Goal: Information Seeking & Learning: Learn about a topic

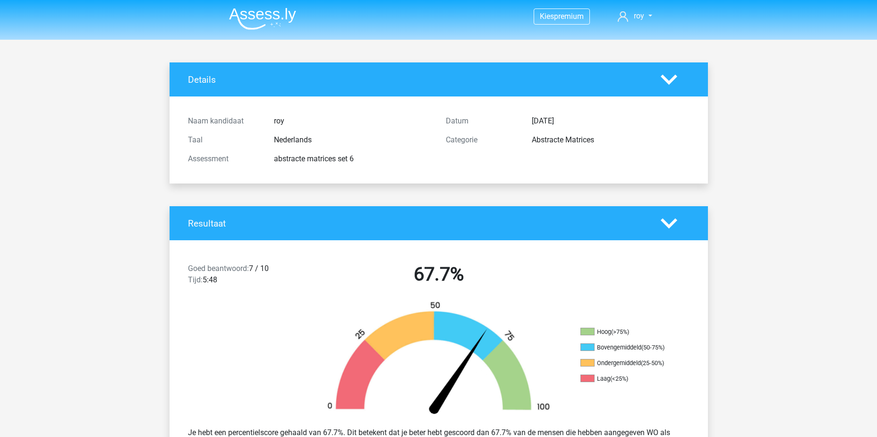
scroll to position [47, 0]
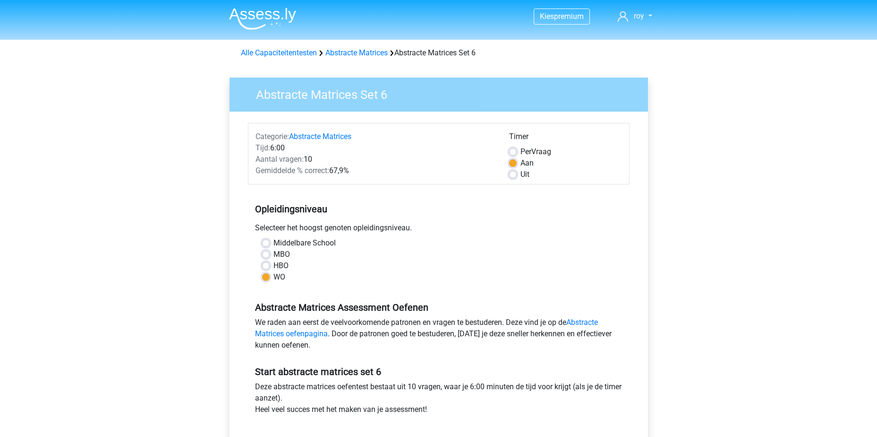
scroll to position [283, 0]
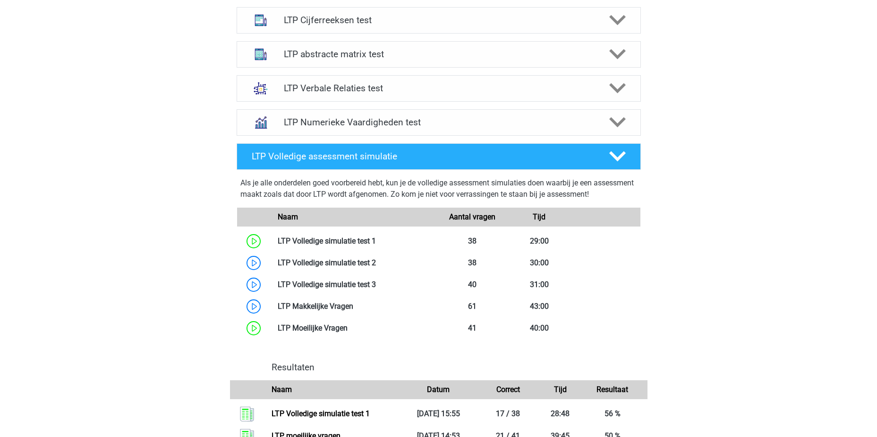
scroll to position [605, 0]
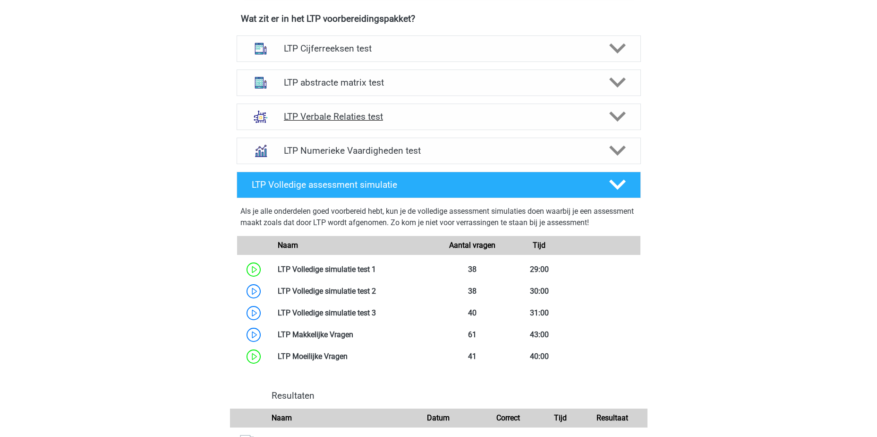
click at [448, 121] on h4 "LTP Verbale Relaties test" at bounding box center [438, 116] width 309 height 11
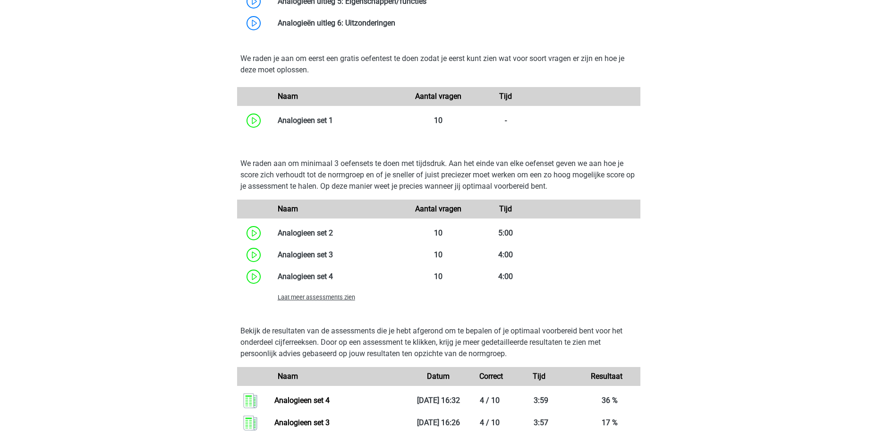
scroll to position [983, 0]
click at [323, 297] on span "Laat meer assessments zien" at bounding box center [316, 296] width 77 height 7
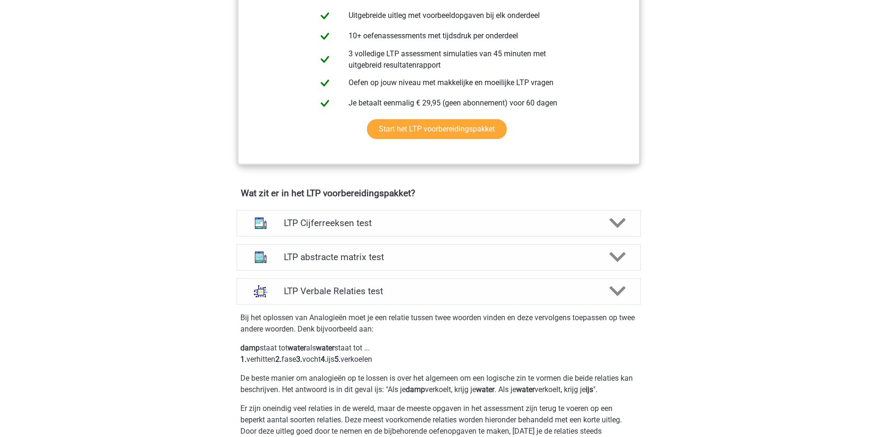
scroll to position [416, 0]
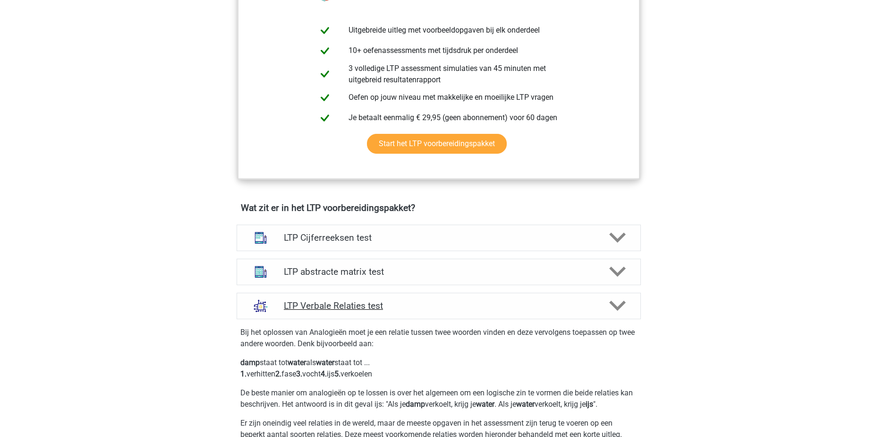
click at [417, 299] on div "LTP Verbale Relaties test" at bounding box center [439, 305] width 404 height 26
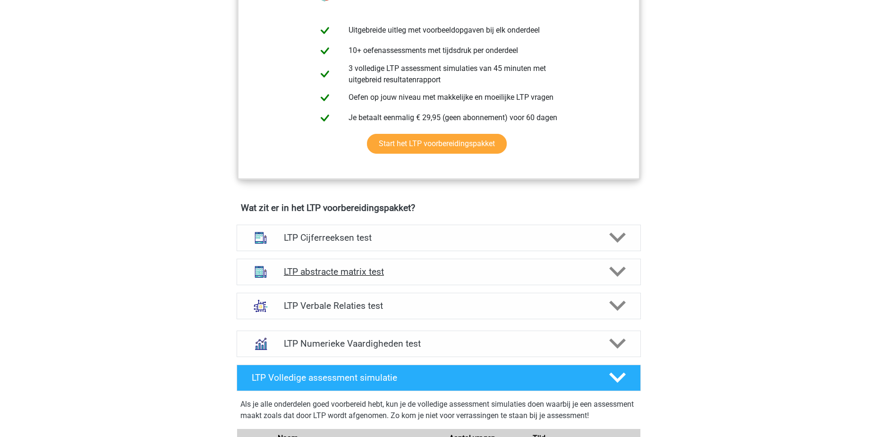
click at [420, 267] on h4 "LTP abstracte matrix test" at bounding box center [438, 271] width 309 height 11
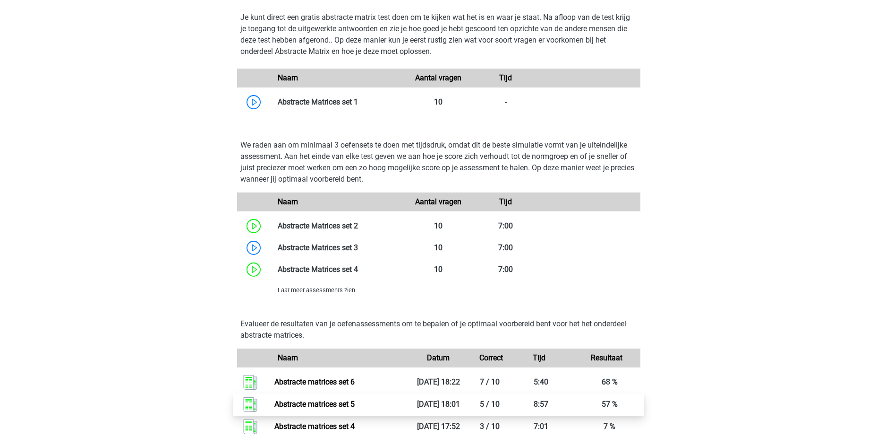
scroll to position [983, 0]
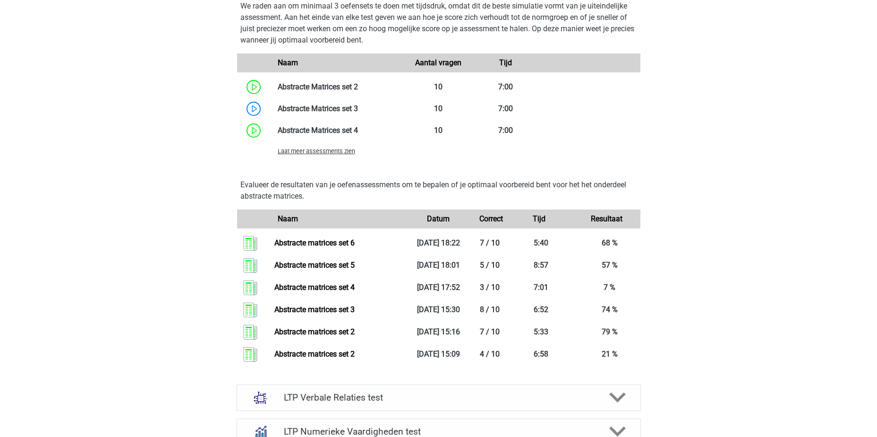
click at [335, 150] on span "Laat meer assessments zien" at bounding box center [316, 150] width 77 height 7
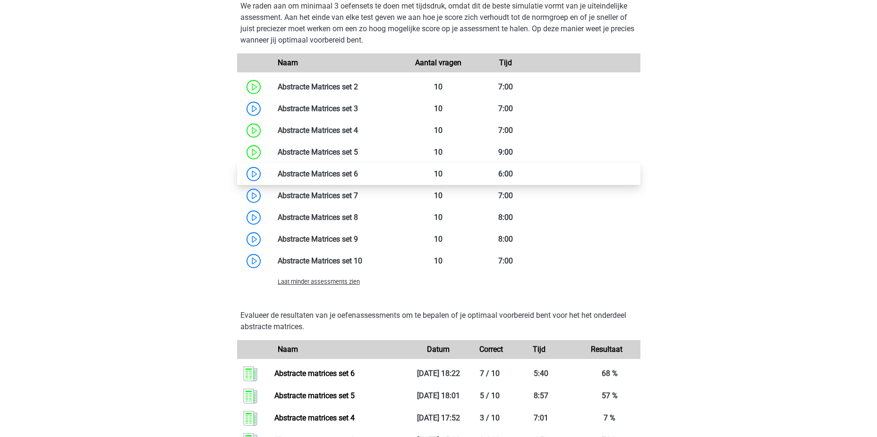
click at [358, 174] on link at bounding box center [358, 173] width 0 height 9
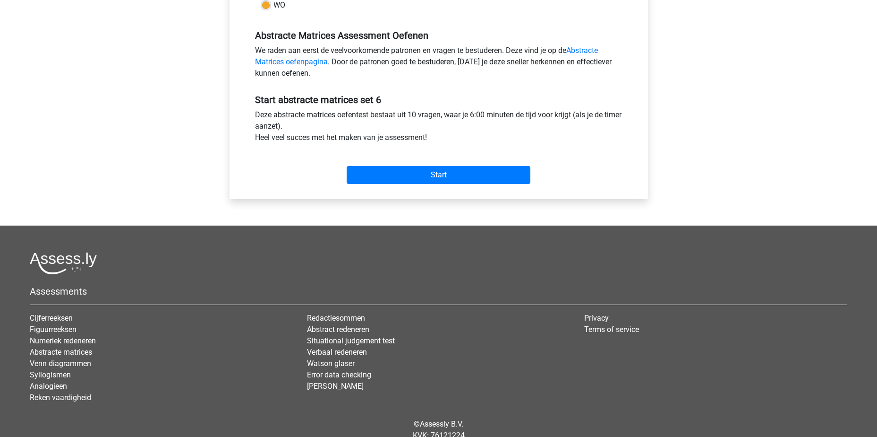
scroll to position [283, 0]
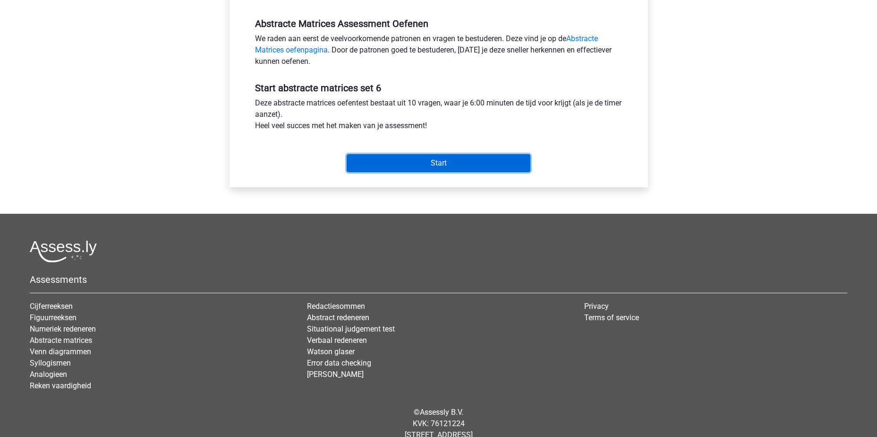
click at [412, 171] on input "Start" at bounding box center [439, 163] width 184 height 18
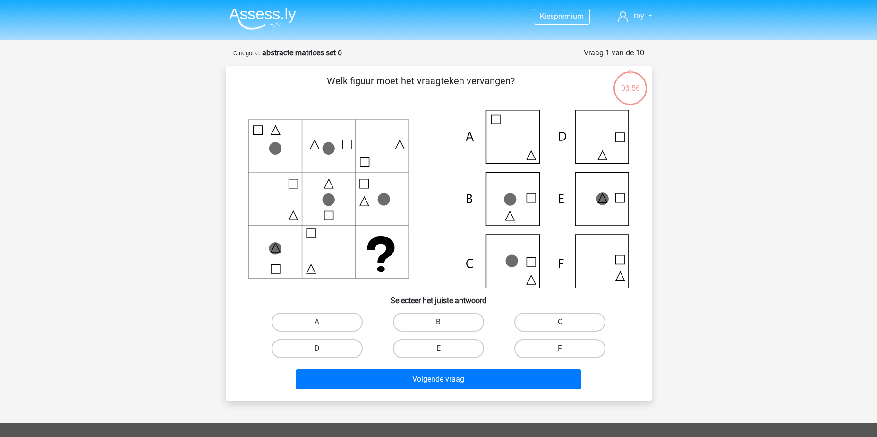
drag, startPoint x: 583, startPoint y: 317, endPoint x: 552, endPoint y: 362, distance: 53.7
click at [582, 317] on label "C" at bounding box center [560, 321] width 91 height 19
click at [566, 322] on input "C" at bounding box center [563, 325] width 6 height 6
radio input "true"
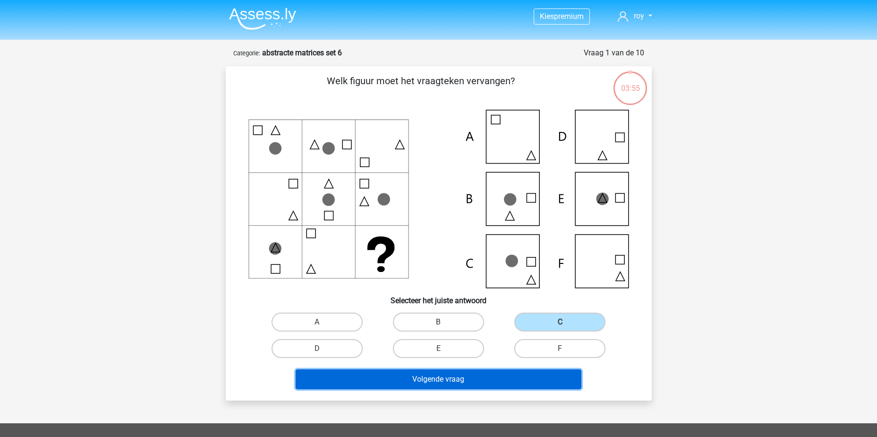
click at [527, 386] on button "Volgende vraag" at bounding box center [439, 379] width 286 height 20
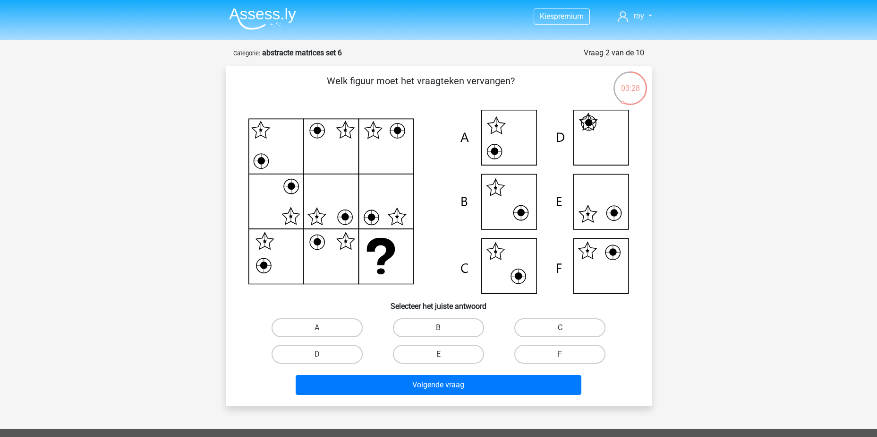
click at [571, 352] on label "F" at bounding box center [560, 353] width 91 height 19
click at [566, 354] on input "F" at bounding box center [563, 357] width 6 height 6
radio input "true"
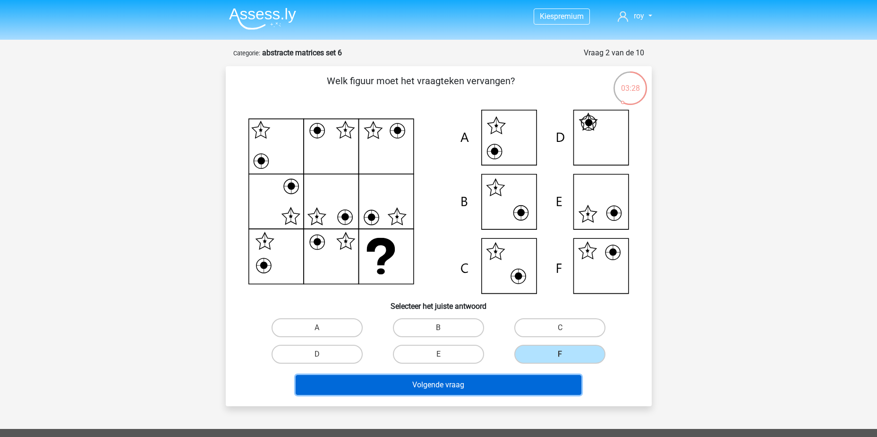
click at [551, 386] on button "Volgende vraag" at bounding box center [439, 385] width 286 height 20
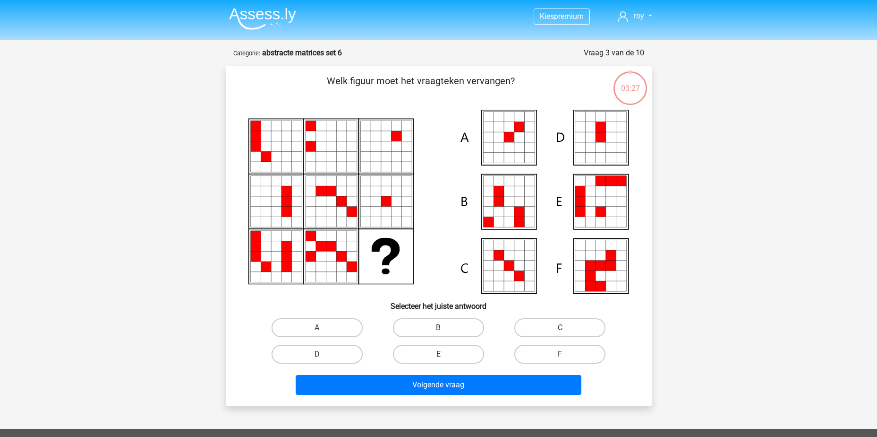
scroll to position [47, 0]
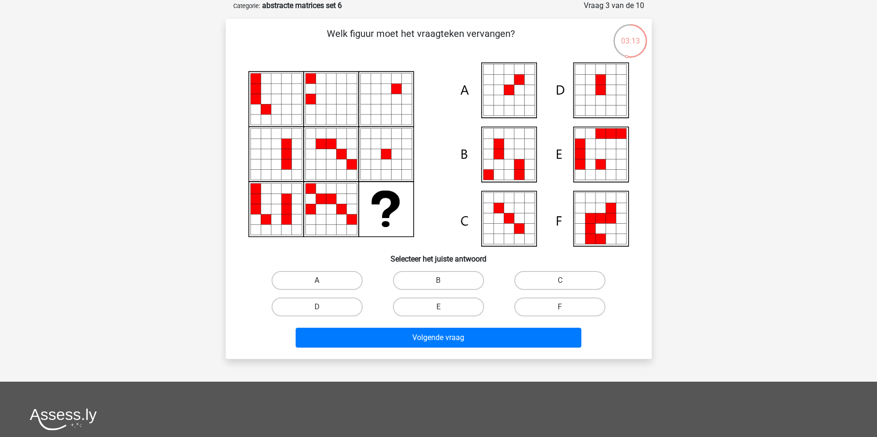
click at [326, 275] on label "A" at bounding box center [317, 280] width 91 height 19
click at [323, 280] on input "A" at bounding box center [320, 283] width 6 height 6
radio input "true"
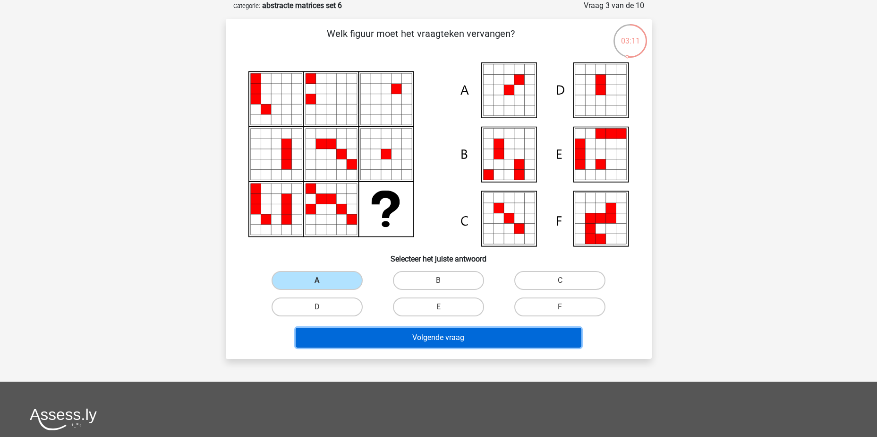
click at [505, 342] on button "Volgende vraag" at bounding box center [439, 337] width 286 height 20
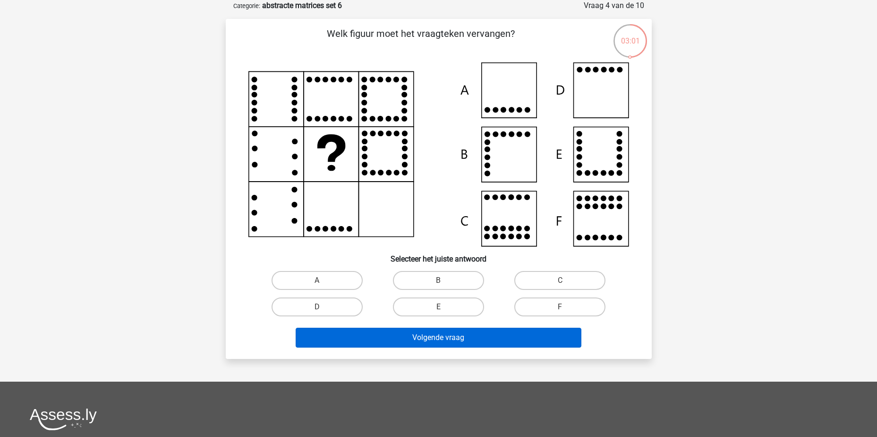
drag, startPoint x: 342, startPoint y: 309, endPoint x: 466, endPoint y: 341, distance: 128.1
click at [343, 309] on label "D" at bounding box center [317, 306] width 91 height 19
click at [323, 309] on input "D" at bounding box center [320, 310] width 6 height 6
radio input "true"
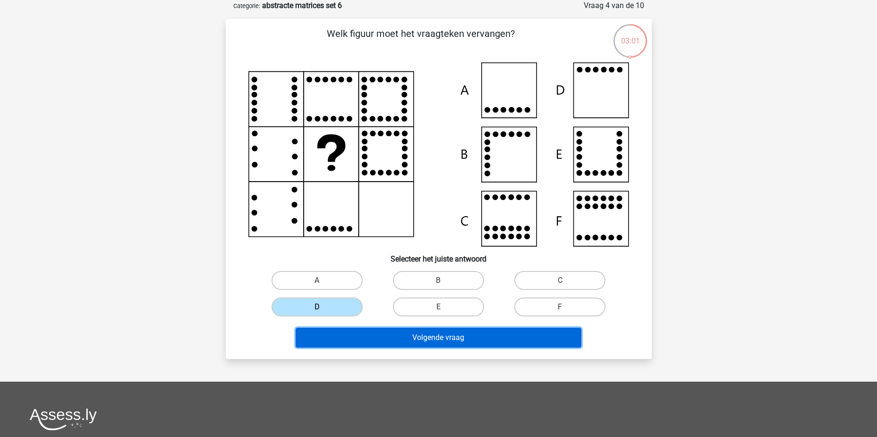
click at [468, 341] on button "Volgende vraag" at bounding box center [439, 337] width 286 height 20
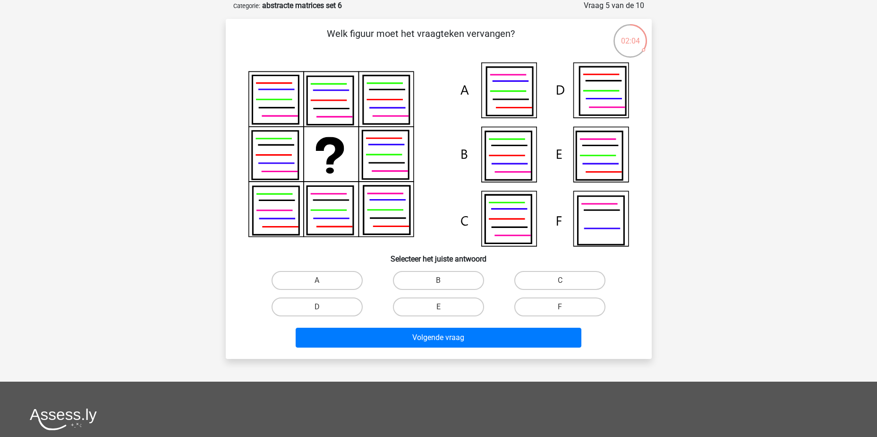
drag, startPoint x: 297, startPoint y: 309, endPoint x: 352, endPoint y: 322, distance: 56.2
click at [298, 309] on label "D" at bounding box center [317, 306] width 91 height 19
click at [317, 309] on input "D" at bounding box center [320, 310] width 6 height 6
radio input "true"
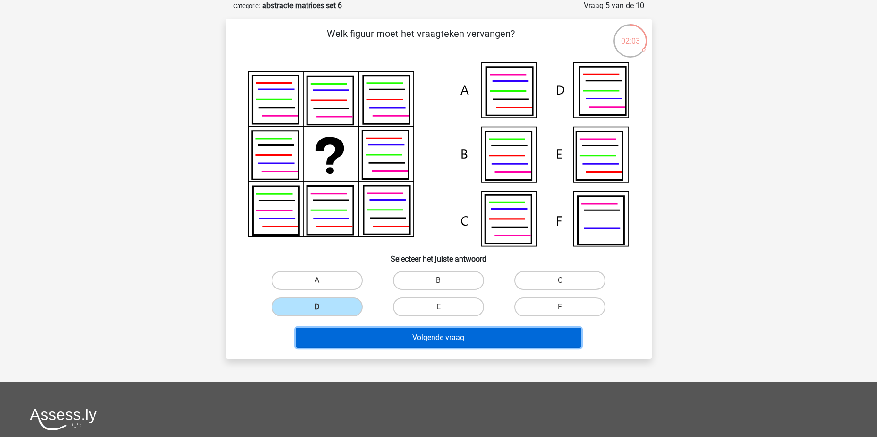
click at [424, 334] on button "Volgende vraag" at bounding box center [439, 337] width 286 height 20
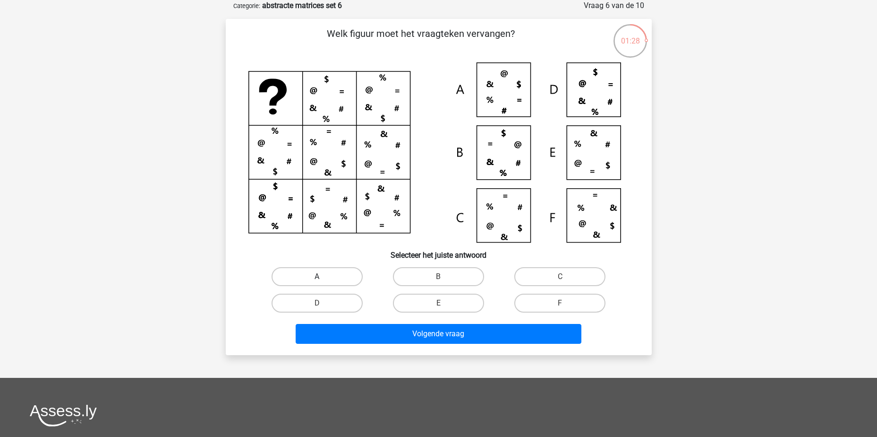
drag, startPoint x: 336, startPoint y: 275, endPoint x: 427, endPoint y: 320, distance: 101.0
click at [336, 275] on label "A" at bounding box center [317, 276] width 91 height 19
click at [323, 276] on input "A" at bounding box center [320, 279] width 6 height 6
radio input "true"
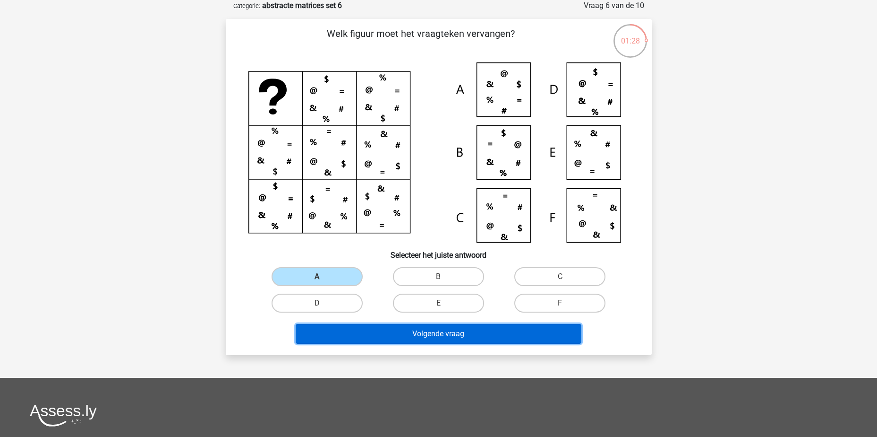
click at [473, 334] on button "Volgende vraag" at bounding box center [439, 334] width 286 height 20
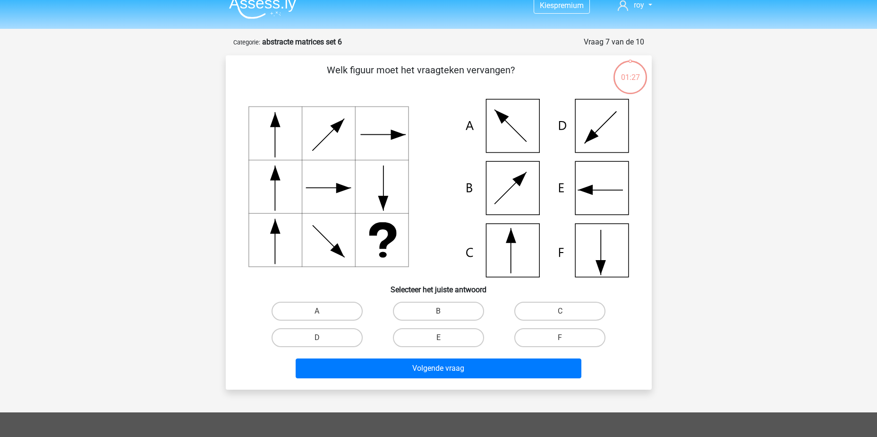
scroll to position [0, 0]
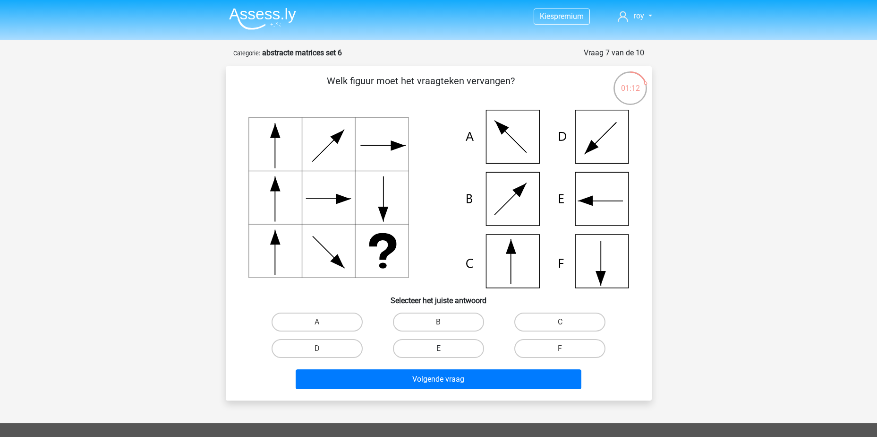
drag, startPoint x: 453, startPoint y: 349, endPoint x: 486, endPoint y: 377, distance: 43.6
click at [454, 349] on label "E" at bounding box center [438, 348] width 91 height 19
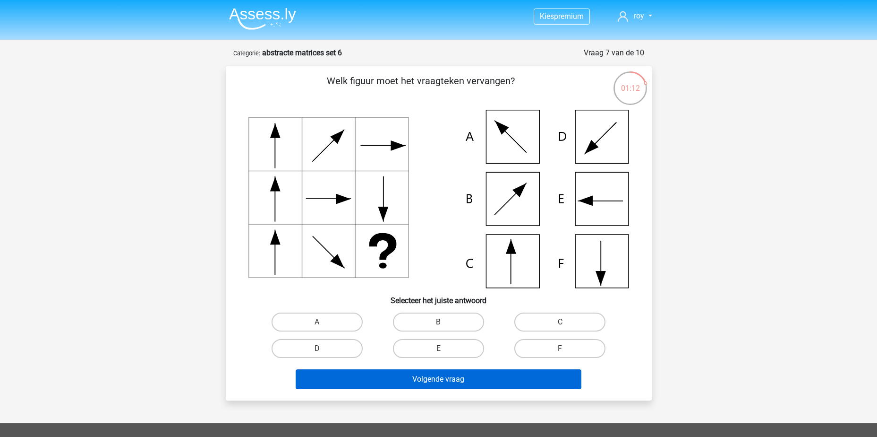
click at [445, 349] on input "E" at bounding box center [441, 351] width 6 height 6
radio input "true"
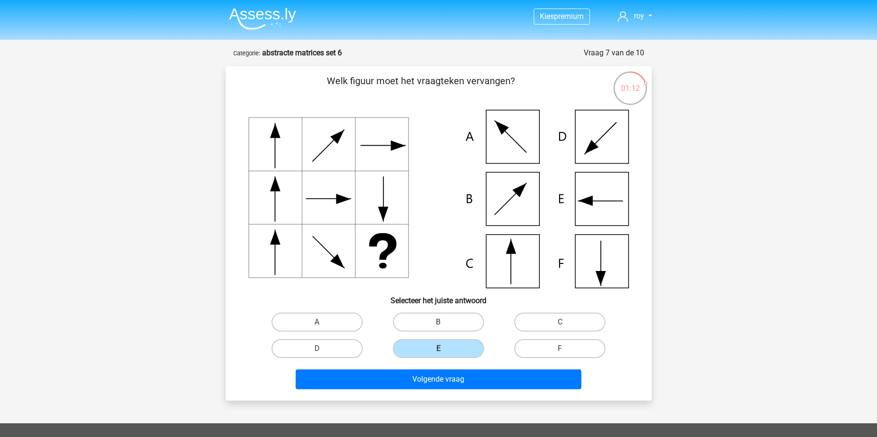
click at [490, 390] on div "Volgende vraag" at bounding box center [439, 381] width 365 height 24
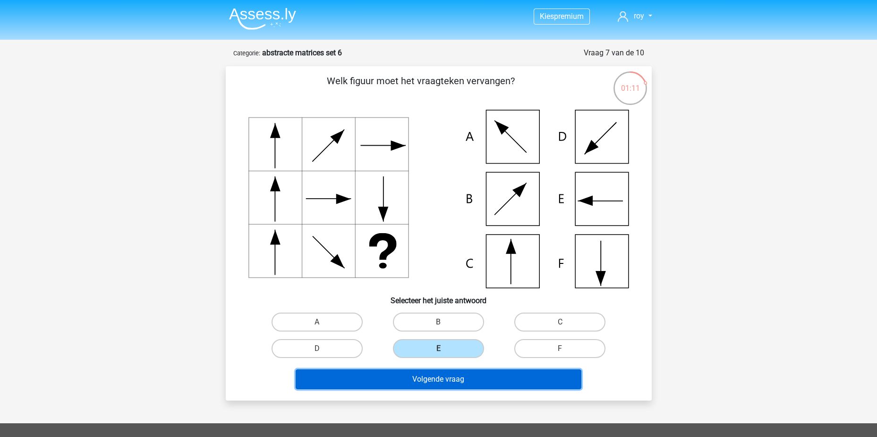
click at [468, 379] on button "Volgende vraag" at bounding box center [439, 379] width 286 height 20
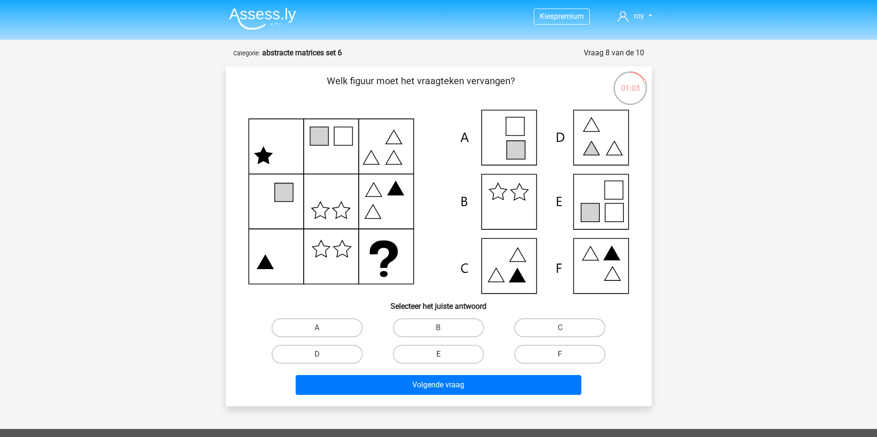
click at [460, 352] on label "E" at bounding box center [438, 353] width 91 height 19
click at [445, 354] on input "E" at bounding box center [441, 357] width 6 height 6
radio input "true"
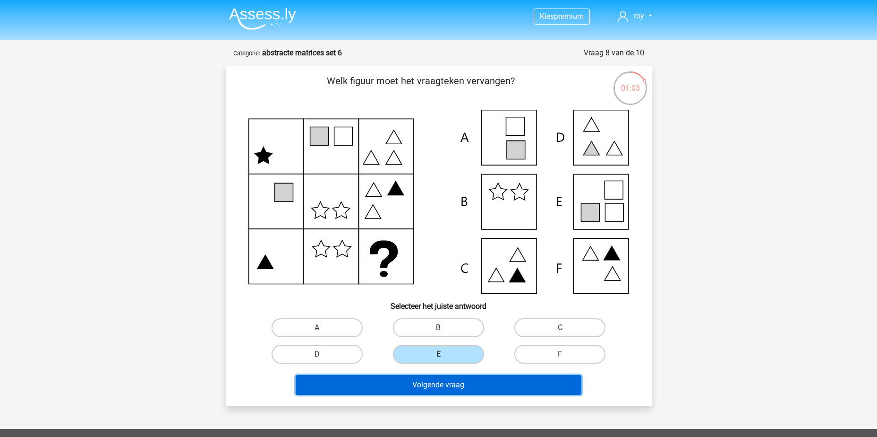
click at [469, 379] on button "Volgende vraag" at bounding box center [439, 385] width 286 height 20
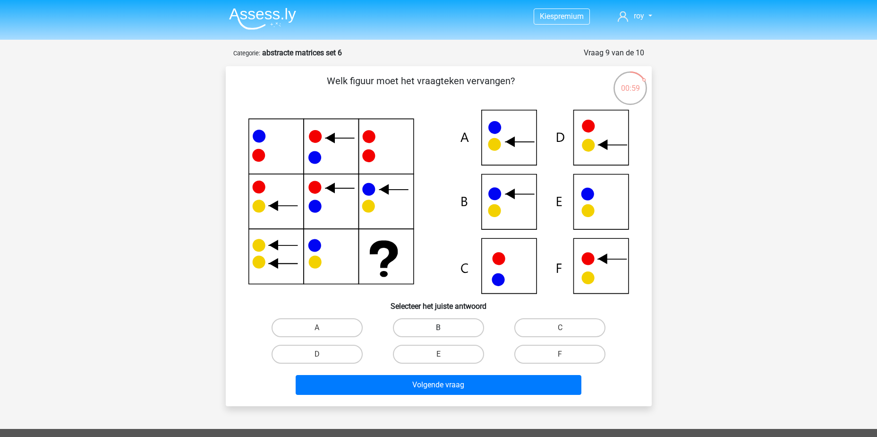
click at [454, 328] on label "B" at bounding box center [438, 327] width 91 height 19
click at [445, 328] on input "B" at bounding box center [441, 330] width 6 height 6
radio input "true"
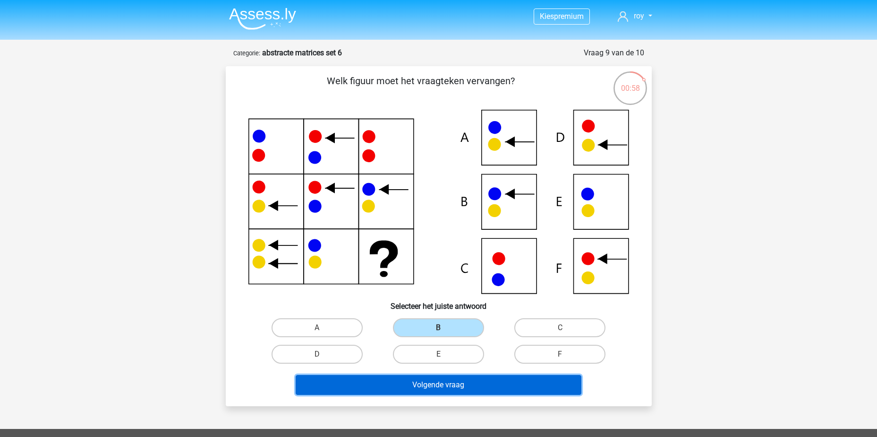
click at [476, 390] on button "Volgende vraag" at bounding box center [439, 385] width 286 height 20
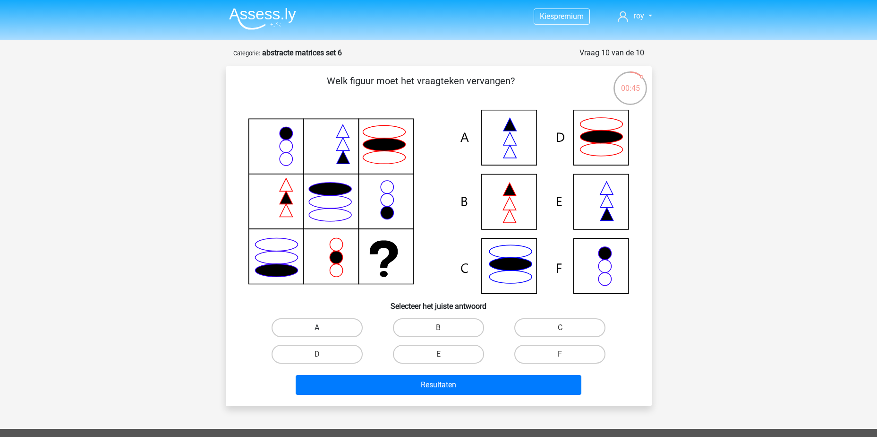
click at [321, 325] on label "A" at bounding box center [317, 327] width 91 height 19
click at [321, 327] on input "A" at bounding box center [320, 330] width 6 height 6
radio input "true"
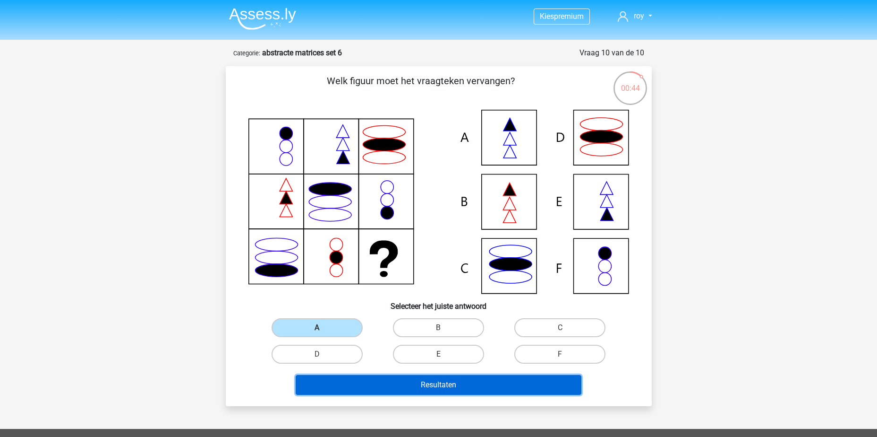
drag, startPoint x: 454, startPoint y: 384, endPoint x: 459, endPoint y: 386, distance: 4.9
click at [454, 385] on button "Resultaten" at bounding box center [439, 385] width 286 height 20
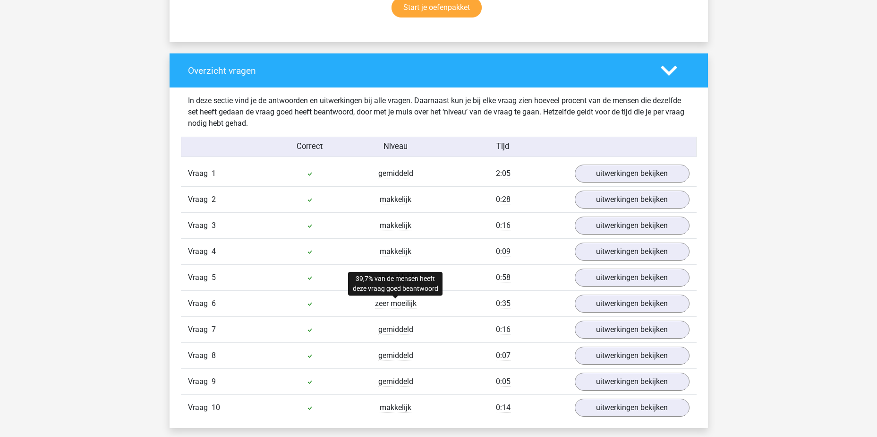
scroll to position [661, 0]
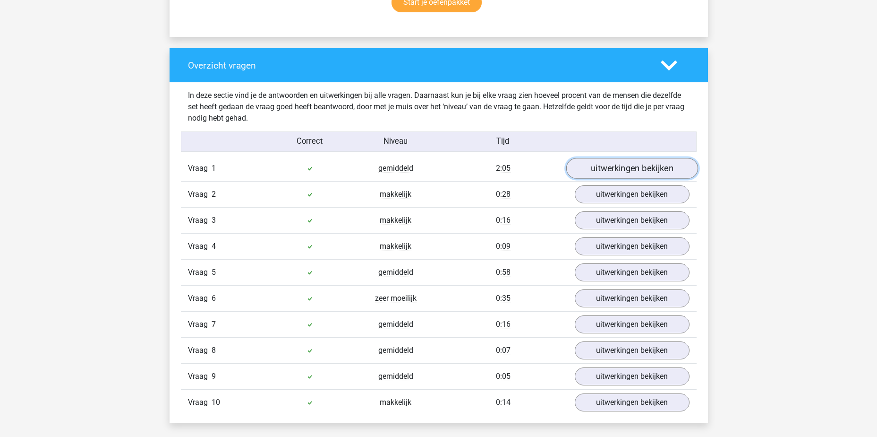
click at [602, 168] on link "uitwerkingen bekijken" at bounding box center [632, 168] width 132 height 21
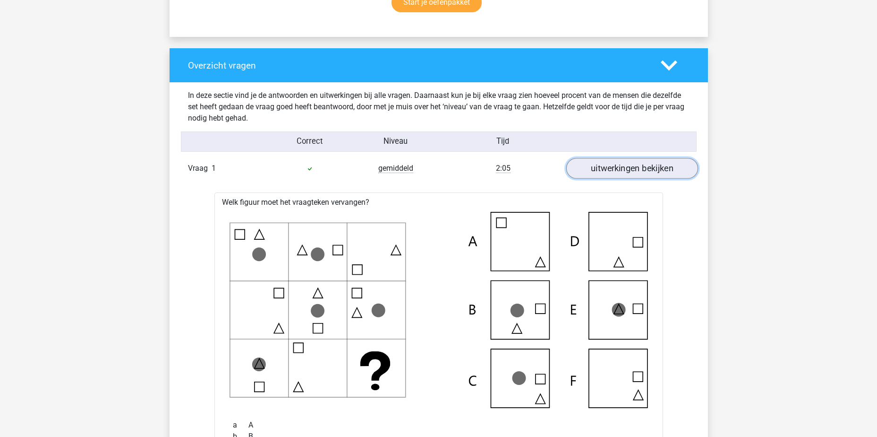
click at [602, 168] on link "uitwerkingen bekijken" at bounding box center [632, 168] width 132 height 21
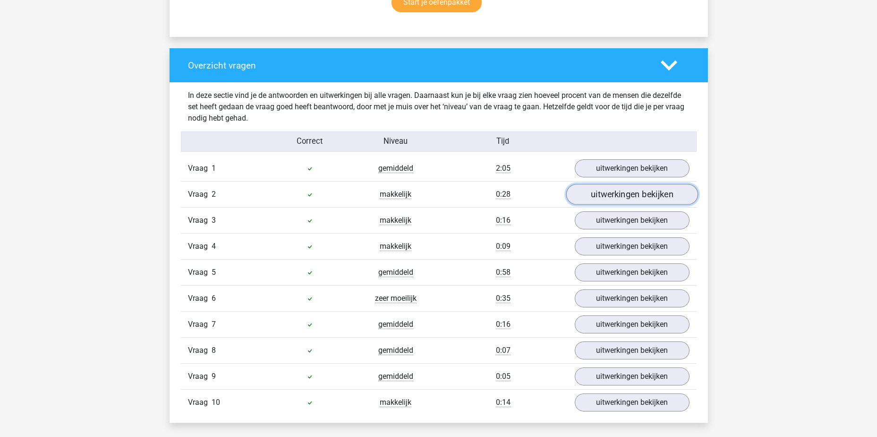
click at [607, 201] on link "uitwerkingen bekijken" at bounding box center [632, 194] width 132 height 21
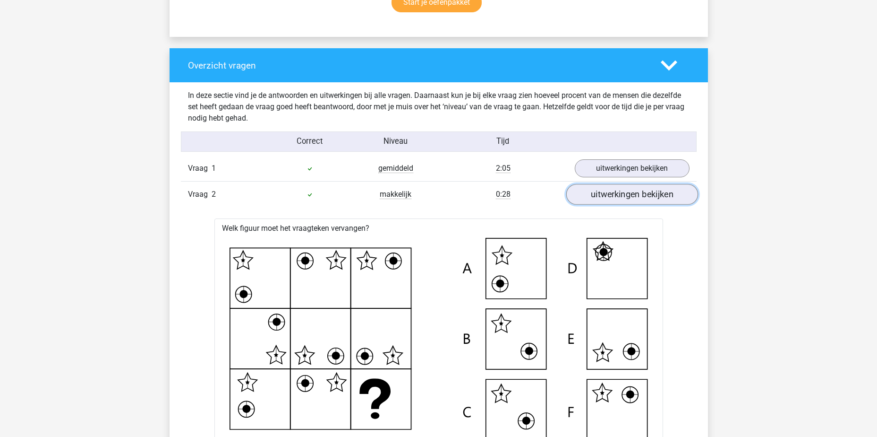
click at [607, 201] on link "uitwerkingen bekijken" at bounding box center [632, 194] width 132 height 21
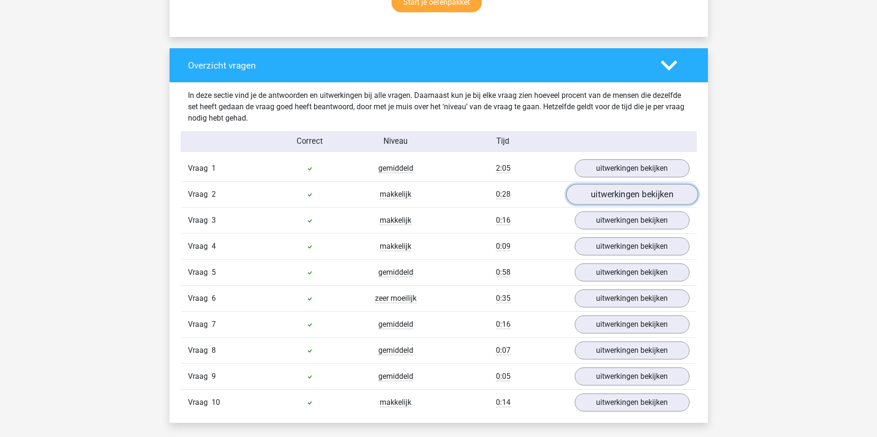
click at [607, 201] on link "uitwerkingen bekijken" at bounding box center [632, 194] width 132 height 21
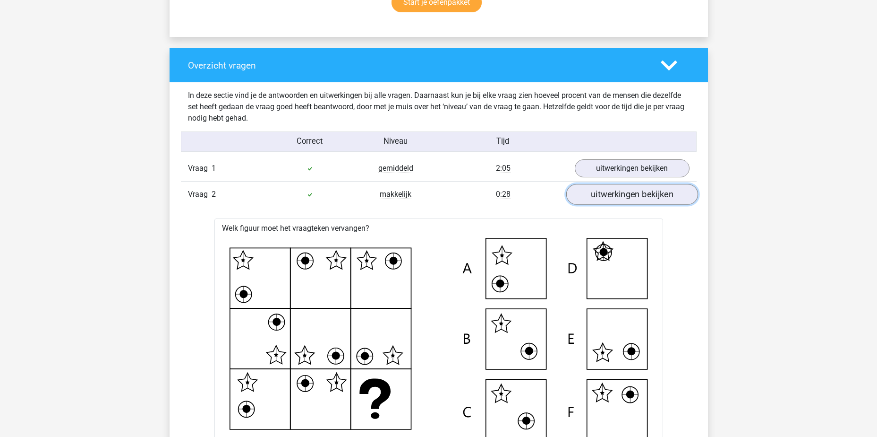
click at [607, 201] on link "uitwerkingen bekijken" at bounding box center [632, 194] width 132 height 21
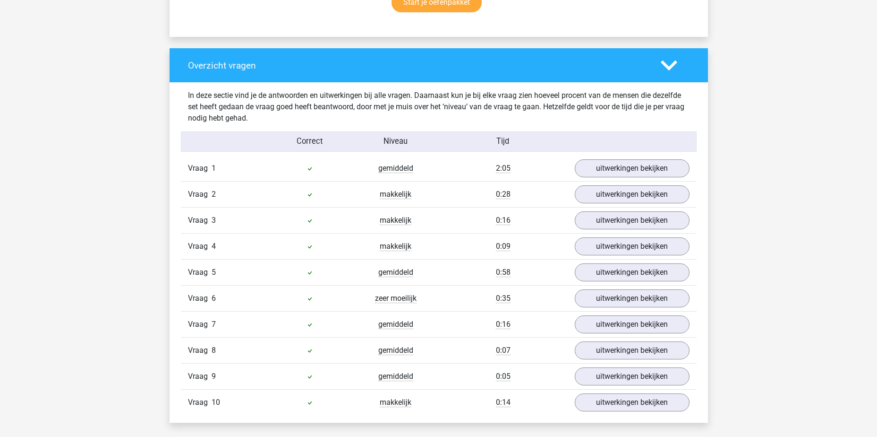
click at [608, 230] on div "Vraag 3 makkelijk 0:16 uitwerkingen bekijken" at bounding box center [439, 220] width 516 height 26
click at [609, 226] on link "uitwerkingen bekijken" at bounding box center [632, 220] width 132 height 21
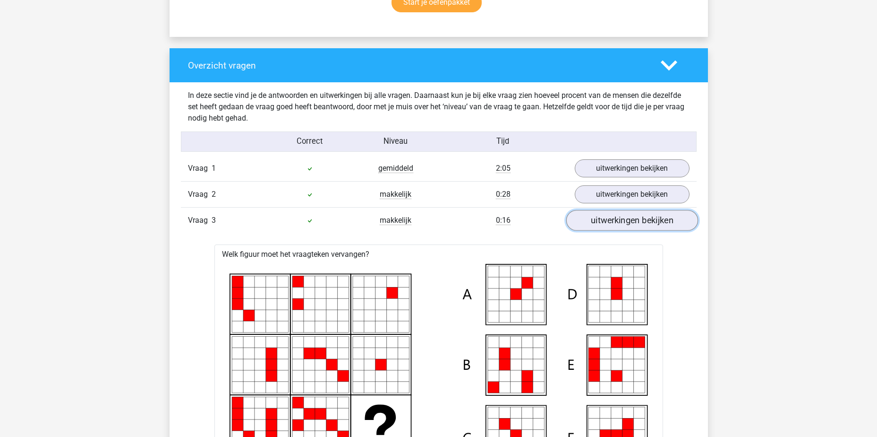
click at [609, 226] on link "uitwerkingen bekijken" at bounding box center [632, 220] width 132 height 21
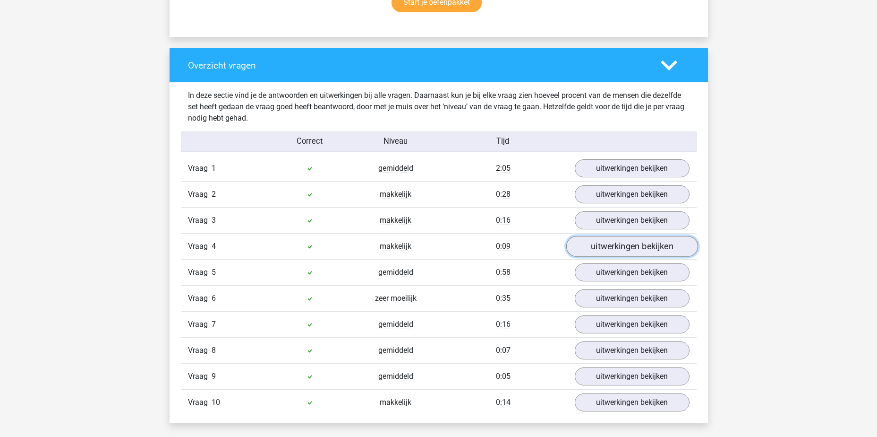
click at [610, 250] on link "uitwerkingen bekijken" at bounding box center [632, 246] width 132 height 21
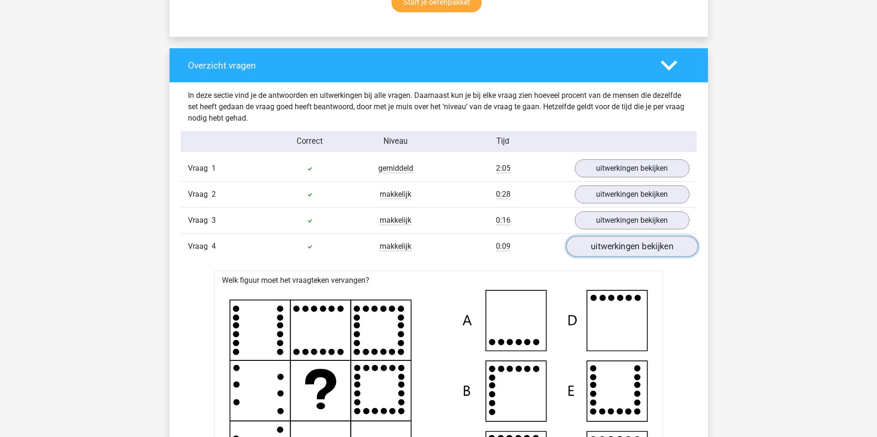
click at [609, 250] on link "uitwerkingen bekijken" at bounding box center [632, 246] width 132 height 21
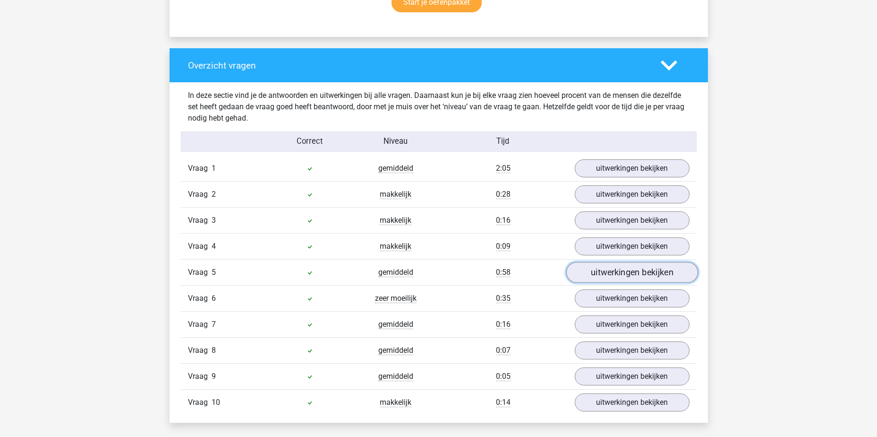
click at [613, 275] on link "uitwerkingen bekijken" at bounding box center [632, 272] width 132 height 21
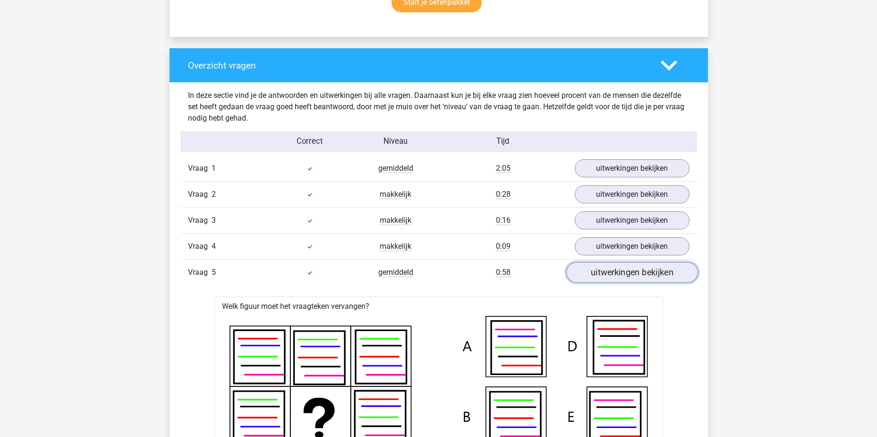
click at [613, 273] on link "uitwerkingen bekijken" at bounding box center [632, 272] width 132 height 21
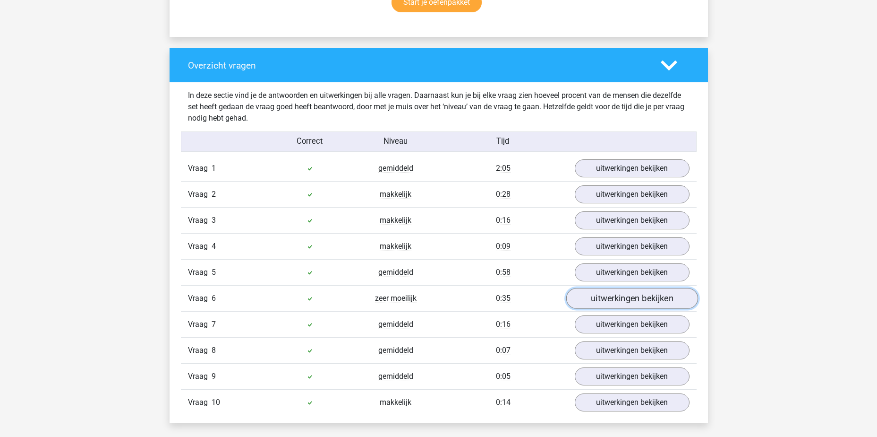
click at [618, 303] on link "uitwerkingen bekijken" at bounding box center [632, 298] width 132 height 21
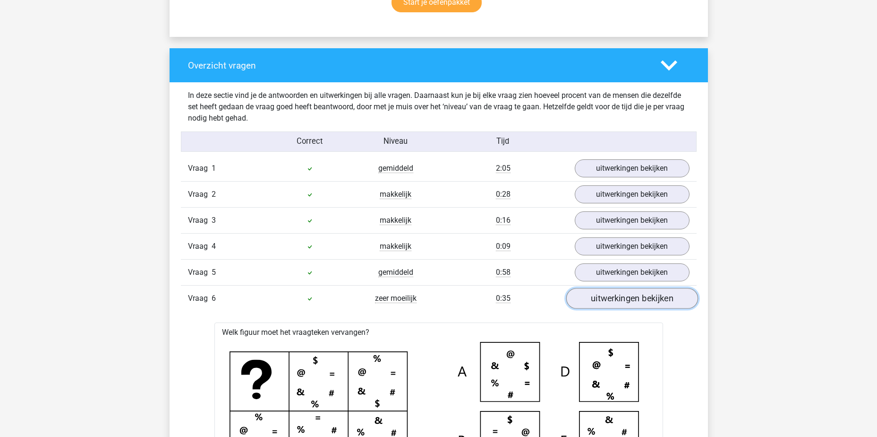
click at [619, 300] on link "uitwerkingen bekijken" at bounding box center [632, 298] width 132 height 21
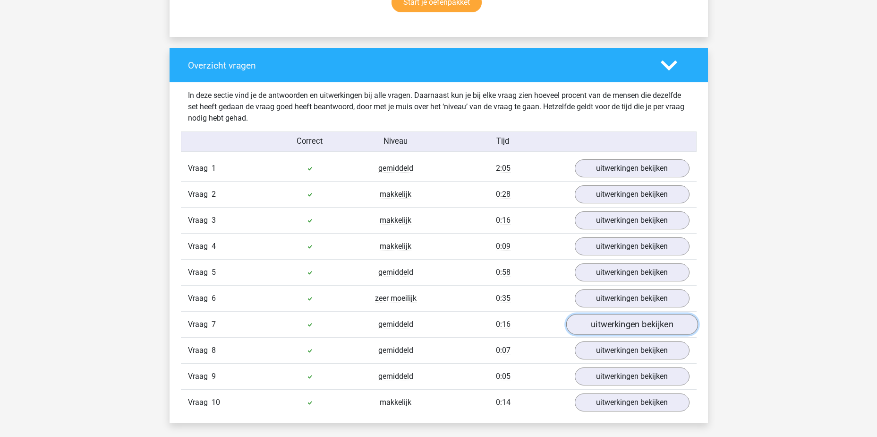
click at [616, 324] on link "uitwerkingen bekijken" at bounding box center [632, 324] width 132 height 21
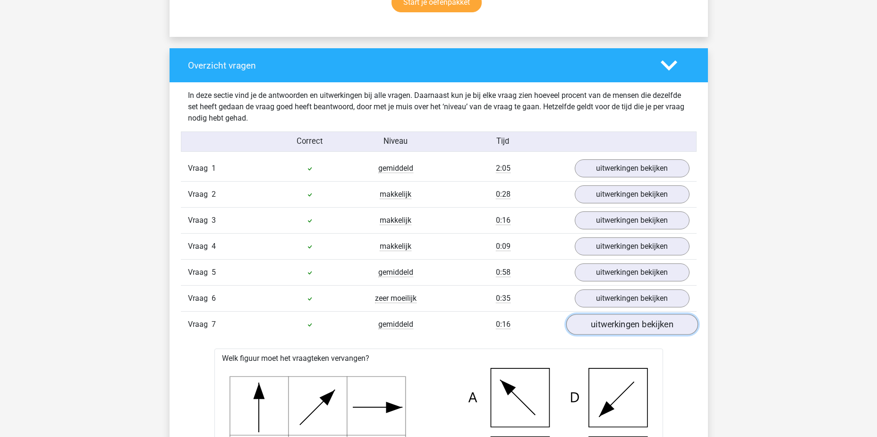
click at [616, 324] on link "uitwerkingen bekijken" at bounding box center [632, 324] width 132 height 21
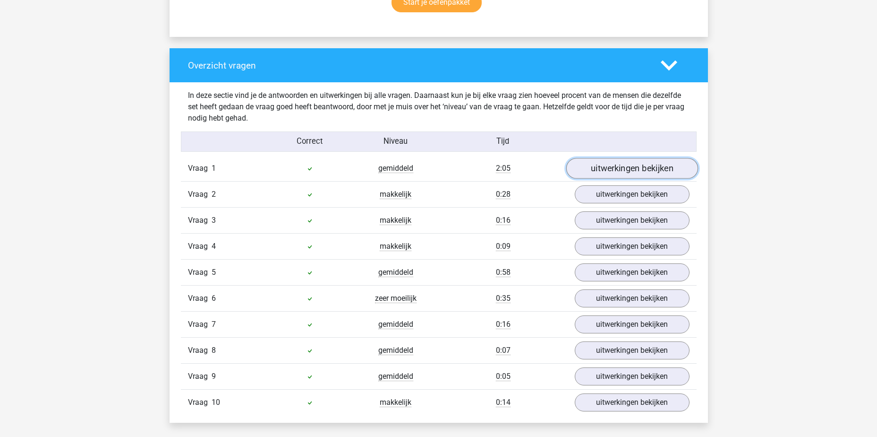
click at [594, 164] on link "uitwerkingen bekijken" at bounding box center [632, 168] width 132 height 21
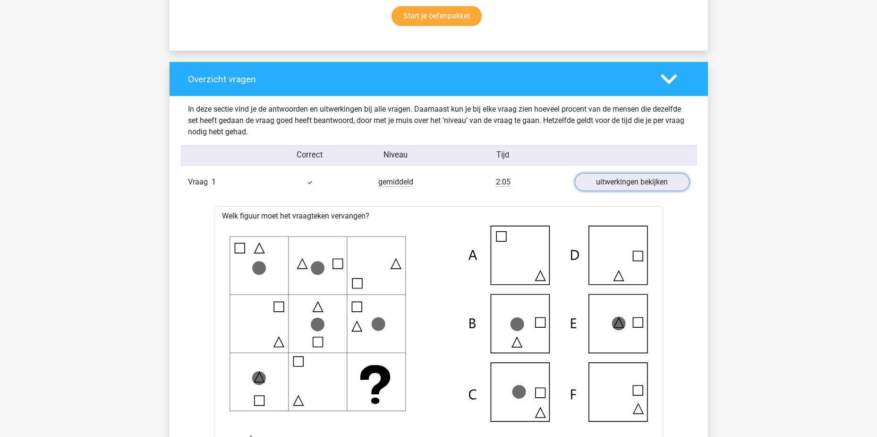
scroll to position [520, 0]
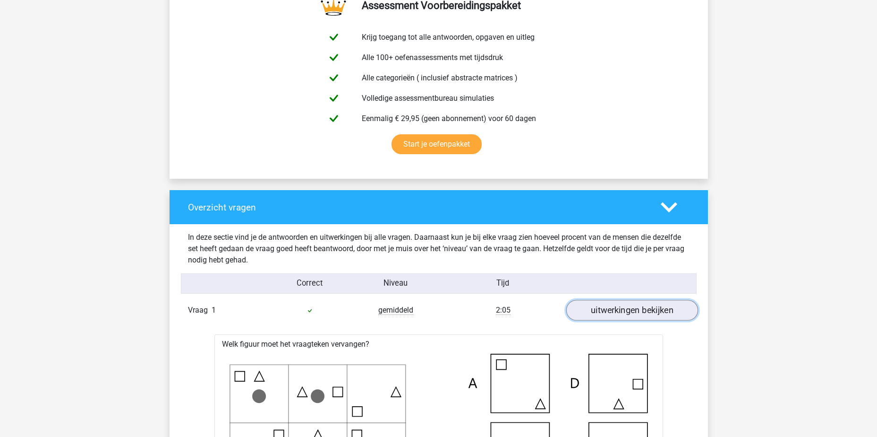
click at [625, 315] on link "uitwerkingen bekijken" at bounding box center [632, 310] width 132 height 21
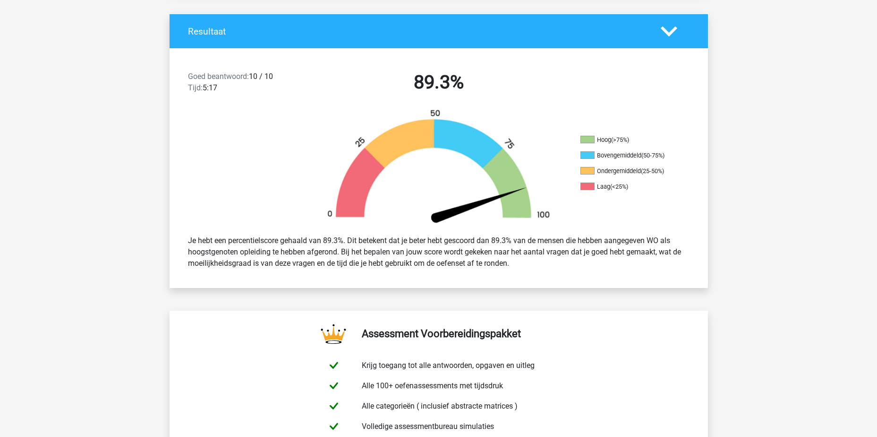
scroll to position [189, 0]
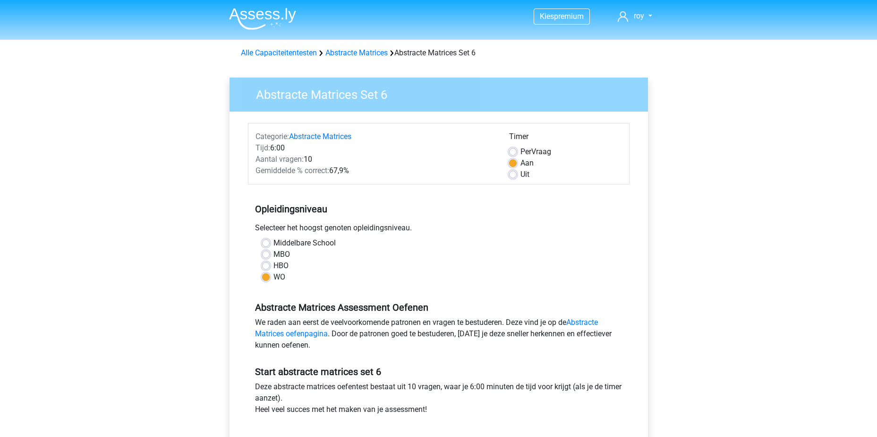
scroll to position [283, 0]
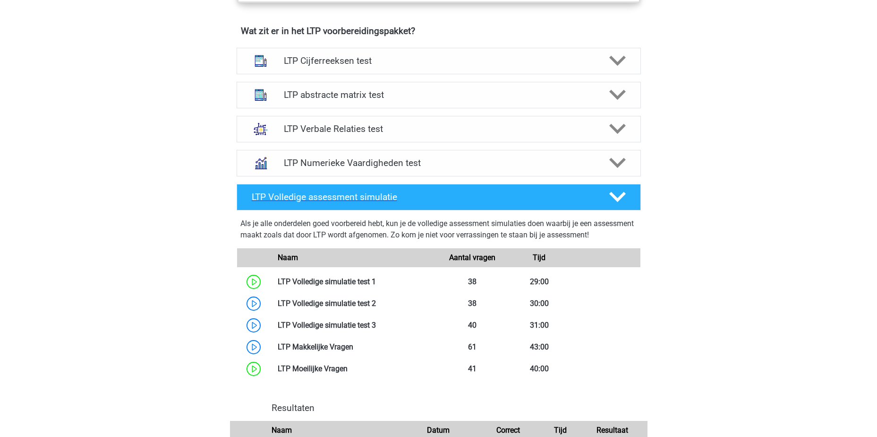
scroll to position [511, 0]
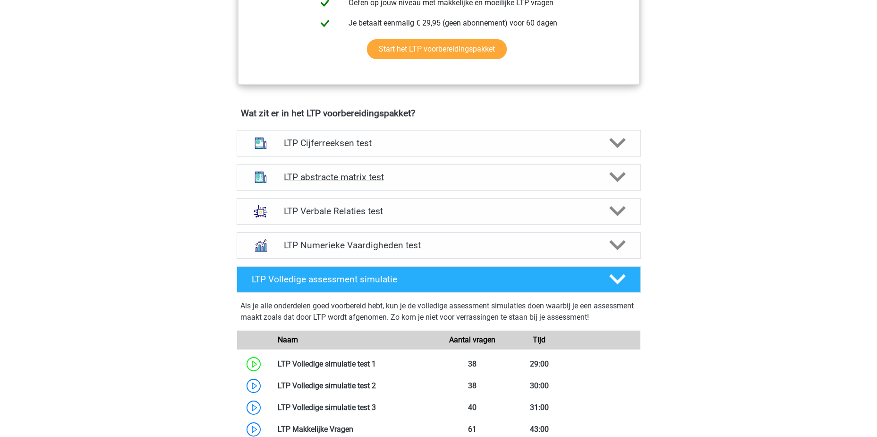
click at [430, 175] on h4 "LTP abstracte matrix test" at bounding box center [438, 177] width 309 height 11
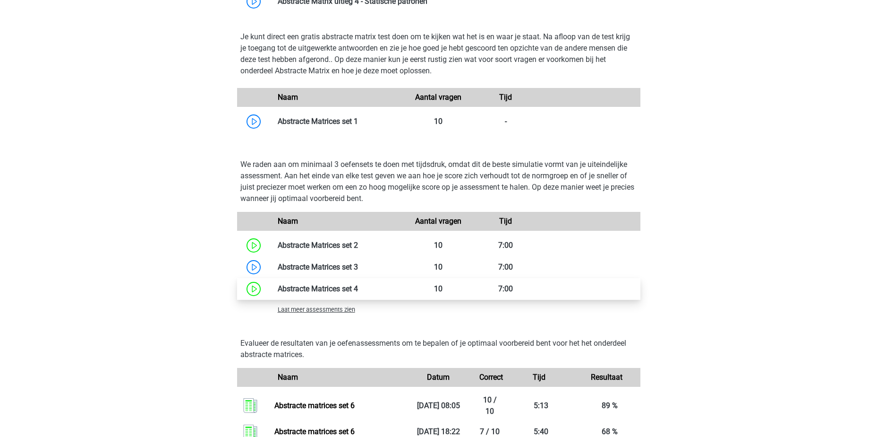
scroll to position [841, 0]
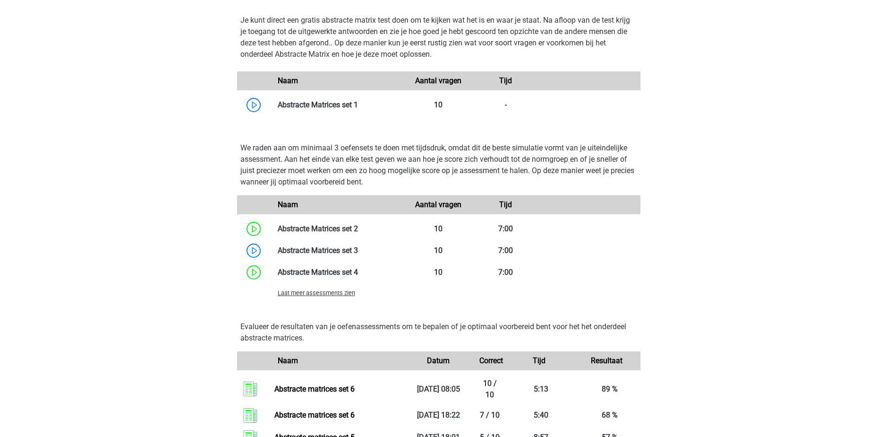
click at [326, 293] on span "Laat meer assessments zien" at bounding box center [316, 292] width 77 height 7
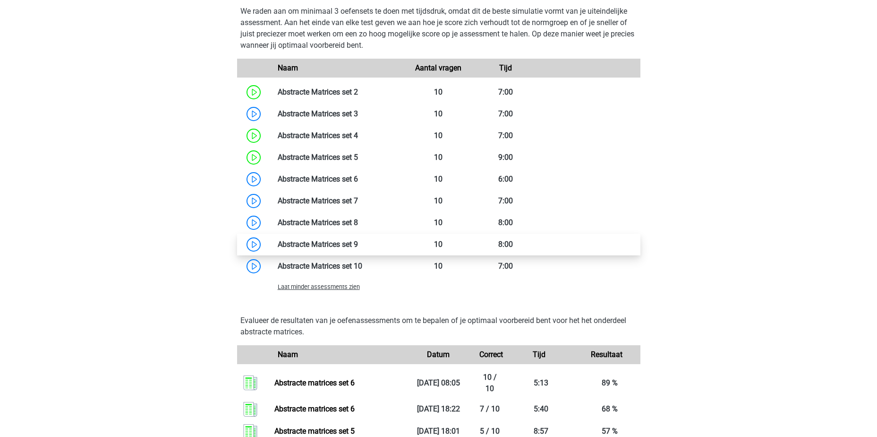
scroll to position [983, 0]
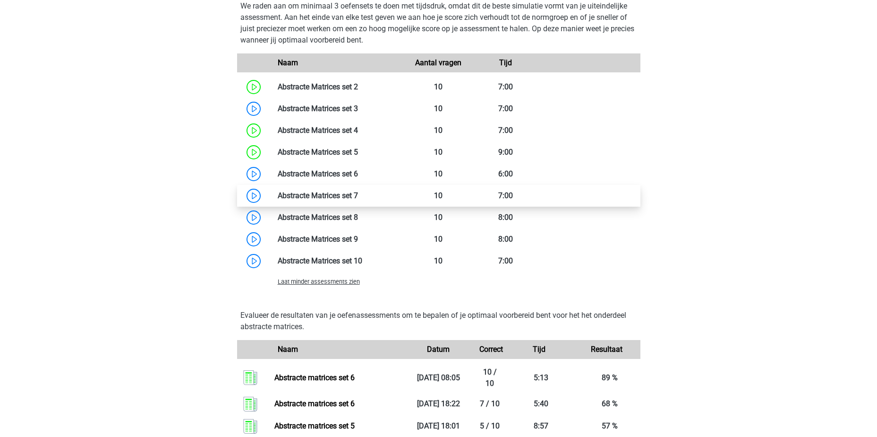
click at [358, 194] on link at bounding box center [358, 195] width 0 height 9
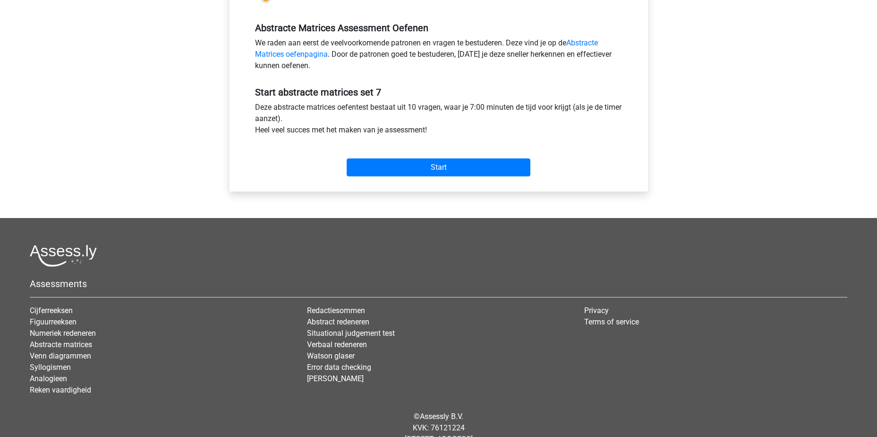
scroll to position [215, 0]
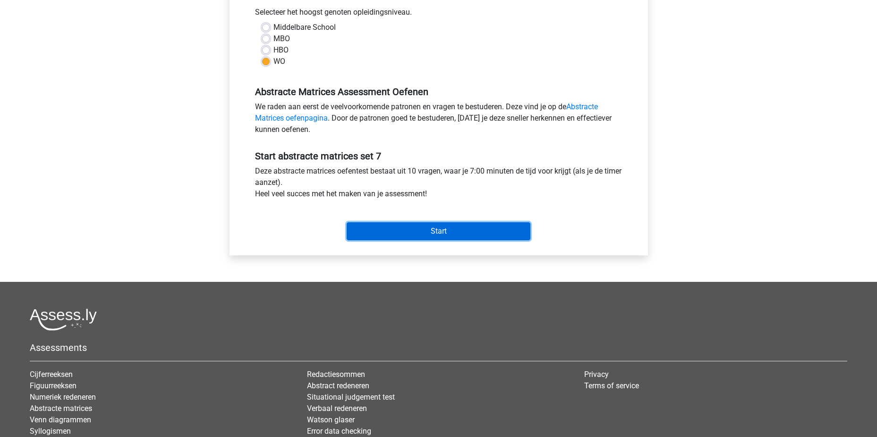
click at [447, 229] on input "Start" at bounding box center [439, 231] width 184 height 18
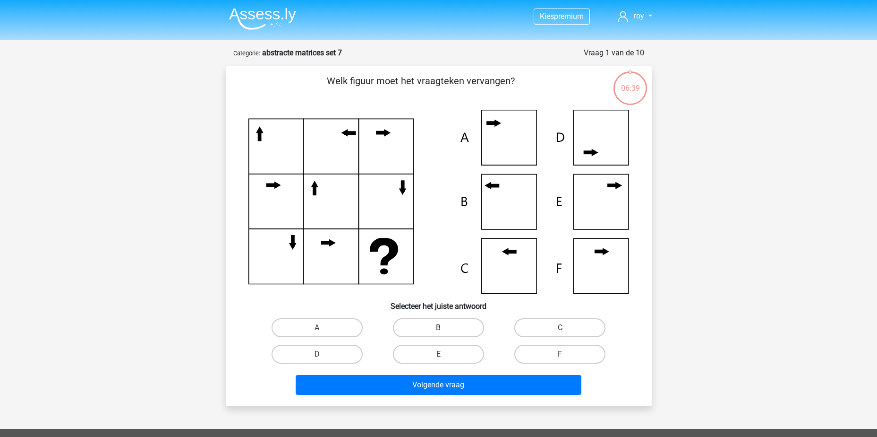
click at [427, 327] on label "B" at bounding box center [438, 327] width 91 height 19
click at [438, 327] on input "B" at bounding box center [441, 330] width 6 height 6
radio input "true"
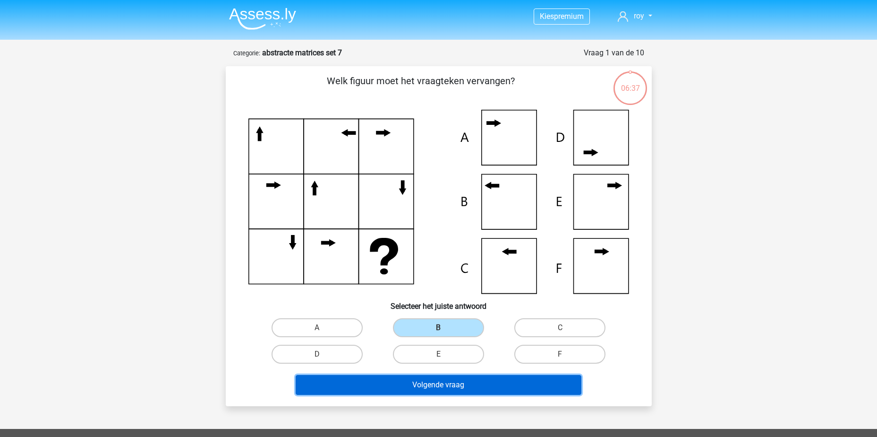
click at [458, 387] on button "Volgende vraag" at bounding box center [439, 385] width 286 height 20
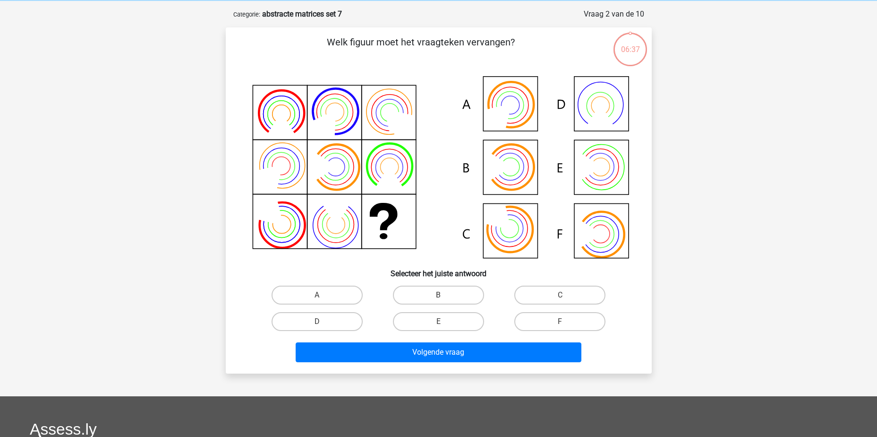
scroll to position [47, 0]
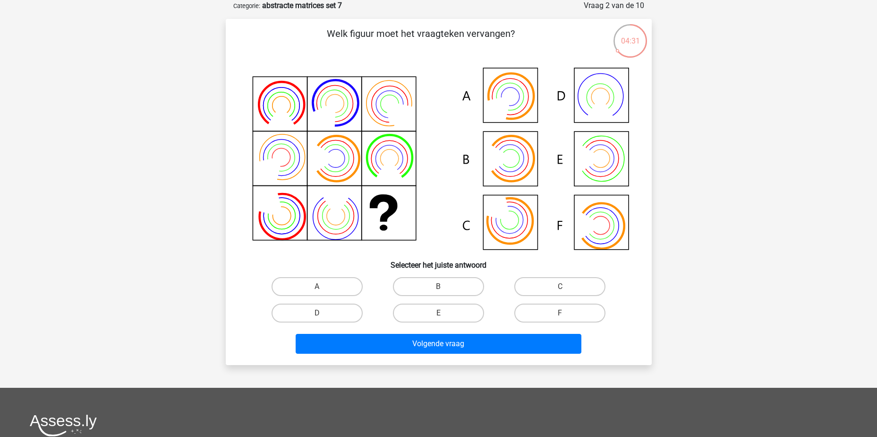
click at [428, 275] on div "B" at bounding box center [438, 286] width 121 height 26
click at [455, 292] on label "B" at bounding box center [438, 286] width 91 height 19
click at [445, 292] on input "B" at bounding box center [441, 289] width 6 height 6
radio input "true"
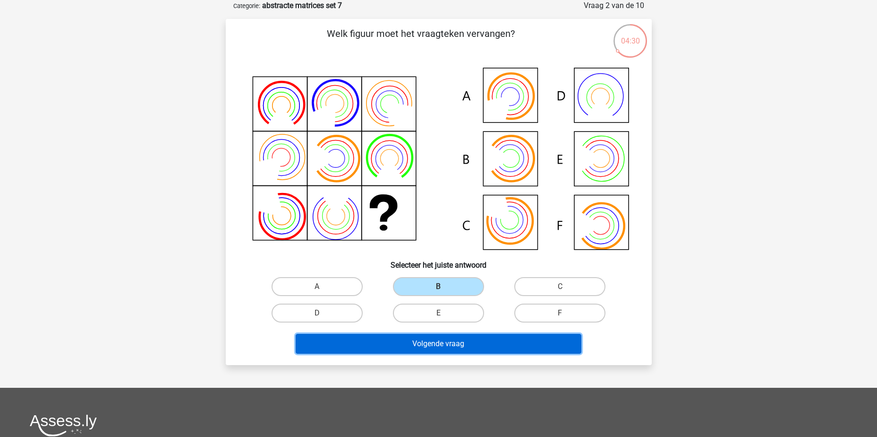
click at [472, 343] on button "Volgende vraag" at bounding box center [439, 344] width 286 height 20
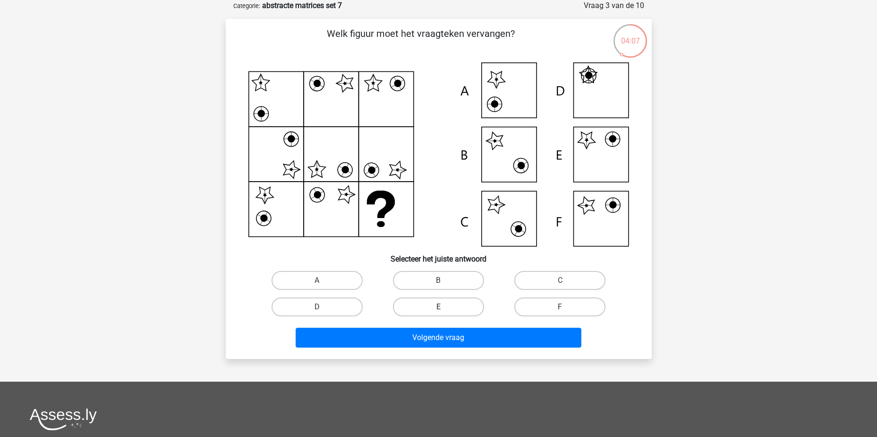
click at [438, 309] on label "E" at bounding box center [438, 306] width 91 height 19
click at [438, 309] on input "E" at bounding box center [441, 310] width 6 height 6
radio input "true"
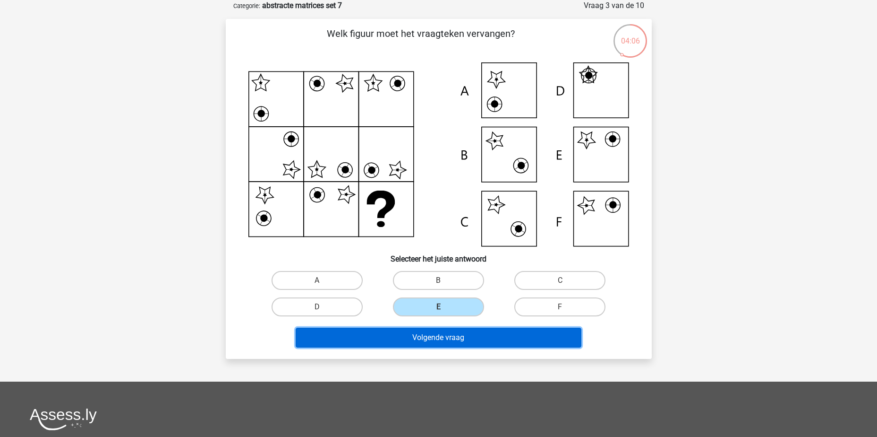
click at [469, 334] on button "Volgende vraag" at bounding box center [439, 337] width 286 height 20
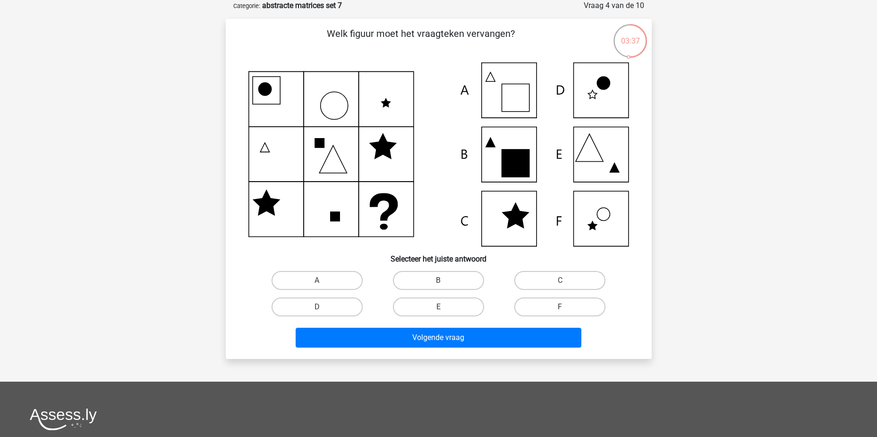
click at [339, 291] on div "A" at bounding box center [317, 280] width 121 height 26
drag, startPoint x: 349, startPoint y: 285, endPoint x: 544, endPoint y: 347, distance: 204.6
click at [350, 285] on label "A" at bounding box center [317, 280] width 91 height 19
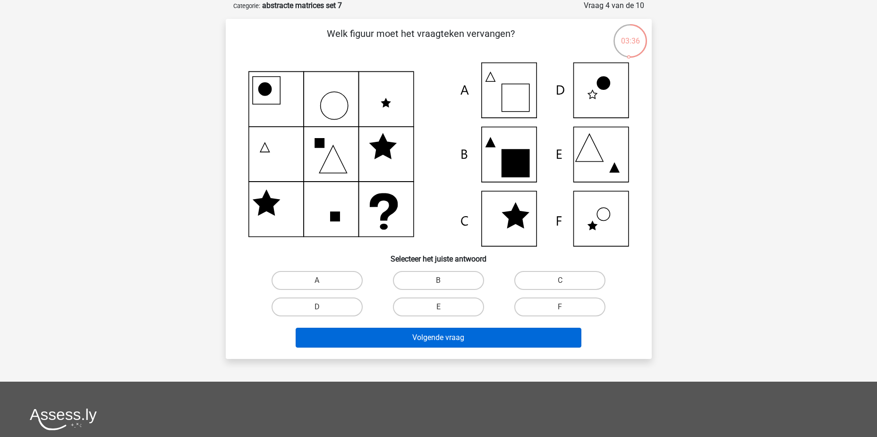
click at [323, 285] on input "A" at bounding box center [320, 283] width 6 height 6
radio input "true"
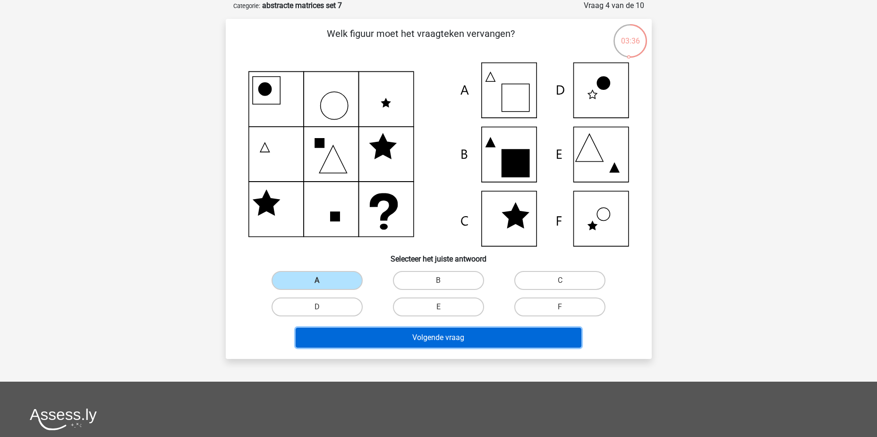
click at [538, 343] on button "Volgende vraag" at bounding box center [439, 337] width 286 height 20
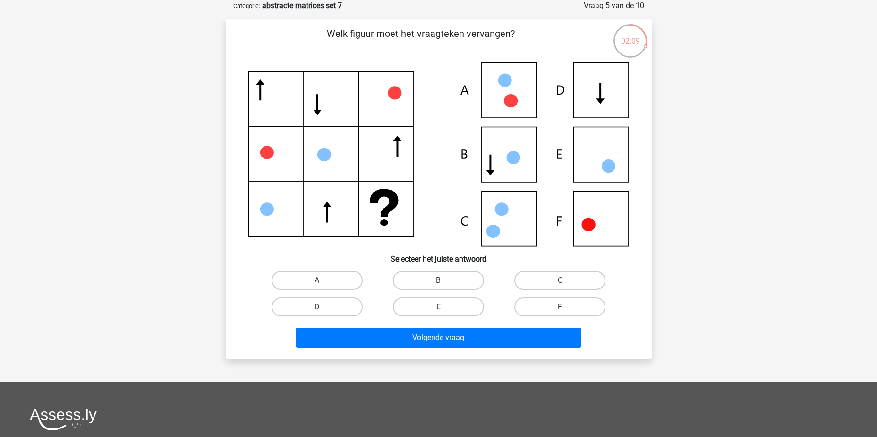
click at [565, 302] on label "F" at bounding box center [560, 306] width 91 height 19
click at [565, 307] on input "F" at bounding box center [563, 310] width 6 height 6
radio input "true"
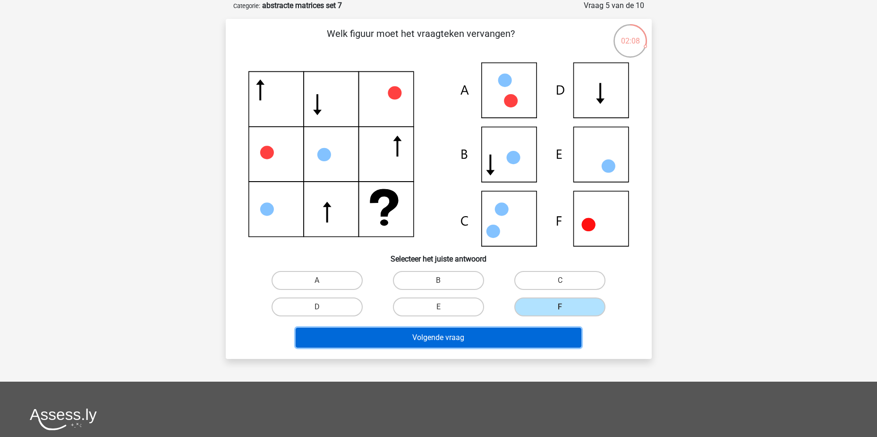
click at [563, 341] on button "Volgende vraag" at bounding box center [439, 337] width 286 height 20
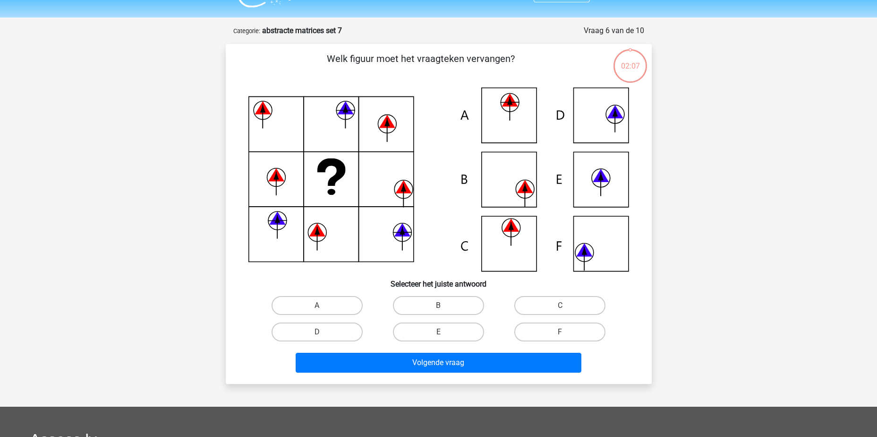
scroll to position [0, 0]
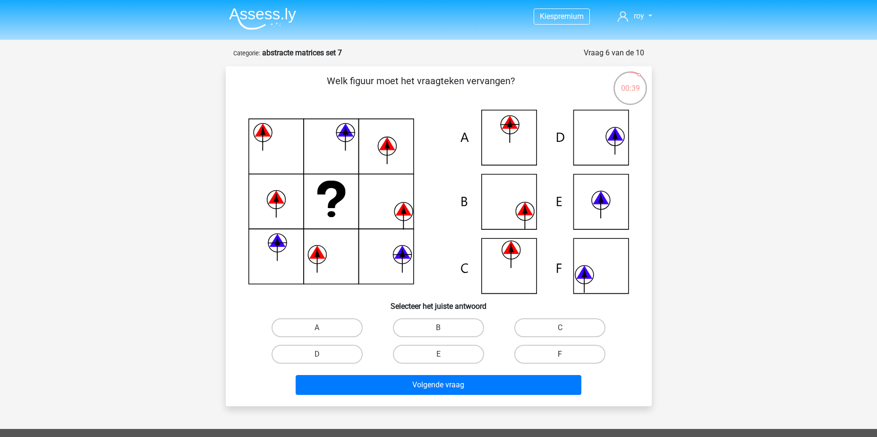
click at [555, 355] on label "F" at bounding box center [560, 353] width 91 height 19
click at [560, 355] on input "F" at bounding box center [563, 357] width 6 height 6
radio input "true"
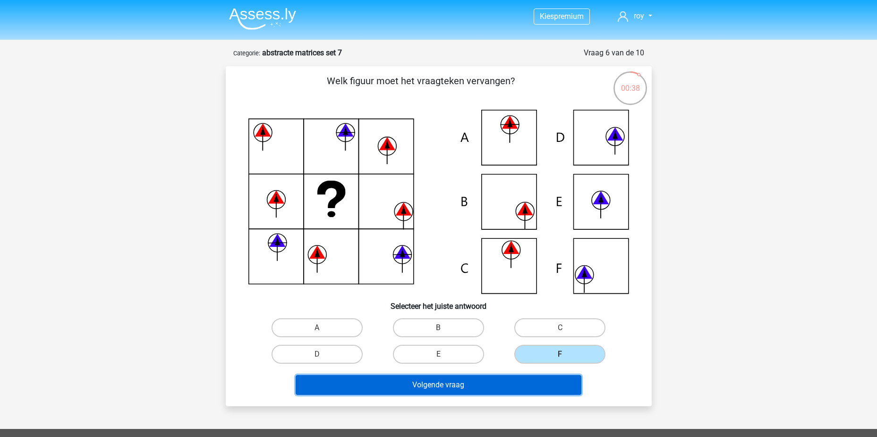
click at [522, 387] on button "Volgende vraag" at bounding box center [439, 385] width 286 height 20
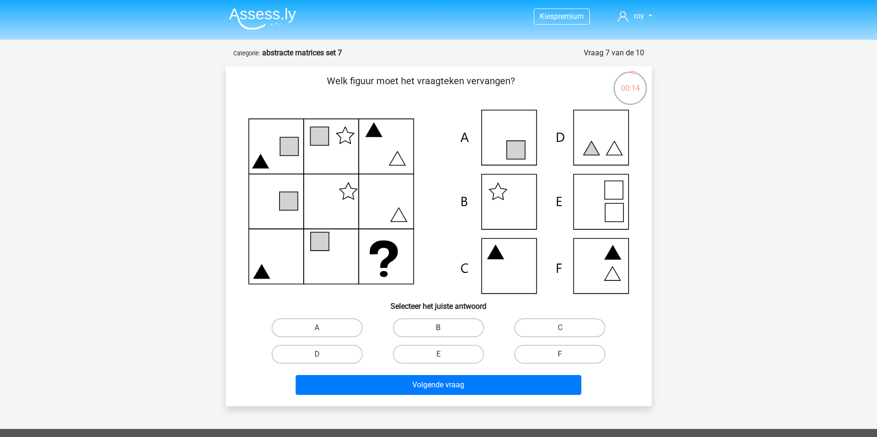
drag, startPoint x: 430, startPoint y: 321, endPoint x: 503, endPoint y: 411, distance: 115.6
click at [431, 321] on label "B" at bounding box center [438, 327] width 91 height 19
click at [438, 327] on input "B" at bounding box center [441, 330] width 6 height 6
radio input "true"
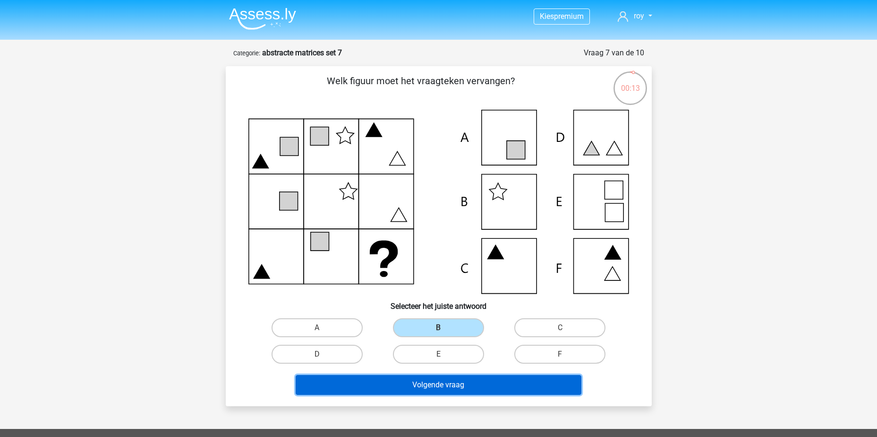
click at [499, 384] on button "Volgende vraag" at bounding box center [439, 385] width 286 height 20
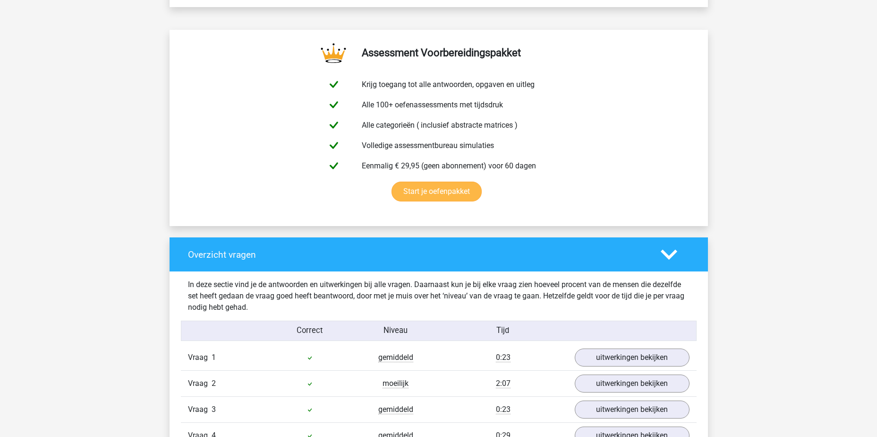
scroll to position [709, 0]
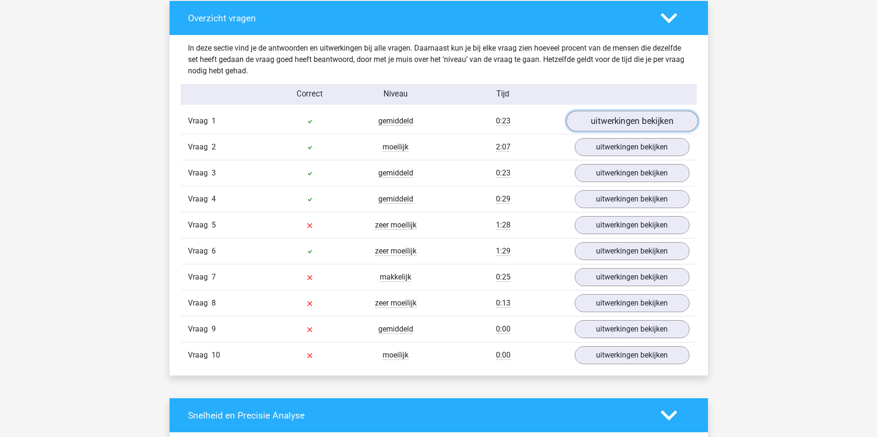
click at [644, 126] on link "uitwerkingen bekijken" at bounding box center [632, 121] width 132 height 21
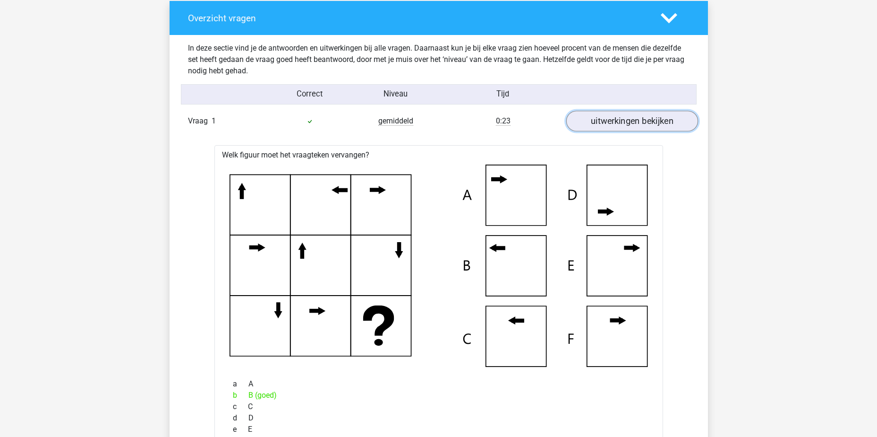
click at [644, 125] on link "uitwerkingen bekijken" at bounding box center [632, 121] width 132 height 21
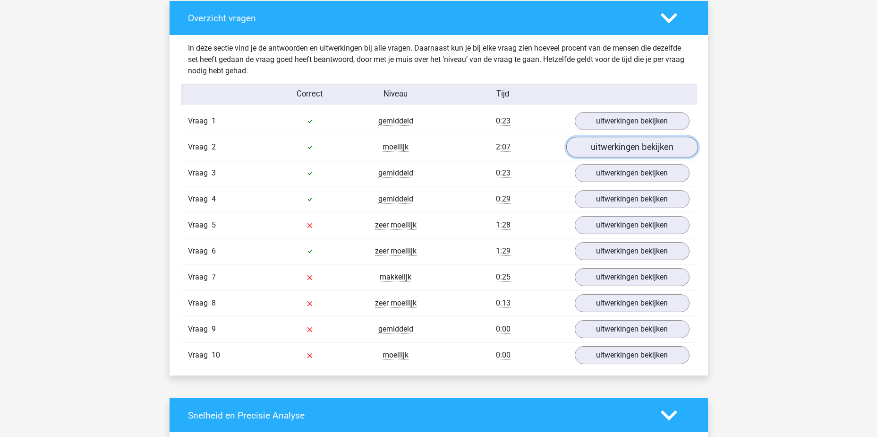
click at [636, 151] on link "uitwerkingen bekijken" at bounding box center [632, 147] width 132 height 21
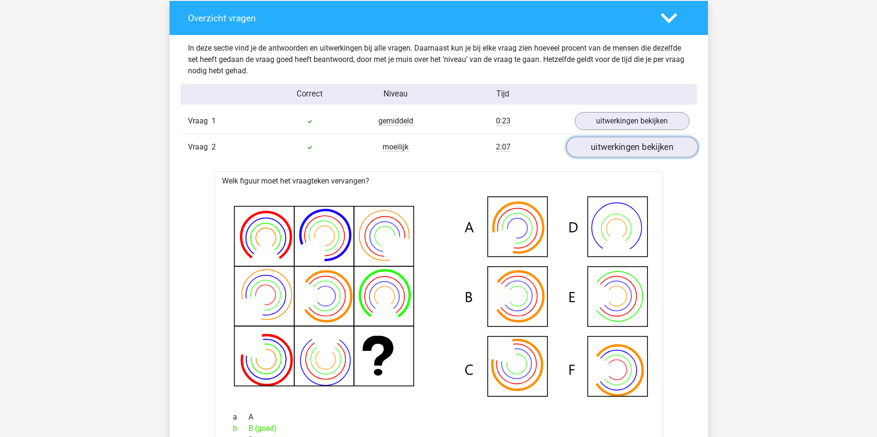
click at [636, 150] on link "uitwerkingen bekijken" at bounding box center [632, 147] width 132 height 21
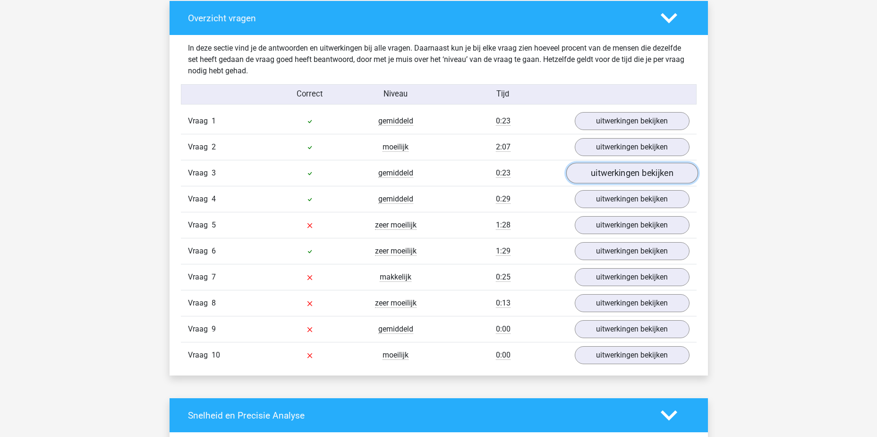
click at [636, 172] on link "uitwerkingen bekijken" at bounding box center [632, 173] width 132 height 21
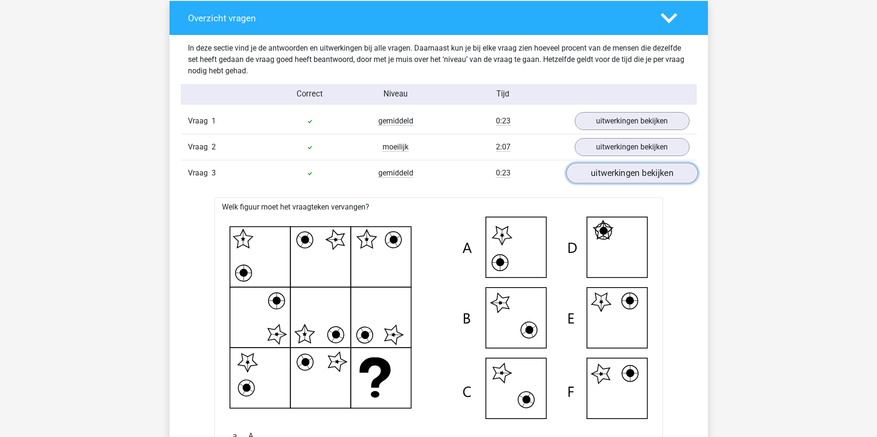
click at [635, 171] on link "uitwerkingen bekijken" at bounding box center [632, 173] width 132 height 21
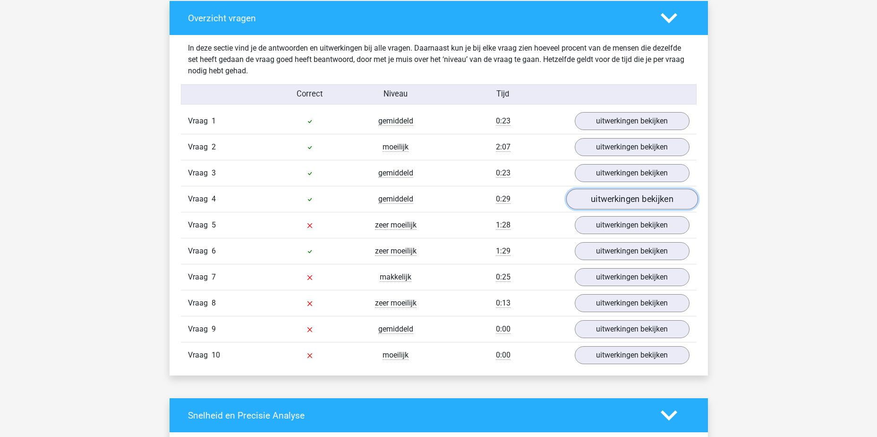
click at [631, 198] on link "uitwerkingen bekijken" at bounding box center [632, 199] width 132 height 21
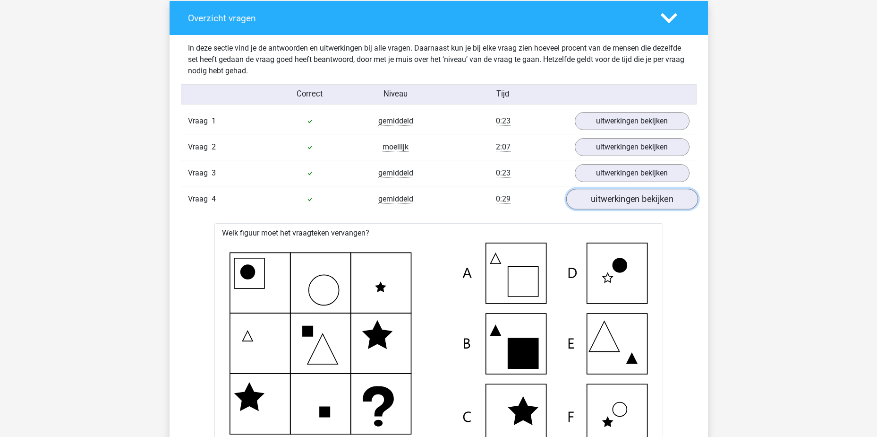
click at [631, 198] on link "uitwerkingen bekijken" at bounding box center [632, 199] width 132 height 21
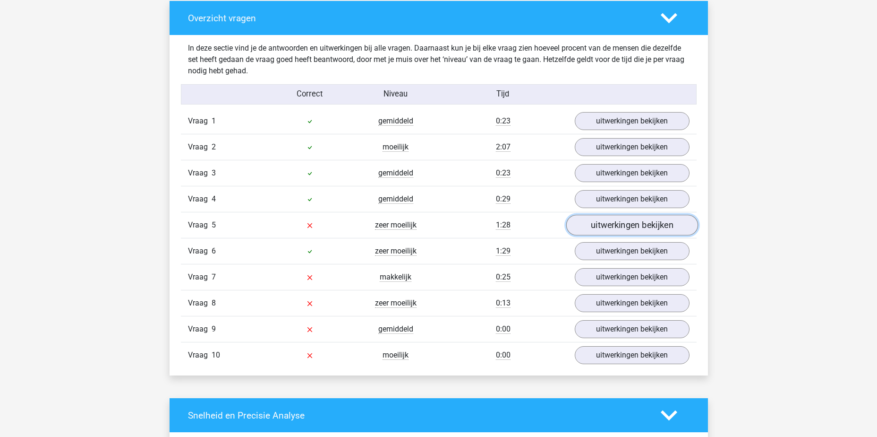
click at [623, 223] on link "uitwerkingen bekijken" at bounding box center [632, 225] width 132 height 21
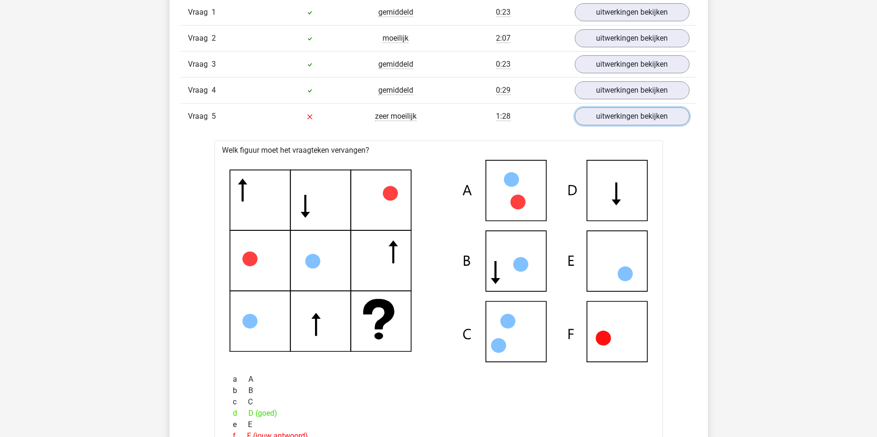
scroll to position [850, 0]
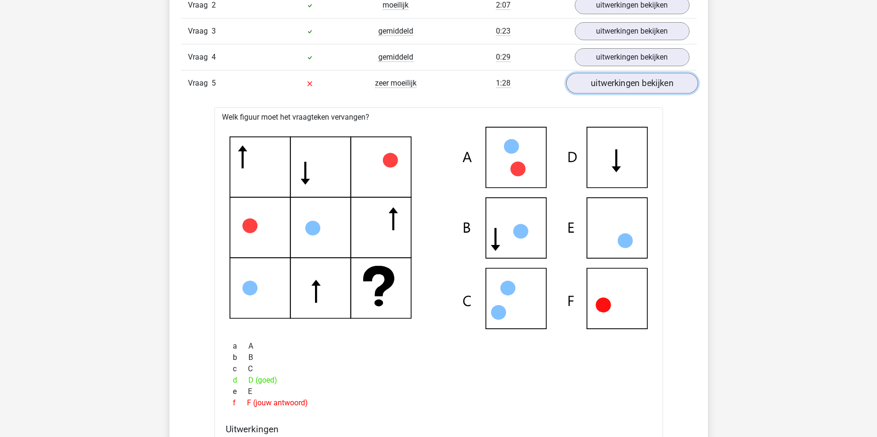
click at [607, 80] on link "uitwerkingen bekijken" at bounding box center [632, 83] width 132 height 21
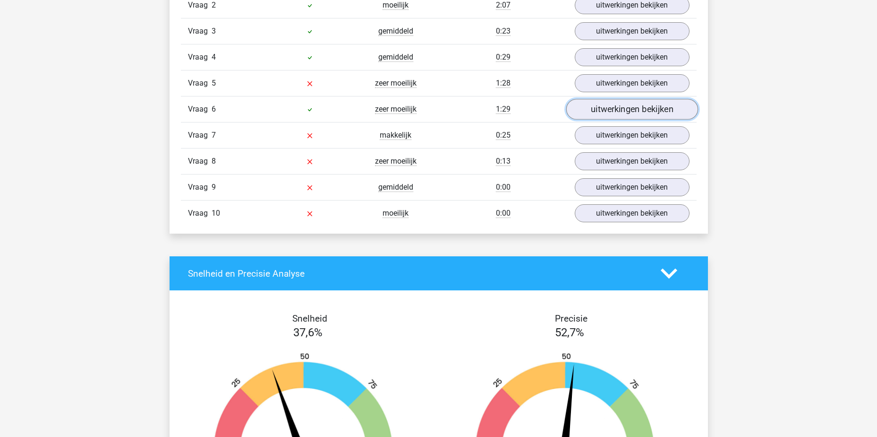
click at [608, 112] on link "uitwerkingen bekijken" at bounding box center [632, 109] width 132 height 21
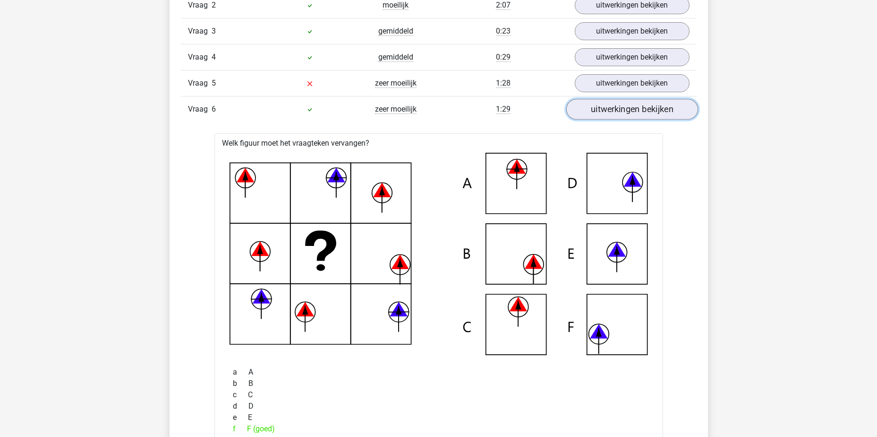
click at [608, 111] on link "uitwerkingen bekijken" at bounding box center [632, 109] width 132 height 21
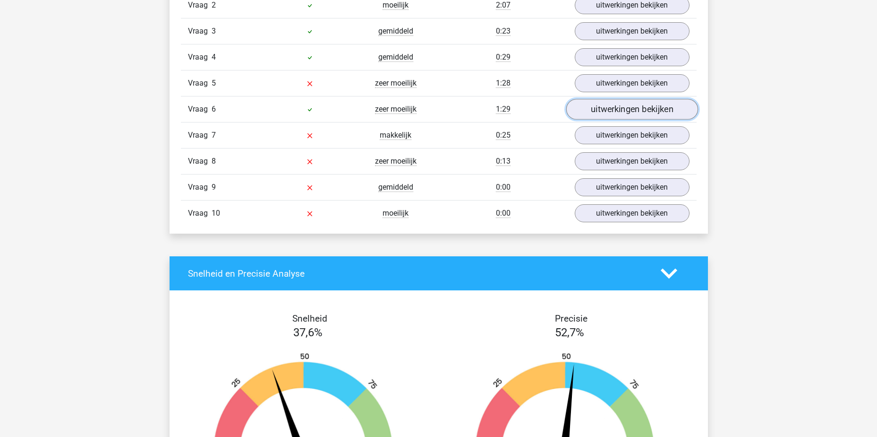
click at [608, 111] on link "uitwerkingen bekijken" at bounding box center [632, 109] width 132 height 21
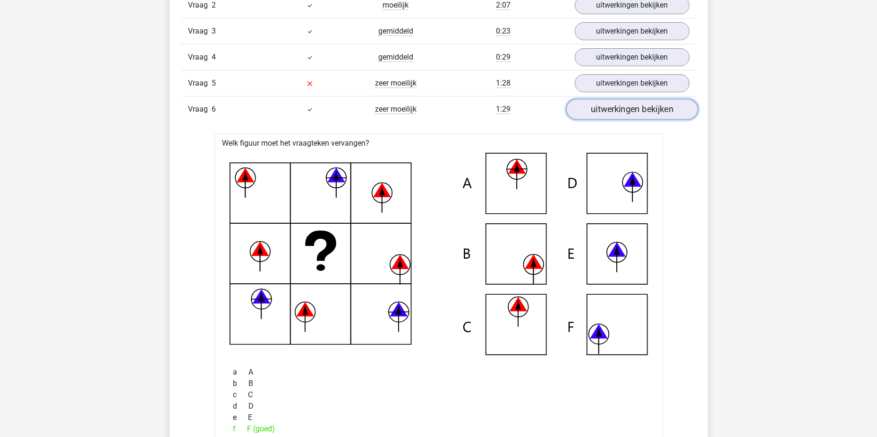
click at [613, 115] on link "uitwerkingen bekijken" at bounding box center [632, 109] width 132 height 21
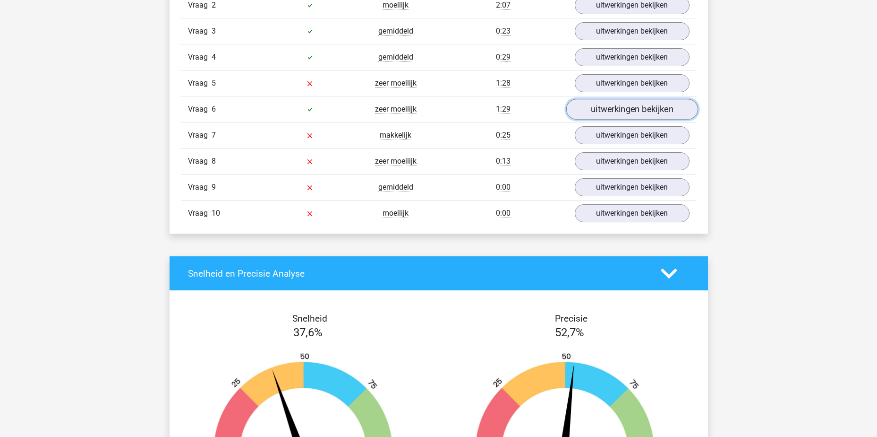
click at [614, 115] on link "uitwerkingen bekijken" at bounding box center [632, 109] width 132 height 21
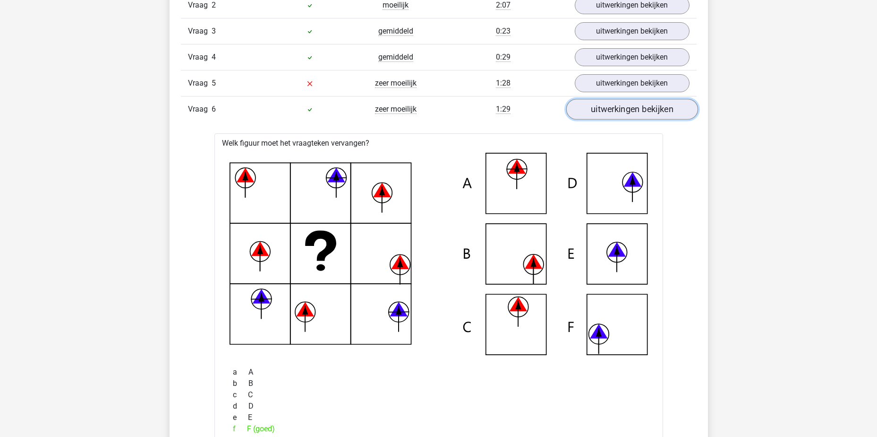
click at [614, 115] on link "uitwerkingen bekijken" at bounding box center [632, 109] width 132 height 21
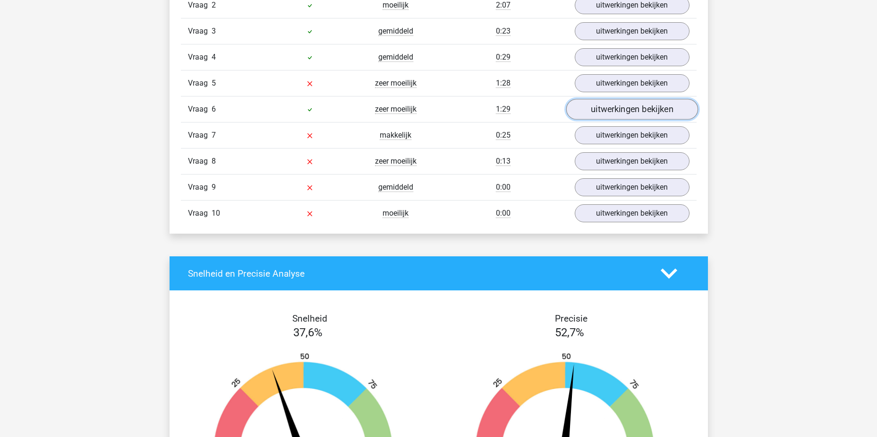
click at [635, 112] on link "uitwerkingen bekijken" at bounding box center [632, 109] width 132 height 21
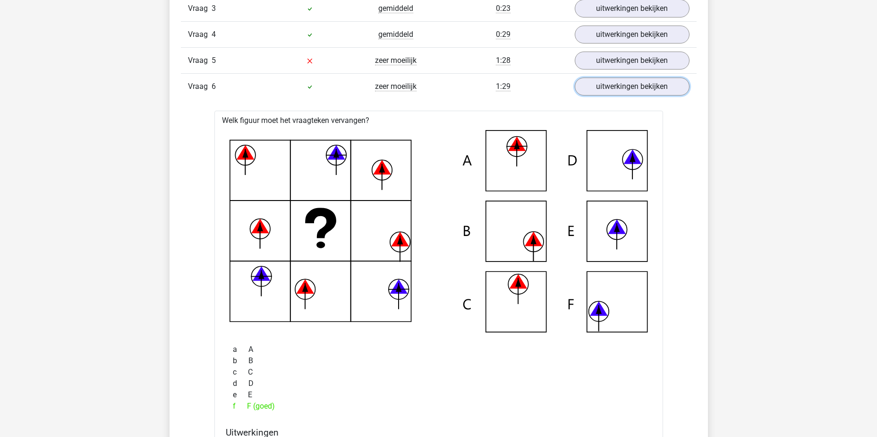
scroll to position [803, 0]
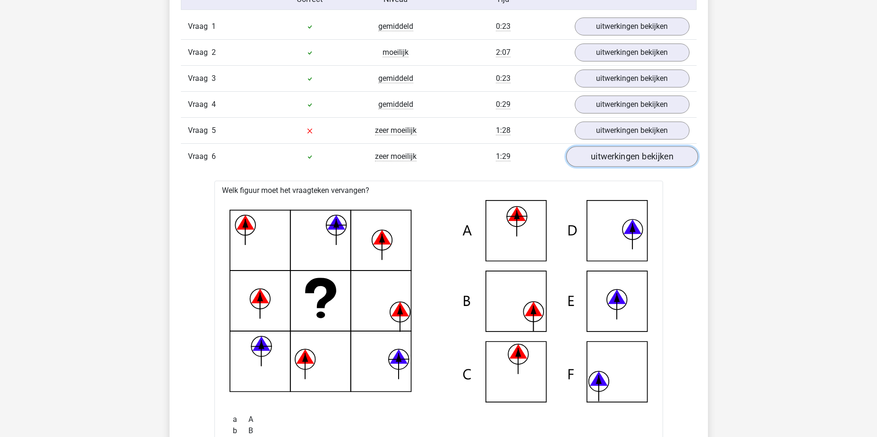
click at [661, 161] on link "uitwerkingen bekijken" at bounding box center [632, 156] width 132 height 21
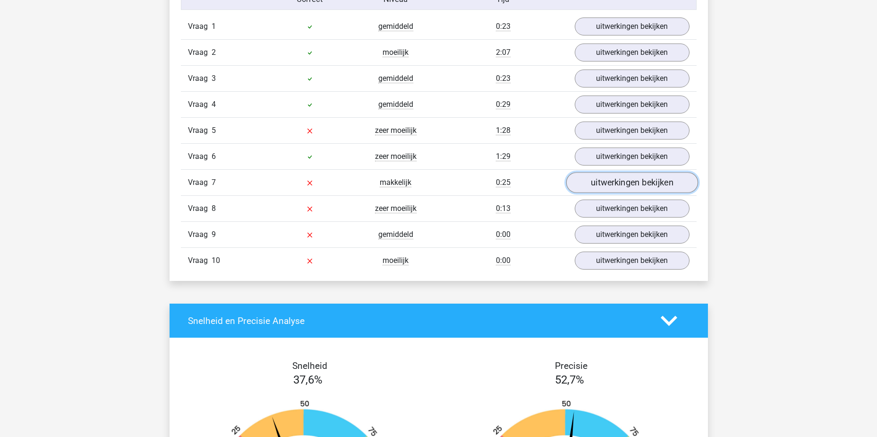
click at [657, 183] on link "uitwerkingen bekijken" at bounding box center [632, 182] width 132 height 21
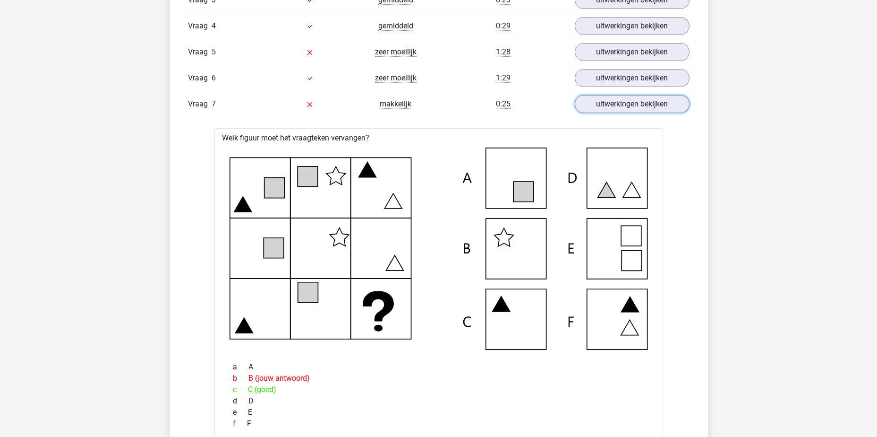
scroll to position [945, 0]
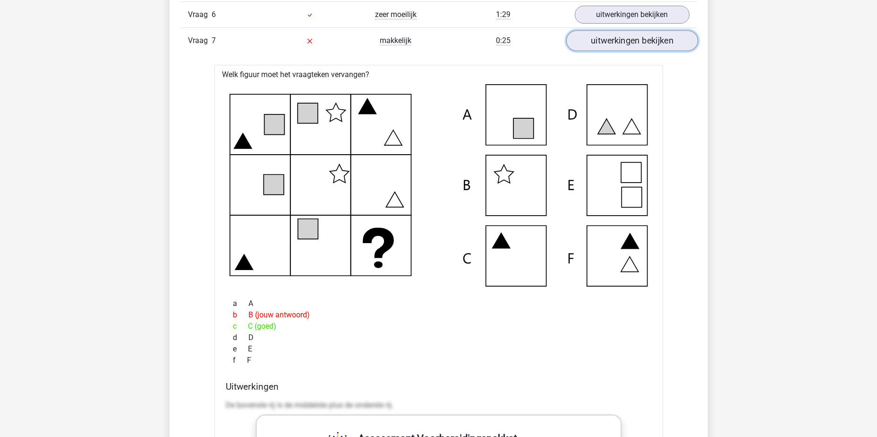
click at [621, 42] on link "uitwerkingen bekijken" at bounding box center [632, 40] width 132 height 21
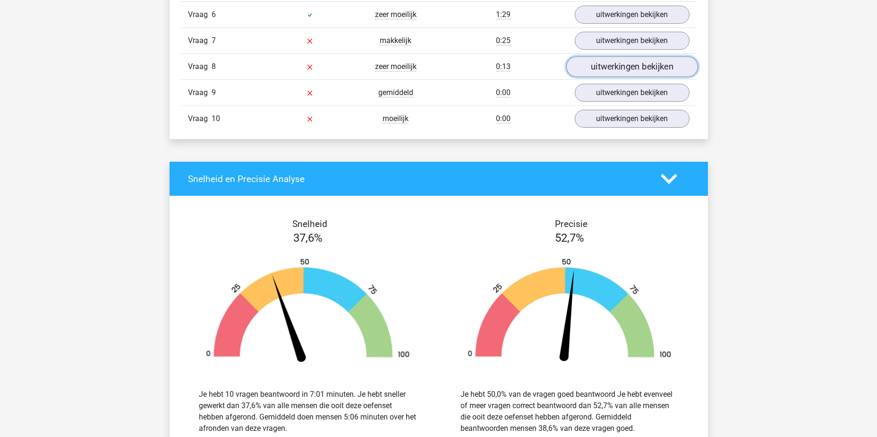
click at [619, 63] on link "uitwerkingen bekijken" at bounding box center [632, 66] width 132 height 21
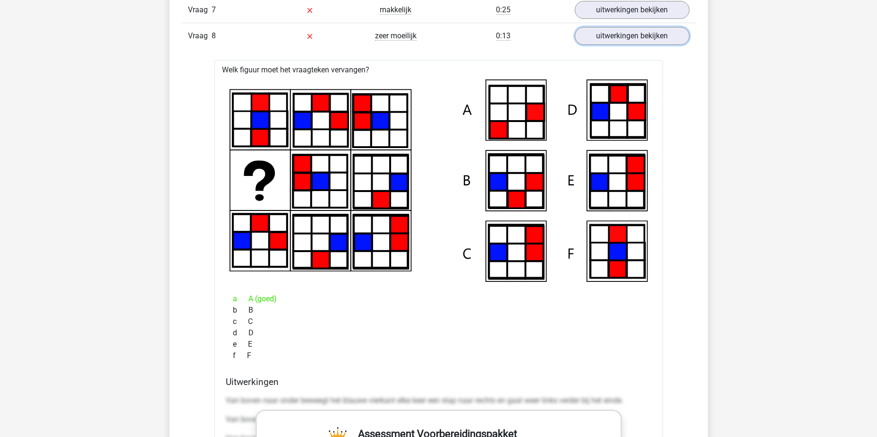
scroll to position [992, 0]
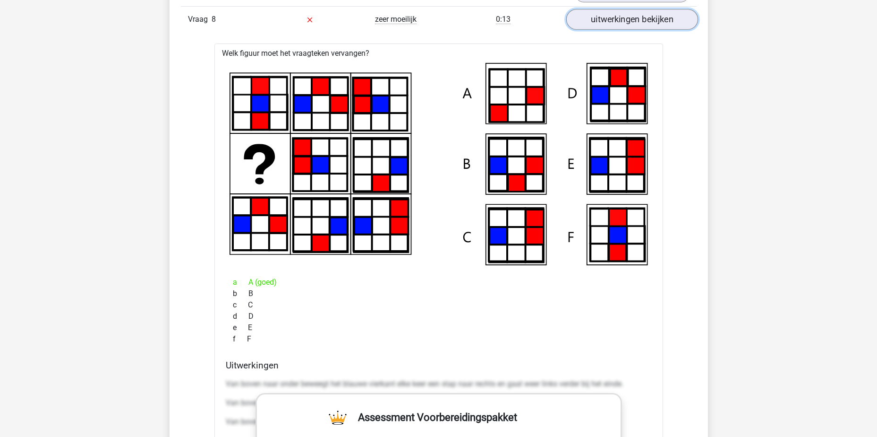
click at [642, 15] on link "uitwerkingen bekijken" at bounding box center [632, 19] width 132 height 21
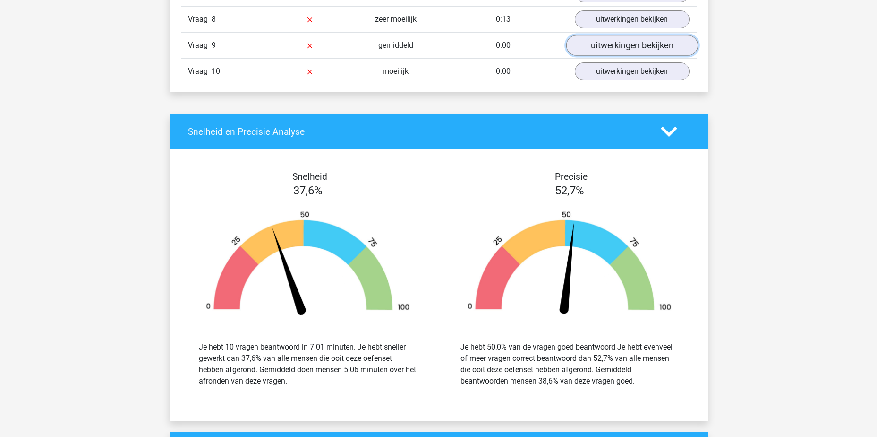
click at [631, 39] on link "uitwerkingen bekijken" at bounding box center [632, 45] width 132 height 21
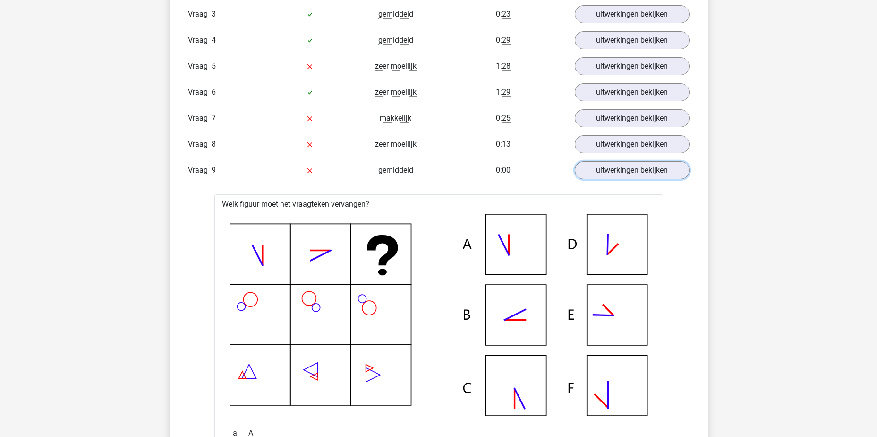
scroll to position [850, 0]
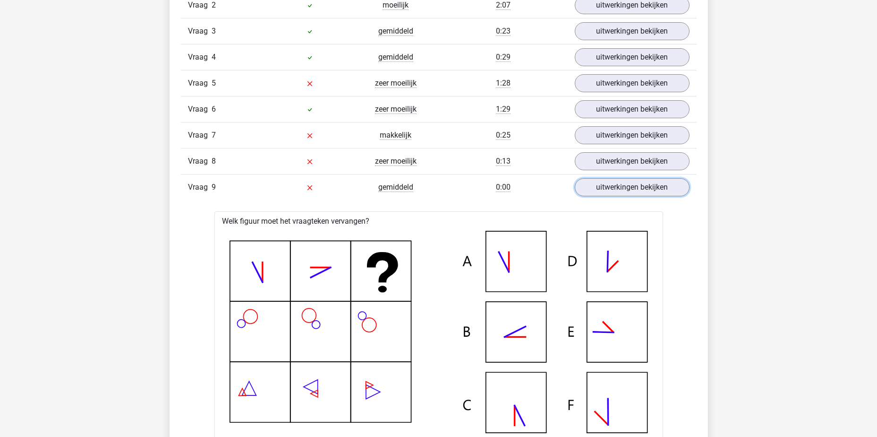
click at [575, 178] on link "uitwerkingen bekijken" at bounding box center [632, 187] width 115 height 18
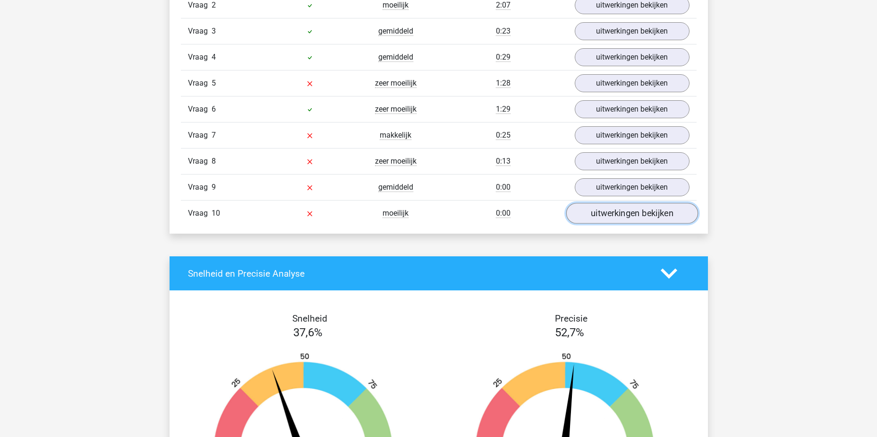
click at [630, 213] on link "uitwerkingen bekijken" at bounding box center [632, 213] width 132 height 21
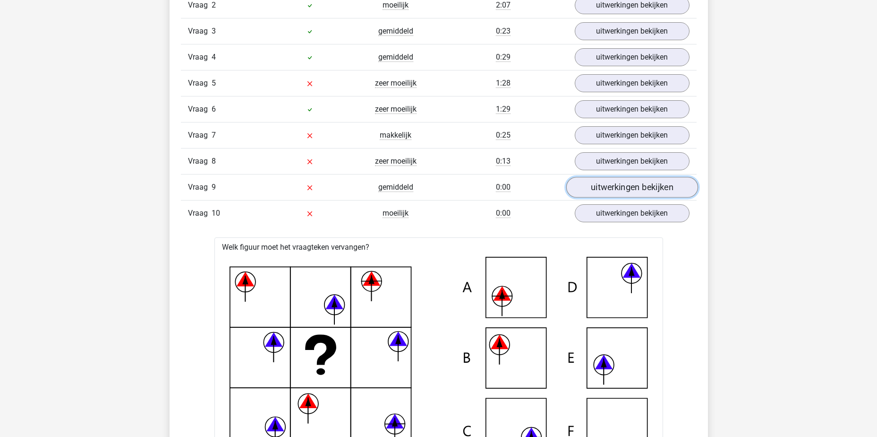
click at [632, 185] on link "uitwerkingen bekijken" at bounding box center [632, 187] width 132 height 21
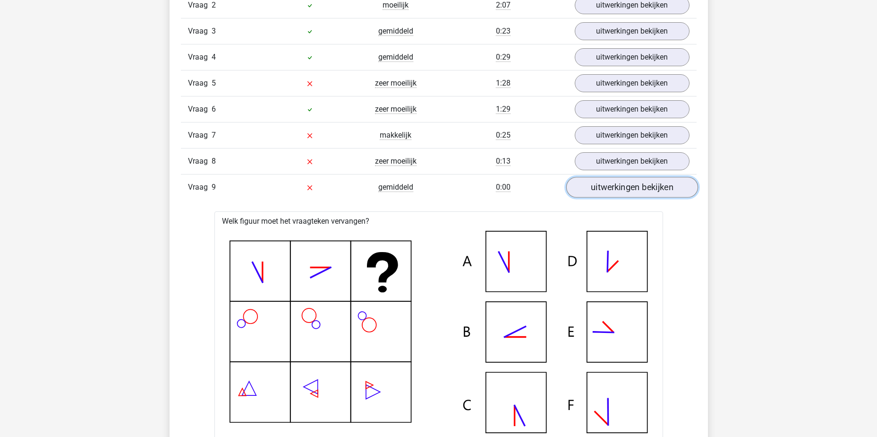
click at [622, 182] on link "uitwerkingen bekijken" at bounding box center [632, 187] width 132 height 21
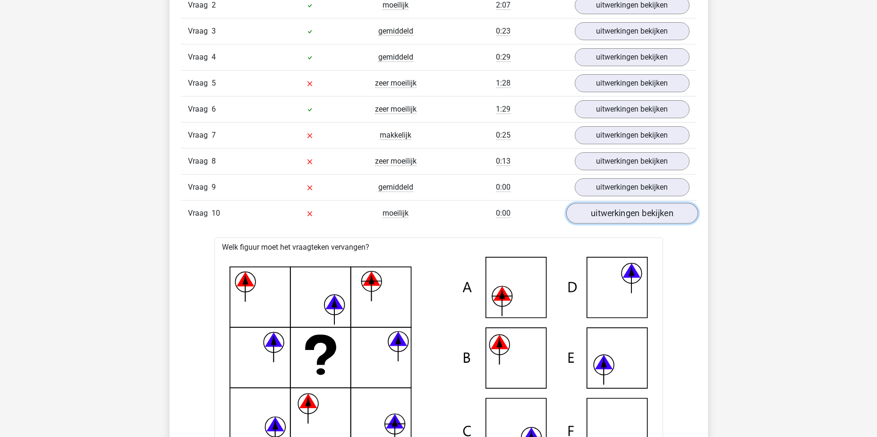
click at [604, 208] on link "uitwerkingen bekijken" at bounding box center [632, 213] width 132 height 21
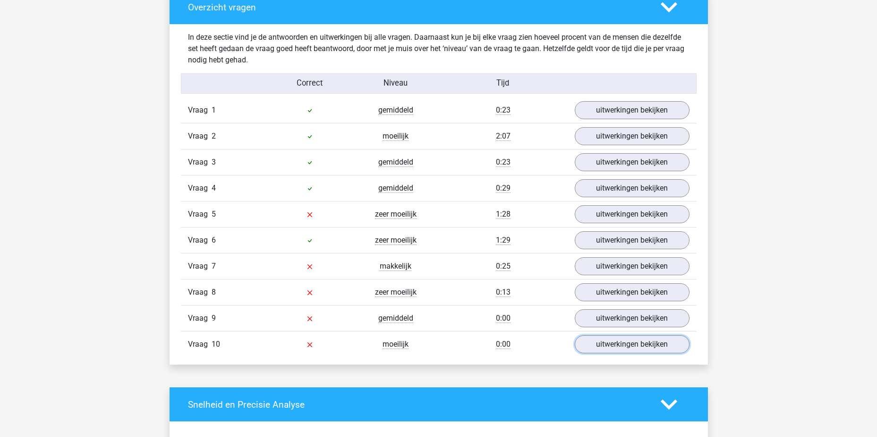
scroll to position [709, 0]
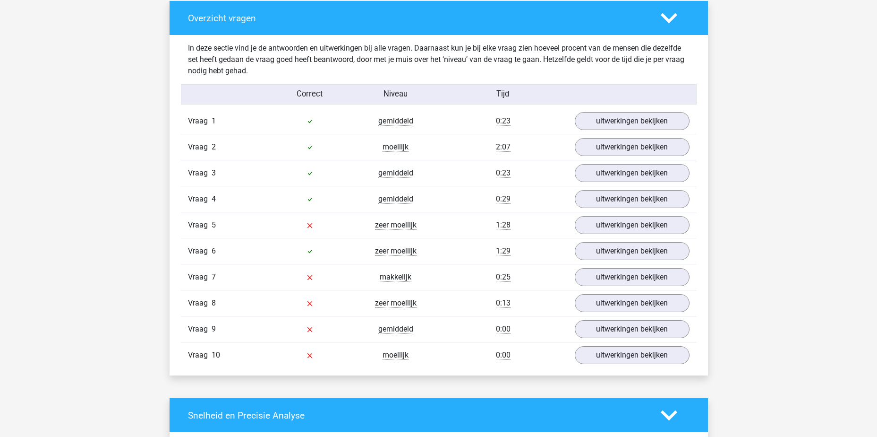
drag, startPoint x: 632, startPoint y: 364, endPoint x: 631, endPoint y: 360, distance: 4.9
click at [632, 364] on div "Vraag 10 moeilijk 0:00 uitwerkingen bekijken" at bounding box center [439, 355] width 516 height 26
click at [632, 357] on link "uitwerkingen bekijken" at bounding box center [632, 354] width 132 height 21
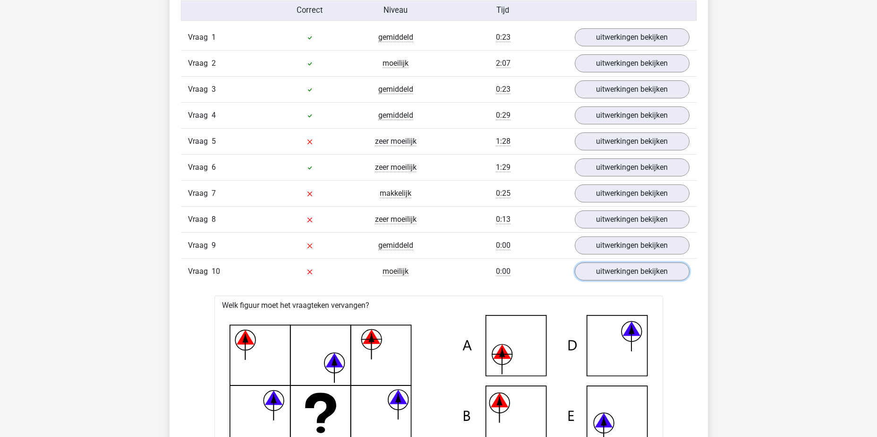
scroll to position [756, 0]
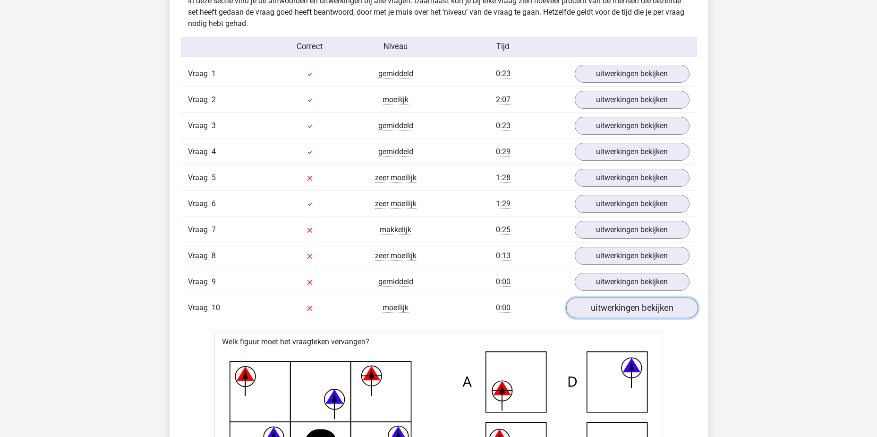
click at [634, 303] on link "uitwerkingen bekijken" at bounding box center [632, 307] width 132 height 21
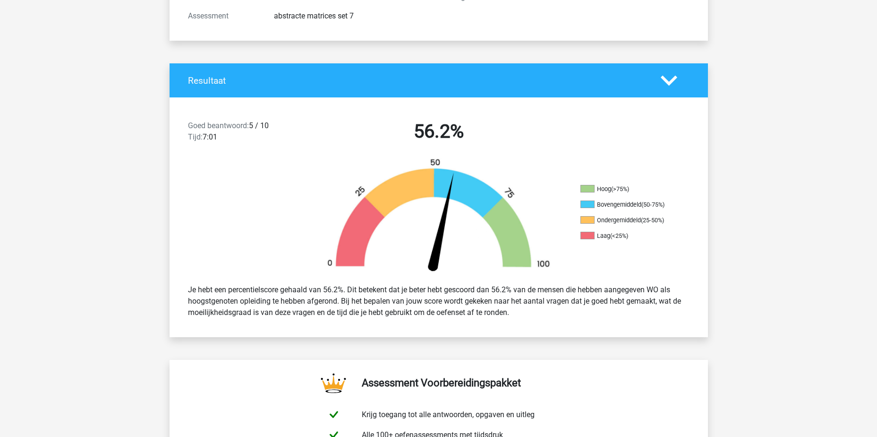
scroll to position [0, 0]
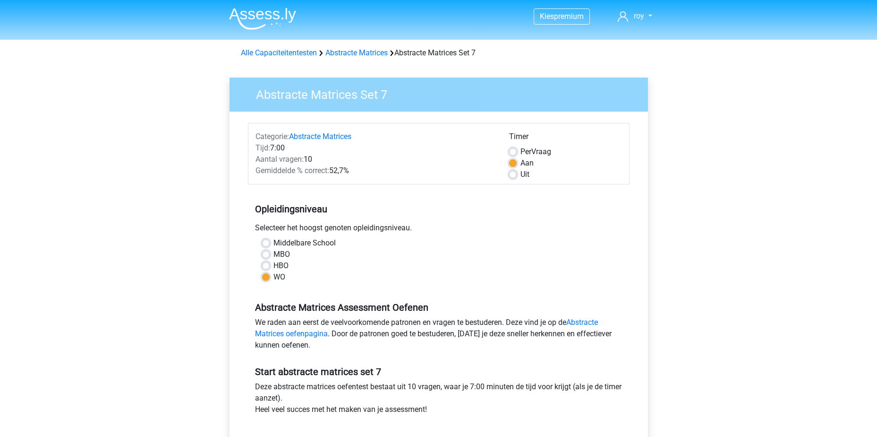
scroll to position [215, 0]
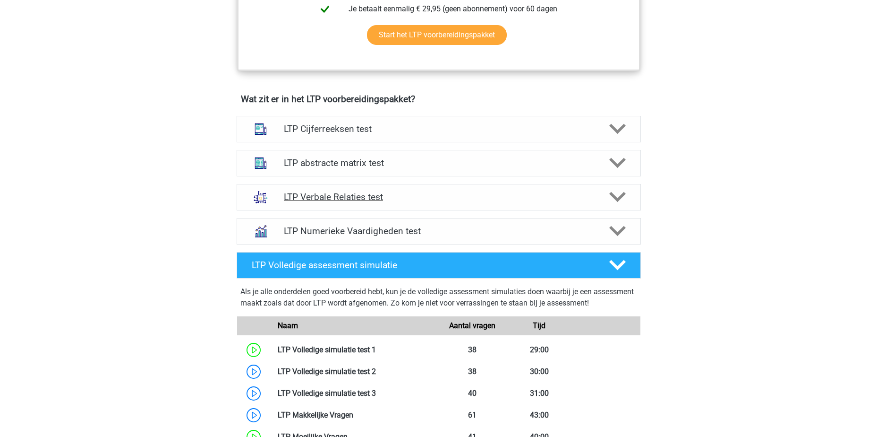
scroll to position [511, 0]
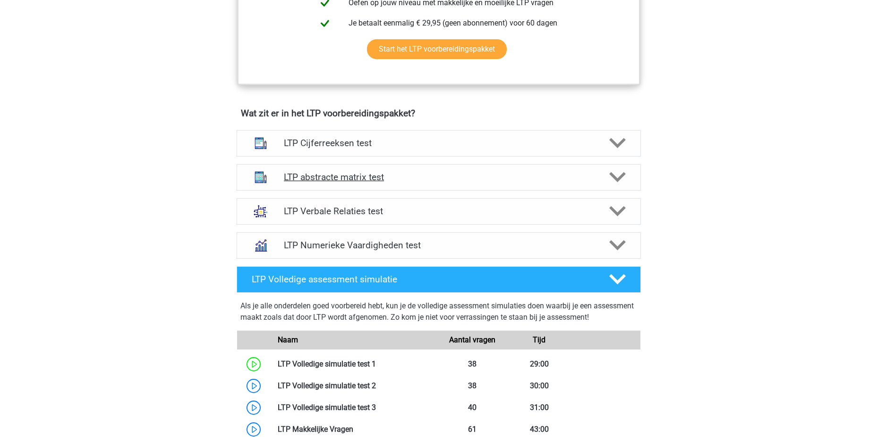
click at [448, 177] on h4 "LTP abstracte matrix test" at bounding box center [438, 177] width 309 height 11
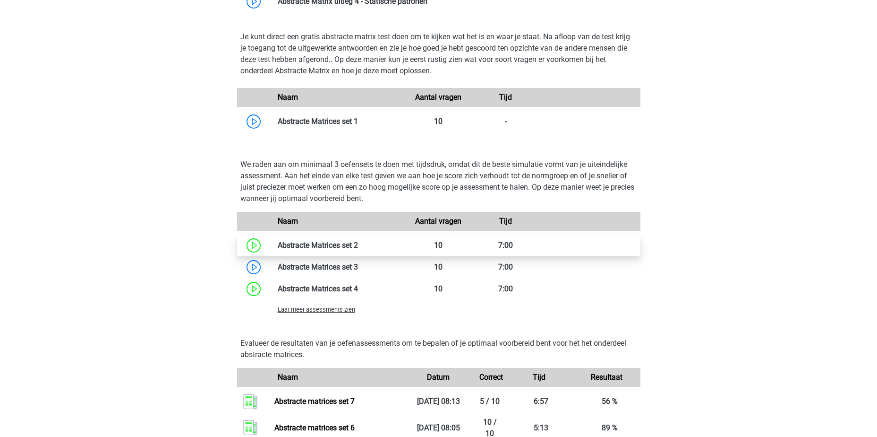
scroll to position [841, 0]
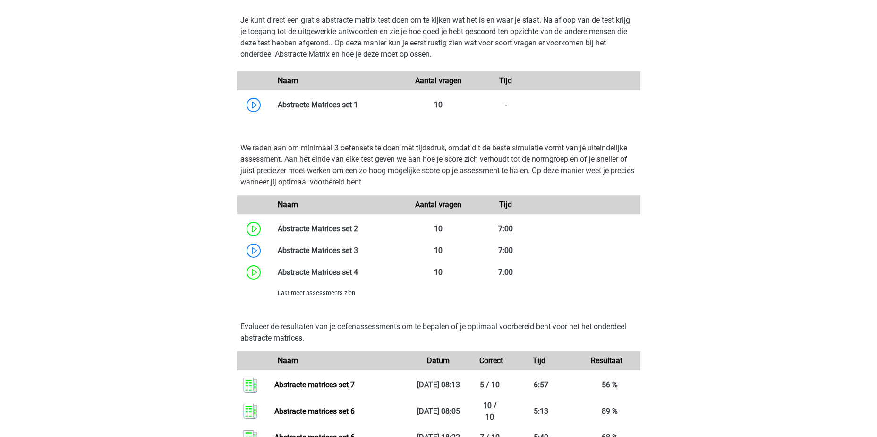
click at [330, 298] on div "Laat meer assessments zien" at bounding box center [438, 292] width 403 height 19
click at [329, 293] on span "Laat meer assessments zien" at bounding box center [316, 292] width 77 height 7
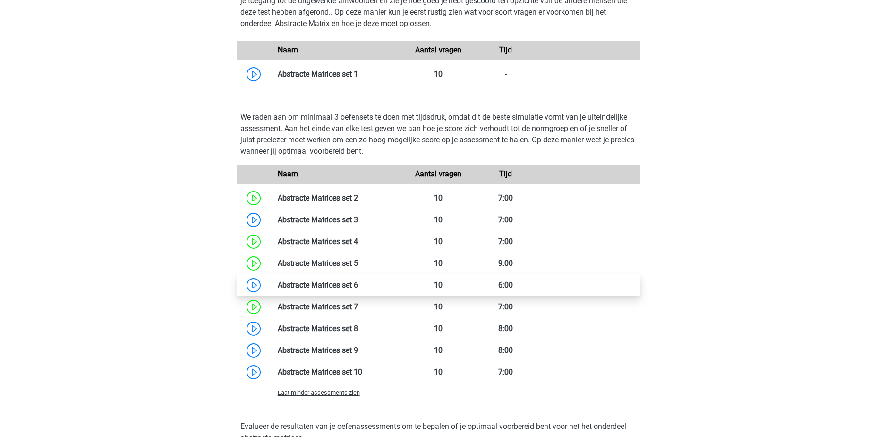
scroll to position [889, 0]
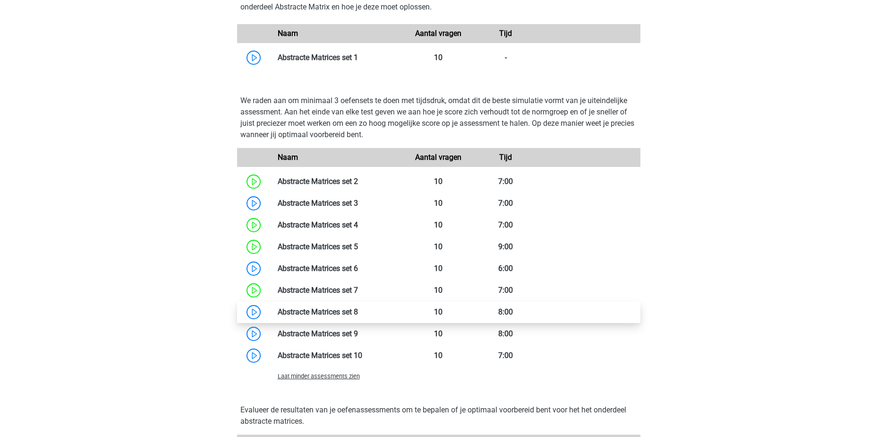
click at [358, 311] on link at bounding box center [358, 311] width 0 height 9
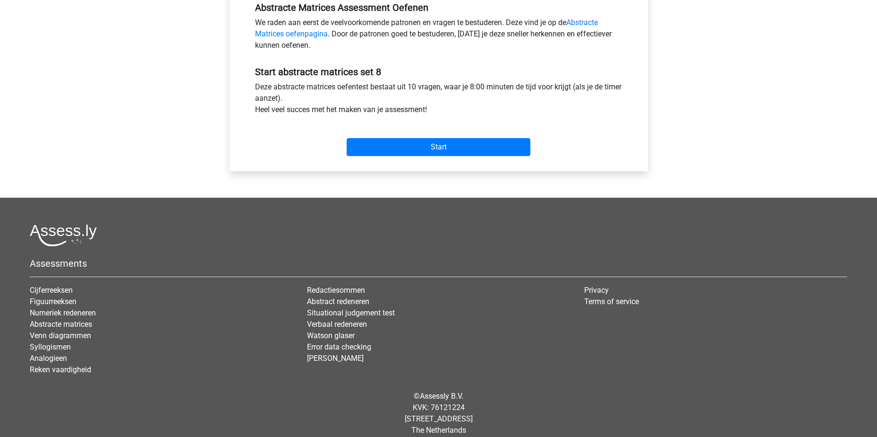
scroll to position [310, 0]
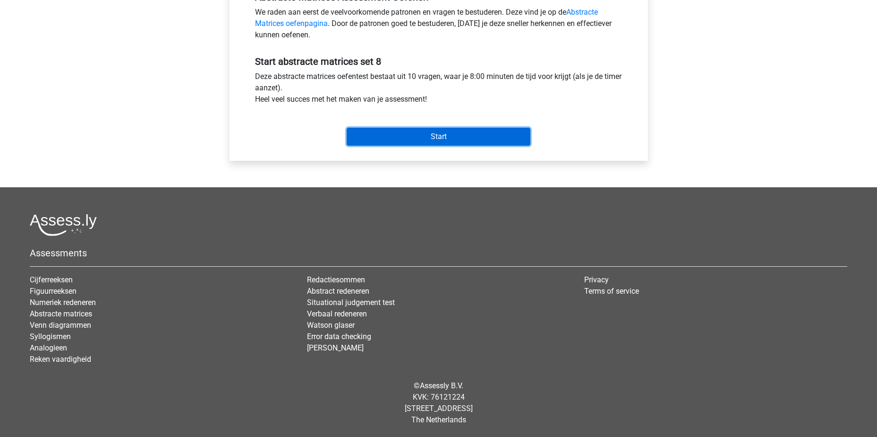
click at [438, 137] on input "Start" at bounding box center [439, 137] width 184 height 18
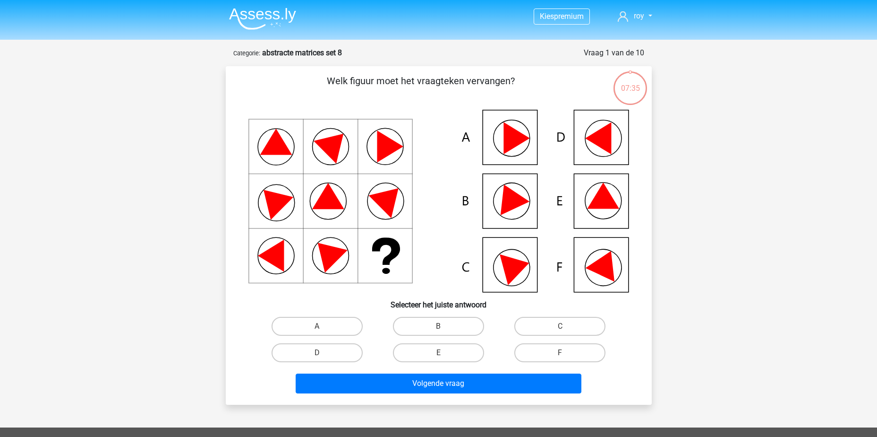
drag, startPoint x: 564, startPoint y: 352, endPoint x: 559, endPoint y: 372, distance: 20.9
click at [572, 351] on label "F" at bounding box center [560, 352] width 91 height 19
click at [566, 352] on input "F" at bounding box center [563, 355] width 6 height 6
radio input "true"
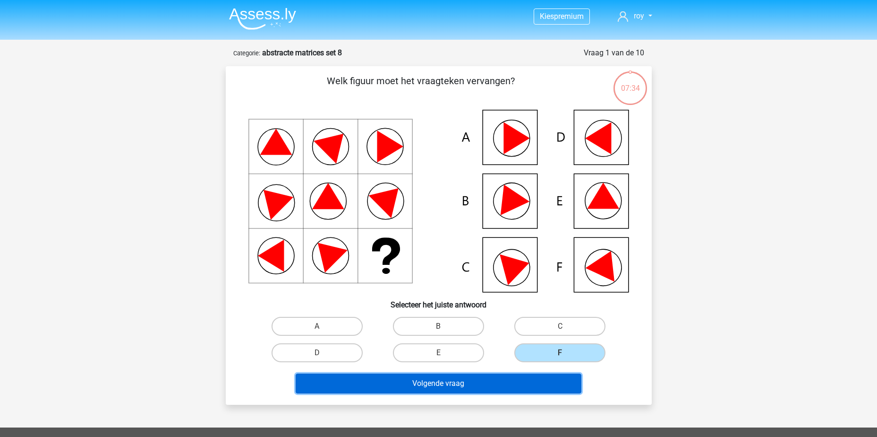
click at [516, 379] on button "Volgende vraag" at bounding box center [439, 383] width 286 height 20
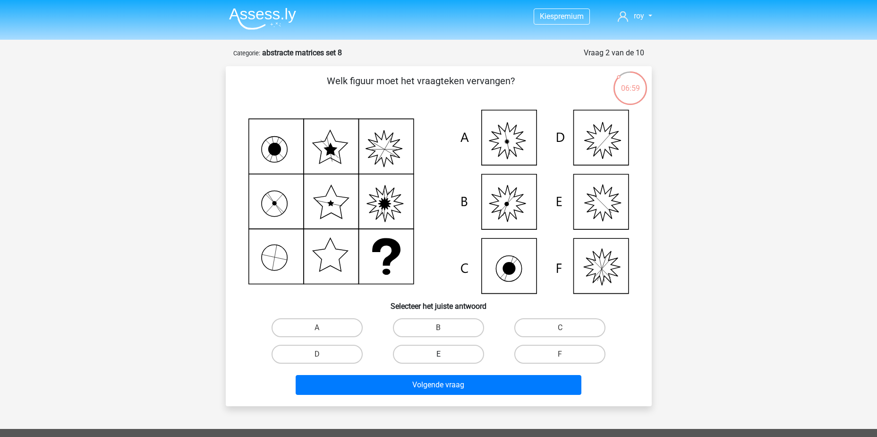
drag, startPoint x: 302, startPoint y: 328, endPoint x: 404, endPoint y: 351, distance: 104.0
click at [304, 328] on label "A" at bounding box center [317, 327] width 91 height 19
click at [317, 328] on input "A" at bounding box center [320, 330] width 6 height 6
radio input "true"
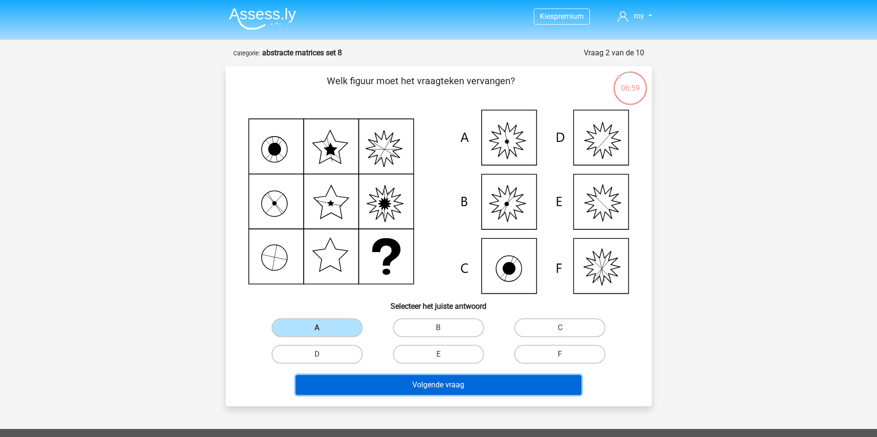
click at [448, 386] on button "Volgende vraag" at bounding box center [439, 385] width 286 height 20
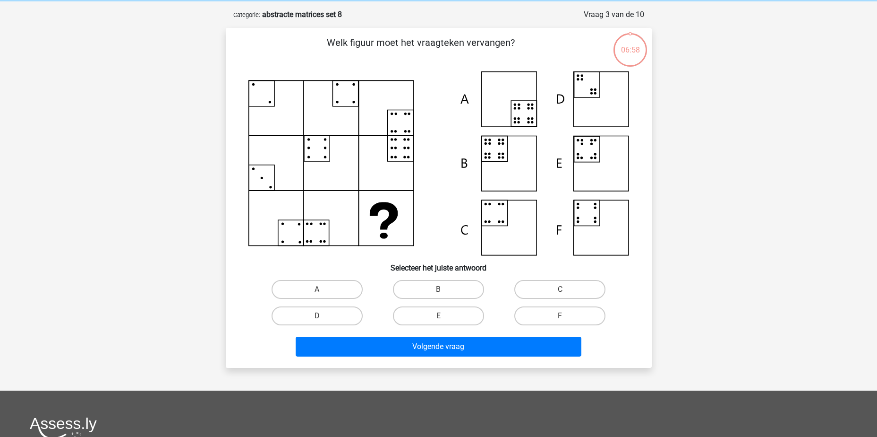
scroll to position [47, 0]
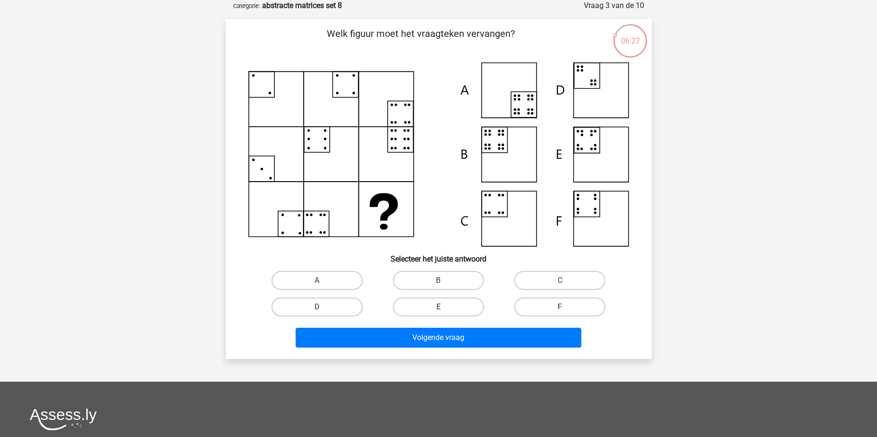
click at [465, 308] on label "E" at bounding box center [438, 306] width 91 height 19
click at [445, 308] on input "E" at bounding box center [441, 310] width 6 height 6
radio input "true"
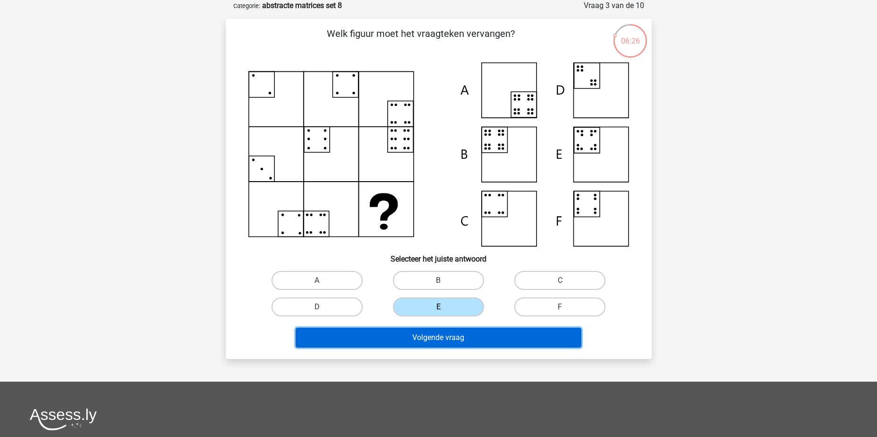
click at [475, 344] on button "Volgende vraag" at bounding box center [439, 337] width 286 height 20
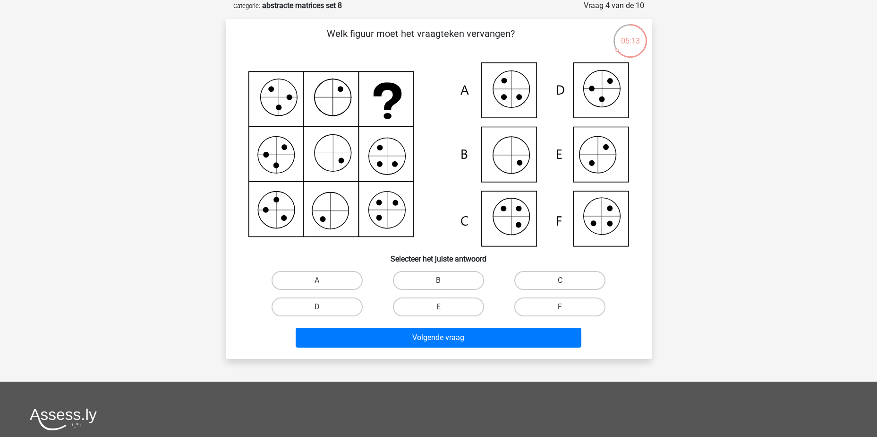
click at [569, 307] on label "F" at bounding box center [560, 306] width 91 height 19
click at [566, 307] on input "F" at bounding box center [563, 310] width 6 height 6
radio input "true"
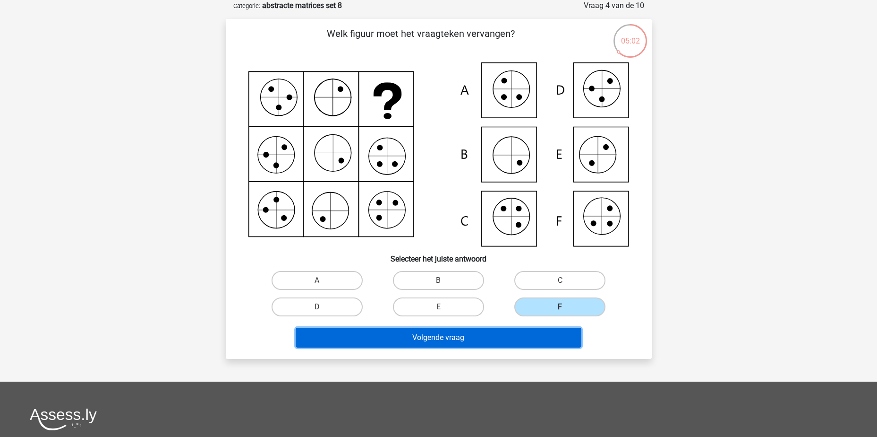
click at [461, 338] on button "Volgende vraag" at bounding box center [439, 337] width 286 height 20
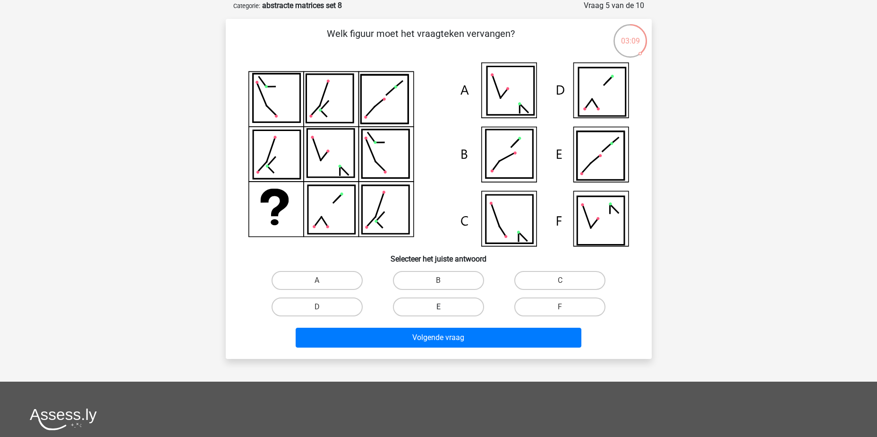
click at [414, 302] on label "E" at bounding box center [438, 306] width 91 height 19
click at [438, 307] on input "E" at bounding box center [441, 310] width 6 height 6
radio input "true"
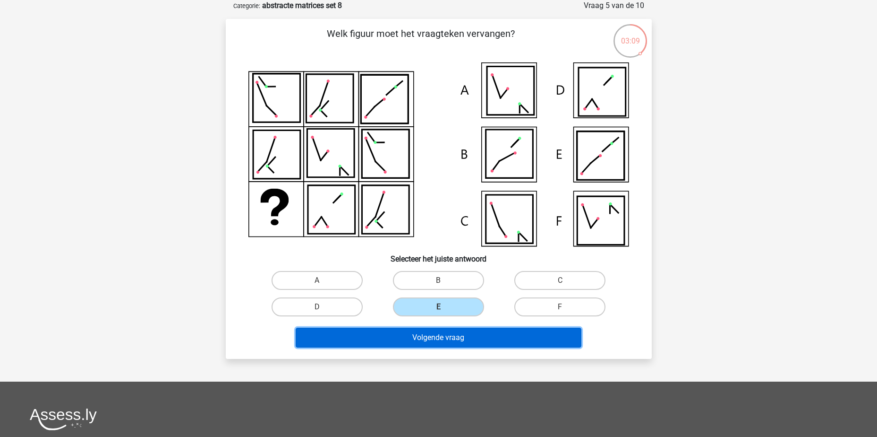
click at [443, 339] on button "Volgende vraag" at bounding box center [439, 337] width 286 height 20
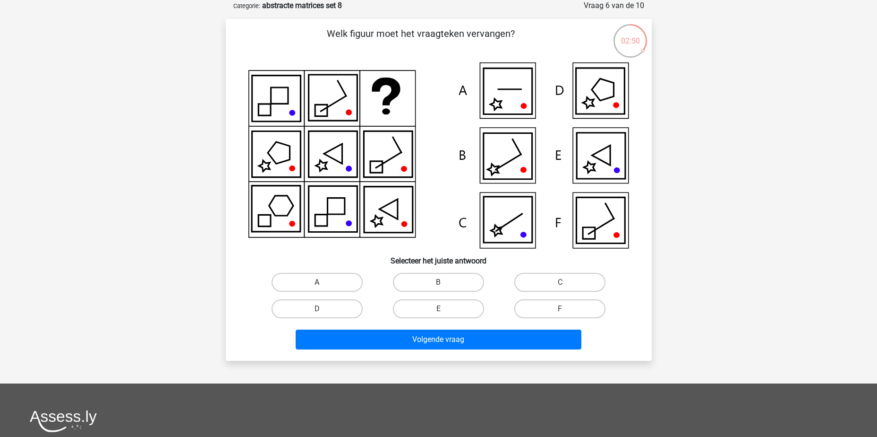
click at [331, 280] on label "A" at bounding box center [317, 282] width 91 height 19
click at [323, 282] on input "A" at bounding box center [320, 285] width 6 height 6
radio input "true"
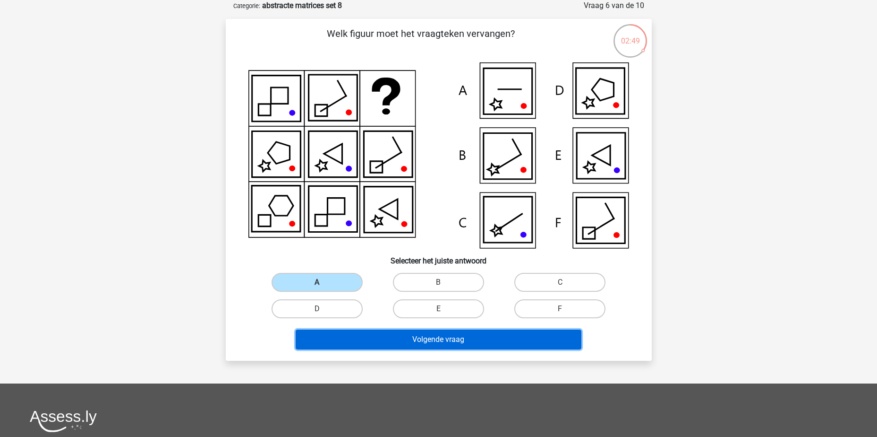
click at [412, 340] on button "Volgende vraag" at bounding box center [439, 339] width 286 height 20
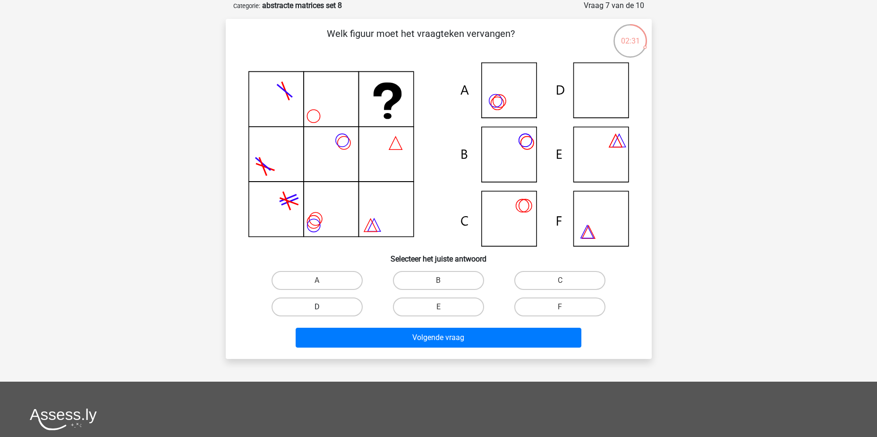
drag, startPoint x: 340, startPoint y: 307, endPoint x: 356, endPoint y: 314, distance: 16.9
click at [340, 308] on label "D" at bounding box center [317, 306] width 91 height 19
click at [323, 308] on input "D" at bounding box center [320, 310] width 6 height 6
radio input "true"
click at [395, 321] on div "Volgende vraag" at bounding box center [439, 335] width 396 height 31
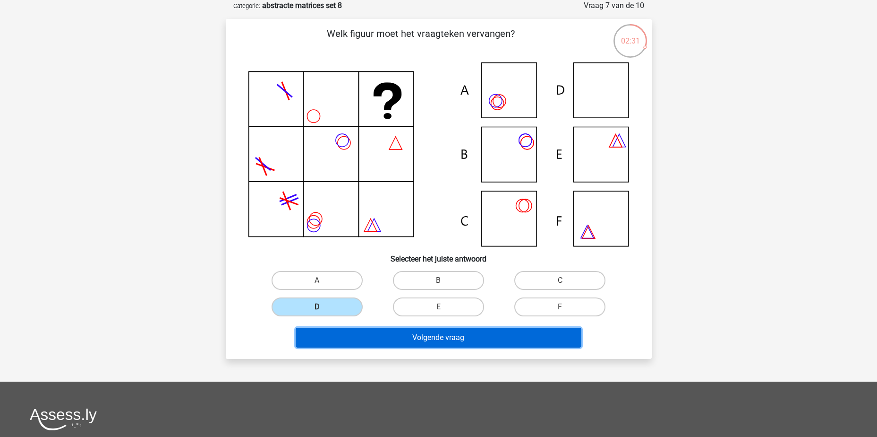
click at [401, 335] on button "Volgende vraag" at bounding box center [439, 337] width 286 height 20
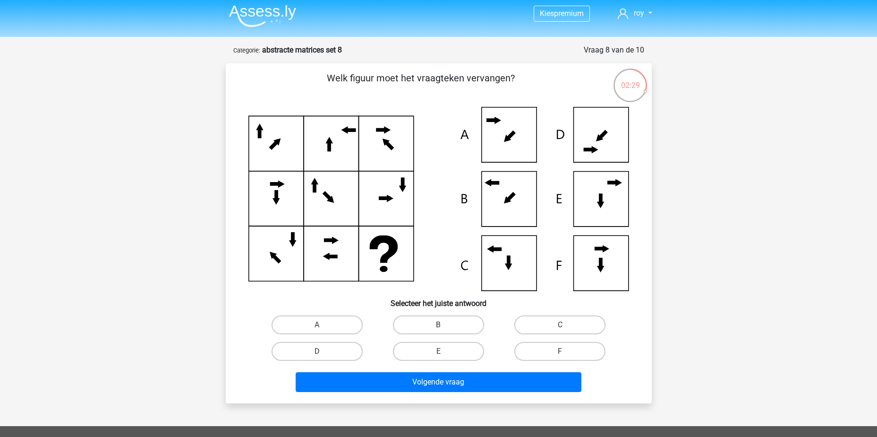
scroll to position [0, 0]
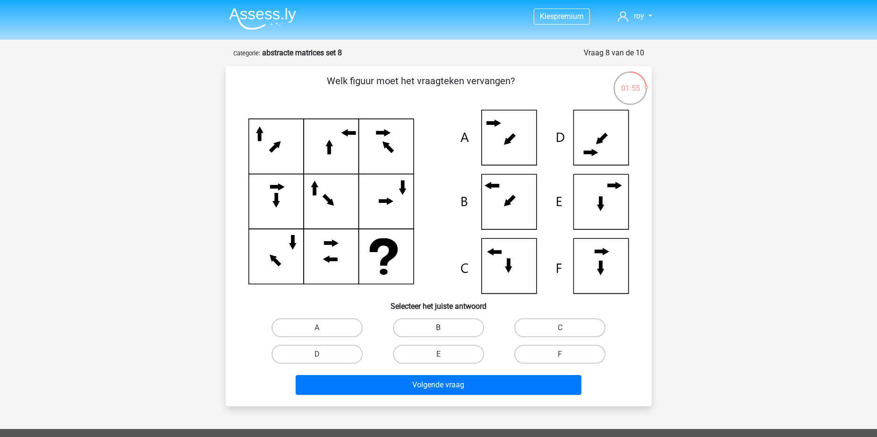
click at [448, 331] on label "B" at bounding box center [438, 327] width 91 height 19
click at [445, 331] on input "B" at bounding box center [441, 330] width 6 height 6
radio input "true"
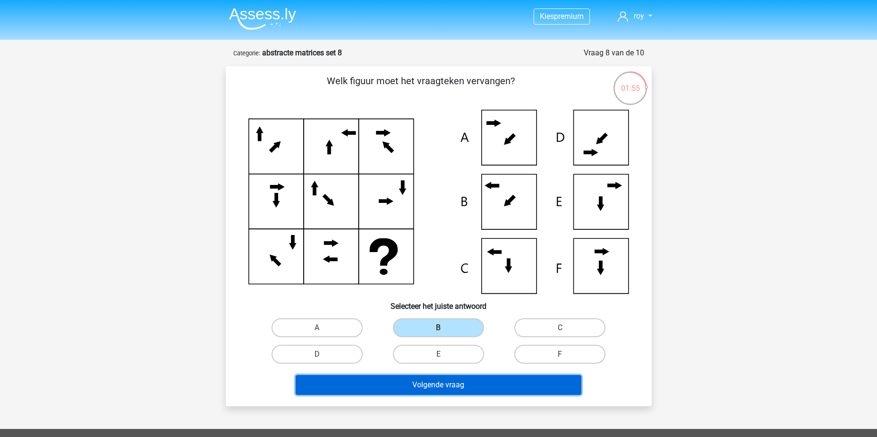
click at [479, 388] on button "Volgende vraag" at bounding box center [439, 385] width 286 height 20
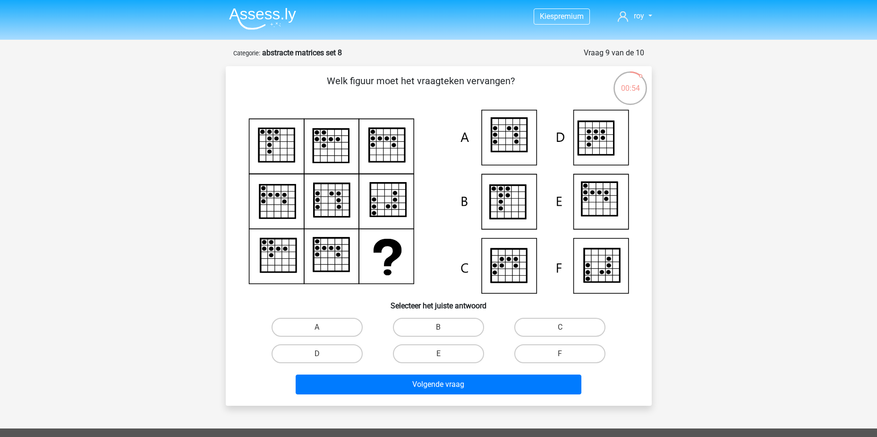
click at [439, 329] on input "B" at bounding box center [441, 330] width 6 height 6
radio input "true"
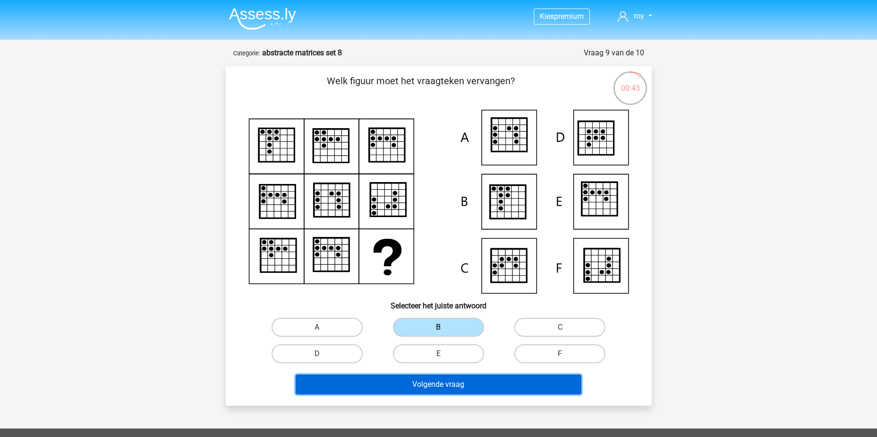
click at [462, 387] on button "Volgende vraag" at bounding box center [439, 384] width 286 height 20
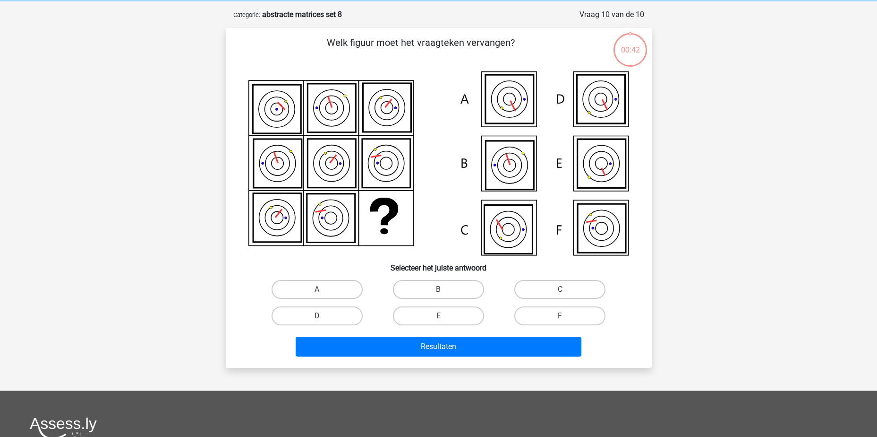
scroll to position [47, 0]
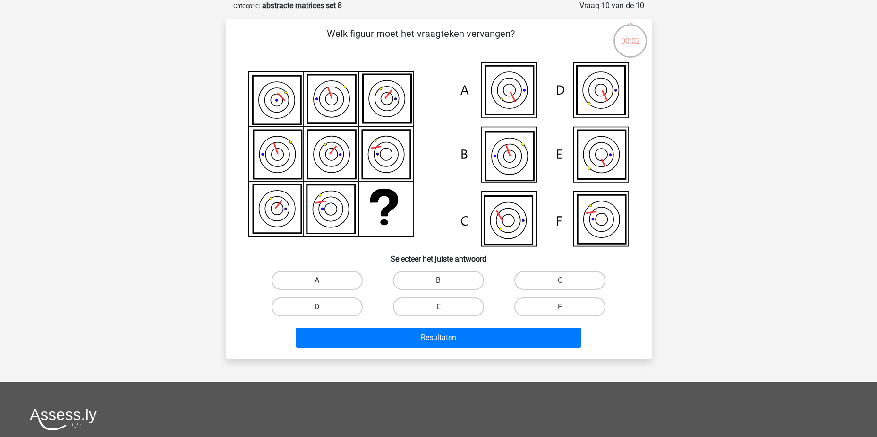
click at [335, 280] on label "A" at bounding box center [317, 280] width 91 height 19
click at [323, 280] on input "A" at bounding box center [320, 283] width 6 height 6
radio input "true"
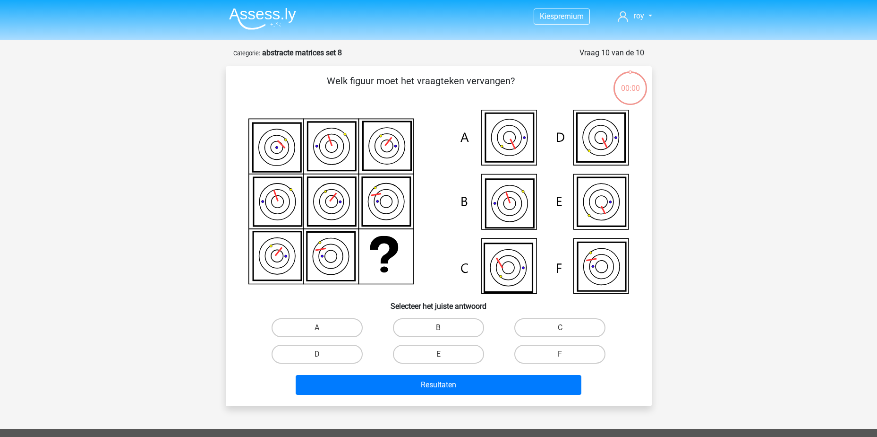
scroll to position [47, 0]
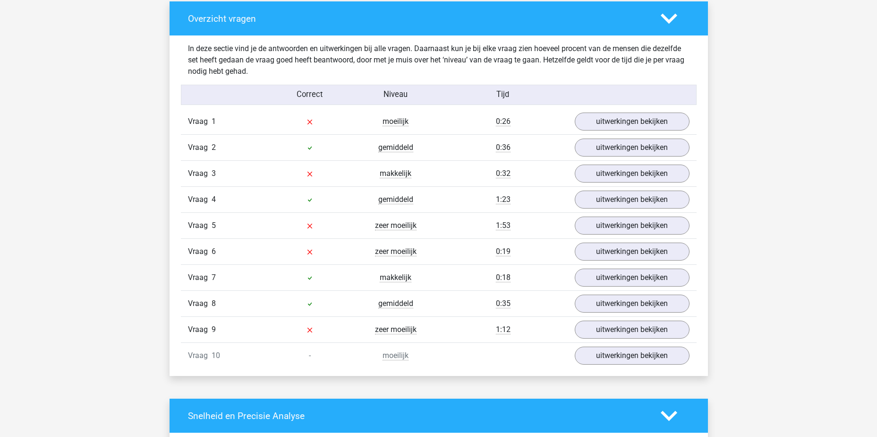
scroll to position [709, 0]
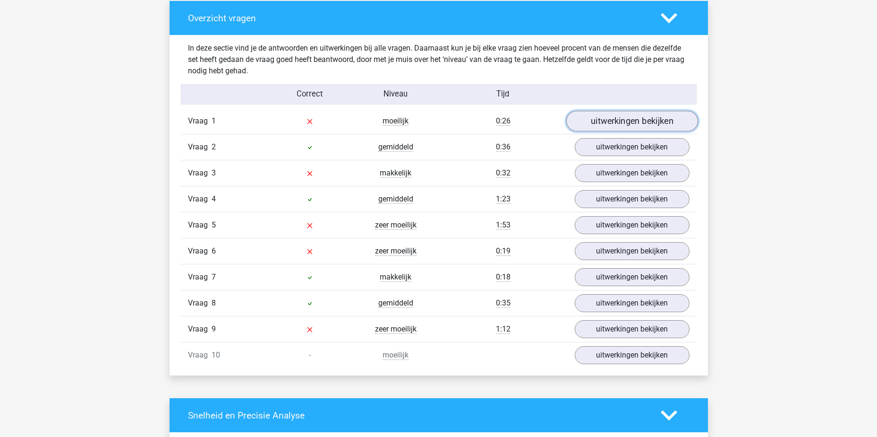
click at [635, 125] on link "uitwerkingen bekijken" at bounding box center [632, 121] width 132 height 21
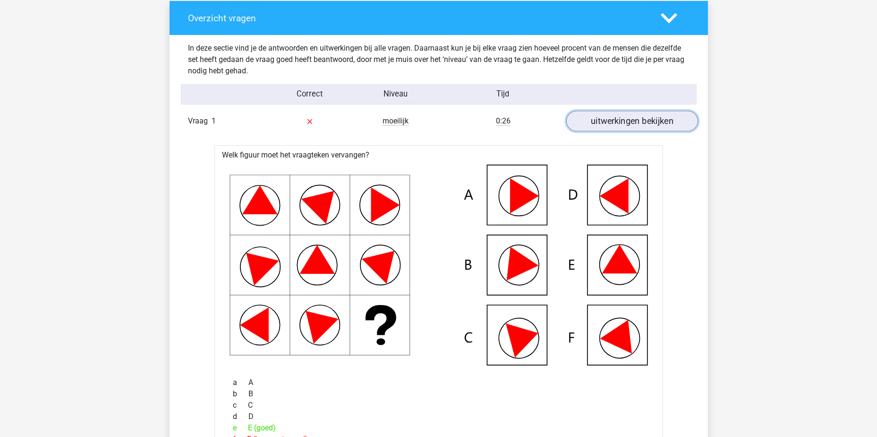
click at [635, 125] on link "uitwerkingen bekijken" at bounding box center [632, 121] width 132 height 21
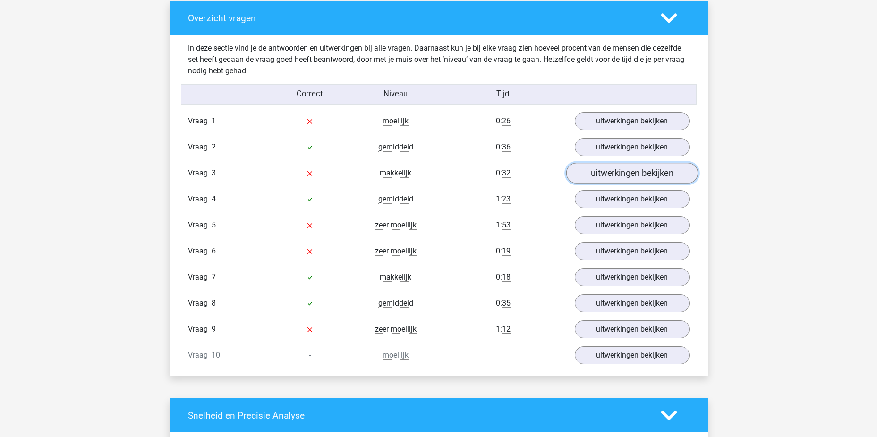
click at [643, 179] on link "uitwerkingen bekijken" at bounding box center [632, 173] width 132 height 21
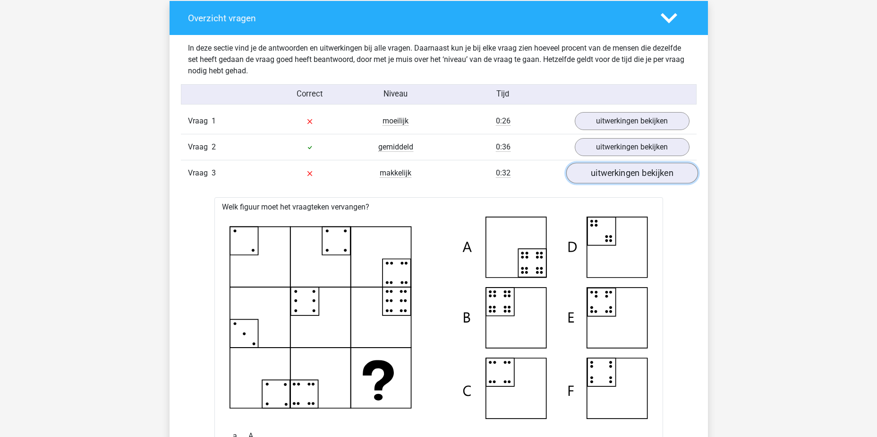
click at [644, 173] on link "uitwerkingen bekijken" at bounding box center [632, 173] width 132 height 21
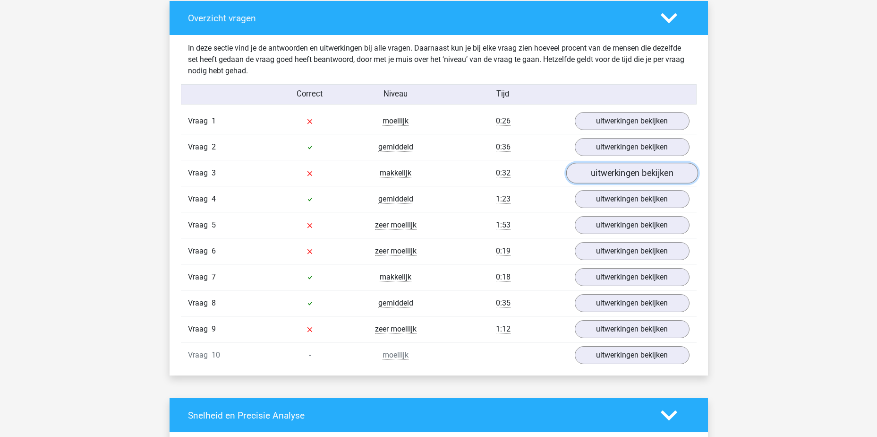
click at [646, 174] on link "uitwerkingen bekijken" at bounding box center [632, 173] width 132 height 21
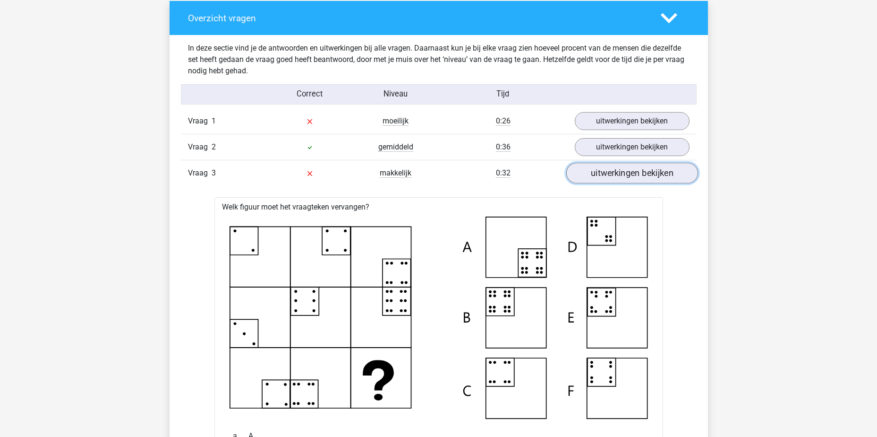
click at [646, 174] on link "uitwerkingen bekijken" at bounding box center [632, 173] width 132 height 21
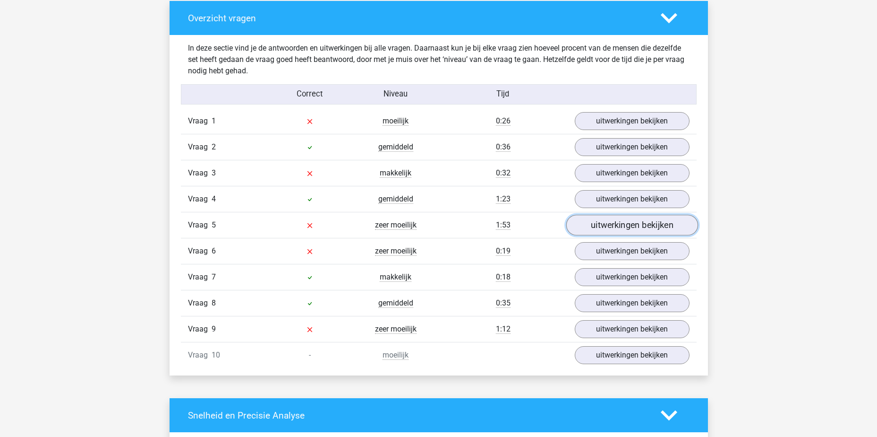
click at [628, 230] on link "uitwerkingen bekijken" at bounding box center [632, 225] width 132 height 21
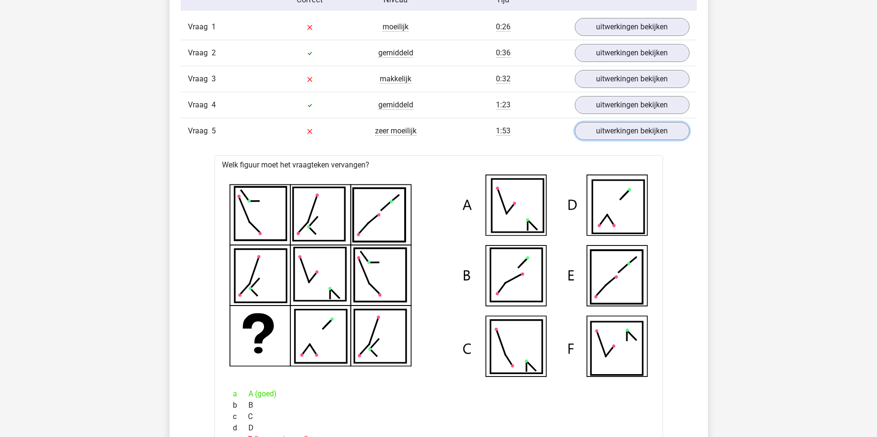
scroll to position [803, 0]
click at [620, 131] on link "uitwerkingen bekijken" at bounding box center [632, 130] width 132 height 21
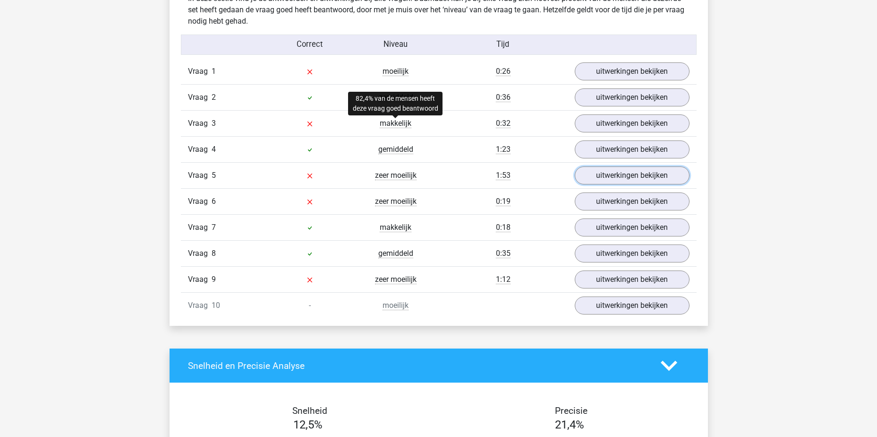
scroll to position [756, 0]
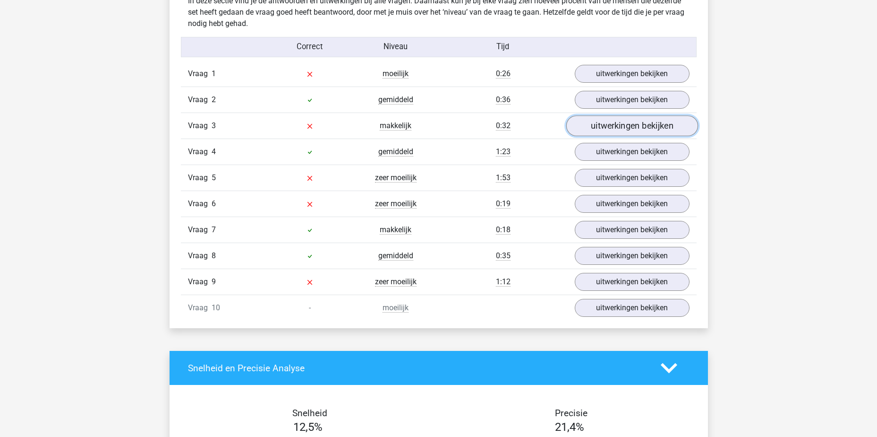
click at [637, 126] on link "uitwerkingen bekijken" at bounding box center [632, 125] width 132 height 21
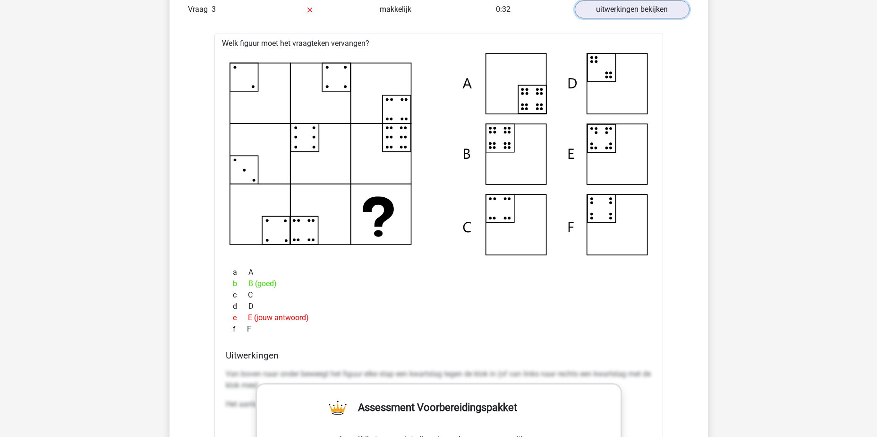
scroll to position [803, 0]
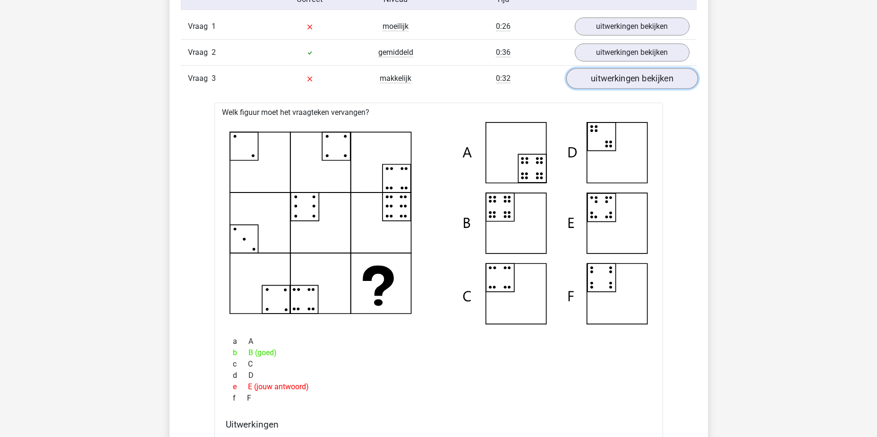
click at [634, 80] on link "uitwerkingen bekijken" at bounding box center [632, 78] width 132 height 21
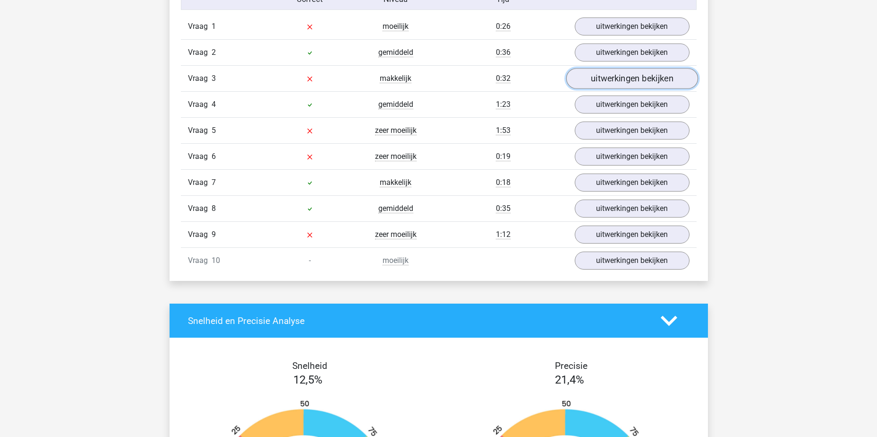
click at [630, 81] on link "uitwerkingen bekijken" at bounding box center [632, 78] width 132 height 21
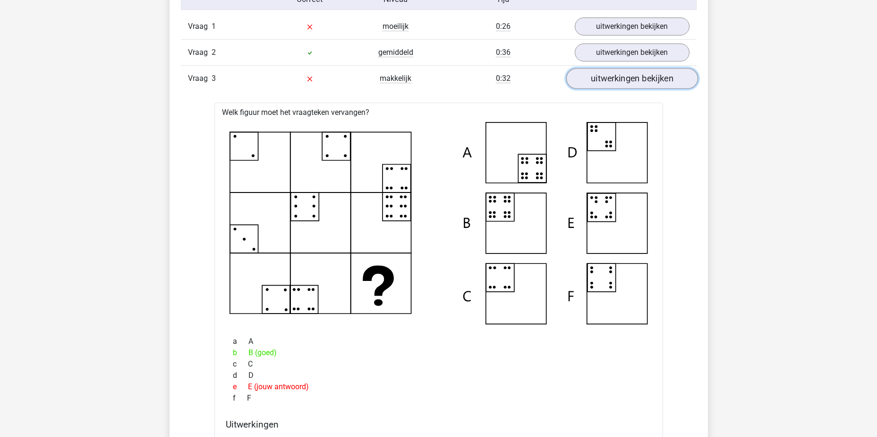
click at [619, 79] on link "uitwerkingen bekijken" at bounding box center [632, 78] width 132 height 21
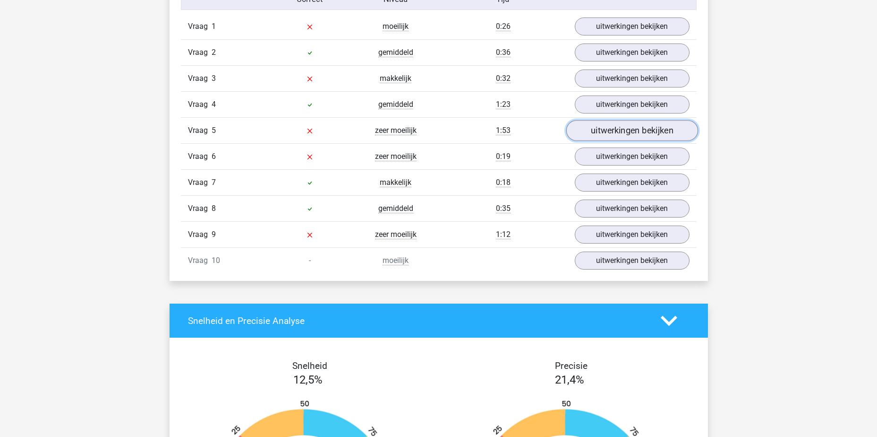
click at [610, 130] on link "uitwerkingen bekijken" at bounding box center [632, 130] width 132 height 21
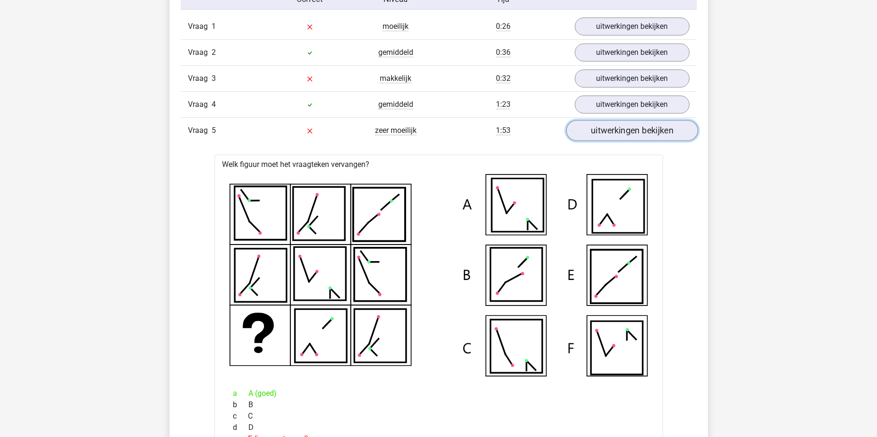
click at [610, 130] on link "uitwerkingen bekijken" at bounding box center [632, 130] width 132 height 21
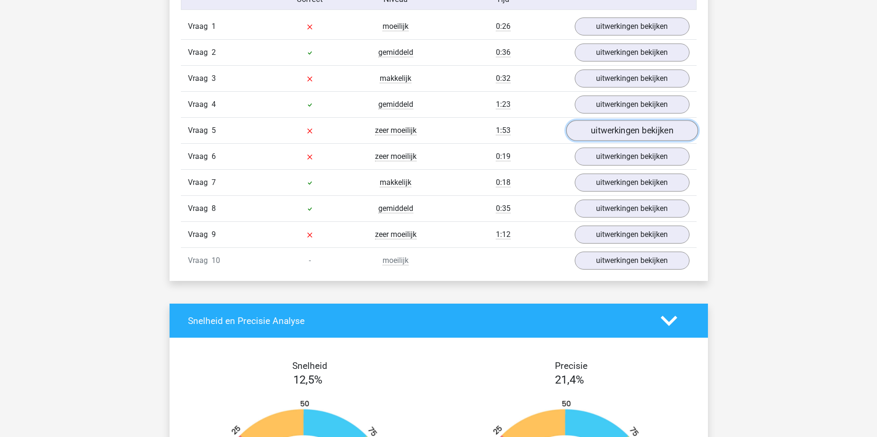
click at [610, 130] on link "uitwerkingen bekijken" at bounding box center [632, 130] width 132 height 21
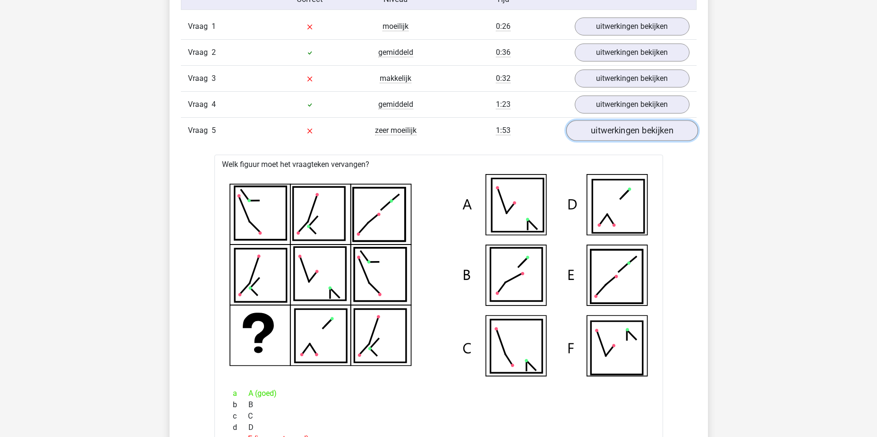
click at [610, 130] on link "uitwerkingen bekijken" at bounding box center [632, 130] width 132 height 21
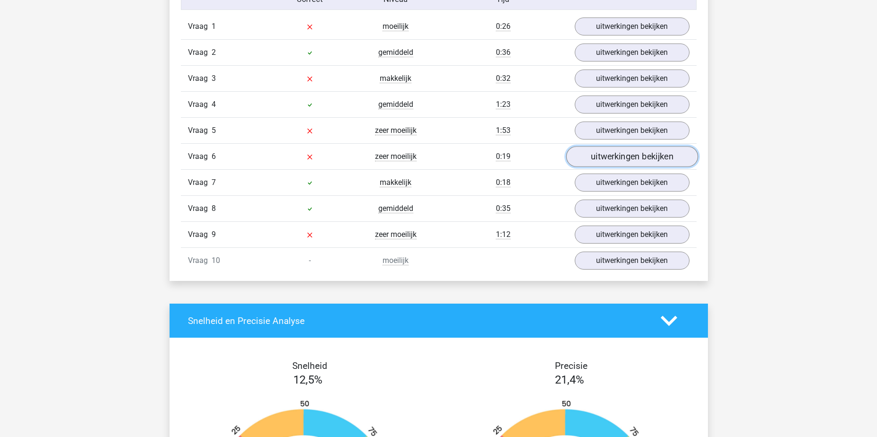
click at [618, 161] on link "uitwerkingen bekijken" at bounding box center [632, 156] width 132 height 21
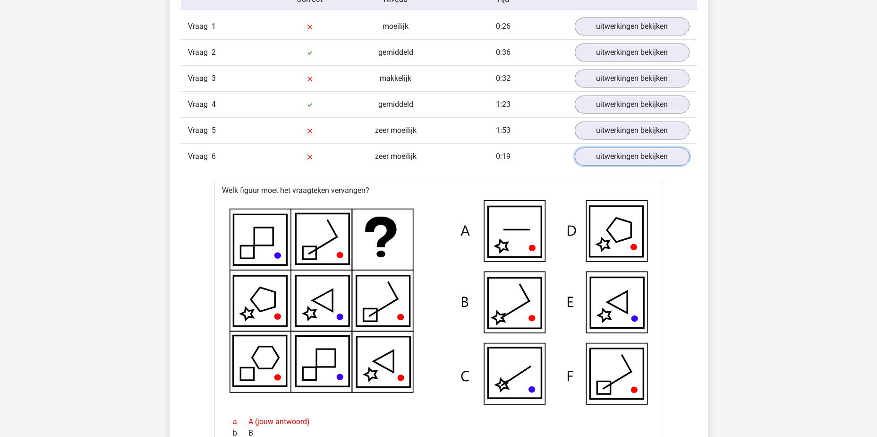
scroll to position [850, 0]
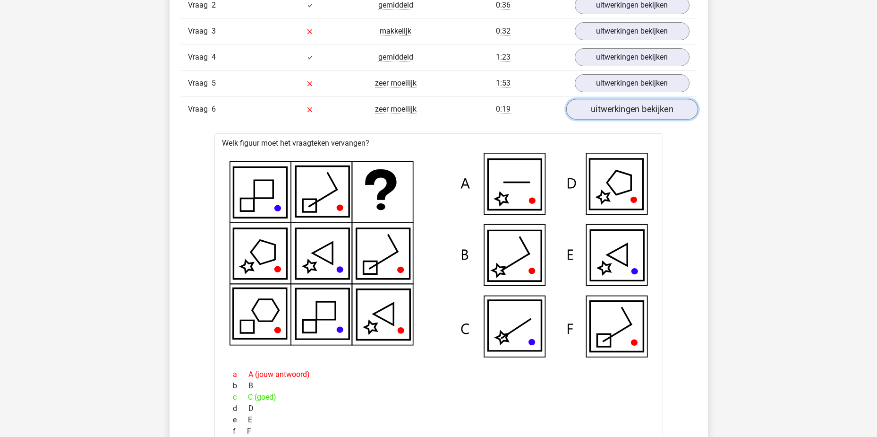
click at [641, 115] on link "uitwerkingen bekijken" at bounding box center [632, 109] width 132 height 21
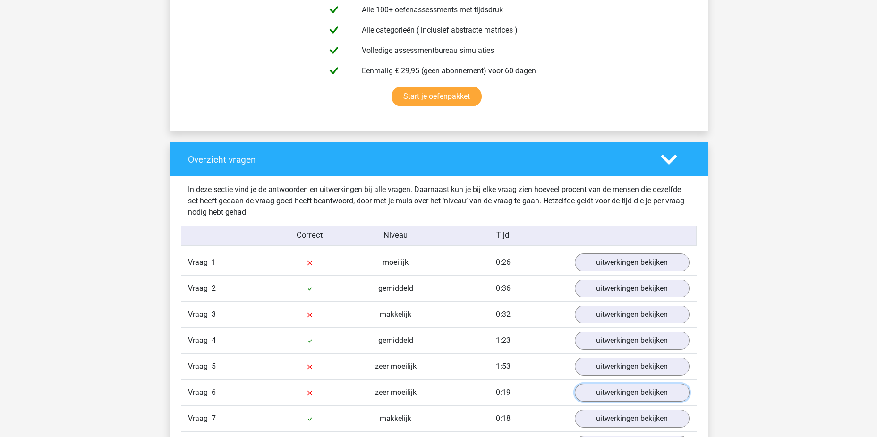
scroll to position [756, 0]
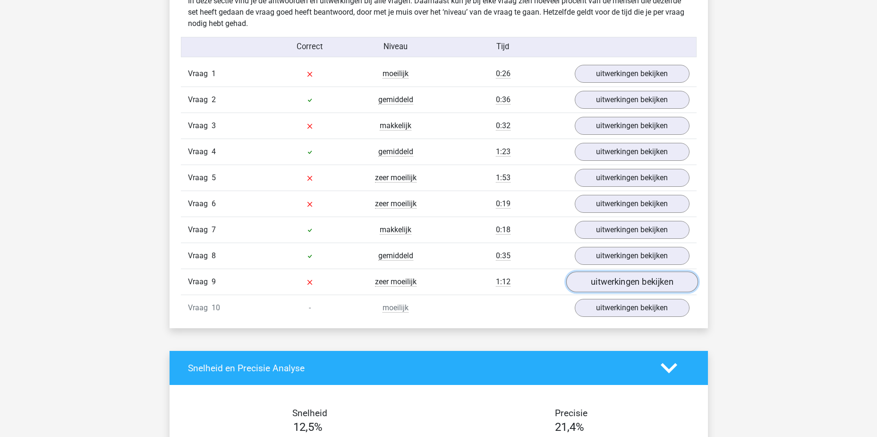
click at [636, 286] on link "uitwerkingen bekijken" at bounding box center [632, 281] width 132 height 21
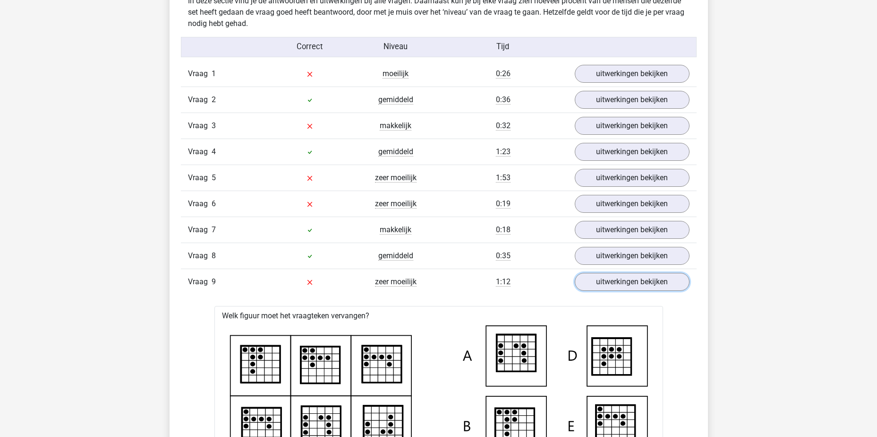
scroll to position [898, 0]
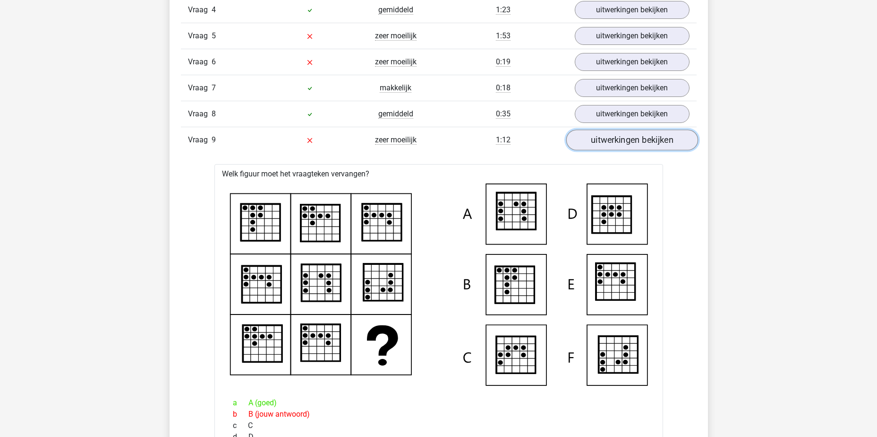
click at [670, 143] on link "uitwerkingen bekijken" at bounding box center [632, 139] width 132 height 21
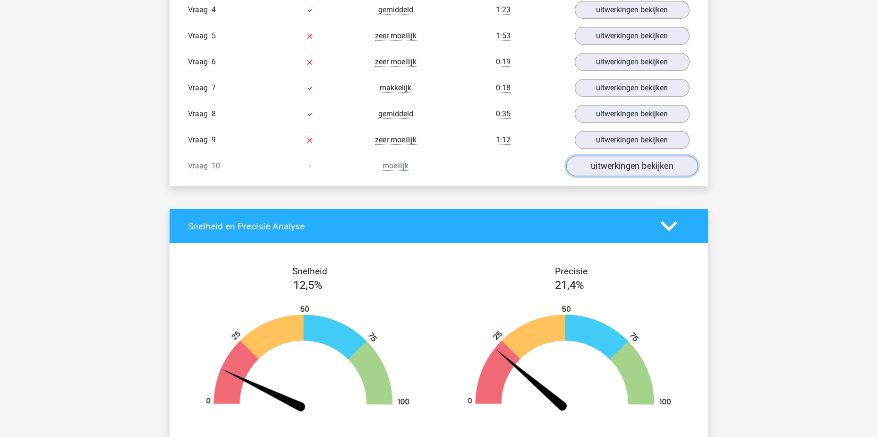
click at [697, 171] on link "uitwerkingen bekijken" at bounding box center [632, 165] width 132 height 21
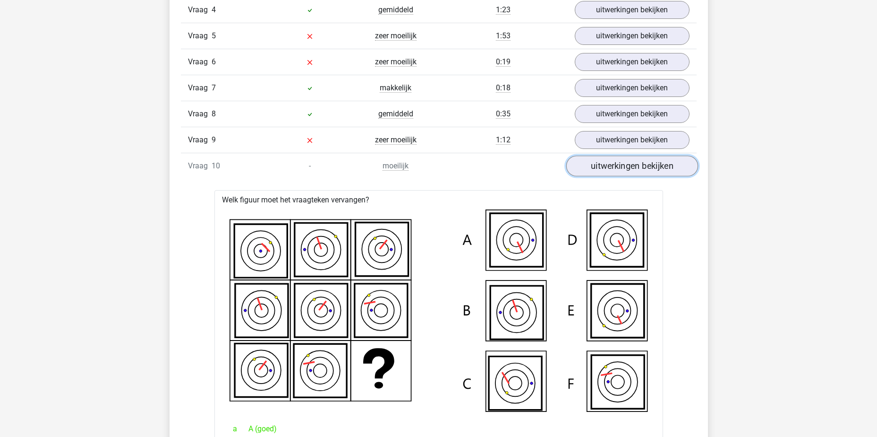
click at [674, 167] on link "uitwerkingen bekijken" at bounding box center [632, 165] width 132 height 21
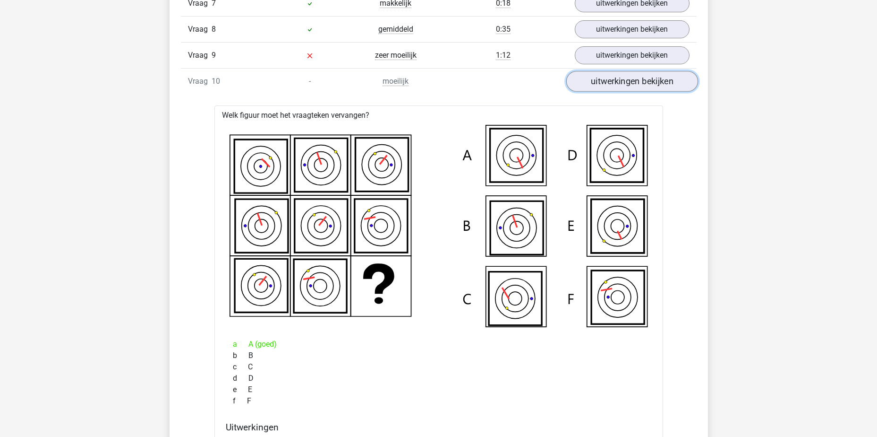
scroll to position [850, 0]
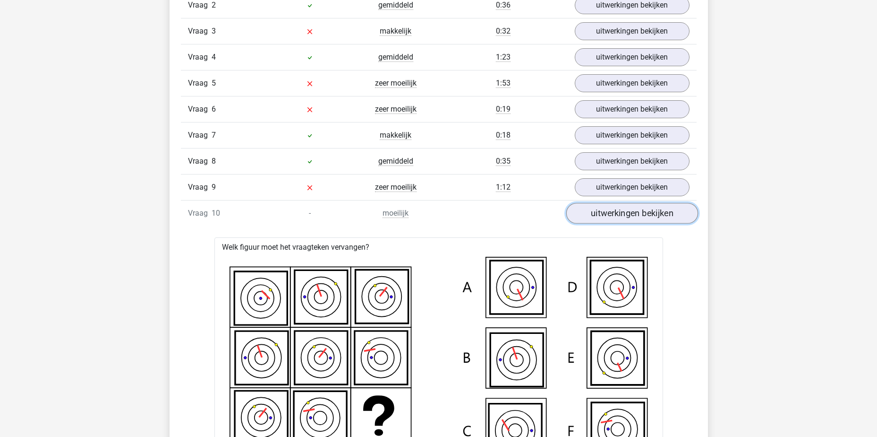
click at [654, 211] on link "uitwerkingen bekijken" at bounding box center [632, 213] width 132 height 21
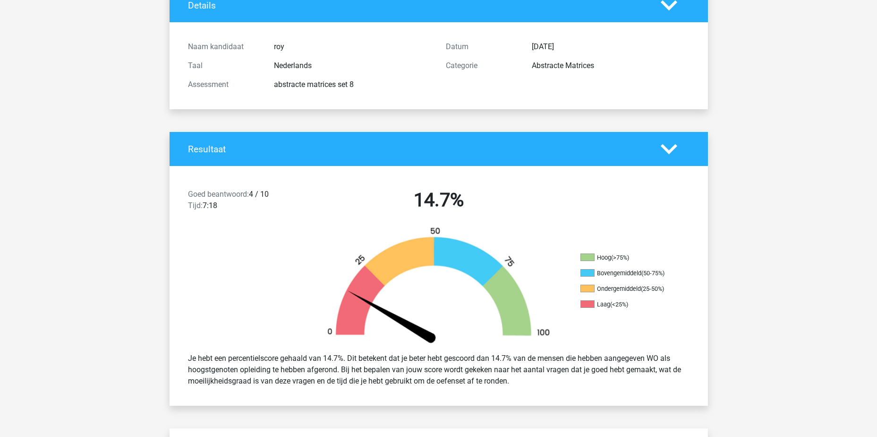
scroll to position [0, 0]
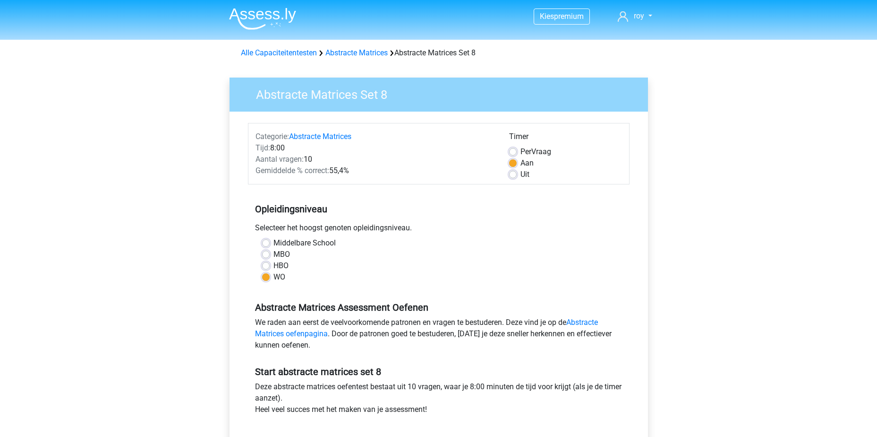
scroll to position [310, 0]
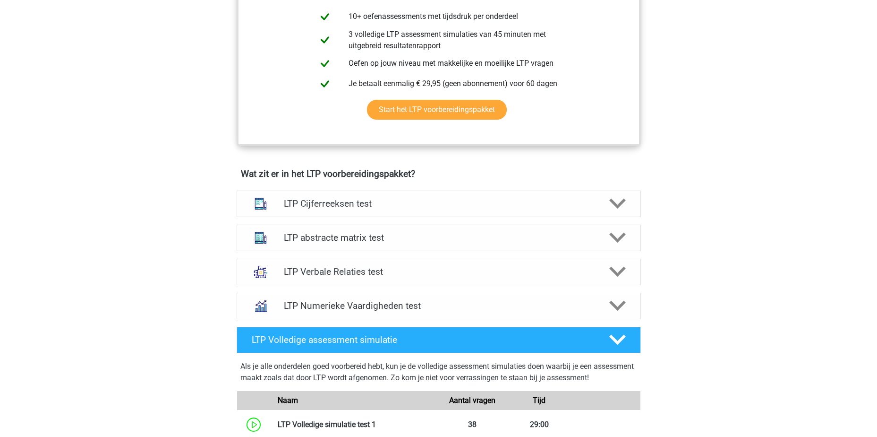
scroll to position [558, 0]
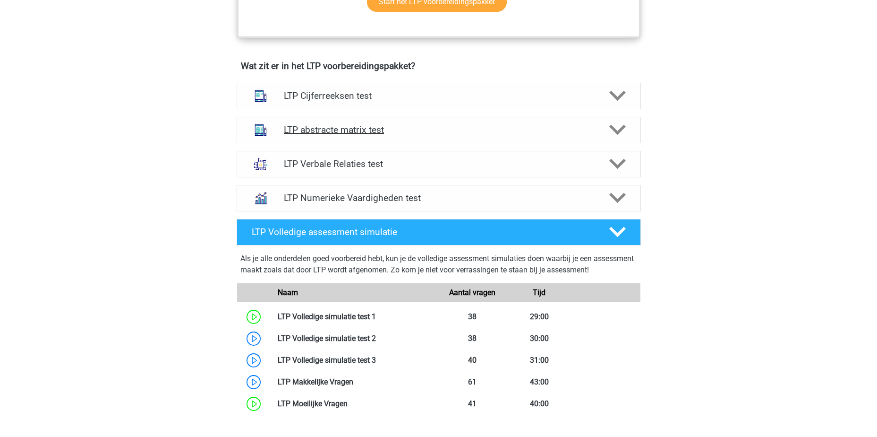
click at [428, 123] on div "LTP abstracte matrix test" at bounding box center [439, 130] width 404 height 26
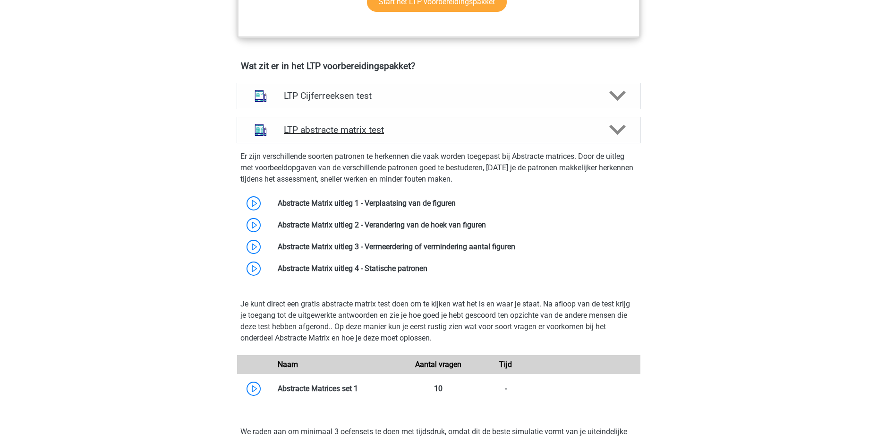
click at [410, 127] on h4 "LTP abstracte matrix test" at bounding box center [438, 129] width 309 height 11
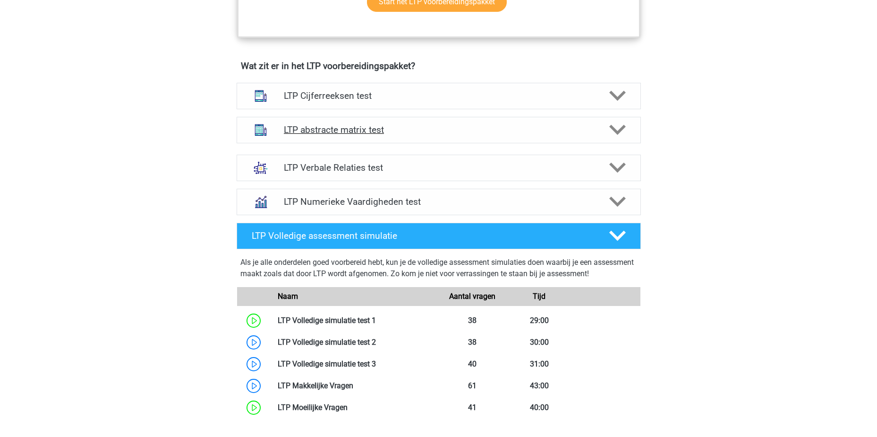
click at [411, 127] on h4 "LTP abstracte matrix test" at bounding box center [438, 129] width 309 height 11
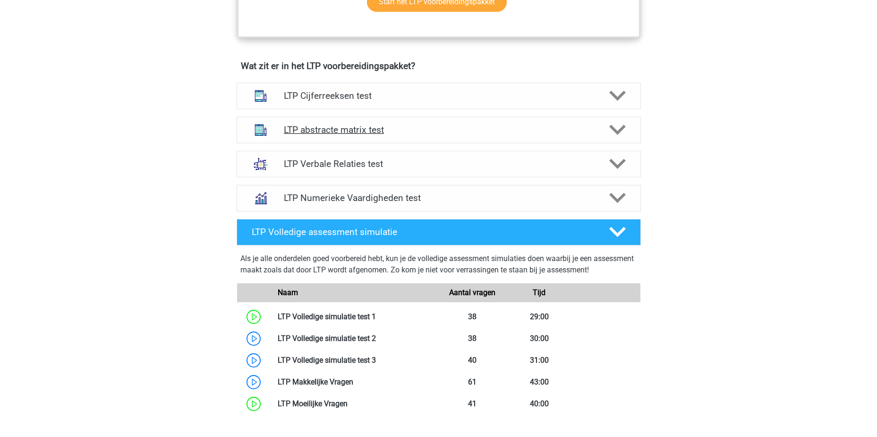
click at [411, 127] on h4 "LTP abstracte matrix test" at bounding box center [438, 129] width 309 height 11
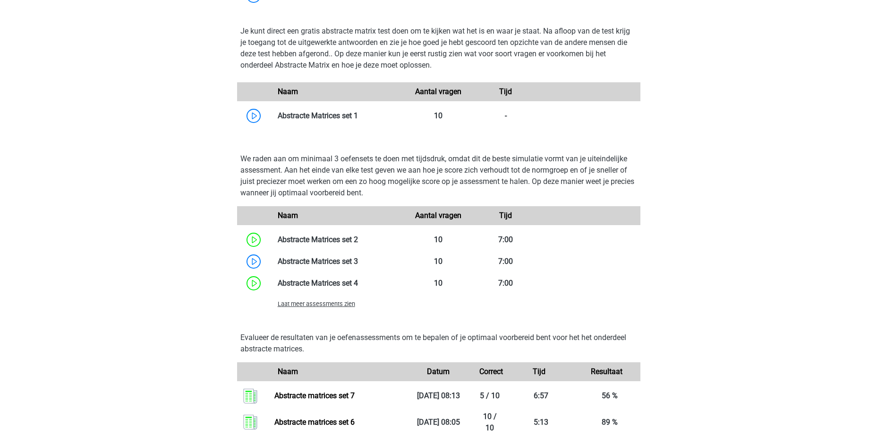
scroll to position [936, 0]
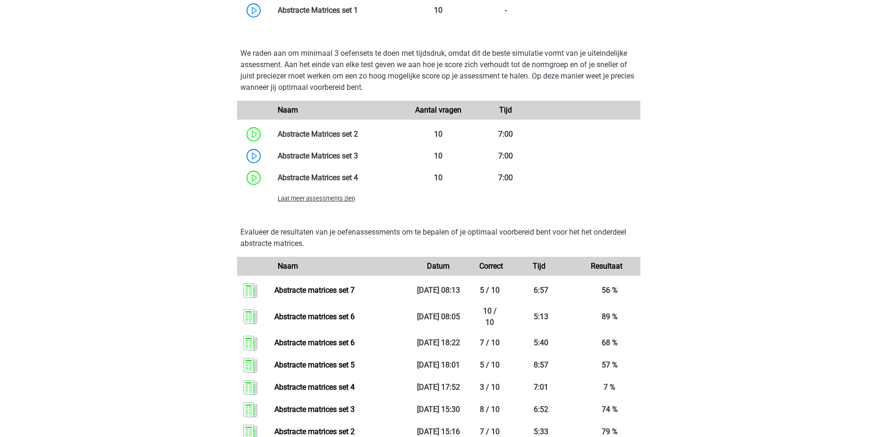
click at [318, 201] on span "Laat meer assessments zien" at bounding box center [316, 198] width 77 height 7
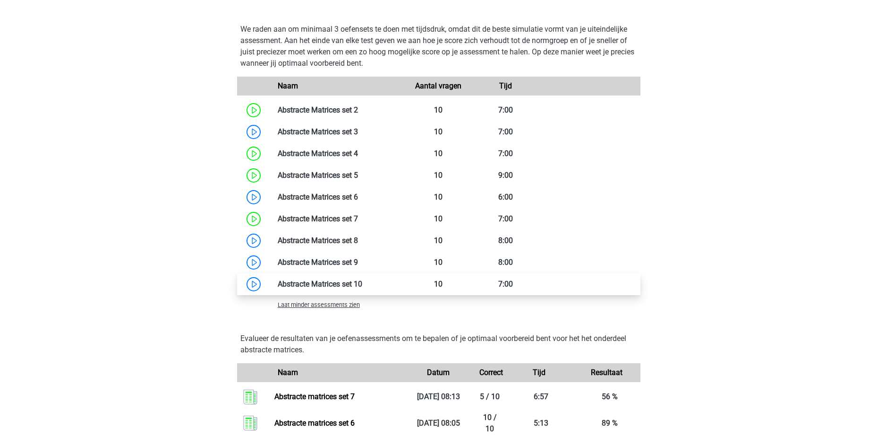
scroll to position [983, 0]
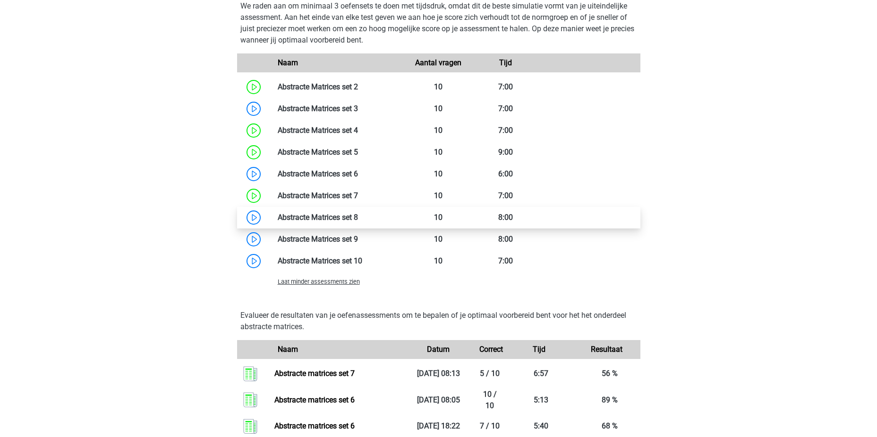
click at [358, 222] on link at bounding box center [358, 217] width 0 height 9
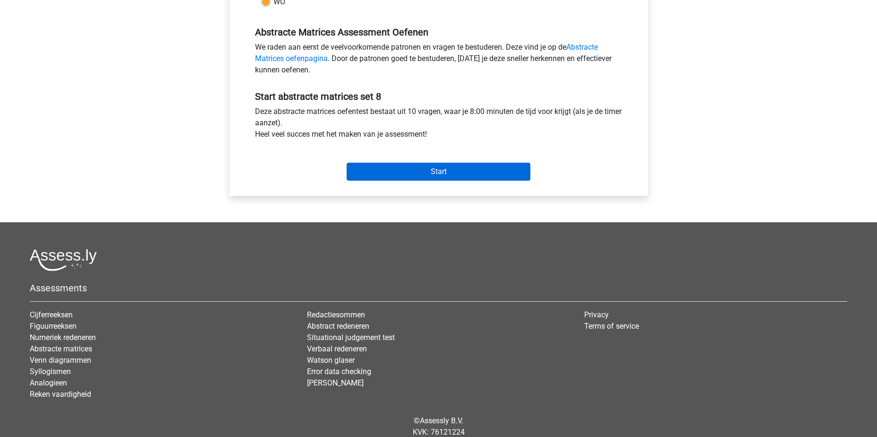
scroll to position [215, 0]
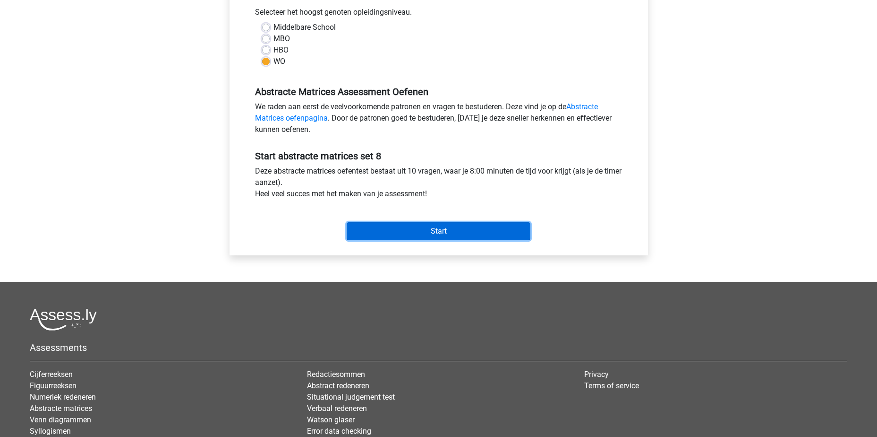
click at [454, 234] on input "Start" at bounding box center [439, 231] width 184 height 18
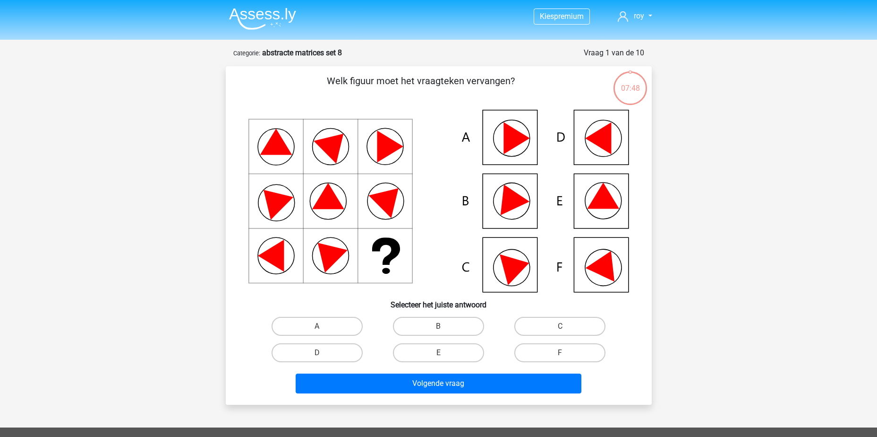
click at [560, 356] on input "F" at bounding box center [563, 355] width 6 height 6
radio input "true"
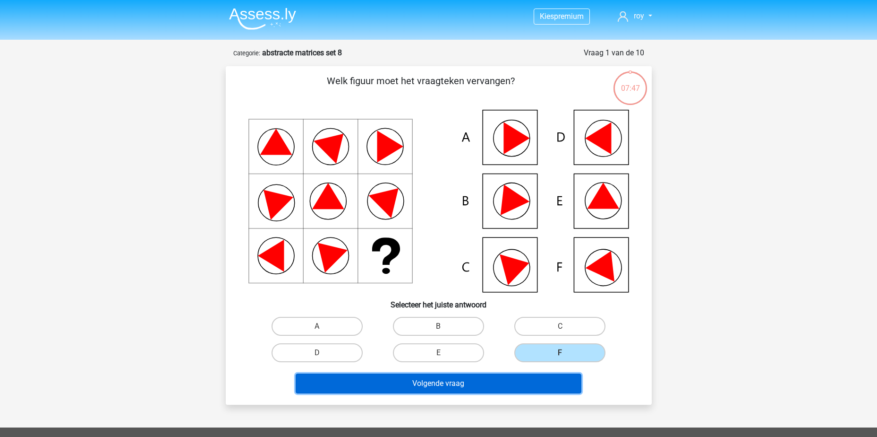
click at [531, 380] on button "Volgende vraag" at bounding box center [439, 383] width 286 height 20
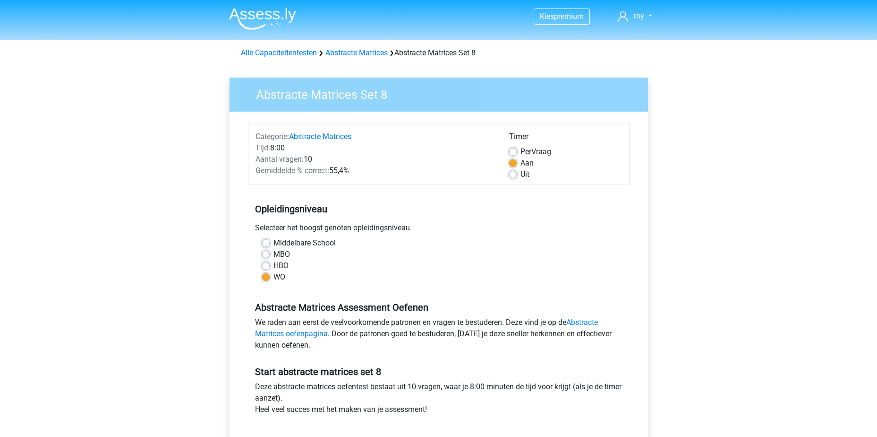
scroll to position [215, 0]
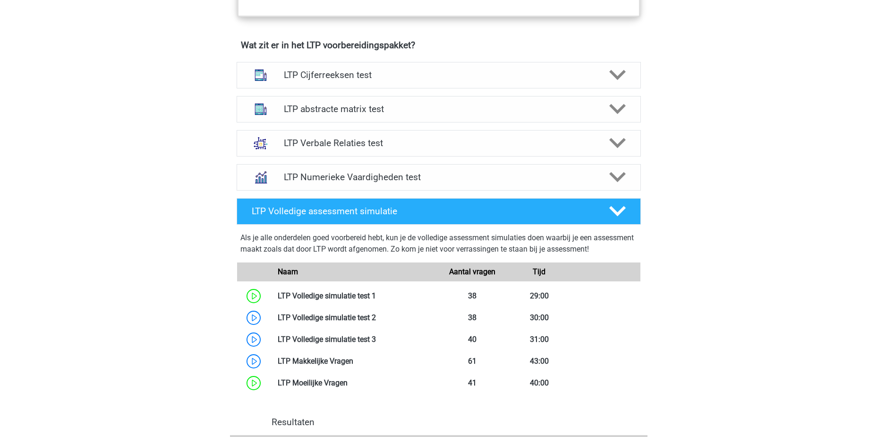
scroll to position [416, 0]
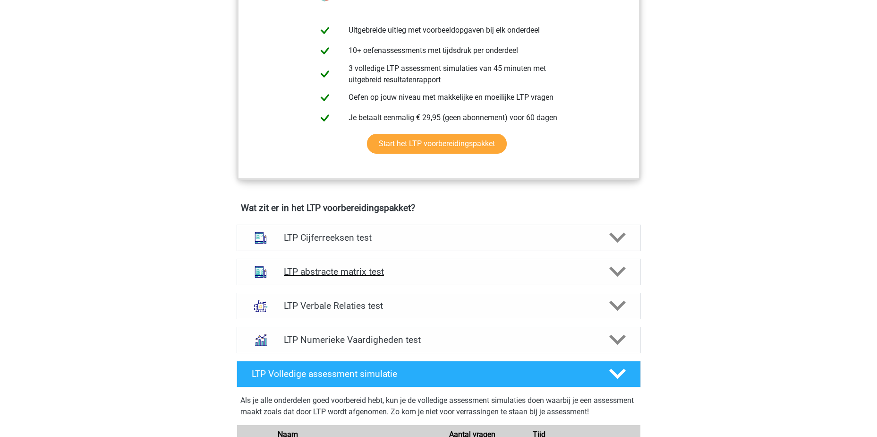
click at [412, 271] on h4 "LTP abstracte matrix test" at bounding box center [438, 271] width 309 height 11
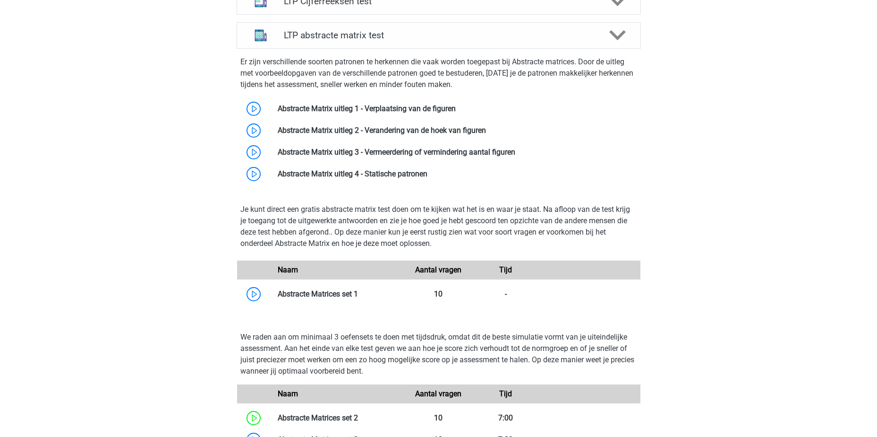
scroll to position [889, 0]
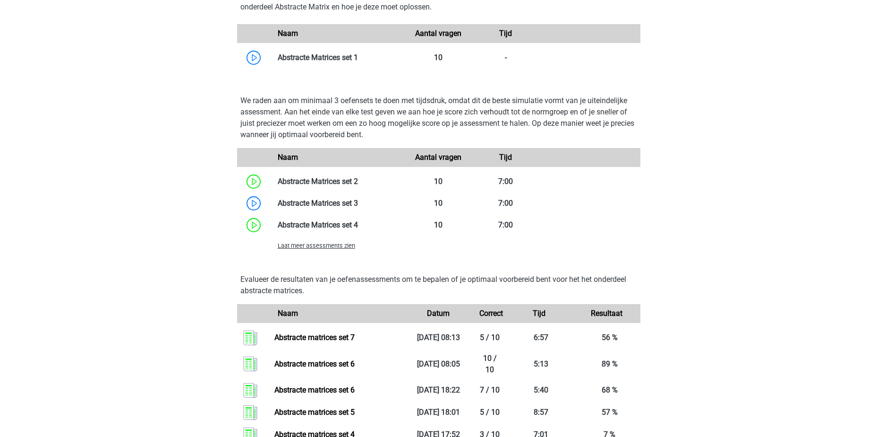
click at [317, 247] on span "Laat meer assessments zien" at bounding box center [316, 245] width 77 height 7
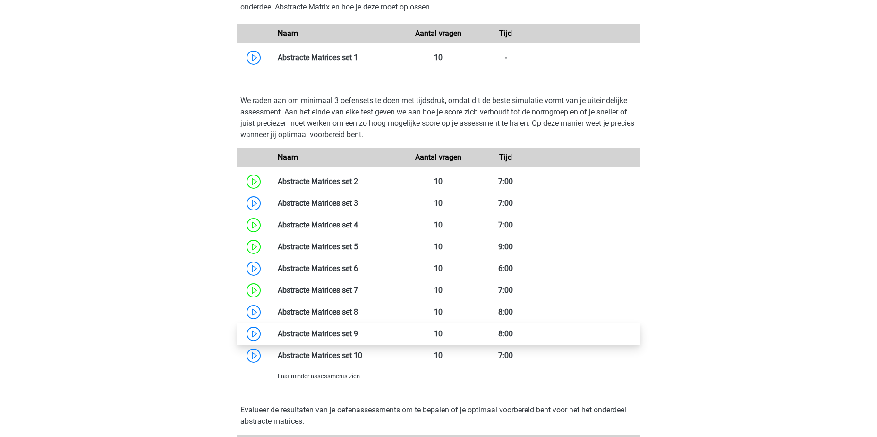
click at [358, 335] on link at bounding box center [358, 333] width 0 height 9
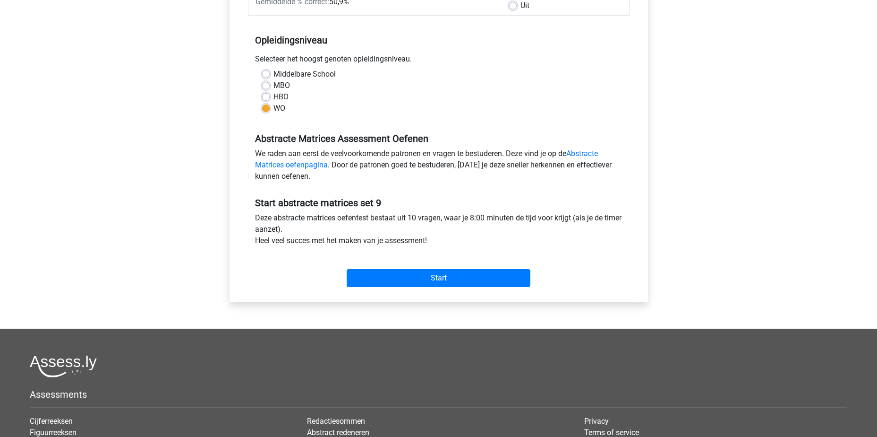
scroll to position [168, 0]
click at [436, 282] on input "Start" at bounding box center [439, 278] width 184 height 18
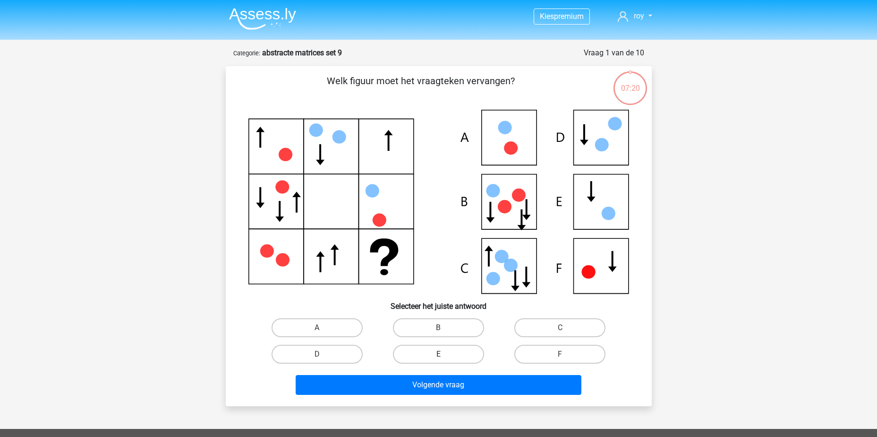
click at [426, 357] on label "E" at bounding box center [438, 353] width 91 height 19
click at [438, 357] on input "E" at bounding box center [441, 357] width 6 height 6
radio input "true"
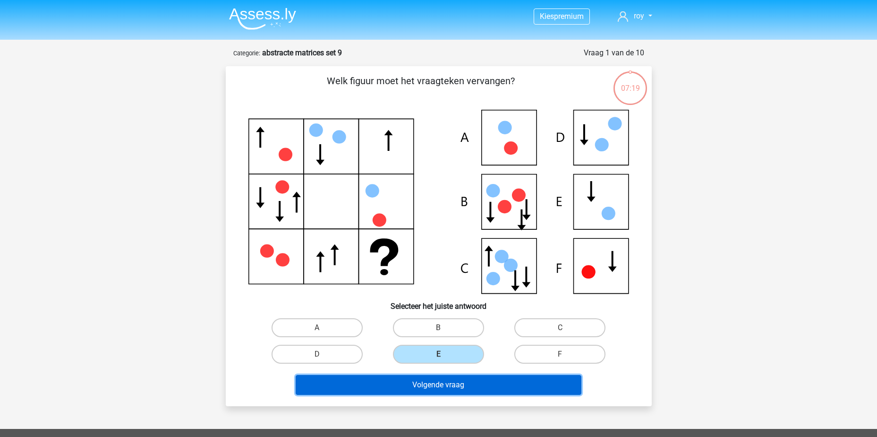
click at [446, 375] on button "Volgende vraag" at bounding box center [439, 385] width 286 height 20
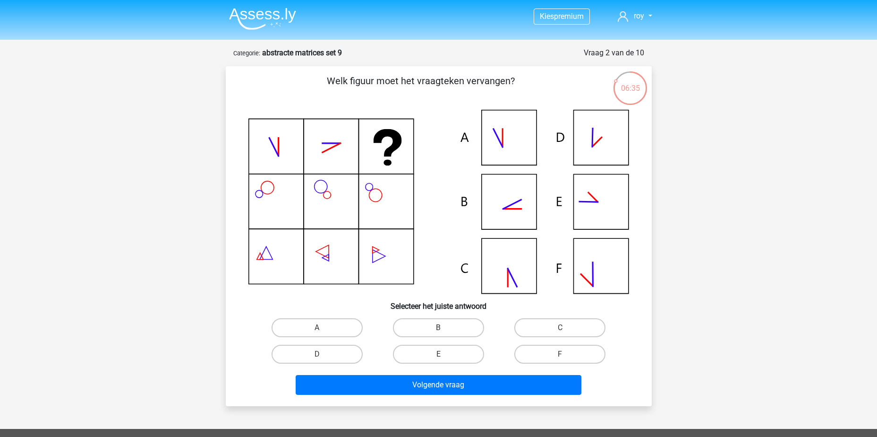
click at [453, 330] on label "B" at bounding box center [438, 327] width 91 height 19
click at [445, 330] on input "B" at bounding box center [441, 330] width 6 height 6
radio input "true"
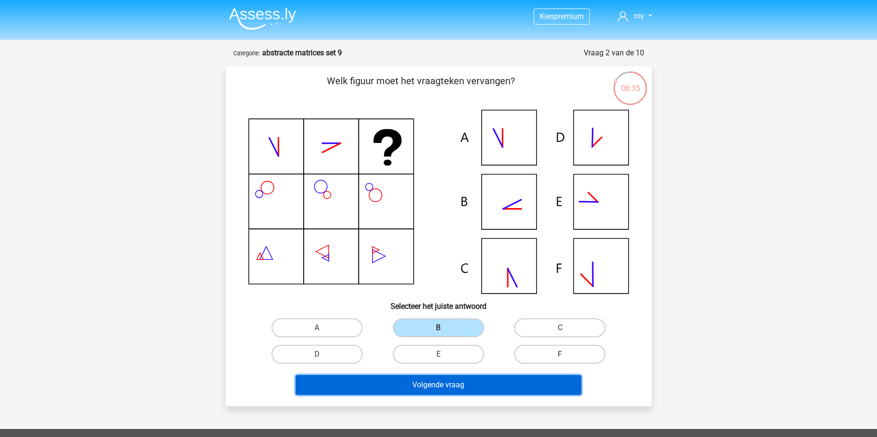
click at [463, 384] on button "Volgende vraag" at bounding box center [439, 385] width 286 height 20
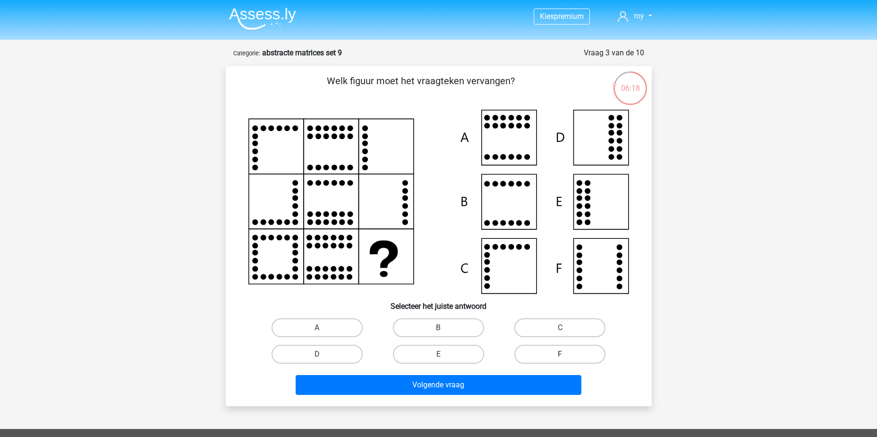
click at [568, 356] on label "F" at bounding box center [560, 353] width 91 height 19
click at [566, 356] on input "F" at bounding box center [563, 357] width 6 height 6
radio input "true"
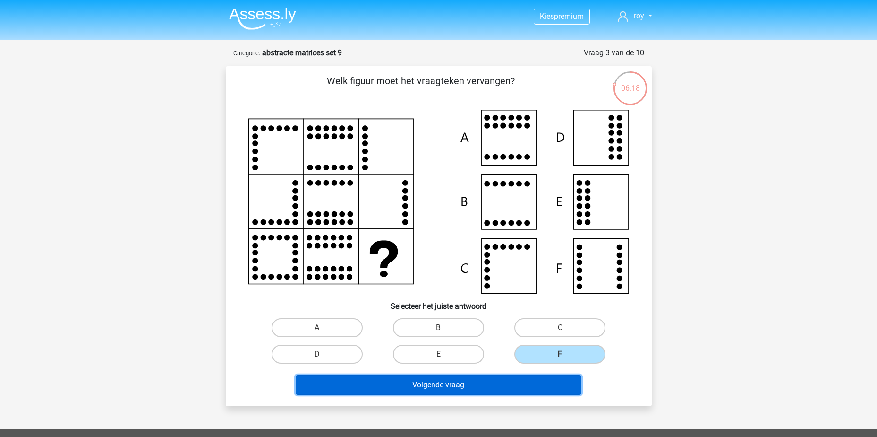
click at [549, 386] on button "Volgende vraag" at bounding box center [439, 385] width 286 height 20
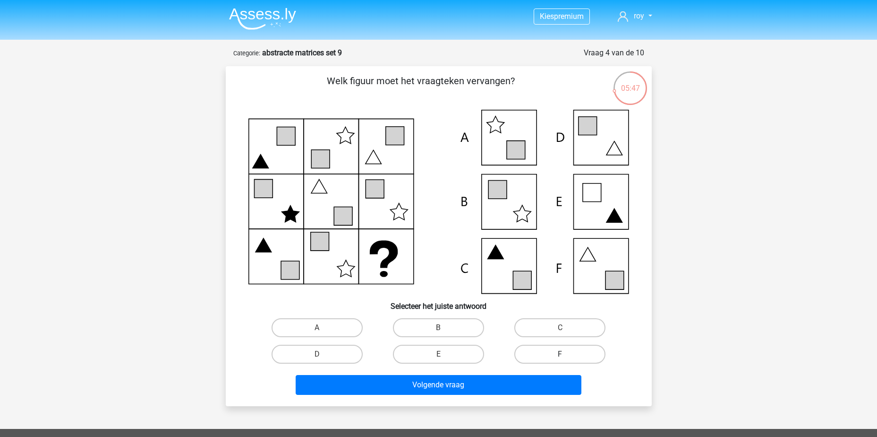
click at [564, 352] on label "F" at bounding box center [560, 353] width 91 height 19
click at [564, 354] on input "F" at bounding box center [563, 357] width 6 height 6
radio input "true"
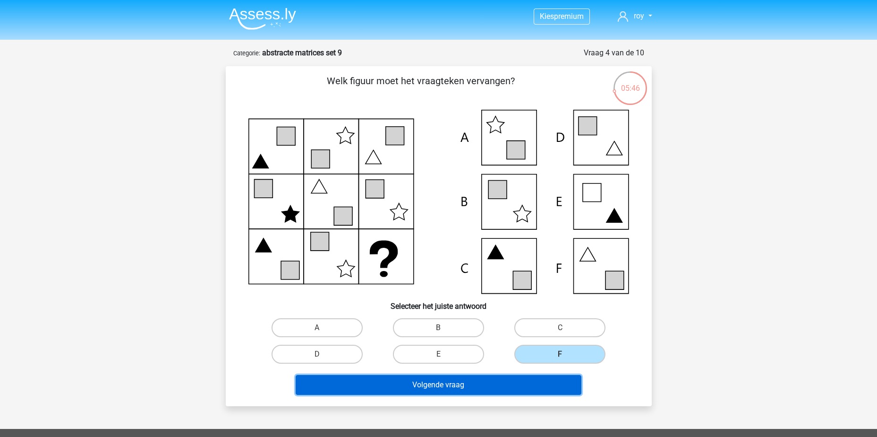
click at [549, 386] on button "Volgende vraag" at bounding box center [439, 385] width 286 height 20
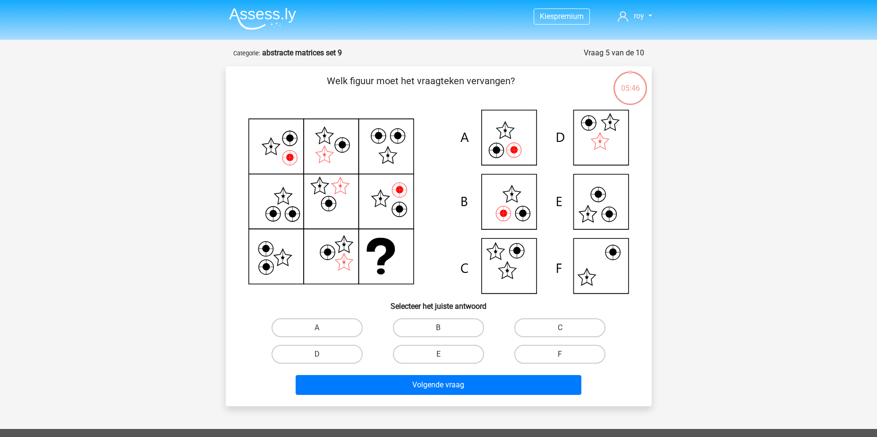
scroll to position [47, 0]
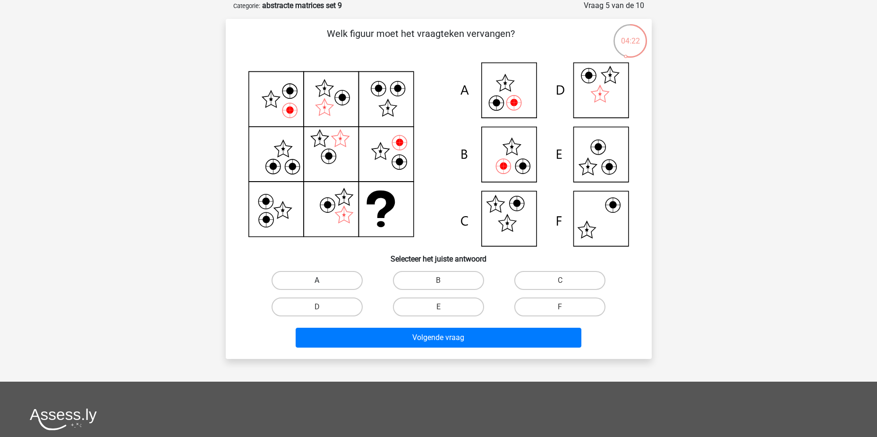
click at [343, 278] on label "A" at bounding box center [317, 280] width 91 height 19
click at [323, 280] on input "A" at bounding box center [320, 283] width 6 height 6
radio input "true"
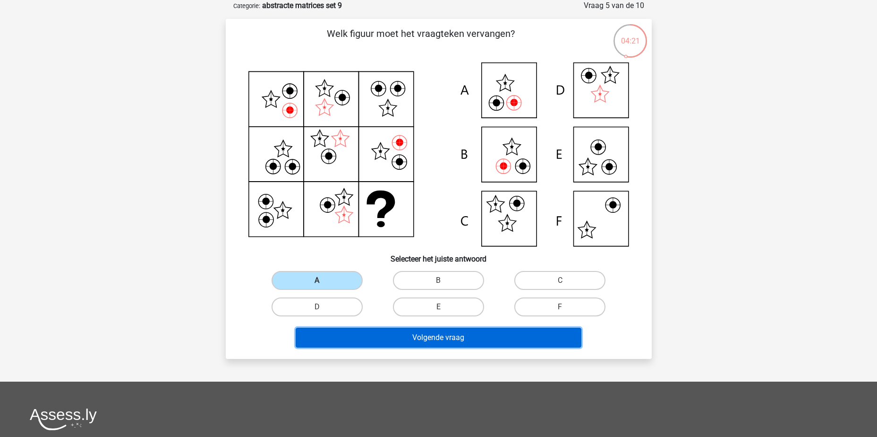
click at [452, 335] on button "Volgende vraag" at bounding box center [439, 337] width 286 height 20
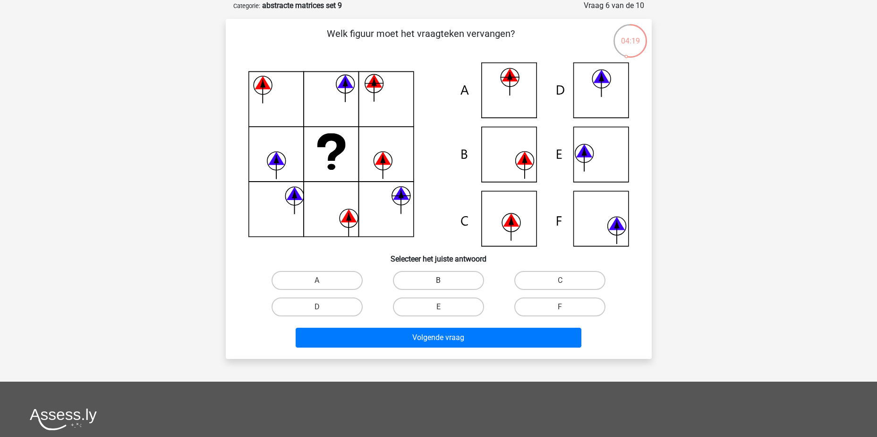
scroll to position [0, 0]
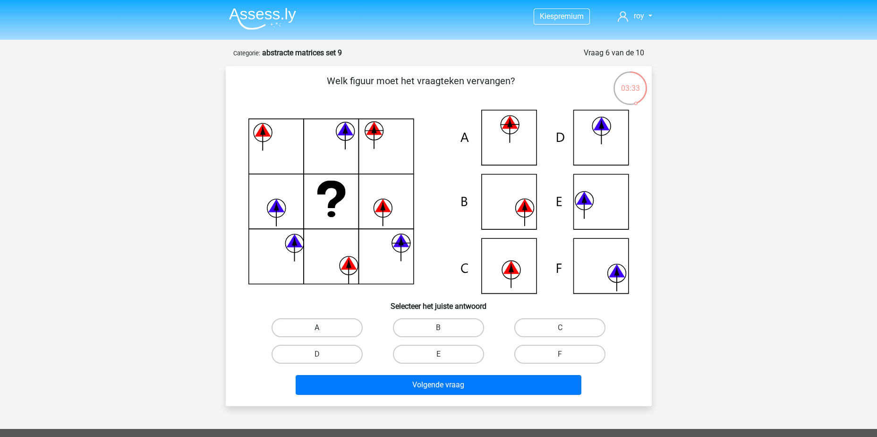
click at [330, 327] on label "A" at bounding box center [317, 327] width 91 height 19
click at [323, 327] on input "A" at bounding box center [320, 330] width 6 height 6
radio input "true"
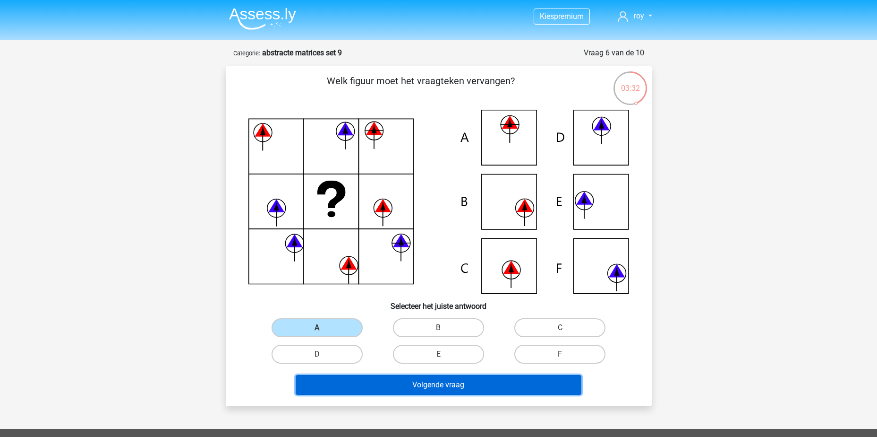
click at [454, 384] on button "Volgende vraag" at bounding box center [439, 385] width 286 height 20
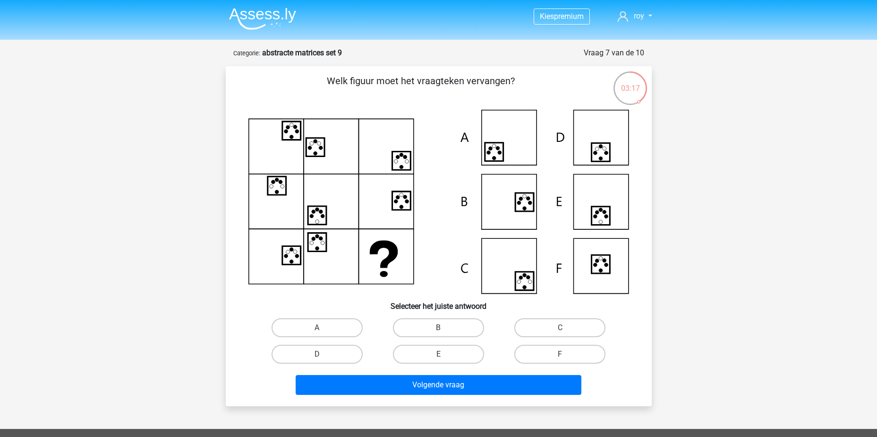
drag, startPoint x: 324, startPoint y: 352, endPoint x: 447, endPoint y: 372, distance: 124.4
click at [326, 353] on label "D" at bounding box center [317, 353] width 91 height 19
click at [323, 354] on input "D" at bounding box center [320, 357] width 6 height 6
radio input "true"
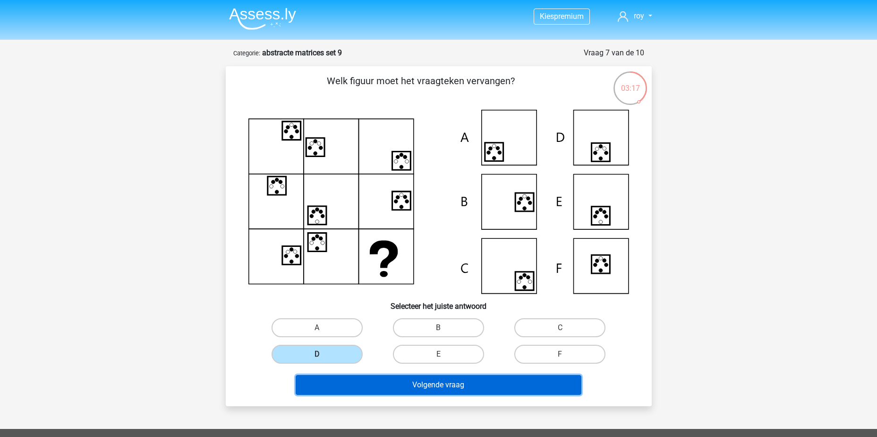
click at [449, 378] on button "Volgende vraag" at bounding box center [439, 385] width 286 height 20
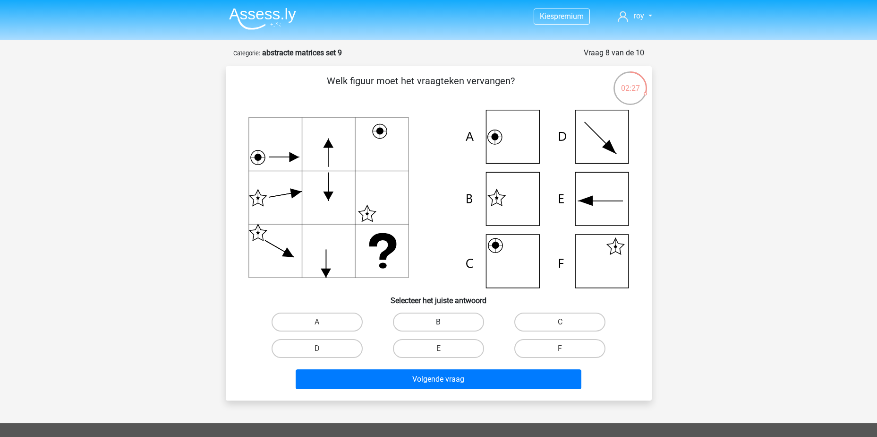
click at [450, 322] on label "B" at bounding box center [438, 321] width 91 height 19
click at [445, 322] on input "B" at bounding box center [441, 325] width 6 height 6
radio input "true"
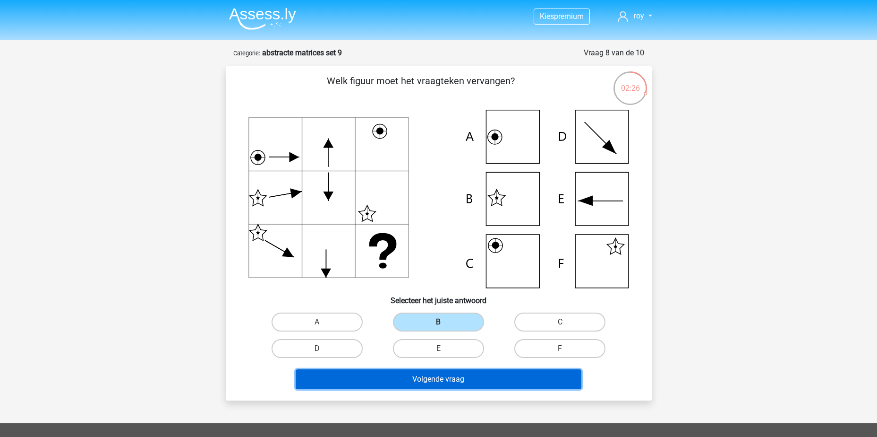
click at [462, 373] on button "Volgende vraag" at bounding box center [439, 379] width 286 height 20
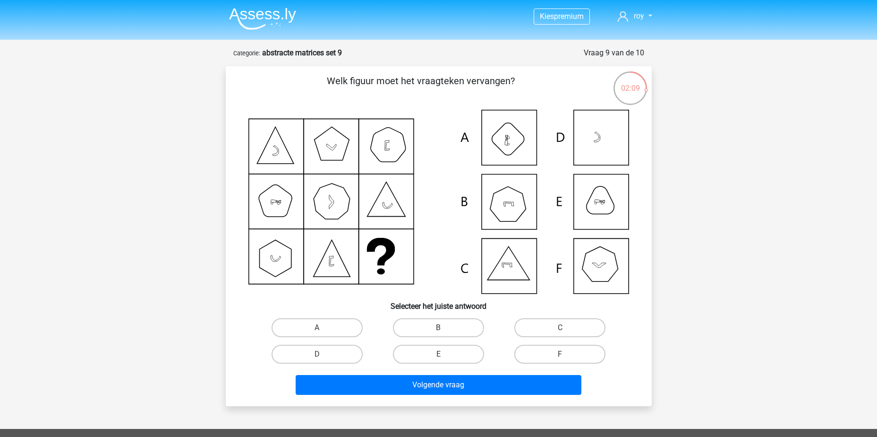
click at [440, 356] on input "E" at bounding box center [441, 357] width 6 height 6
radio input "true"
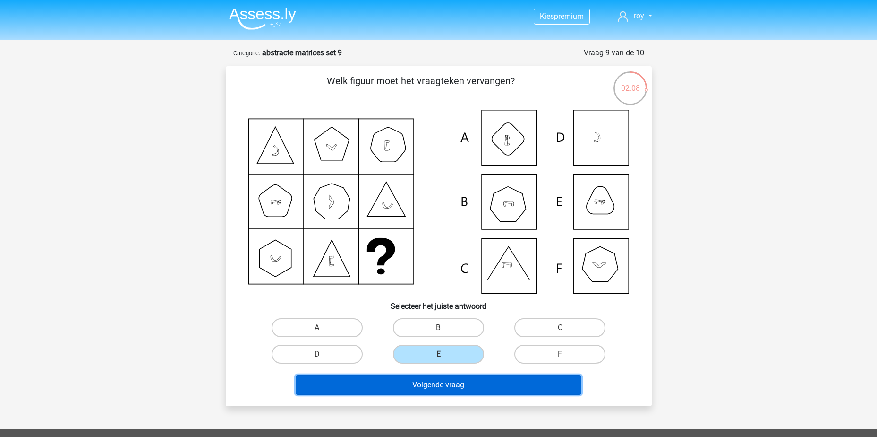
click at [454, 384] on button "Volgende vraag" at bounding box center [439, 385] width 286 height 20
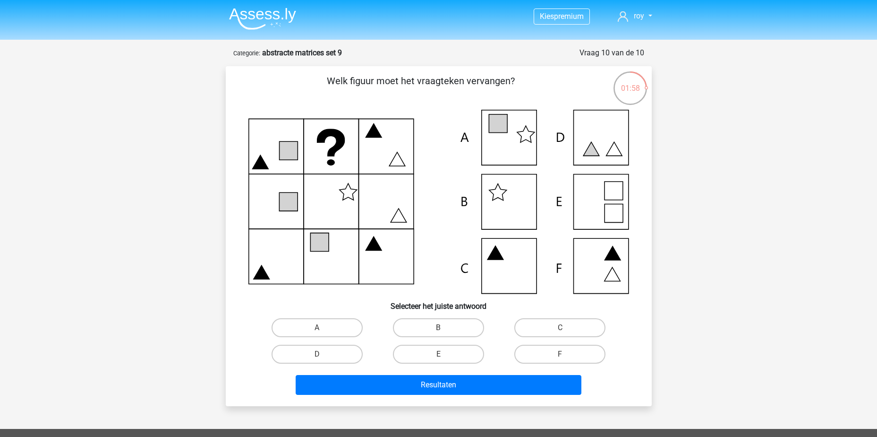
click at [313, 328] on label "A" at bounding box center [317, 327] width 91 height 19
click at [317, 328] on input "A" at bounding box center [320, 330] width 6 height 6
radio input "true"
click at [431, 395] on div "Resultaten" at bounding box center [439, 387] width 365 height 24
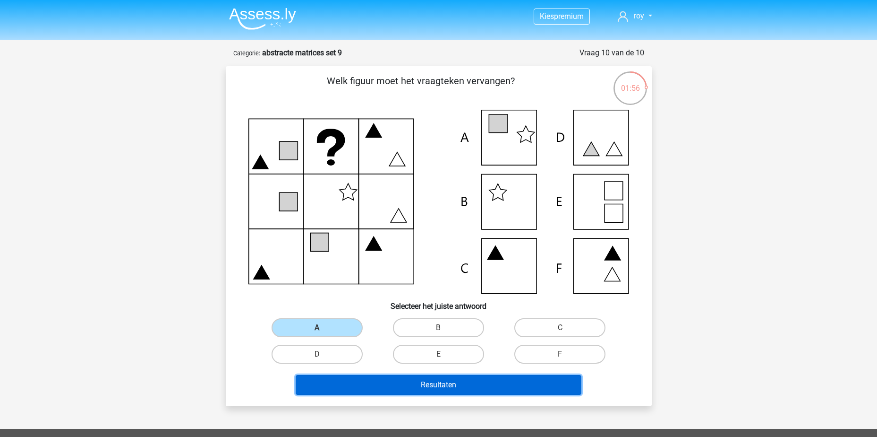
click at [442, 384] on button "Resultaten" at bounding box center [439, 385] width 286 height 20
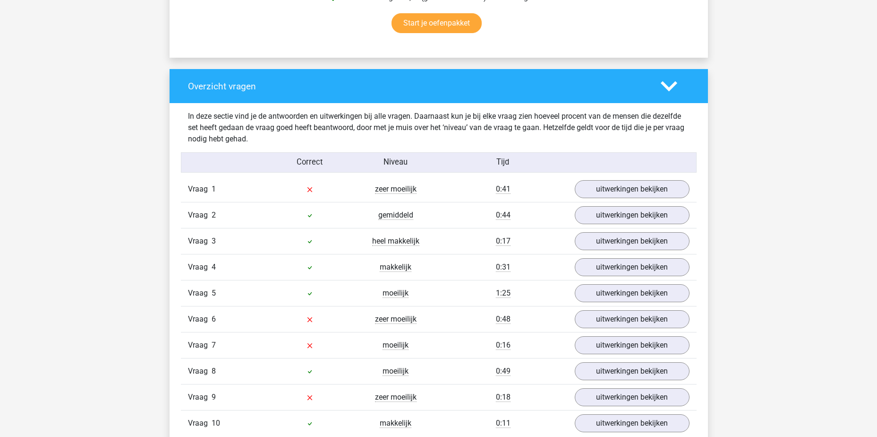
scroll to position [709, 0]
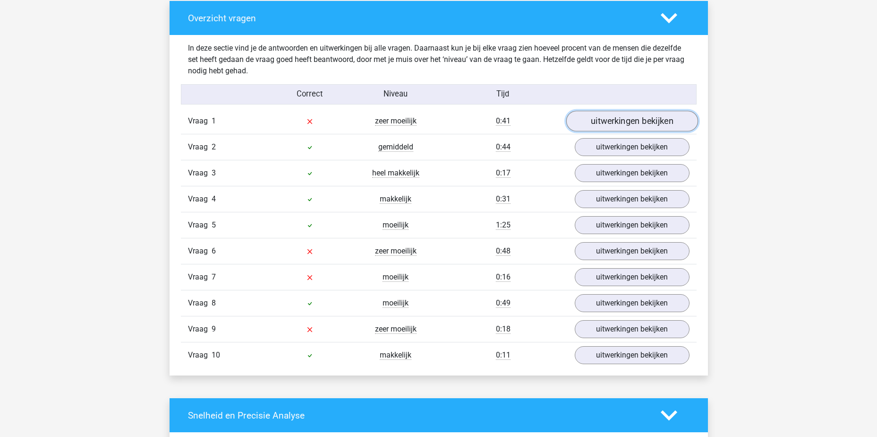
click at [601, 123] on link "uitwerkingen bekijken" at bounding box center [632, 121] width 132 height 21
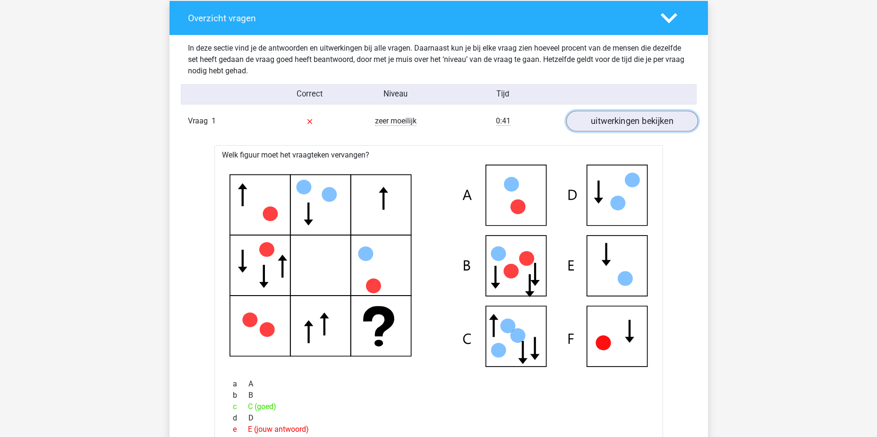
click at [654, 126] on link "uitwerkingen bekijken" at bounding box center [632, 121] width 132 height 21
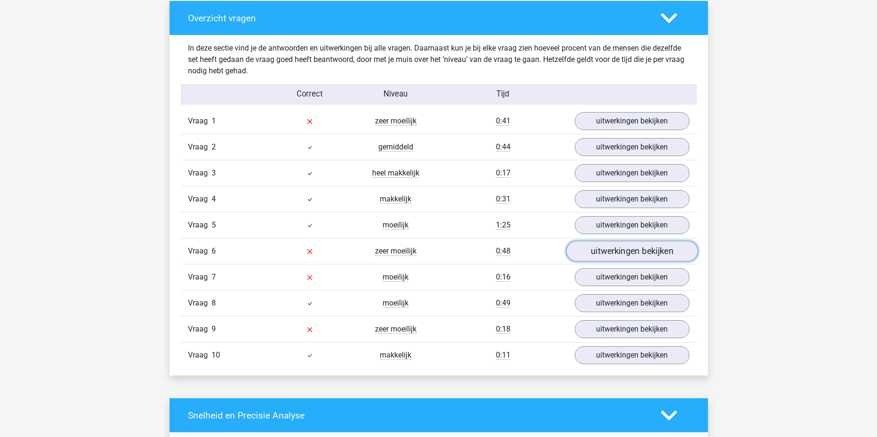
click at [635, 253] on link "uitwerkingen bekijken" at bounding box center [632, 250] width 132 height 21
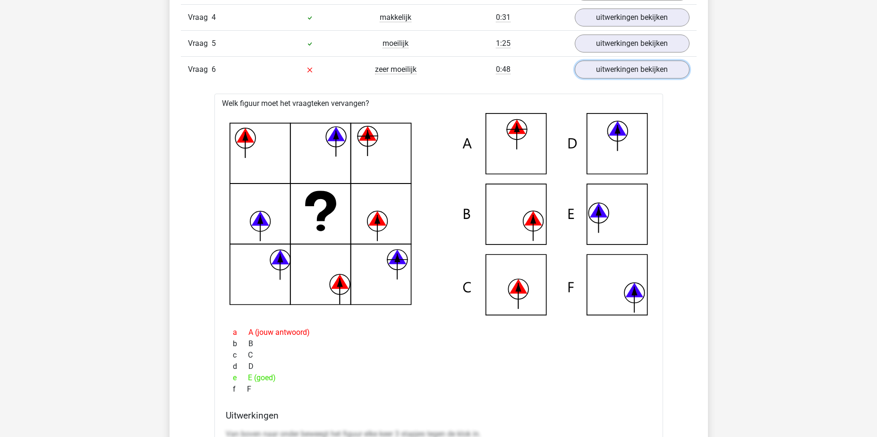
scroll to position [898, 0]
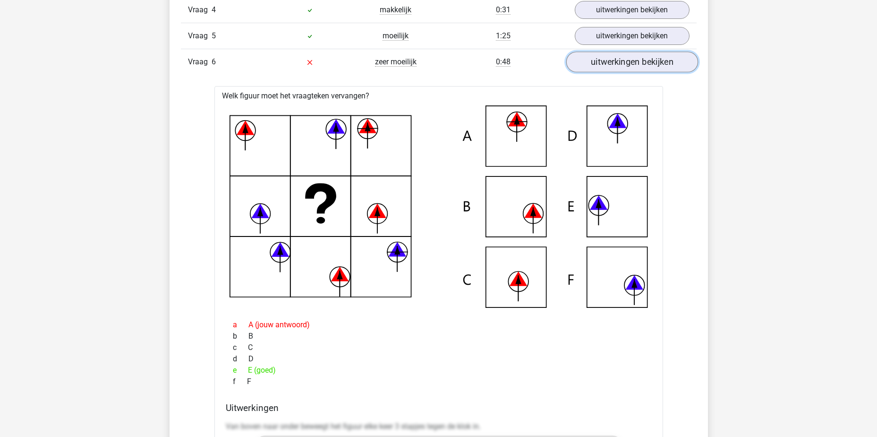
click at [638, 64] on link "uitwerkingen bekijken" at bounding box center [632, 61] width 132 height 21
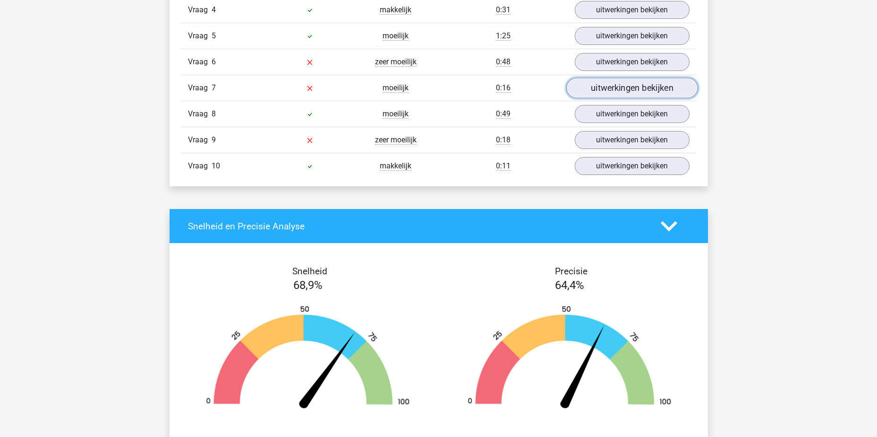
click at [647, 96] on link "uitwerkingen bekijken" at bounding box center [632, 87] width 132 height 21
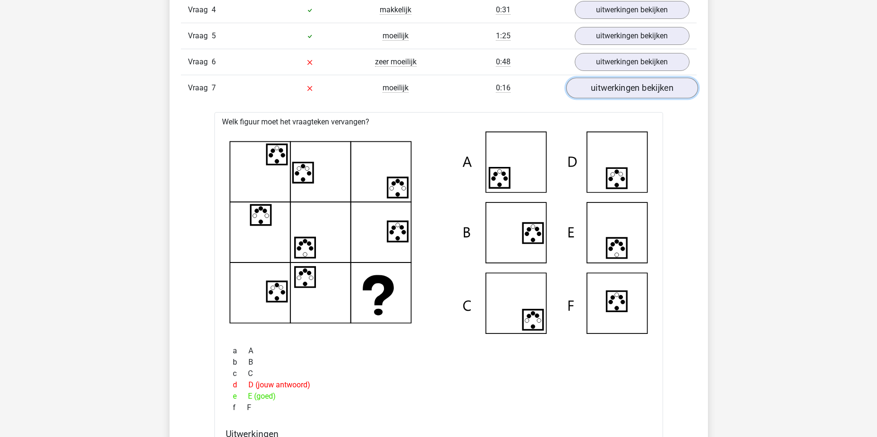
click at [647, 84] on link "uitwerkingen bekijken" at bounding box center [632, 87] width 132 height 21
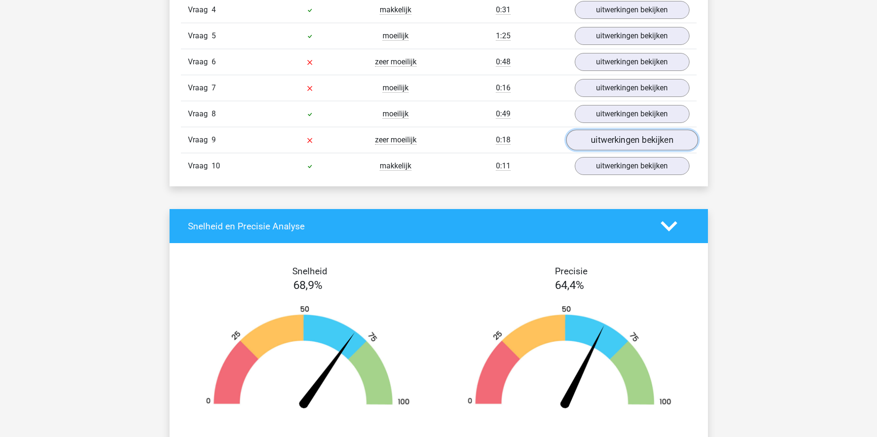
click at [642, 137] on link "uitwerkingen bekijken" at bounding box center [632, 139] width 132 height 21
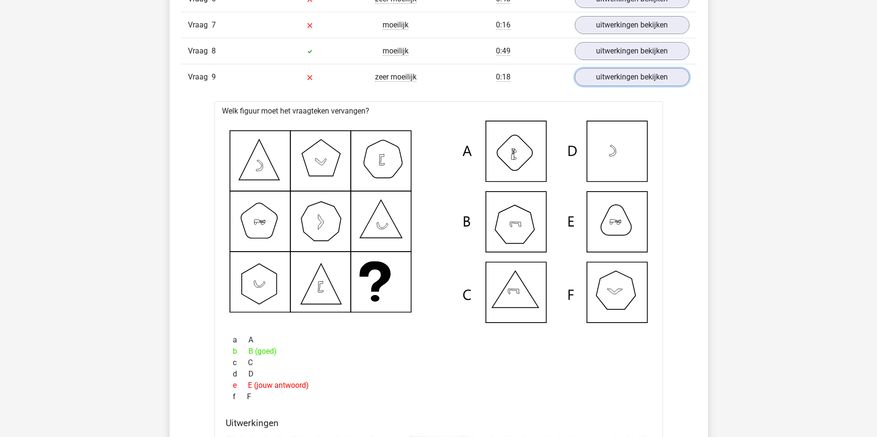
scroll to position [945, 0]
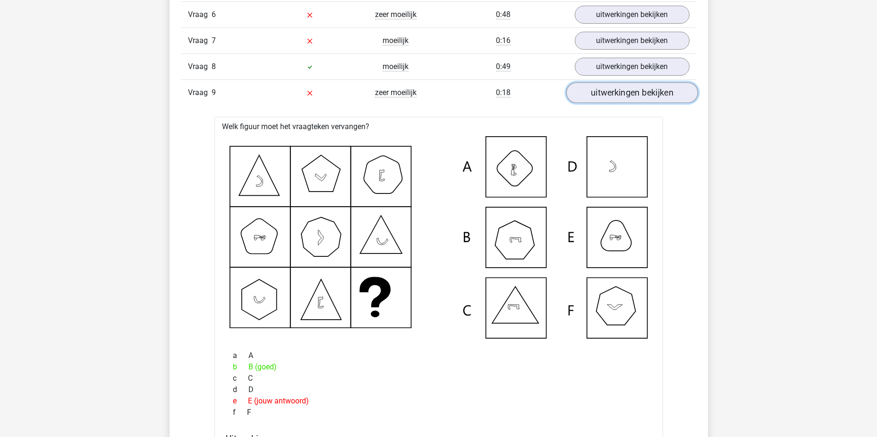
click at [643, 94] on link "uitwerkingen bekijken" at bounding box center [632, 92] width 132 height 21
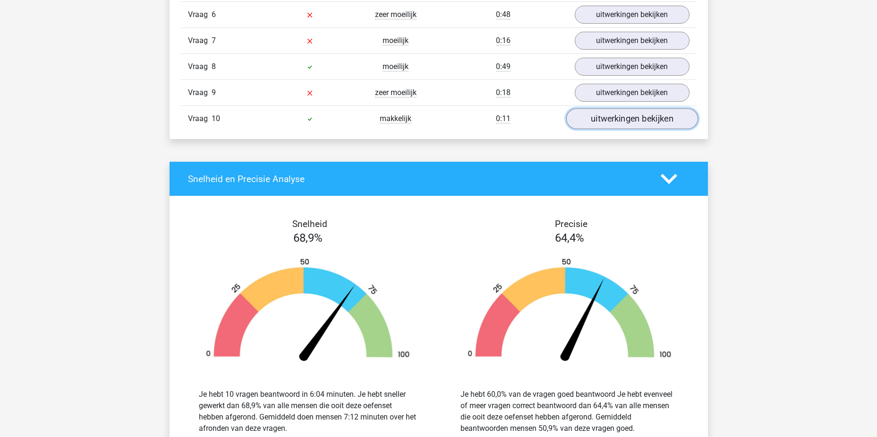
click at [637, 119] on link "uitwerkingen bekijken" at bounding box center [632, 118] width 132 height 21
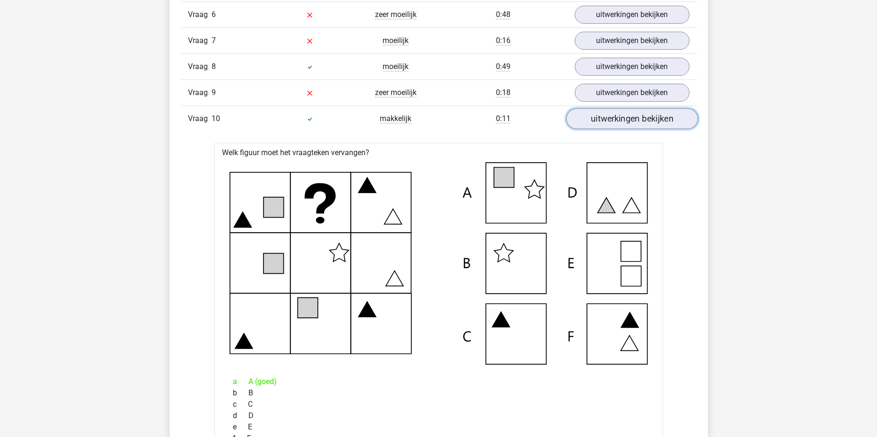
click at [637, 119] on link "uitwerkingen bekijken" at bounding box center [632, 118] width 132 height 21
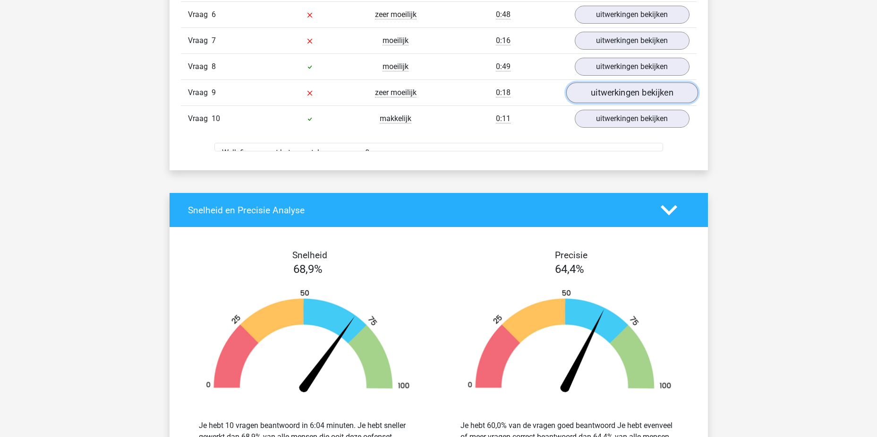
click at [638, 85] on link "uitwerkingen bekijken" at bounding box center [632, 92] width 132 height 21
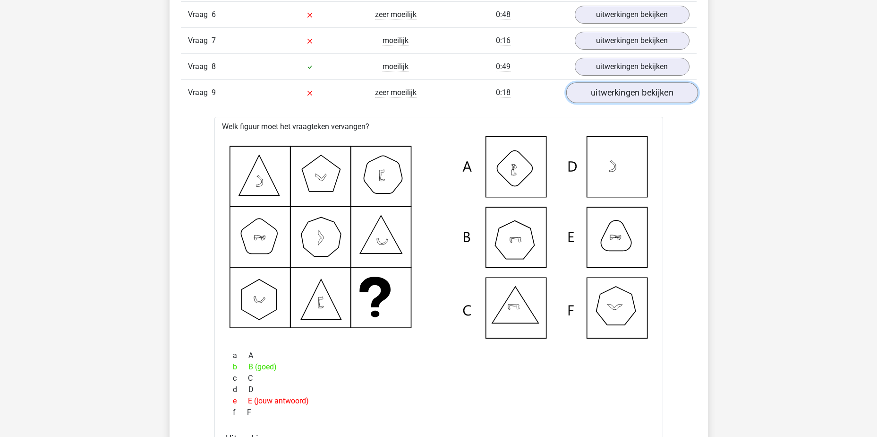
click at [657, 91] on link "uitwerkingen bekijken" at bounding box center [632, 92] width 132 height 21
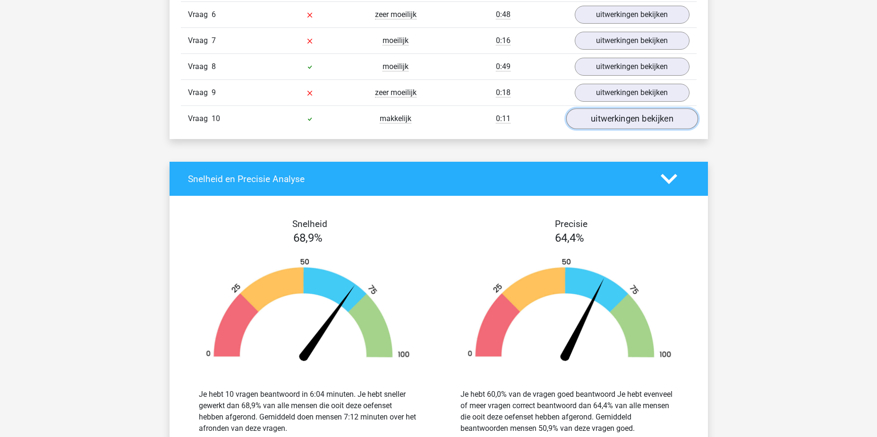
click at [647, 123] on link "uitwerkingen bekijken" at bounding box center [632, 118] width 132 height 21
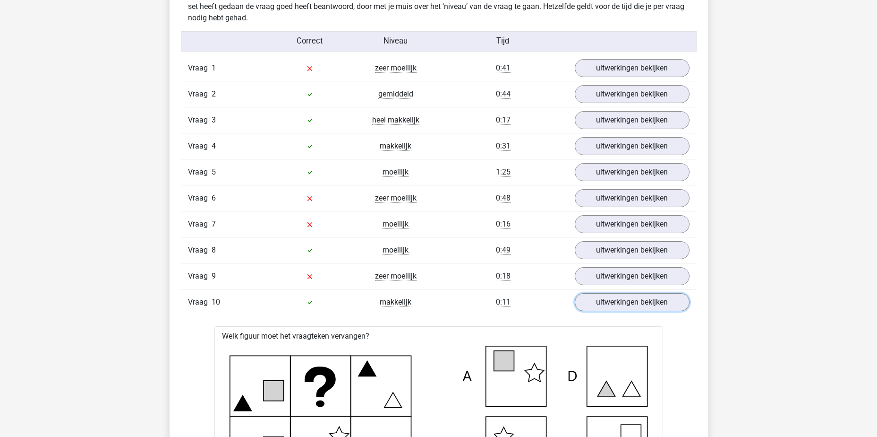
scroll to position [520, 0]
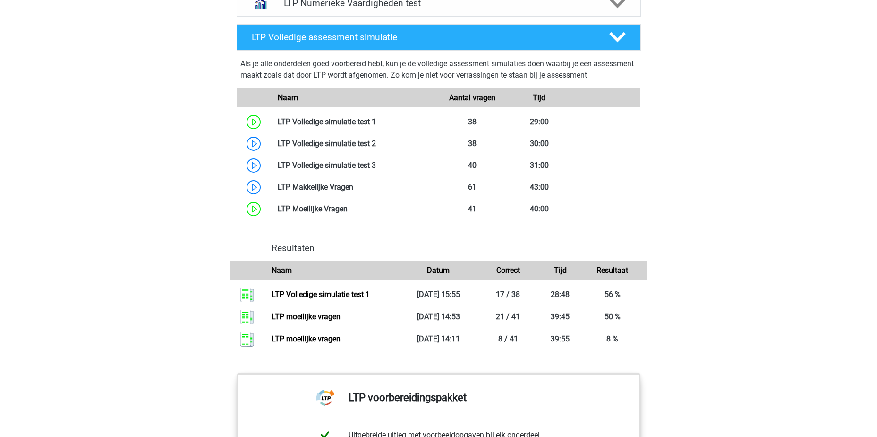
scroll to position [558, 0]
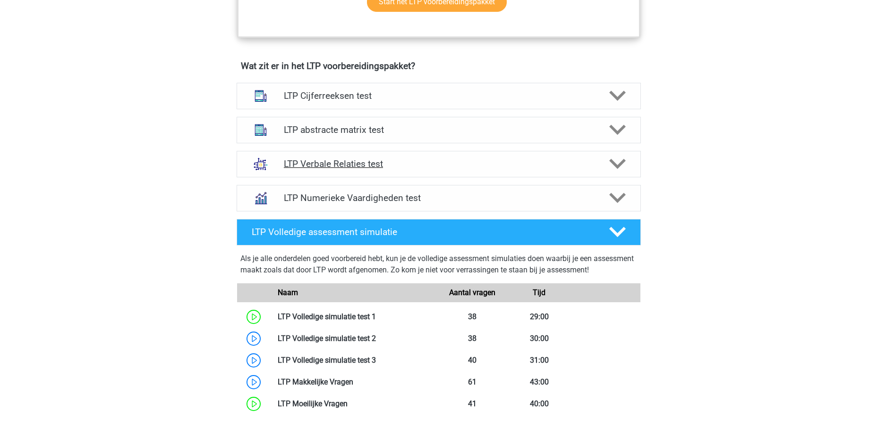
click at [453, 167] on h4 "LTP Verbale Relaties test" at bounding box center [438, 163] width 309 height 11
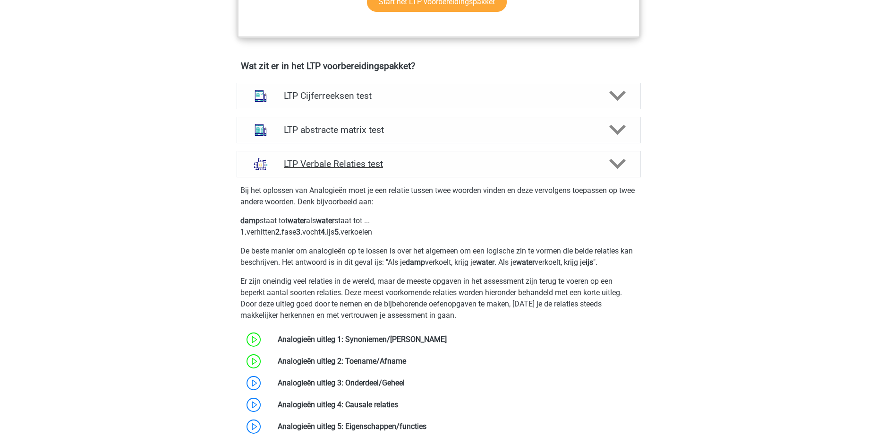
click at [447, 164] on h4 "LTP Verbale Relaties test" at bounding box center [438, 163] width 309 height 11
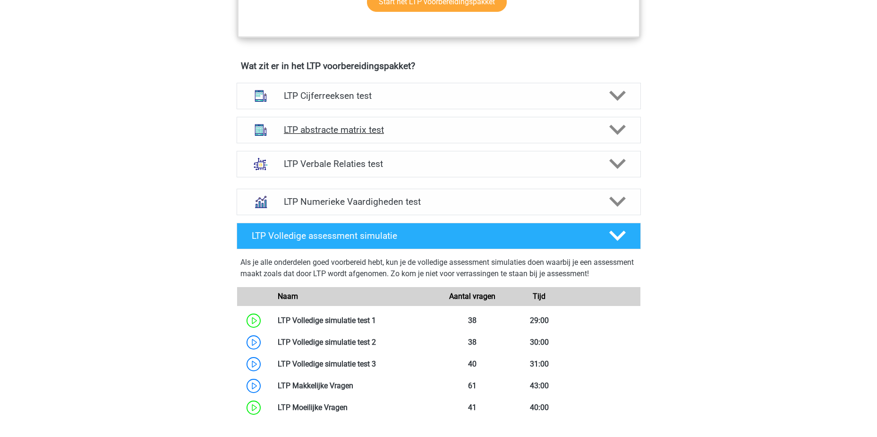
click at [423, 120] on div "LTP abstracte matrix test" at bounding box center [439, 130] width 404 height 26
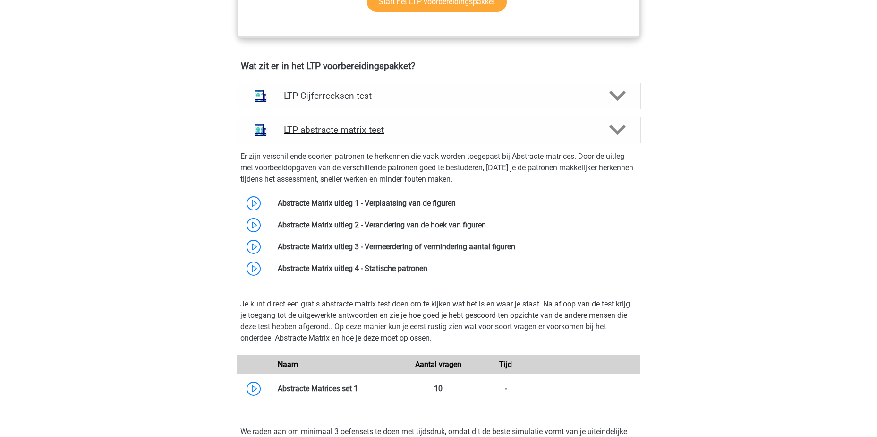
click at [427, 121] on div "LTP abstracte matrix test" at bounding box center [439, 130] width 404 height 26
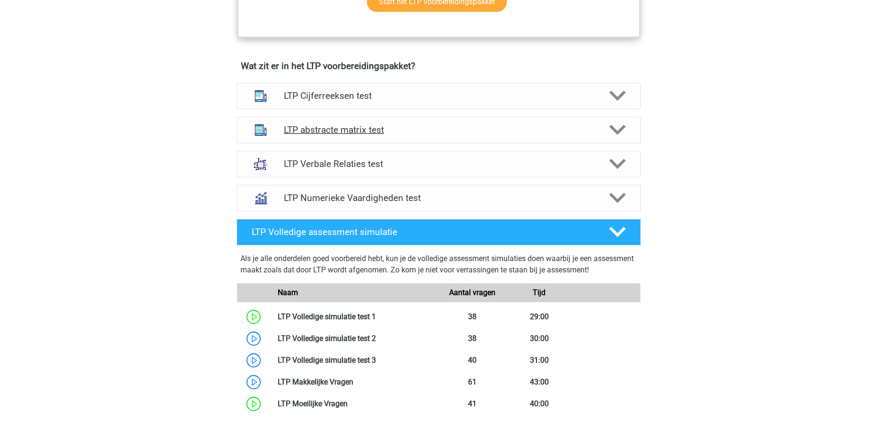
click at [421, 127] on h4 "LTP abstracte matrix test" at bounding box center [438, 129] width 309 height 11
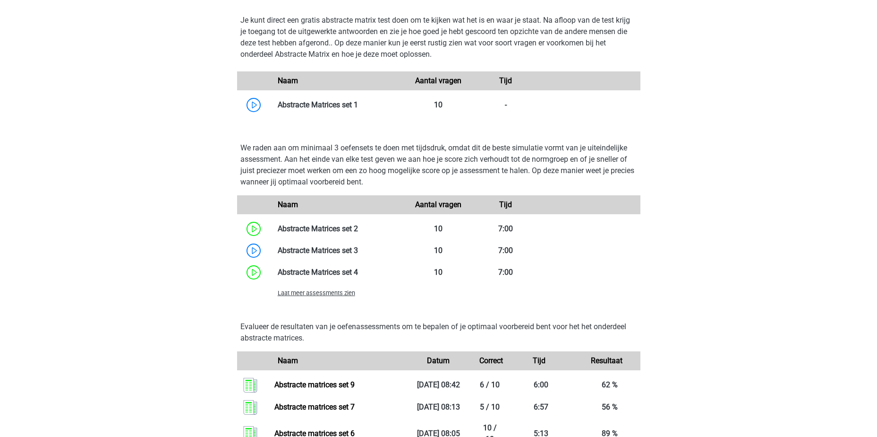
click at [321, 292] on span "Laat meer assessments zien" at bounding box center [316, 292] width 77 height 7
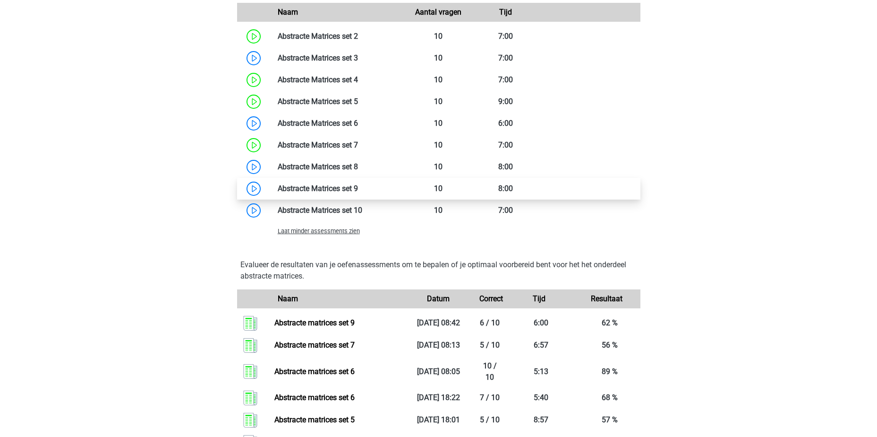
scroll to position [1030, 0]
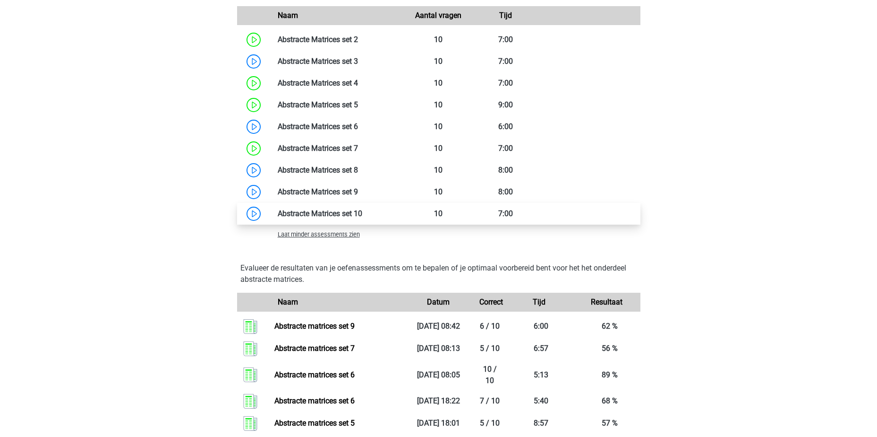
click at [362, 214] on link at bounding box center [362, 213] width 0 height 9
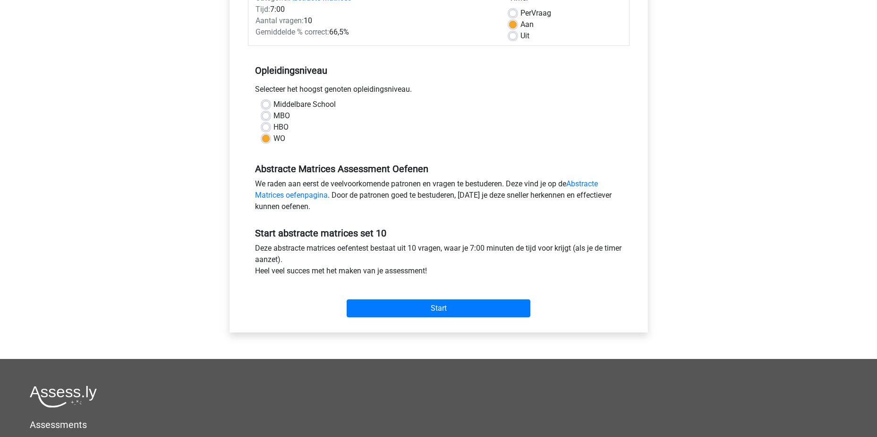
scroll to position [236, 0]
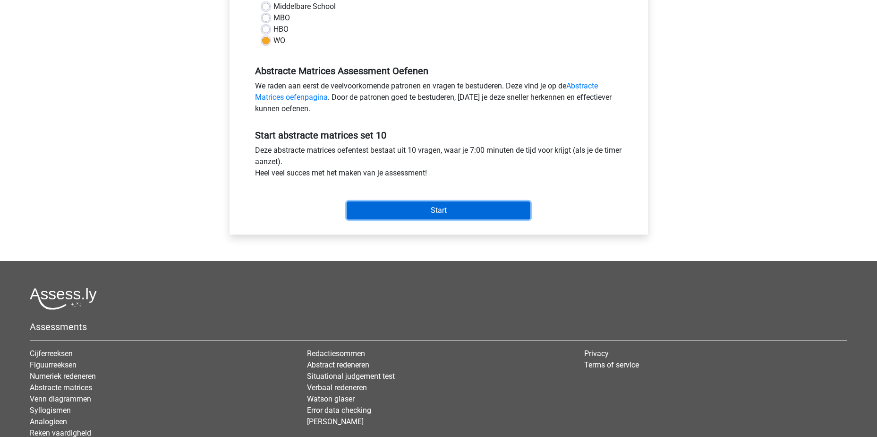
click at [456, 212] on input "Start" at bounding box center [439, 210] width 184 height 18
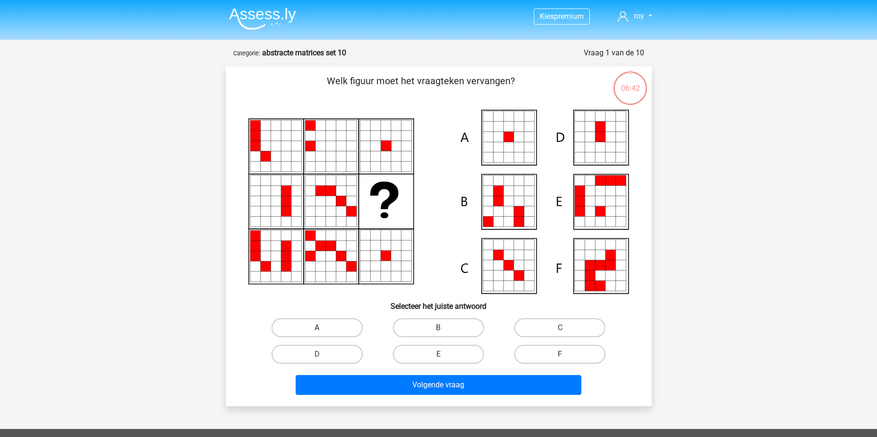
click at [331, 334] on label "A" at bounding box center [317, 327] width 91 height 19
click at [323, 334] on input "A" at bounding box center [320, 330] width 6 height 6
radio input "true"
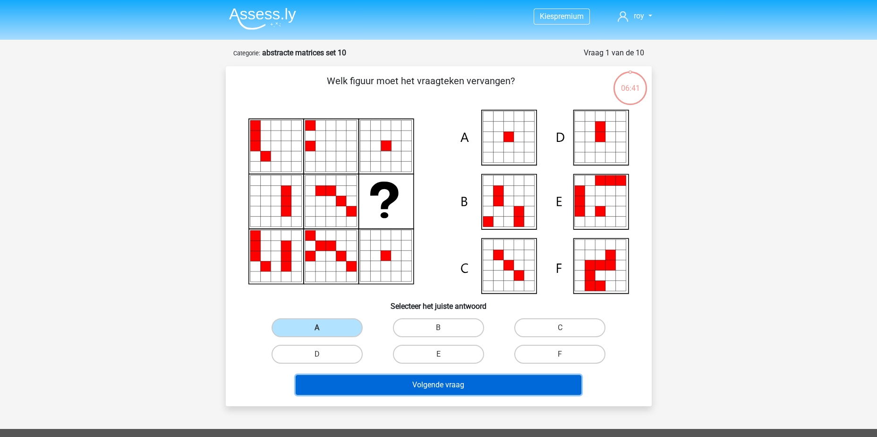
click at [425, 386] on button "Volgende vraag" at bounding box center [439, 385] width 286 height 20
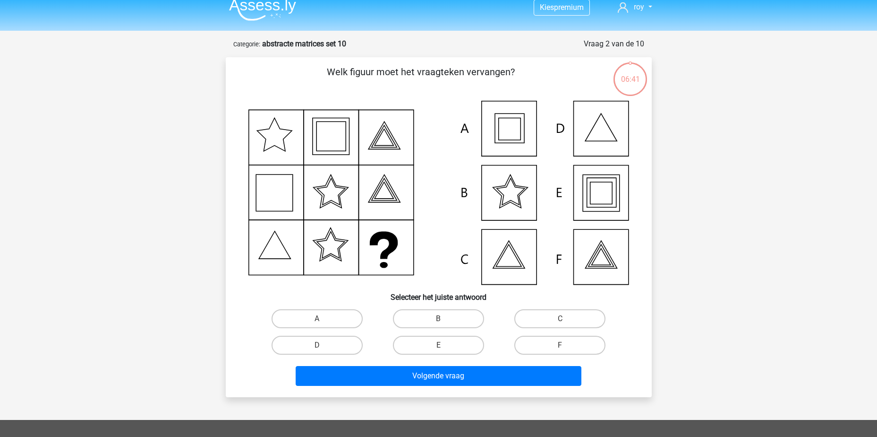
scroll to position [47, 0]
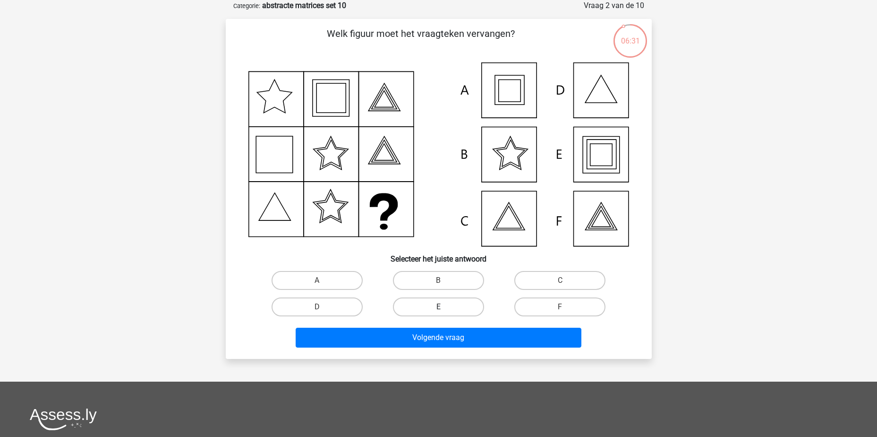
click at [414, 308] on label "E" at bounding box center [438, 306] width 91 height 19
click at [438, 308] on input "E" at bounding box center [441, 310] width 6 height 6
radio input "true"
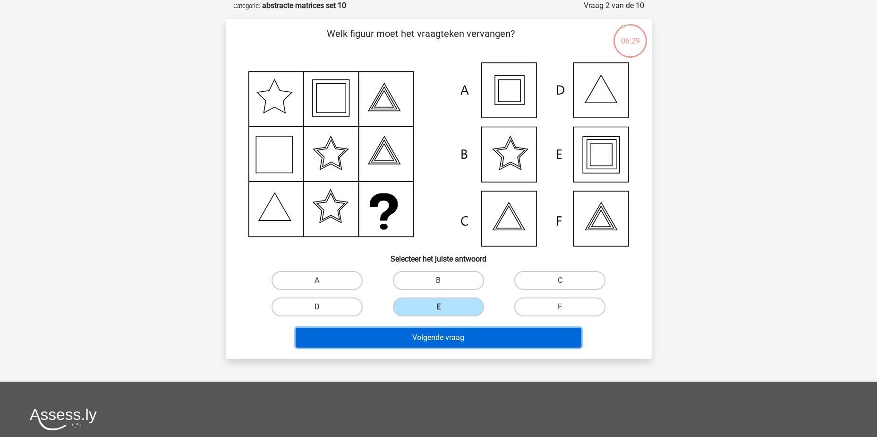
click at [477, 331] on button "Volgende vraag" at bounding box center [439, 337] width 286 height 20
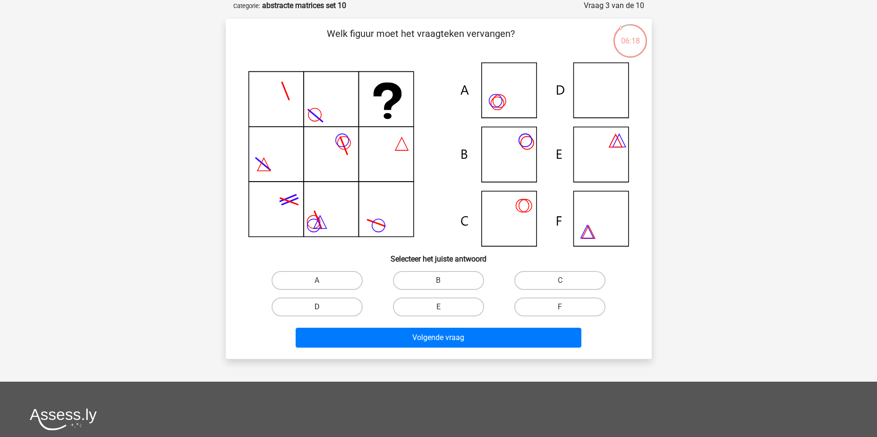
drag, startPoint x: 351, startPoint y: 305, endPoint x: 356, endPoint y: 308, distance: 6.1
click at [350, 305] on label "D" at bounding box center [317, 306] width 91 height 19
click at [323, 307] on input "D" at bounding box center [320, 310] width 6 height 6
radio input "true"
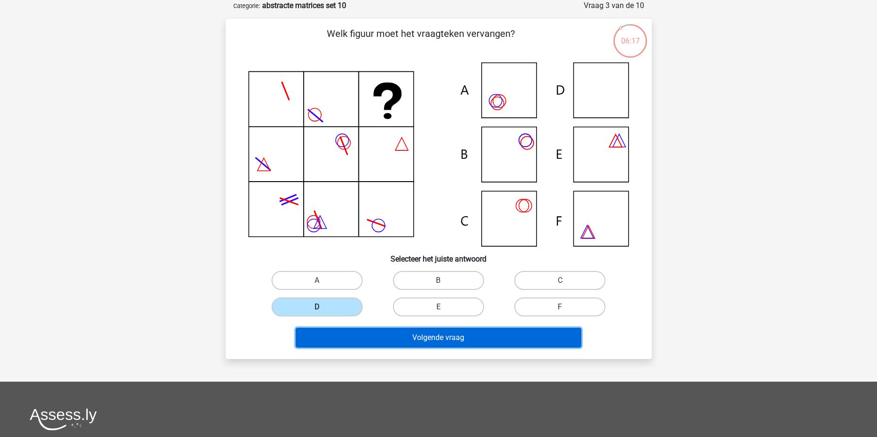
click at [429, 338] on button "Volgende vraag" at bounding box center [439, 337] width 286 height 20
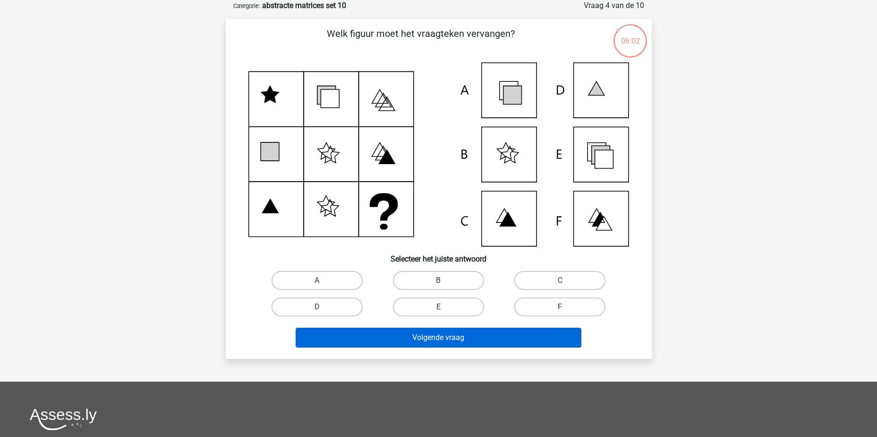
drag, startPoint x: 454, startPoint y: 307, endPoint x: 457, endPoint y: 342, distance: 35.2
click at [454, 307] on label "E" at bounding box center [438, 306] width 91 height 19
click at [445, 307] on input "E" at bounding box center [441, 310] width 6 height 6
radio input "true"
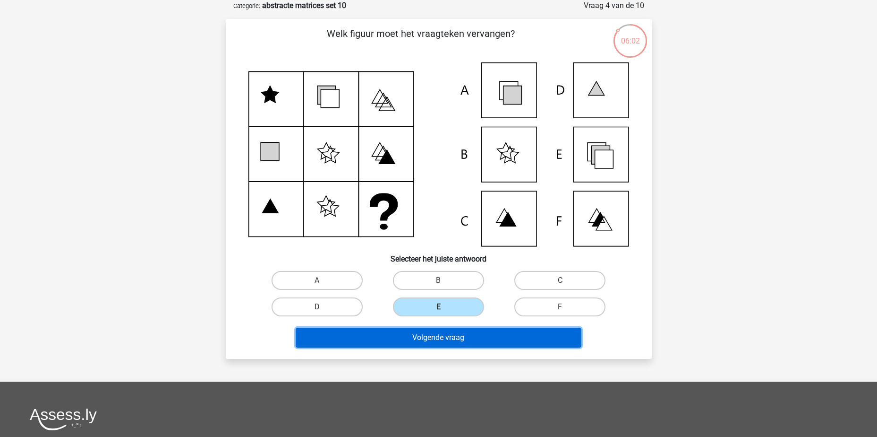
click at [457, 343] on button "Volgende vraag" at bounding box center [439, 337] width 286 height 20
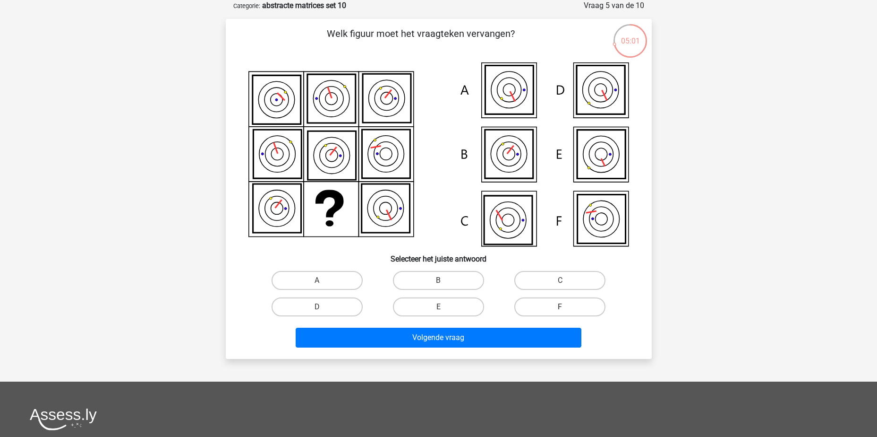
click at [558, 308] on label "F" at bounding box center [560, 306] width 91 height 19
click at [560, 308] on input "F" at bounding box center [563, 310] width 6 height 6
radio input "true"
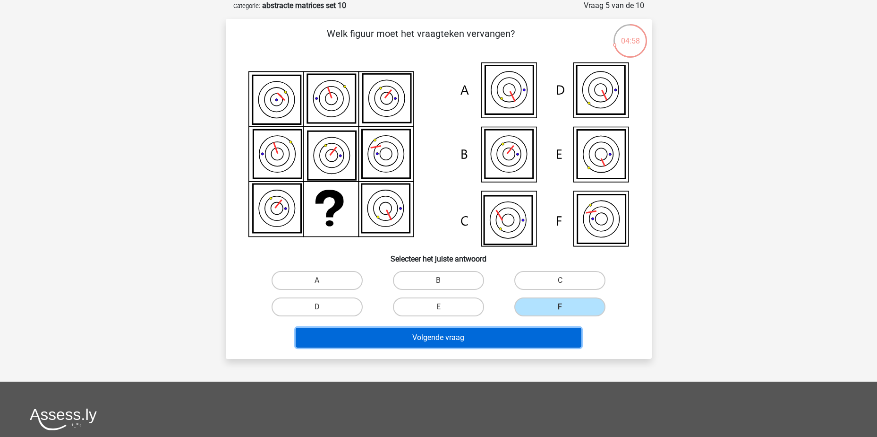
click at [553, 337] on button "Volgende vraag" at bounding box center [439, 337] width 286 height 20
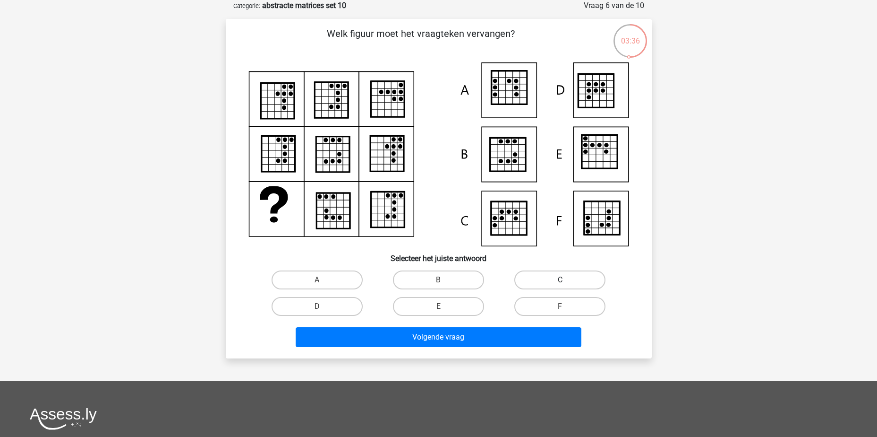
click at [555, 279] on label "C" at bounding box center [560, 279] width 91 height 19
click at [560, 280] on input "C" at bounding box center [563, 283] width 6 height 6
radio input "true"
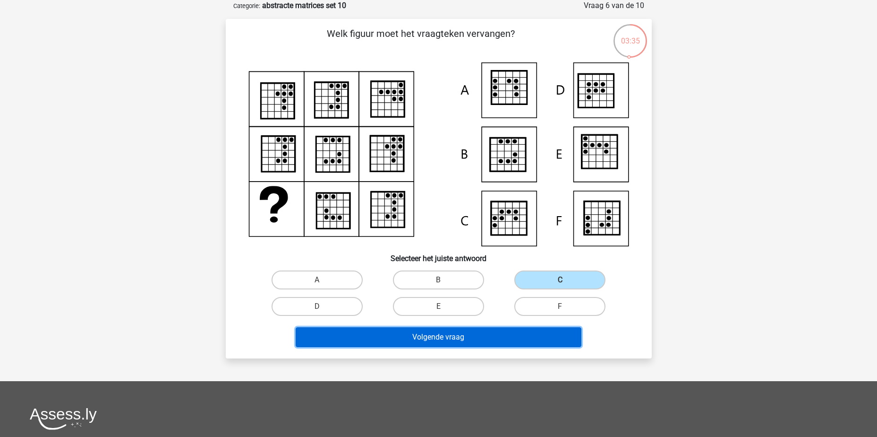
click at [489, 341] on button "Volgende vraag" at bounding box center [439, 337] width 286 height 20
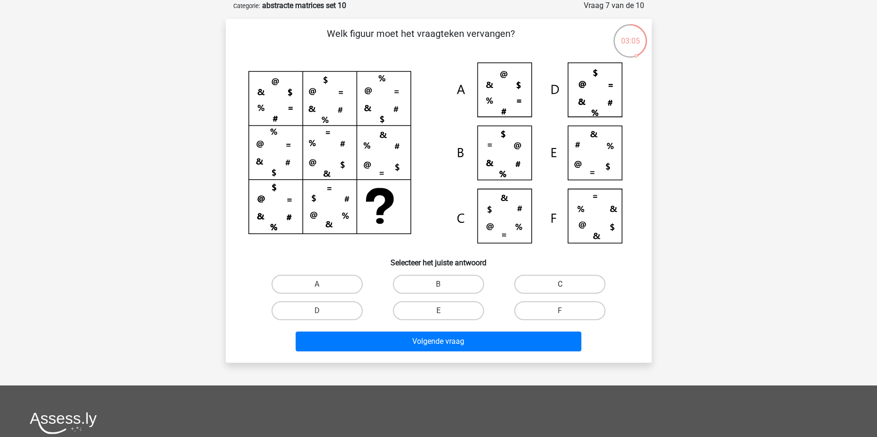
click at [541, 282] on label "C" at bounding box center [560, 284] width 91 height 19
click at [560, 284] on input "C" at bounding box center [563, 287] width 6 height 6
radio input "true"
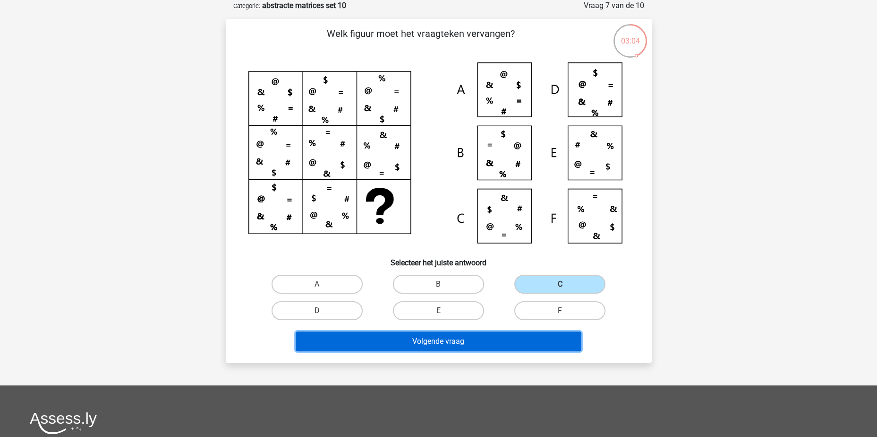
click at [530, 342] on button "Volgende vraag" at bounding box center [439, 341] width 286 height 20
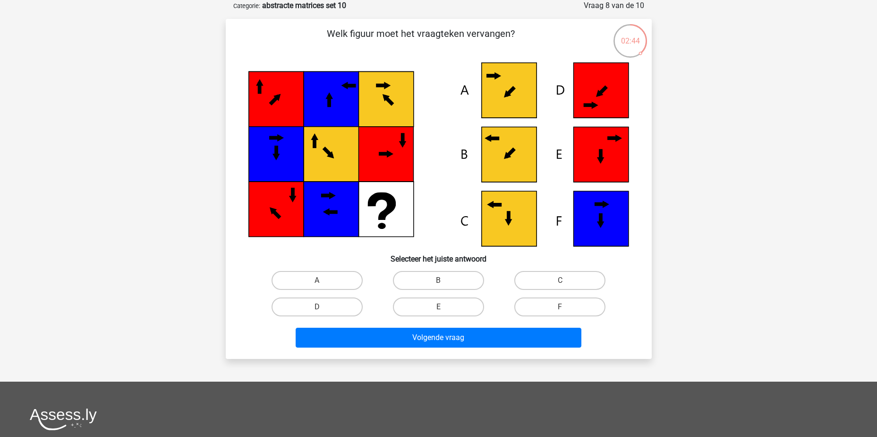
click at [443, 283] on input "B" at bounding box center [441, 283] width 6 height 6
radio input "true"
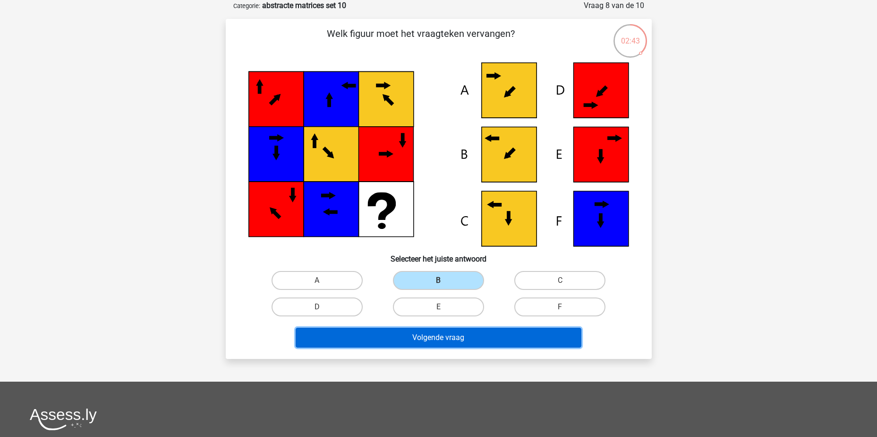
click at [460, 337] on button "Volgende vraag" at bounding box center [439, 337] width 286 height 20
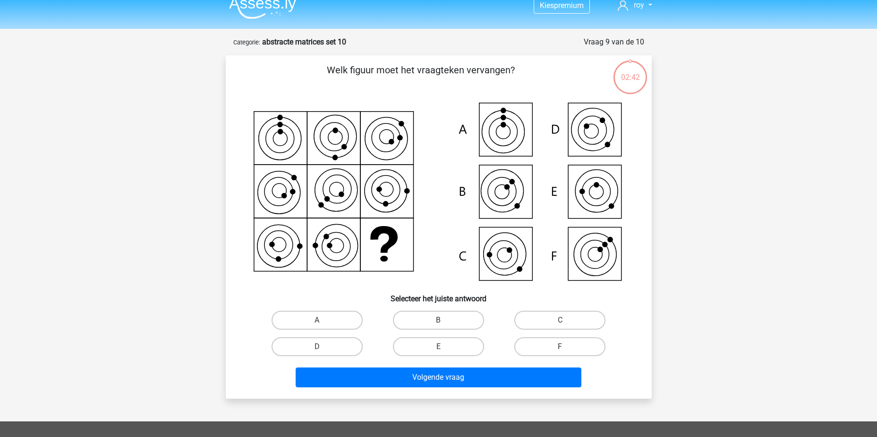
scroll to position [0, 0]
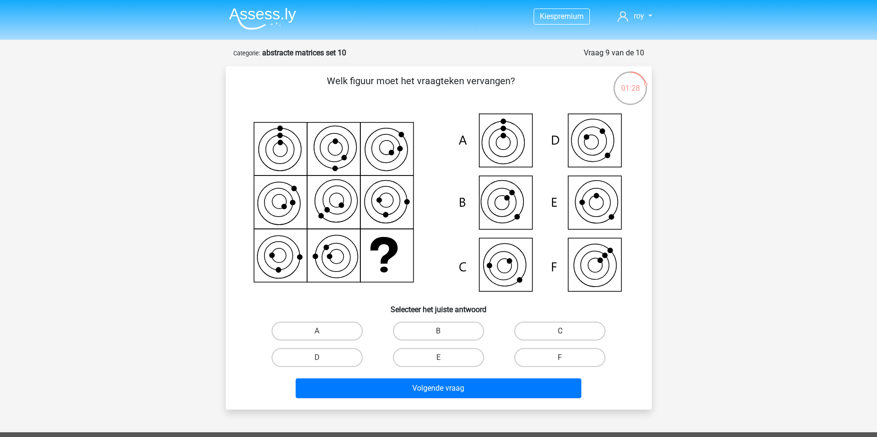
click at [565, 328] on label "C" at bounding box center [560, 330] width 91 height 19
click at [565, 331] on input "C" at bounding box center [563, 334] width 6 height 6
radio input "true"
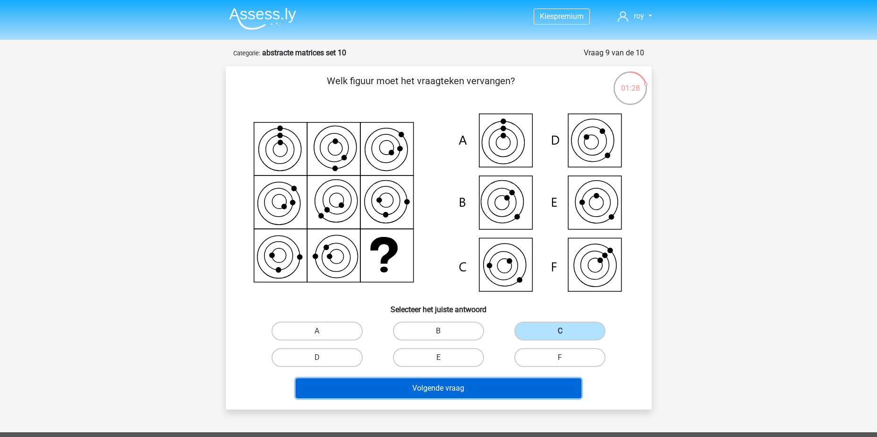
click at [532, 391] on button "Volgende vraag" at bounding box center [439, 388] width 286 height 20
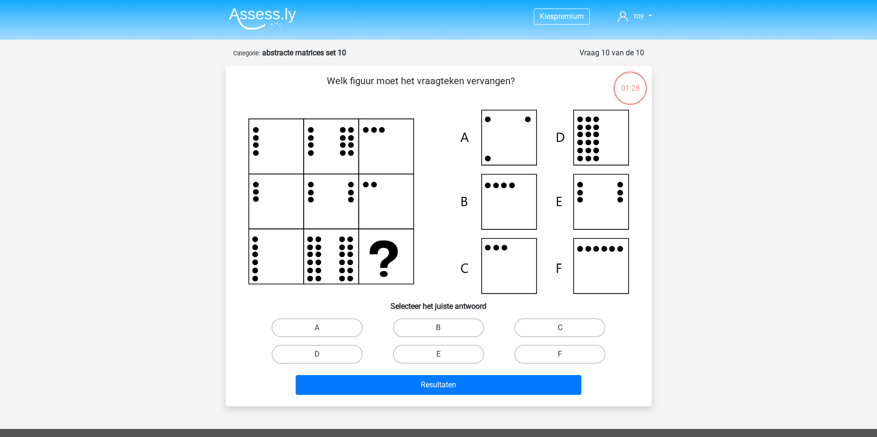
scroll to position [47, 0]
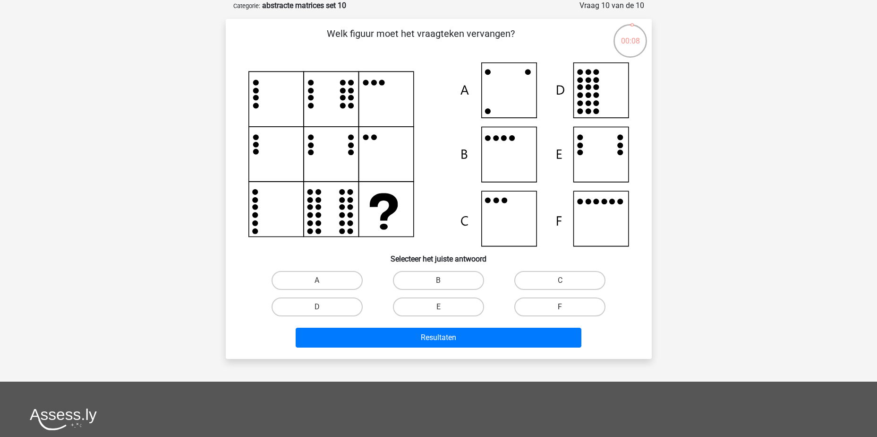
click at [554, 307] on label "F" at bounding box center [560, 306] width 91 height 19
click at [560, 307] on input "F" at bounding box center [563, 310] width 6 height 6
radio input "true"
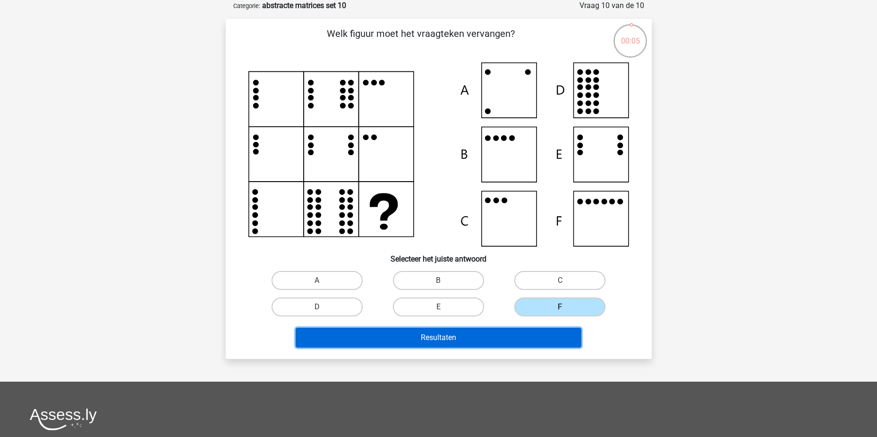
click at [540, 342] on button "Resultaten" at bounding box center [439, 337] width 286 height 20
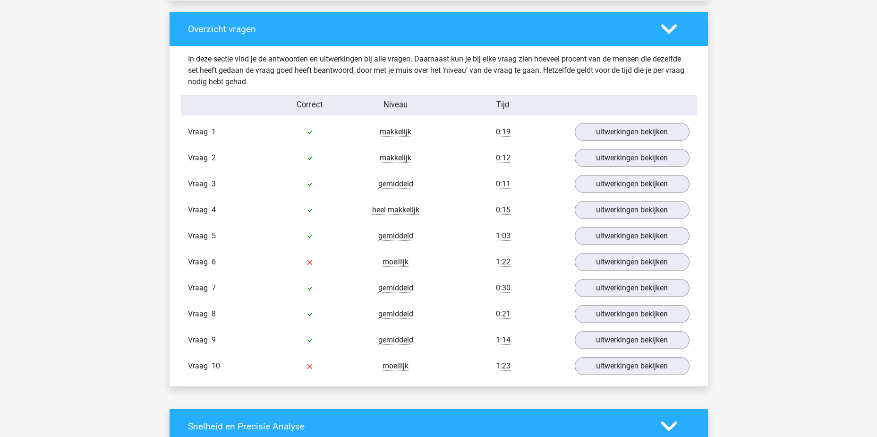
scroll to position [850, 0]
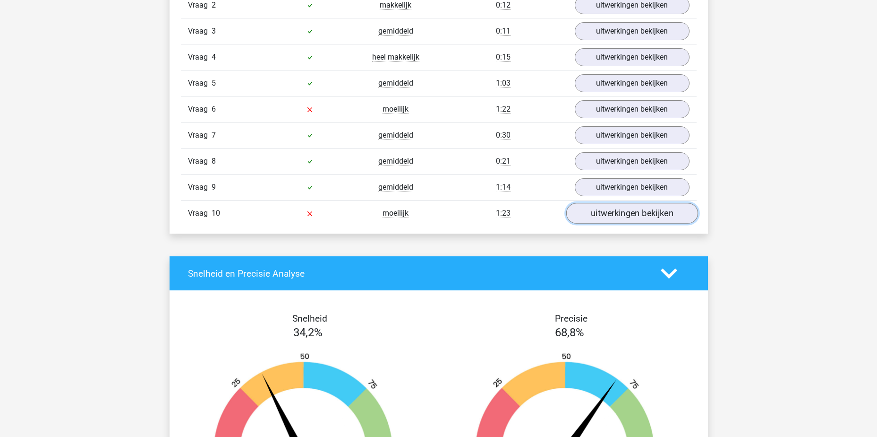
click at [626, 213] on link "uitwerkingen bekijken" at bounding box center [632, 213] width 132 height 21
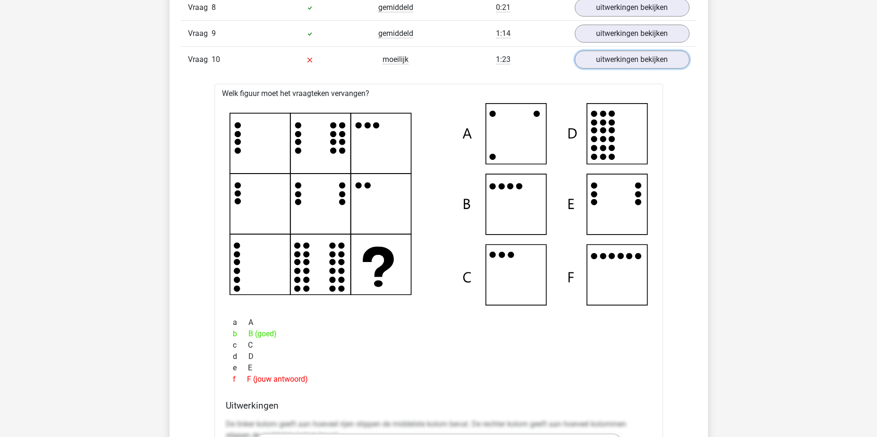
scroll to position [1039, 0]
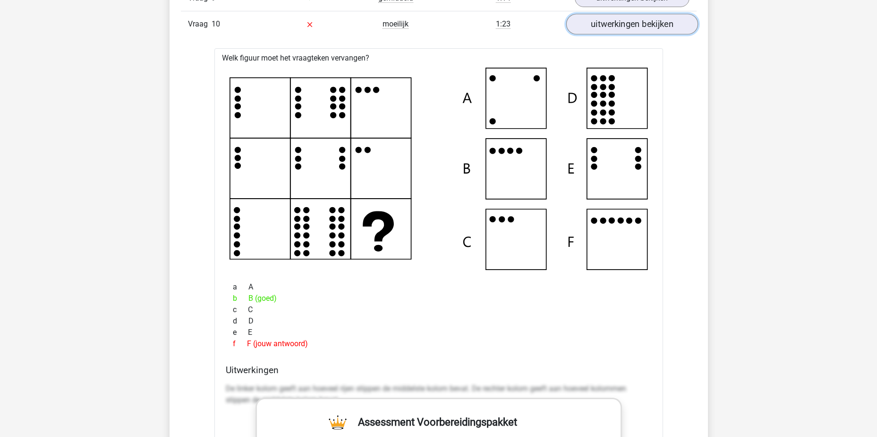
click at [636, 29] on link "uitwerkingen bekijken" at bounding box center [632, 24] width 132 height 21
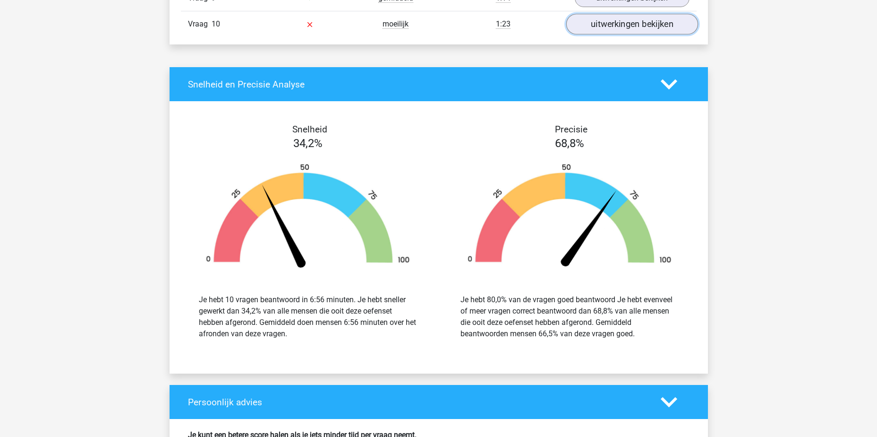
click at [636, 29] on link "uitwerkingen bekijken" at bounding box center [632, 24] width 132 height 21
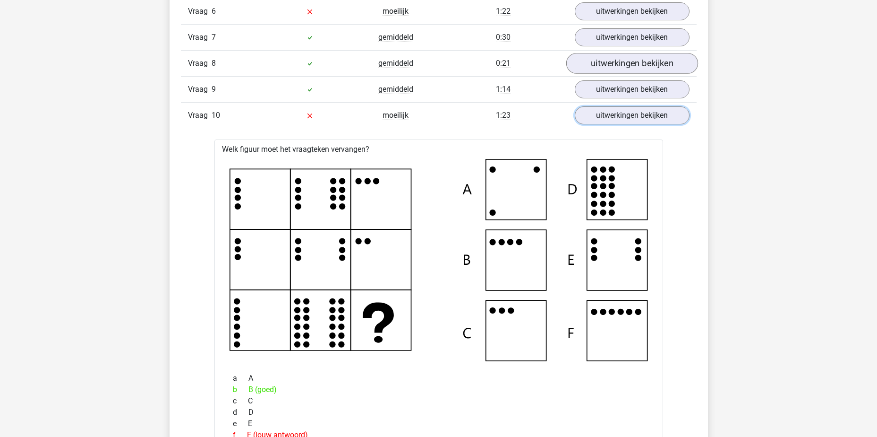
scroll to position [945, 0]
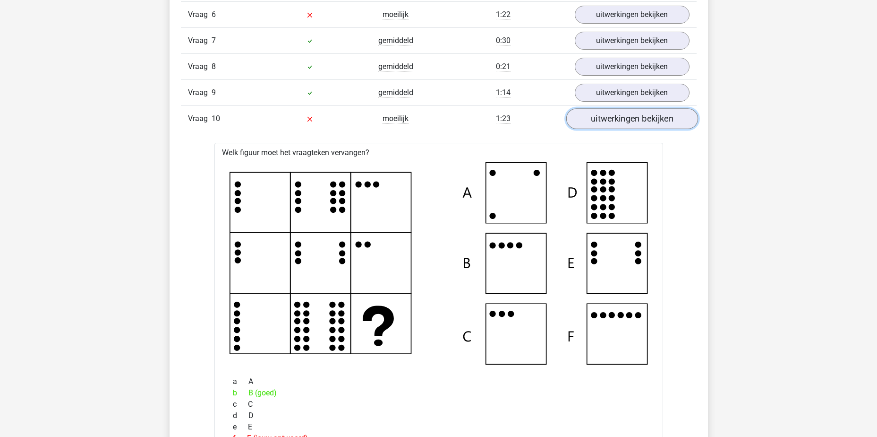
click at [618, 110] on link "uitwerkingen bekijken" at bounding box center [632, 118] width 132 height 21
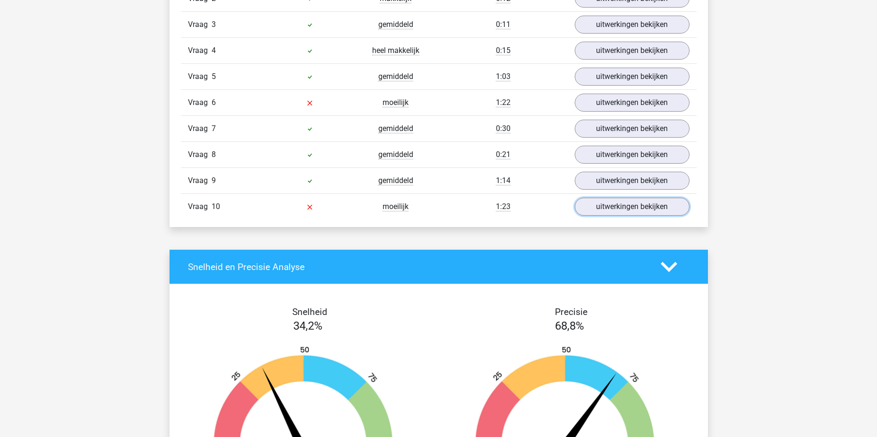
scroll to position [850, 0]
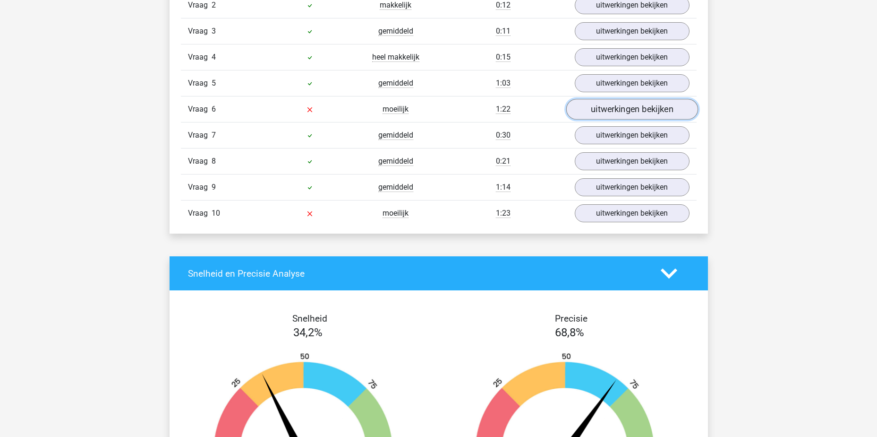
click at [612, 117] on link "uitwerkingen bekijken" at bounding box center [632, 109] width 132 height 21
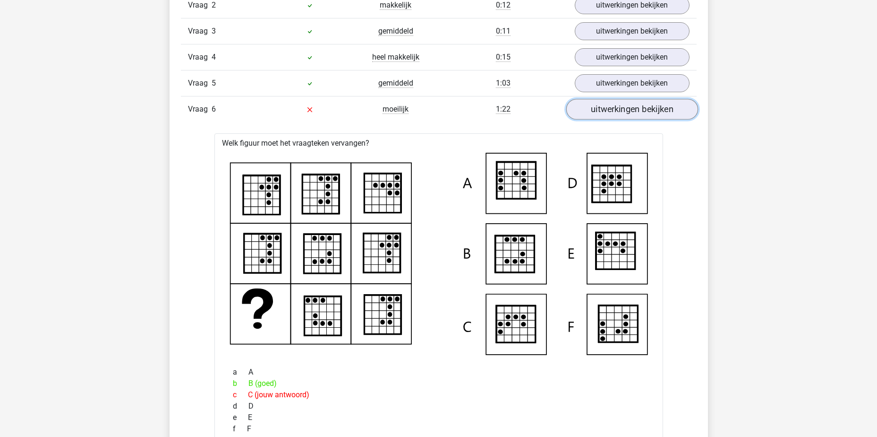
click at [655, 104] on link "uitwerkingen bekijken" at bounding box center [632, 109] width 132 height 21
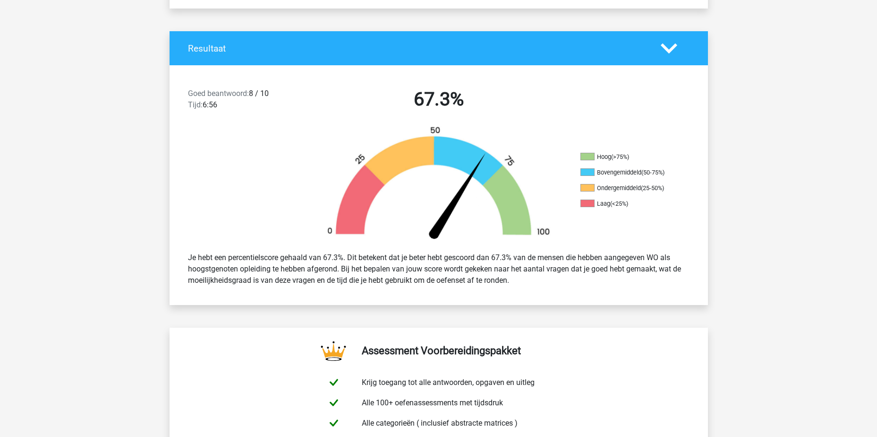
scroll to position [0, 0]
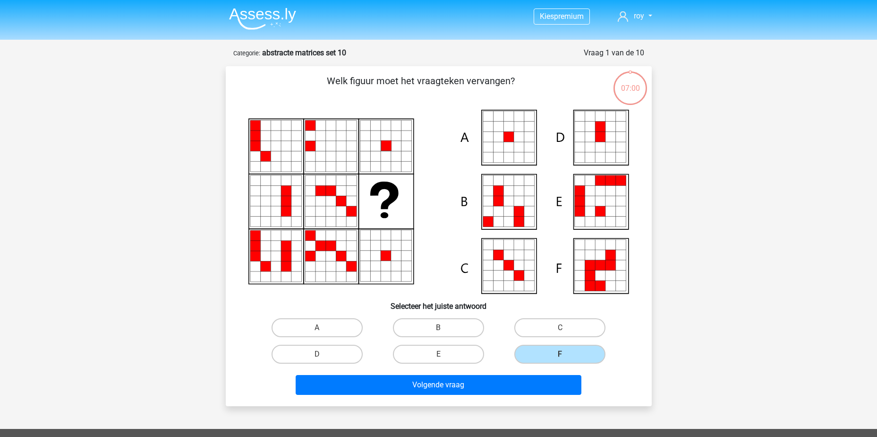
scroll to position [47, 0]
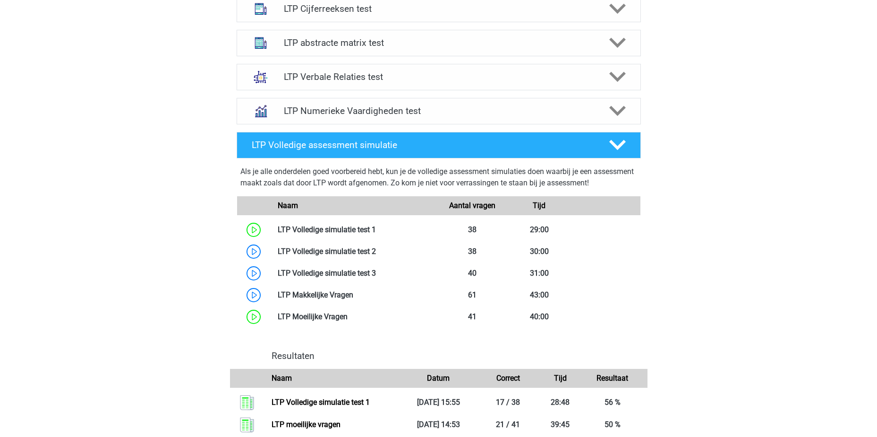
scroll to position [511, 0]
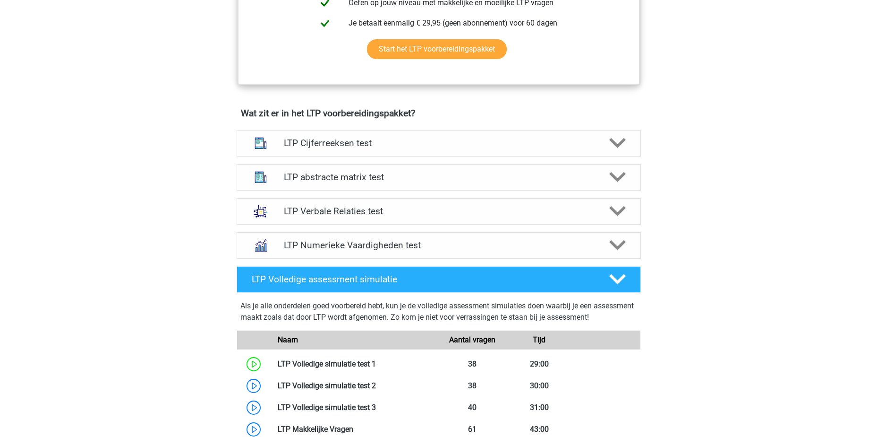
click at [420, 206] on h4 "LTP Verbale Relaties test" at bounding box center [438, 211] width 309 height 11
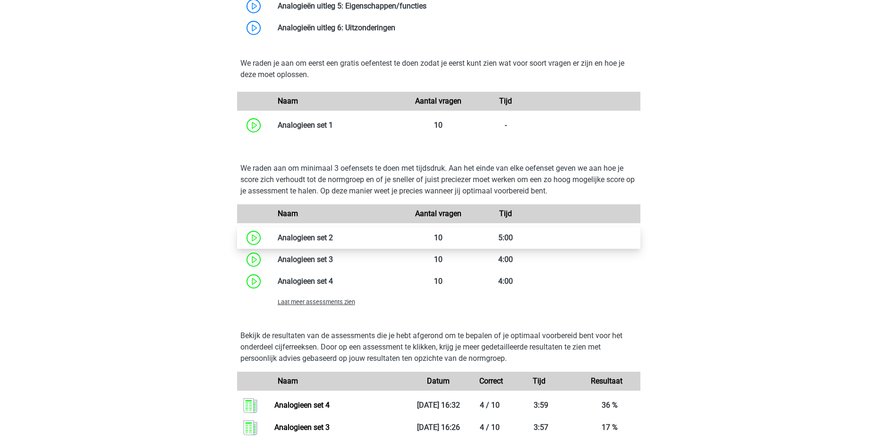
scroll to position [983, 0]
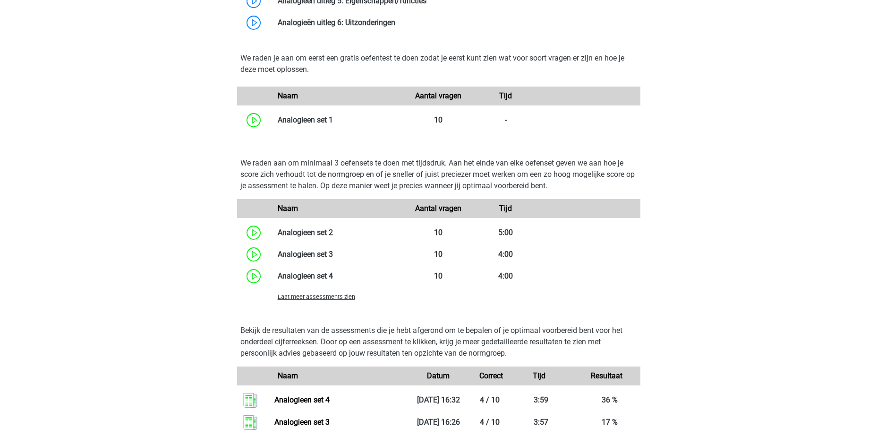
click at [326, 299] on span "Laat meer assessments zien" at bounding box center [316, 296] width 77 height 7
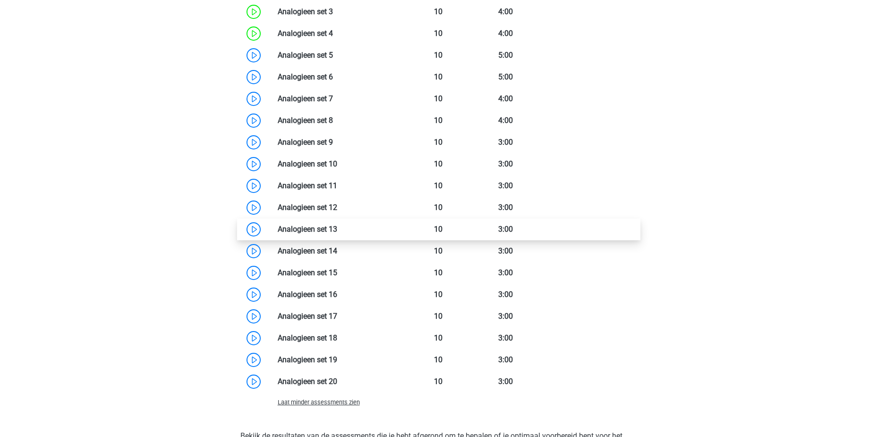
scroll to position [1172, 0]
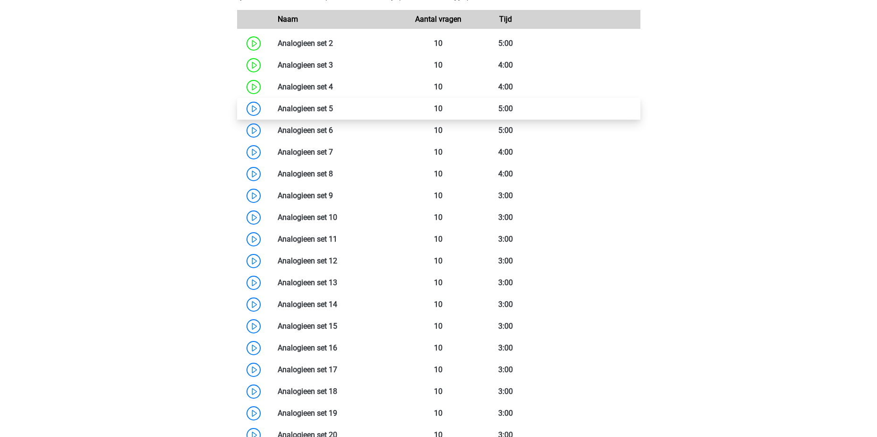
click at [333, 113] on link at bounding box center [333, 108] width 0 height 9
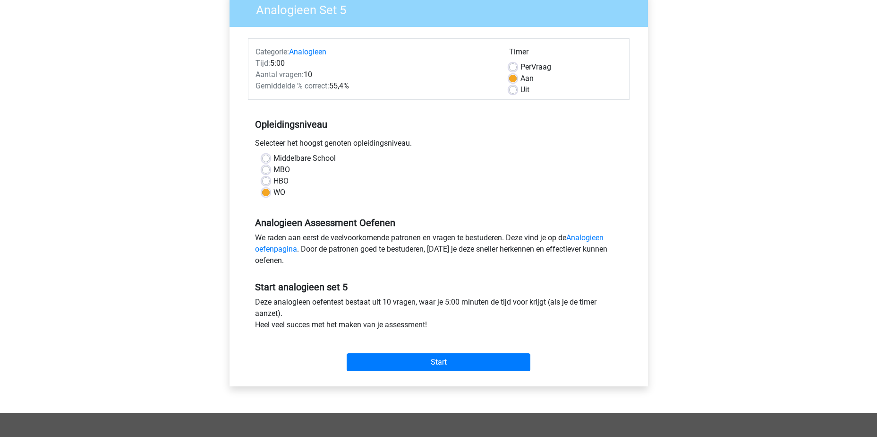
scroll to position [236, 0]
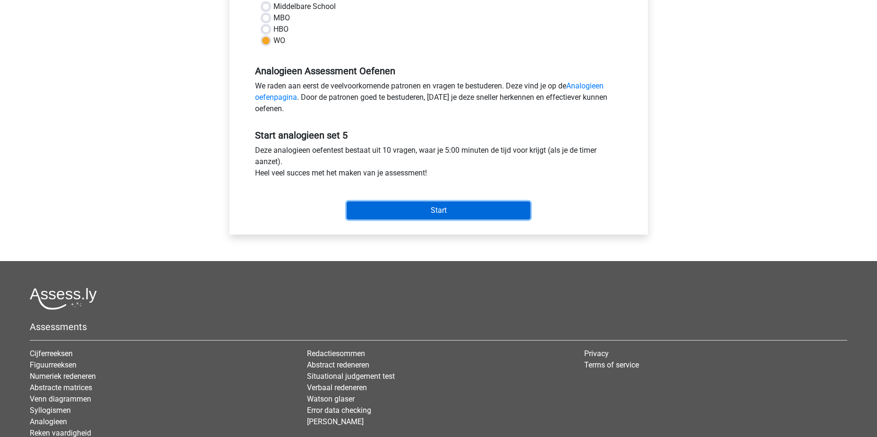
click at [430, 207] on input "Start" at bounding box center [439, 210] width 184 height 18
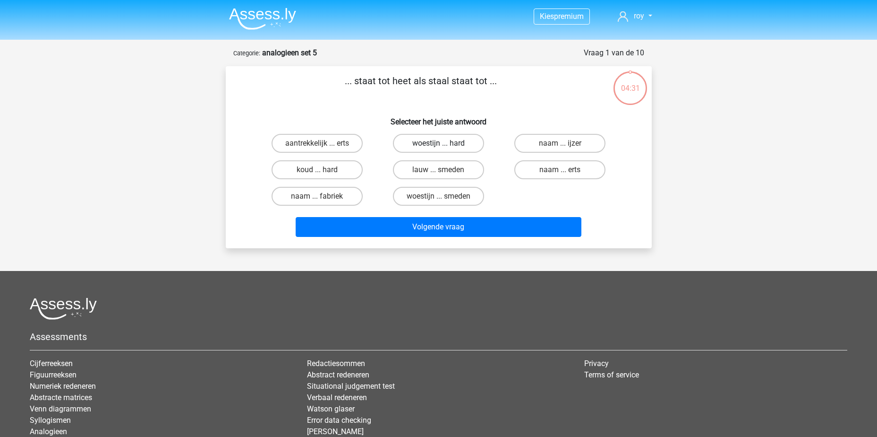
click at [429, 143] on label "woestijn ... hard" at bounding box center [438, 143] width 91 height 19
click at [438, 143] on input "woestijn ... hard" at bounding box center [441, 146] width 6 height 6
radio input "true"
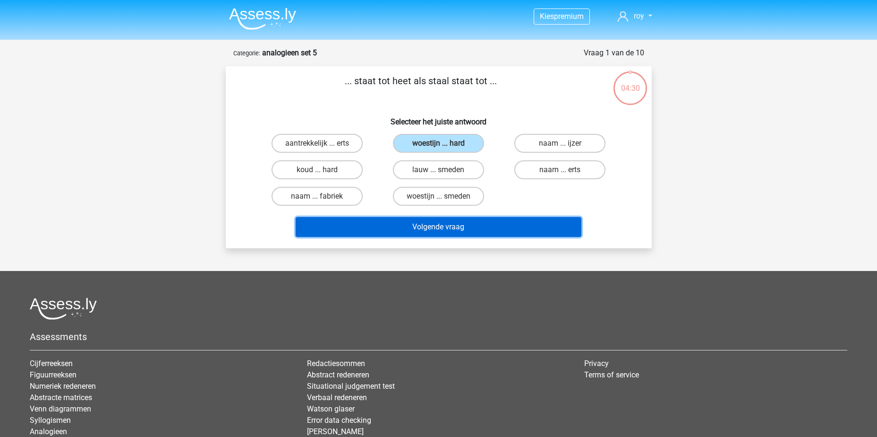
click at [443, 226] on button "Volgende vraag" at bounding box center [439, 227] width 286 height 20
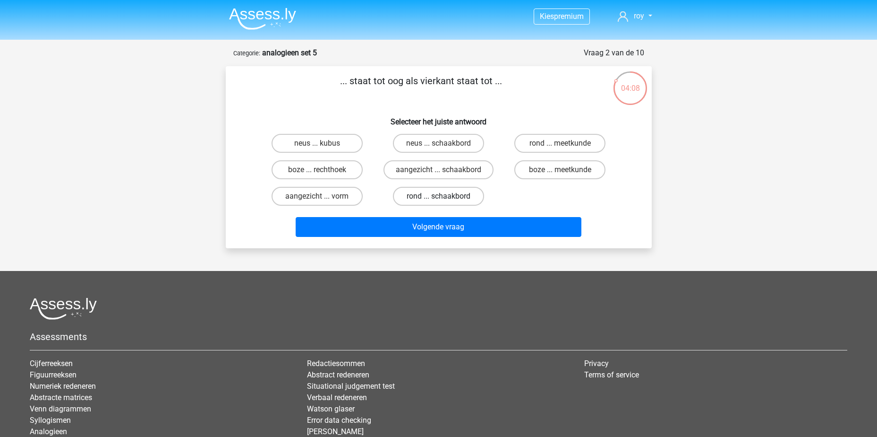
click at [452, 197] on label "rond ... schaakbord" at bounding box center [438, 196] width 91 height 19
click at [445, 197] on input "rond ... schaakbord" at bounding box center [441, 199] width 6 height 6
radio input "true"
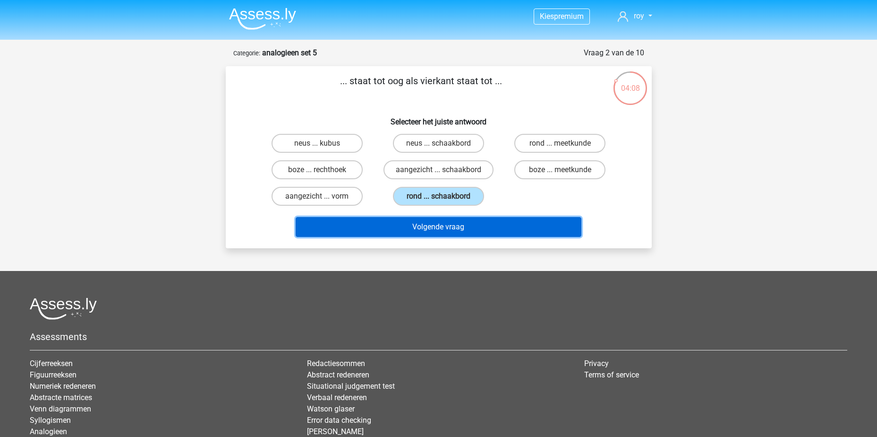
click at [450, 233] on button "Volgende vraag" at bounding box center [439, 227] width 286 height 20
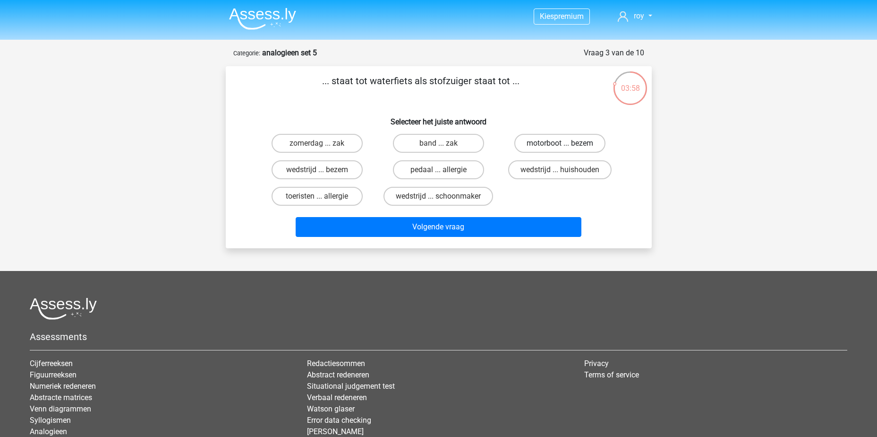
click at [553, 139] on label "motorboot ... bezem" at bounding box center [560, 143] width 91 height 19
click at [560, 143] on input "motorboot ... bezem" at bounding box center [563, 146] width 6 height 6
radio input "true"
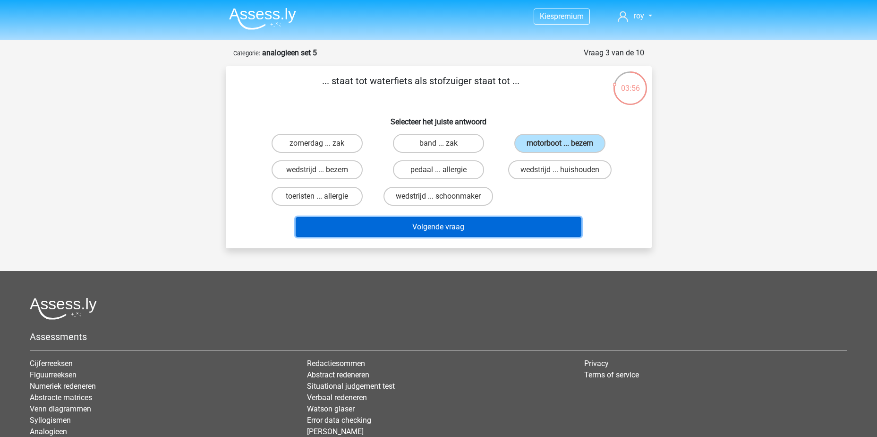
click at [462, 229] on button "Volgende vraag" at bounding box center [439, 227] width 286 height 20
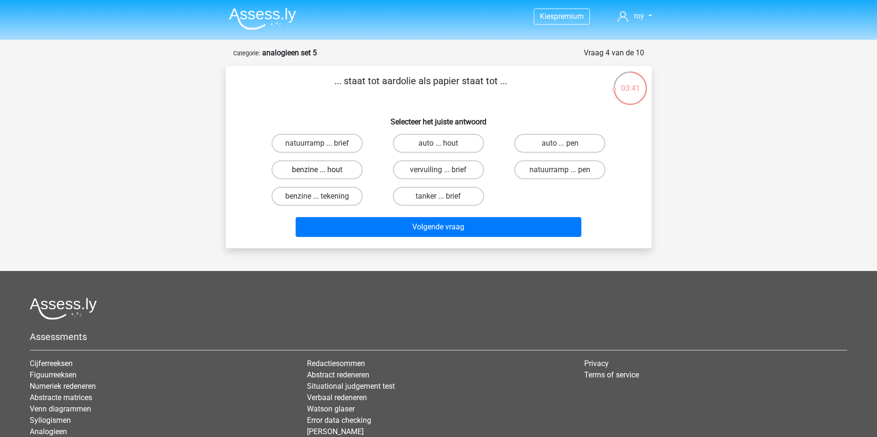
click at [344, 172] on label "benzine ... hout" at bounding box center [317, 169] width 91 height 19
click at [323, 172] on input "benzine ... hout" at bounding box center [320, 173] width 6 height 6
radio input "true"
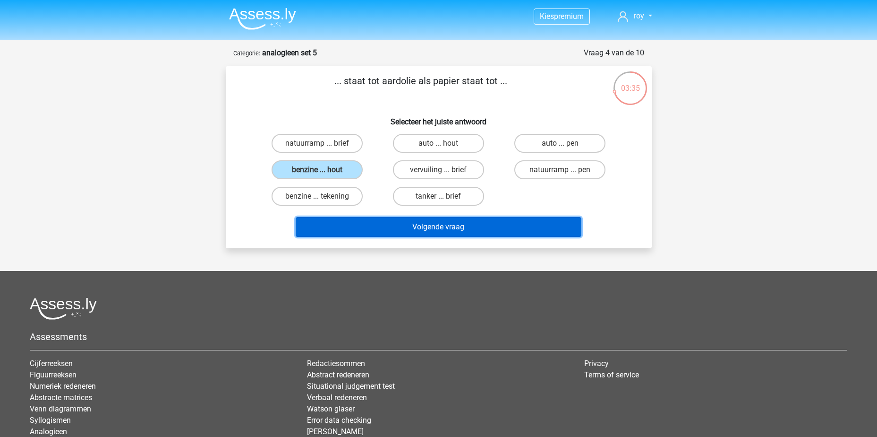
click at [437, 222] on button "Volgende vraag" at bounding box center [439, 227] width 286 height 20
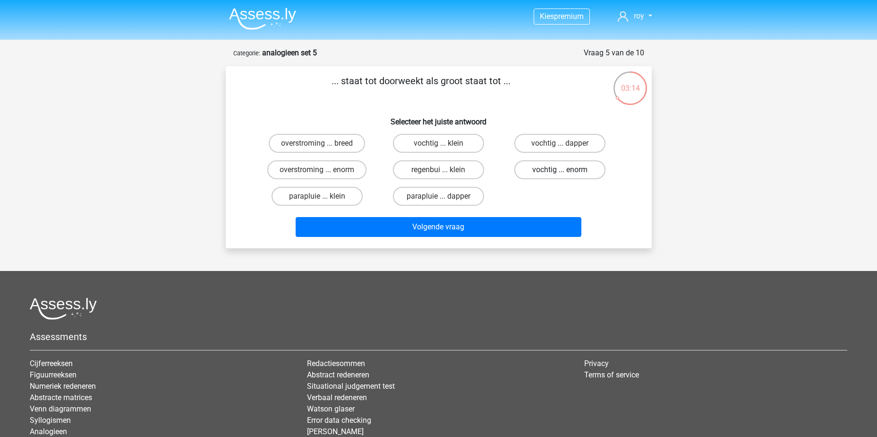
click at [545, 170] on label "vochtig ... enorm" at bounding box center [560, 169] width 91 height 19
click at [560, 170] on input "vochtig ... enorm" at bounding box center [563, 173] width 6 height 6
radio input "true"
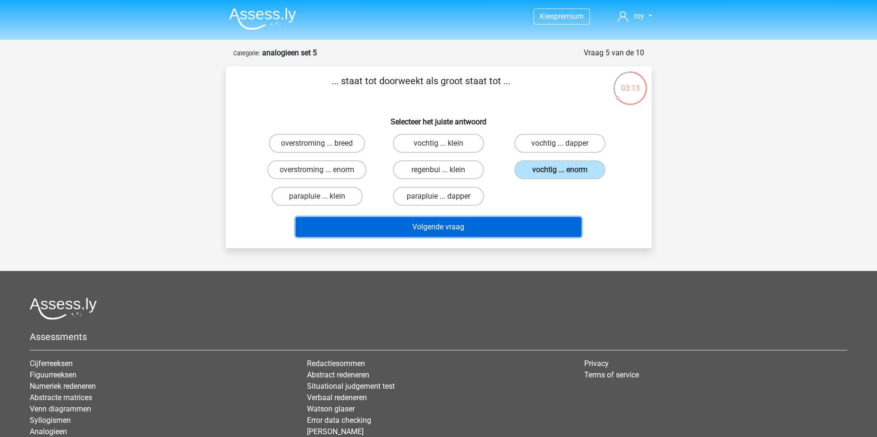
click at [469, 228] on button "Volgende vraag" at bounding box center [439, 227] width 286 height 20
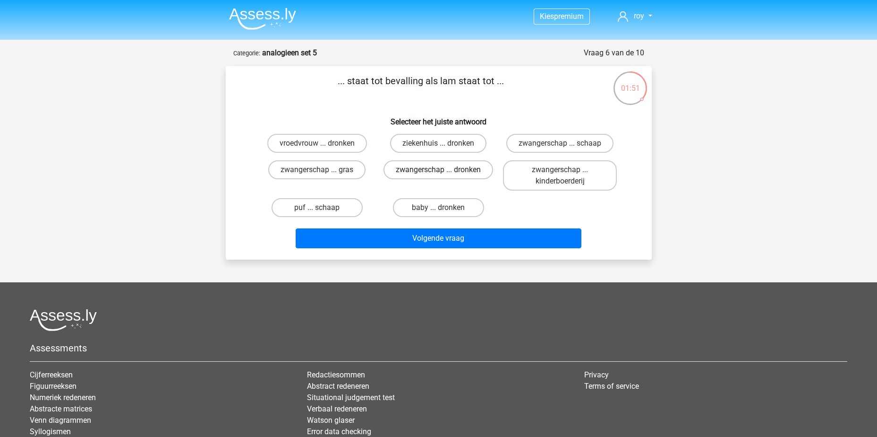
click at [426, 173] on label "zwangerschap ... dronken" at bounding box center [439, 169] width 110 height 19
click at [438, 173] on input "zwangerschap ... dronken" at bounding box center [441, 173] width 6 height 6
radio input "true"
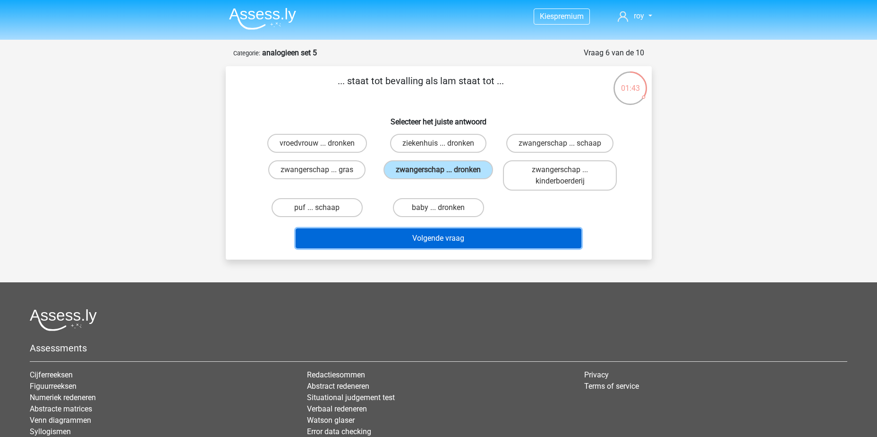
click at [462, 243] on button "Volgende vraag" at bounding box center [439, 238] width 286 height 20
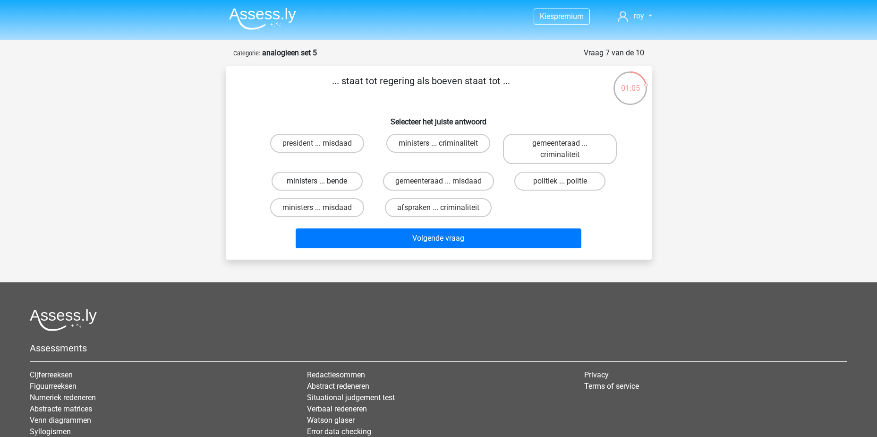
click at [315, 179] on label "ministers ... bende" at bounding box center [317, 181] width 91 height 19
click at [317, 181] on input "ministers ... bende" at bounding box center [320, 184] width 6 height 6
radio input "true"
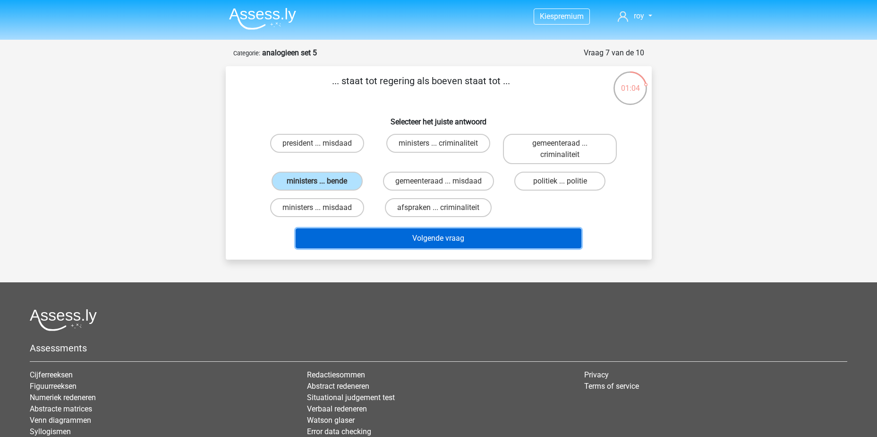
click at [455, 241] on button "Volgende vraag" at bounding box center [439, 238] width 286 height 20
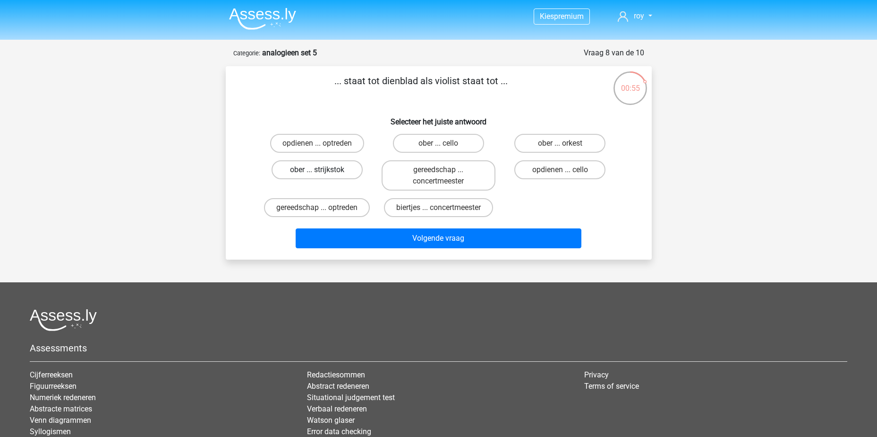
click at [321, 168] on label "ober ... strijkstok" at bounding box center [317, 169] width 91 height 19
click at [321, 170] on input "ober ... strijkstok" at bounding box center [320, 173] width 6 height 6
radio input "true"
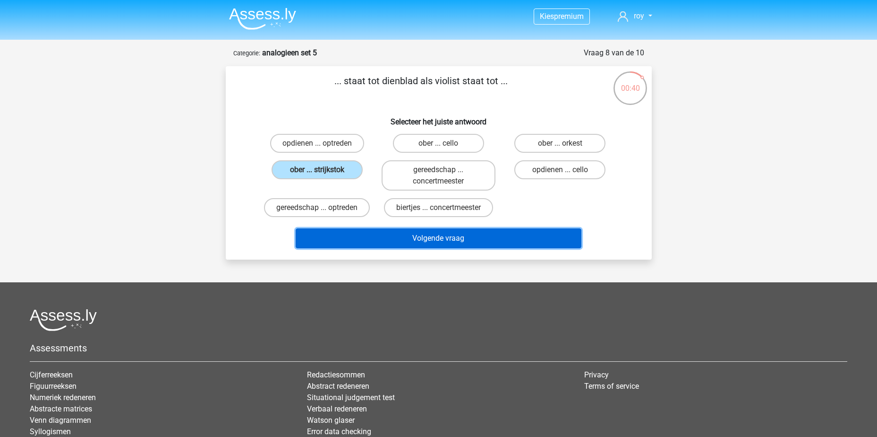
click at [416, 235] on button "Volgende vraag" at bounding box center [439, 238] width 286 height 20
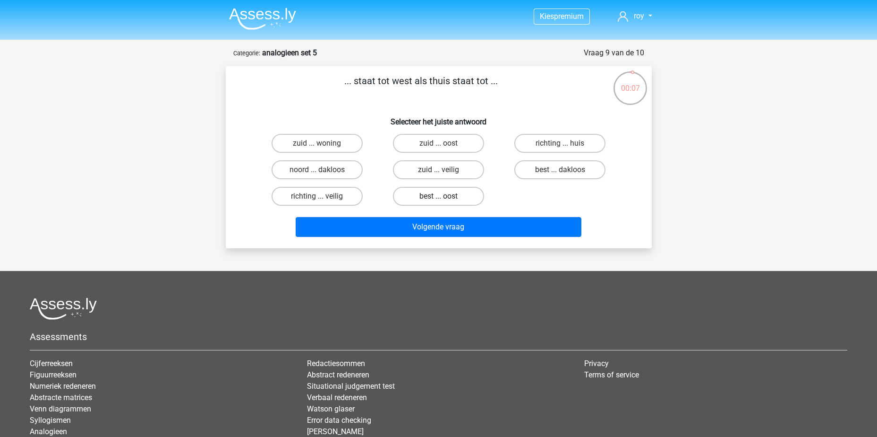
click at [432, 200] on label "best ... oost" at bounding box center [438, 196] width 91 height 19
click at [438, 200] on input "best ... oost" at bounding box center [441, 199] width 6 height 6
radio input "true"
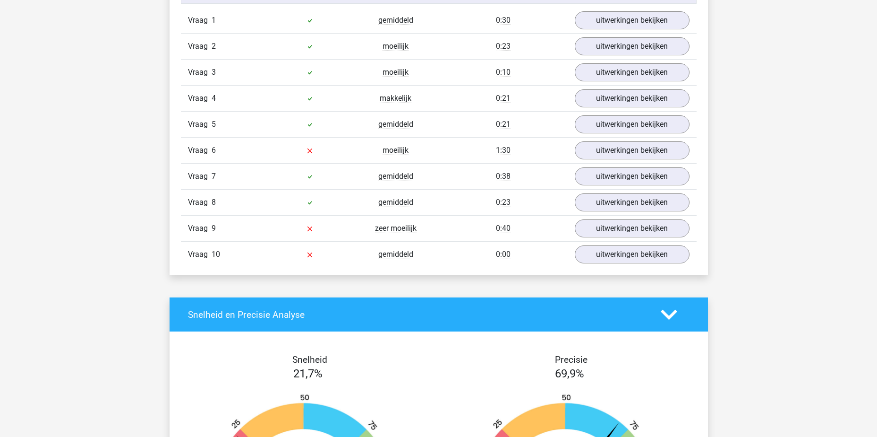
scroll to position [803, 0]
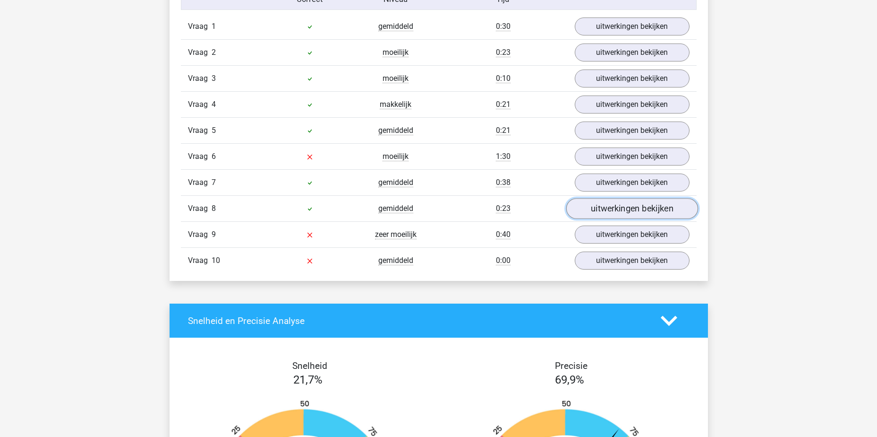
click at [659, 212] on link "uitwerkingen bekijken" at bounding box center [632, 208] width 132 height 21
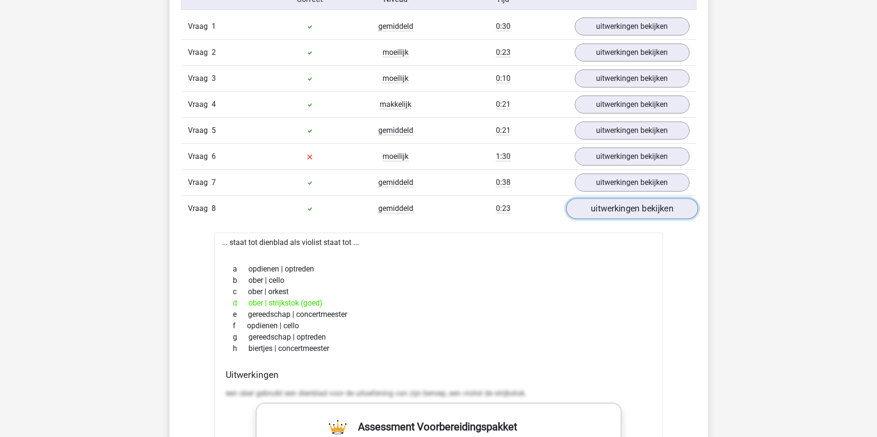
click at [659, 212] on link "uitwerkingen bekijken" at bounding box center [632, 208] width 132 height 21
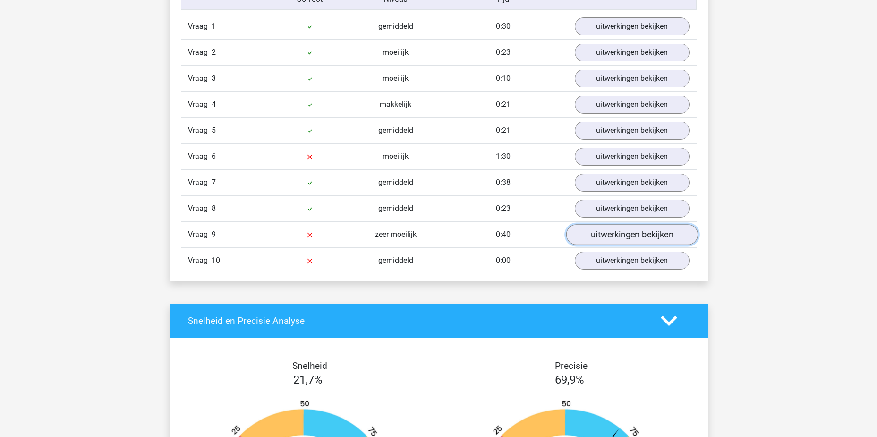
click at [652, 241] on link "uitwerkingen bekijken" at bounding box center [632, 234] width 132 height 21
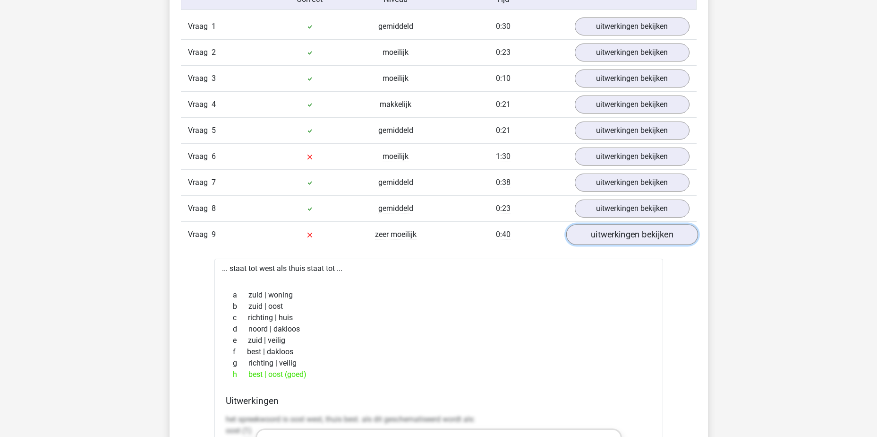
click at [645, 240] on link "uitwerkingen bekijken" at bounding box center [632, 234] width 132 height 21
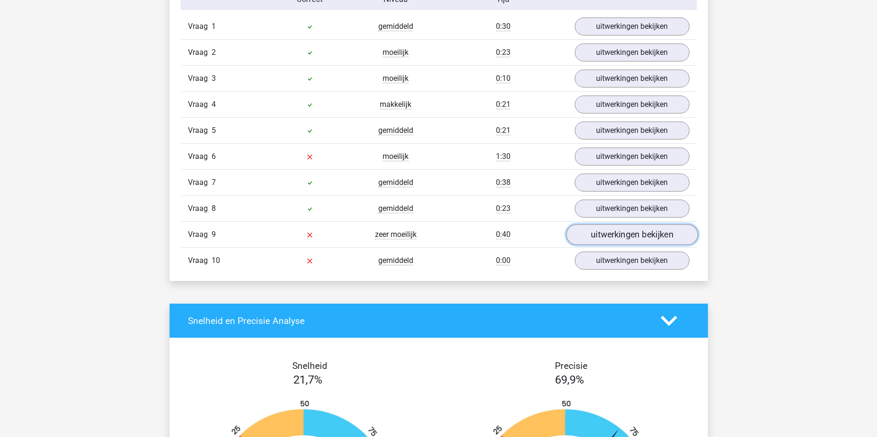
click at [645, 240] on link "uitwerkingen bekijken" at bounding box center [632, 234] width 132 height 21
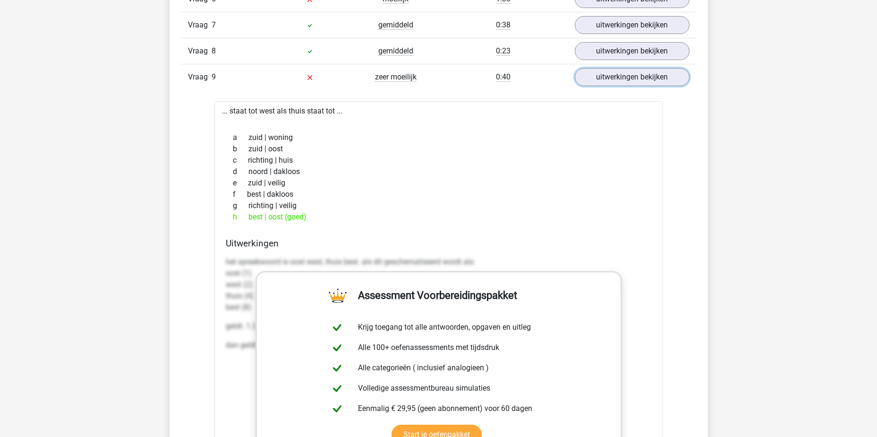
scroll to position [945, 0]
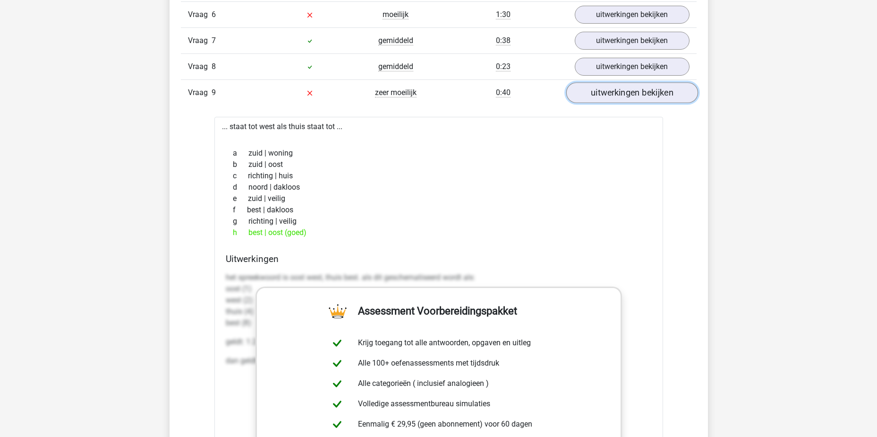
click at [659, 92] on link "uitwerkingen bekijken" at bounding box center [632, 92] width 132 height 21
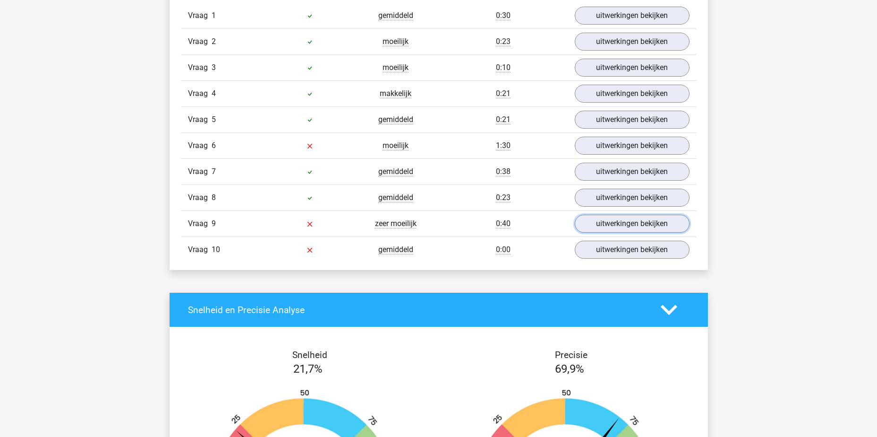
scroll to position [756, 0]
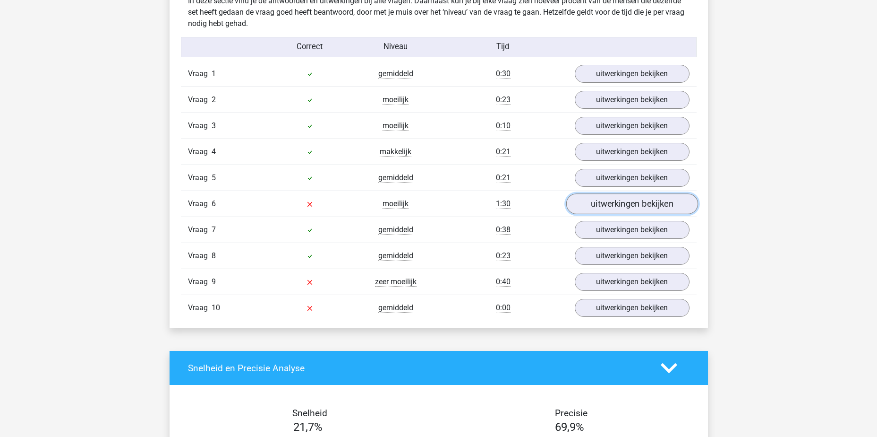
click at [621, 205] on link "uitwerkingen bekijken" at bounding box center [632, 203] width 132 height 21
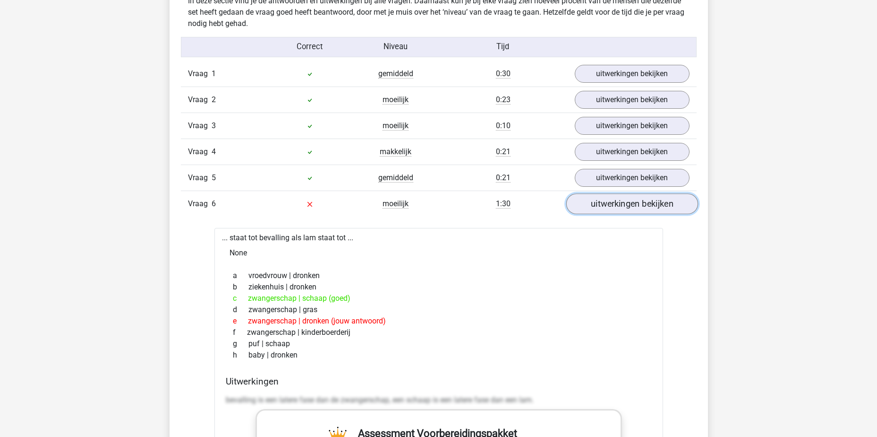
click at [612, 206] on link "uitwerkingen bekijken" at bounding box center [632, 203] width 132 height 21
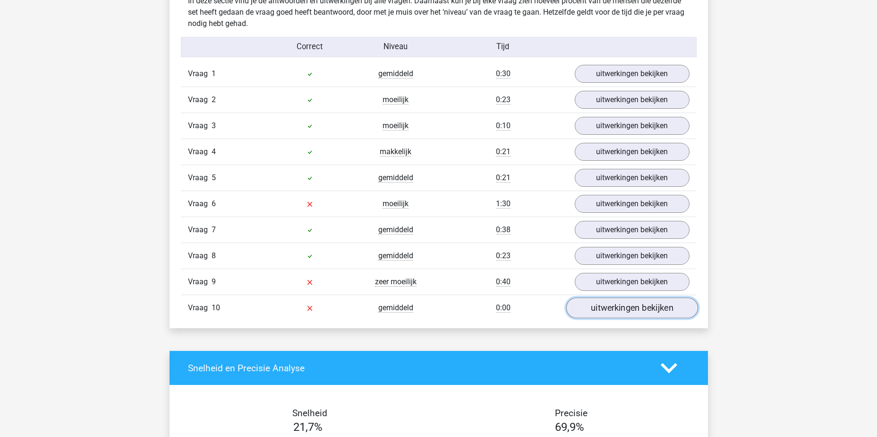
click at [627, 310] on link "uitwerkingen bekijken" at bounding box center [632, 307] width 132 height 21
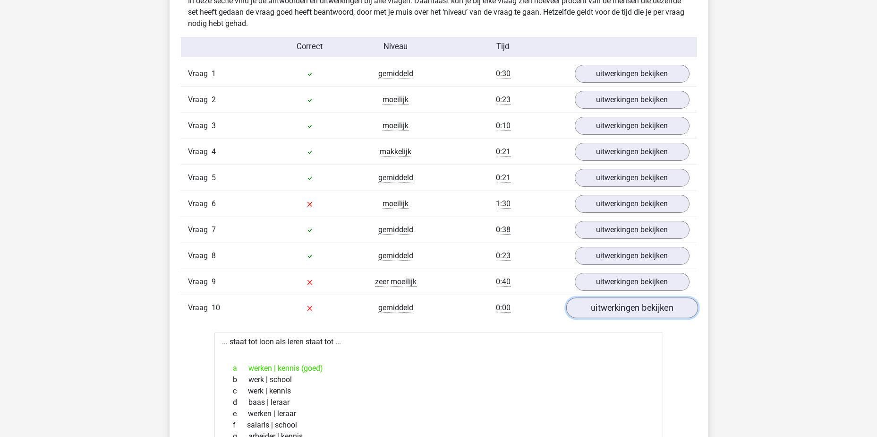
click at [625, 312] on link "uitwerkingen bekijken" at bounding box center [632, 307] width 132 height 21
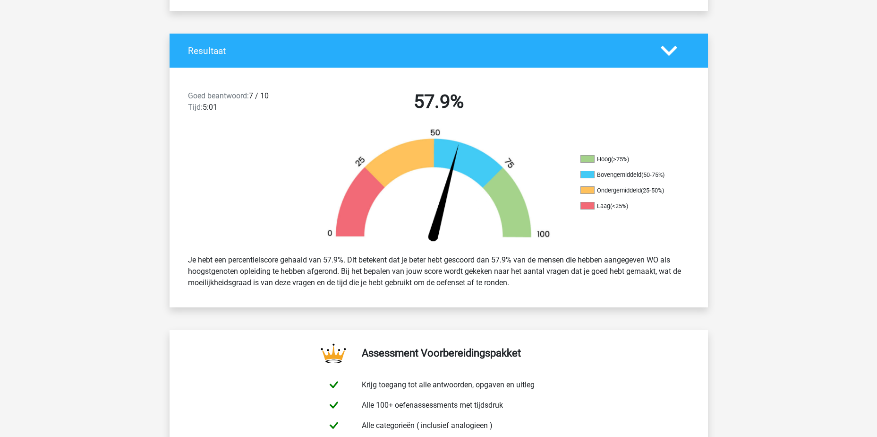
scroll to position [47, 0]
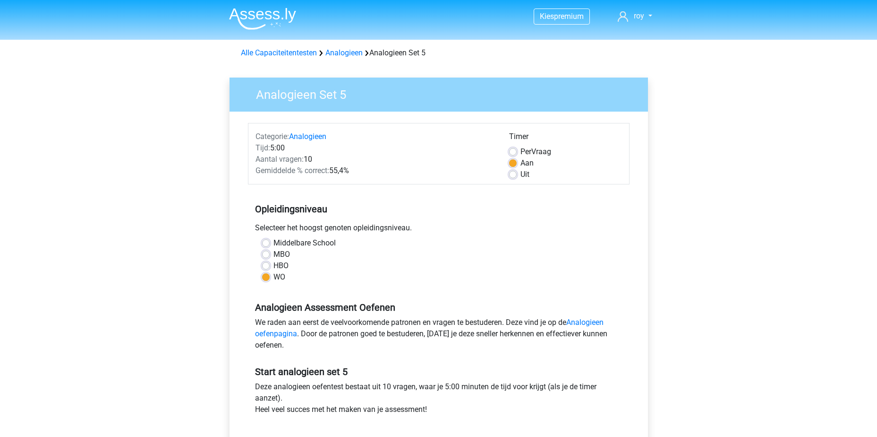
scroll to position [236, 0]
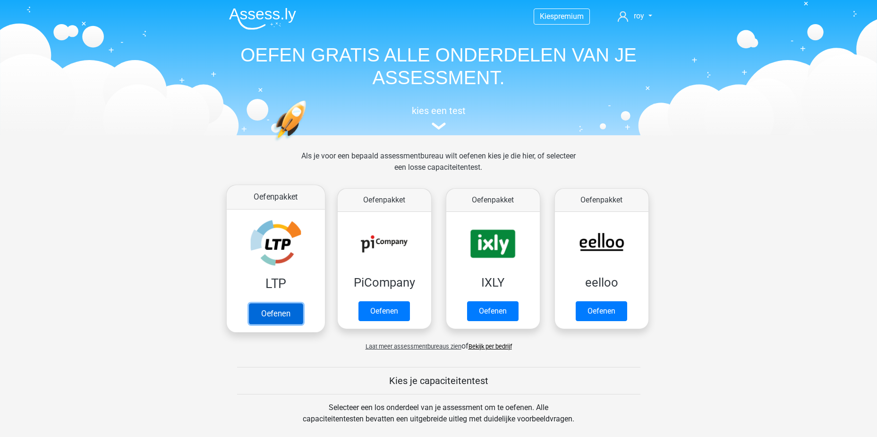
click at [265, 315] on link "Oefenen" at bounding box center [276, 313] width 54 height 21
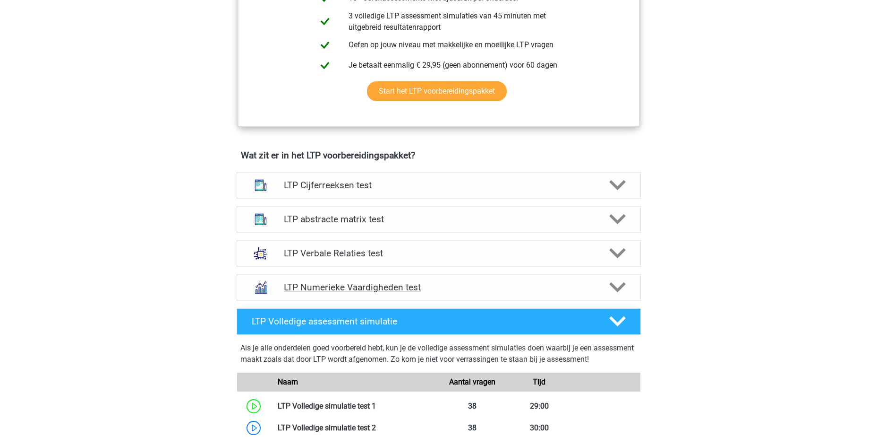
scroll to position [520, 0]
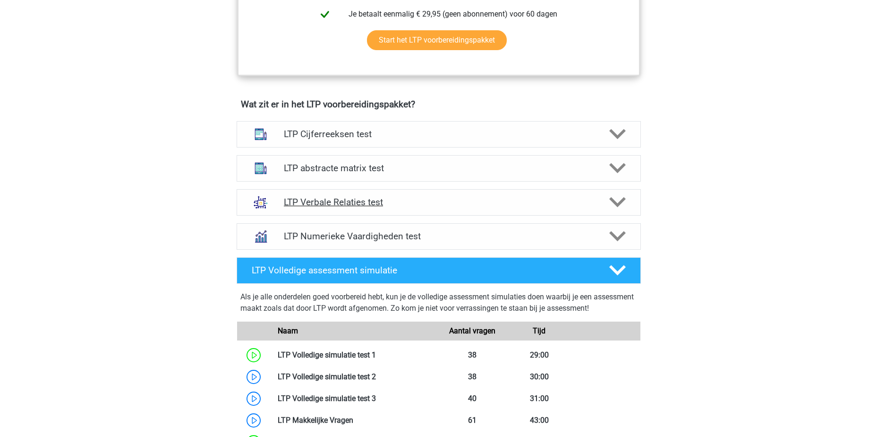
click at [432, 201] on h4 "LTP Verbale Relaties test" at bounding box center [438, 202] width 309 height 11
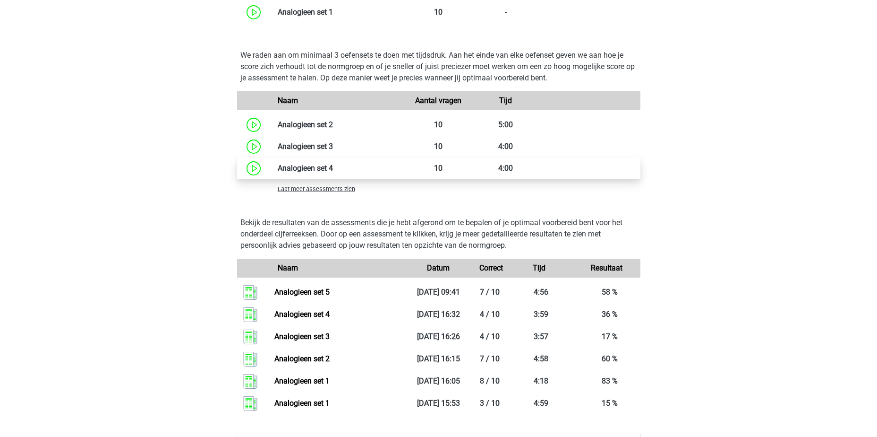
scroll to position [1087, 0]
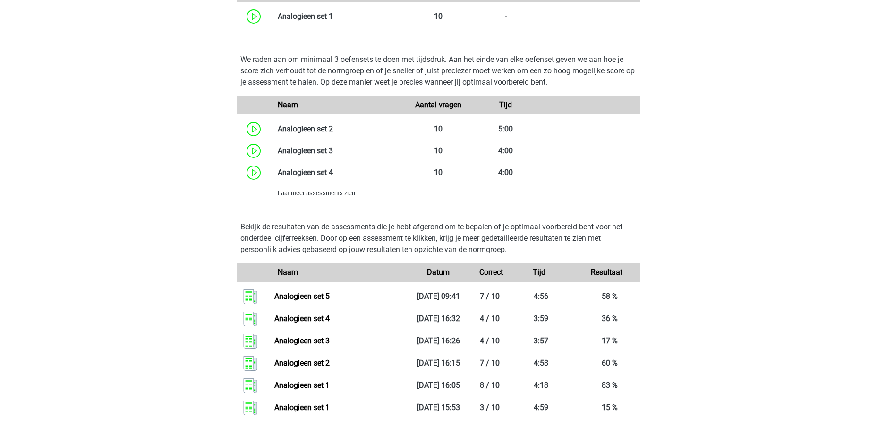
click at [322, 195] on span "Laat meer assessments zien" at bounding box center [316, 192] width 77 height 7
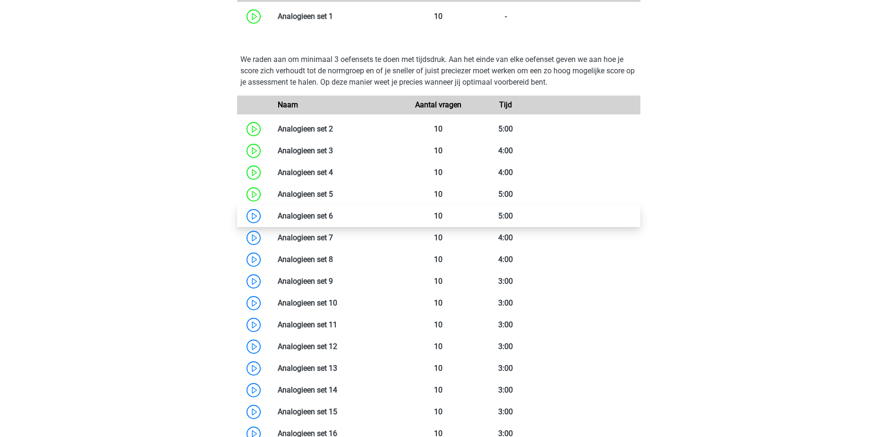
click at [333, 220] on link at bounding box center [333, 215] width 0 height 9
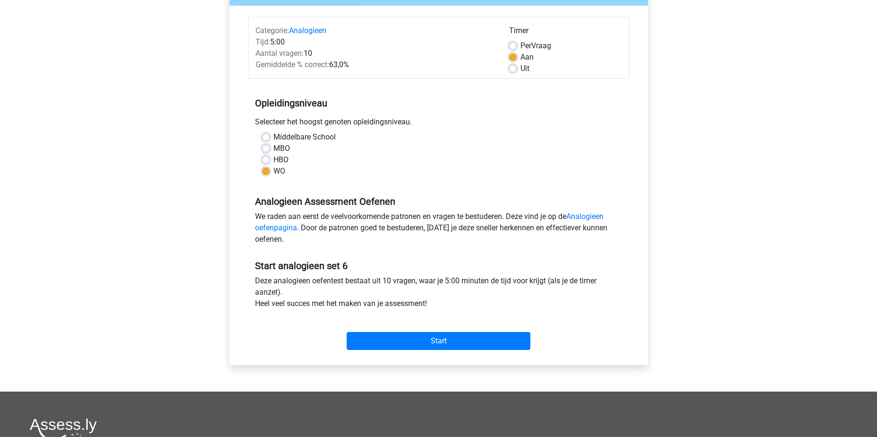
scroll to position [236, 0]
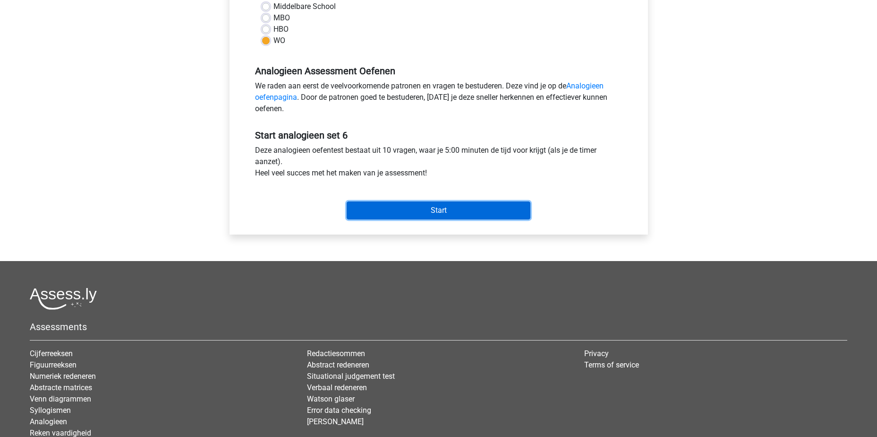
click at [454, 215] on input "Start" at bounding box center [439, 210] width 184 height 18
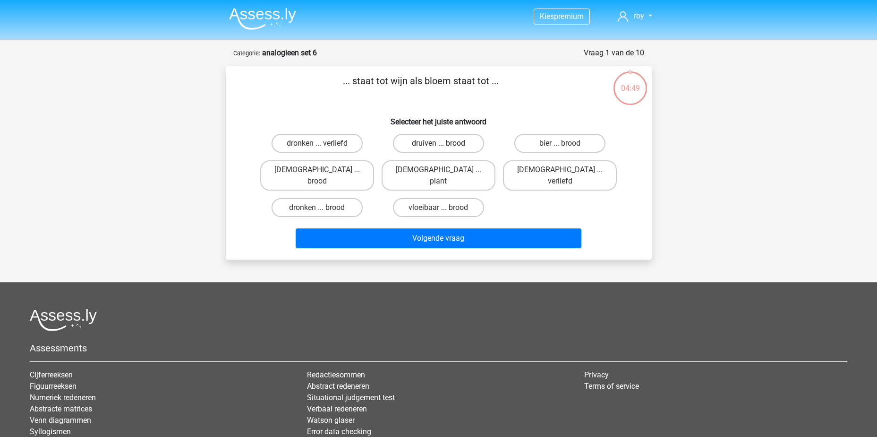
click at [438, 143] on label "druiven ... brood" at bounding box center [438, 143] width 91 height 19
click at [438, 143] on input "druiven ... brood" at bounding box center [441, 146] width 6 height 6
radio input "true"
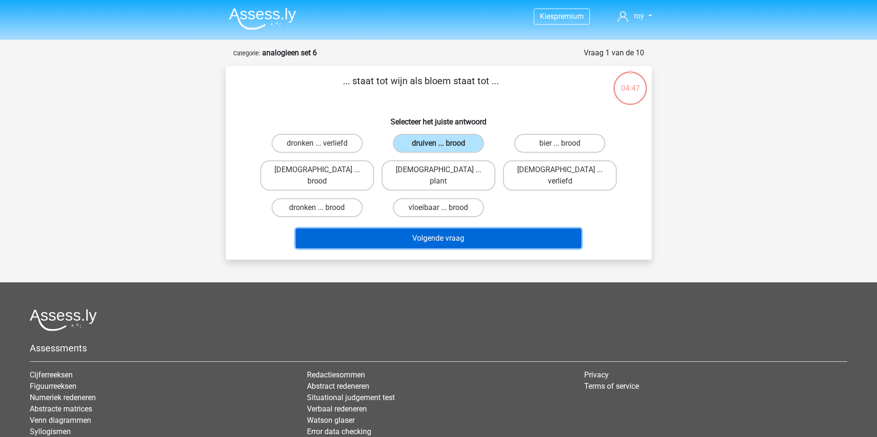
click at [430, 228] on button "Volgende vraag" at bounding box center [439, 238] width 286 height 20
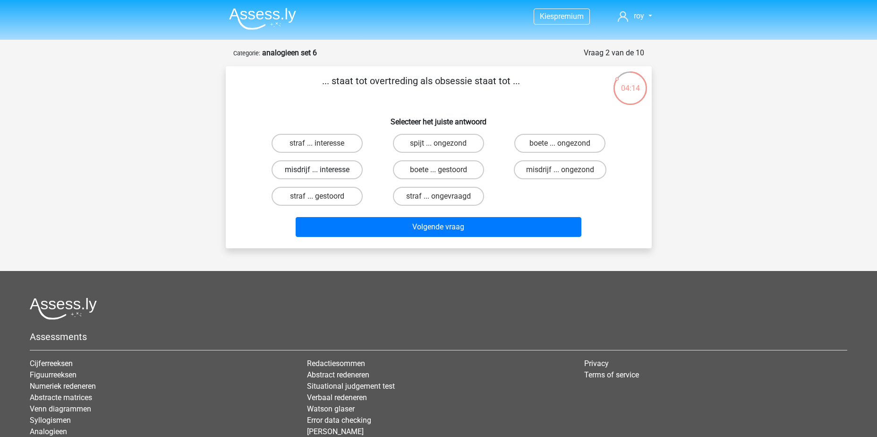
click at [303, 171] on label "misdrijf ... interesse" at bounding box center [317, 169] width 91 height 19
click at [317, 171] on input "misdrijf ... interesse" at bounding box center [320, 173] width 6 height 6
radio input "true"
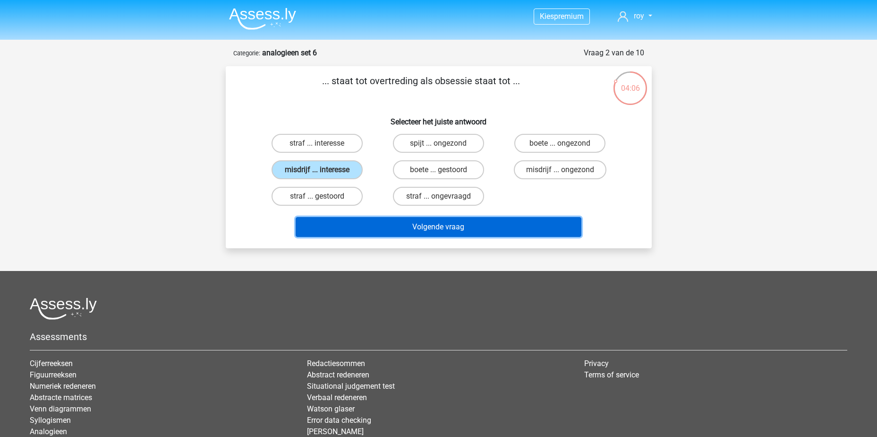
click at [432, 227] on button "Volgende vraag" at bounding box center [439, 227] width 286 height 20
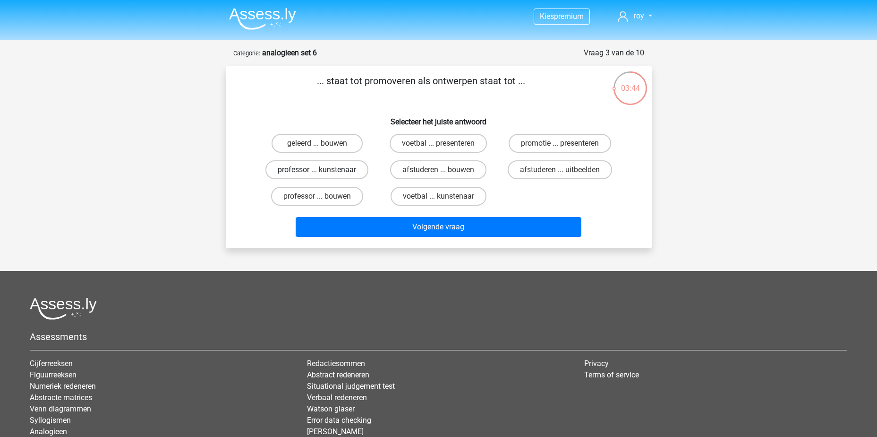
click at [331, 174] on label "professor ... kunstenaar" at bounding box center [317, 169] width 103 height 19
click at [323, 174] on input "professor ... kunstenaar" at bounding box center [320, 173] width 6 height 6
radio input "true"
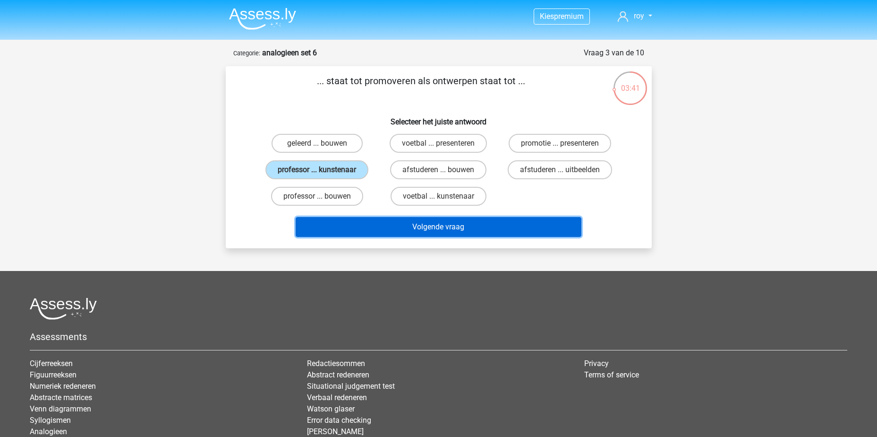
click at [420, 229] on button "Volgende vraag" at bounding box center [439, 227] width 286 height 20
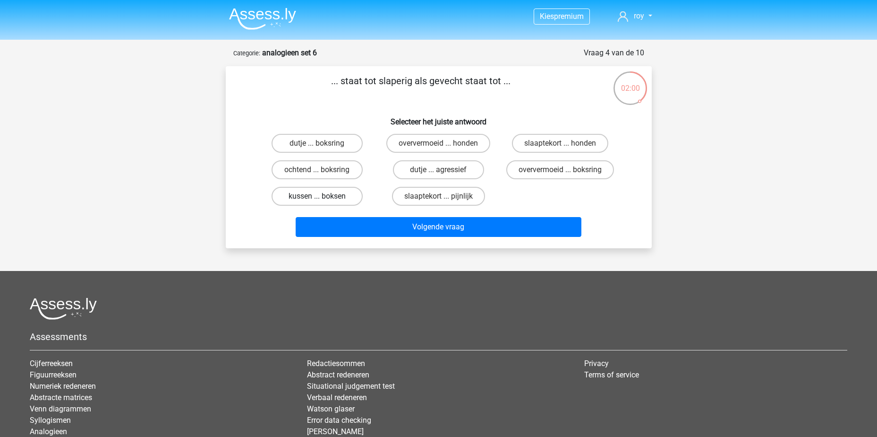
drag, startPoint x: 345, startPoint y: 198, endPoint x: 357, endPoint y: 200, distance: 11.6
click at [344, 198] on label "kussen ... boksen" at bounding box center [317, 196] width 91 height 19
click at [323, 198] on input "kussen ... boksen" at bounding box center [320, 199] width 6 height 6
radio input "true"
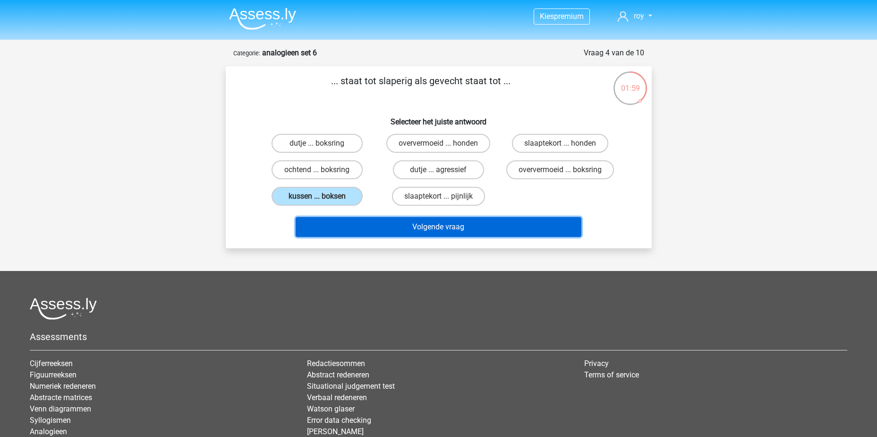
click at [445, 230] on button "Volgende vraag" at bounding box center [439, 227] width 286 height 20
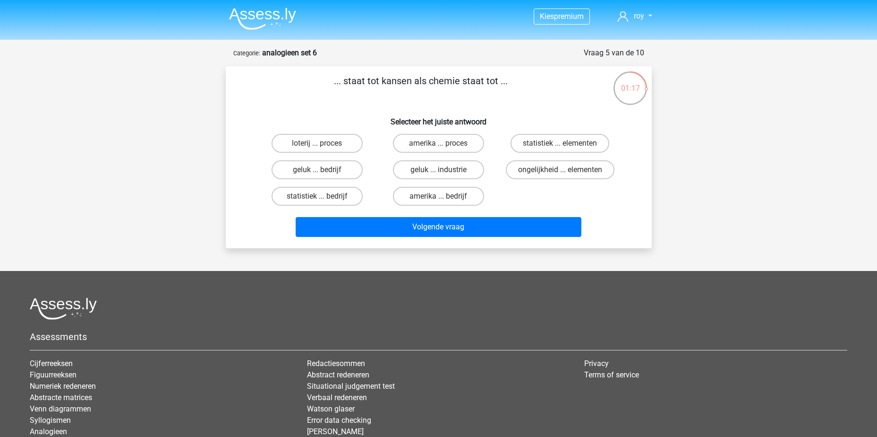
drag, startPoint x: 330, startPoint y: 142, endPoint x: 316, endPoint y: 116, distance: 30.2
click at [316, 116] on h6 "Selecteer het juiste antwoord" at bounding box center [439, 118] width 396 height 17
click at [336, 141] on label "loterij ... proces" at bounding box center [317, 143] width 91 height 19
click at [323, 143] on input "loterij ... proces" at bounding box center [320, 146] width 6 height 6
radio input "true"
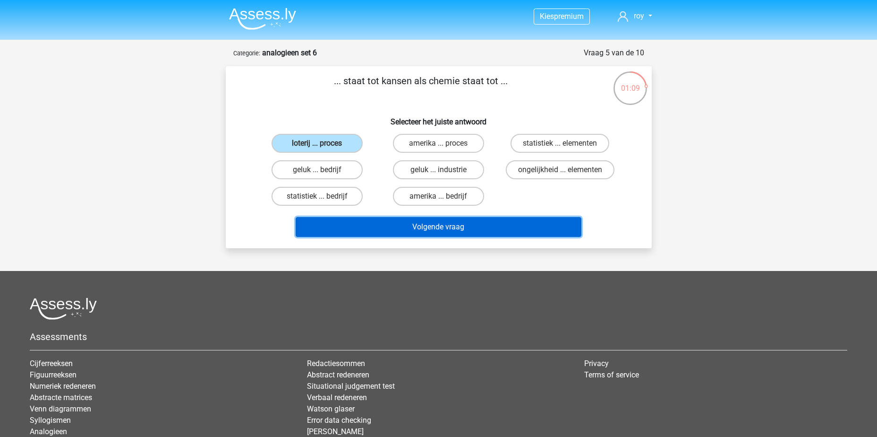
drag, startPoint x: 463, startPoint y: 228, endPoint x: 469, endPoint y: 228, distance: 6.1
click at [463, 228] on button "Volgende vraag" at bounding box center [439, 227] width 286 height 20
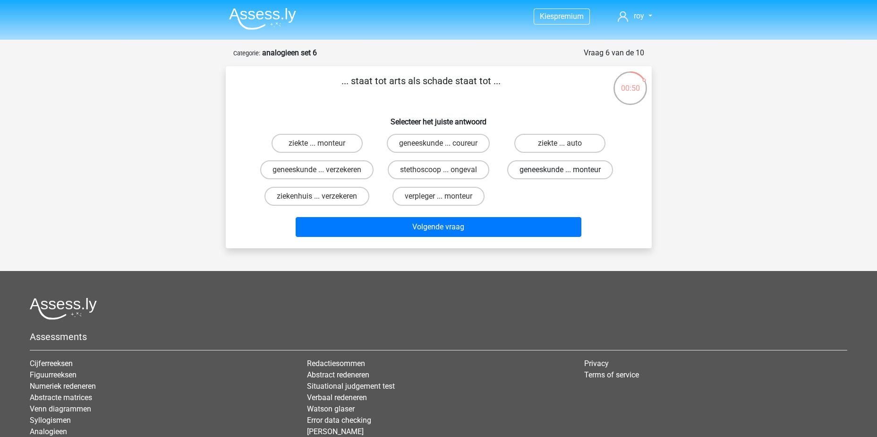
click at [551, 173] on label "geneeskunde ... monteur" at bounding box center [560, 169] width 106 height 19
click at [560, 173] on input "geneeskunde ... monteur" at bounding box center [563, 173] width 6 height 6
radio input "true"
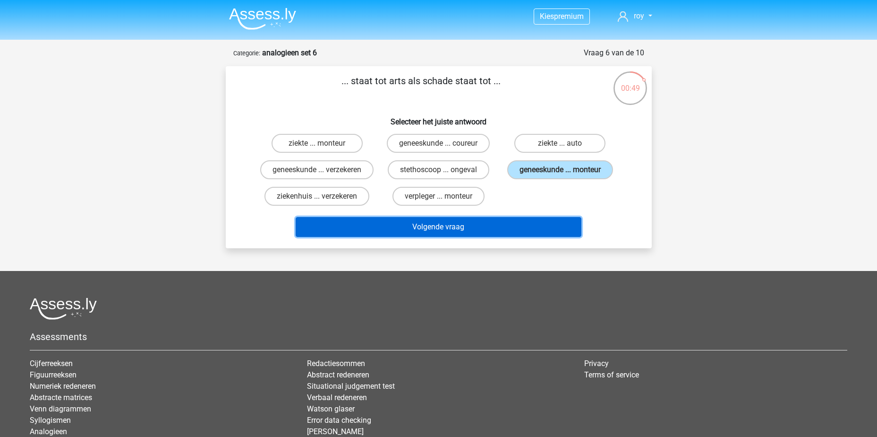
click at [487, 237] on button "Volgende vraag" at bounding box center [439, 227] width 286 height 20
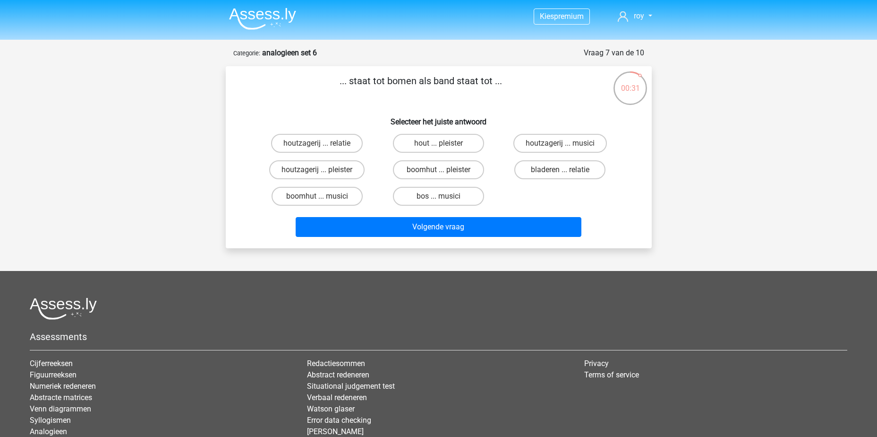
click at [442, 197] on input "bos ... musici" at bounding box center [441, 199] width 6 height 6
radio input "true"
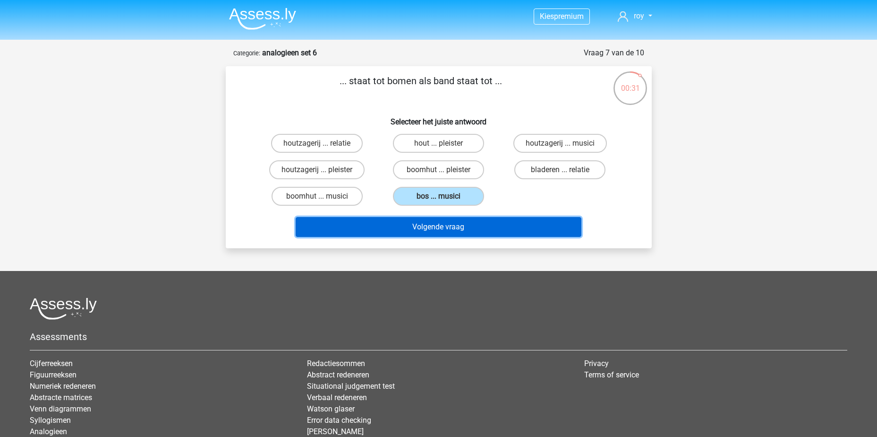
click at [442, 222] on button "Volgende vraag" at bounding box center [439, 227] width 286 height 20
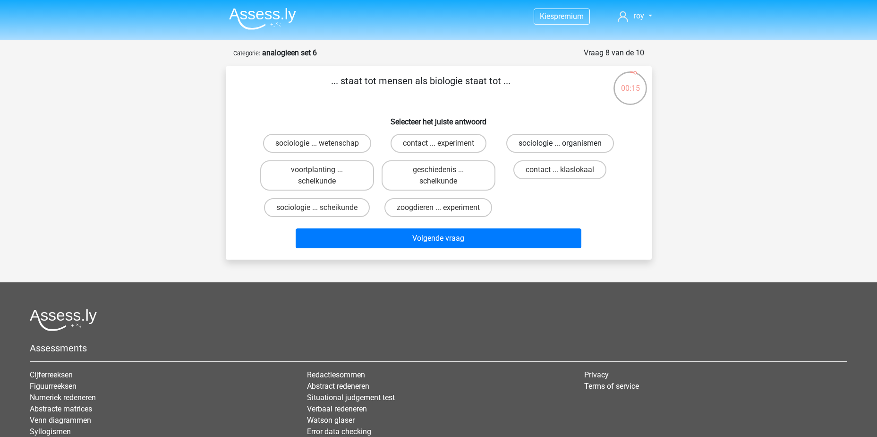
click at [580, 143] on label "sociologie ... organismen" at bounding box center [560, 143] width 108 height 19
click at [566, 143] on input "sociologie ... organismen" at bounding box center [563, 146] width 6 height 6
radio input "true"
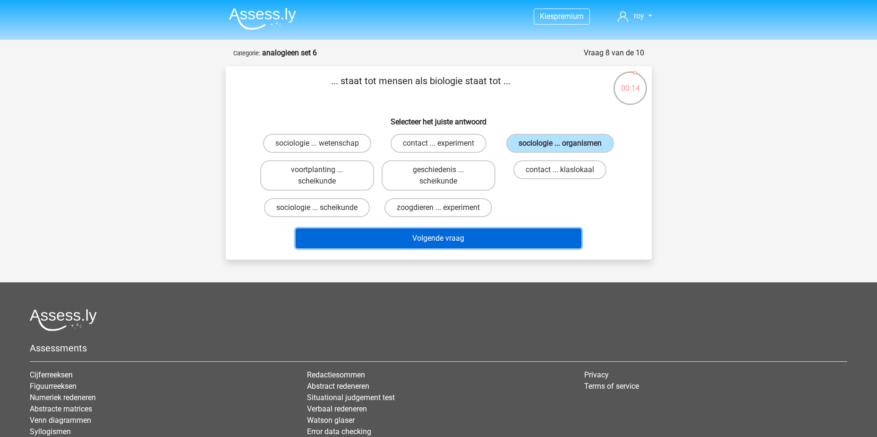
click at [470, 240] on button "Volgende vraag" at bounding box center [439, 238] width 286 height 20
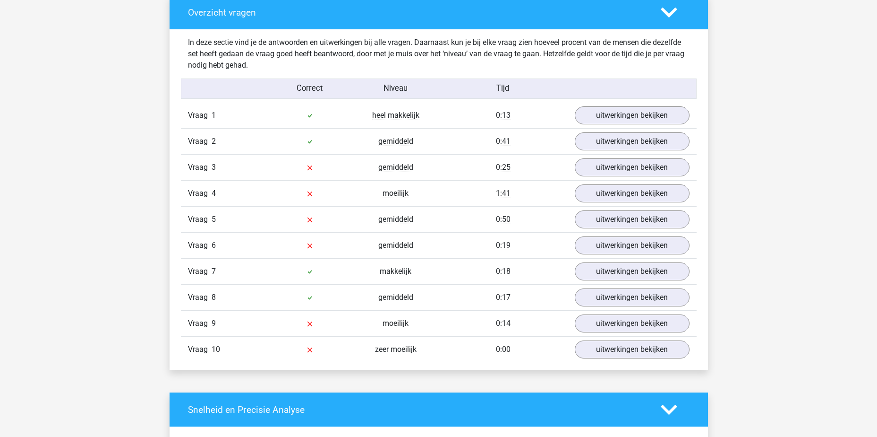
scroll to position [709, 0]
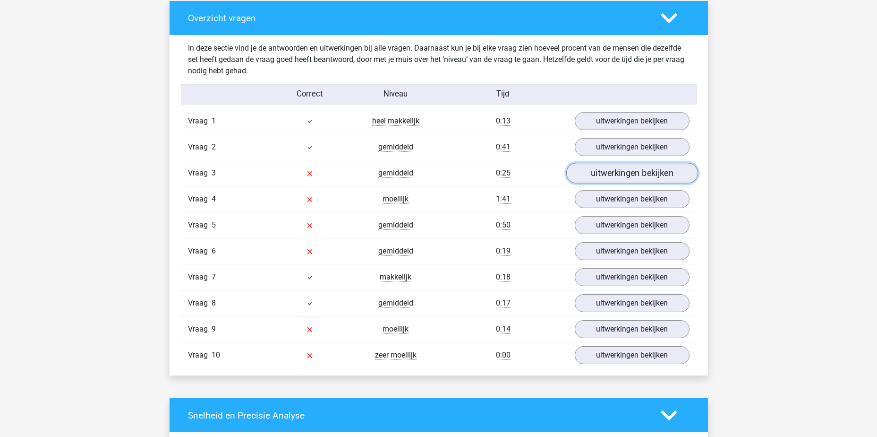
click at [623, 176] on link "uitwerkingen bekijken" at bounding box center [632, 173] width 132 height 21
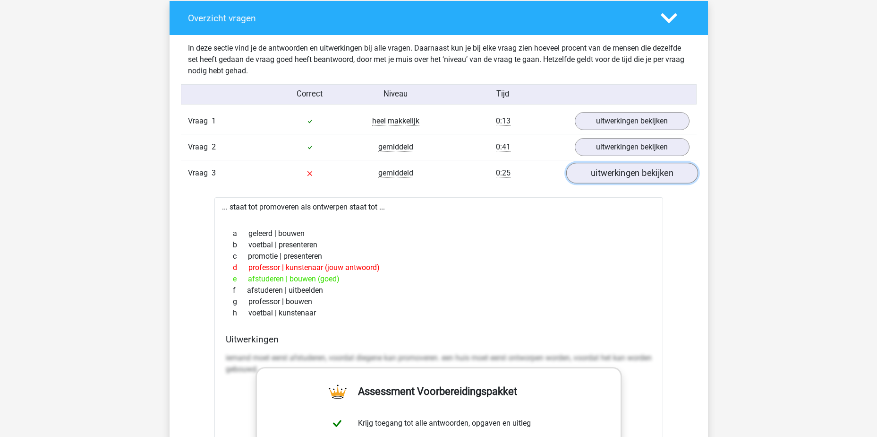
click at [623, 176] on link "uitwerkingen bekijken" at bounding box center [632, 173] width 132 height 21
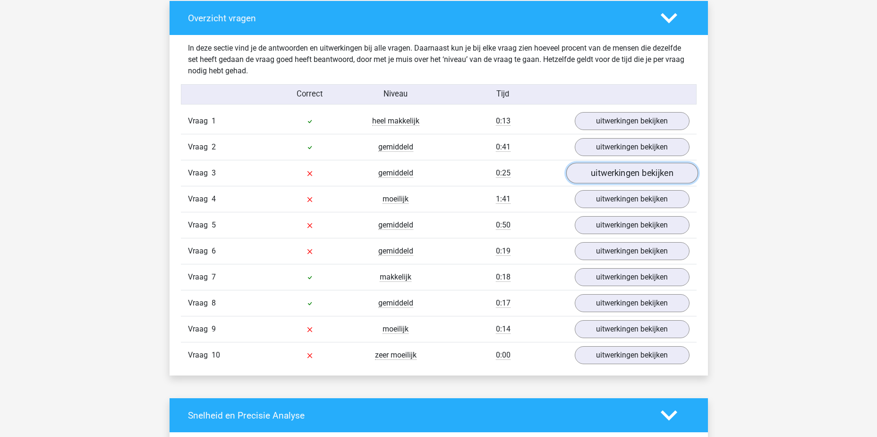
click at [619, 177] on link "uitwerkingen bekijken" at bounding box center [632, 173] width 132 height 21
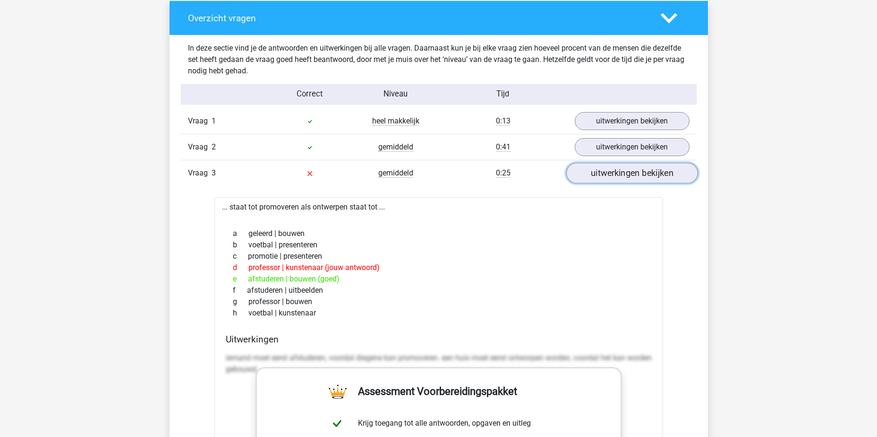
click at [618, 176] on link "uitwerkingen bekijken" at bounding box center [632, 173] width 132 height 21
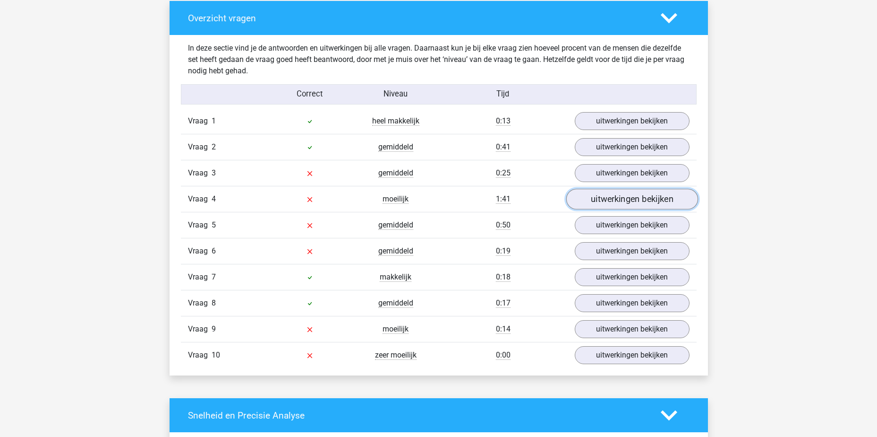
click at [625, 199] on link "uitwerkingen bekijken" at bounding box center [632, 199] width 132 height 21
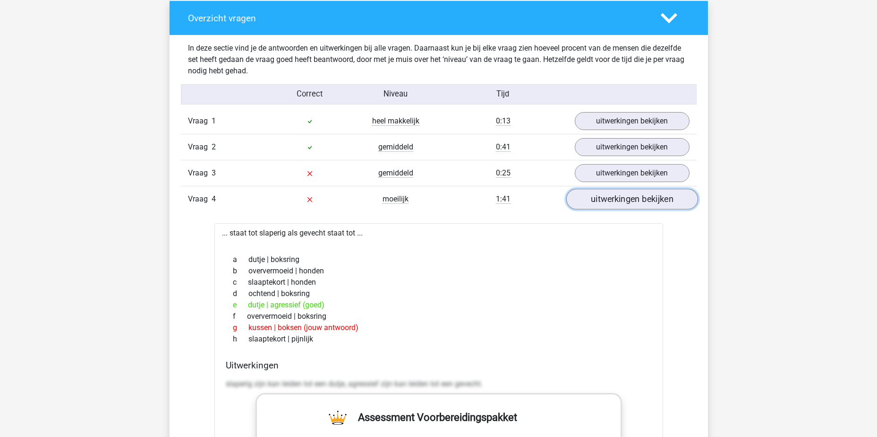
click at [624, 199] on link "uitwerkingen bekijken" at bounding box center [632, 199] width 132 height 21
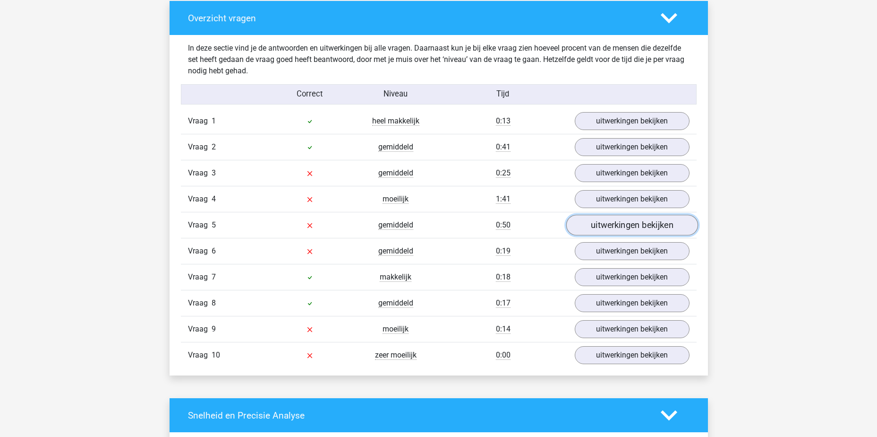
click at [622, 229] on link "uitwerkingen bekijken" at bounding box center [632, 225] width 132 height 21
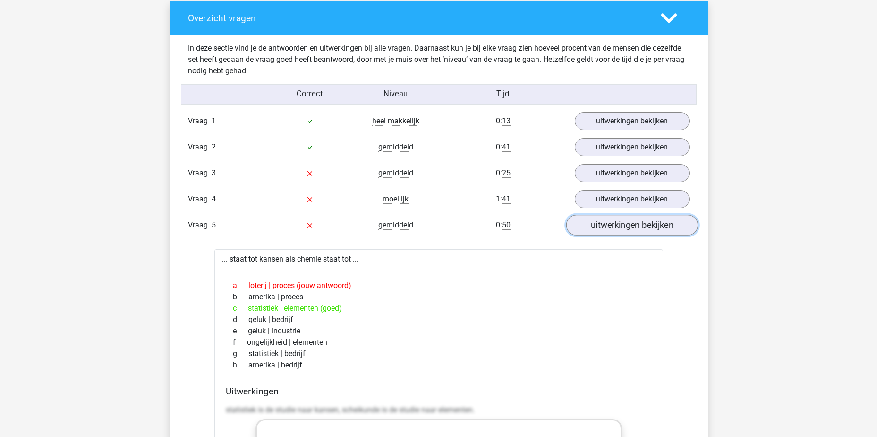
click at [622, 228] on link "uitwerkingen bekijken" at bounding box center [632, 225] width 132 height 21
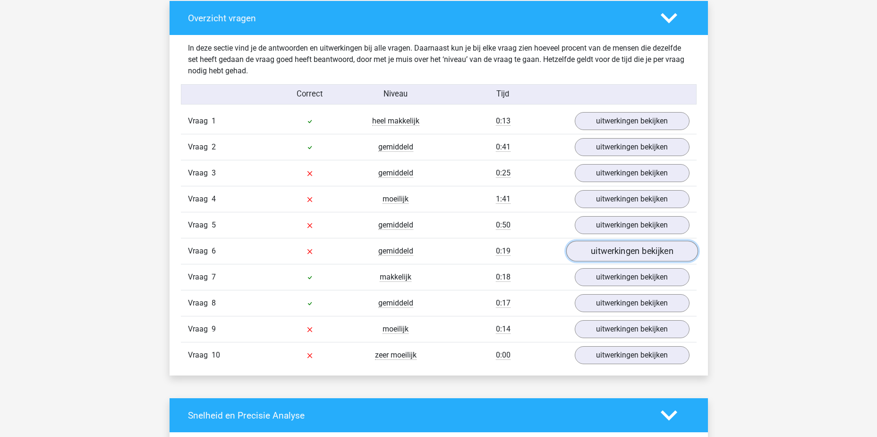
click at [617, 252] on link "uitwerkingen bekijken" at bounding box center [632, 250] width 132 height 21
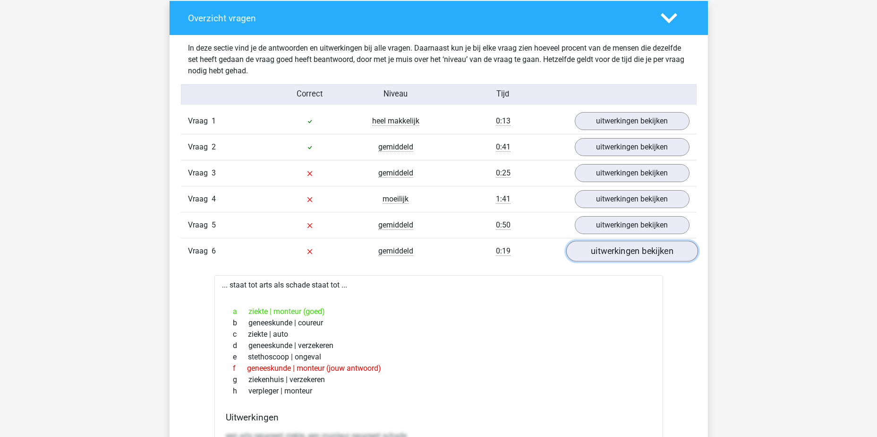
click at [613, 249] on link "uitwerkingen bekijken" at bounding box center [632, 250] width 132 height 21
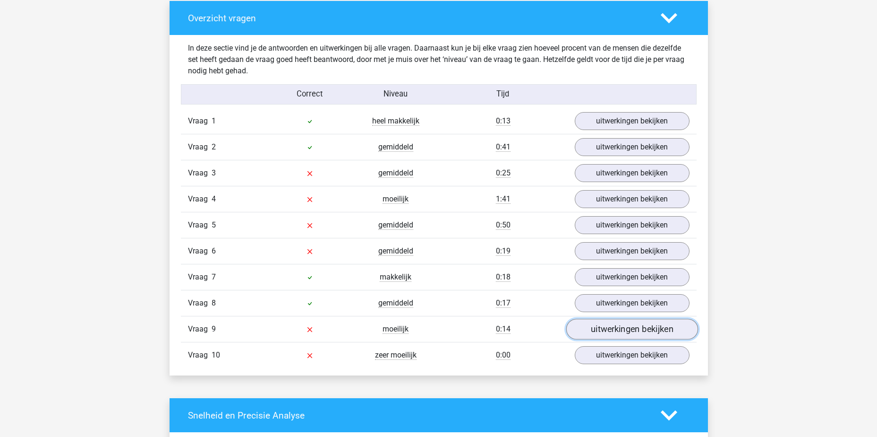
click at [626, 326] on link "uitwerkingen bekijken" at bounding box center [632, 328] width 132 height 21
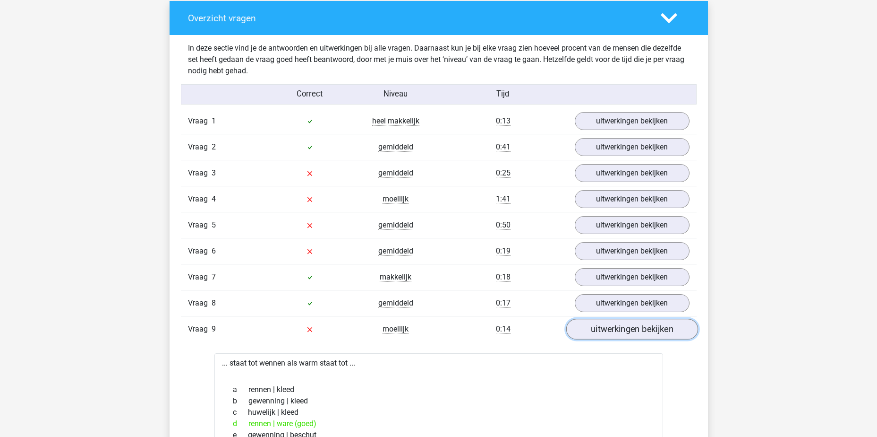
click at [626, 326] on link "uitwerkingen bekijken" at bounding box center [632, 328] width 132 height 21
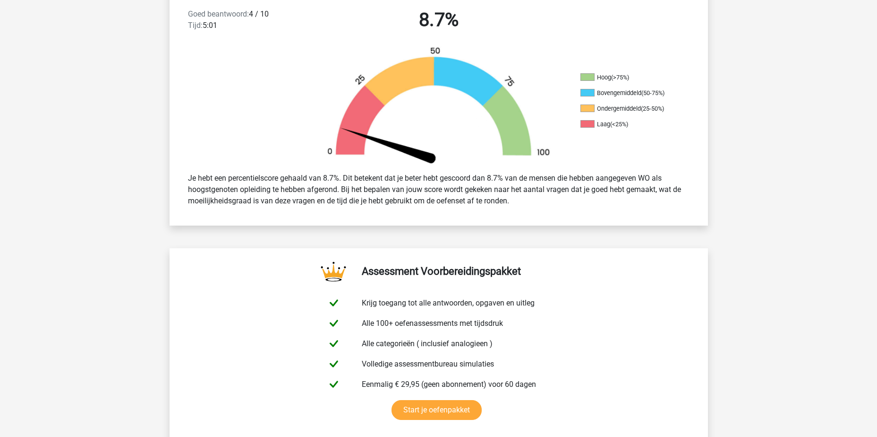
scroll to position [142, 0]
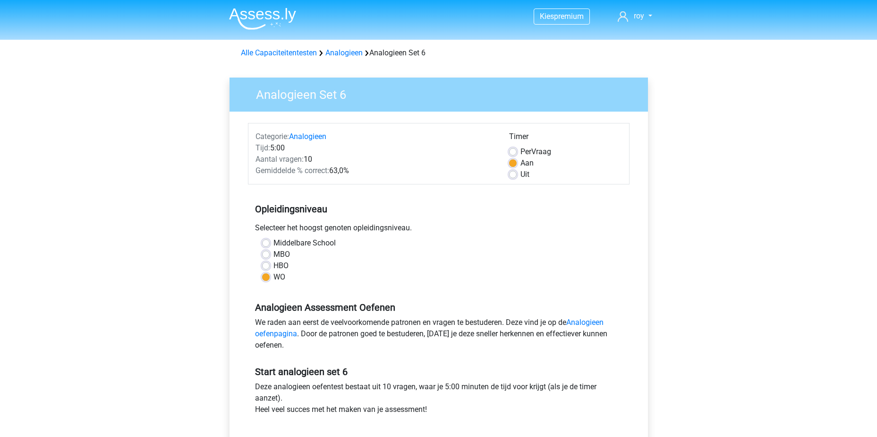
scroll to position [236, 0]
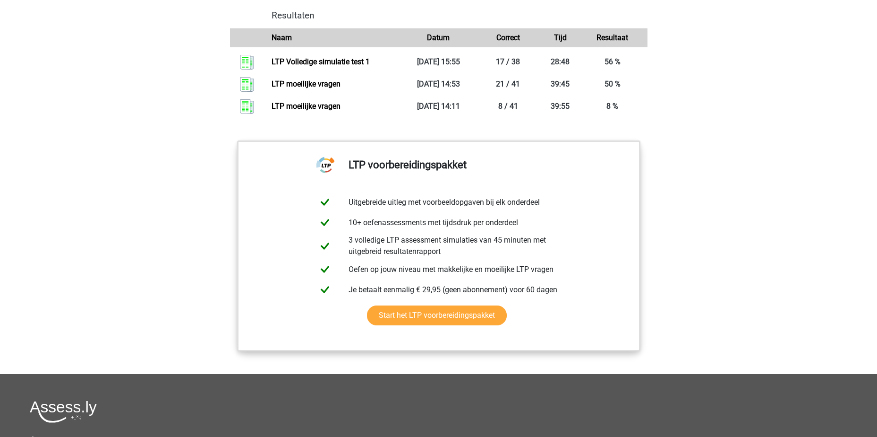
scroll to position [850, 0]
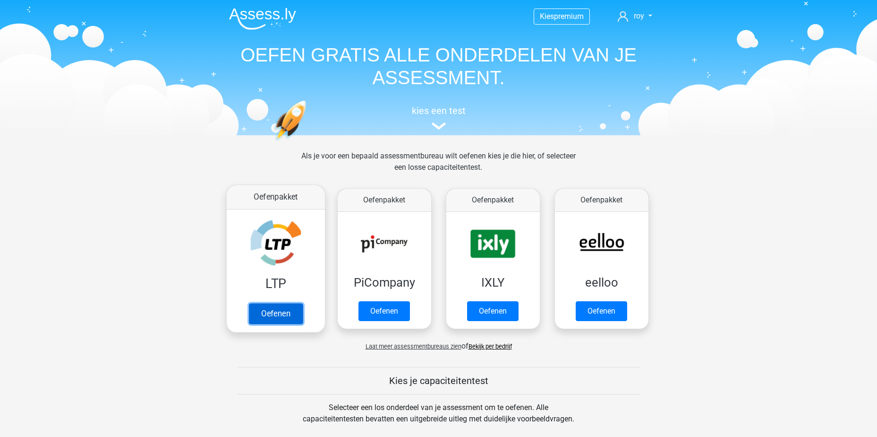
click at [283, 315] on link "Oefenen" at bounding box center [276, 313] width 54 height 21
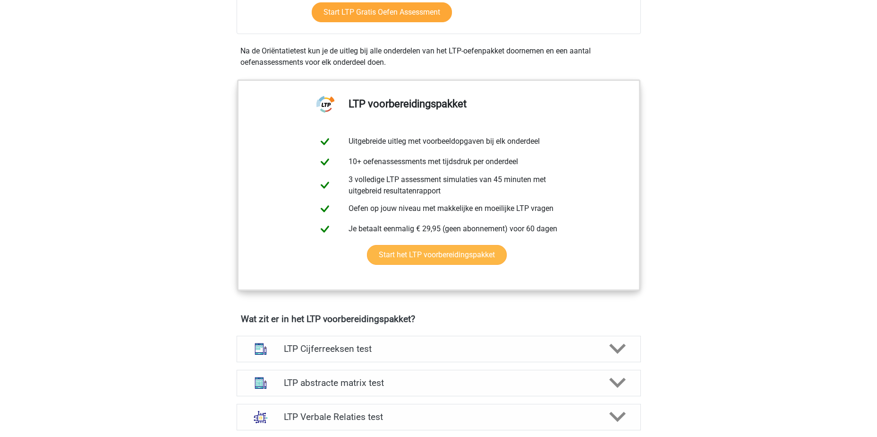
scroll to position [378, 0]
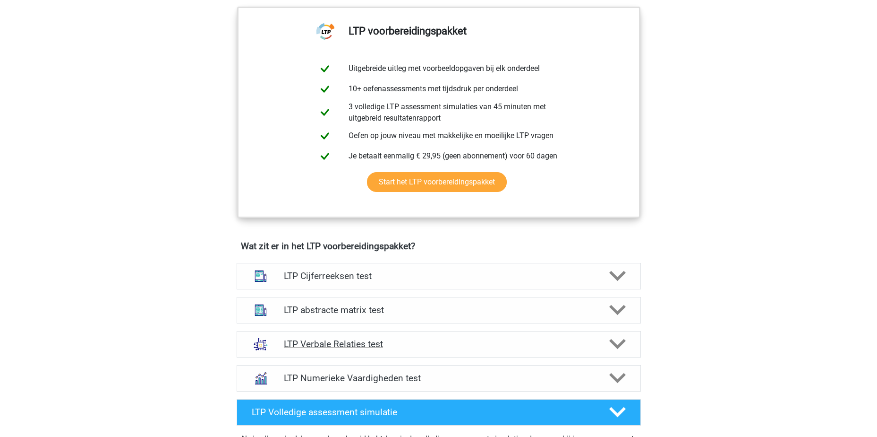
click at [405, 349] on h4 "LTP Verbale Relaties test" at bounding box center [438, 343] width 309 height 11
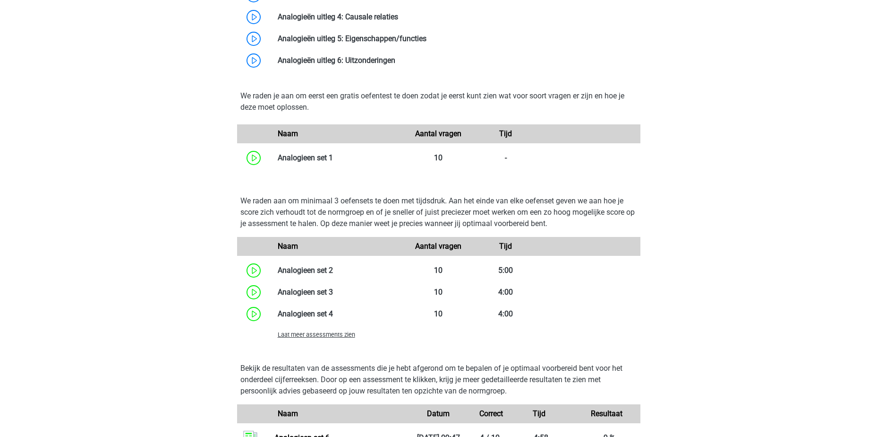
scroll to position [1087, 0]
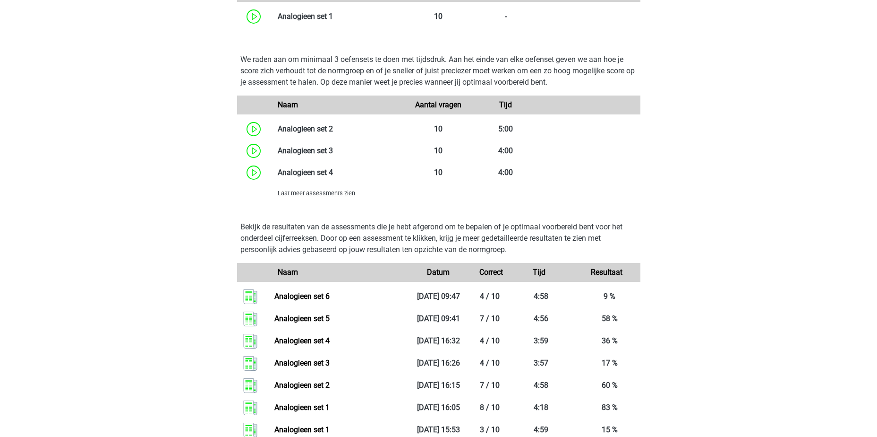
click at [310, 194] on span "Laat meer assessments zien" at bounding box center [316, 192] width 77 height 7
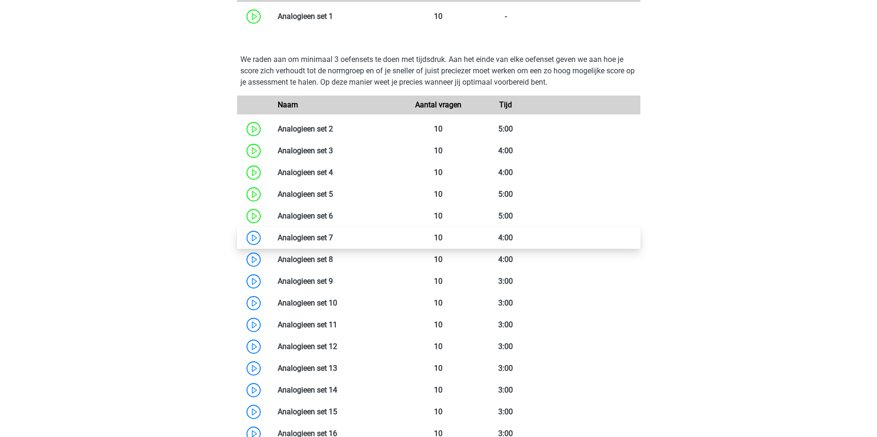
click at [333, 235] on link at bounding box center [333, 237] width 0 height 9
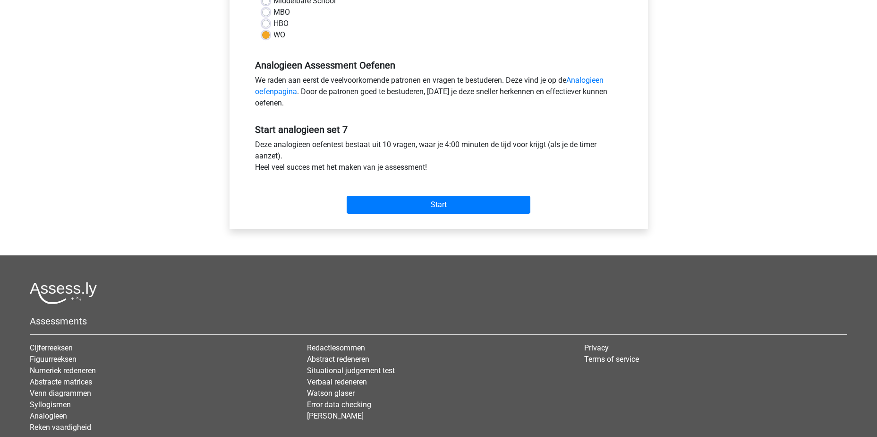
scroll to position [121, 0]
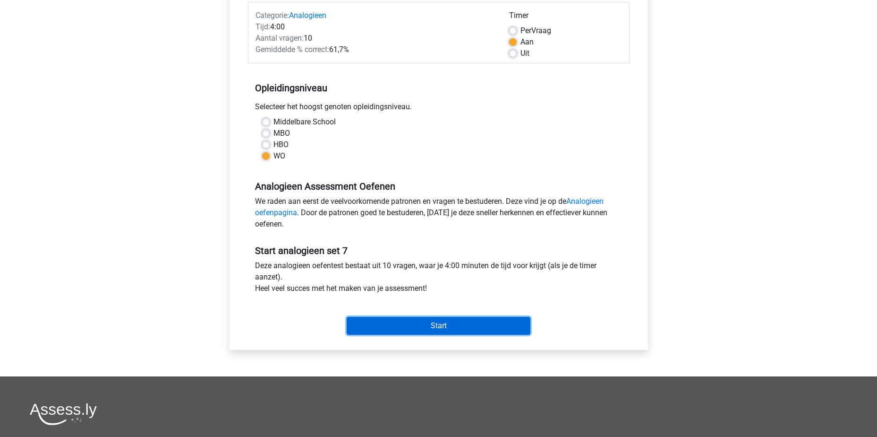
click at [457, 322] on input "Start" at bounding box center [439, 326] width 184 height 18
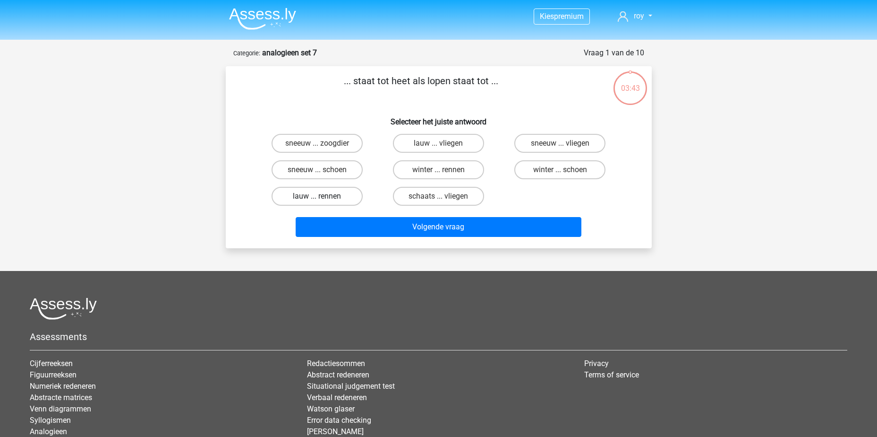
click at [316, 199] on label "lauw ... rennen" at bounding box center [317, 196] width 91 height 19
click at [317, 199] on input "lauw ... rennen" at bounding box center [320, 199] width 6 height 6
radio input "true"
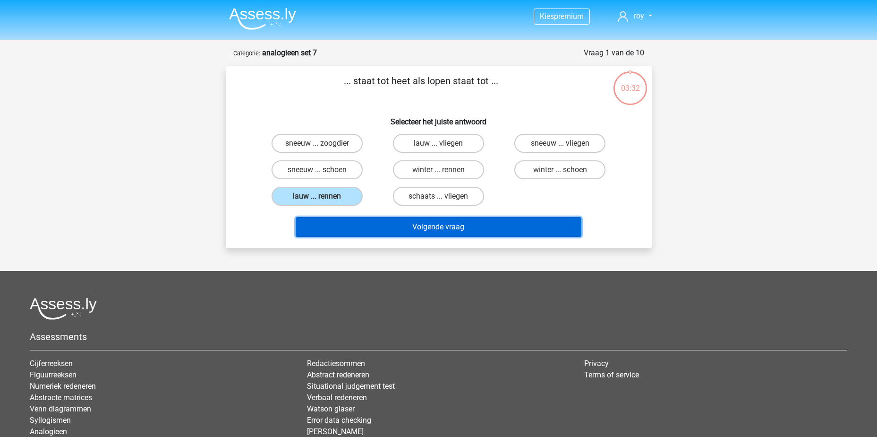
click at [423, 223] on button "Volgende vraag" at bounding box center [439, 227] width 286 height 20
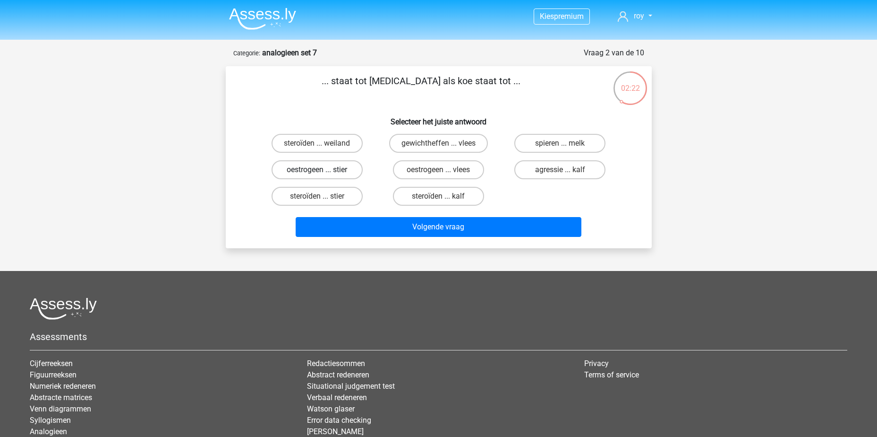
click at [337, 171] on label "oestrogeen ... stier" at bounding box center [317, 169] width 91 height 19
click at [323, 171] on input "oestrogeen ... stier" at bounding box center [320, 173] width 6 height 6
radio input "true"
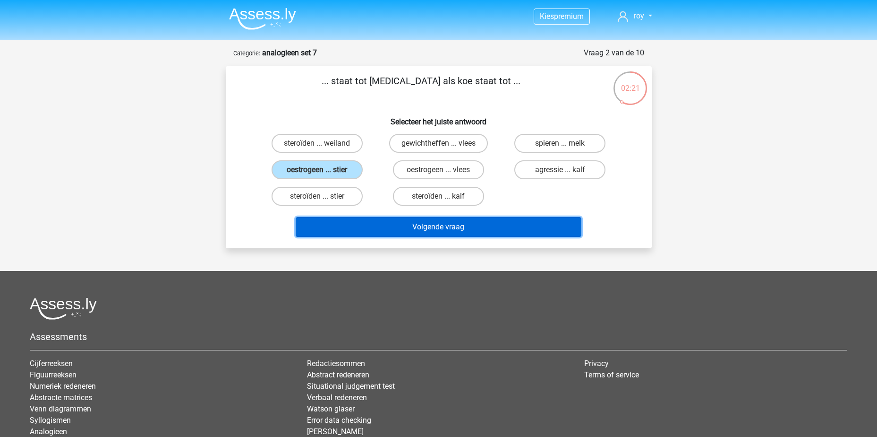
click at [463, 231] on button "Volgende vraag" at bounding box center [439, 227] width 286 height 20
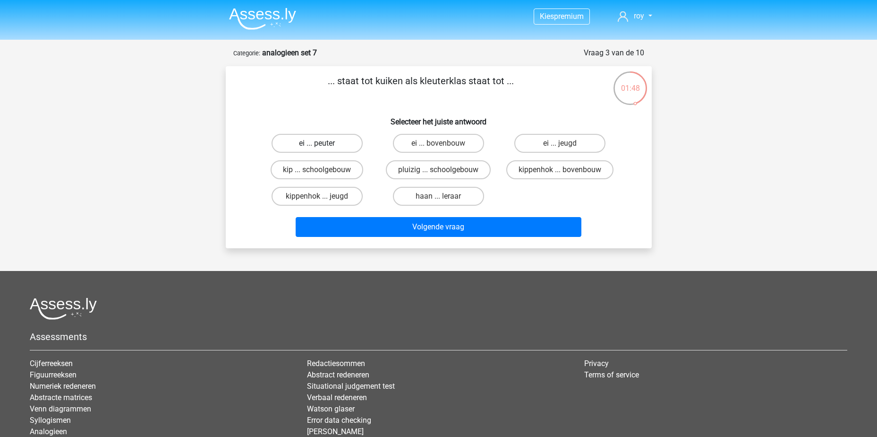
click at [328, 147] on label "ei ... peuter" at bounding box center [317, 143] width 91 height 19
click at [323, 147] on input "ei ... peuter" at bounding box center [320, 146] width 6 height 6
radio input "true"
click at [424, 142] on label "ei ... bovenbouw" at bounding box center [438, 143] width 91 height 19
click at [438, 143] on input "ei ... bovenbouw" at bounding box center [441, 146] width 6 height 6
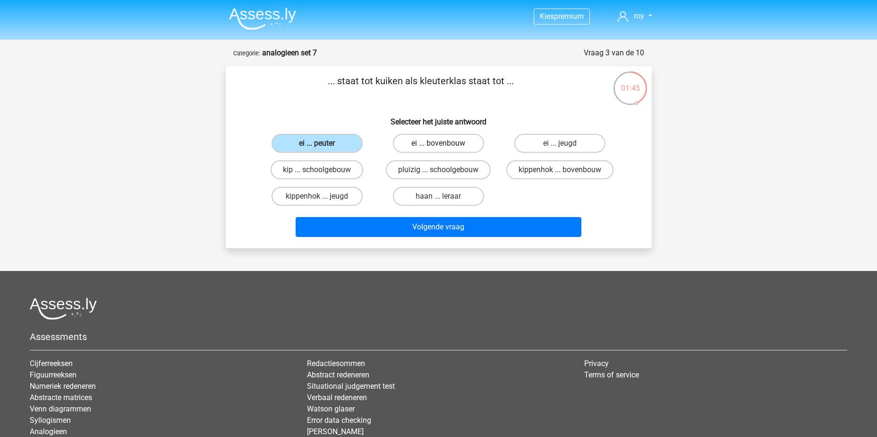
radio input "true"
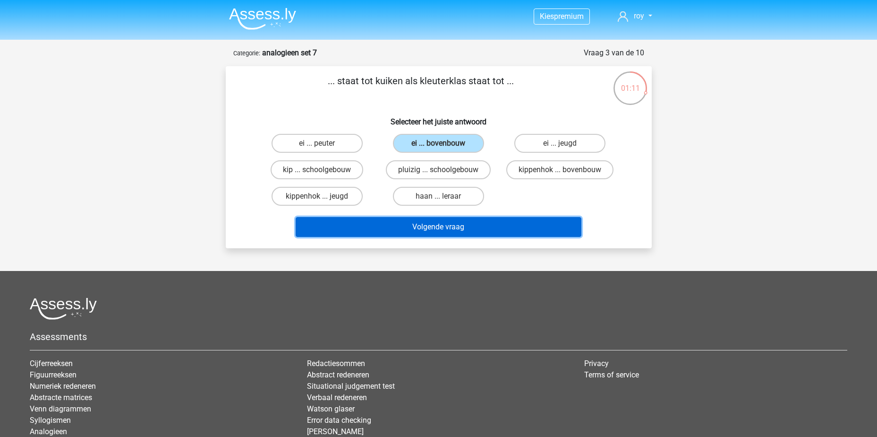
click at [428, 228] on button "Volgende vraag" at bounding box center [439, 227] width 286 height 20
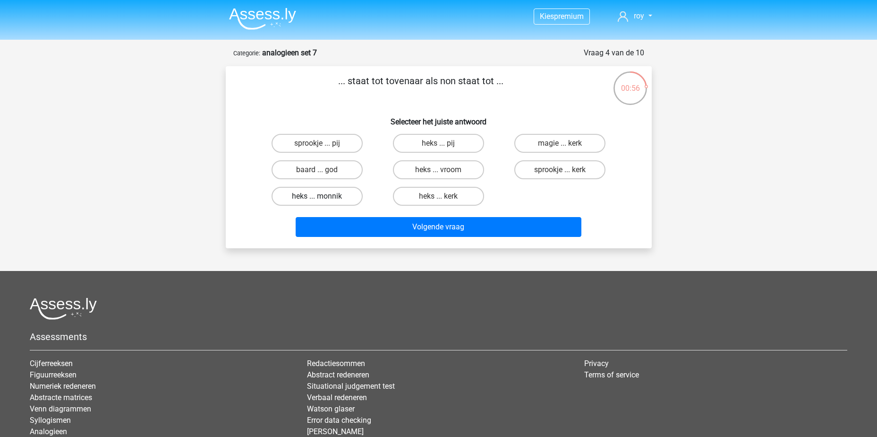
click at [321, 203] on label "heks ... monnik" at bounding box center [317, 196] width 91 height 19
click at [321, 202] on input "heks ... monnik" at bounding box center [320, 199] width 6 height 6
radio input "true"
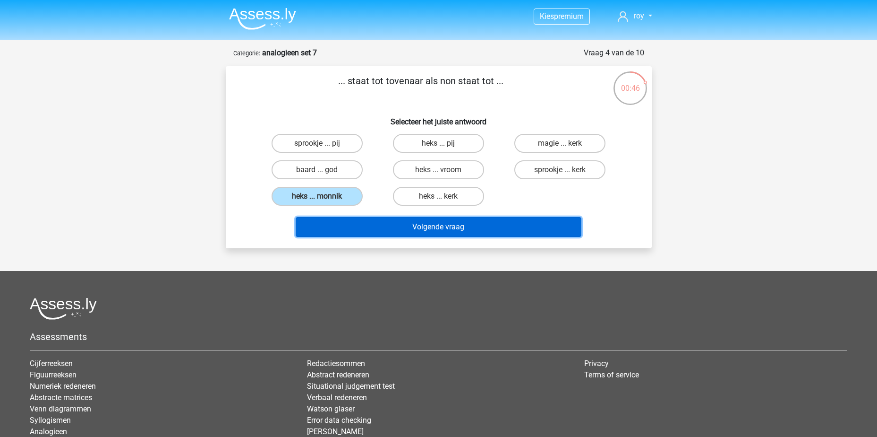
click at [430, 231] on button "Volgende vraag" at bounding box center [439, 227] width 286 height 20
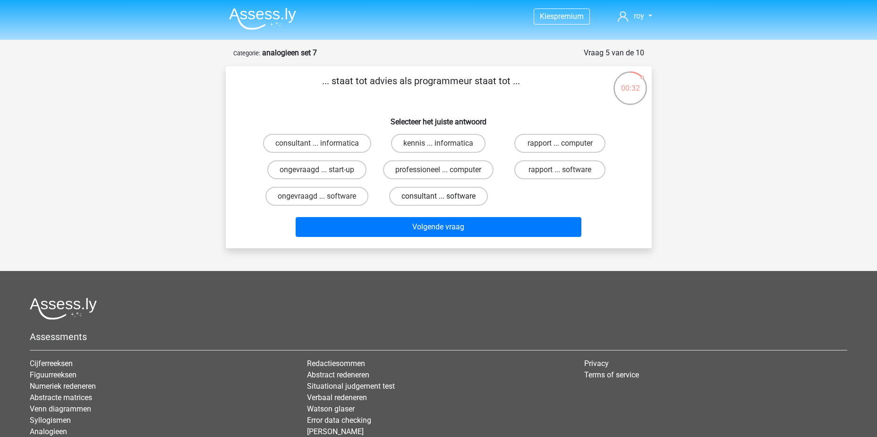
click at [450, 196] on label "consultant ... software" at bounding box center [438, 196] width 99 height 19
click at [445, 196] on input "consultant ... software" at bounding box center [441, 199] width 6 height 6
radio input "true"
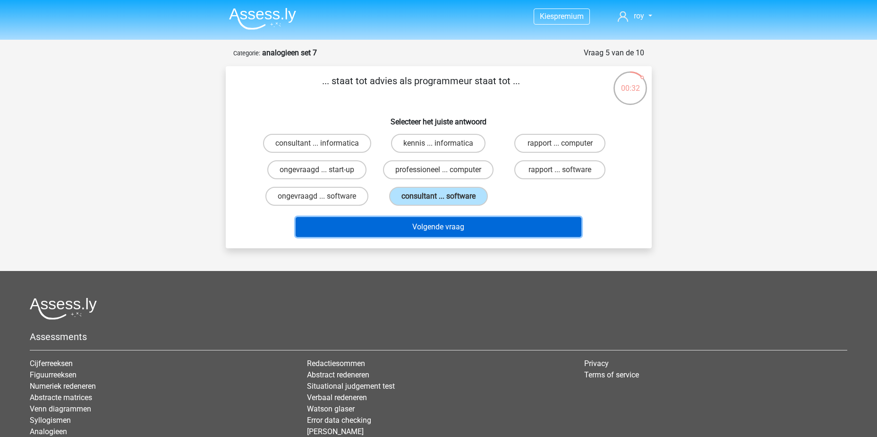
click at [459, 221] on button "Volgende vraag" at bounding box center [439, 227] width 286 height 20
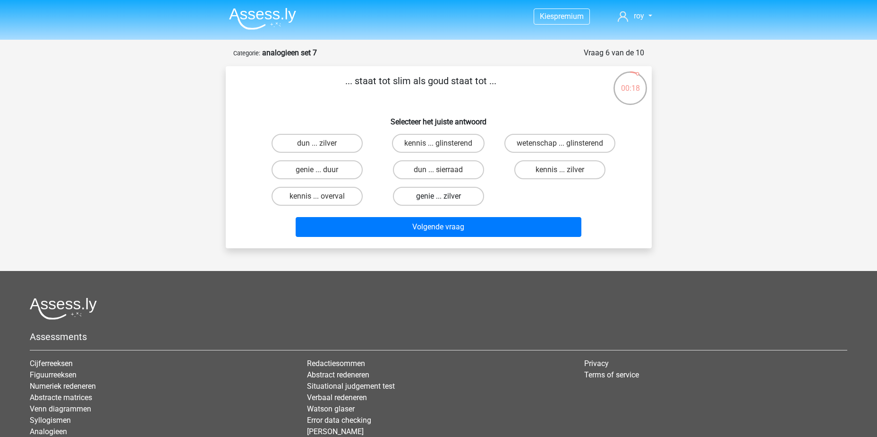
click at [446, 201] on label "genie ... zilver" at bounding box center [438, 196] width 91 height 19
click at [445, 201] on input "genie ... zilver" at bounding box center [441, 199] width 6 height 6
radio input "true"
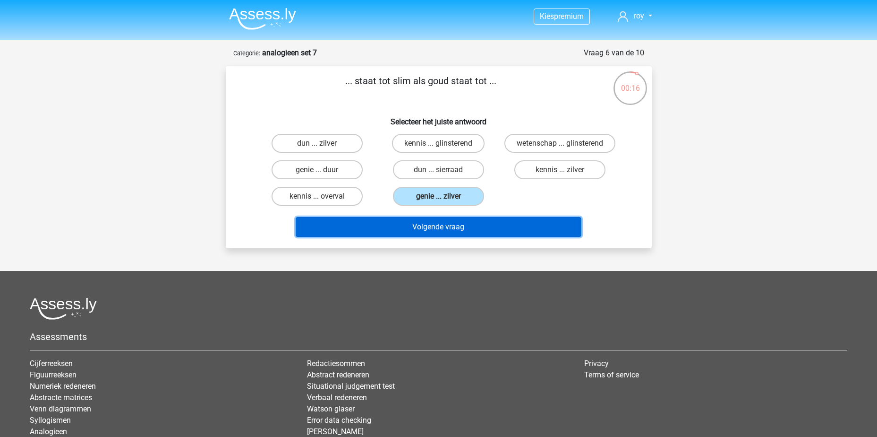
click at [452, 229] on button "Volgende vraag" at bounding box center [439, 227] width 286 height 20
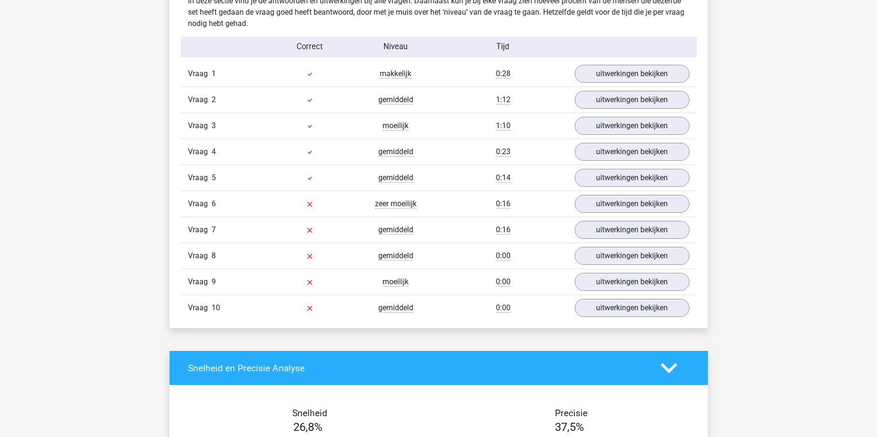
scroll to position [709, 0]
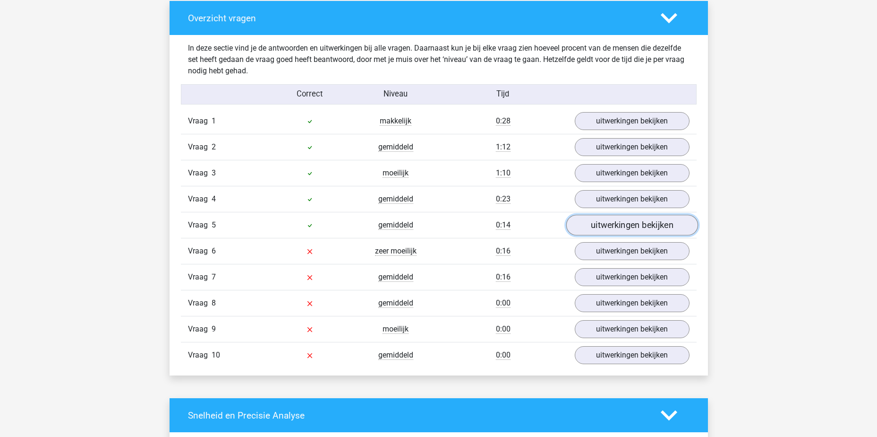
click at [652, 229] on link "uitwerkingen bekijken" at bounding box center [632, 225] width 132 height 21
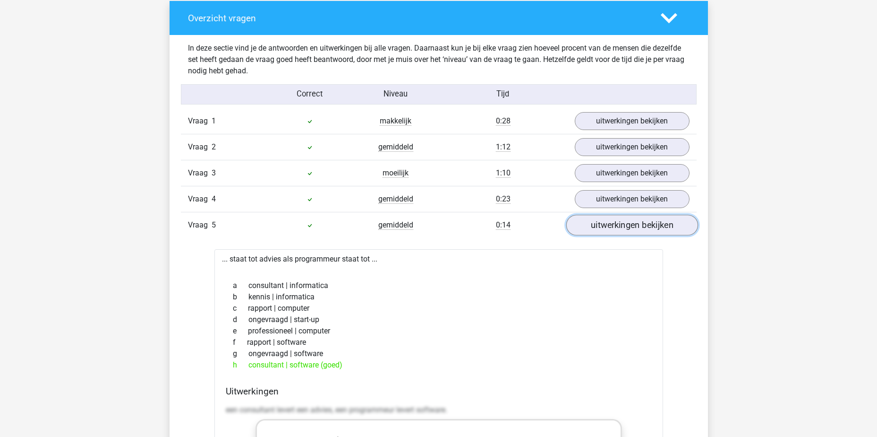
click at [652, 229] on link "uitwerkingen bekijken" at bounding box center [632, 225] width 132 height 21
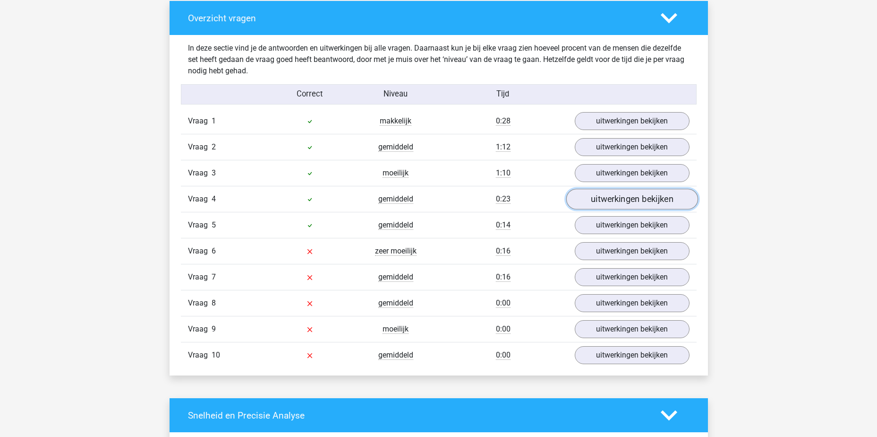
click at [646, 196] on link "uitwerkingen bekijken" at bounding box center [632, 199] width 132 height 21
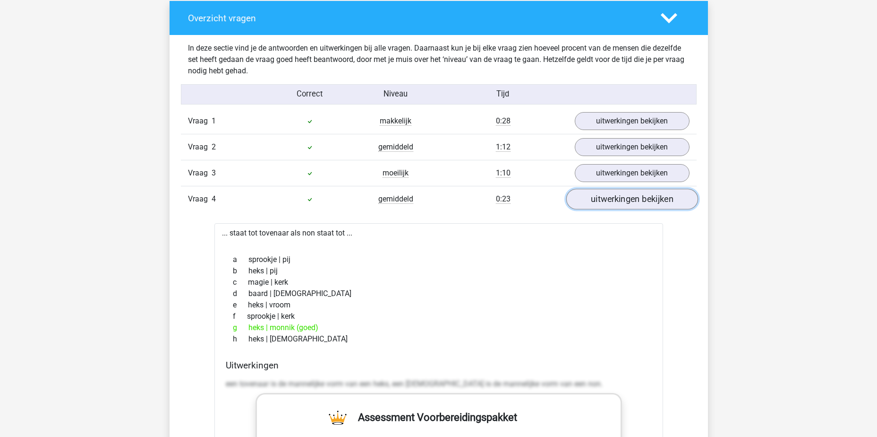
click at [646, 196] on link "uitwerkingen bekijken" at bounding box center [632, 199] width 132 height 21
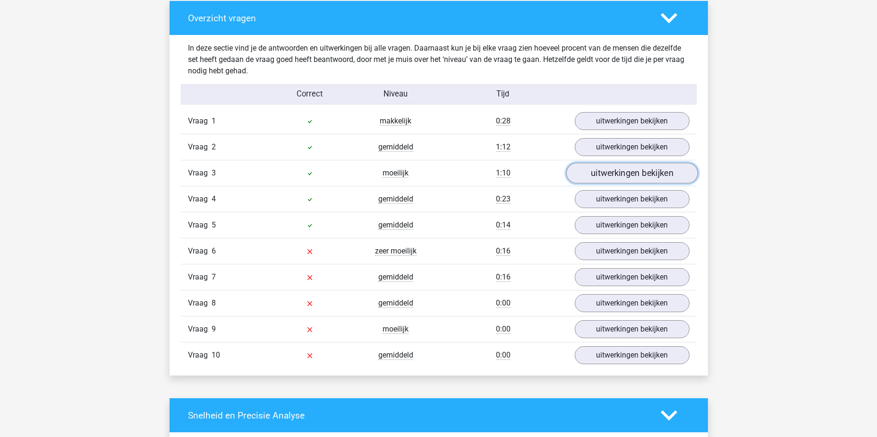
click at [639, 165] on link "uitwerkingen bekijken" at bounding box center [632, 173] width 132 height 21
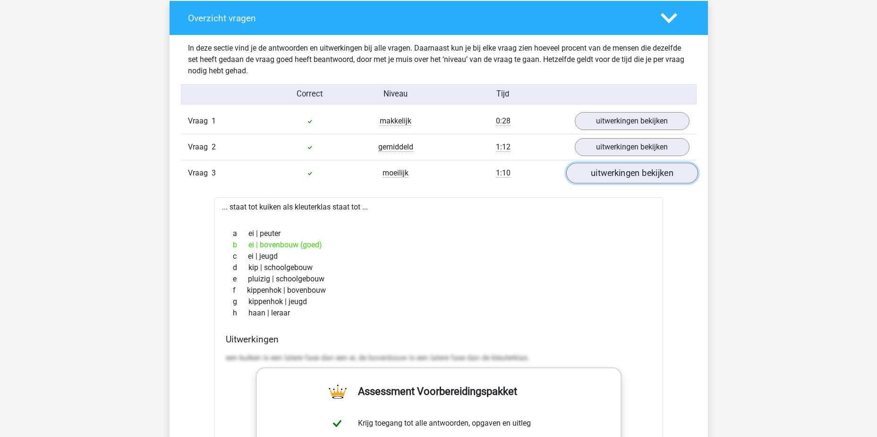
click at [640, 168] on link "uitwerkingen bekijken" at bounding box center [632, 173] width 132 height 21
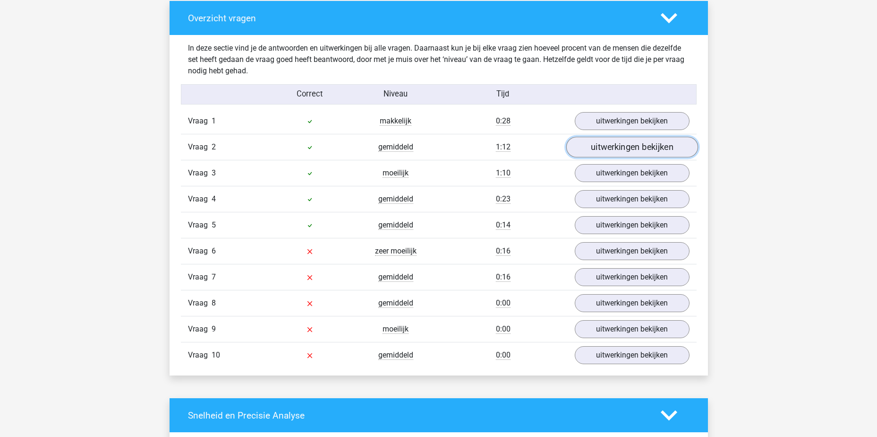
click at [640, 144] on link "uitwerkingen bekijken" at bounding box center [632, 147] width 132 height 21
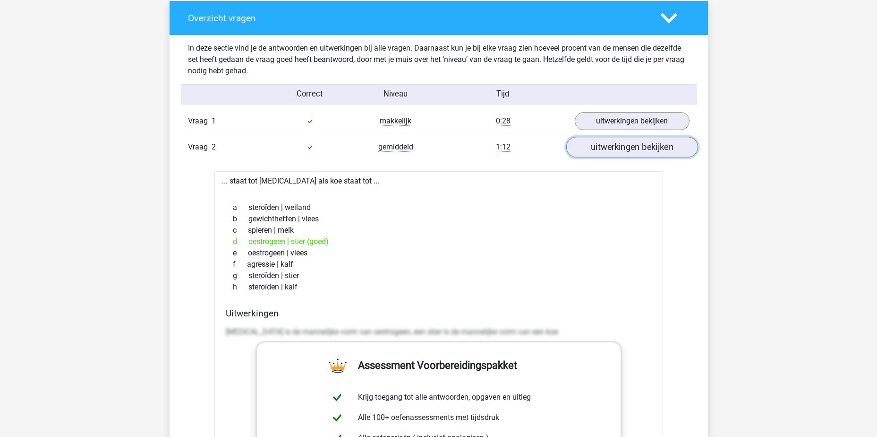
click at [641, 148] on link "uitwerkingen bekijken" at bounding box center [632, 147] width 132 height 21
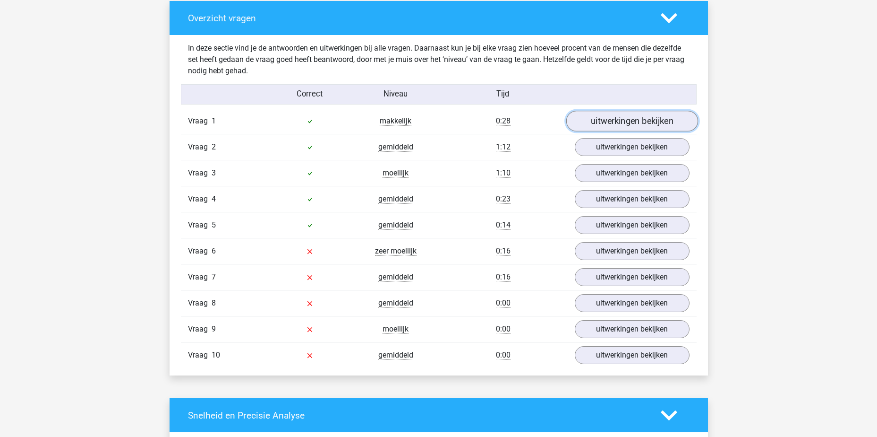
click at [634, 125] on link "uitwerkingen bekijken" at bounding box center [632, 121] width 132 height 21
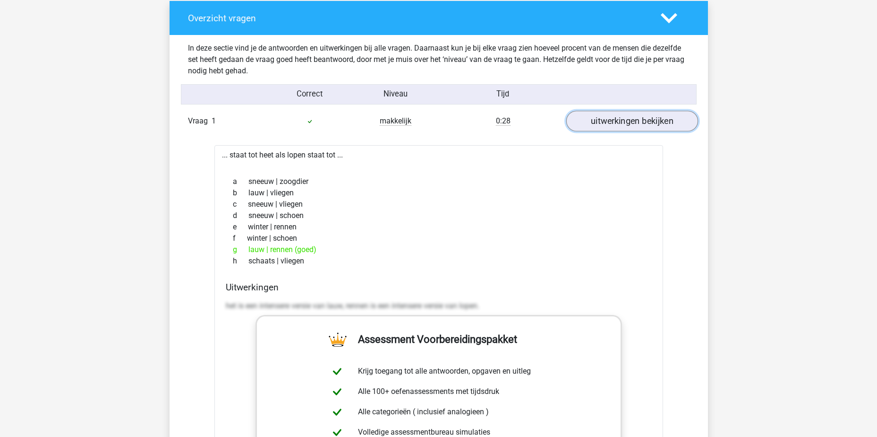
click at [634, 125] on link "uitwerkingen bekijken" at bounding box center [632, 121] width 132 height 21
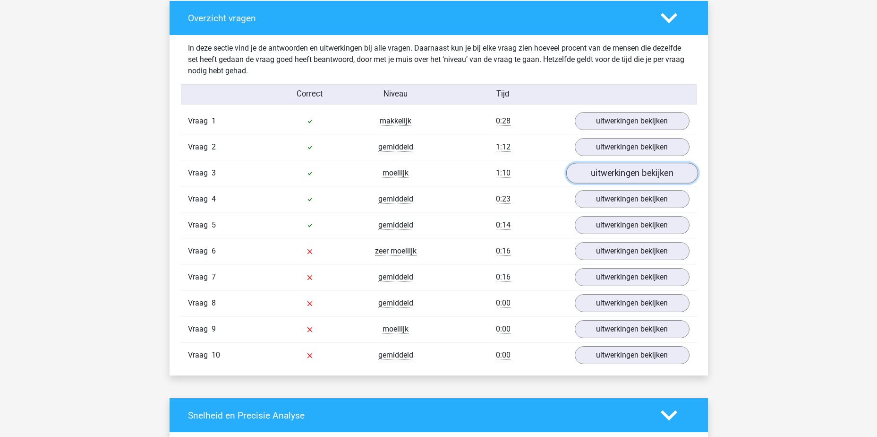
click at [679, 175] on link "uitwerkingen bekijken" at bounding box center [632, 173] width 132 height 21
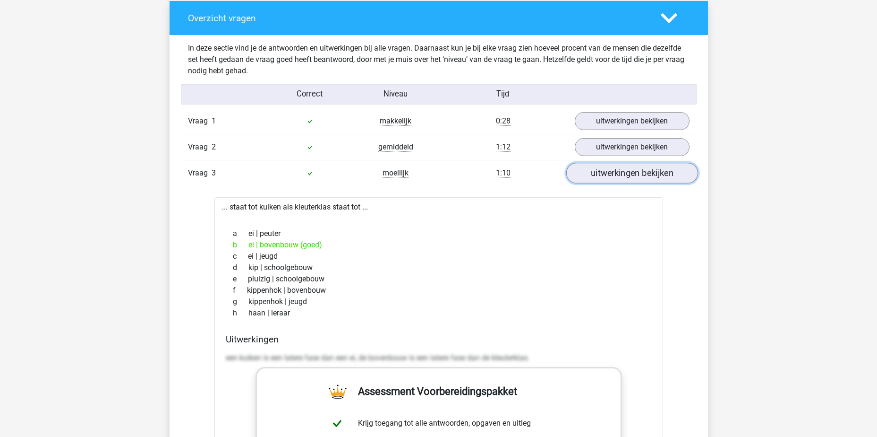
click at [668, 172] on link "uitwerkingen bekijken" at bounding box center [632, 173] width 132 height 21
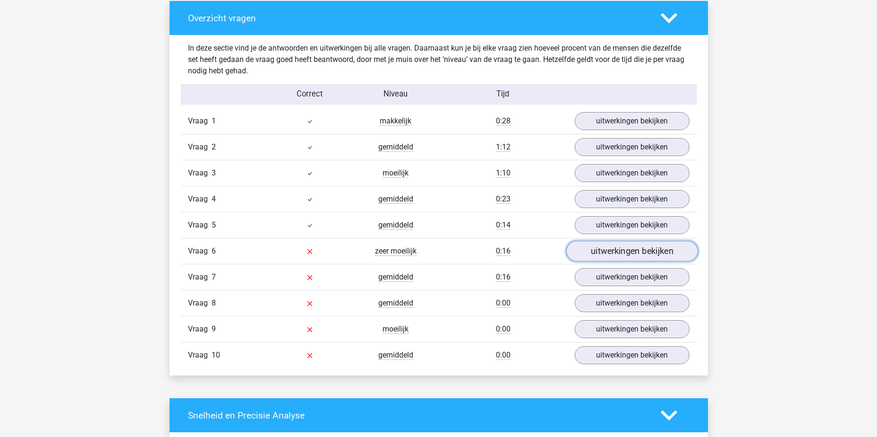
click at [592, 254] on link "uitwerkingen bekijken" at bounding box center [632, 250] width 132 height 21
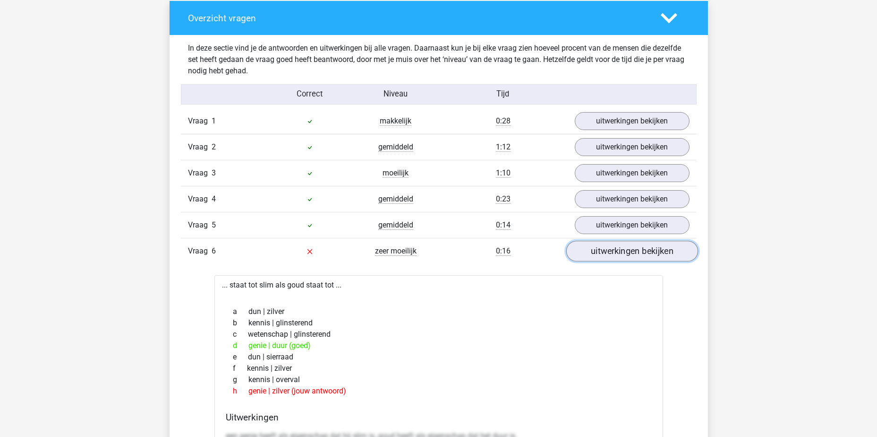
click at [620, 252] on link "uitwerkingen bekijken" at bounding box center [632, 250] width 132 height 21
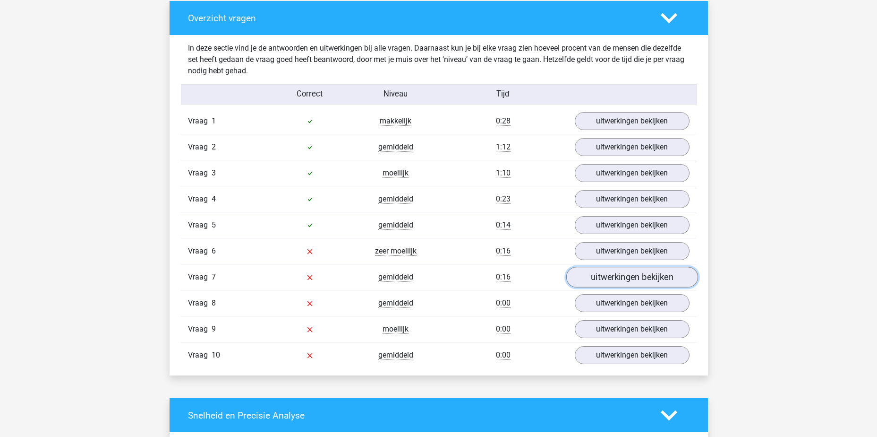
click at [627, 277] on link "uitwerkingen bekijken" at bounding box center [632, 276] width 132 height 21
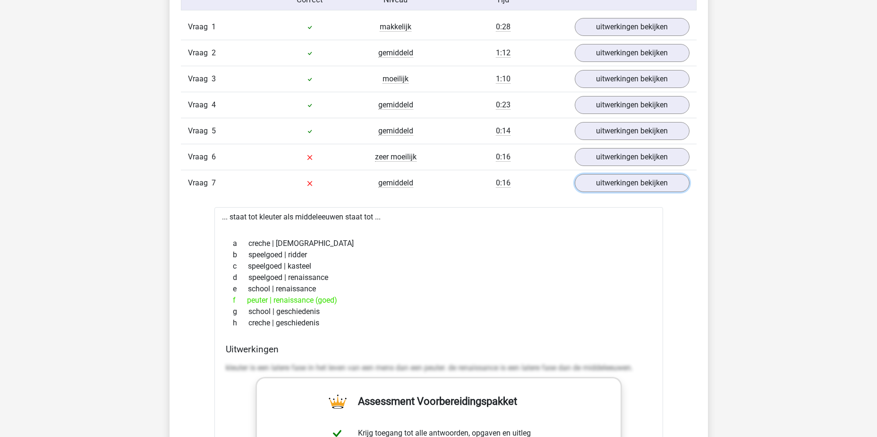
scroll to position [803, 0]
click at [632, 186] on link "uitwerkingen bekijken" at bounding box center [632, 182] width 132 height 21
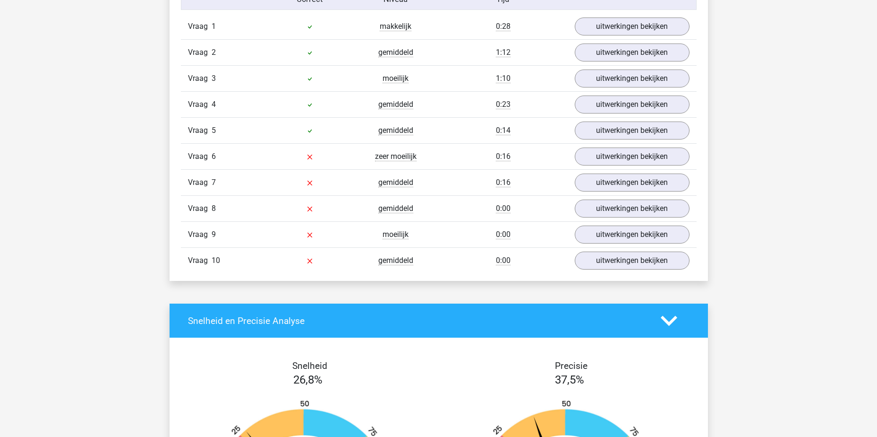
click at [630, 221] on div "Vraag 9 moeilijk 0:00 uitwerkingen bekijken" at bounding box center [439, 234] width 516 height 26
click at [630, 216] on link "uitwerkingen bekijken" at bounding box center [632, 208] width 132 height 21
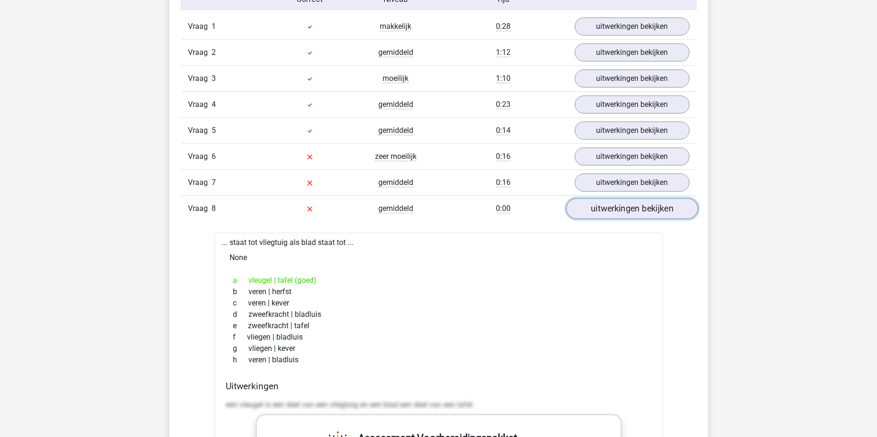
click at [631, 212] on link "uitwerkingen bekijken" at bounding box center [632, 208] width 132 height 21
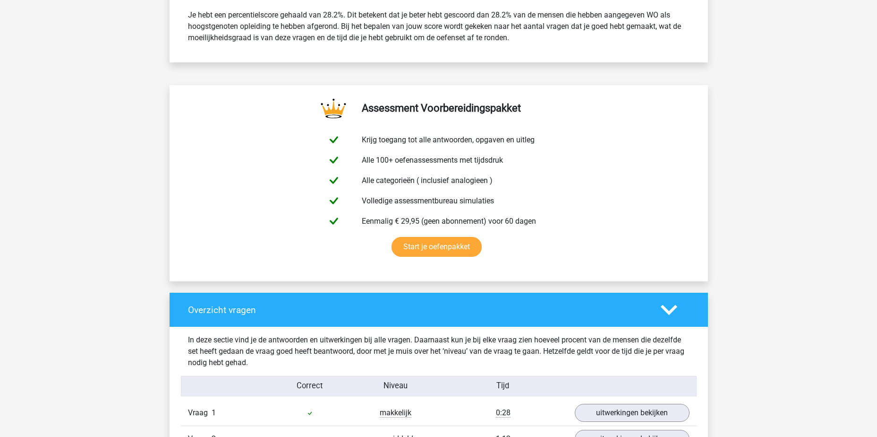
scroll to position [331, 0]
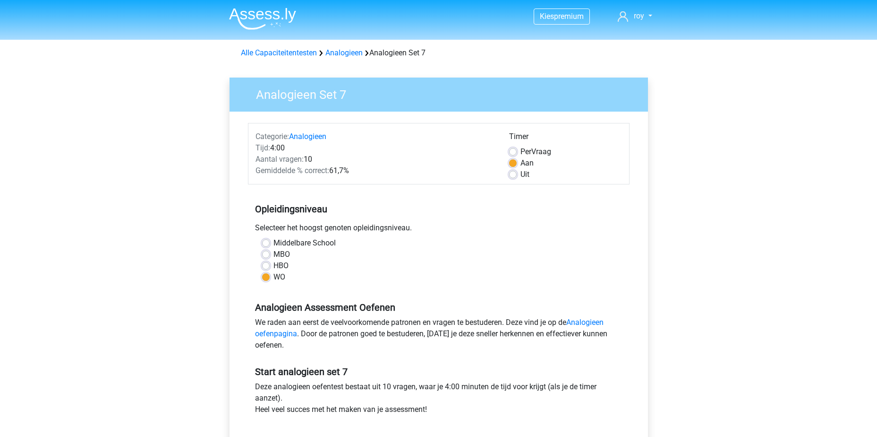
scroll to position [121, 0]
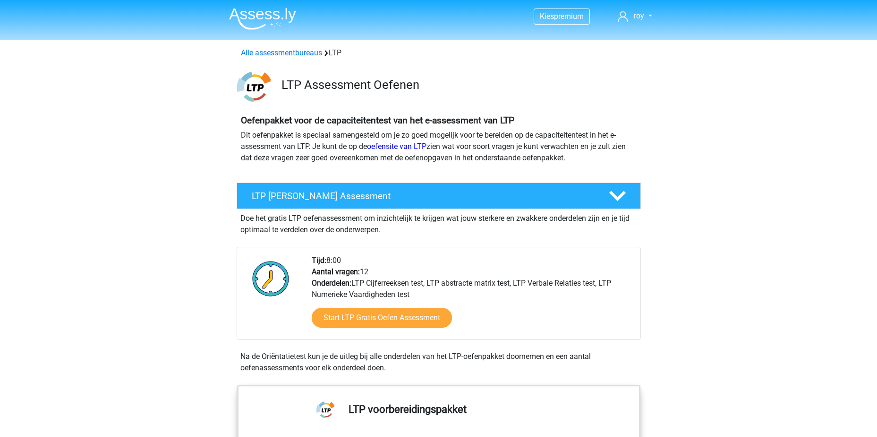
scroll to position [1087, 0]
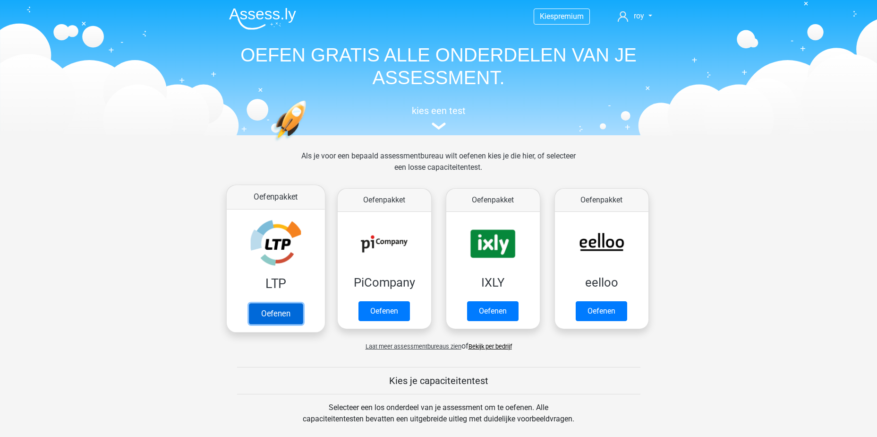
click at [283, 314] on link "Oefenen" at bounding box center [276, 313] width 54 height 21
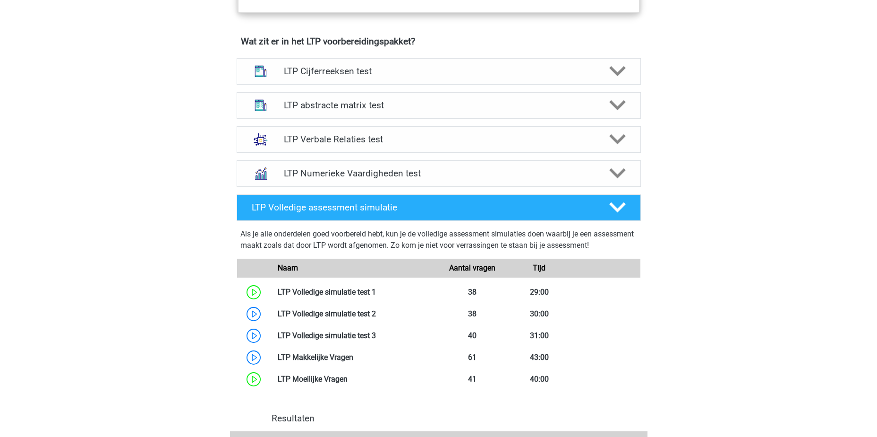
scroll to position [378, 0]
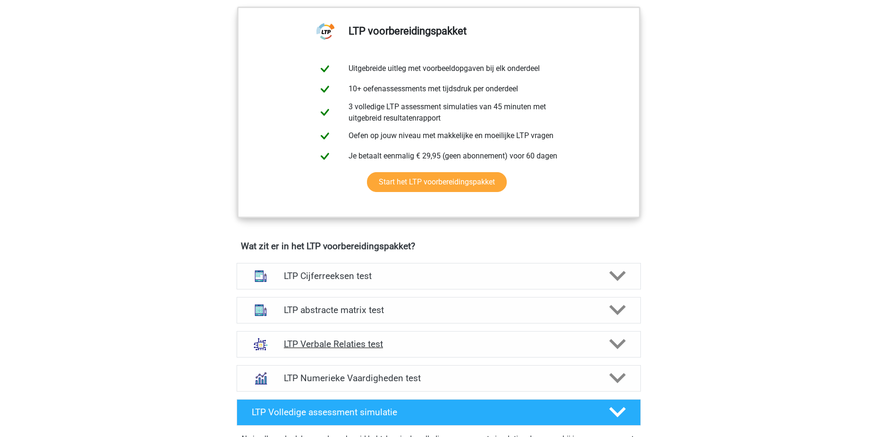
click at [344, 348] on h4 "LTP Verbale Relaties test" at bounding box center [438, 343] width 309 height 11
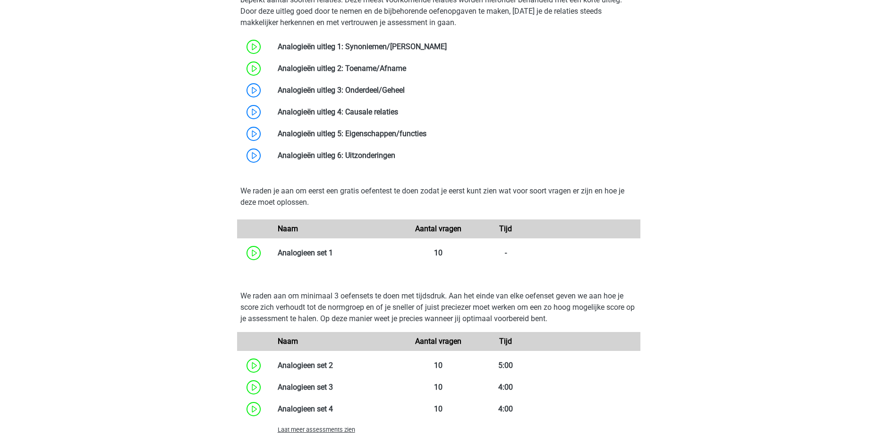
scroll to position [1087, 0]
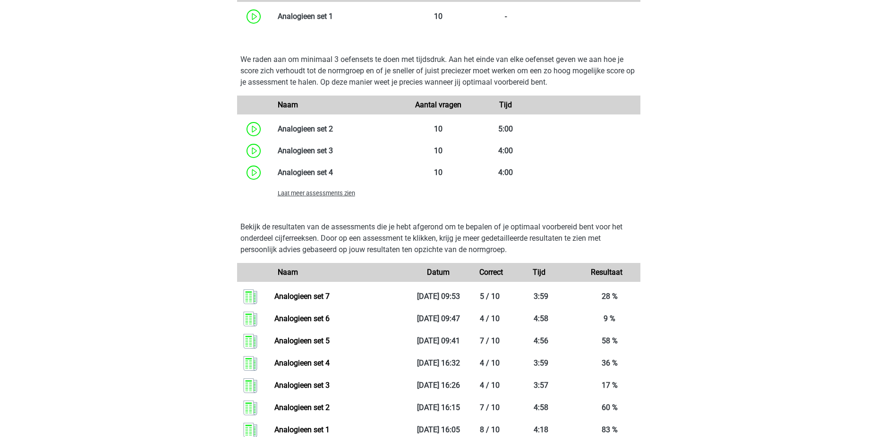
click at [308, 191] on span "Laat meer assessments zien" at bounding box center [316, 192] width 77 height 7
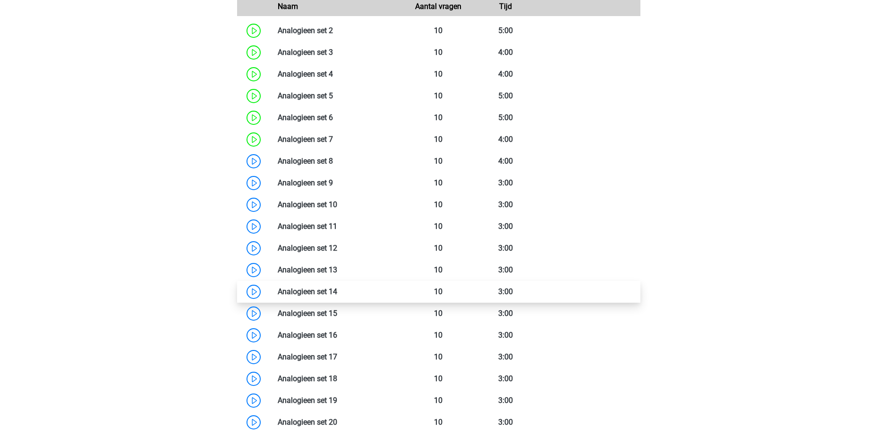
scroll to position [1276, 0]
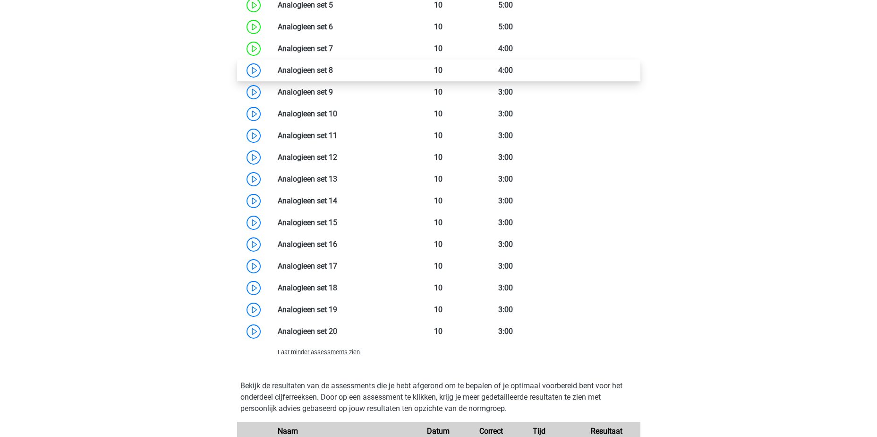
click at [333, 70] on link at bounding box center [333, 70] width 0 height 9
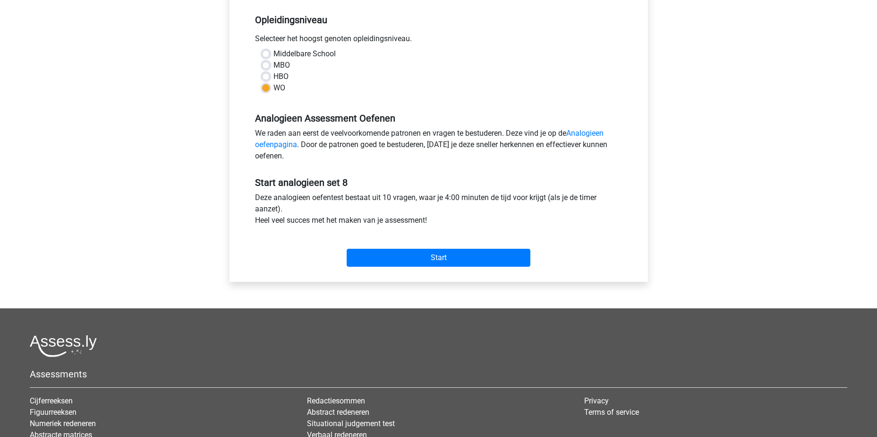
scroll to position [283, 0]
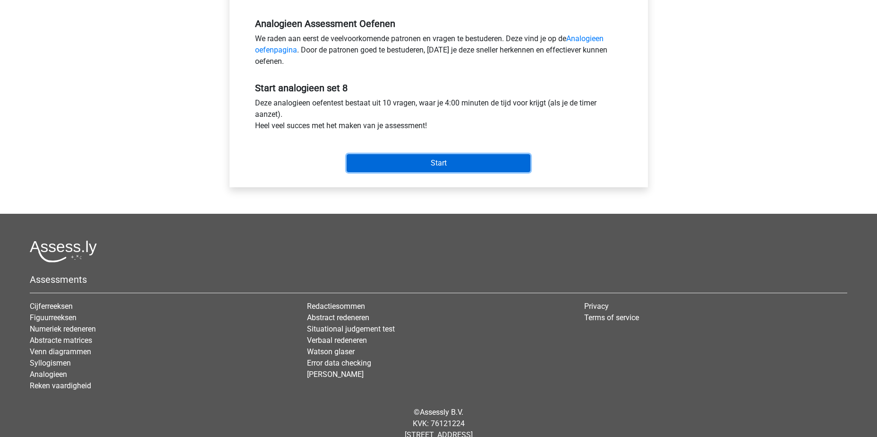
click at [440, 167] on input "Start" at bounding box center [439, 163] width 184 height 18
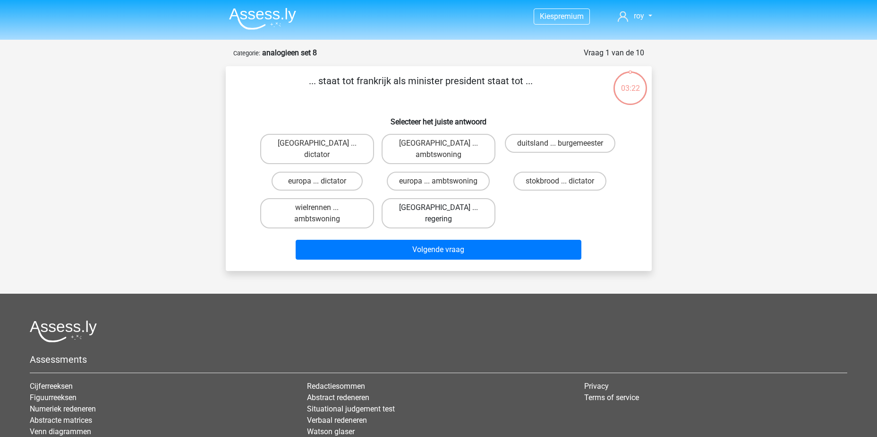
click at [437, 198] on label "[GEOGRAPHIC_DATA] ... regering" at bounding box center [439, 213] width 114 height 30
click at [438, 207] on input "[GEOGRAPHIC_DATA] ... regering" at bounding box center [441, 210] width 6 height 6
radio input "true"
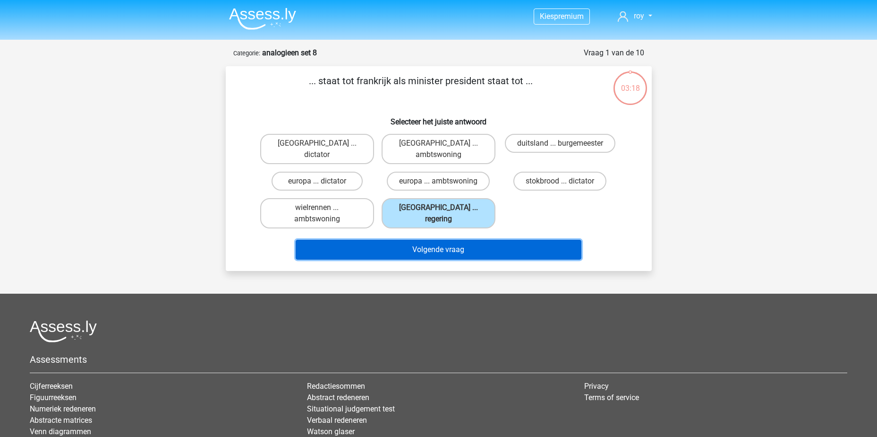
click at [464, 242] on button "Volgende vraag" at bounding box center [439, 250] width 286 height 20
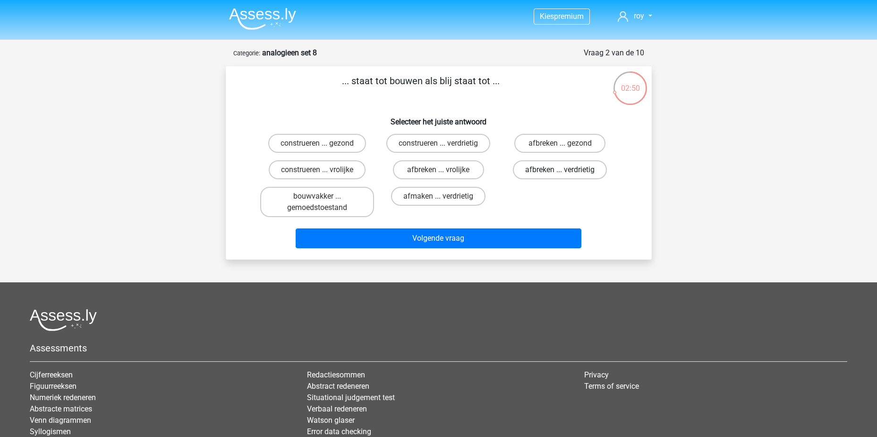
click at [573, 172] on label "afbreken ... verdrietig" at bounding box center [560, 169] width 94 height 19
click at [566, 172] on input "afbreken ... verdrietig" at bounding box center [563, 173] width 6 height 6
radio input "true"
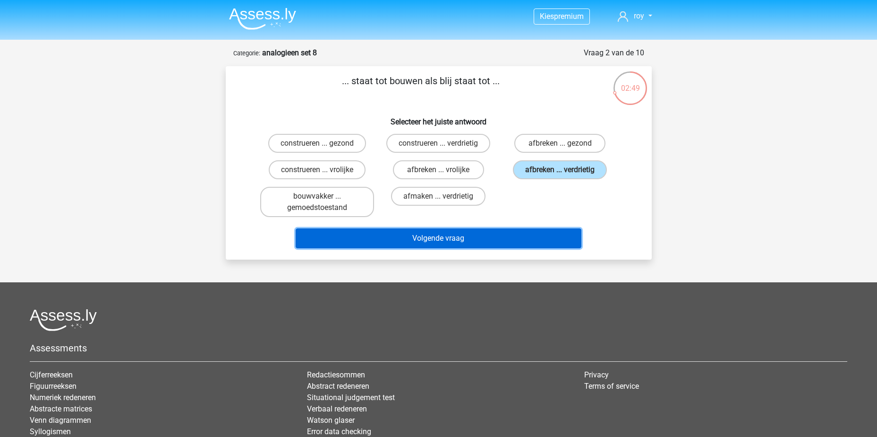
click at [488, 233] on button "Volgende vraag" at bounding box center [439, 238] width 286 height 20
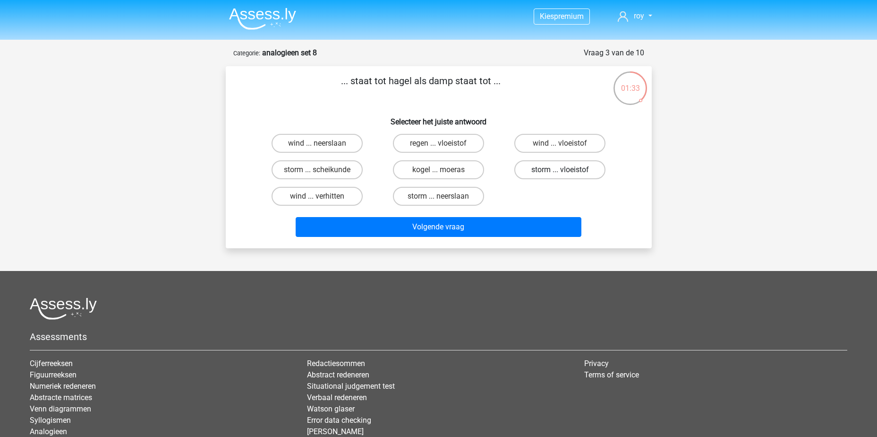
click at [552, 171] on label "storm ... vloeistof" at bounding box center [560, 169] width 91 height 19
click at [560, 171] on input "storm ... vloeistof" at bounding box center [563, 173] width 6 height 6
radio input "true"
click at [438, 144] on label "regen ... vloeistof" at bounding box center [438, 143] width 91 height 19
click at [438, 144] on input "regen ... vloeistof" at bounding box center [441, 146] width 6 height 6
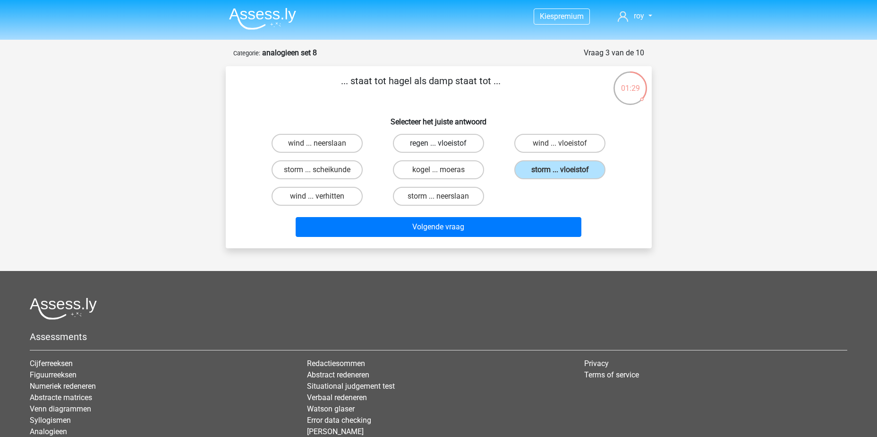
radio input "true"
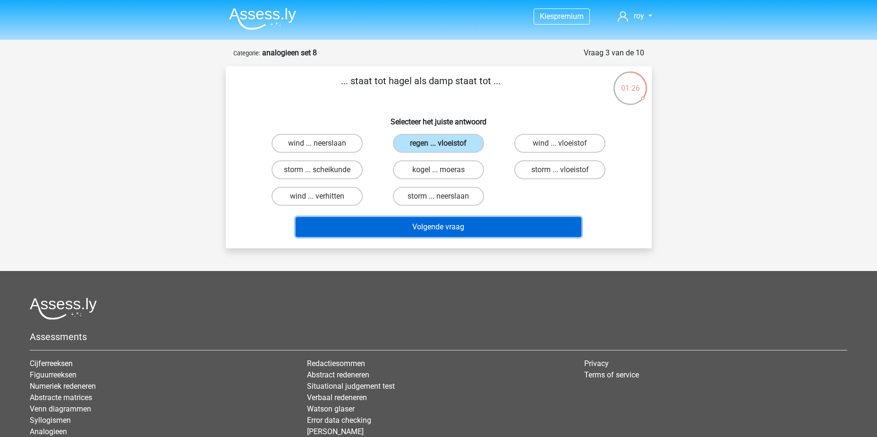
click at [440, 226] on button "Volgende vraag" at bounding box center [439, 227] width 286 height 20
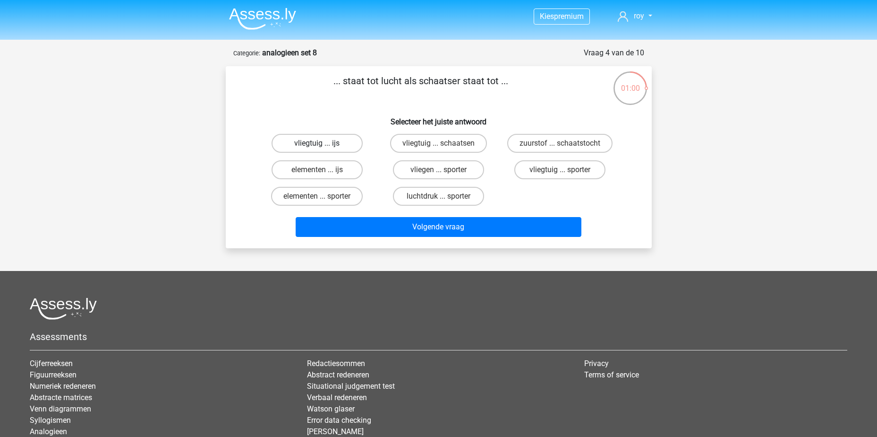
click at [330, 146] on label "vliegtuig ... ijs" at bounding box center [317, 143] width 91 height 19
click at [323, 146] on input "vliegtuig ... ijs" at bounding box center [320, 146] width 6 height 6
radio input "true"
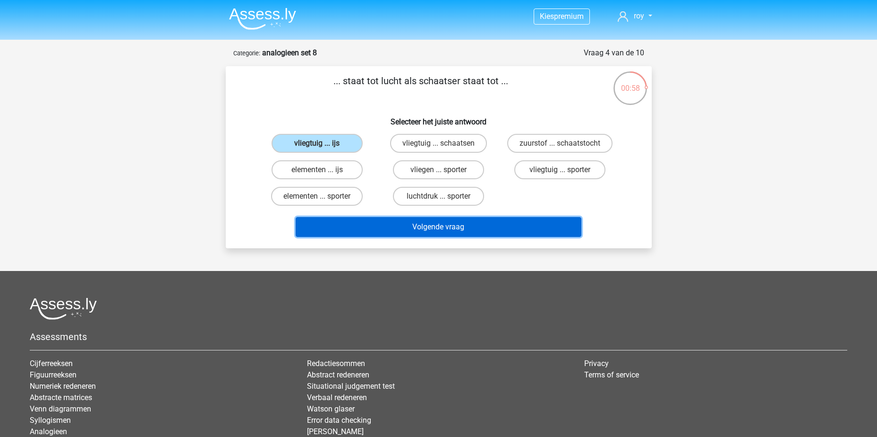
click at [498, 224] on button "Volgende vraag" at bounding box center [439, 227] width 286 height 20
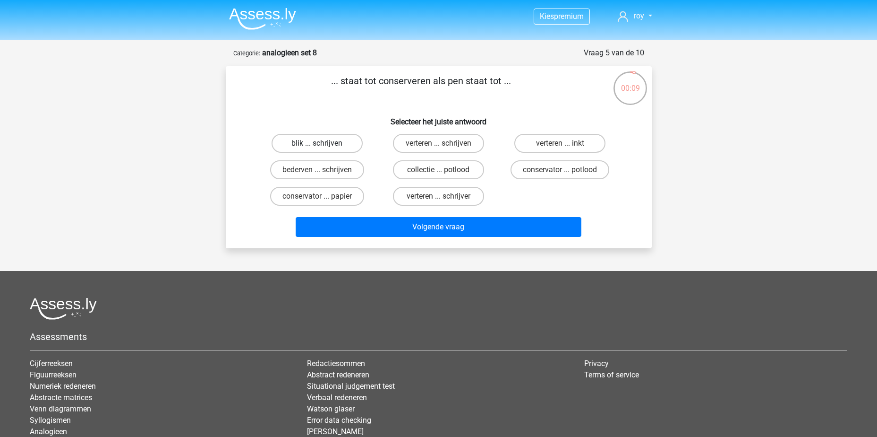
click at [330, 146] on label "blik ... schrijven" at bounding box center [317, 143] width 91 height 19
click at [323, 146] on input "blik ... schrijven" at bounding box center [320, 146] width 6 height 6
radio input "true"
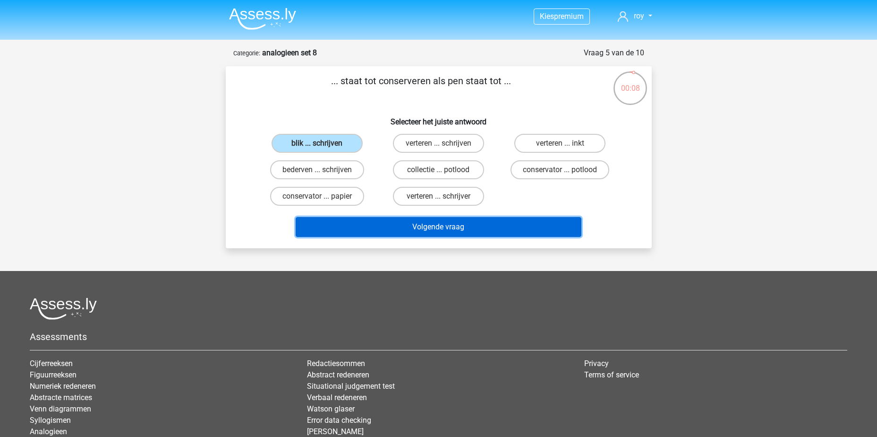
click at [415, 226] on button "Volgende vraag" at bounding box center [439, 227] width 286 height 20
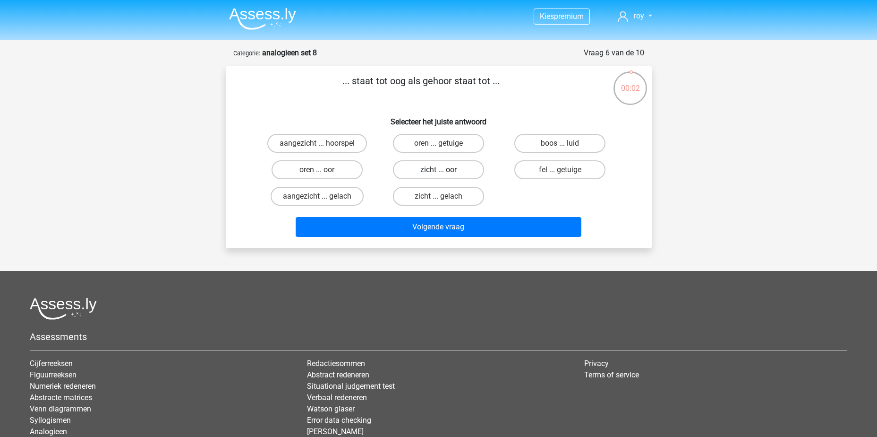
click at [472, 171] on label "zicht ... oor" at bounding box center [438, 169] width 91 height 19
click at [445, 171] on input "zicht ... oor" at bounding box center [441, 173] width 6 height 6
radio input "true"
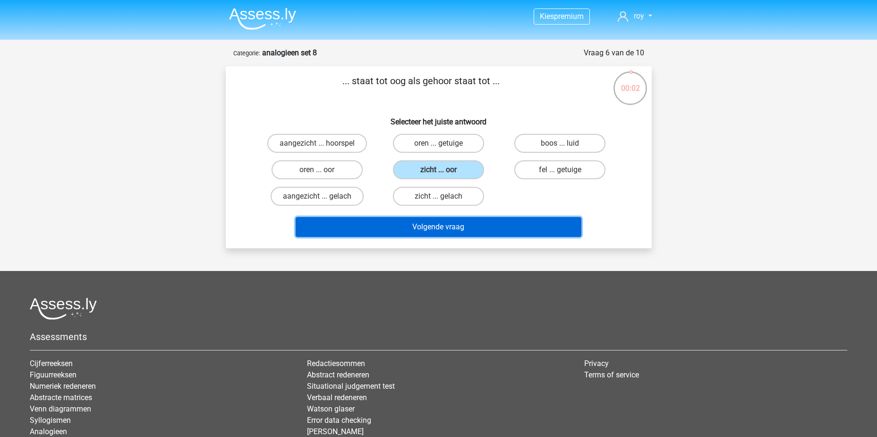
drag, startPoint x: 466, startPoint y: 223, endPoint x: 462, endPoint y: 226, distance: 5.3
click at [466, 224] on button "Volgende vraag" at bounding box center [439, 227] width 286 height 20
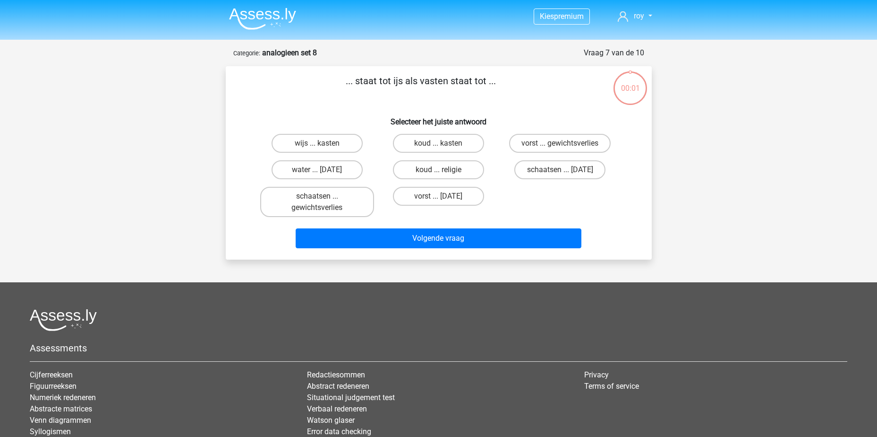
scroll to position [47, 0]
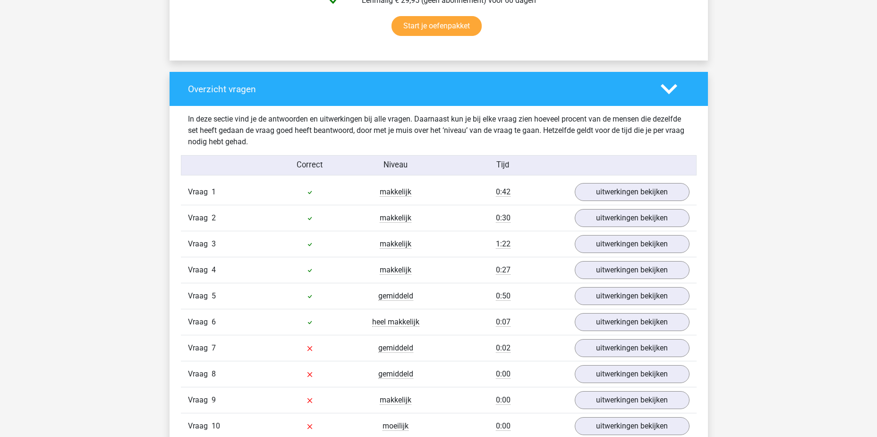
scroll to position [709, 0]
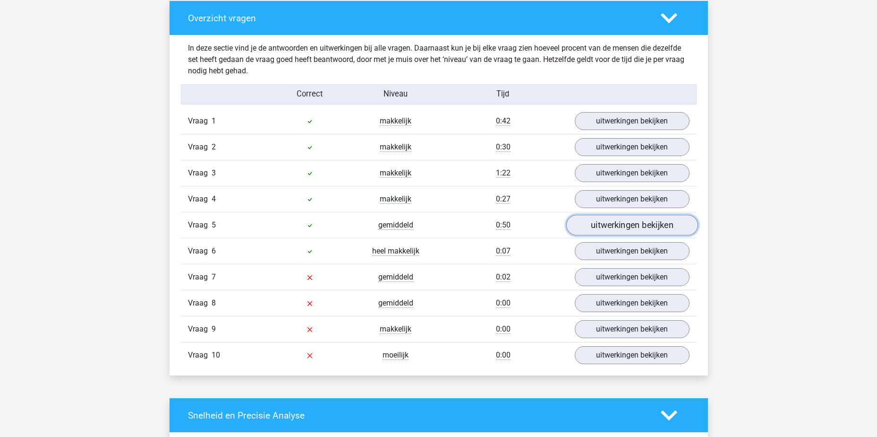
click at [626, 225] on link "uitwerkingen bekijken" at bounding box center [632, 225] width 132 height 21
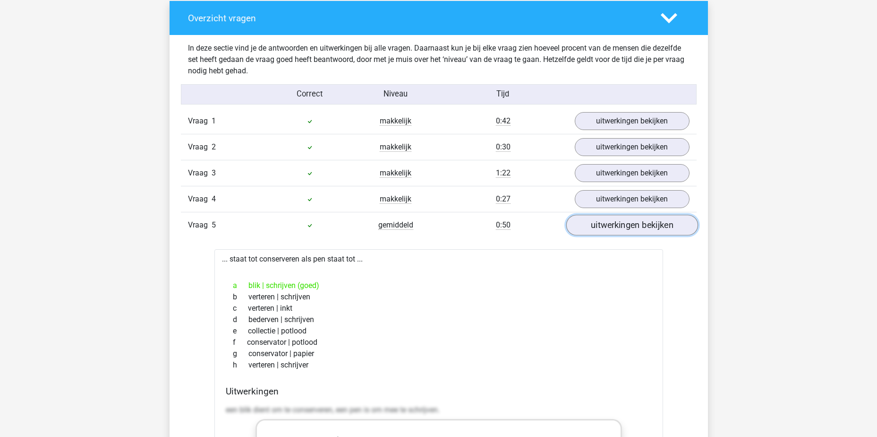
click at [626, 225] on link "uitwerkingen bekijken" at bounding box center [632, 225] width 132 height 21
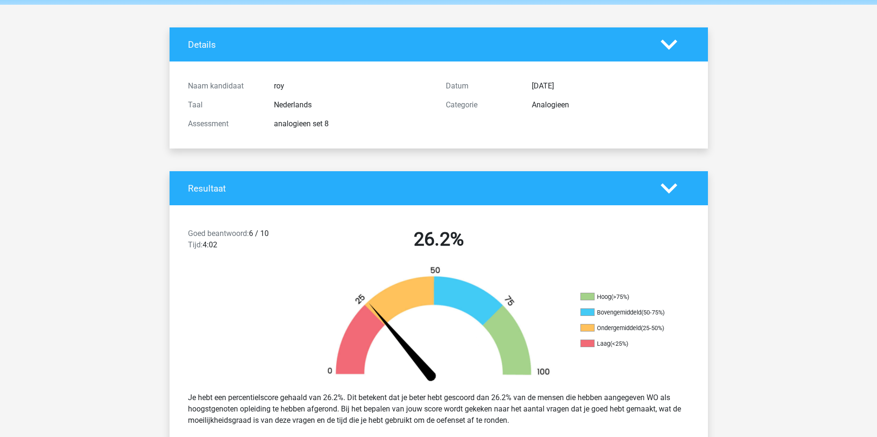
scroll to position [0, 0]
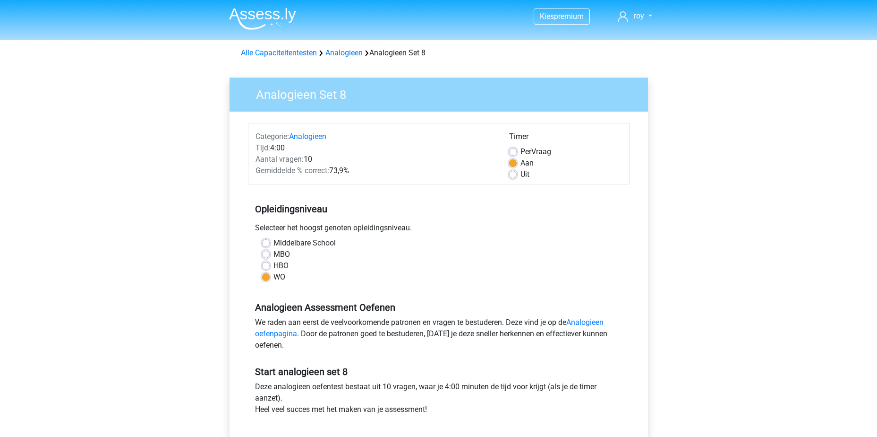
scroll to position [283, 0]
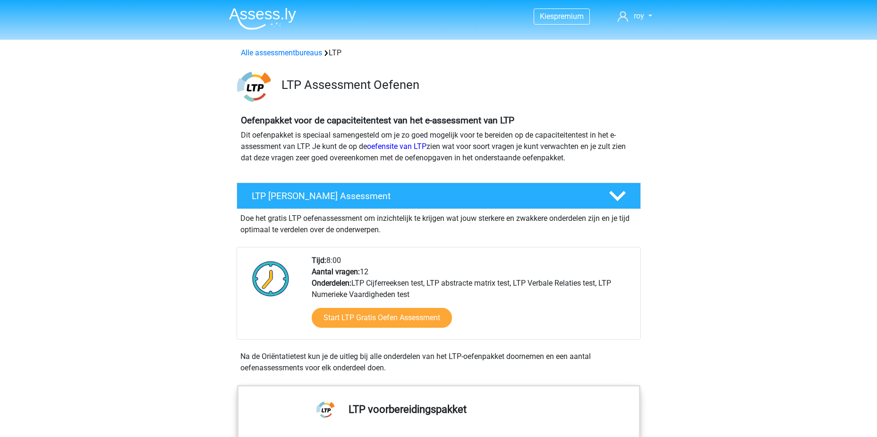
scroll to position [1172, 0]
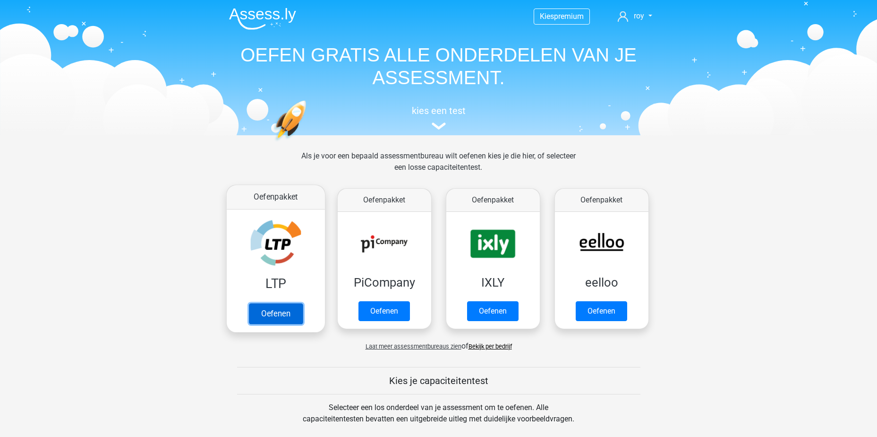
click at [270, 305] on link "Oefenen" at bounding box center [276, 313] width 54 height 21
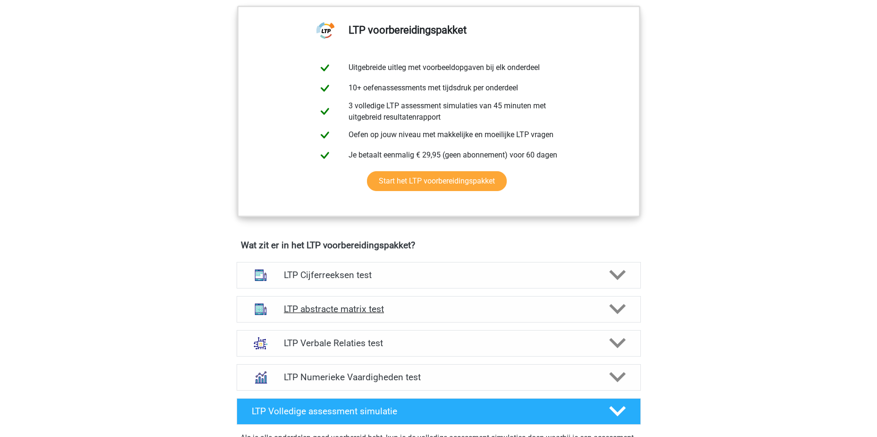
scroll to position [378, 0]
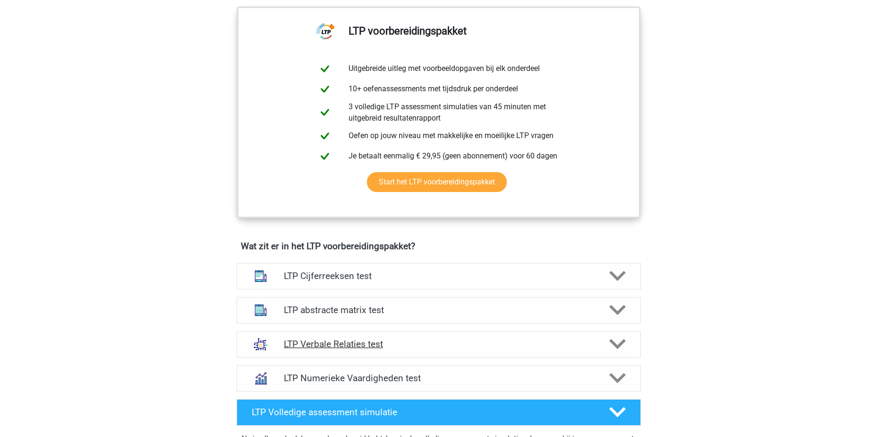
click at [407, 343] on h4 "LTP Verbale Relaties test" at bounding box center [438, 343] width 309 height 11
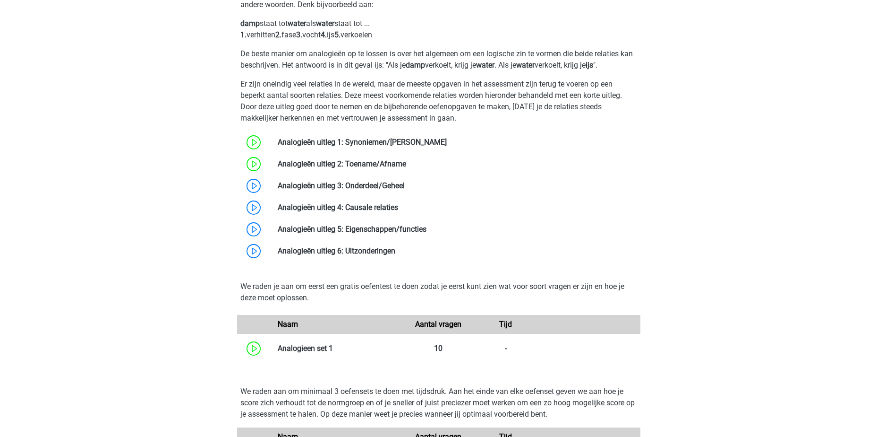
scroll to position [945, 0]
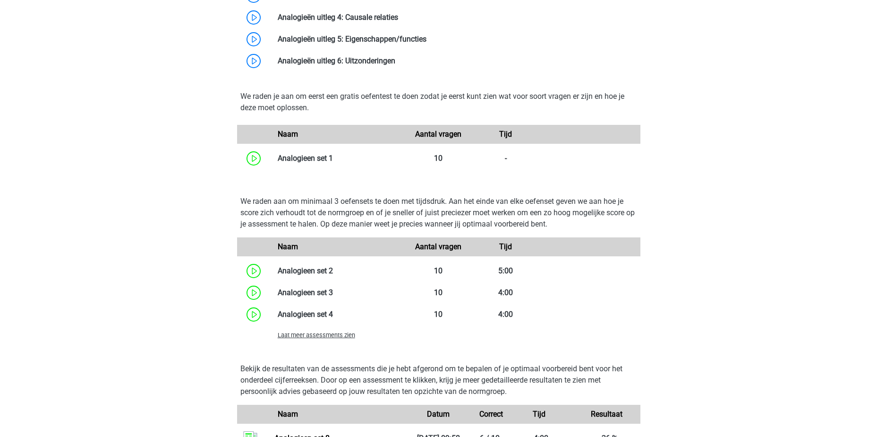
click at [309, 335] on span "Laat meer assessments zien" at bounding box center [316, 334] width 77 height 7
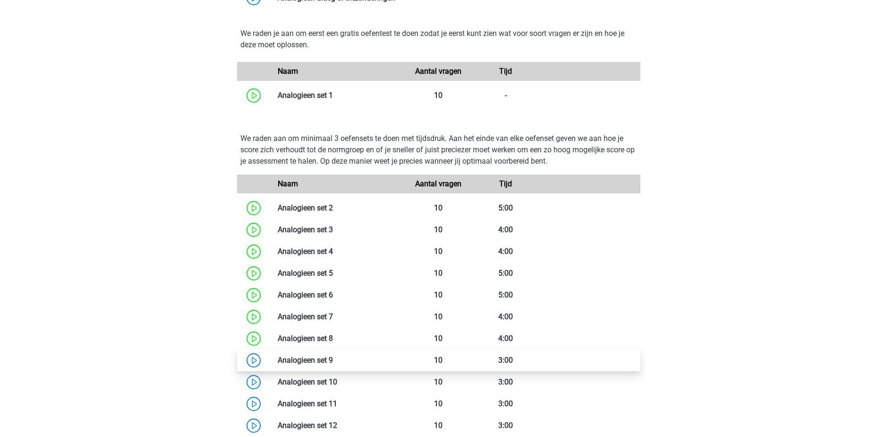
scroll to position [1087, 0]
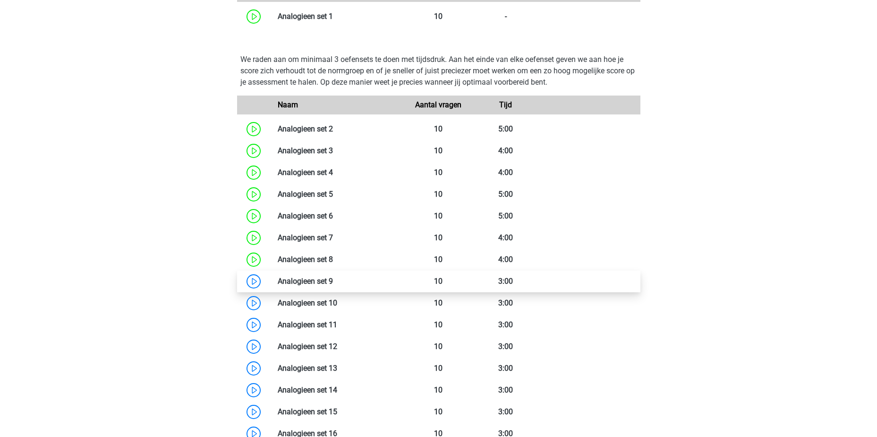
click at [333, 285] on link at bounding box center [333, 280] width 0 height 9
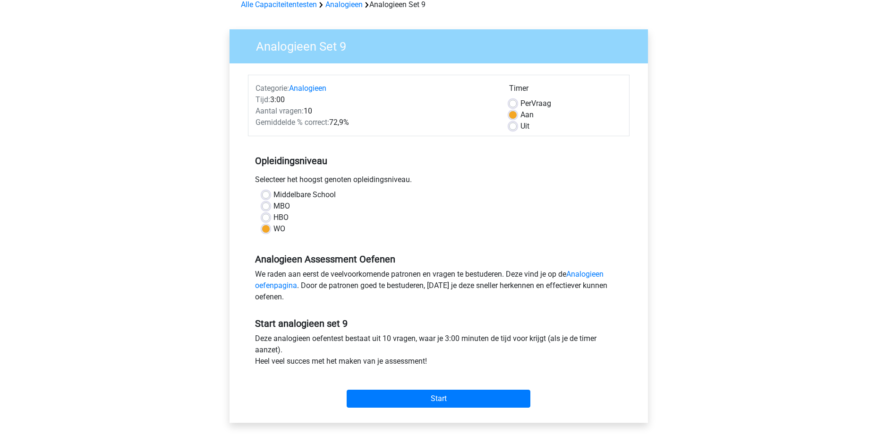
scroll to position [142, 0]
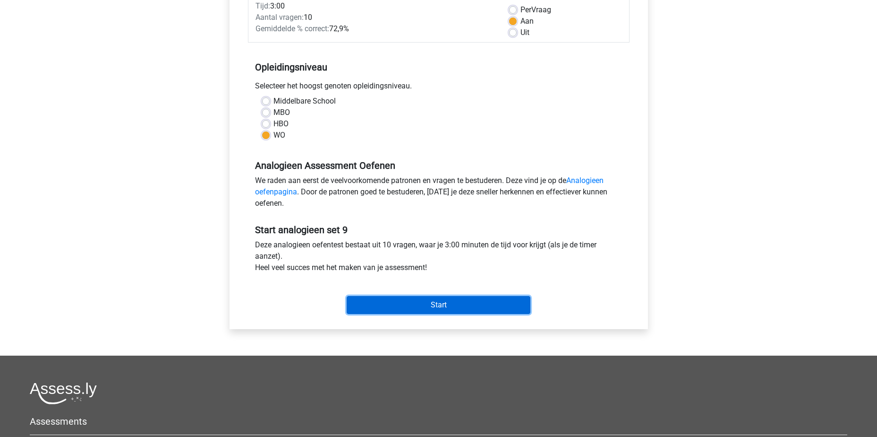
click at [418, 305] on input "Start" at bounding box center [439, 305] width 184 height 18
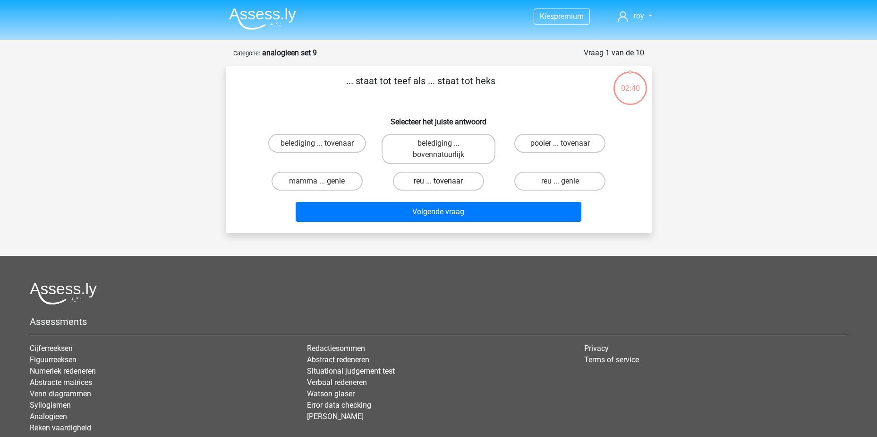
click at [436, 185] on label "reu ... tovenaar" at bounding box center [438, 181] width 91 height 19
click at [438, 185] on input "reu ... tovenaar" at bounding box center [441, 184] width 6 height 6
radio input "true"
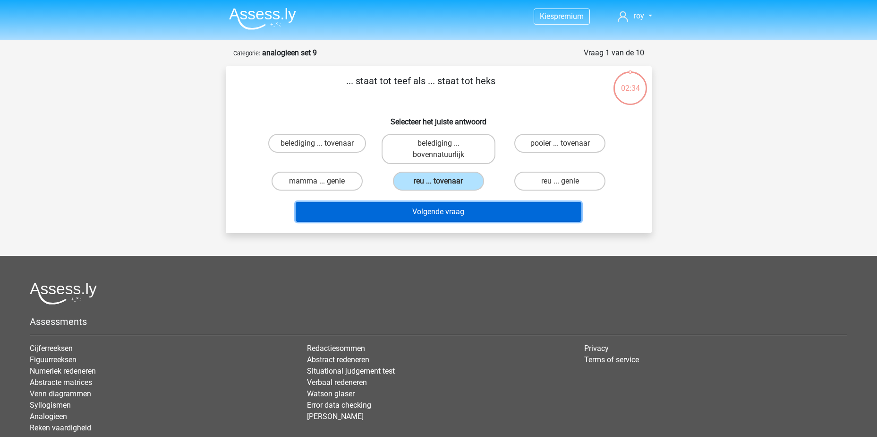
click at [446, 212] on button "Volgende vraag" at bounding box center [439, 212] width 286 height 20
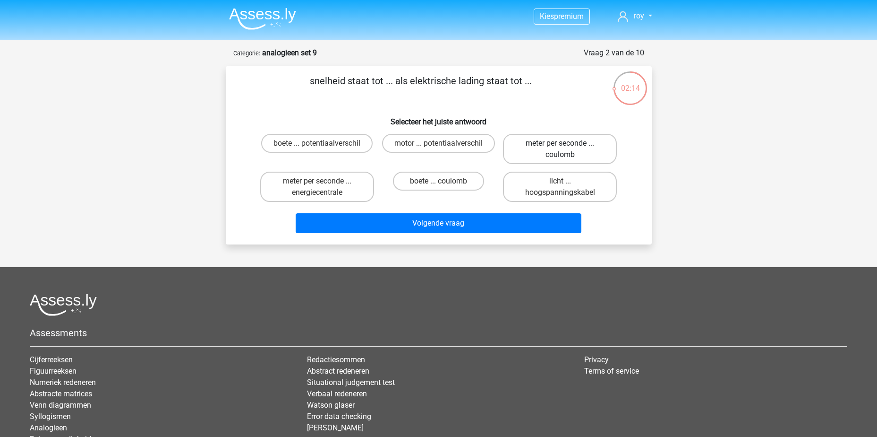
click at [553, 156] on label "meter per seconde ... coulomb" at bounding box center [560, 149] width 114 height 30
click at [560, 149] on input "meter per seconde ... coulomb" at bounding box center [563, 146] width 6 height 6
radio input "true"
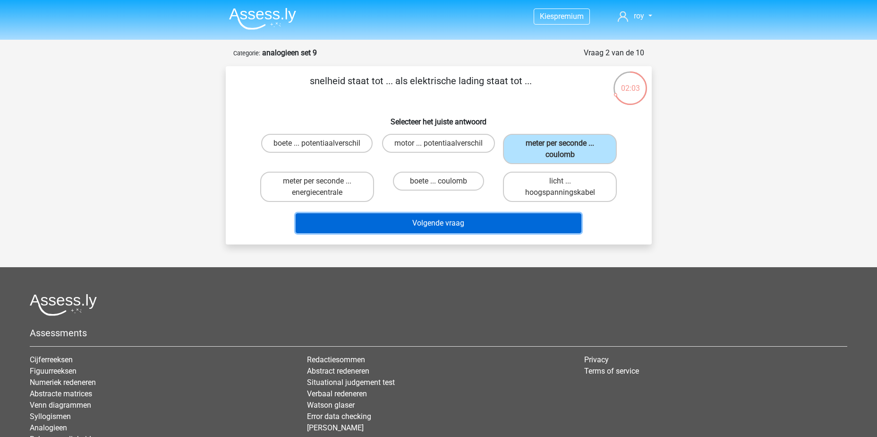
click at [505, 229] on button "Volgende vraag" at bounding box center [439, 223] width 286 height 20
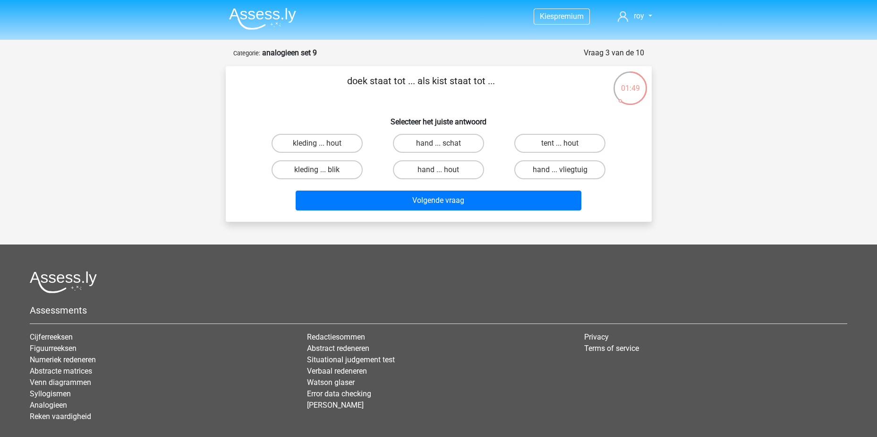
click at [564, 145] on input "tent ... hout" at bounding box center [563, 146] width 6 height 6
radio input "true"
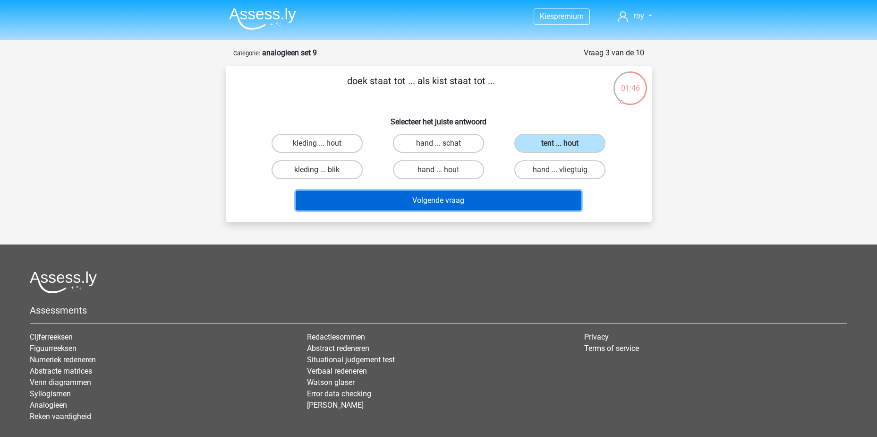
click at [506, 199] on button "Volgende vraag" at bounding box center [439, 200] width 286 height 20
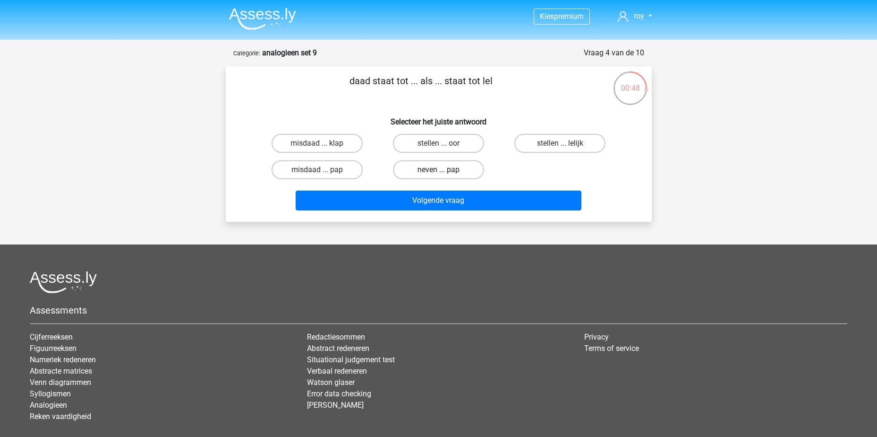
click at [437, 172] on label "neven ... pap" at bounding box center [438, 169] width 91 height 19
click at [438, 172] on input "neven ... pap" at bounding box center [441, 173] width 6 height 6
radio input "true"
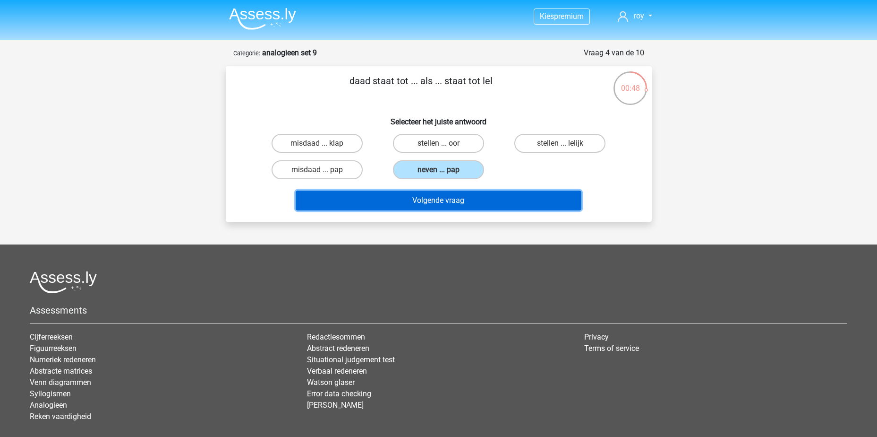
click at [437, 200] on button "Volgende vraag" at bounding box center [439, 200] width 286 height 20
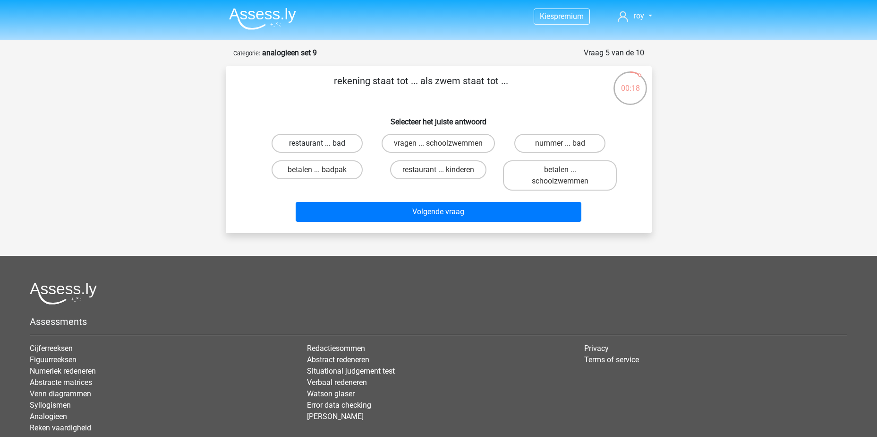
click at [311, 146] on label "restaurant ... bad" at bounding box center [317, 143] width 91 height 19
click at [317, 146] on input "restaurant ... bad" at bounding box center [320, 146] width 6 height 6
radio input "true"
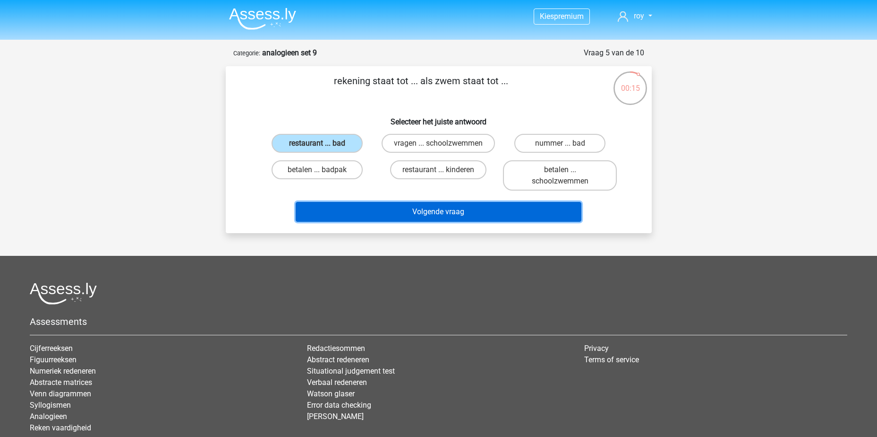
click at [446, 222] on button "Volgende vraag" at bounding box center [439, 212] width 286 height 20
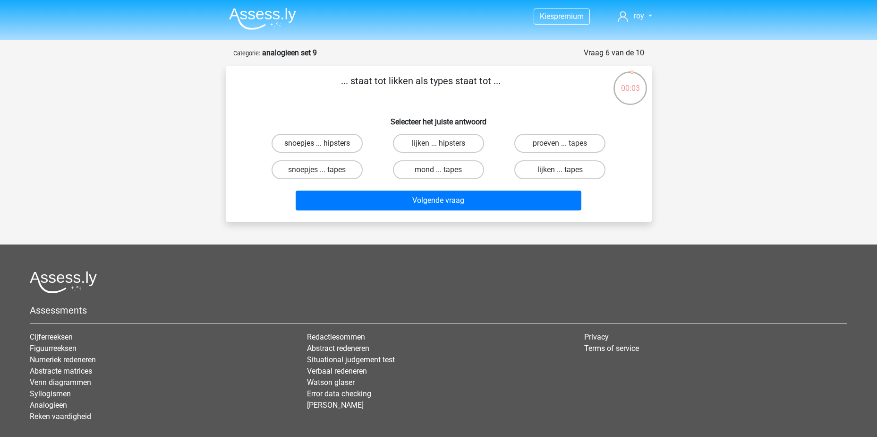
click at [334, 146] on label "snoepjes ... hipsters" at bounding box center [317, 143] width 91 height 19
click at [323, 146] on input "snoepjes ... hipsters" at bounding box center [320, 146] width 6 height 6
radio input "true"
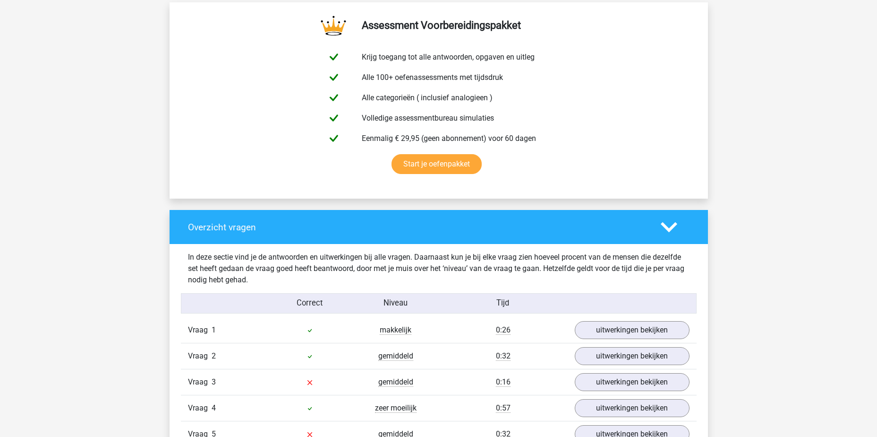
scroll to position [709, 0]
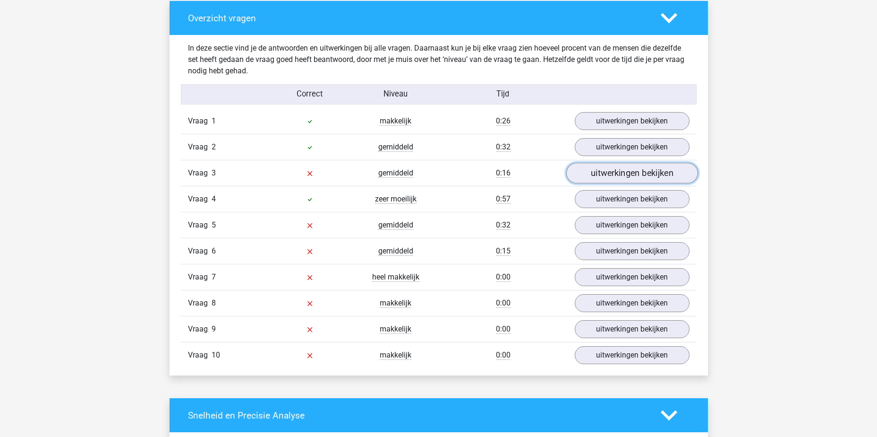
click at [601, 178] on link "uitwerkingen bekijken" at bounding box center [632, 173] width 132 height 21
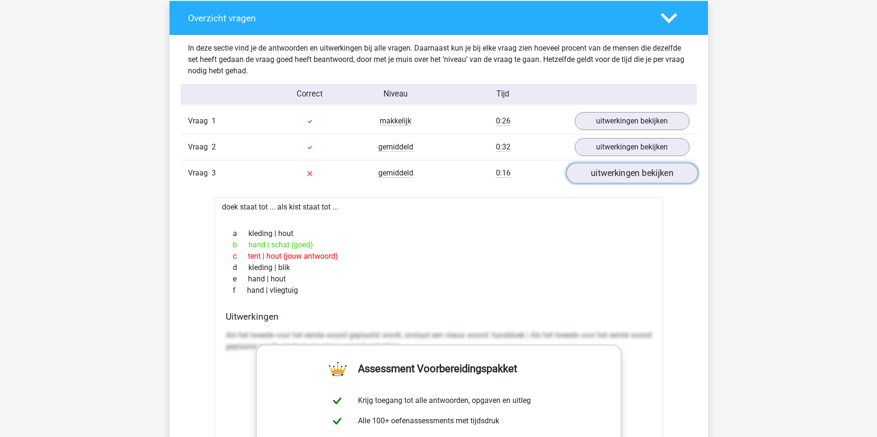
click at [601, 178] on link "uitwerkingen bekijken" at bounding box center [632, 173] width 132 height 21
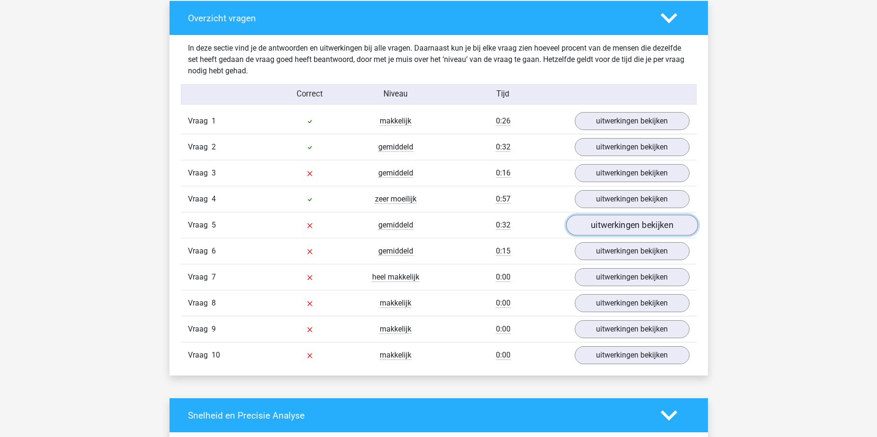
click at [601, 226] on link "uitwerkingen bekijken" at bounding box center [632, 225] width 132 height 21
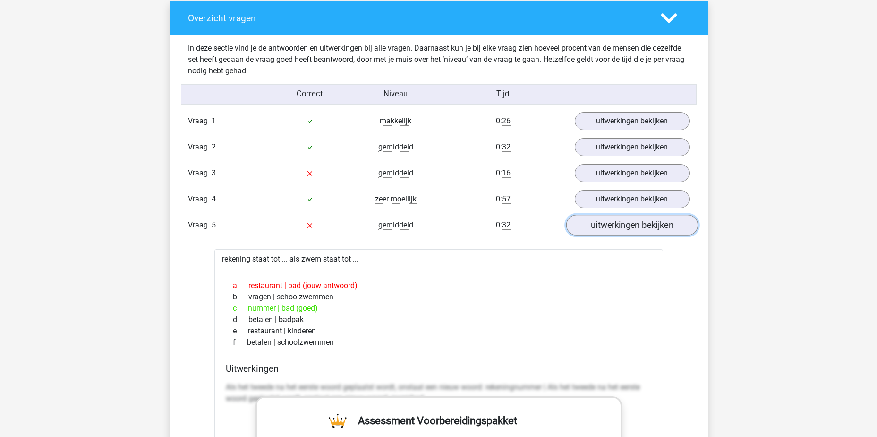
click at [663, 228] on link "uitwerkingen bekijken" at bounding box center [632, 225] width 132 height 21
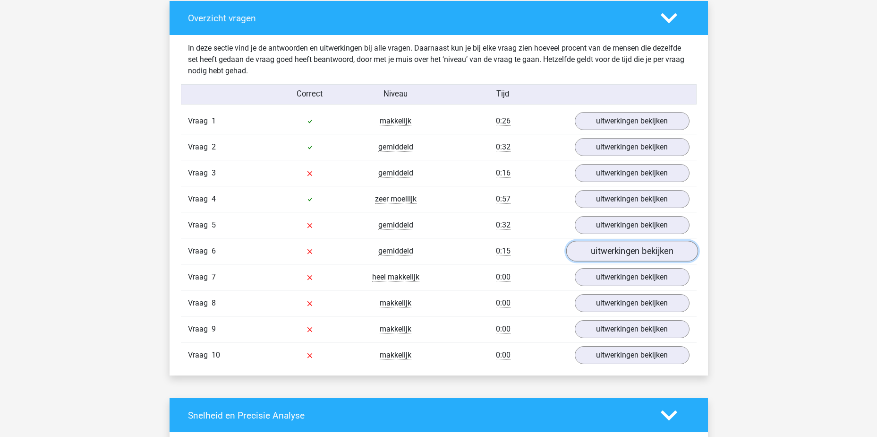
click at [641, 254] on link "uitwerkingen bekijken" at bounding box center [632, 250] width 132 height 21
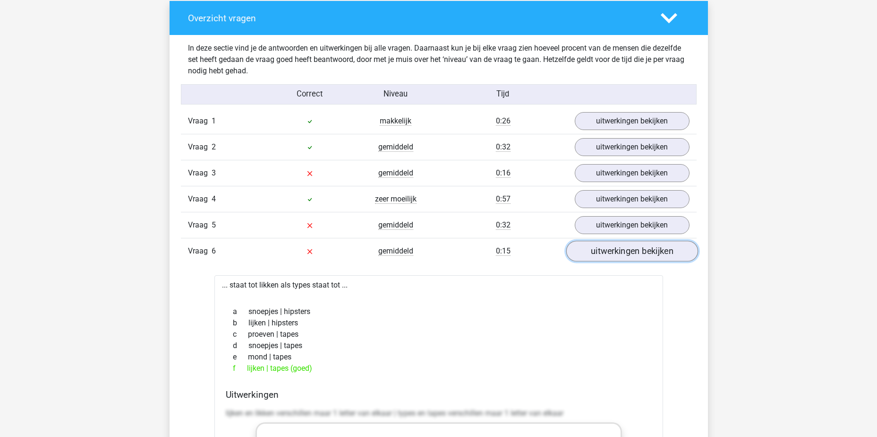
click at [642, 254] on link "uitwerkingen bekijken" at bounding box center [632, 250] width 132 height 21
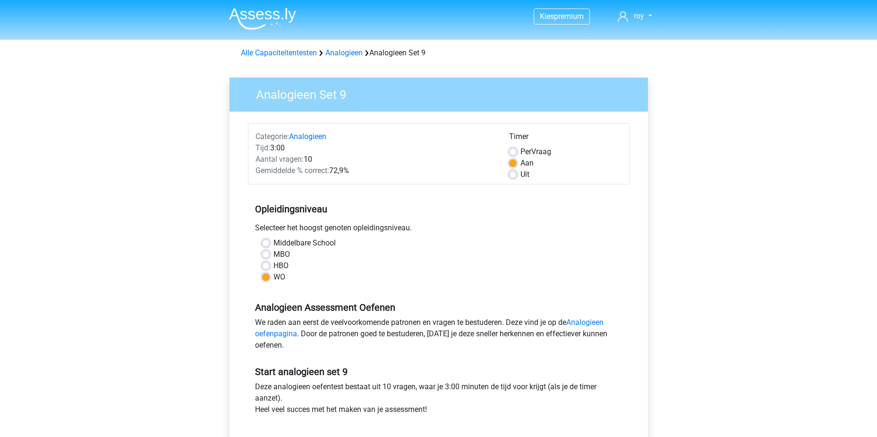
scroll to position [142, 0]
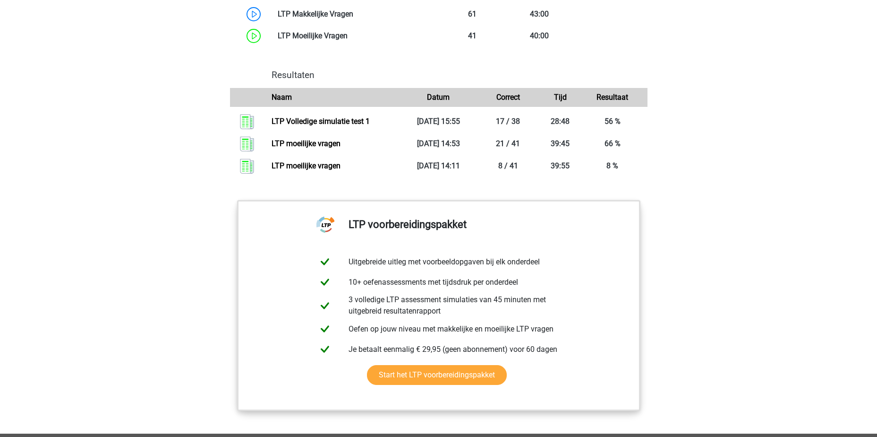
scroll to position [756, 0]
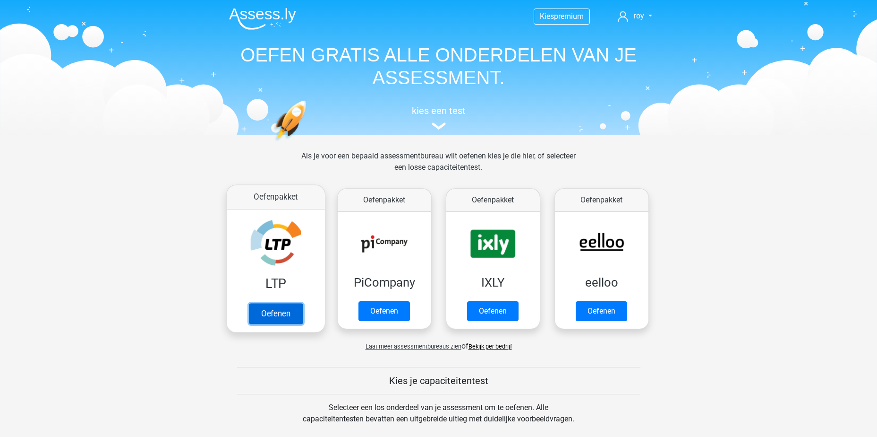
click at [278, 319] on link "Oefenen" at bounding box center [276, 313] width 54 height 21
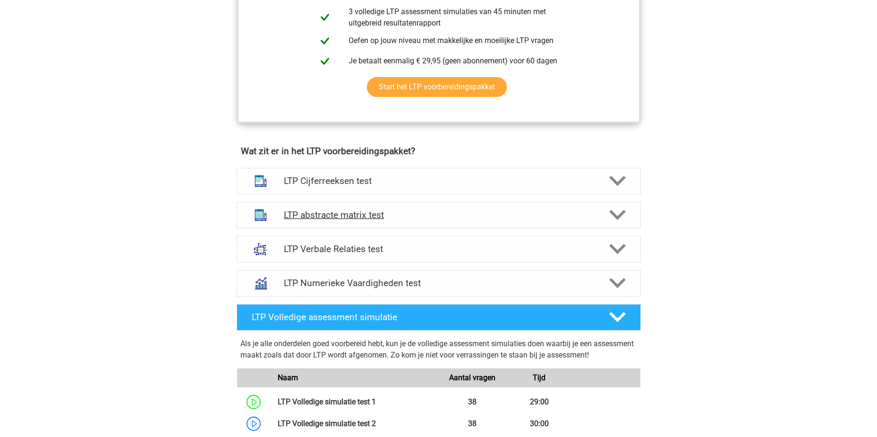
scroll to position [472, 0]
click at [413, 243] on div "LTP Verbale Relaties test" at bounding box center [439, 249] width 404 height 26
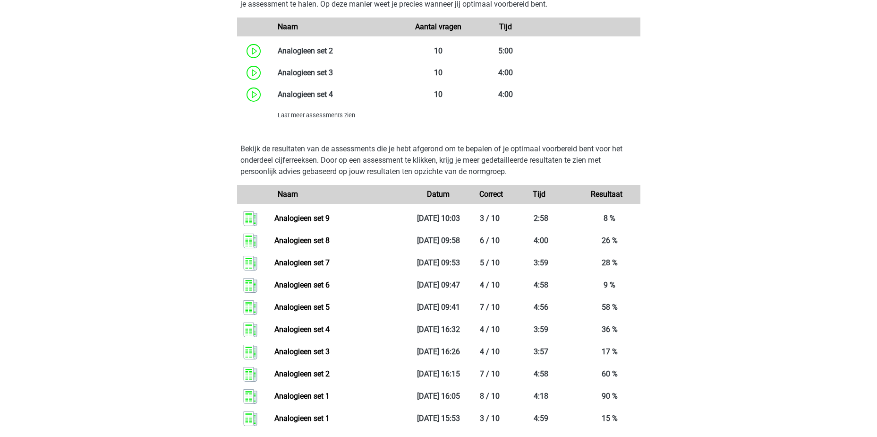
scroll to position [1181, 0]
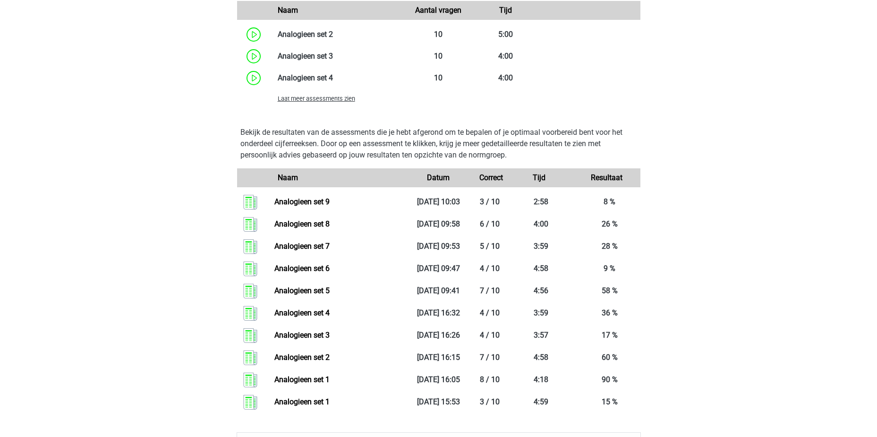
click at [333, 96] on span "Laat meer assessments zien" at bounding box center [316, 98] width 77 height 7
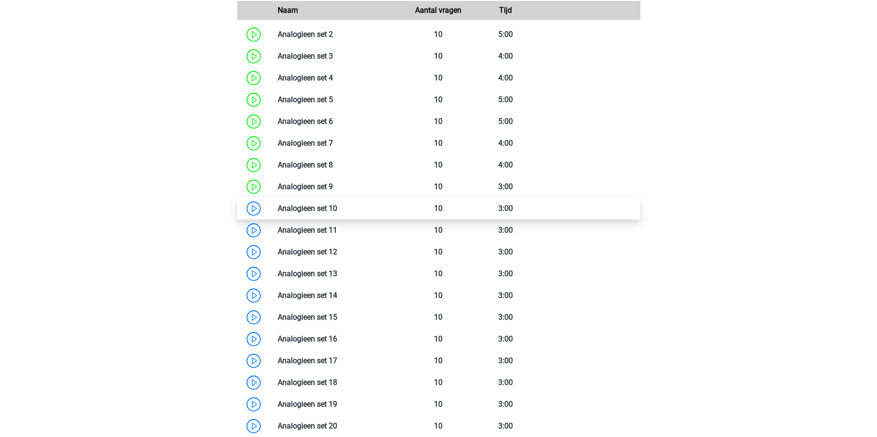
click at [337, 208] on link at bounding box center [337, 208] width 0 height 9
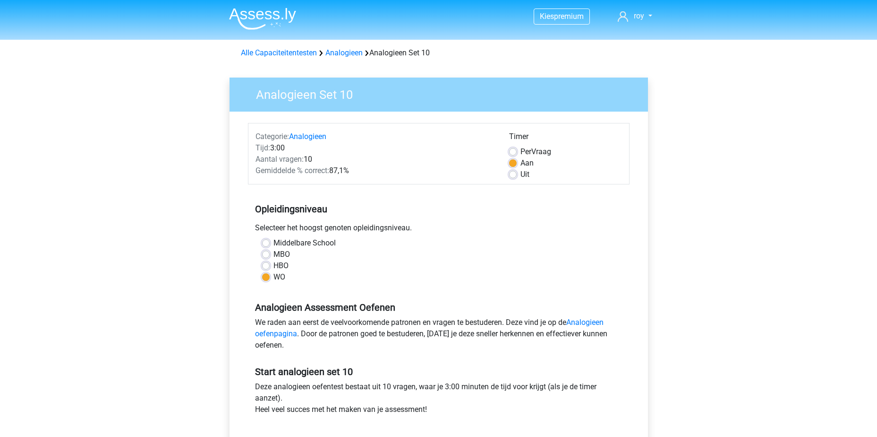
scroll to position [283, 0]
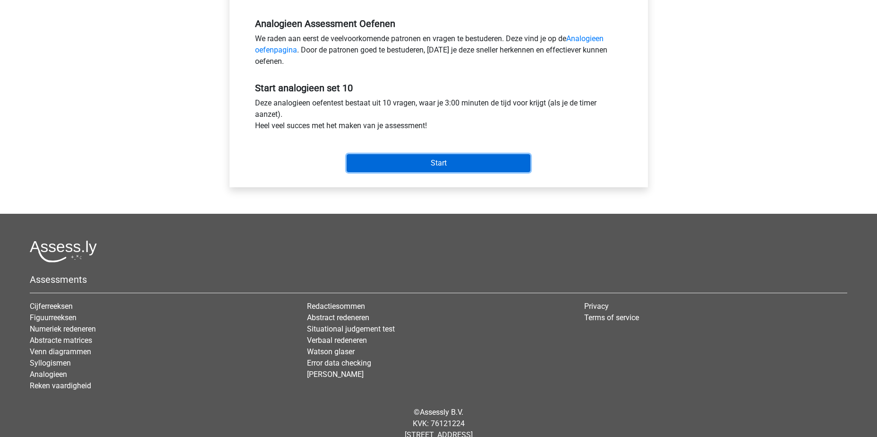
click at [437, 160] on input "Start" at bounding box center [439, 163] width 184 height 18
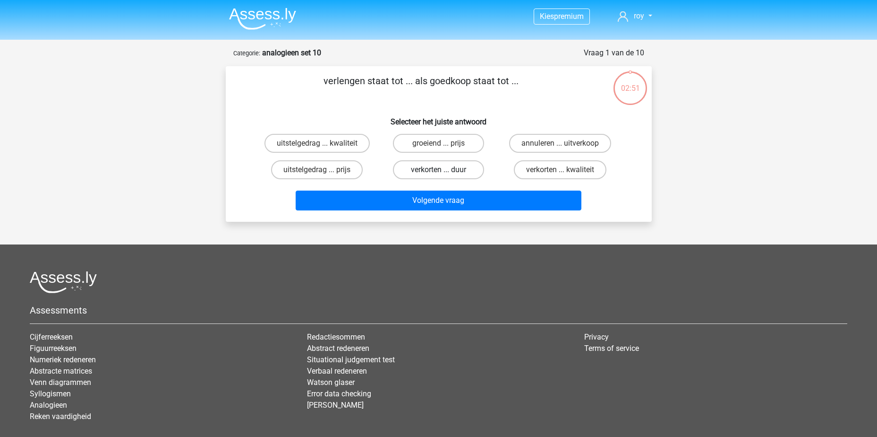
click at [430, 168] on label "verkorten ... duur" at bounding box center [438, 169] width 91 height 19
click at [438, 170] on input "verkorten ... duur" at bounding box center [441, 173] width 6 height 6
radio input "true"
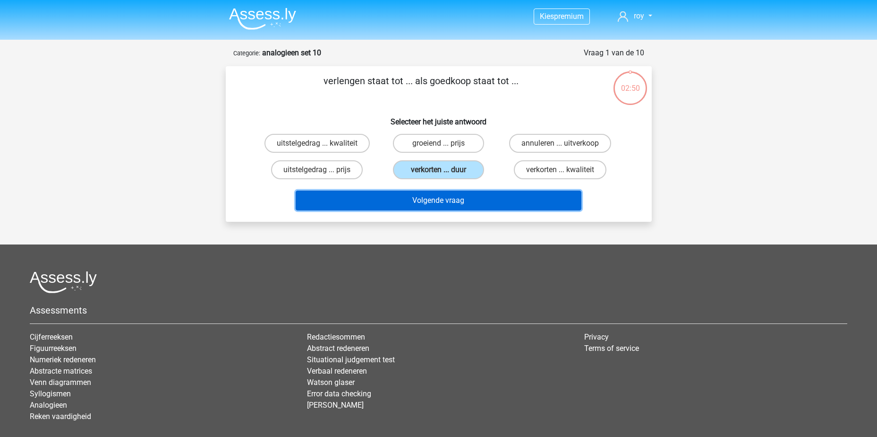
click at [447, 204] on button "Volgende vraag" at bounding box center [439, 200] width 286 height 20
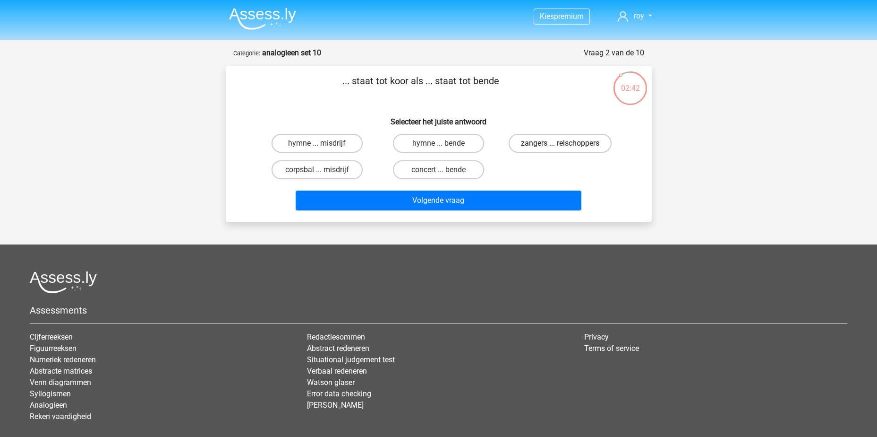
click at [532, 142] on label "zangers ... relschoppers" at bounding box center [560, 143] width 103 height 19
click at [560, 143] on input "zangers ... relschoppers" at bounding box center [563, 146] width 6 height 6
radio input "true"
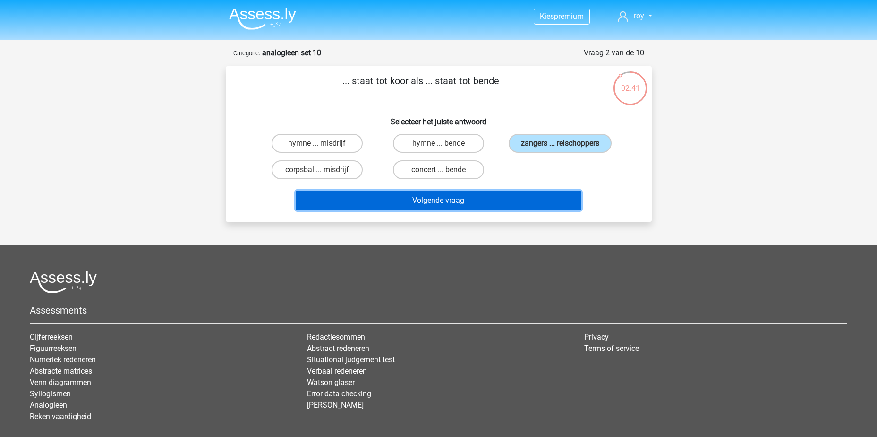
click at [448, 202] on button "Volgende vraag" at bounding box center [439, 200] width 286 height 20
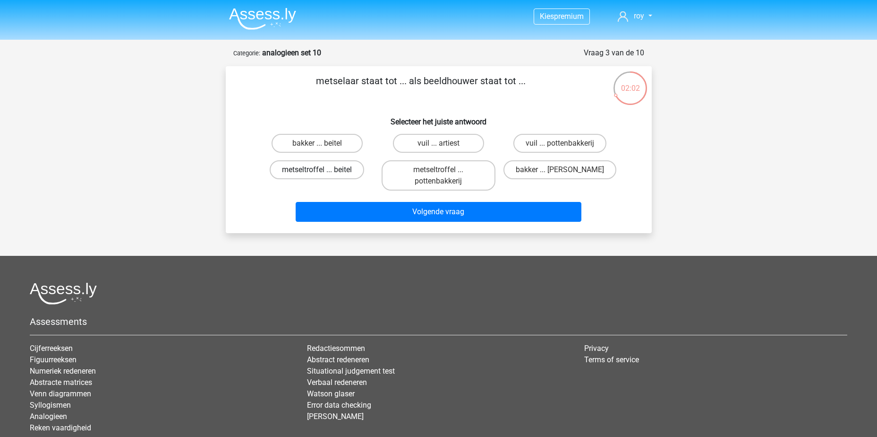
click at [348, 172] on label "metseltroffel ... beitel" at bounding box center [317, 169] width 94 height 19
click at [323, 172] on input "metseltroffel ... beitel" at bounding box center [320, 173] width 6 height 6
radio input "true"
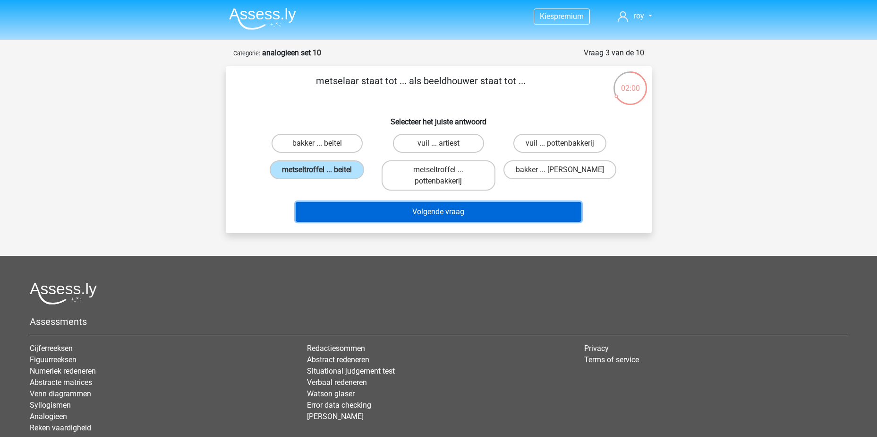
click at [447, 209] on button "Volgende vraag" at bounding box center [439, 212] width 286 height 20
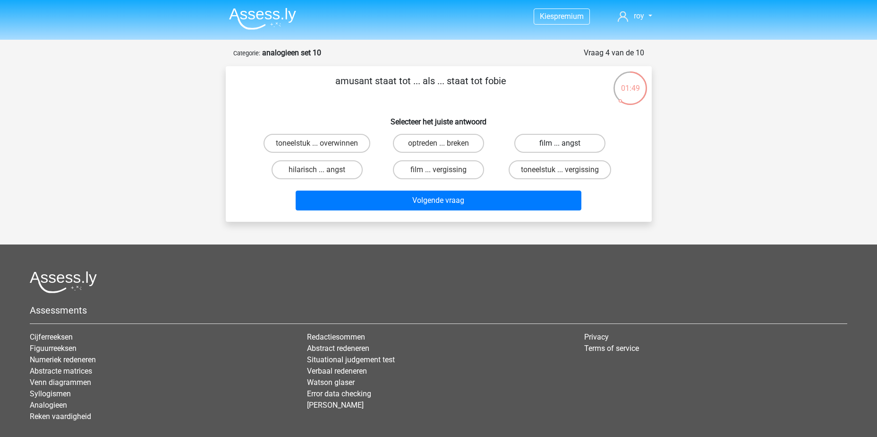
click at [550, 146] on label "film ... angst" at bounding box center [560, 143] width 91 height 19
click at [560, 146] on input "film ... angst" at bounding box center [563, 146] width 6 height 6
radio input "true"
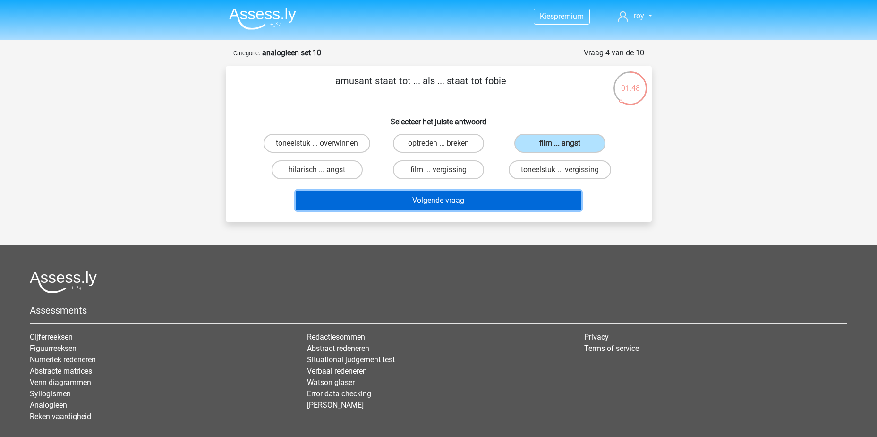
click at [453, 201] on button "Volgende vraag" at bounding box center [439, 200] width 286 height 20
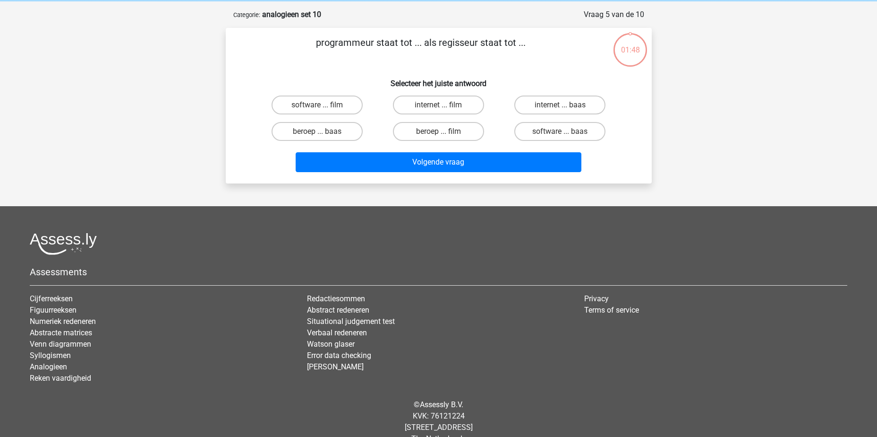
scroll to position [47, 0]
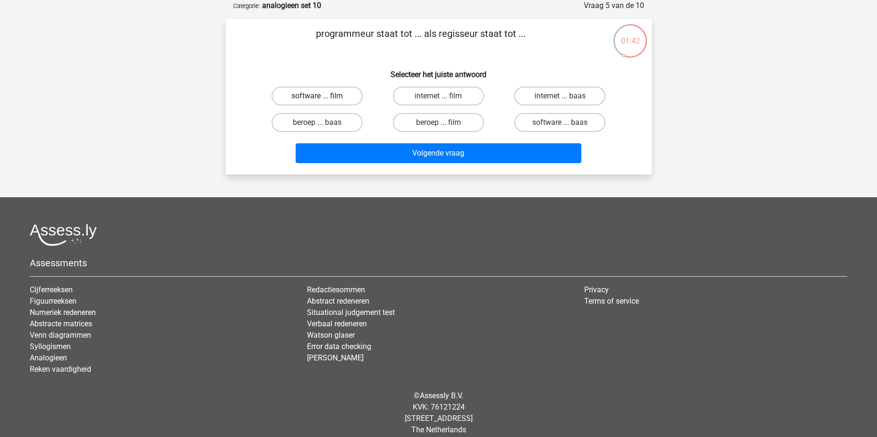
drag, startPoint x: 333, startPoint y: 98, endPoint x: 338, endPoint y: 99, distance: 5.7
click at [333, 98] on label "software ... film" at bounding box center [317, 95] width 91 height 19
click at [323, 98] on input "software ... film" at bounding box center [320, 99] width 6 height 6
radio input "true"
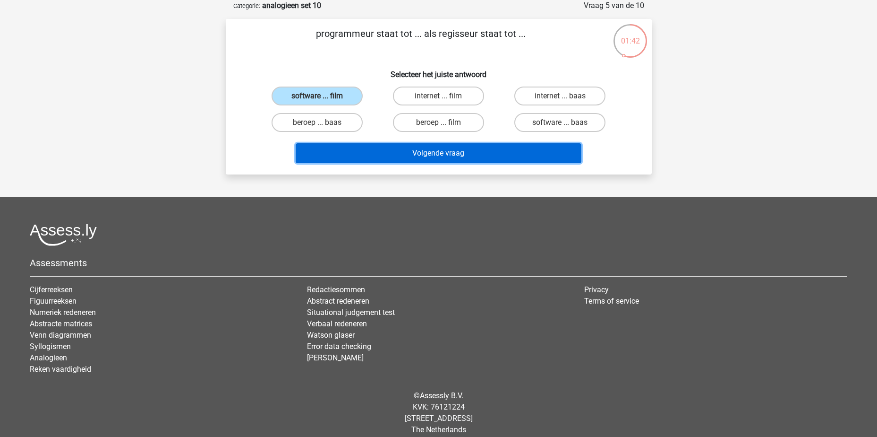
click at [455, 155] on button "Volgende vraag" at bounding box center [439, 153] width 286 height 20
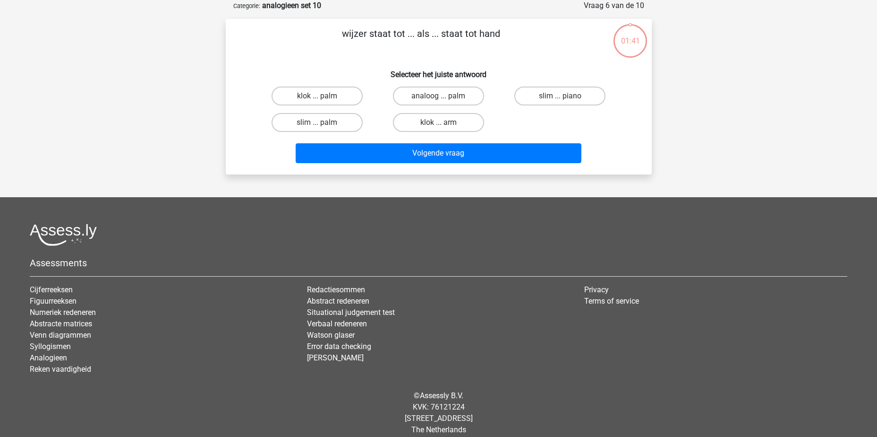
scroll to position [0, 0]
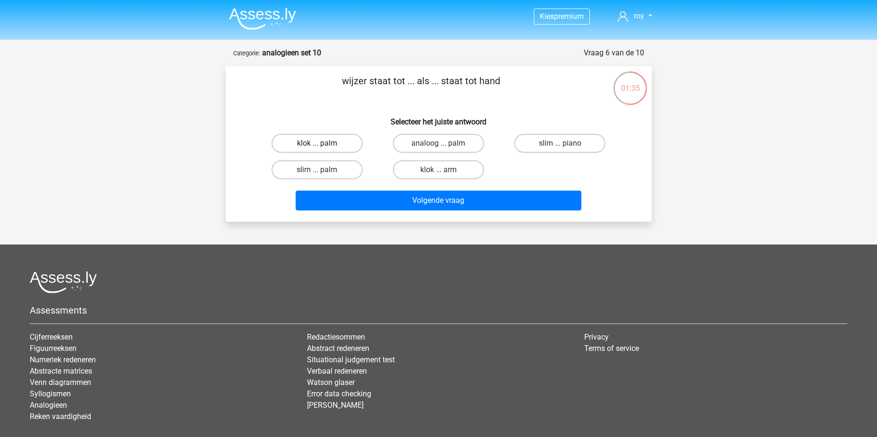
click at [335, 144] on label "klok ... palm" at bounding box center [317, 143] width 91 height 19
click at [323, 144] on input "klok ... palm" at bounding box center [320, 146] width 6 height 6
radio input "true"
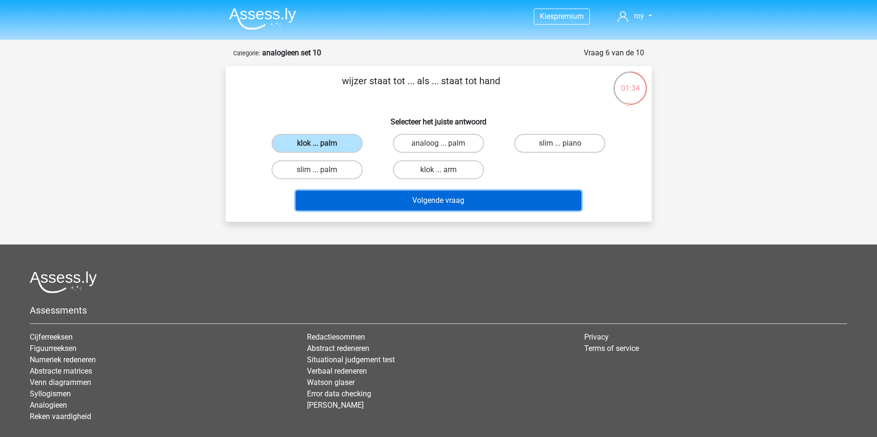
click at [467, 197] on button "Volgende vraag" at bounding box center [439, 200] width 286 height 20
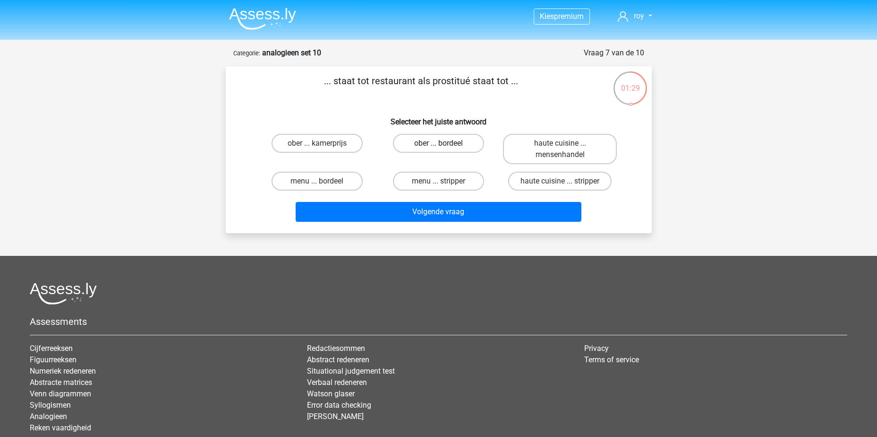
click at [451, 146] on label "ober ... bordeel" at bounding box center [438, 143] width 91 height 19
click at [445, 146] on input "ober ... bordeel" at bounding box center [441, 146] width 6 height 6
radio input "true"
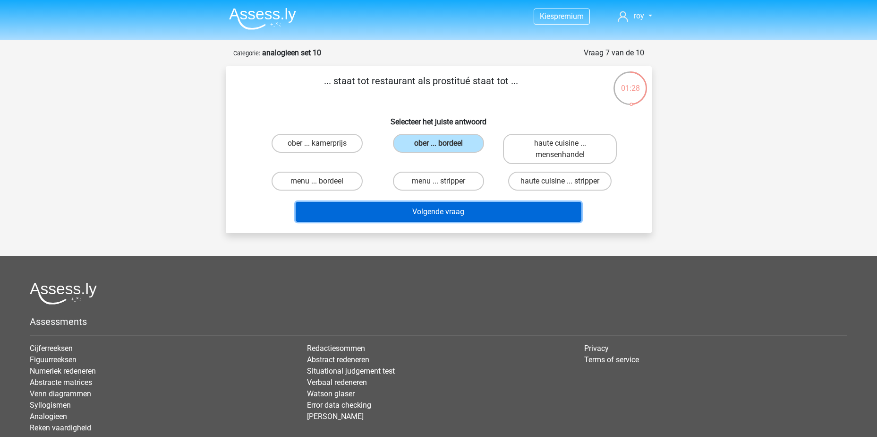
click at [466, 213] on button "Volgende vraag" at bounding box center [439, 212] width 286 height 20
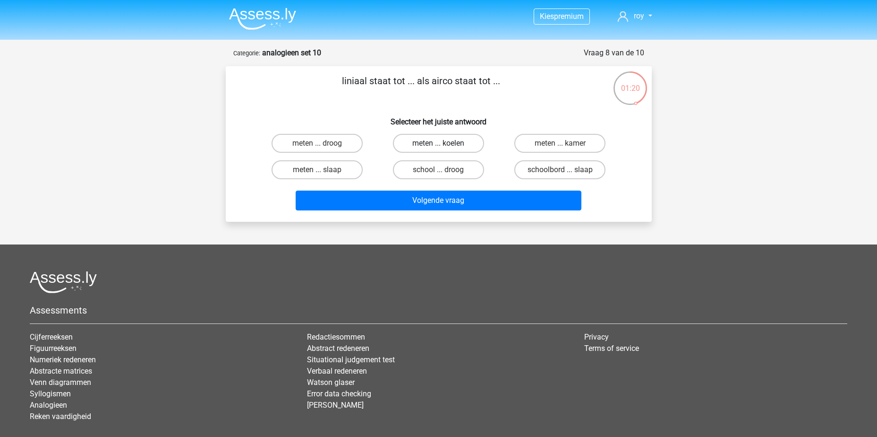
click at [436, 146] on label "meten ... koelen" at bounding box center [438, 143] width 91 height 19
click at [438, 146] on input "meten ... koelen" at bounding box center [441, 146] width 6 height 6
radio input "true"
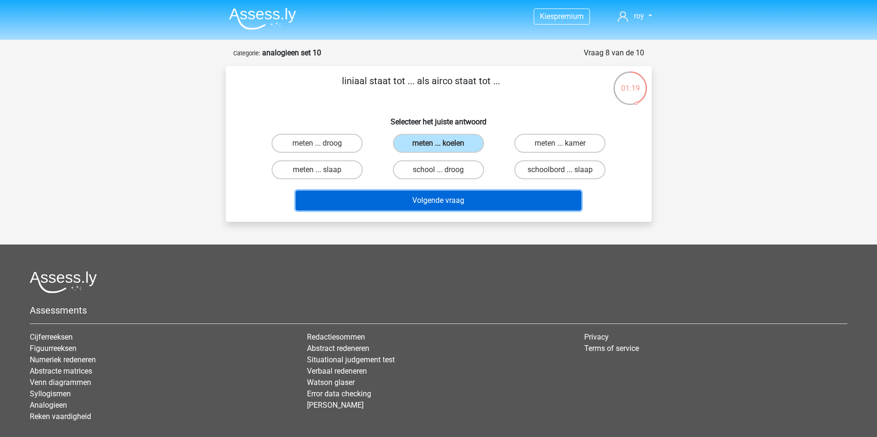
click at [455, 209] on button "Volgende vraag" at bounding box center [439, 200] width 286 height 20
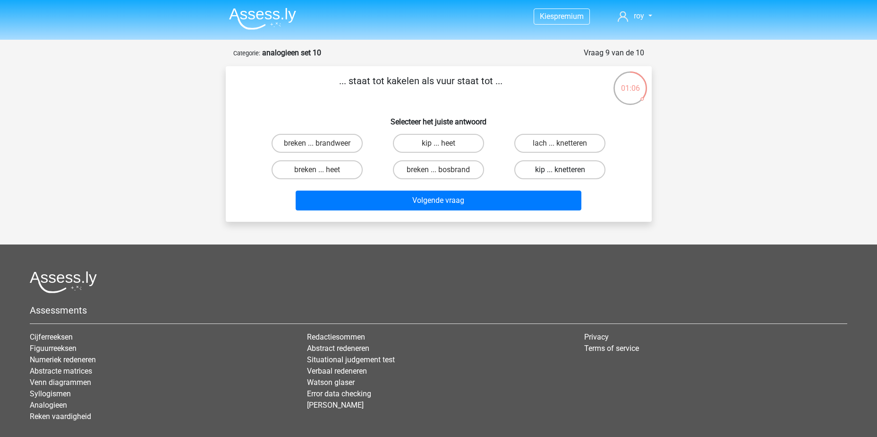
click at [567, 171] on label "kip ... knetteren" at bounding box center [560, 169] width 91 height 19
click at [566, 171] on input "kip ... knetteren" at bounding box center [563, 173] width 6 height 6
radio input "true"
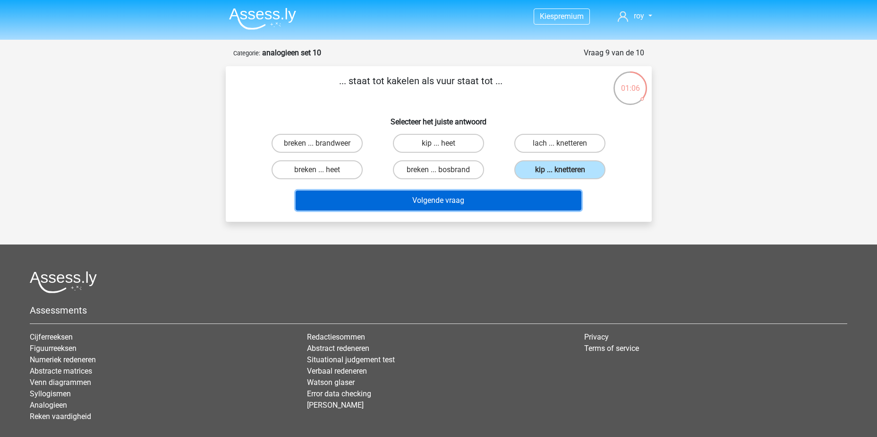
click at [503, 199] on button "Volgende vraag" at bounding box center [439, 200] width 286 height 20
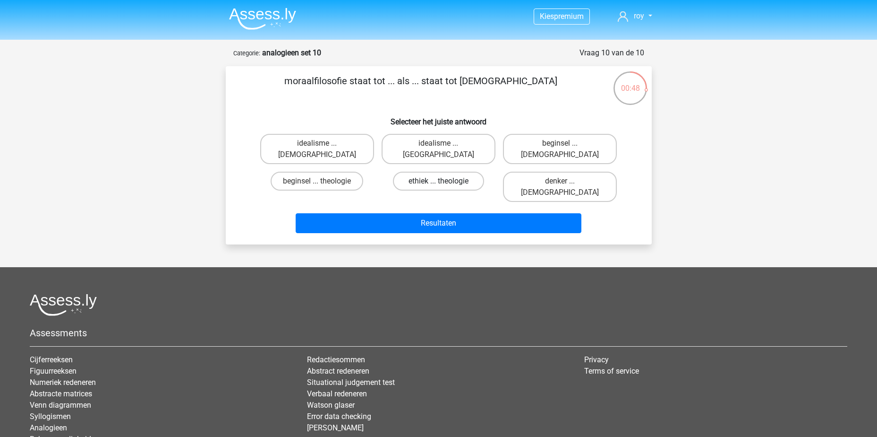
click at [447, 172] on label "ethiek ... theologie" at bounding box center [438, 181] width 91 height 19
click at [445, 181] on input "ethiek ... theologie" at bounding box center [441, 184] width 6 height 6
radio input "true"
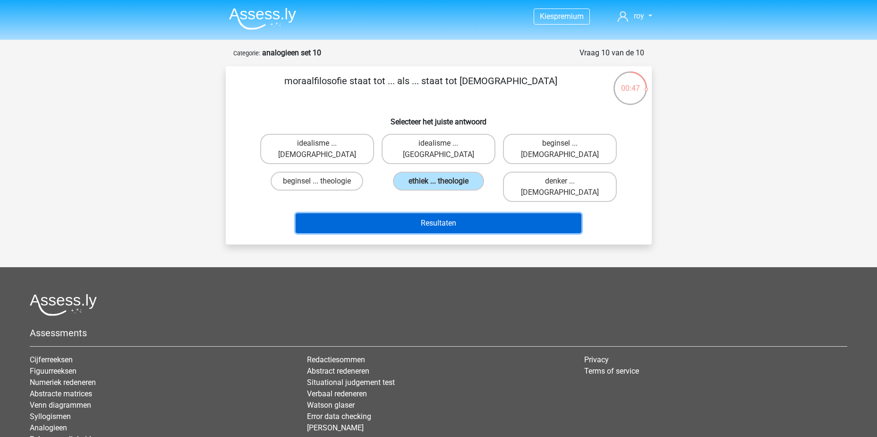
click at [445, 213] on button "Resultaten" at bounding box center [439, 223] width 286 height 20
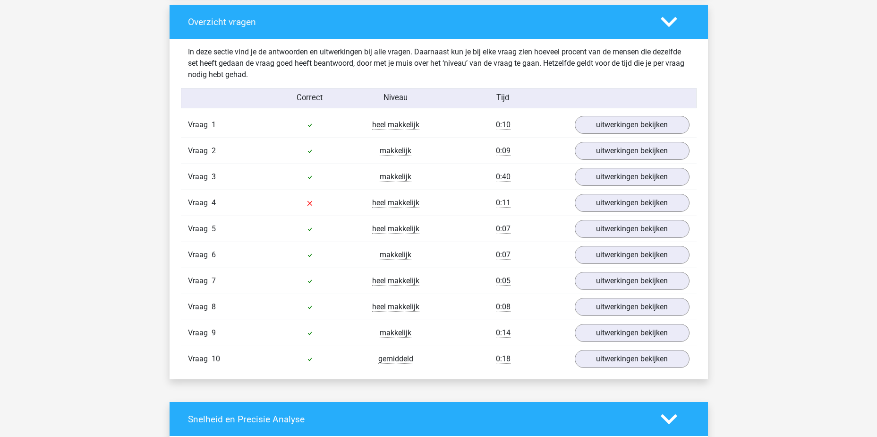
scroll to position [709, 0]
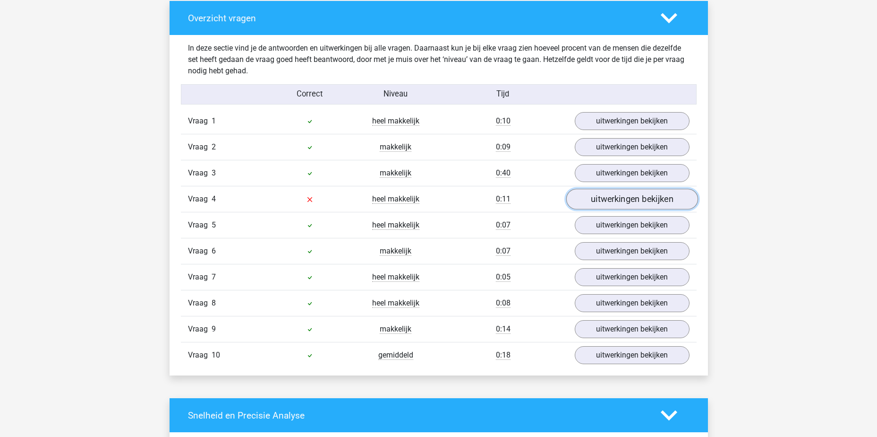
click at [660, 204] on link "uitwerkingen bekijken" at bounding box center [632, 199] width 132 height 21
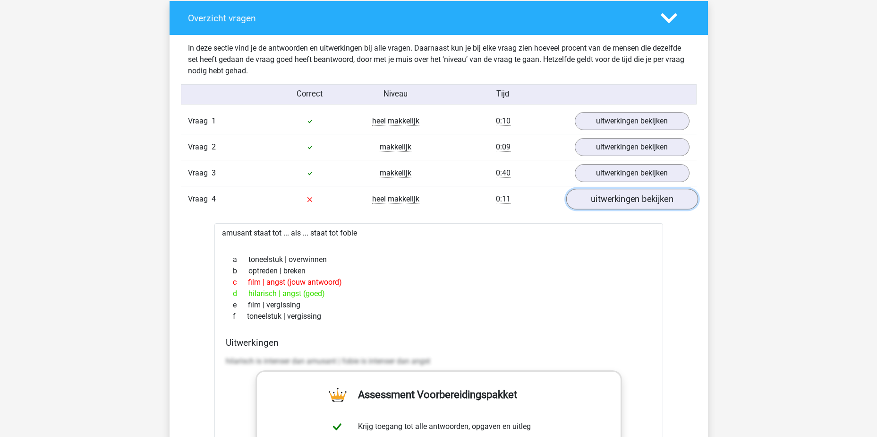
click at [660, 204] on link "uitwerkingen bekijken" at bounding box center [632, 199] width 132 height 21
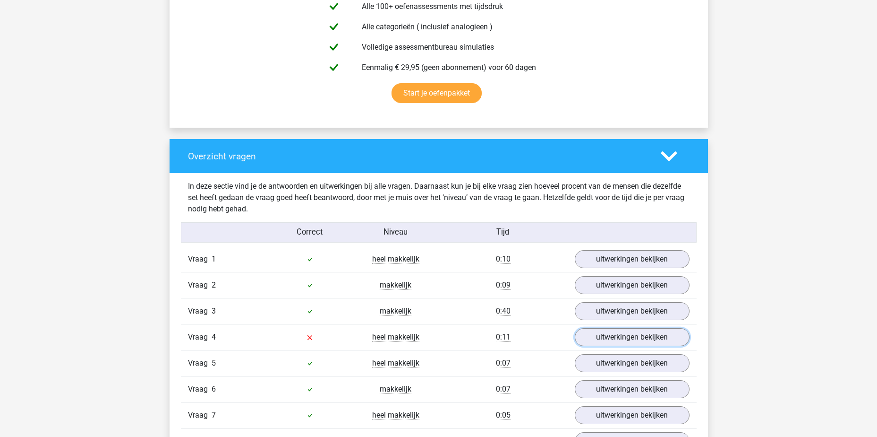
scroll to position [331, 0]
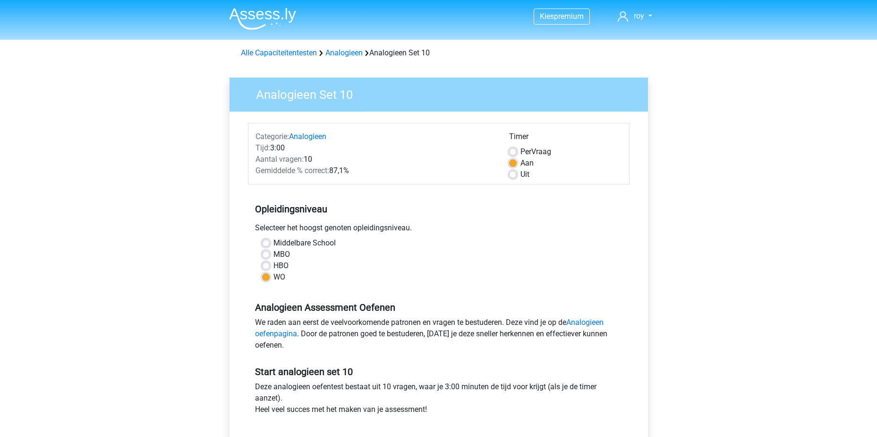
scroll to position [283, 0]
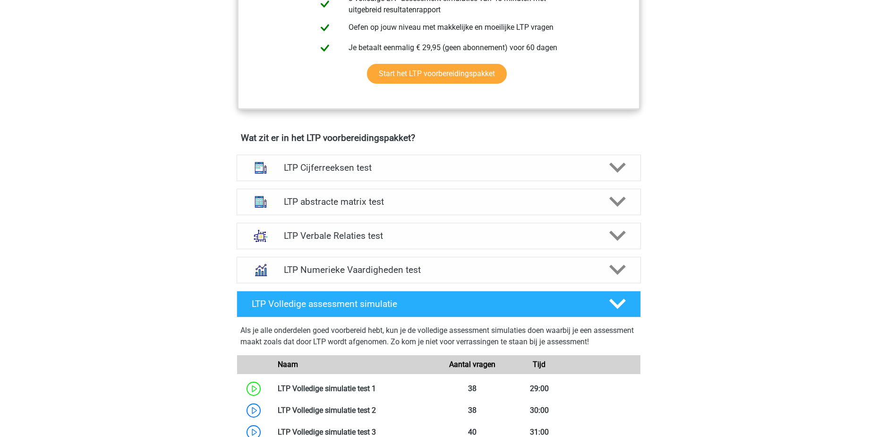
scroll to position [463, 0]
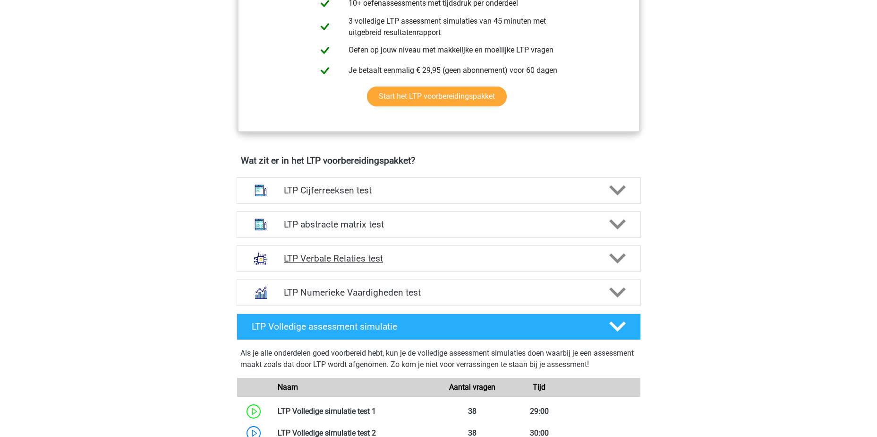
click at [432, 263] on h4 "LTP Verbale Relaties test" at bounding box center [438, 258] width 309 height 11
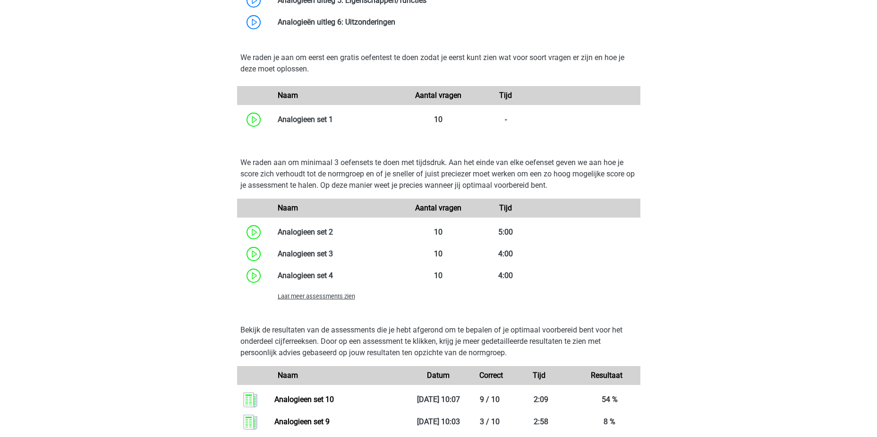
scroll to position [983, 0]
click at [317, 297] on span "Laat meer assessments zien" at bounding box center [316, 296] width 77 height 7
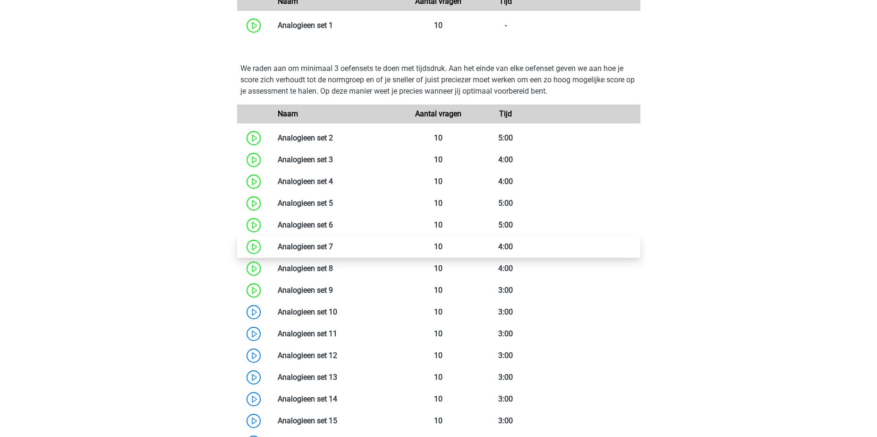
scroll to position [1125, 0]
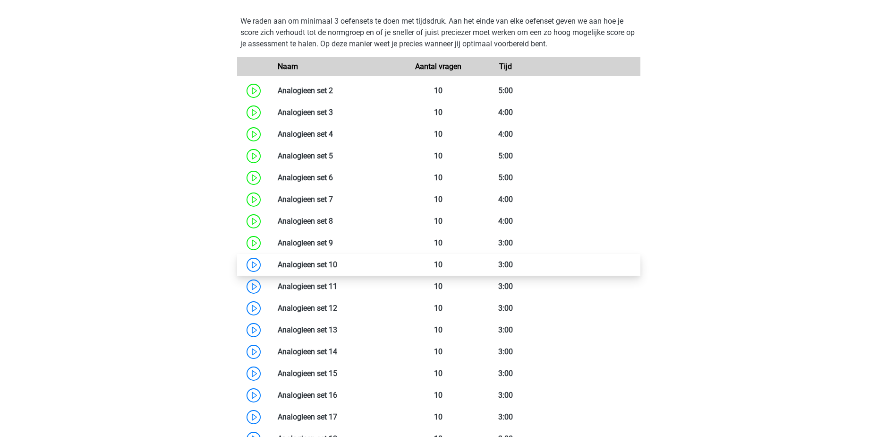
click at [337, 263] on link at bounding box center [337, 264] width 0 height 9
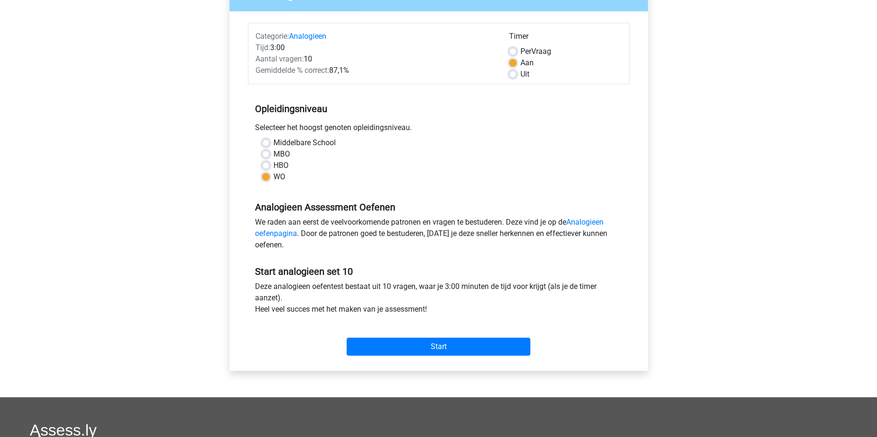
scroll to position [236, 0]
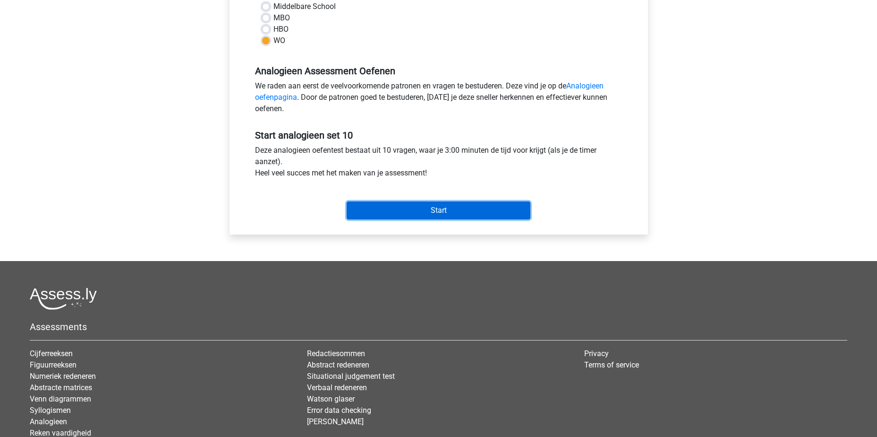
click at [432, 208] on input "Start" at bounding box center [439, 210] width 184 height 18
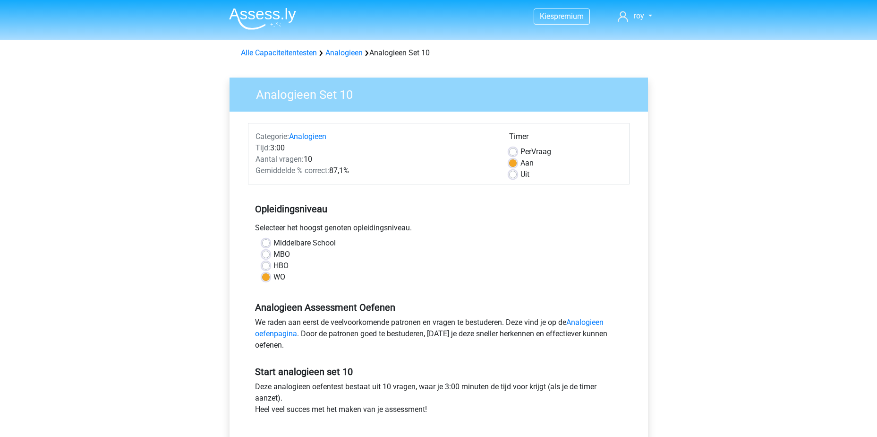
scroll to position [236, 0]
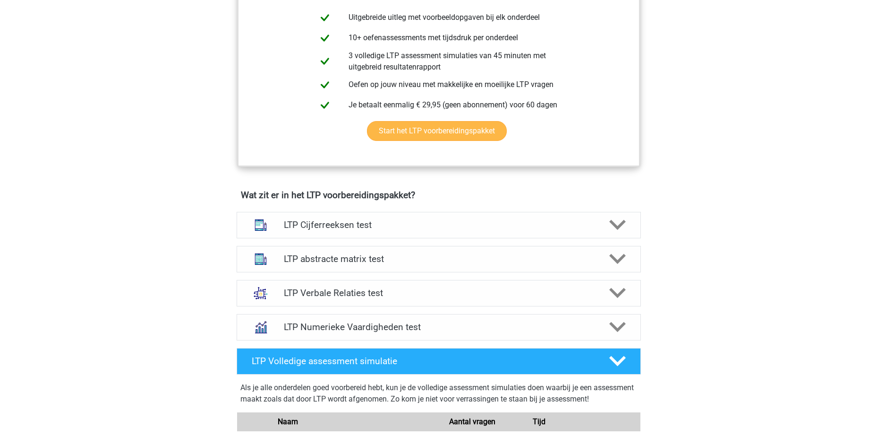
scroll to position [369, 0]
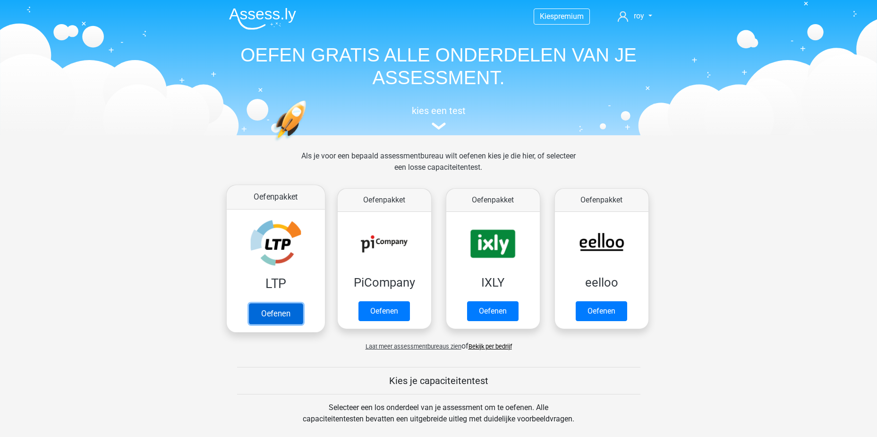
click at [279, 319] on link "Oefenen" at bounding box center [276, 313] width 54 height 21
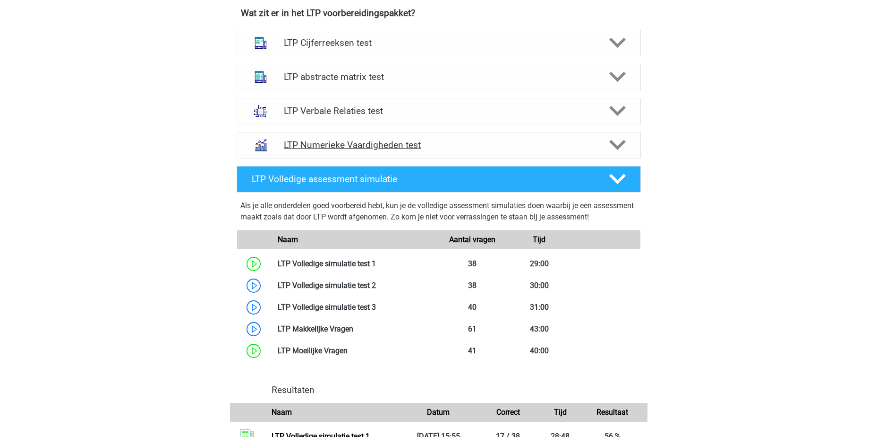
scroll to position [567, 0]
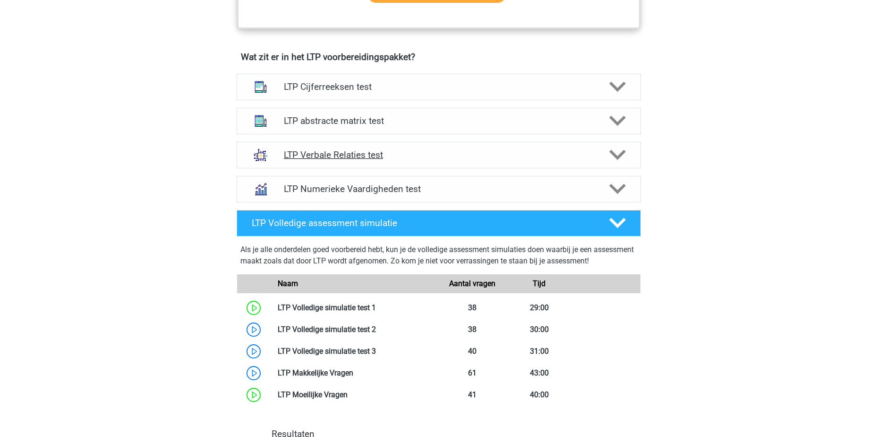
click at [415, 149] on div "LTP Verbale Relaties test" at bounding box center [439, 155] width 404 height 26
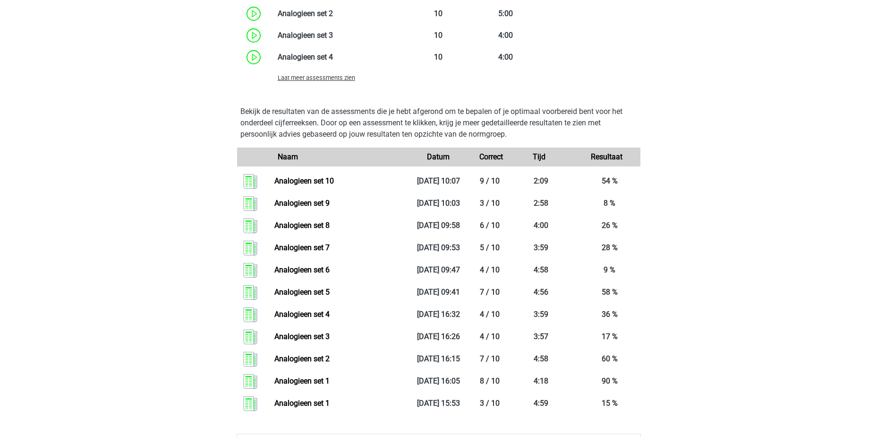
scroll to position [1087, 0]
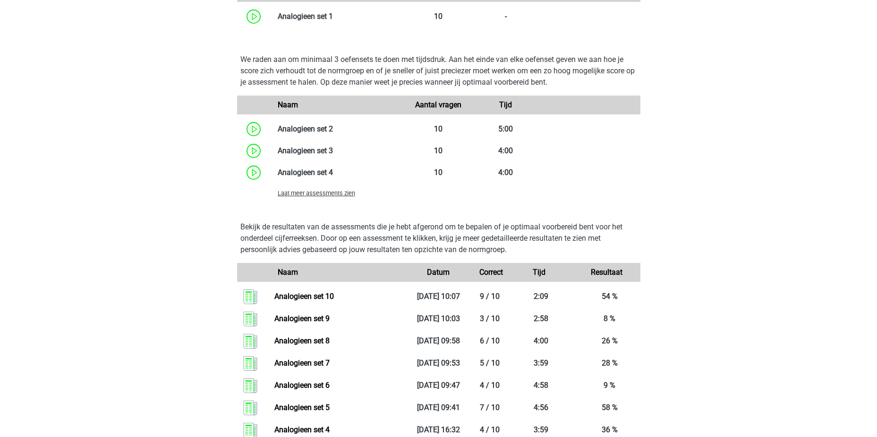
click at [327, 192] on span "Laat meer assessments zien" at bounding box center [316, 192] width 77 height 7
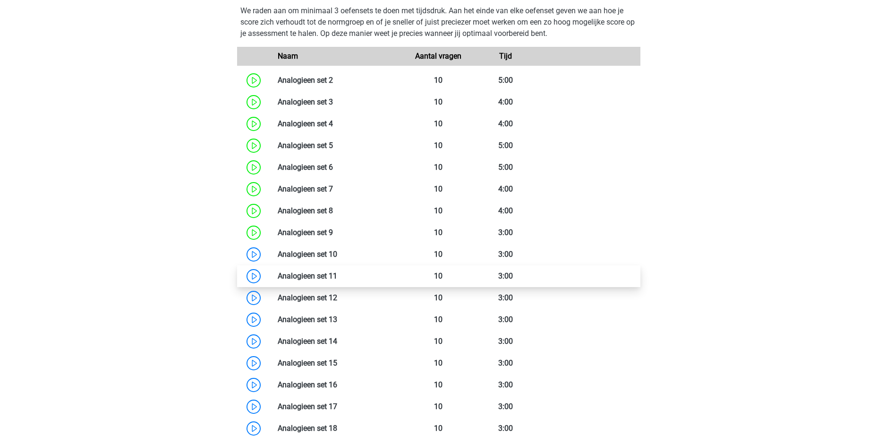
scroll to position [1181, 0]
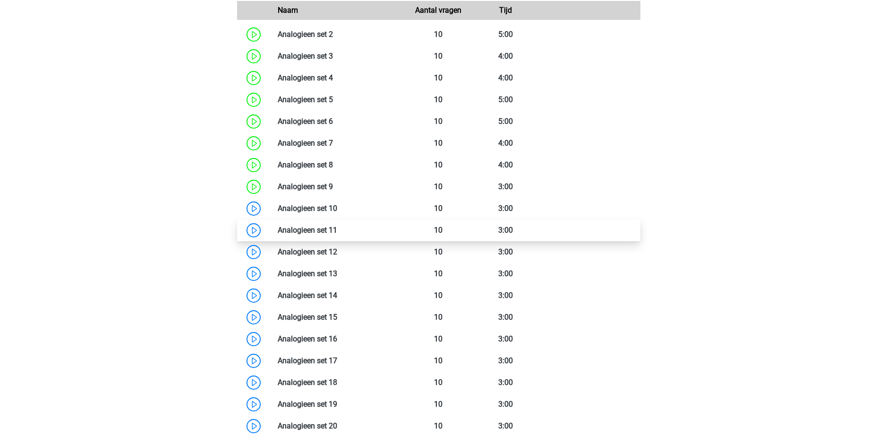
click at [337, 227] on link at bounding box center [337, 229] width 0 height 9
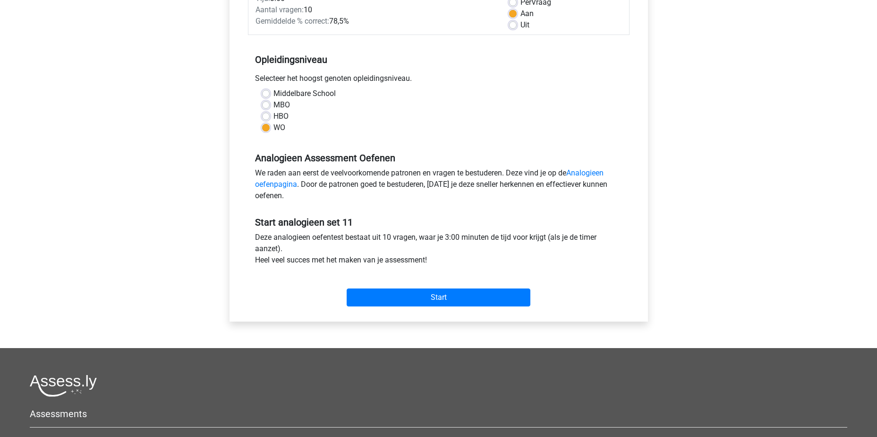
scroll to position [236, 0]
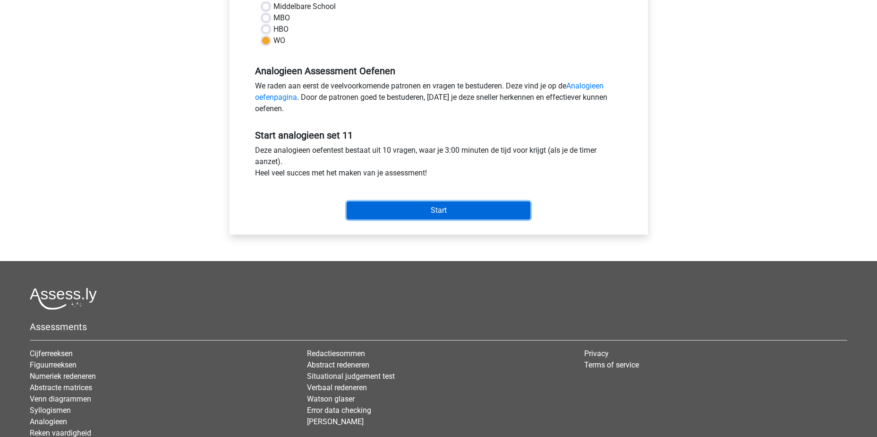
click at [414, 206] on input "Start" at bounding box center [439, 210] width 184 height 18
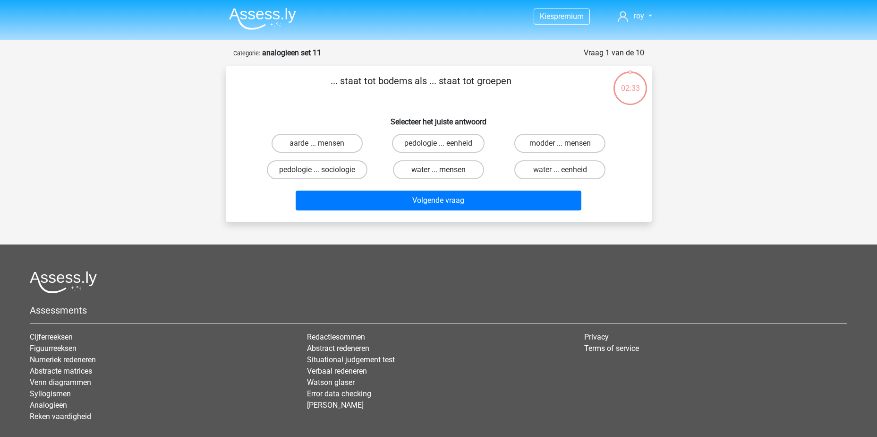
click at [450, 174] on label "water ... mensen" at bounding box center [438, 169] width 91 height 19
click at [445, 174] on input "water ... mensen" at bounding box center [441, 173] width 6 height 6
radio input "true"
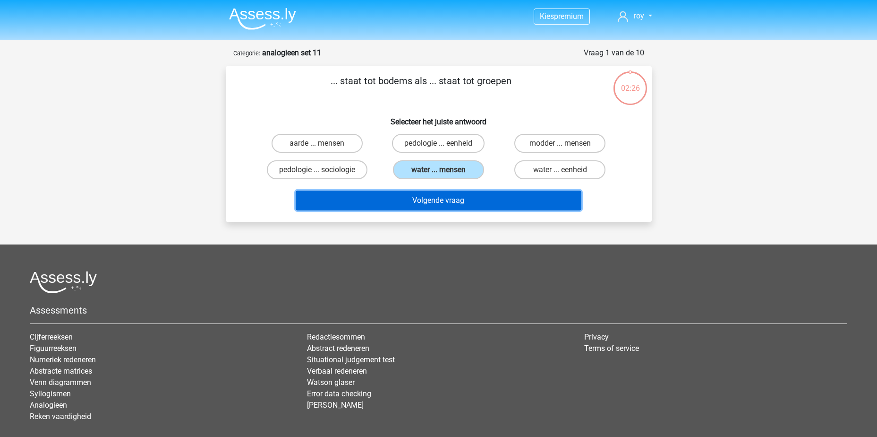
click at [458, 203] on button "Volgende vraag" at bounding box center [439, 200] width 286 height 20
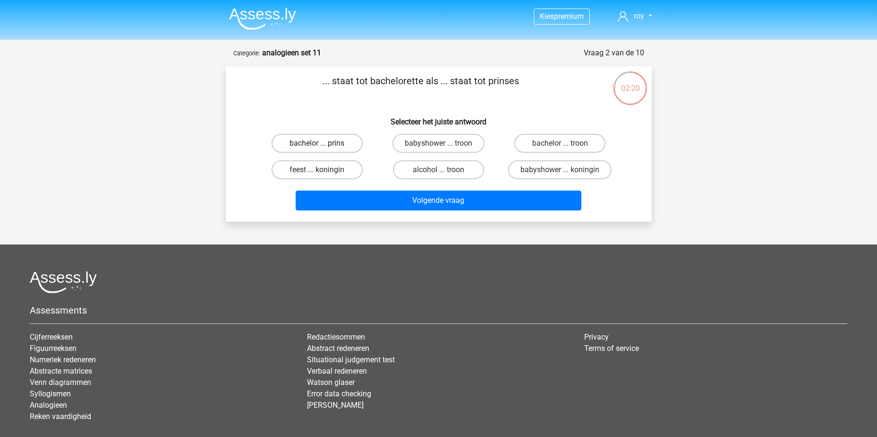
click at [335, 147] on label "bachelor ... prins" at bounding box center [317, 143] width 91 height 19
click at [323, 147] on input "bachelor ... prins" at bounding box center [320, 146] width 6 height 6
radio input "true"
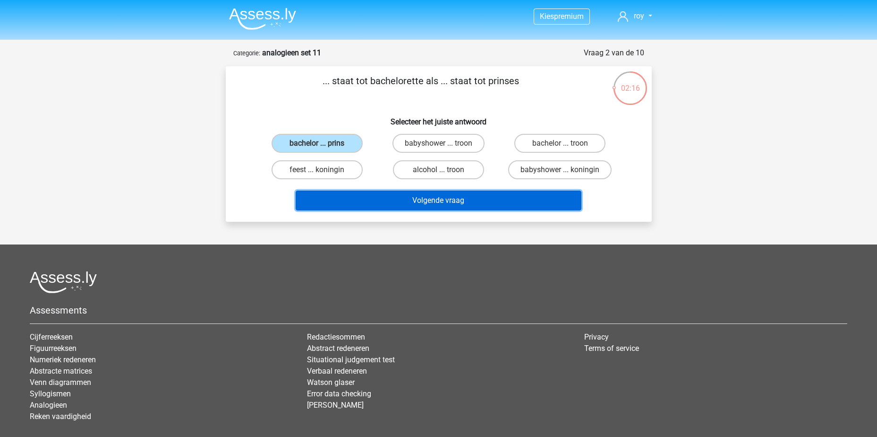
click at [452, 197] on button "Volgende vraag" at bounding box center [439, 200] width 286 height 20
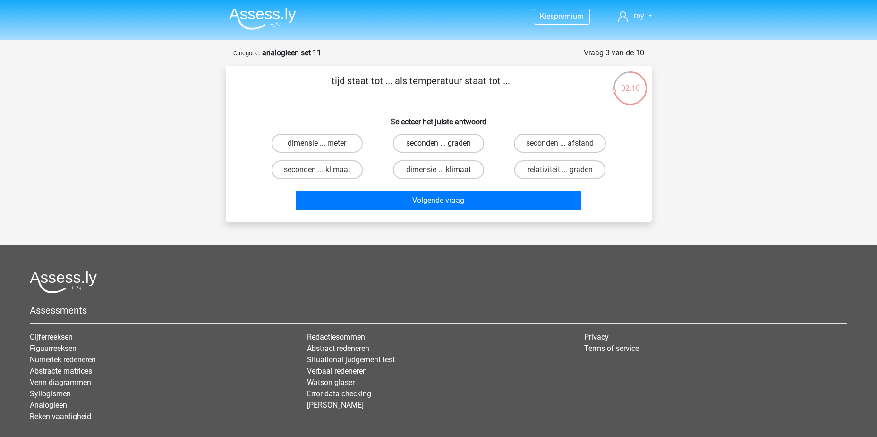
click at [434, 147] on label "seconden ... graden" at bounding box center [438, 143] width 91 height 19
click at [438, 147] on input "seconden ... graden" at bounding box center [441, 146] width 6 height 6
radio input "true"
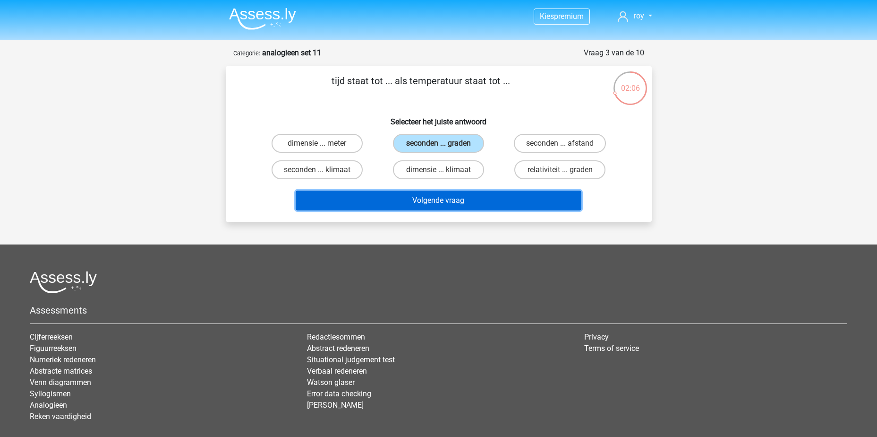
click at [444, 202] on button "Volgende vraag" at bounding box center [439, 200] width 286 height 20
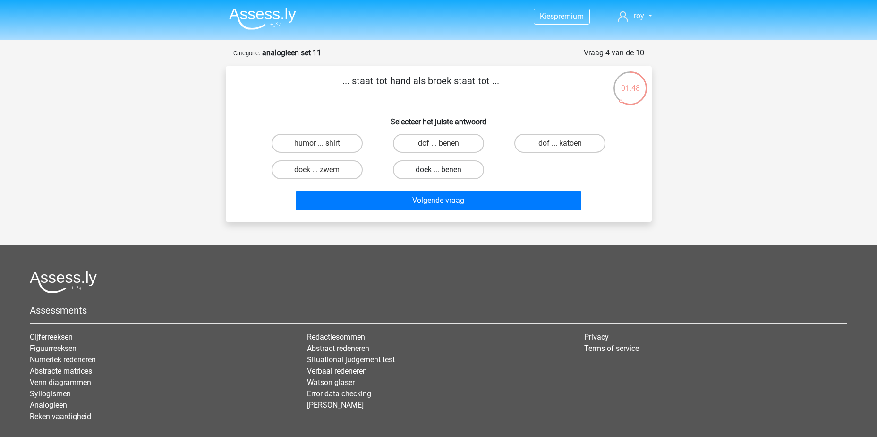
click at [450, 172] on label "doek ... benen" at bounding box center [438, 169] width 91 height 19
click at [445, 172] on input "doek ... benen" at bounding box center [441, 173] width 6 height 6
radio input "true"
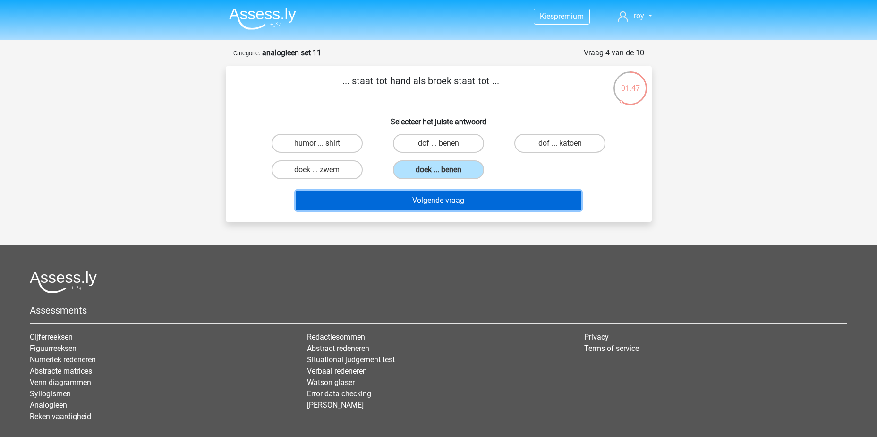
click at [453, 196] on button "Volgende vraag" at bounding box center [439, 200] width 286 height 20
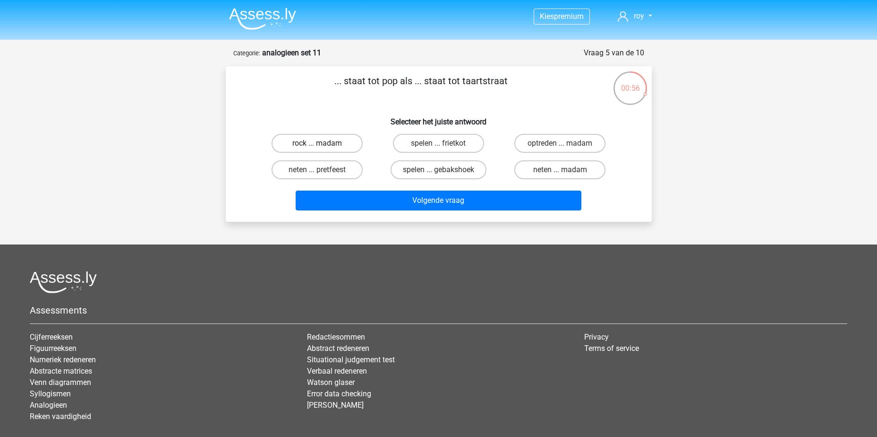
click at [336, 145] on label "rock ... madam" at bounding box center [317, 143] width 91 height 19
click at [323, 145] on input "rock ... madam" at bounding box center [320, 146] width 6 height 6
radio input "true"
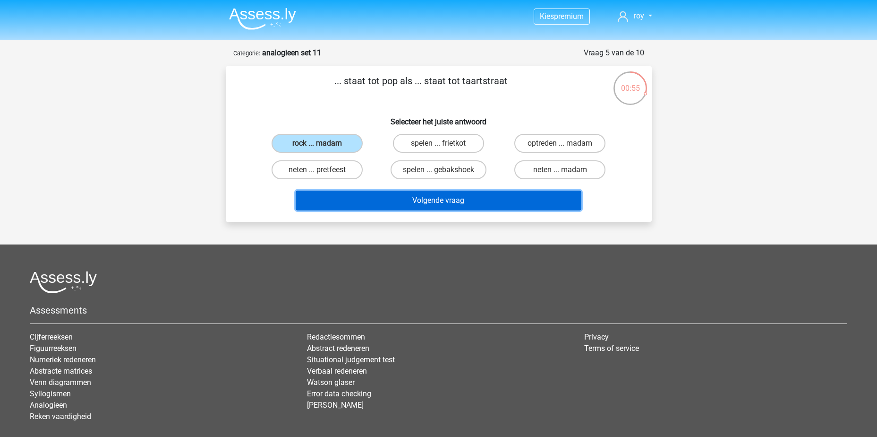
drag, startPoint x: 456, startPoint y: 194, endPoint x: 470, endPoint y: 195, distance: 14.2
click at [467, 195] on button "Volgende vraag" at bounding box center [439, 200] width 286 height 20
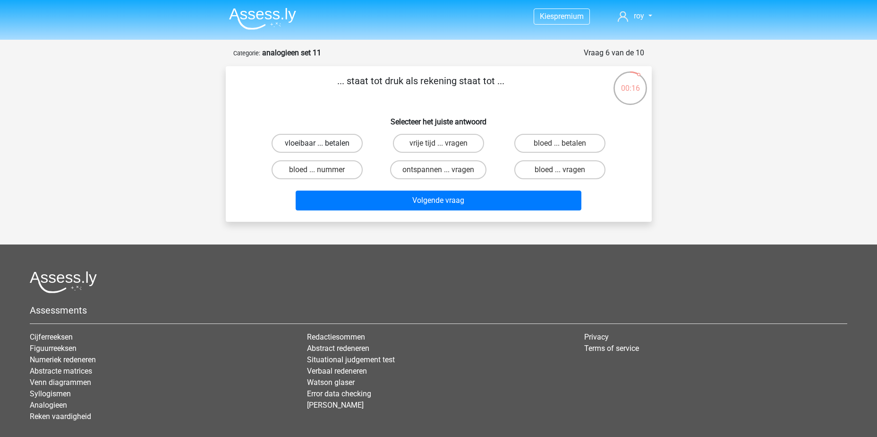
click at [343, 144] on label "vloeibaar ... betalen" at bounding box center [317, 143] width 91 height 19
click at [323, 144] on input "vloeibaar ... betalen" at bounding box center [320, 146] width 6 height 6
radio input "true"
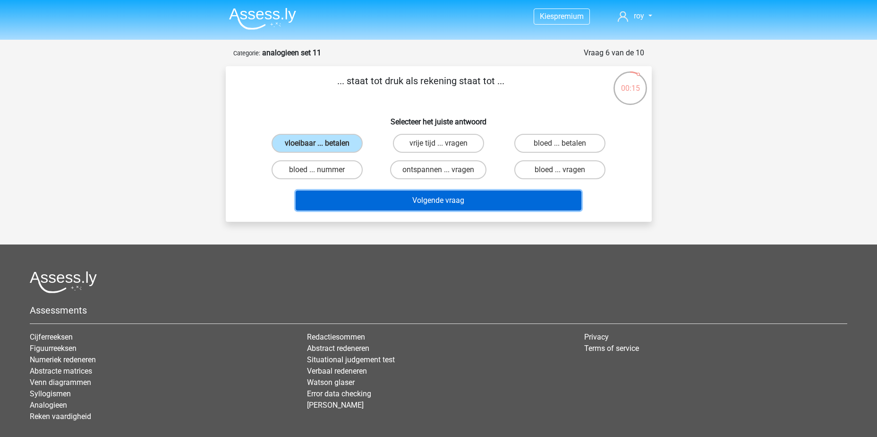
click at [456, 200] on button "Volgende vraag" at bounding box center [439, 200] width 286 height 20
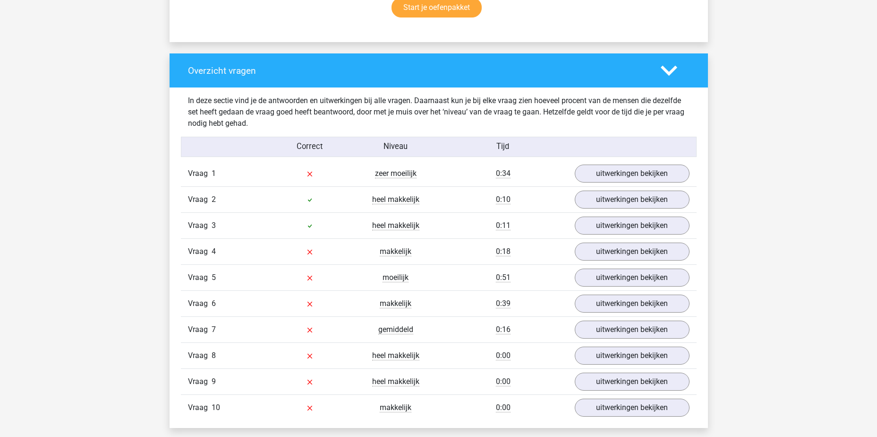
scroll to position [709, 0]
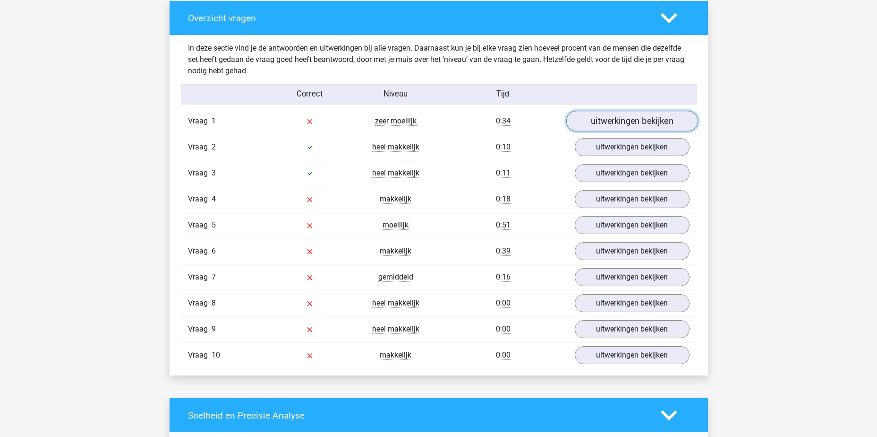
click at [634, 122] on link "uitwerkingen bekijken" at bounding box center [632, 121] width 132 height 21
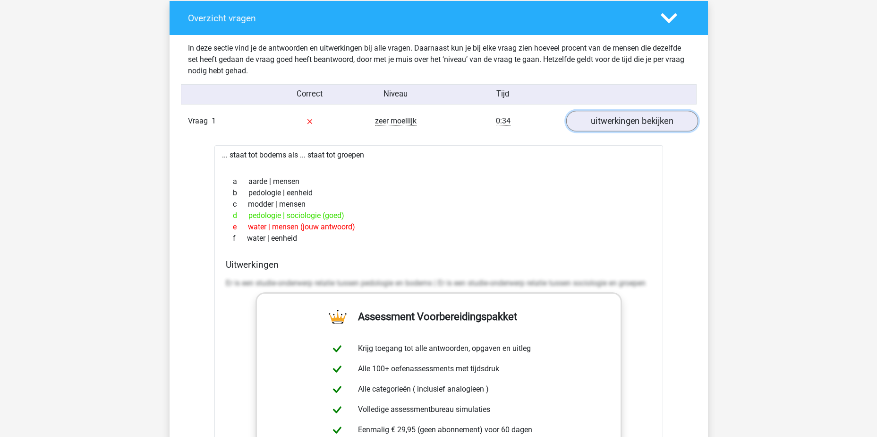
click at [622, 119] on link "uitwerkingen bekijken" at bounding box center [632, 121] width 132 height 21
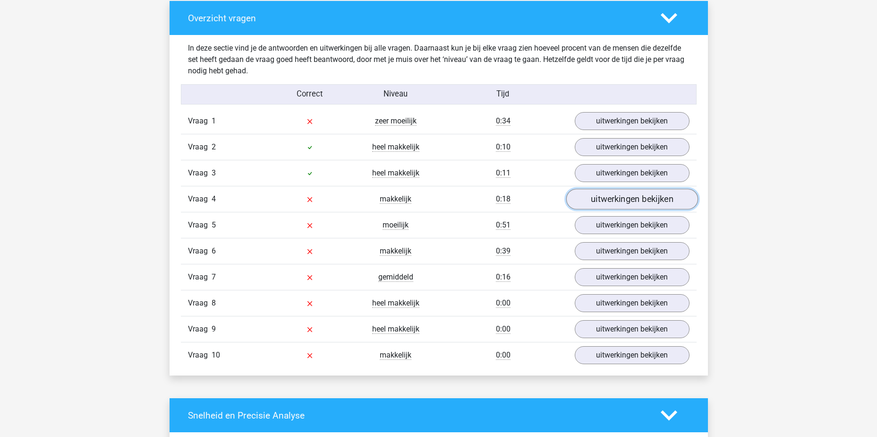
click at [630, 202] on link "uitwerkingen bekijken" at bounding box center [632, 199] width 132 height 21
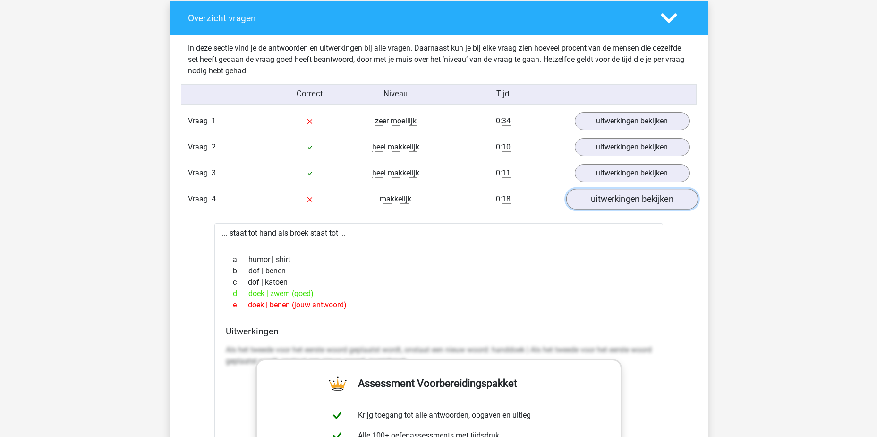
click at [628, 201] on link "uitwerkingen bekijken" at bounding box center [632, 199] width 132 height 21
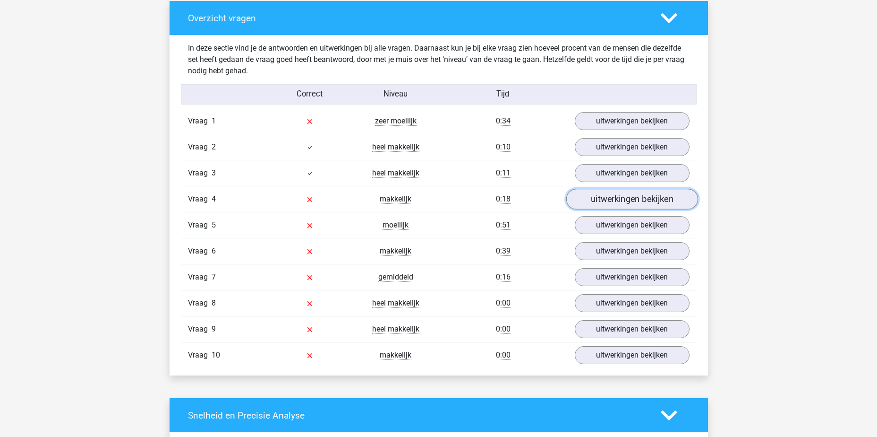
click at [628, 201] on link "uitwerkingen bekijken" at bounding box center [632, 199] width 132 height 21
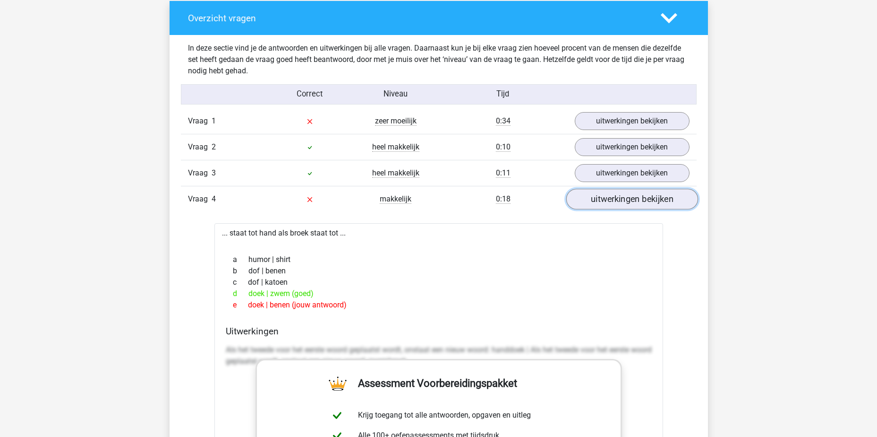
click at [634, 195] on link "uitwerkingen bekijken" at bounding box center [632, 199] width 132 height 21
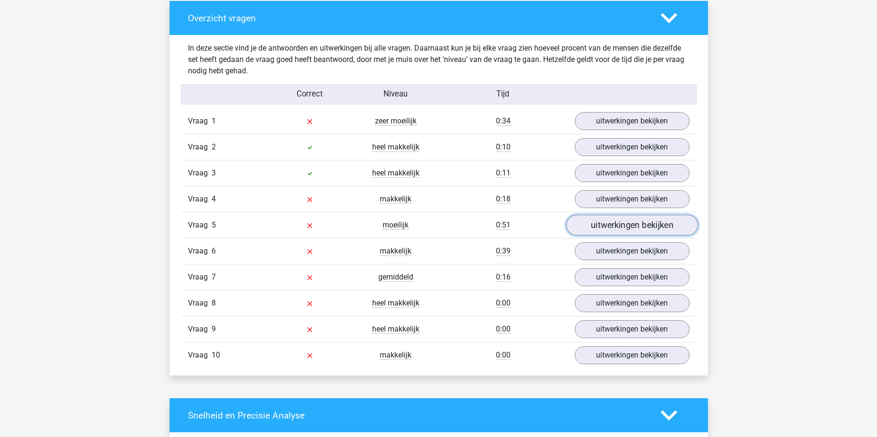
click at [635, 224] on link "uitwerkingen bekijken" at bounding box center [632, 225] width 132 height 21
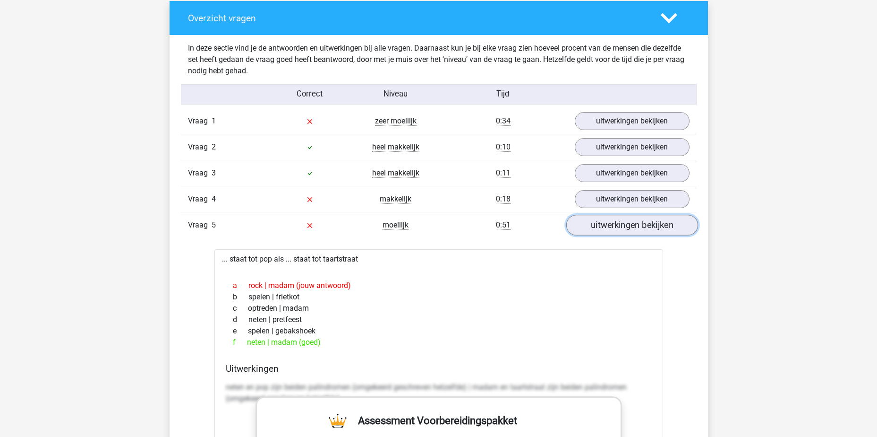
click at [634, 224] on link "uitwerkingen bekijken" at bounding box center [632, 225] width 132 height 21
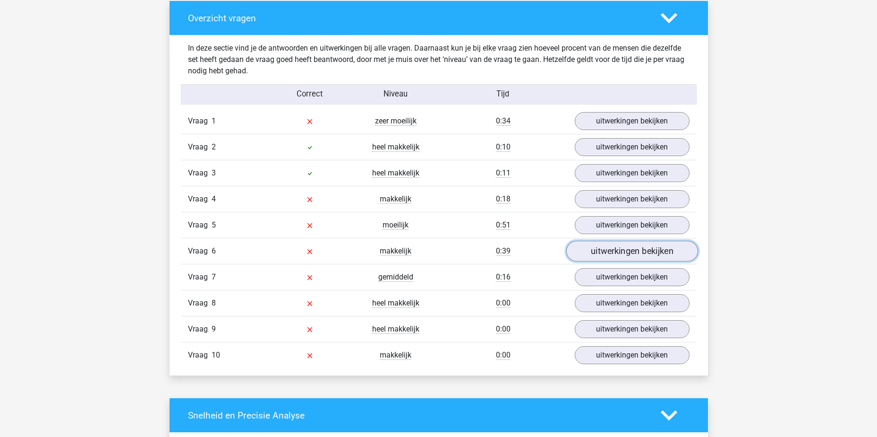
click at [634, 243] on link "uitwerkingen bekijken" at bounding box center [632, 250] width 132 height 21
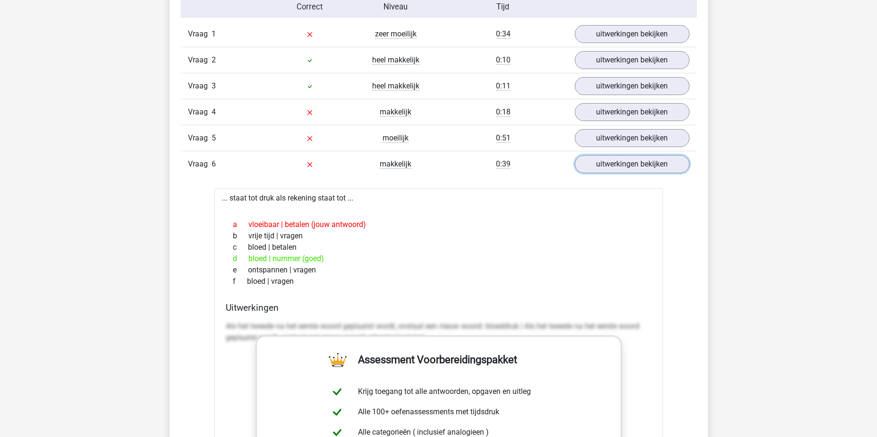
scroll to position [803, 0]
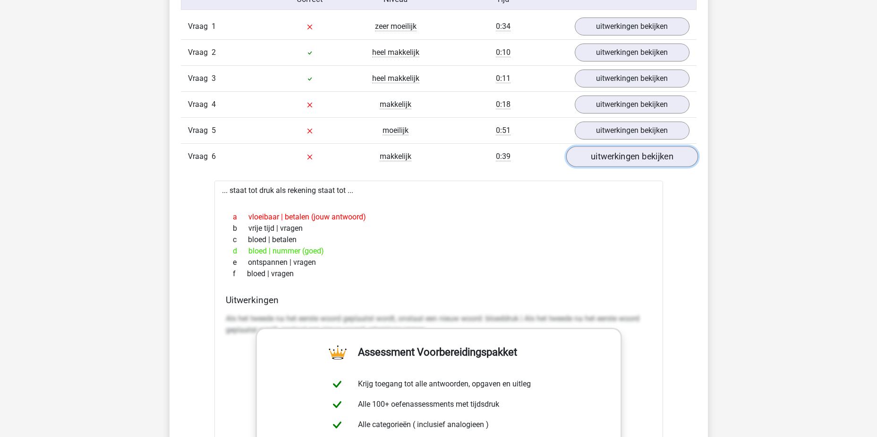
click at [633, 156] on link "uitwerkingen bekijken" at bounding box center [632, 156] width 132 height 21
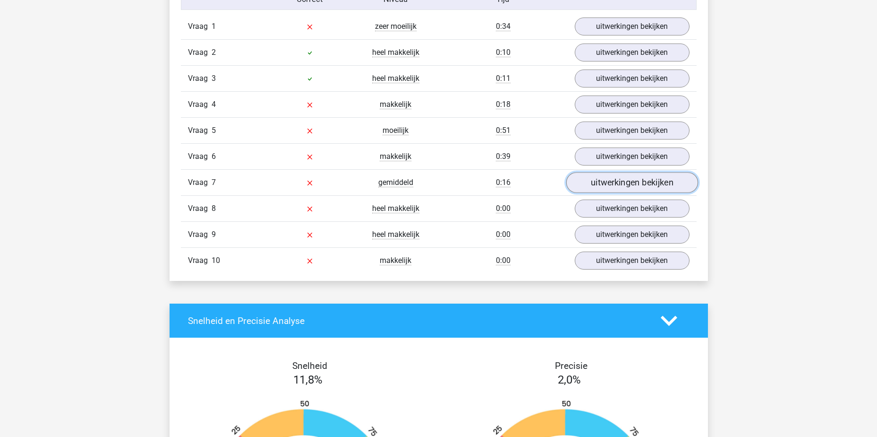
click at [637, 179] on link "uitwerkingen bekijken" at bounding box center [632, 182] width 132 height 21
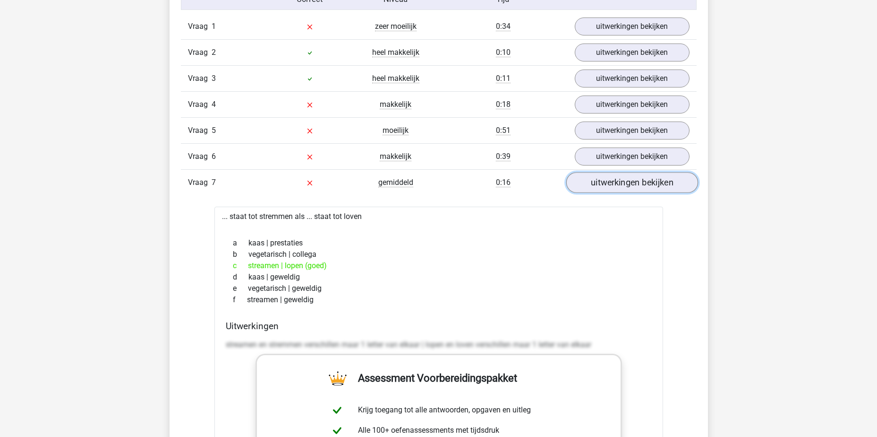
click at [639, 179] on link "uitwerkingen bekijken" at bounding box center [632, 182] width 132 height 21
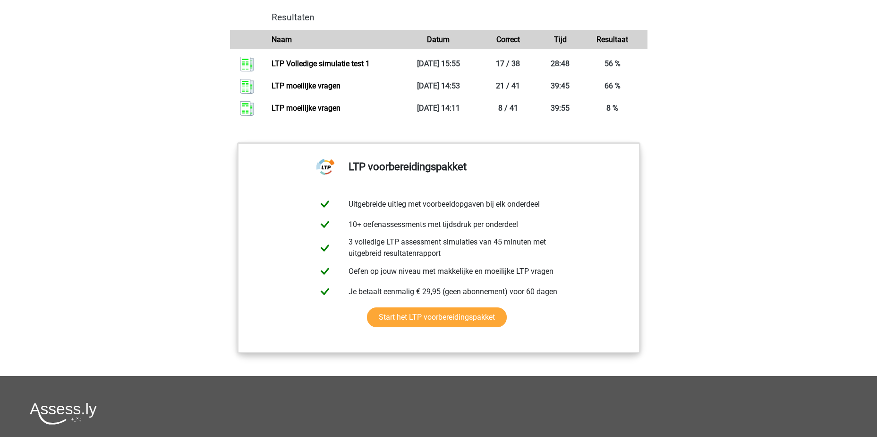
scroll to position [652, 0]
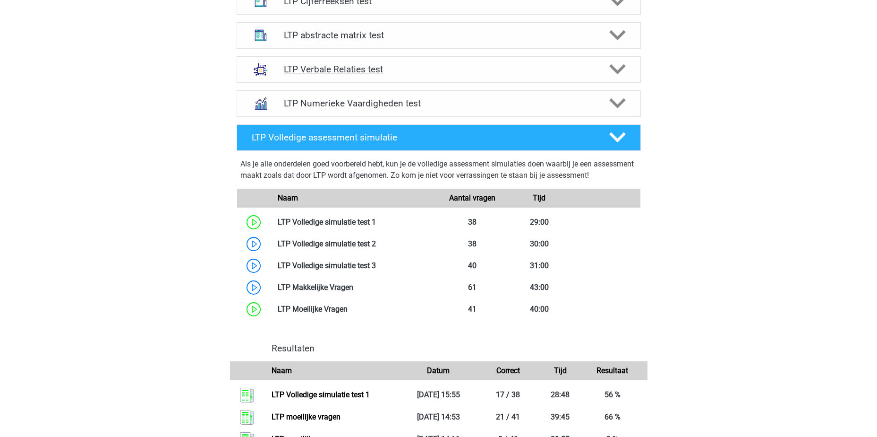
click at [420, 75] on h4 "LTP Verbale Relaties test" at bounding box center [438, 69] width 309 height 11
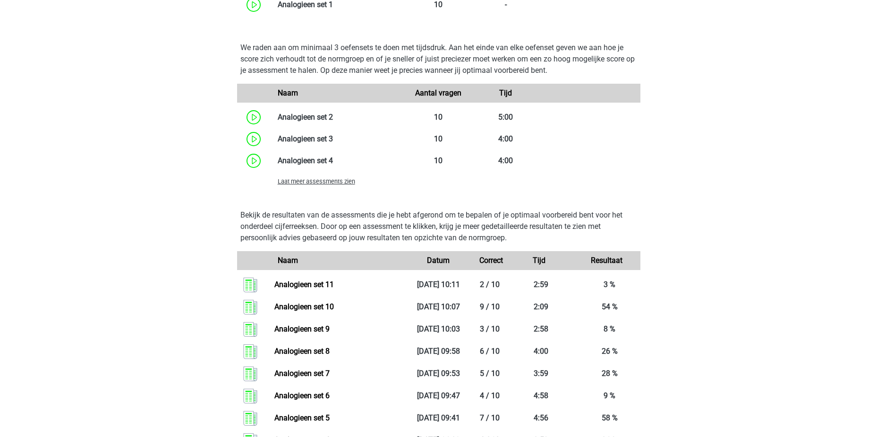
scroll to position [1030, 0]
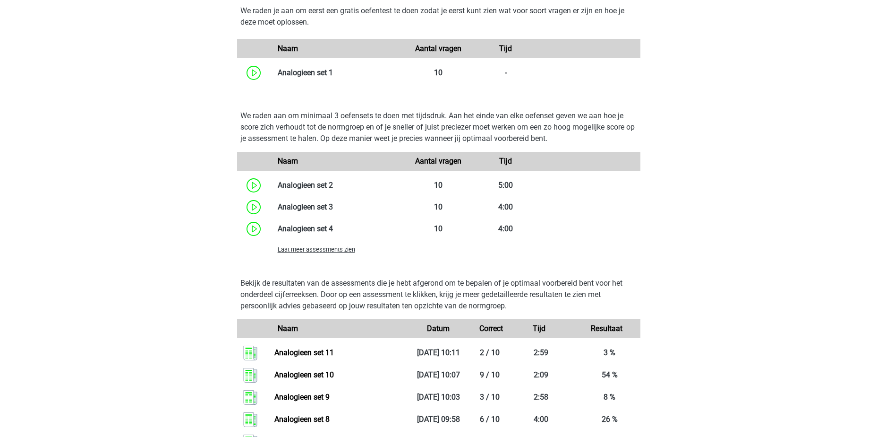
click at [336, 248] on span "Laat meer assessments zien" at bounding box center [316, 249] width 77 height 7
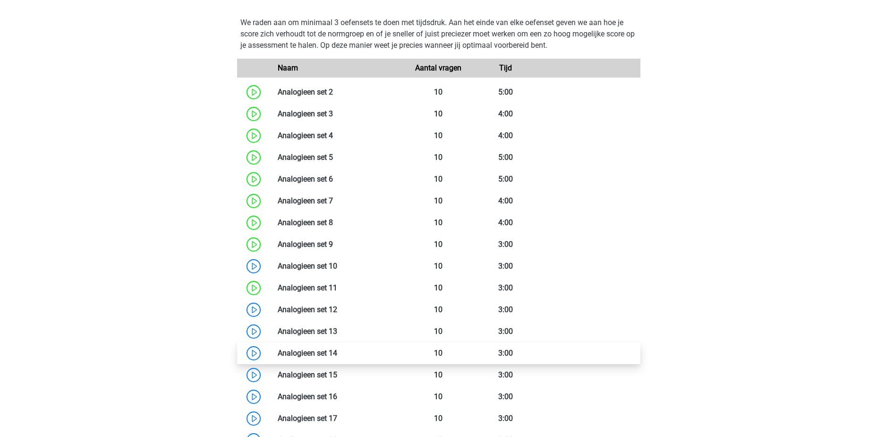
scroll to position [1267, 0]
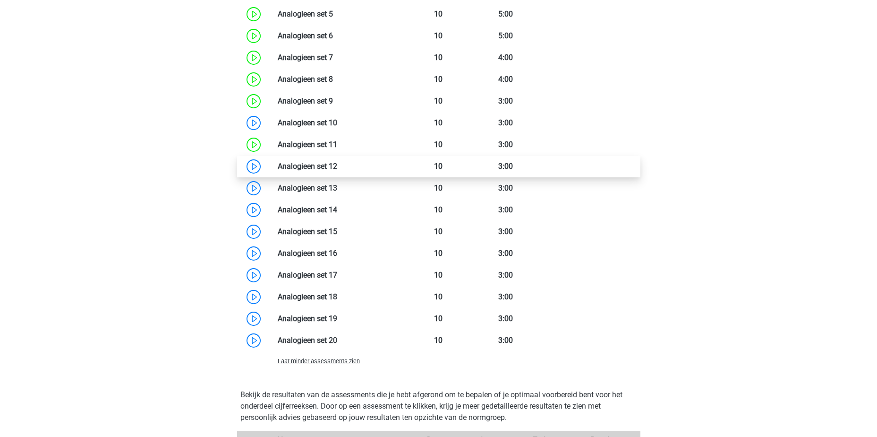
click at [337, 165] on link at bounding box center [337, 166] width 0 height 9
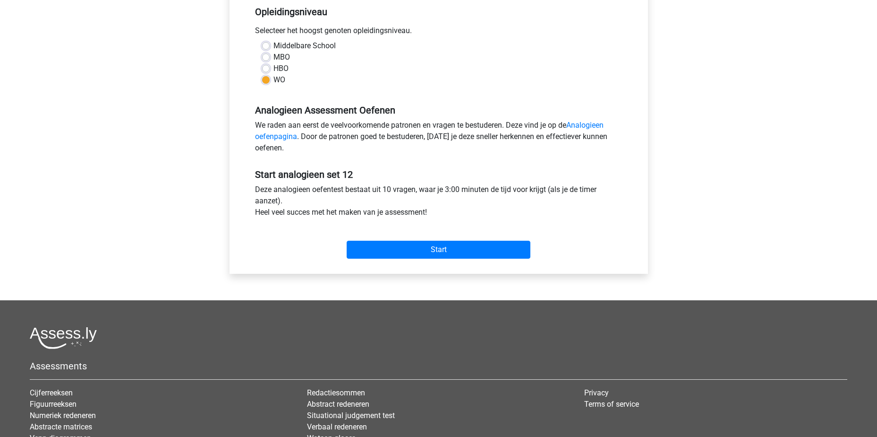
scroll to position [236, 0]
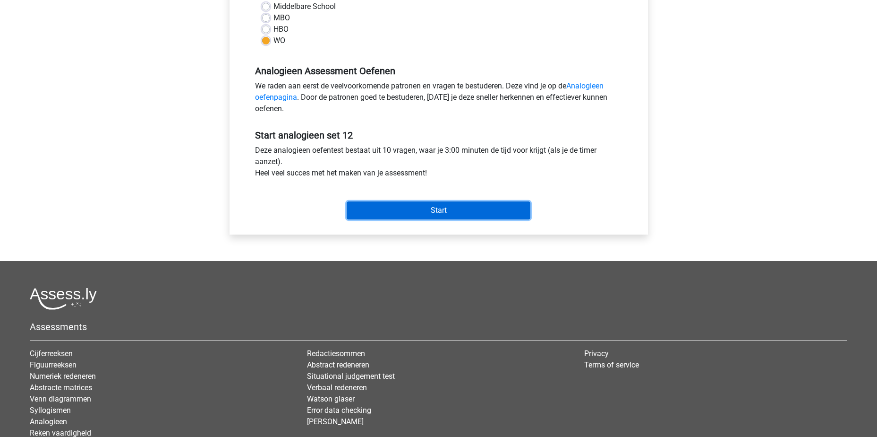
click at [437, 214] on input "Start" at bounding box center [439, 210] width 184 height 18
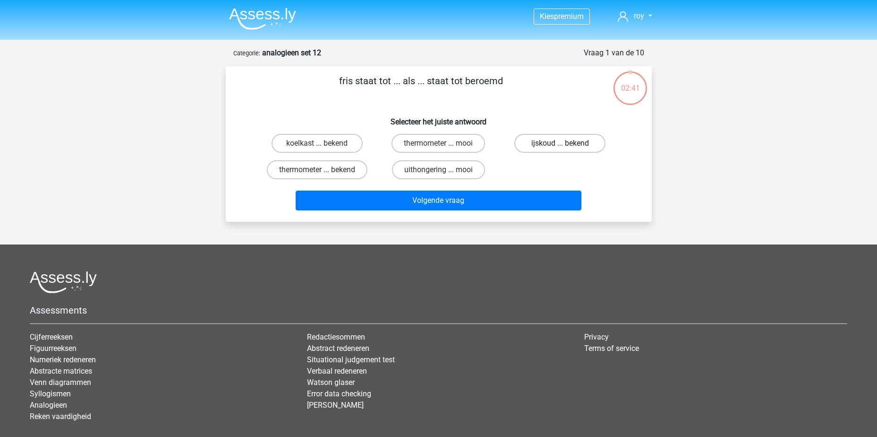
click at [557, 144] on label "ijskoud ... bekend" at bounding box center [560, 143] width 91 height 19
click at [560, 144] on input "ijskoud ... bekend" at bounding box center [563, 146] width 6 height 6
radio input "true"
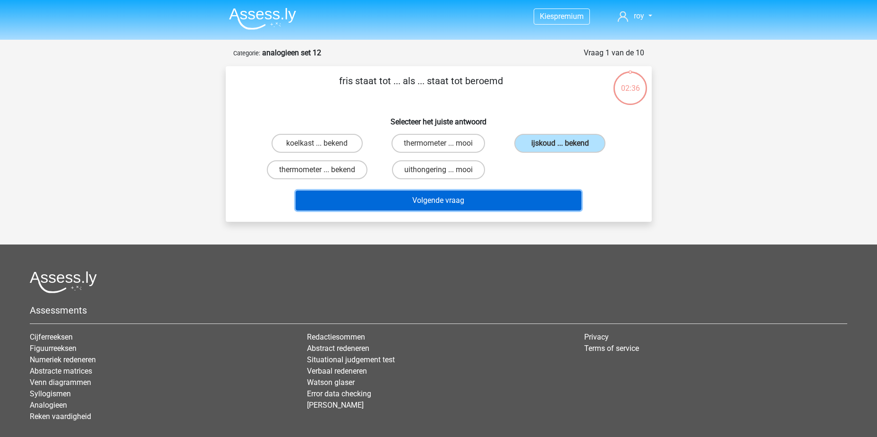
click at [446, 192] on button "Volgende vraag" at bounding box center [439, 200] width 286 height 20
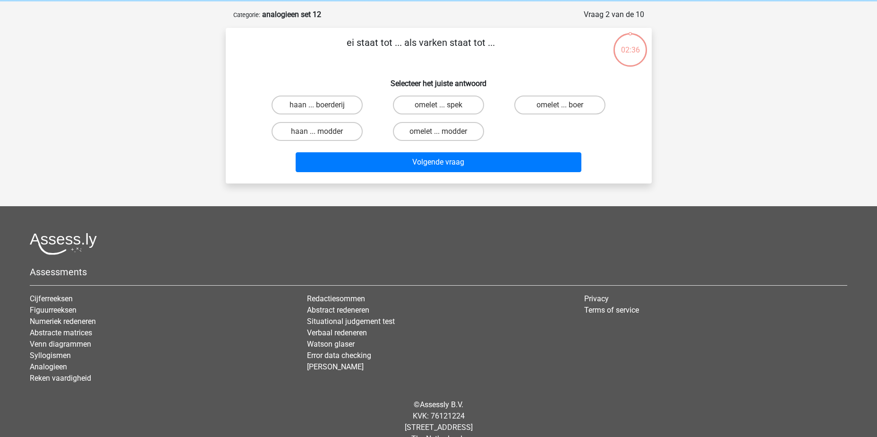
scroll to position [47, 0]
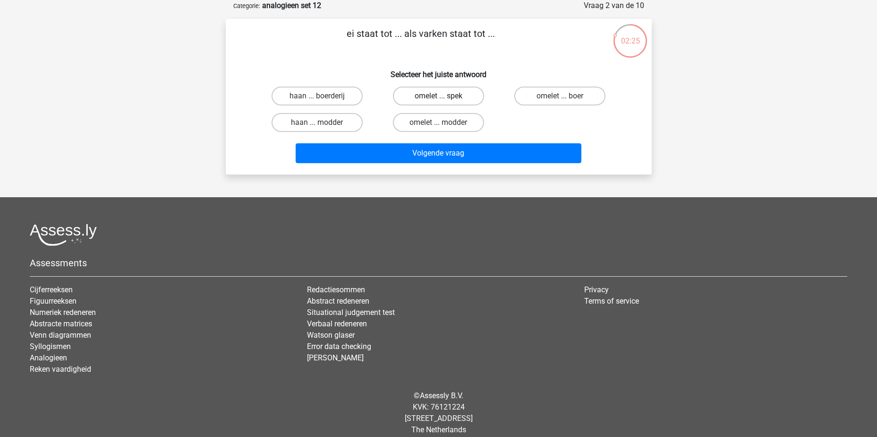
click at [459, 98] on label "omelet ... spek" at bounding box center [438, 95] width 91 height 19
click at [445, 98] on input "omelet ... spek" at bounding box center [441, 99] width 6 height 6
radio input "true"
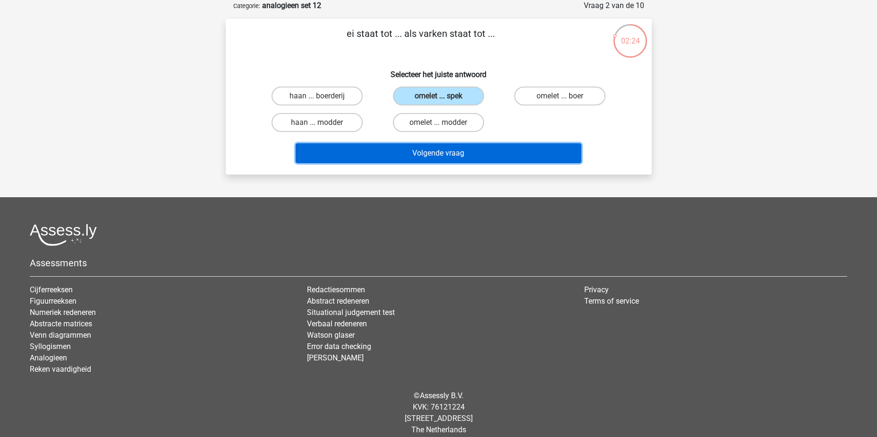
click at [456, 149] on button "Volgende vraag" at bounding box center [439, 153] width 286 height 20
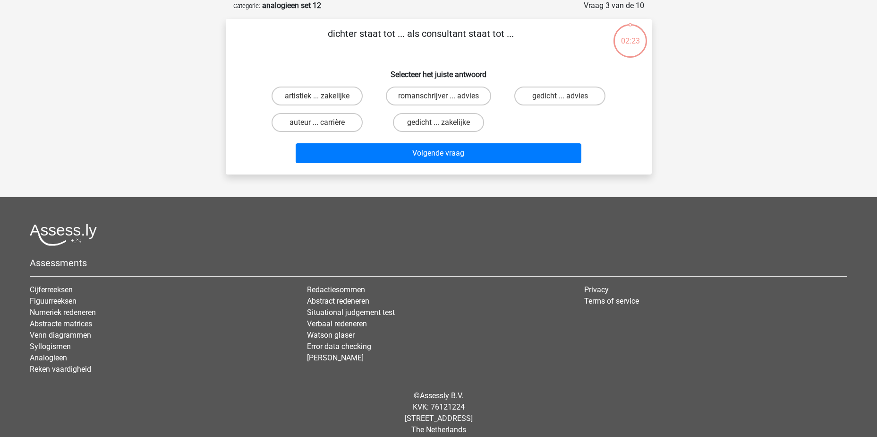
scroll to position [0, 0]
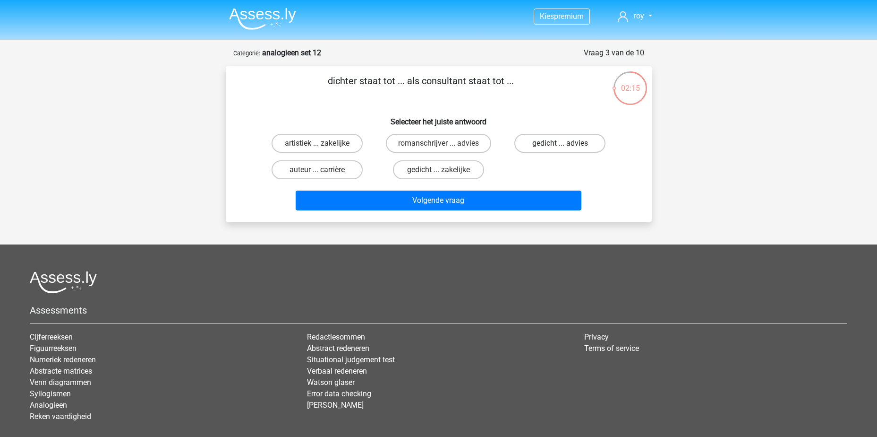
click at [590, 141] on label "gedicht ... advies" at bounding box center [560, 143] width 91 height 19
click at [566, 143] on input "gedicht ... advies" at bounding box center [563, 146] width 6 height 6
radio input "true"
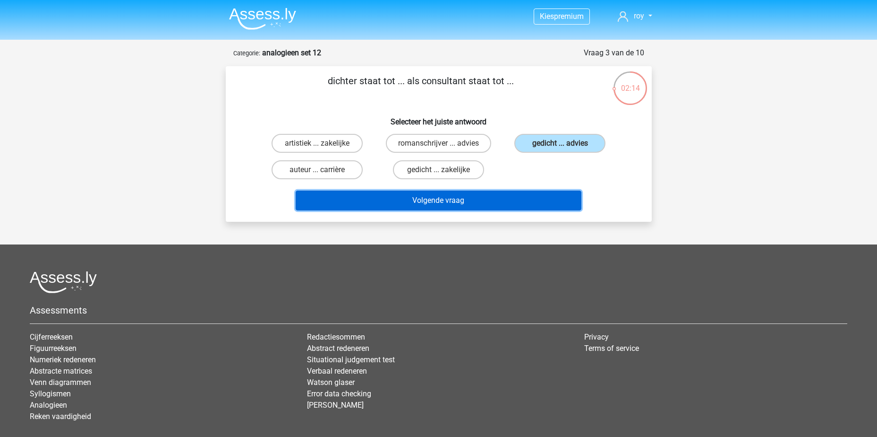
click at [523, 197] on button "Volgende vraag" at bounding box center [439, 200] width 286 height 20
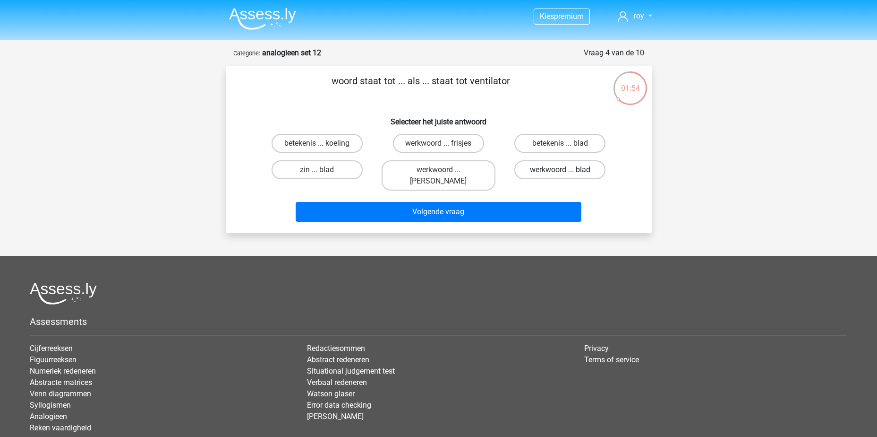
click at [548, 172] on label "werkwoord ... blad" at bounding box center [560, 169] width 91 height 19
click at [560, 172] on input "werkwoord ... blad" at bounding box center [563, 173] width 6 height 6
radio input "true"
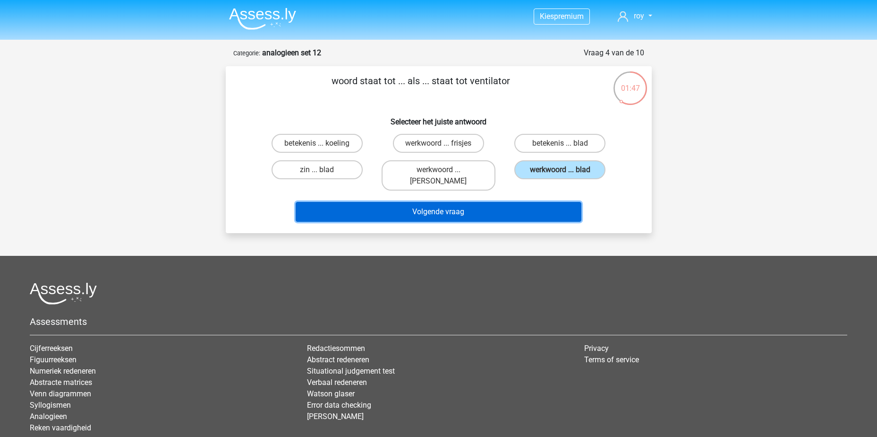
click at [493, 202] on button "Volgende vraag" at bounding box center [439, 212] width 286 height 20
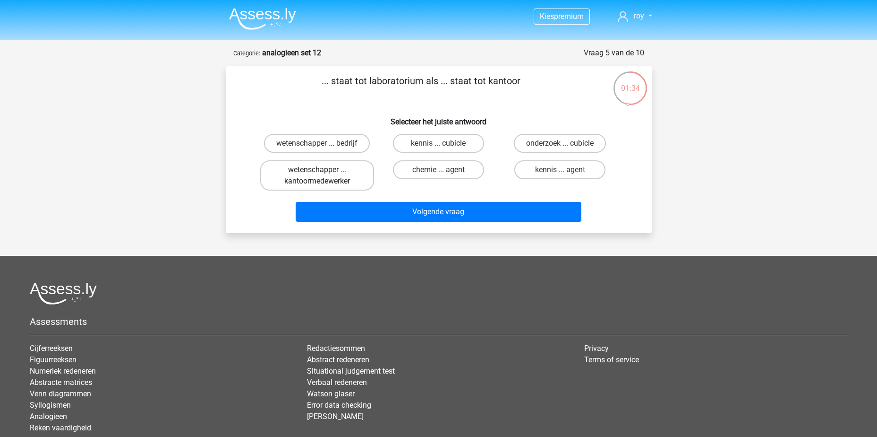
click at [338, 182] on label "wetenschapper ... kantoormedewerker" at bounding box center [317, 175] width 114 height 30
click at [323, 176] on input "wetenschapper ... kantoormedewerker" at bounding box center [320, 173] width 6 height 6
radio input "true"
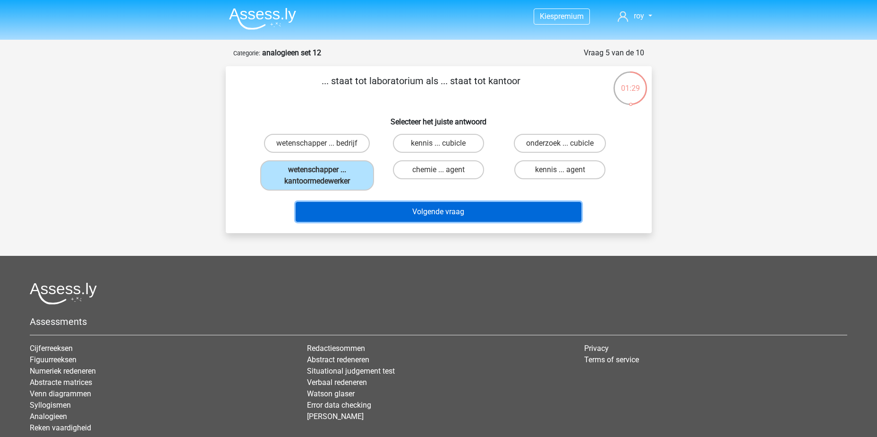
click at [416, 213] on button "Volgende vraag" at bounding box center [439, 212] width 286 height 20
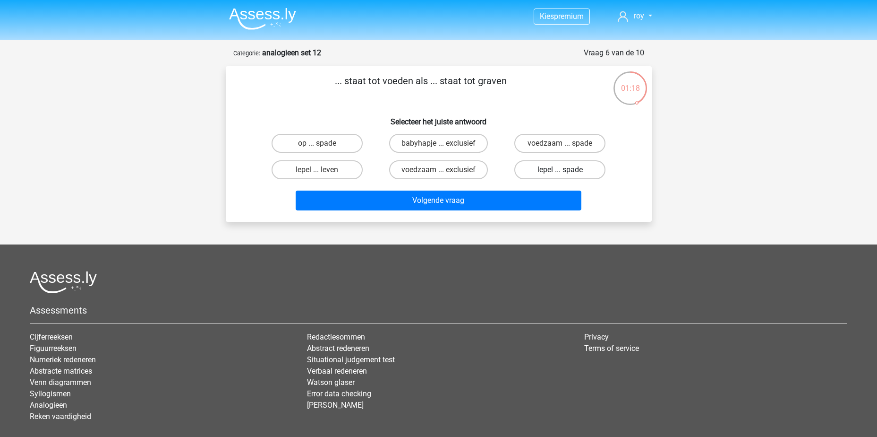
click at [558, 173] on label "lepel ... spade" at bounding box center [560, 169] width 91 height 19
click at [560, 173] on input "lepel ... spade" at bounding box center [563, 173] width 6 height 6
radio input "true"
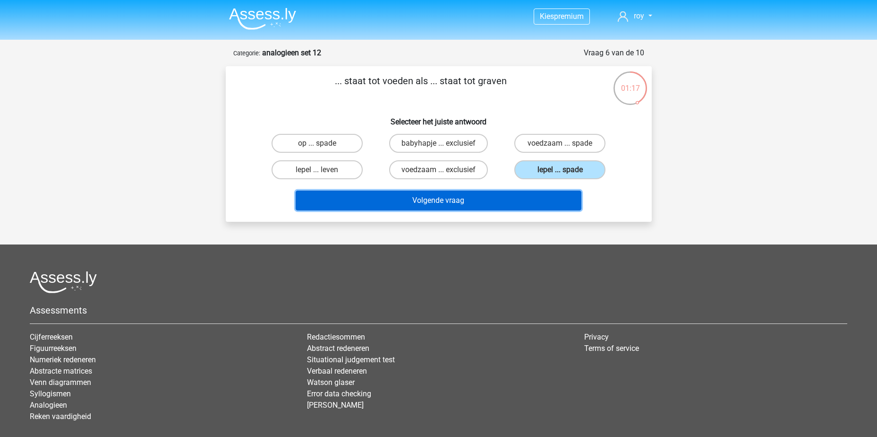
click at [526, 205] on button "Volgende vraag" at bounding box center [439, 200] width 286 height 20
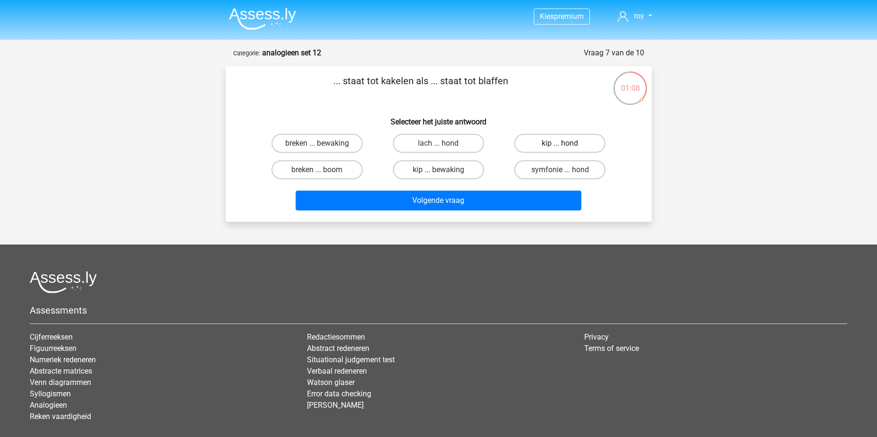
click at [556, 144] on label "kip ... hond" at bounding box center [560, 143] width 91 height 19
click at [560, 144] on input "kip ... hond" at bounding box center [563, 146] width 6 height 6
radio input "true"
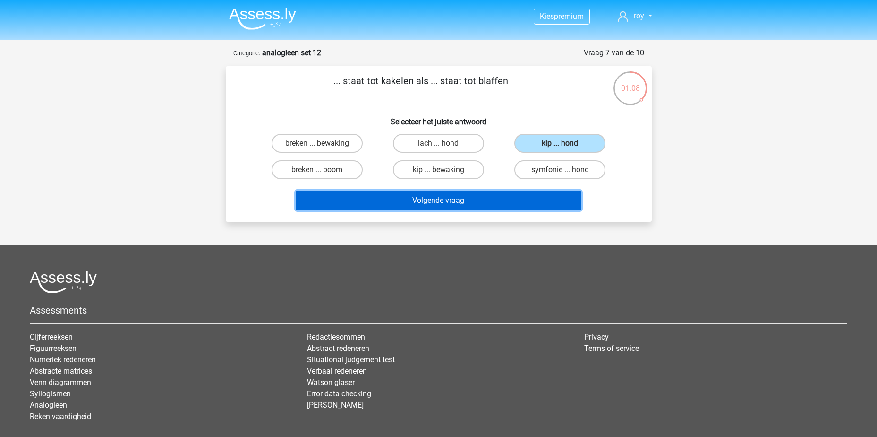
click at [516, 203] on button "Volgende vraag" at bounding box center [439, 200] width 286 height 20
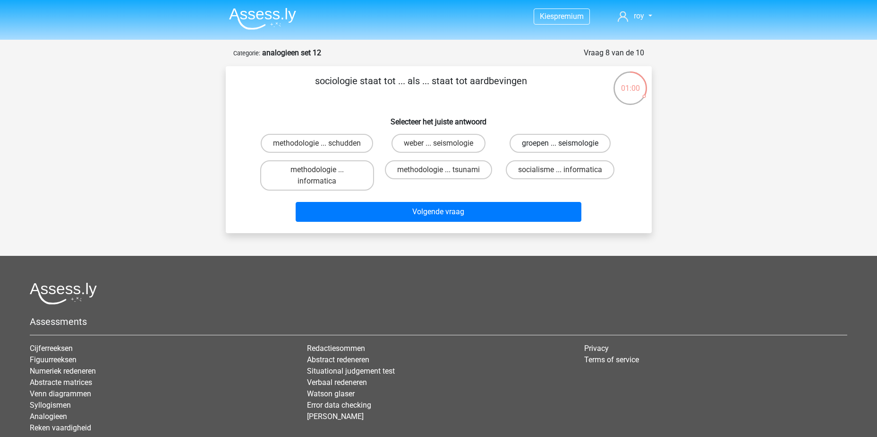
click at [547, 143] on label "groepen ... seismologie" at bounding box center [560, 143] width 101 height 19
click at [560, 143] on input "groepen ... seismologie" at bounding box center [563, 146] width 6 height 6
radio input "true"
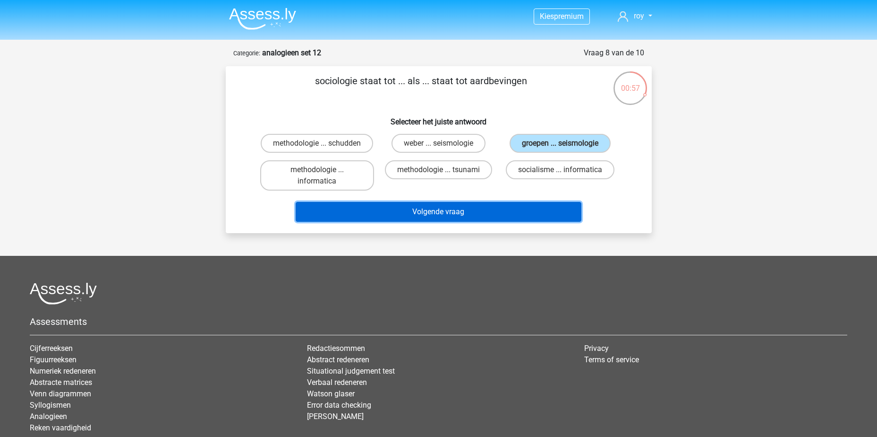
click at [488, 222] on button "Volgende vraag" at bounding box center [439, 212] width 286 height 20
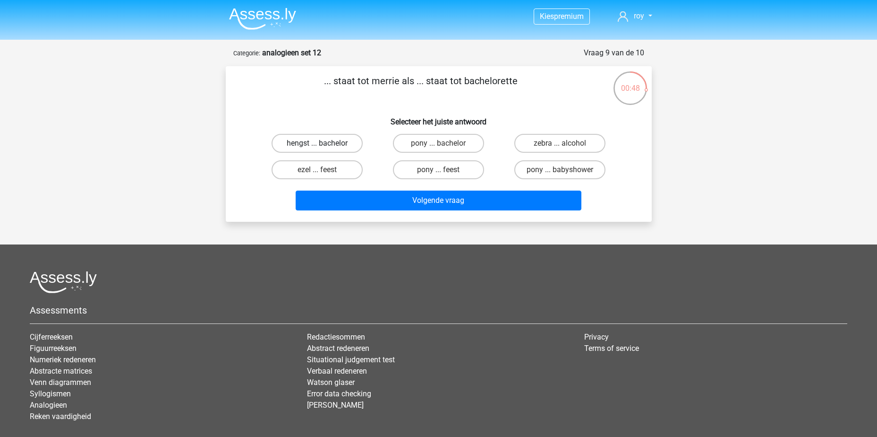
click at [320, 151] on label "hengst ... bachelor" at bounding box center [317, 143] width 91 height 19
click at [320, 149] on input "hengst ... bachelor" at bounding box center [320, 146] width 6 height 6
radio input "true"
click at [433, 146] on label "pony ... bachelor" at bounding box center [438, 143] width 91 height 19
click at [438, 146] on input "pony ... bachelor" at bounding box center [441, 146] width 6 height 6
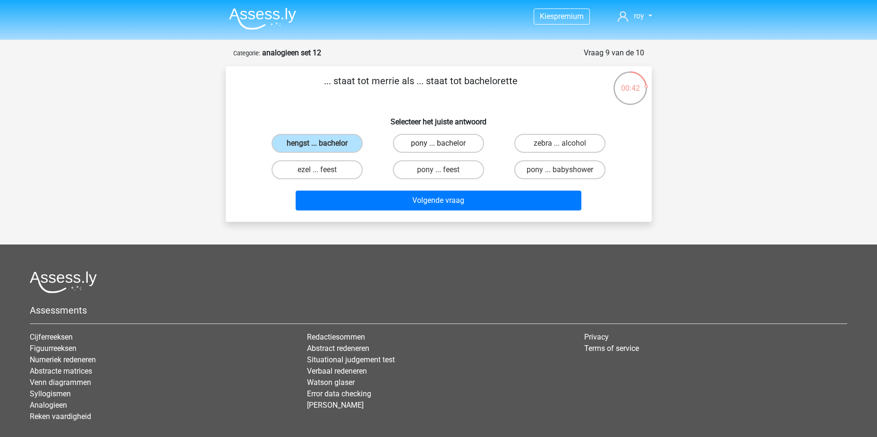
radio input "true"
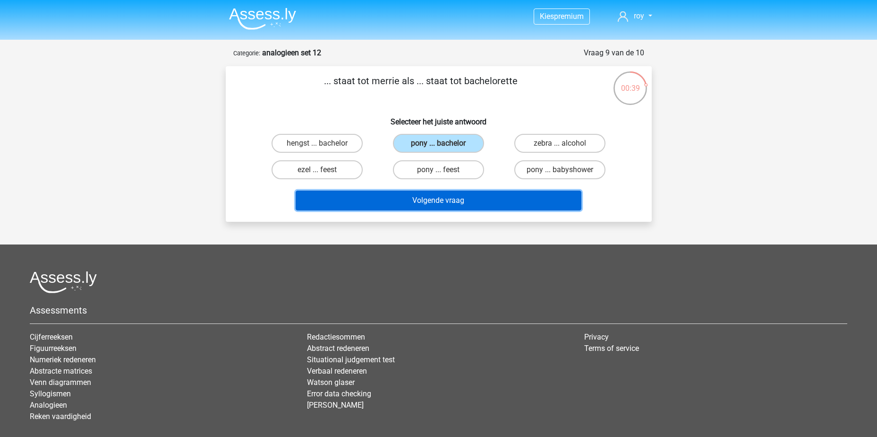
click at [437, 199] on button "Volgende vraag" at bounding box center [439, 200] width 286 height 20
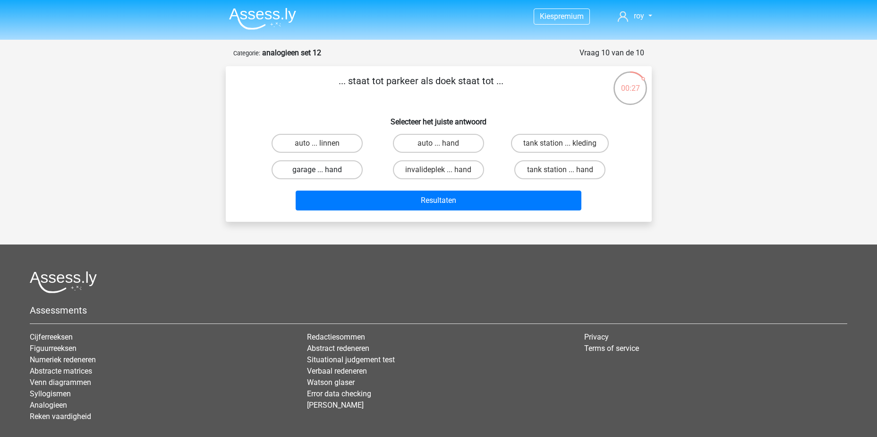
click at [343, 169] on label "garage ... hand" at bounding box center [317, 169] width 91 height 19
click at [323, 170] on input "garage ... hand" at bounding box center [320, 173] width 6 height 6
radio input "true"
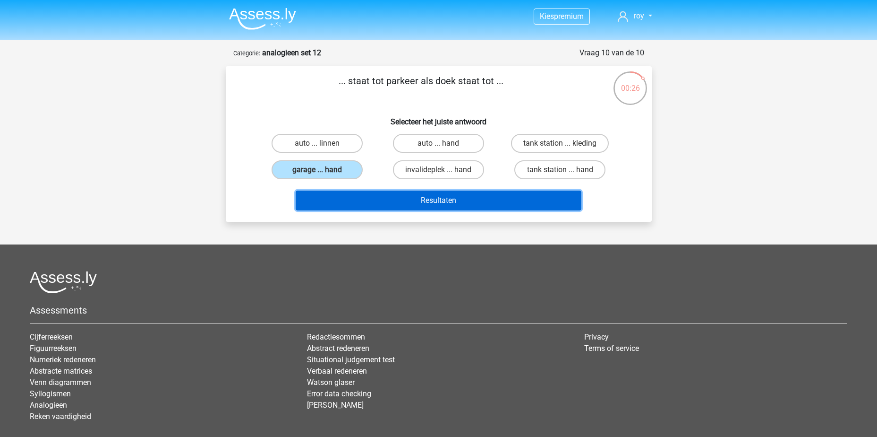
click at [407, 197] on button "Resultaten" at bounding box center [439, 200] width 286 height 20
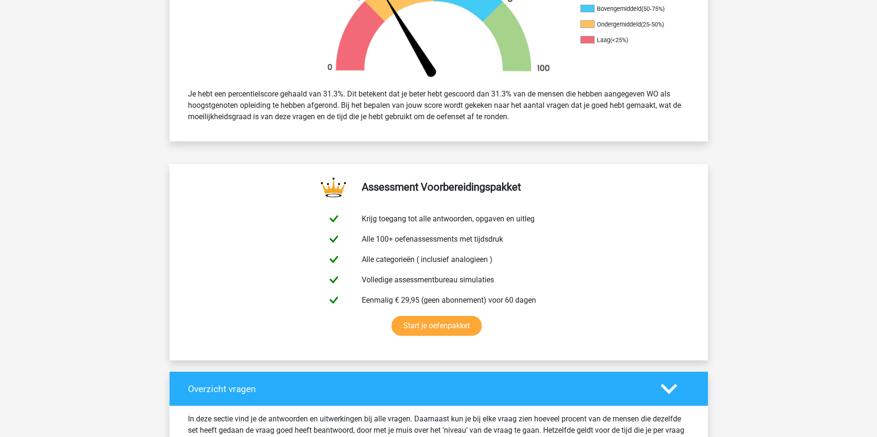
scroll to position [189, 0]
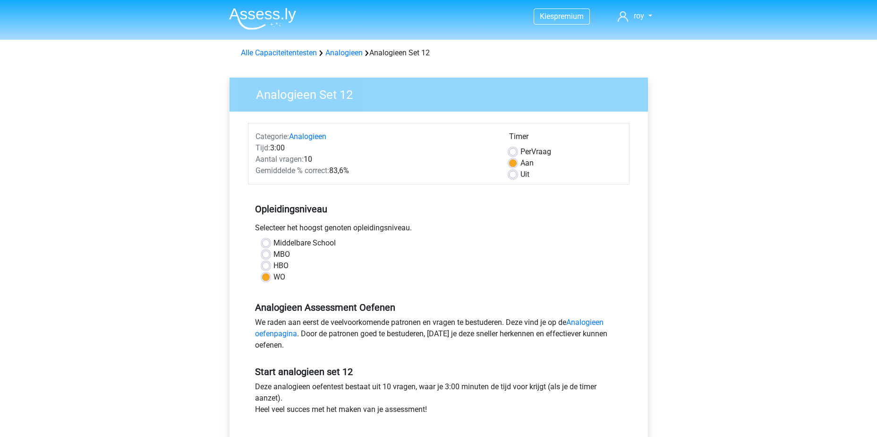
scroll to position [236, 0]
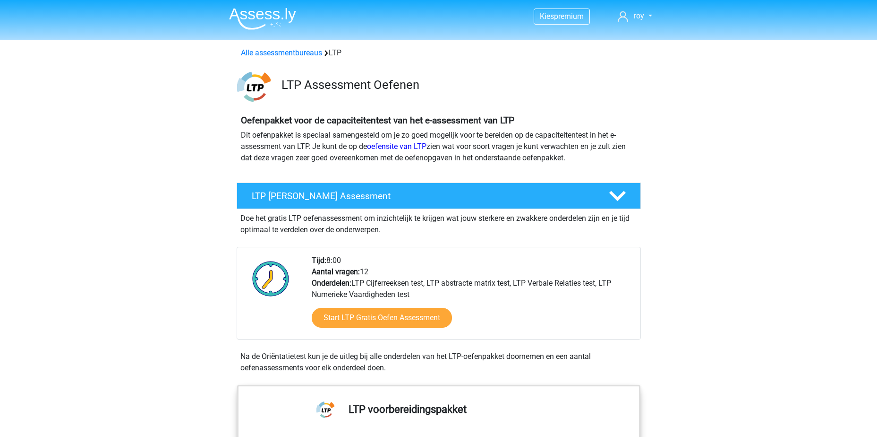
scroll to position [1172, 0]
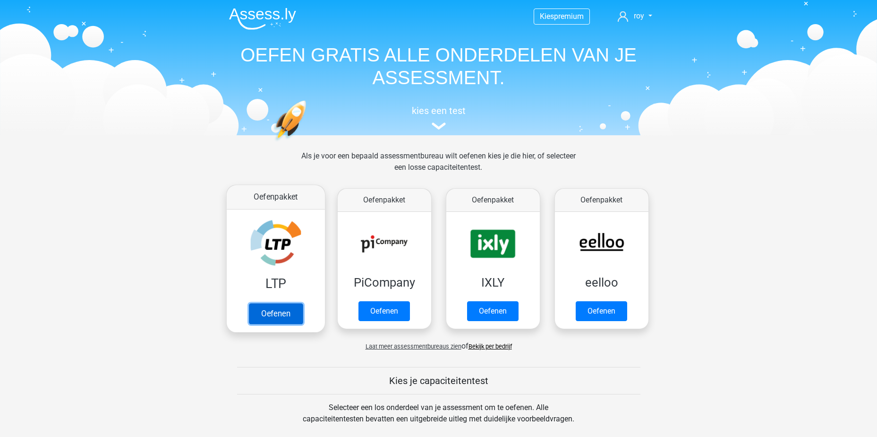
click at [297, 314] on link "Oefenen" at bounding box center [276, 313] width 54 height 21
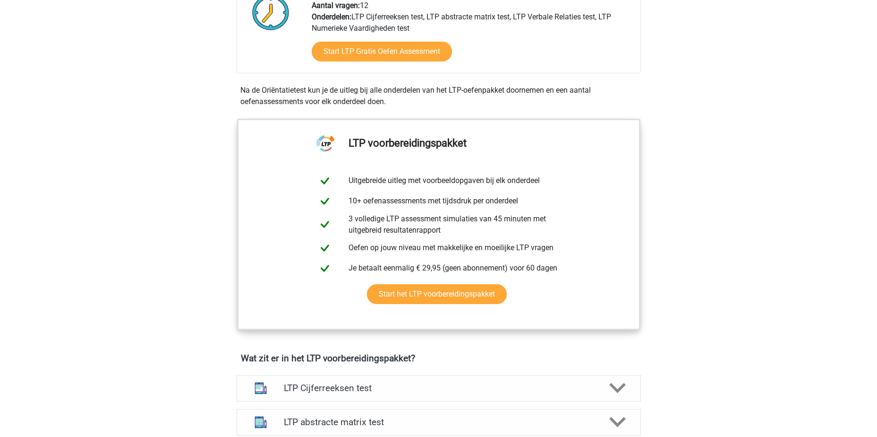
scroll to position [378, 0]
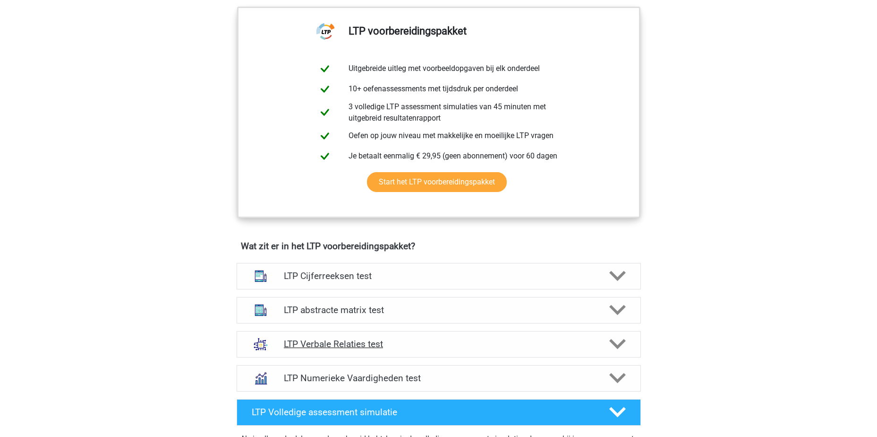
click at [429, 340] on h4 "LTP Verbale Relaties test" at bounding box center [438, 343] width 309 height 11
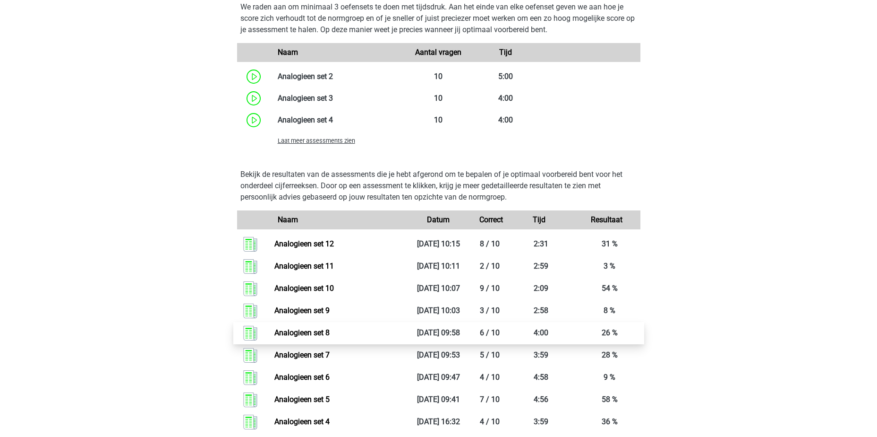
scroll to position [1228, 0]
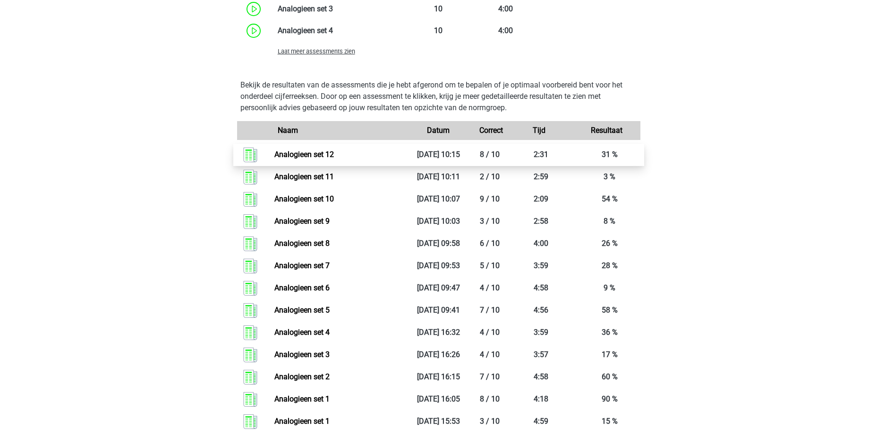
click at [334, 153] on link "Analogieen set 12" at bounding box center [305, 154] width 60 height 9
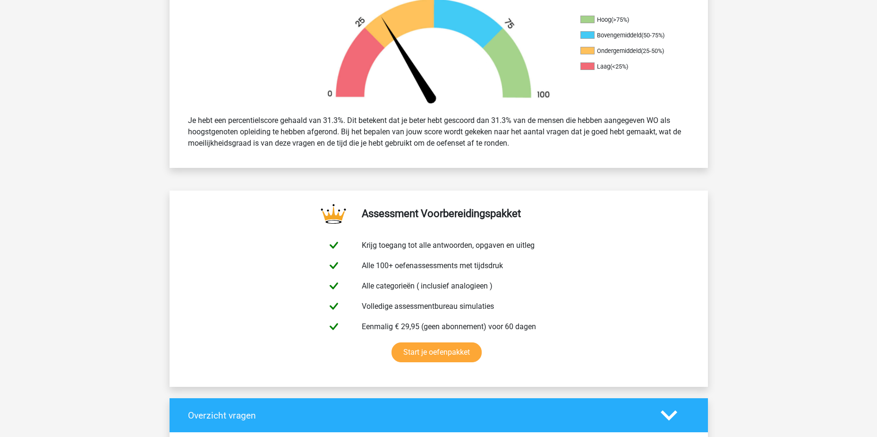
scroll to position [236, 0]
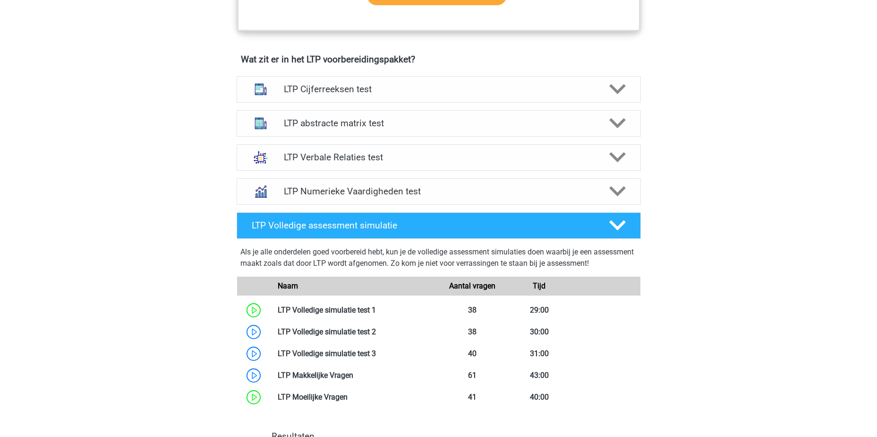
scroll to position [416, 0]
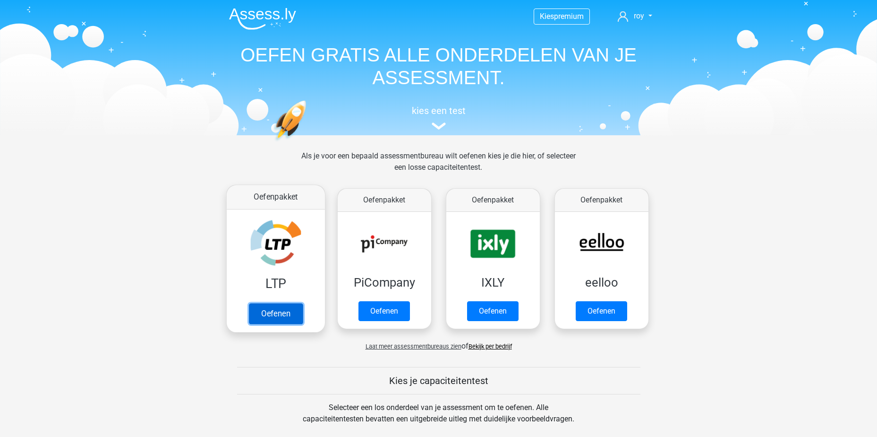
click at [285, 323] on link "Oefenen" at bounding box center [276, 313] width 54 height 21
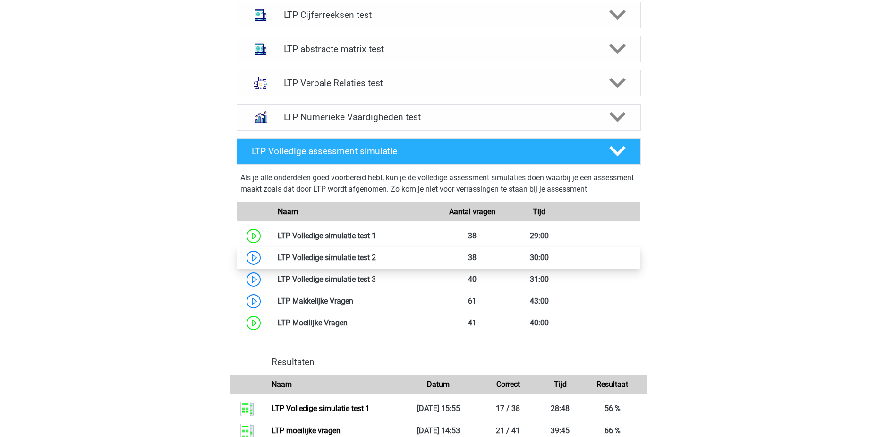
scroll to position [425, 0]
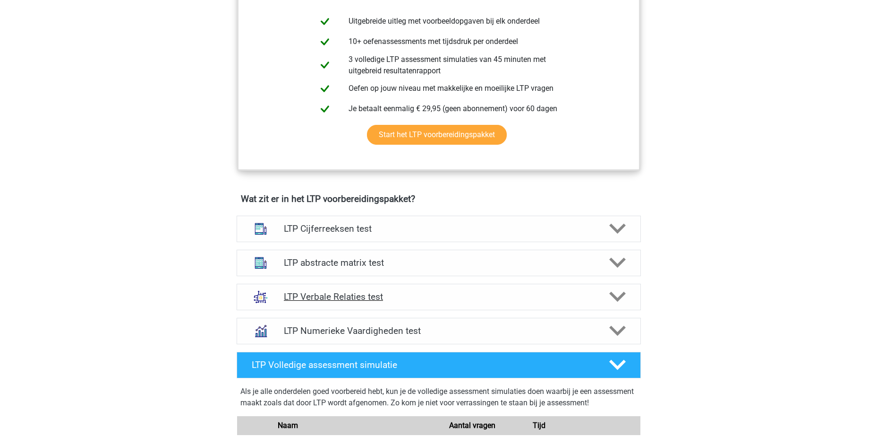
click at [441, 290] on div "LTP Verbale Relaties test" at bounding box center [439, 296] width 404 height 26
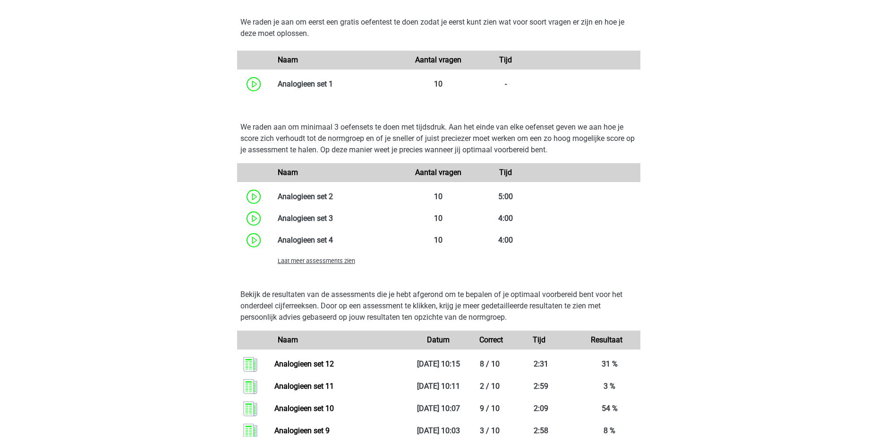
scroll to position [1134, 0]
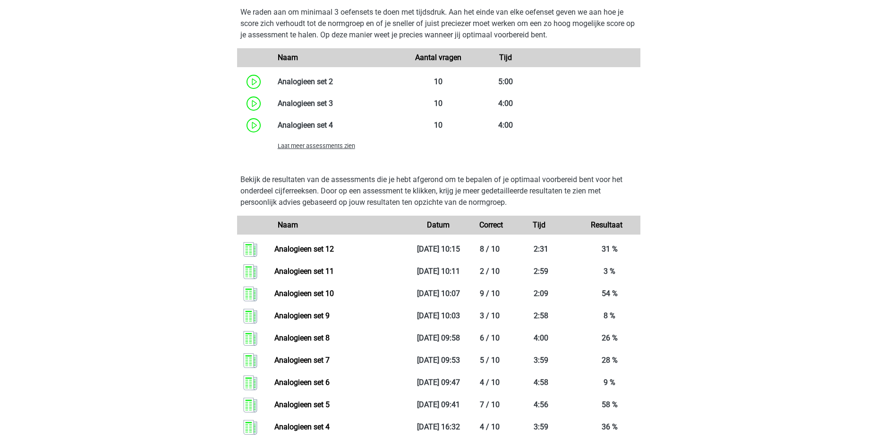
click at [315, 149] on span "Laat meer assessments zien" at bounding box center [316, 145] width 77 height 7
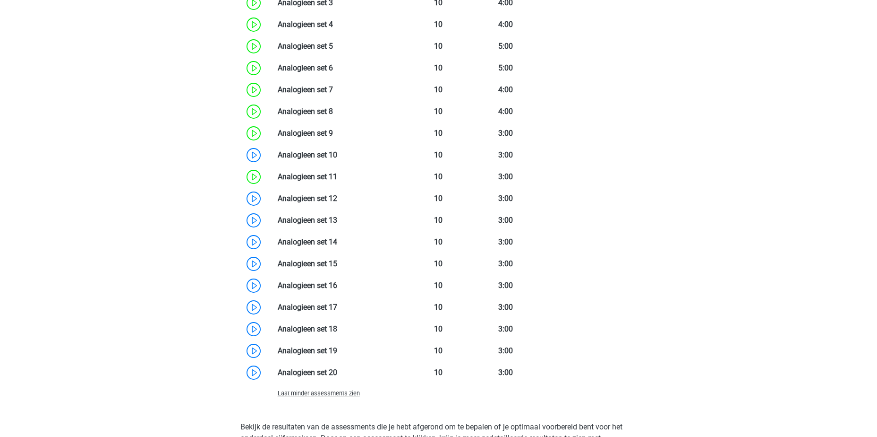
scroll to position [1087, 0]
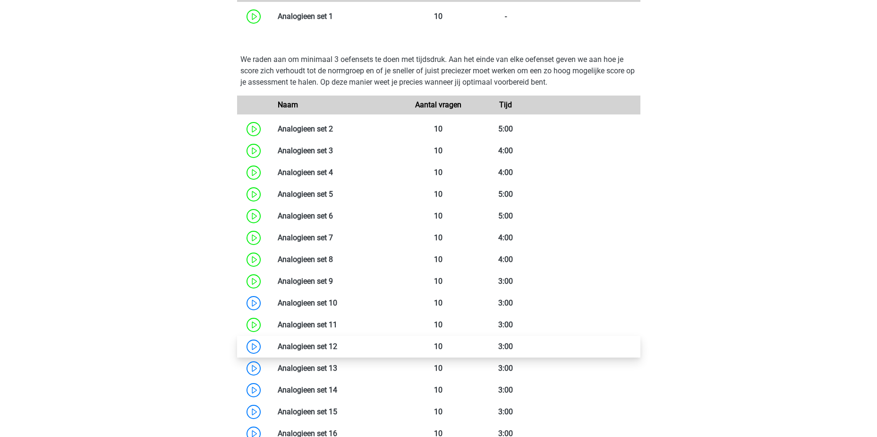
click at [337, 350] on link at bounding box center [337, 346] width 0 height 9
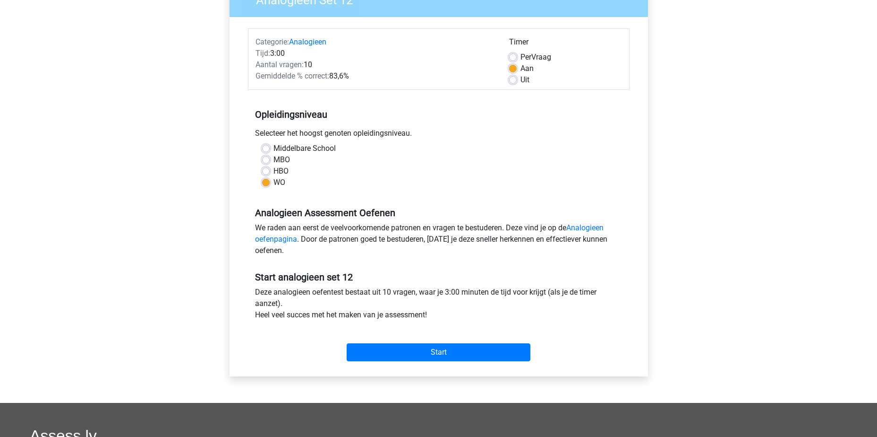
scroll to position [189, 0]
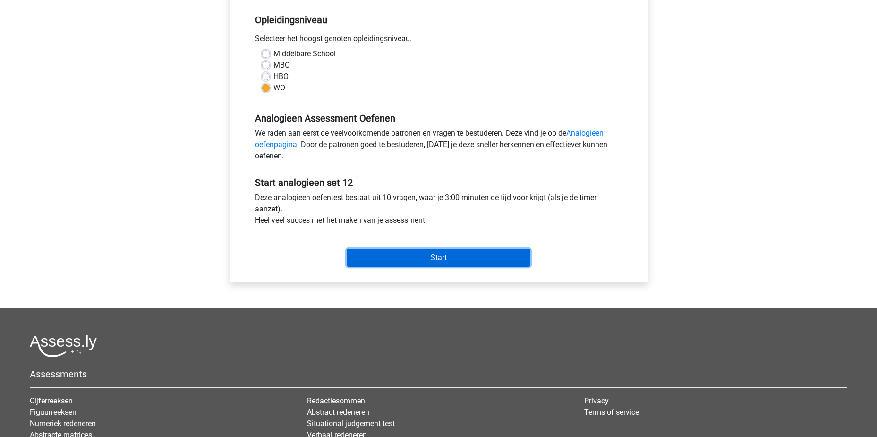
click at [430, 257] on input "Start" at bounding box center [439, 258] width 184 height 18
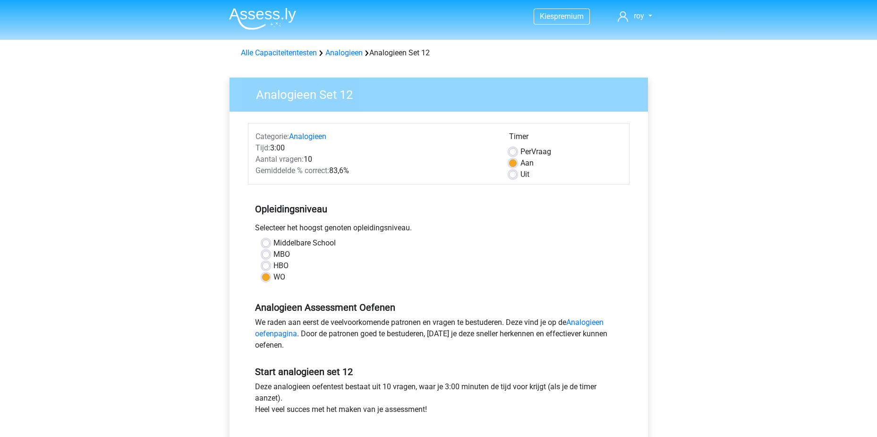
scroll to position [189, 0]
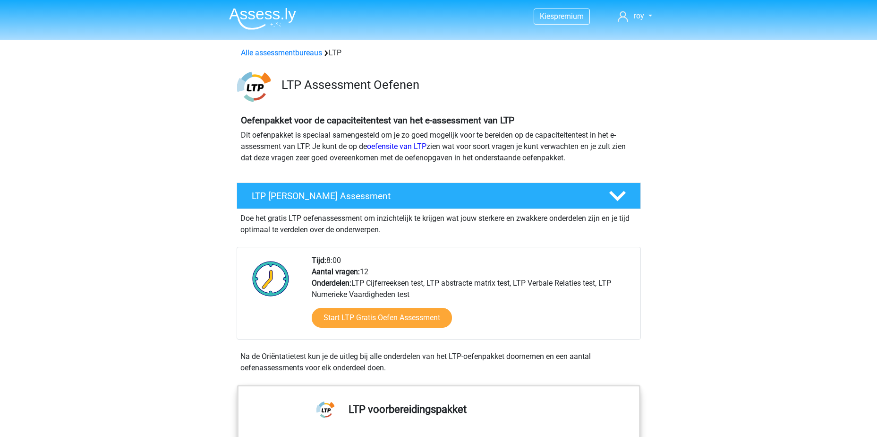
scroll to position [1087, 0]
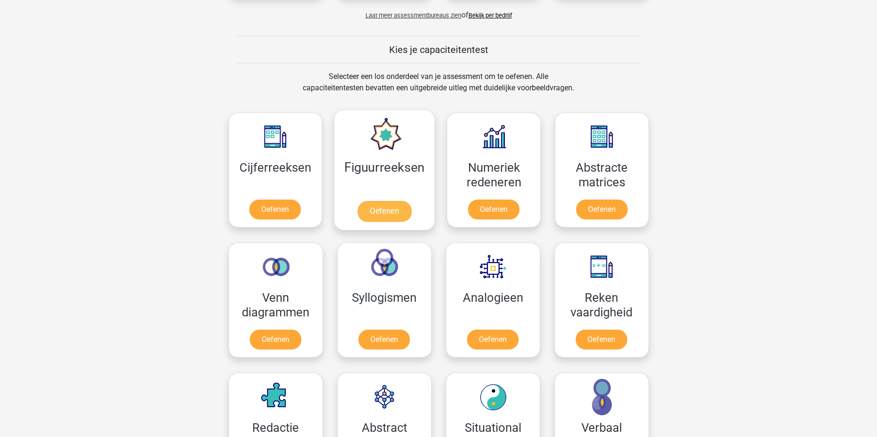
scroll to position [189, 0]
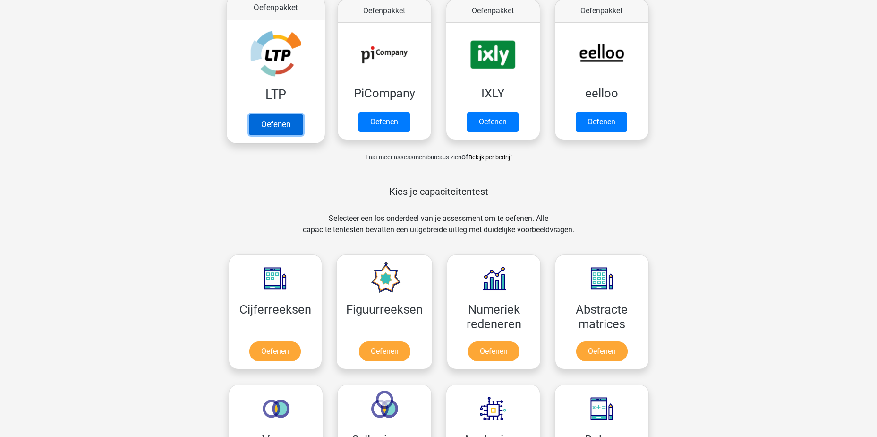
click at [285, 120] on link "Oefenen" at bounding box center [276, 124] width 54 height 21
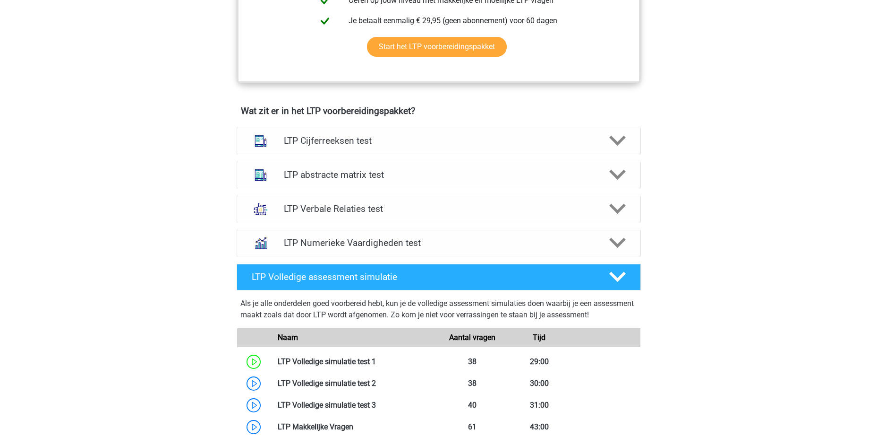
scroll to position [661, 0]
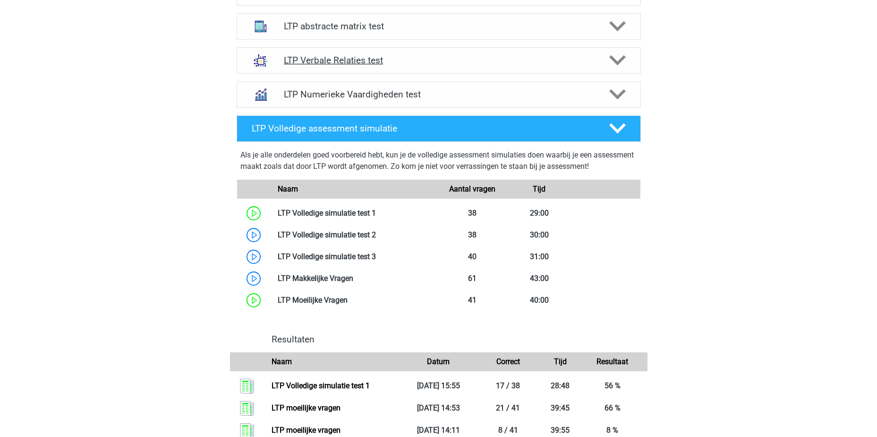
click at [420, 52] on div "LTP Verbale Relaties test" at bounding box center [439, 60] width 404 height 26
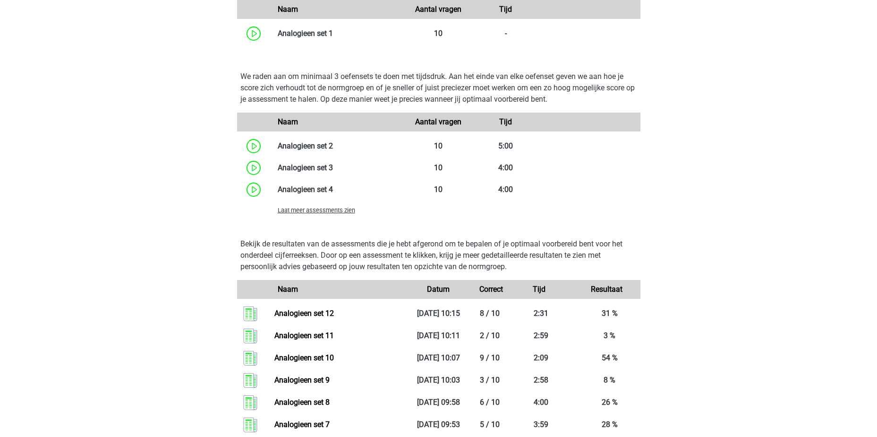
scroll to position [975, 0]
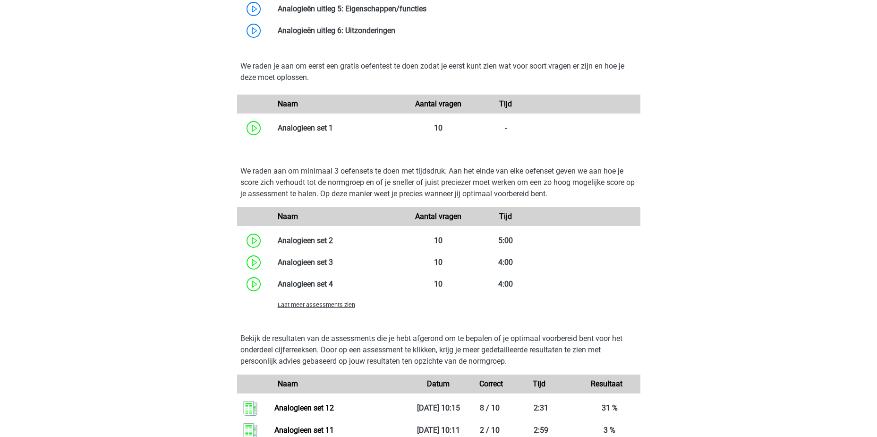
click at [320, 305] on span "Laat meer assessments zien" at bounding box center [316, 304] width 77 height 7
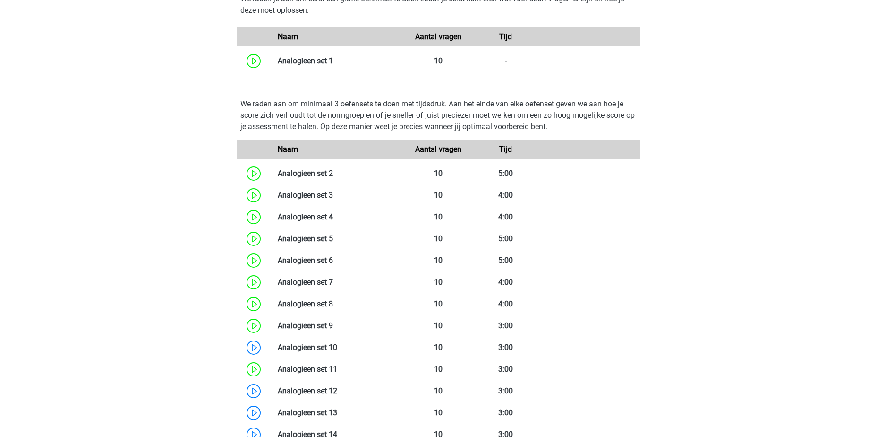
scroll to position [1211, 0]
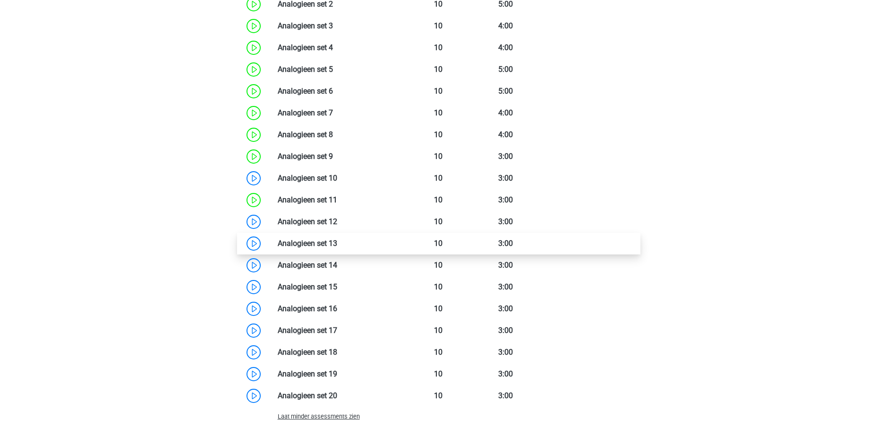
click at [337, 248] on link at bounding box center [337, 243] width 0 height 9
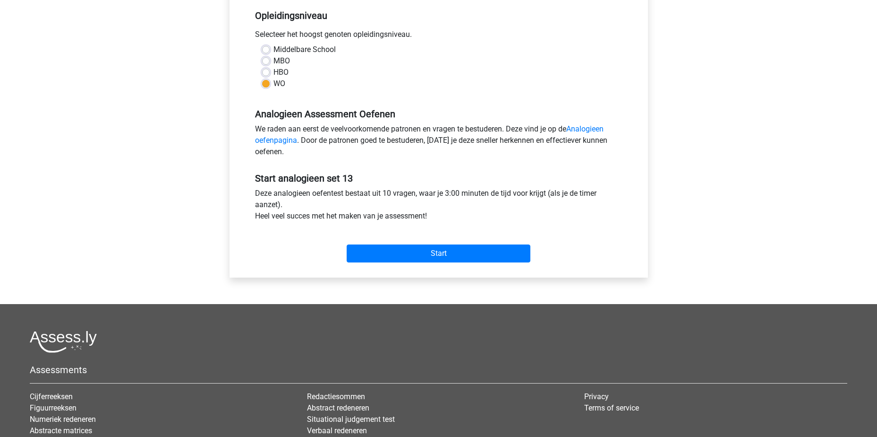
scroll to position [310, 0]
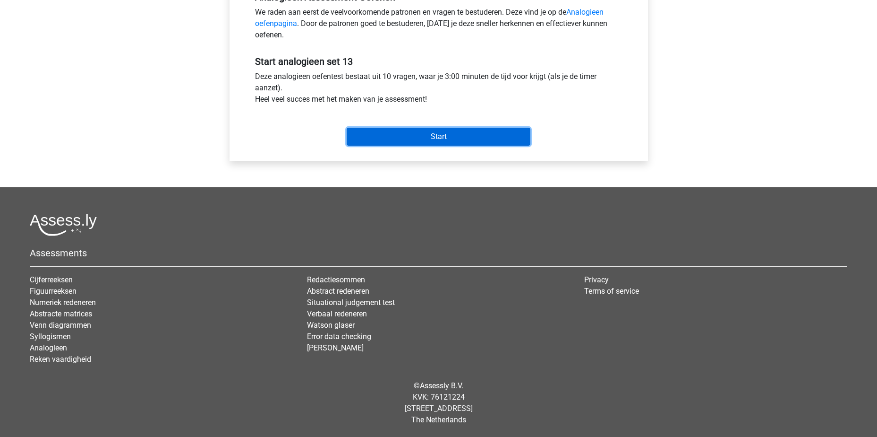
click at [447, 137] on input "Start" at bounding box center [439, 137] width 184 height 18
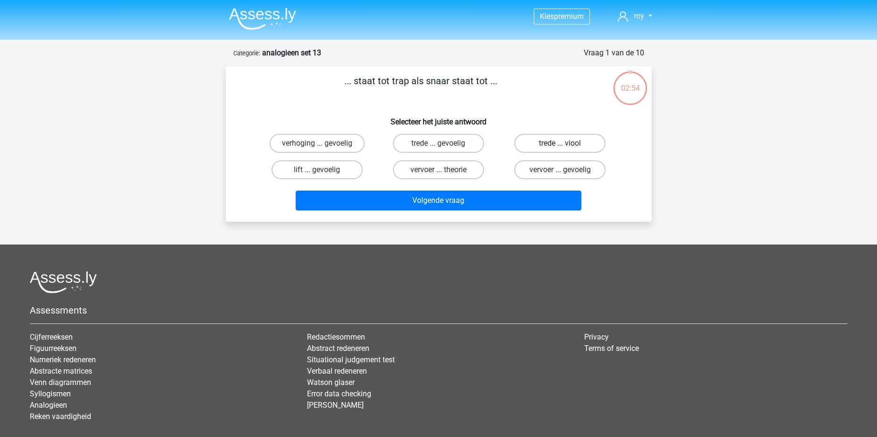
click at [552, 145] on label "trede ... viool" at bounding box center [560, 143] width 91 height 19
click at [560, 145] on input "trede ... viool" at bounding box center [563, 146] width 6 height 6
radio input "true"
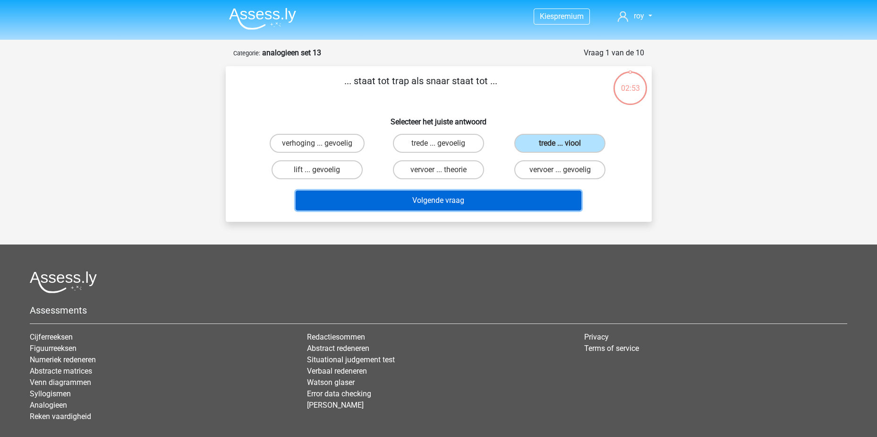
click at [511, 192] on button "Volgende vraag" at bounding box center [439, 200] width 286 height 20
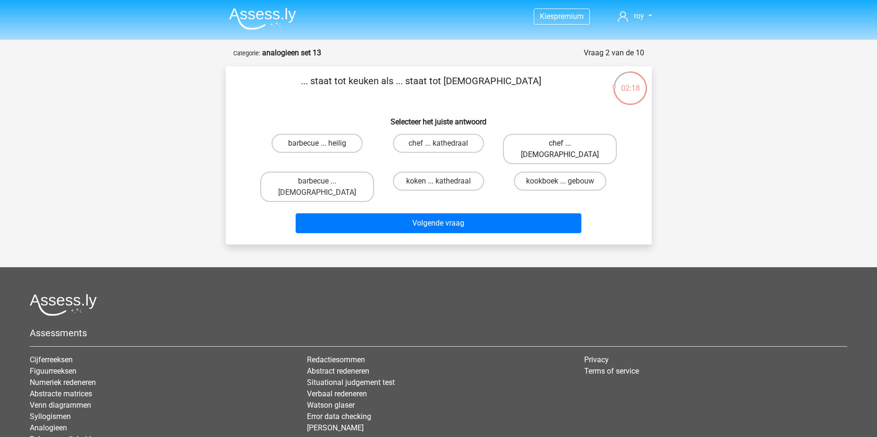
click at [574, 146] on label "chef ... priester" at bounding box center [560, 149] width 114 height 30
click at [566, 146] on input "chef ... priester" at bounding box center [563, 146] width 6 height 6
radio input "true"
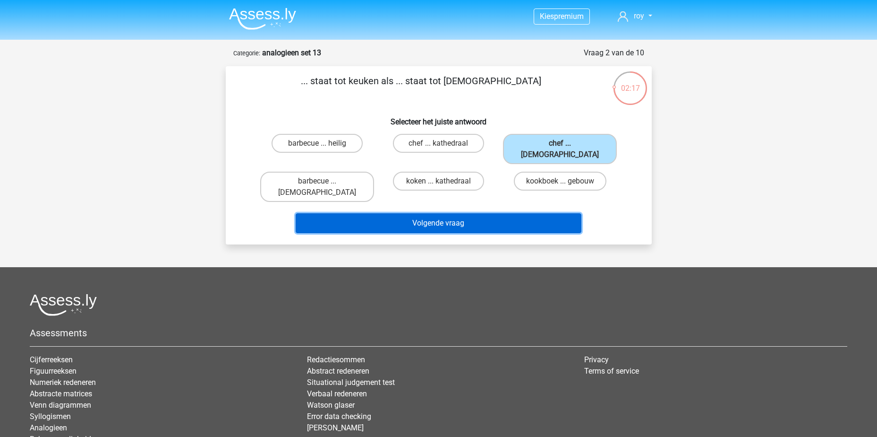
click at [498, 213] on button "Volgende vraag" at bounding box center [439, 223] width 286 height 20
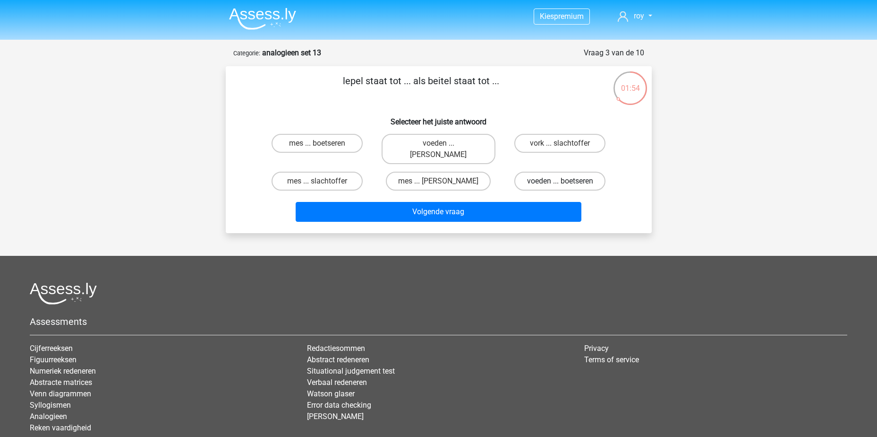
click at [577, 172] on label "voeden ... boetseren" at bounding box center [560, 181] width 91 height 19
click at [566, 181] on input "voeden ... boetseren" at bounding box center [563, 184] width 6 height 6
radio input "true"
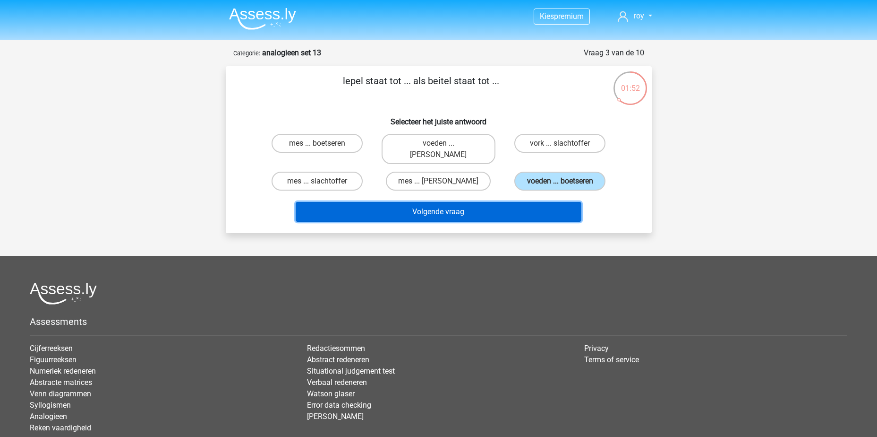
click at [511, 202] on button "Volgende vraag" at bounding box center [439, 212] width 286 height 20
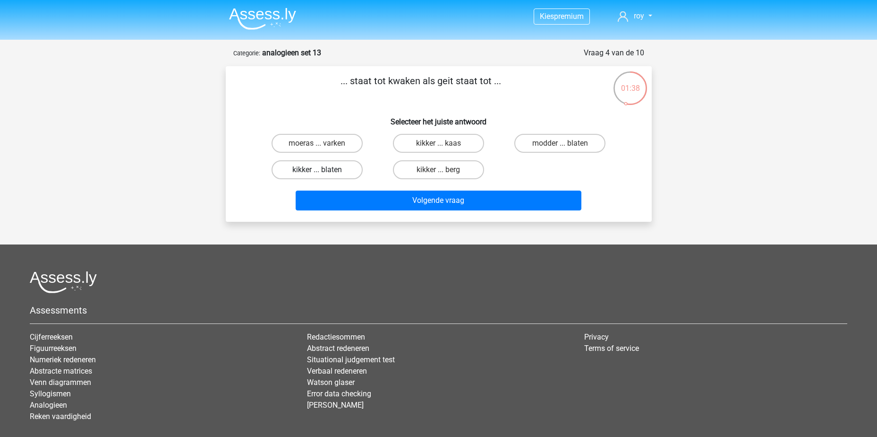
drag, startPoint x: 347, startPoint y: 171, endPoint x: 356, endPoint y: 172, distance: 9.2
click at [348, 170] on label "kikker ... blaten" at bounding box center [317, 169] width 91 height 19
click at [323, 170] on input "kikker ... blaten" at bounding box center [320, 173] width 6 height 6
radio input "true"
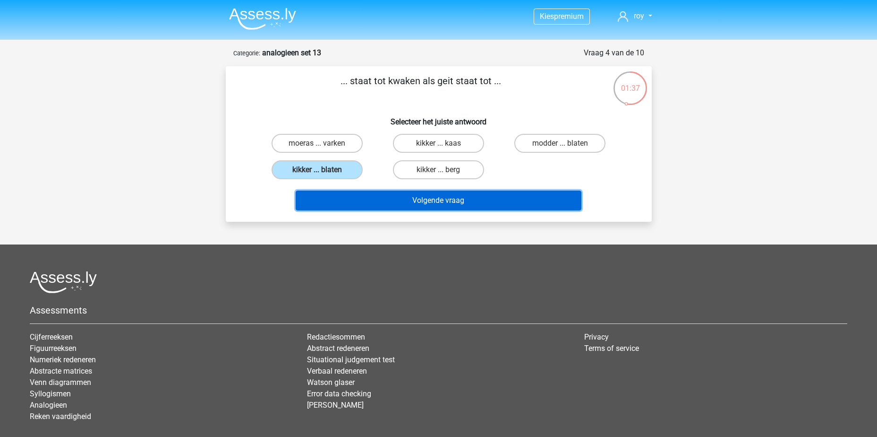
drag, startPoint x: 444, startPoint y: 197, endPoint x: 454, endPoint y: 196, distance: 10.4
click at [449, 198] on button "Volgende vraag" at bounding box center [439, 200] width 286 height 20
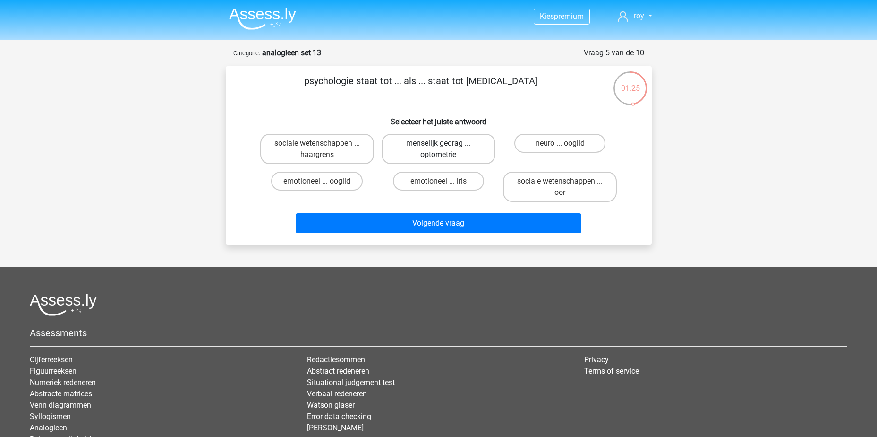
click at [446, 155] on label "menselijk gedrag ... optometrie" at bounding box center [439, 149] width 114 height 30
click at [445, 149] on input "menselijk gedrag ... optometrie" at bounding box center [441, 146] width 6 height 6
radio input "true"
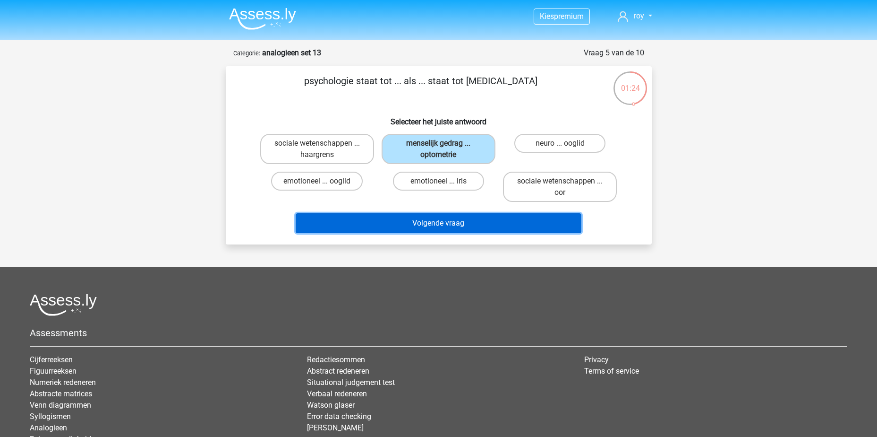
click at [460, 222] on button "Volgende vraag" at bounding box center [439, 223] width 286 height 20
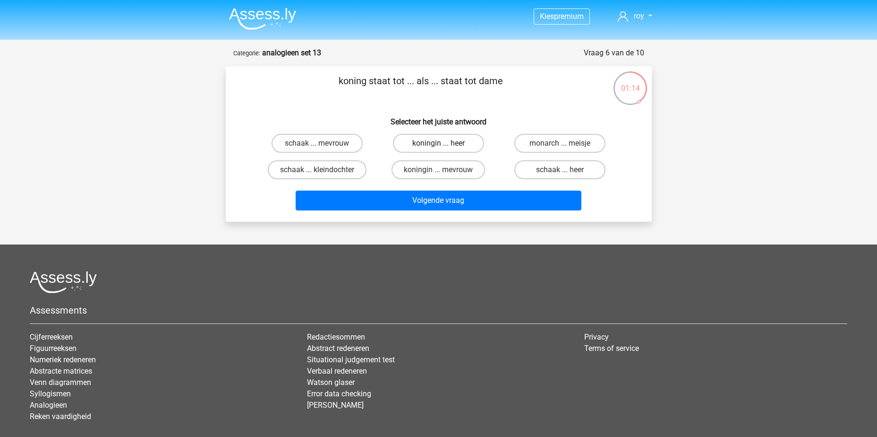
click at [461, 149] on label "koningin ... heer" at bounding box center [438, 143] width 91 height 19
click at [445, 149] on input "koningin ... heer" at bounding box center [441, 146] width 6 height 6
radio input "true"
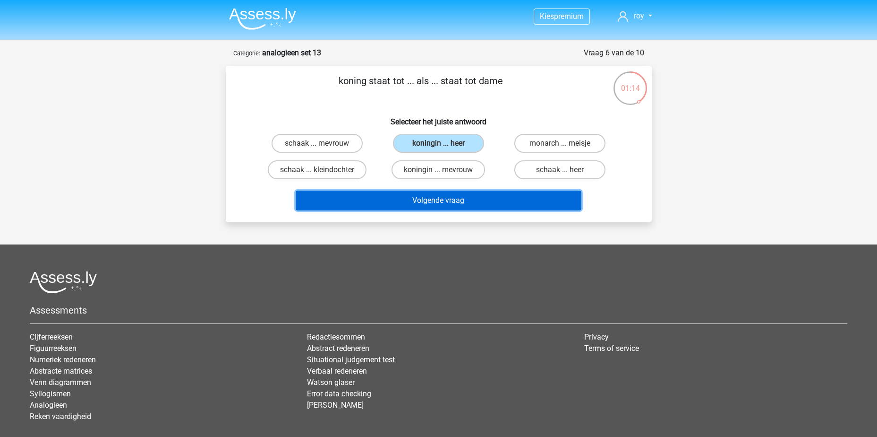
click at [469, 203] on button "Volgende vraag" at bounding box center [439, 200] width 286 height 20
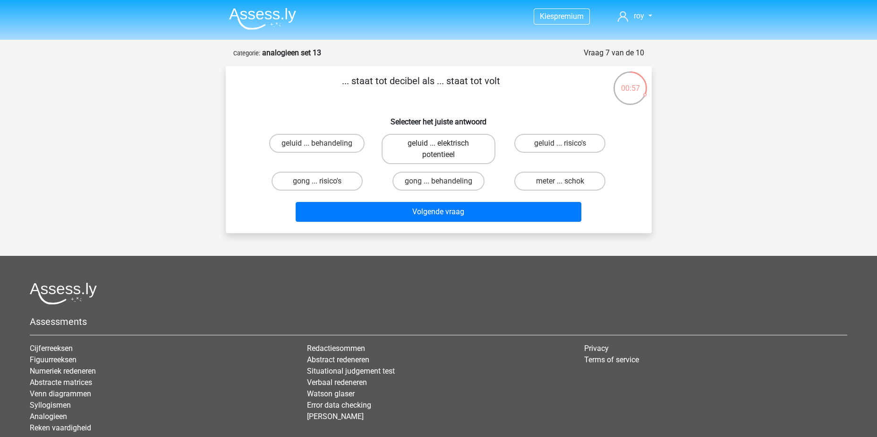
click at [438, 155] on label "geluid ... elektrisch potentieel" at bounding box center [439, 149] width 114 height 30
click at [438, 149] on input "geluid ... elektrisch potentieel" at bounding box center [441, 146] width 6 height 6
radio input "true"
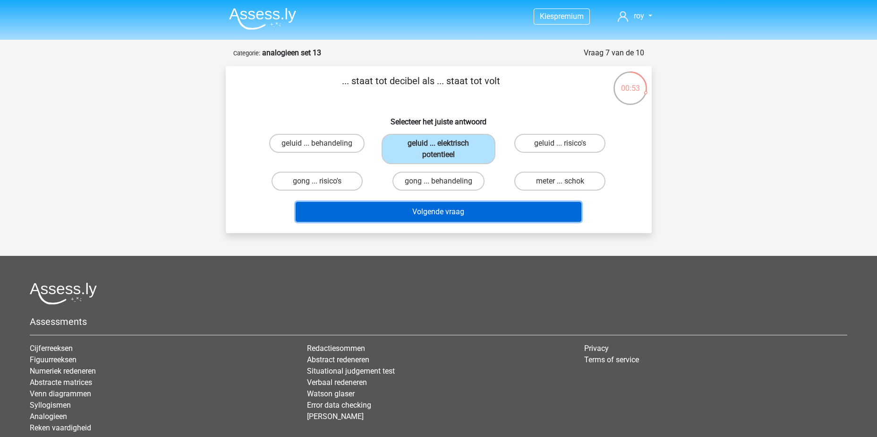
click at [447, 212] on button "Volgende vraag" at bounding box center [439, 212] width 286 height 20
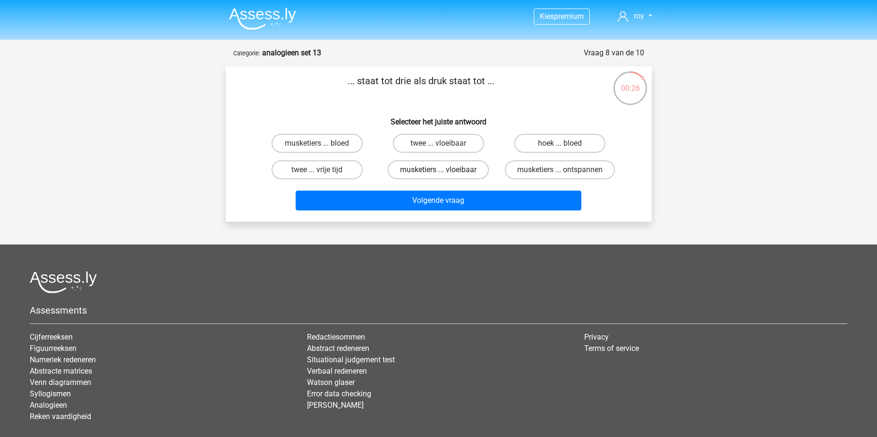
click at [424, 172] on label "musketiers ... vloeibaar" at bounding box center [438, 169] width 101 height 19
click at [438, 172] on input "musketiers ... vloeibaar" at bounding box center [441, 173] width 6 height 6
radio input "true"
click at [332, 144] on label "musketiers ... bloed" at bounding box center [317, 143] width 91 height 19
click at [323, 144] on input "musketiers ... bloed" at bounding box center [320, 146] width 6 height 6
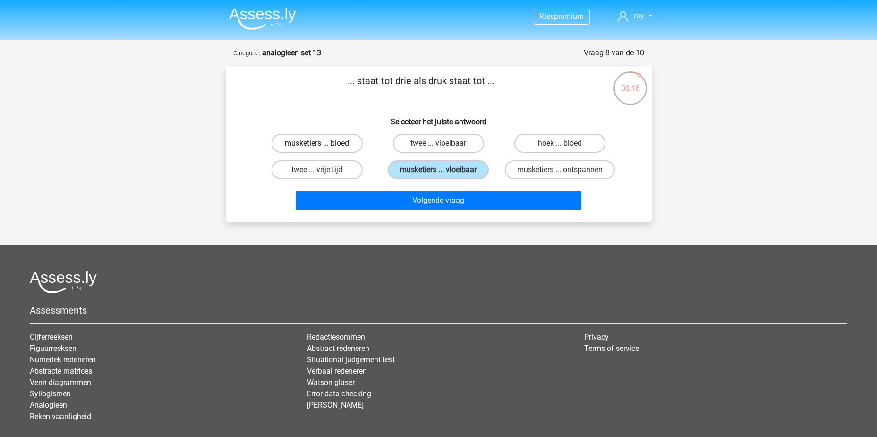
radio input "true"
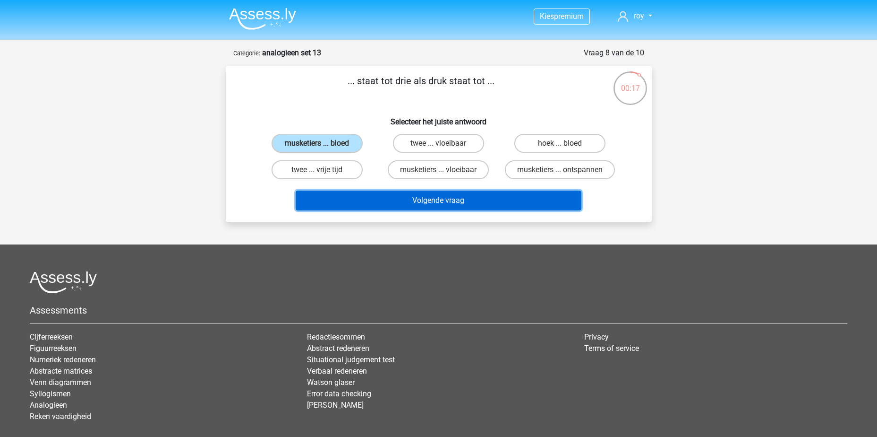
click at [441, 198] on button "Volgende vraag" at bounding box center [439, 200] width 286 height 20
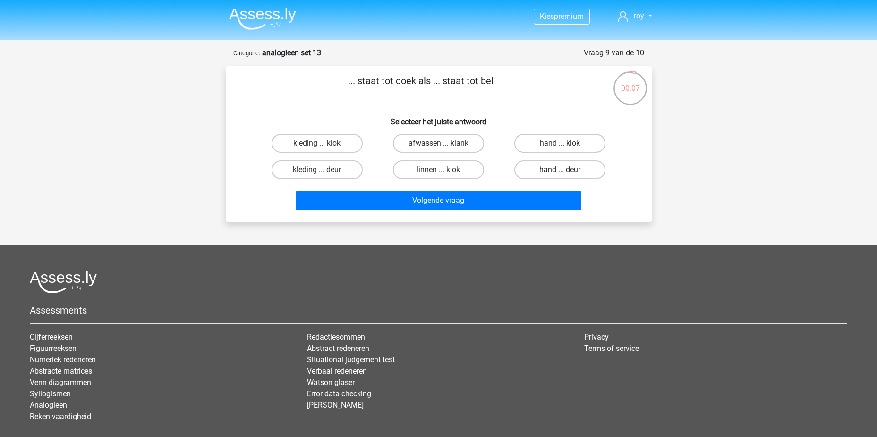
click at [571, 171] on label "hand ... deur" at bounding box center [560, 169] width 91 height 19
click at [566, 171] on input "hand ... deur" at bounding box center [563, 173] width 6 height 6
radio input "true"
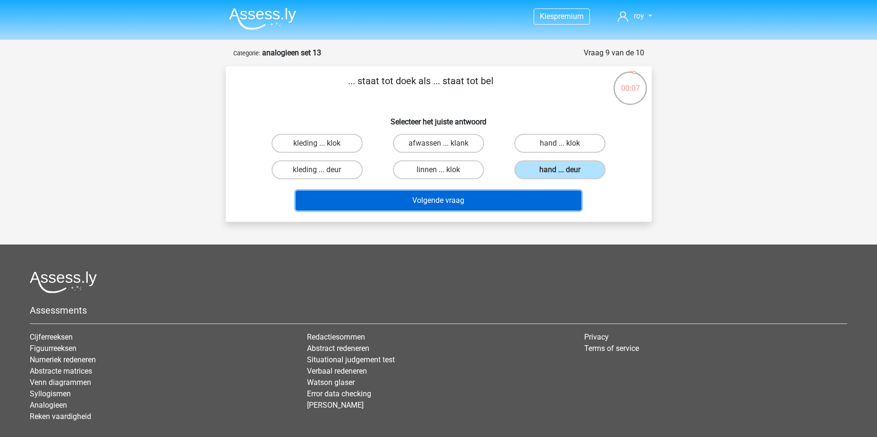
click at [528, 196] on button "Volgende vraag" at bounding box center [439, 200] width 286 height 20
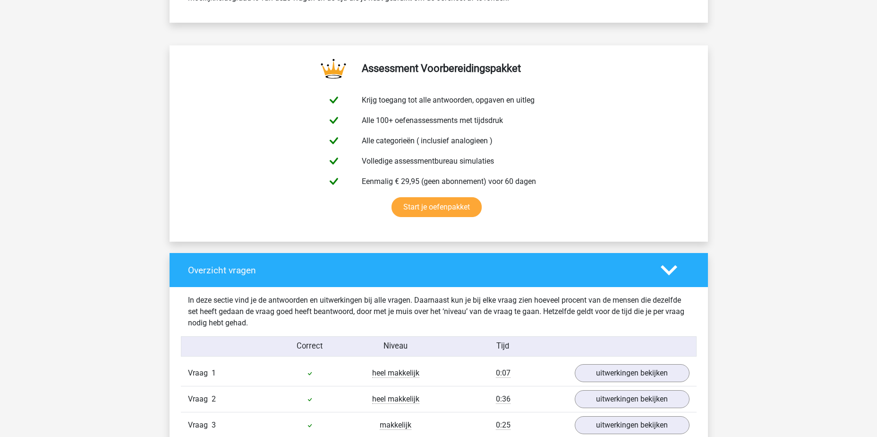
scroll to position [661, 0]
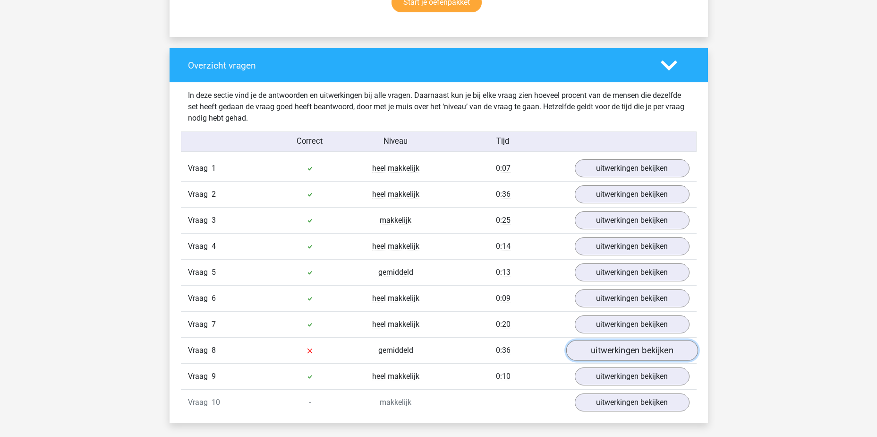
click at [670, 357] on link "uitwerkingen bekijken" at bounding box center [632, 350] width 132 height 21
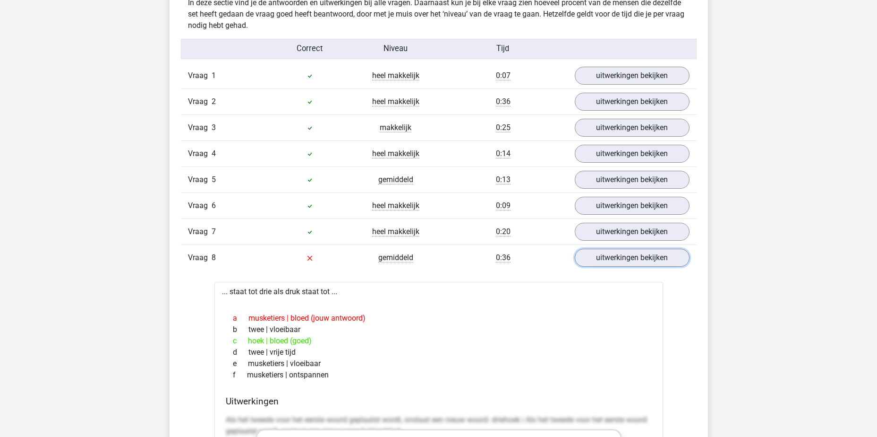
scroll to position [803, 0]
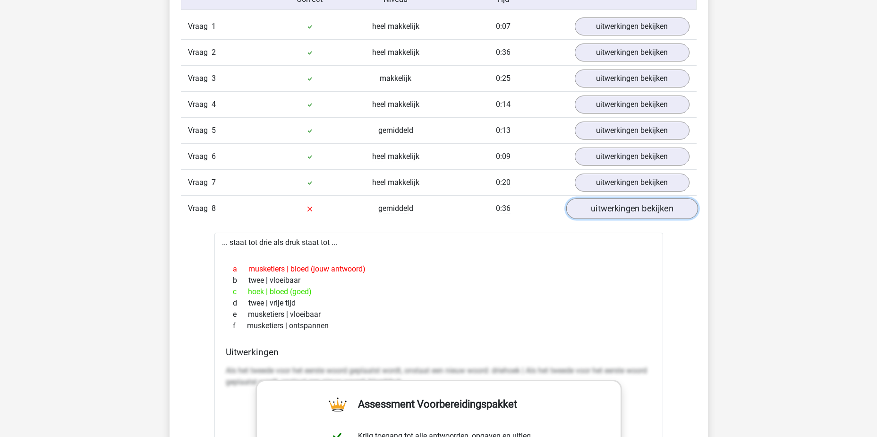
click at [617, 207] on link "uitwerkingen bekijken" at bounding box center [632, 208] width 132 height 21
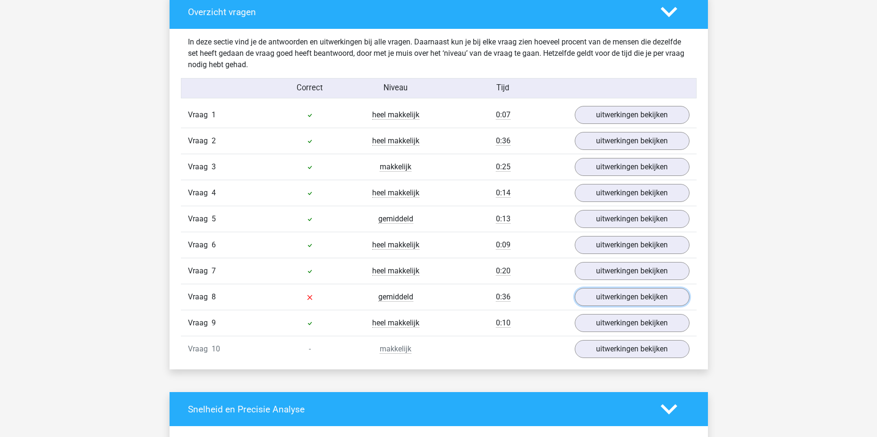
scroll to position [567, 0]
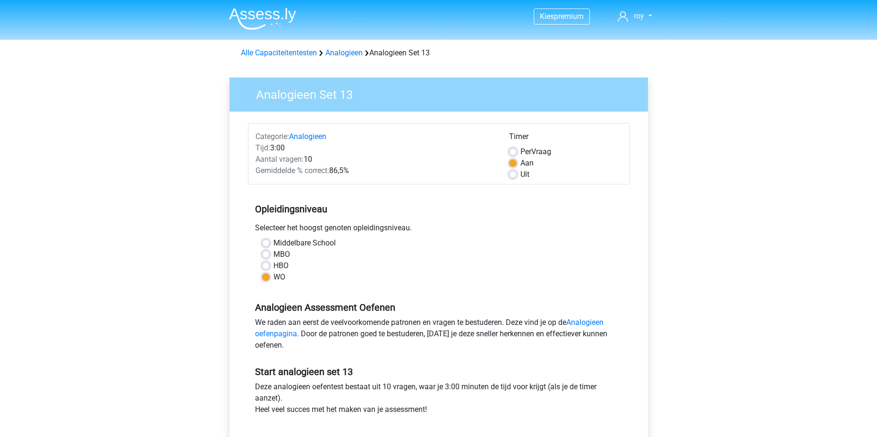
scroll to position [310, 0]
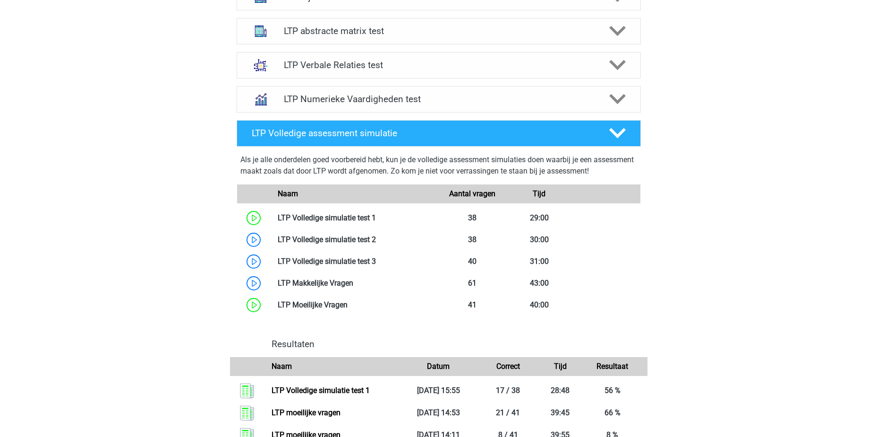
scroll to position [652, 0]
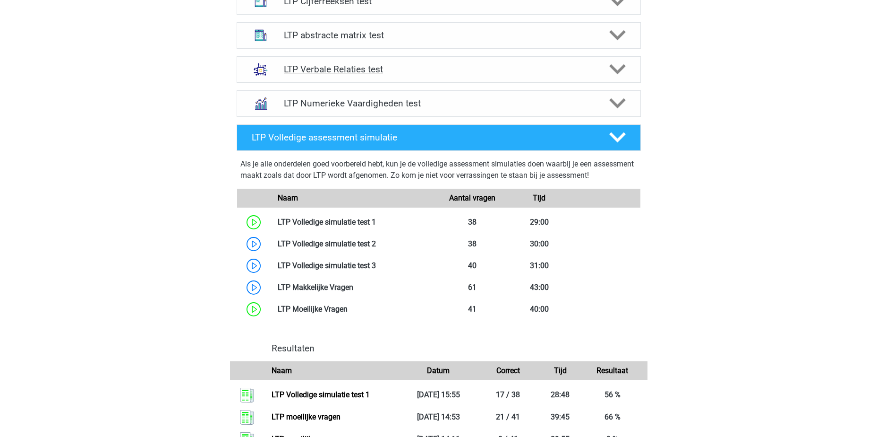
click at [409, 74] on h4 "LTP Verbale Relaties test" at bounding box center [438, 69] width 309 height 11
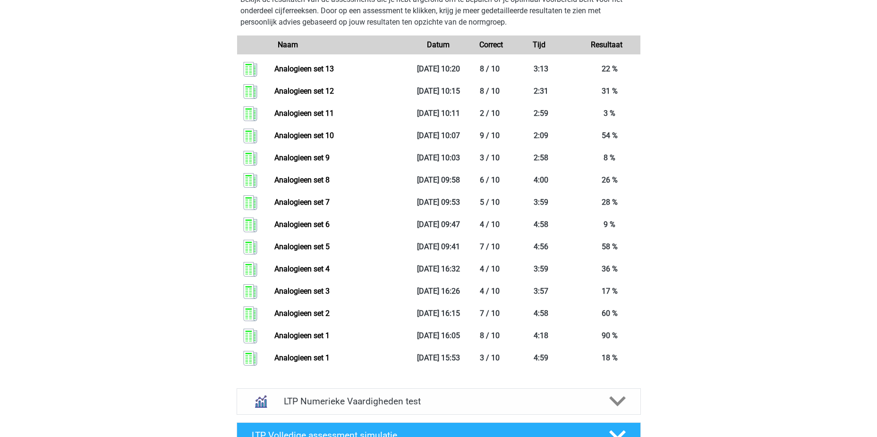
scroll to position [936, 0]
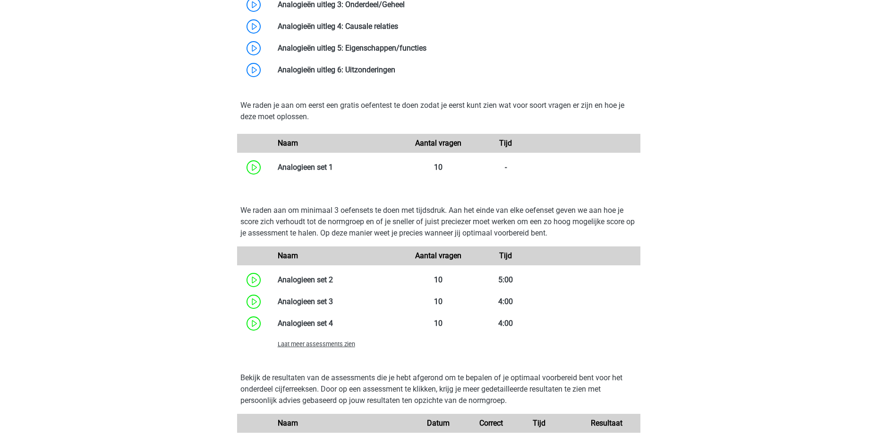
click at [328, 343] on span "Laat meer assessments zien" at bounding box center [316, 343] width 77 height 7
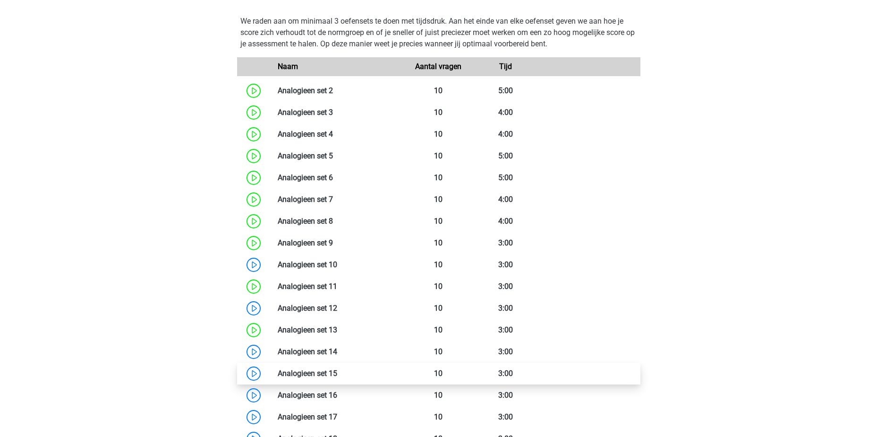
scroll to position [1219, 0]
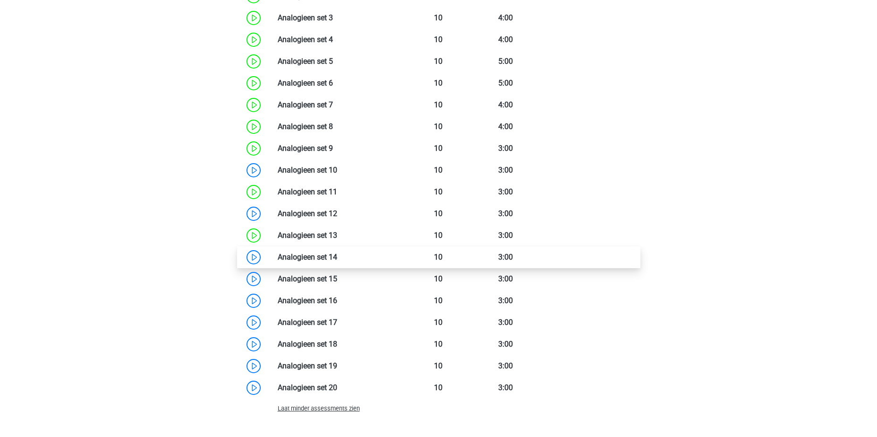
click at [337, 254] on link at bounding box center [337, 256] width 0 height 9
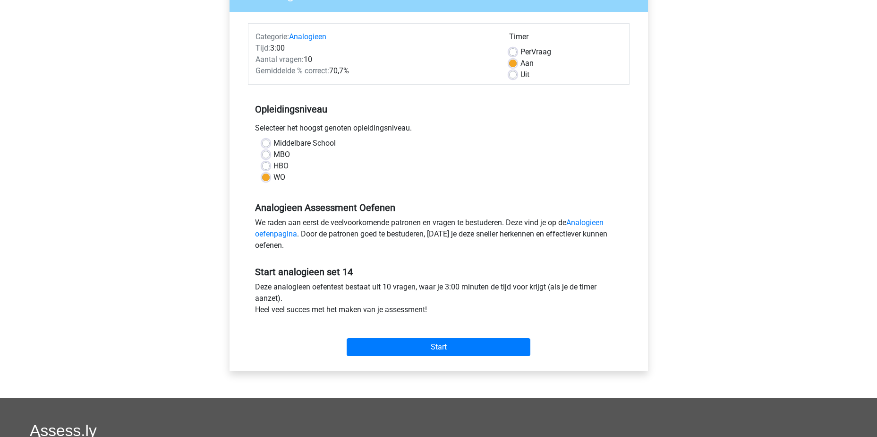
scroll to position [236, 0]
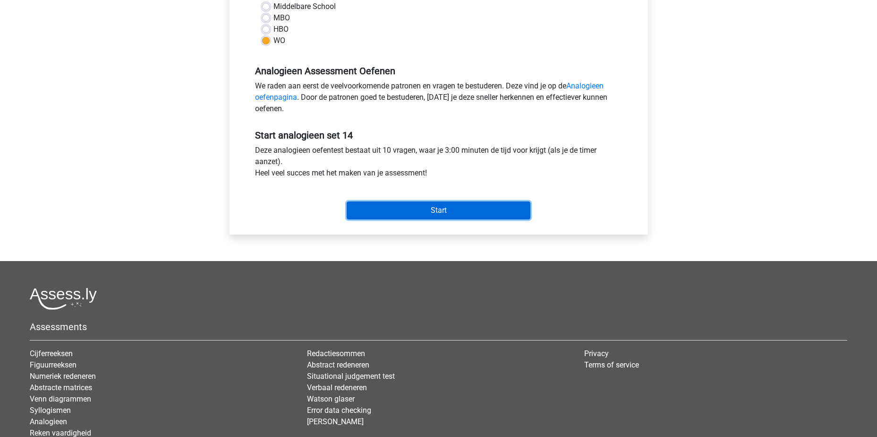
click at [443, 212] on input "Start" at bounding box center [439, 210] width 184 height 18
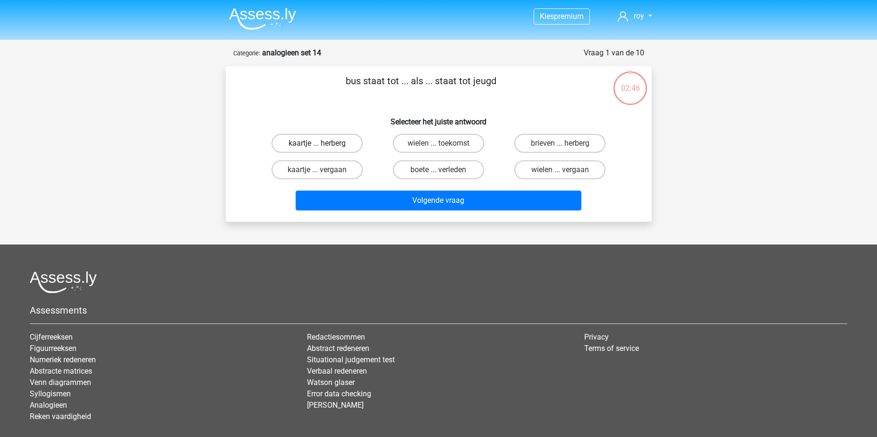
click at [328, 143] on label "kaartje ... herberg" at bounding box center [317, 143] width 91 height 19
click at [323, 143] on input "kaartje ... herberg" at bounding box center [320, 146] width 6 height 6
radio input "true"
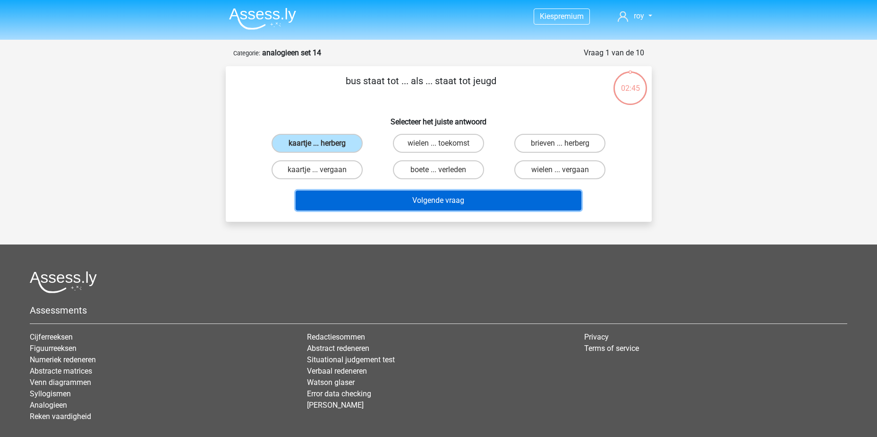
click at [436, 202] on button "Volgende vraag" at bounding box center [439, 200] width 286 height 20
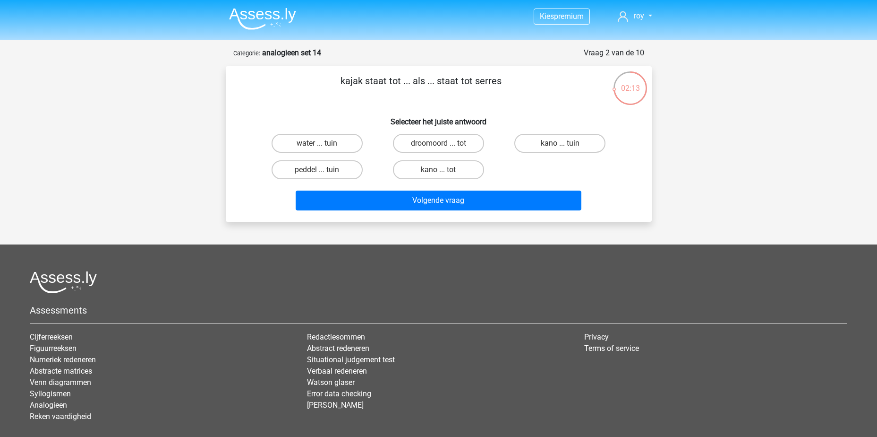
click at [320, 146] on input "water ... tuin" at bounding box center [320, 146] width 6 height 6
radio input "true"
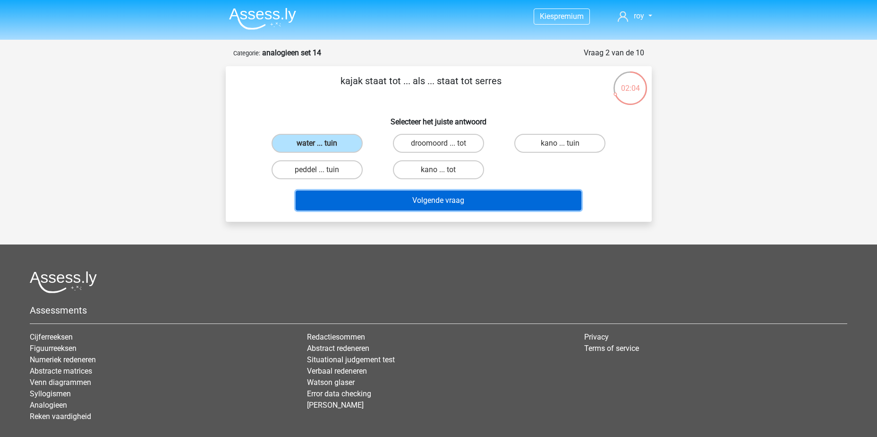
click at [424, 198] on button "Volgende vraag" at bounding box center [439, 200] width 286 height 20
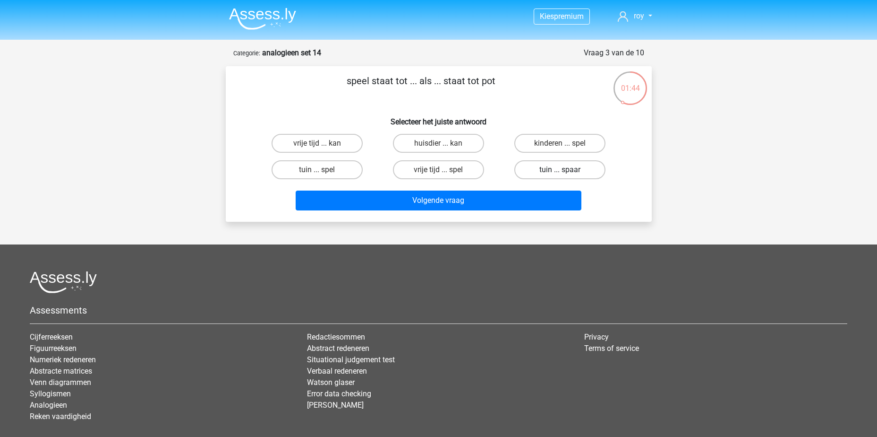
click at [574, 175] on label "tuin ... spaar" at bounding box center [560, 169] width 91 height 19
click at [566, 175] on input "tuin ... spaar" at bounding box center [563, 173] width 6 height 6
radio input "true"
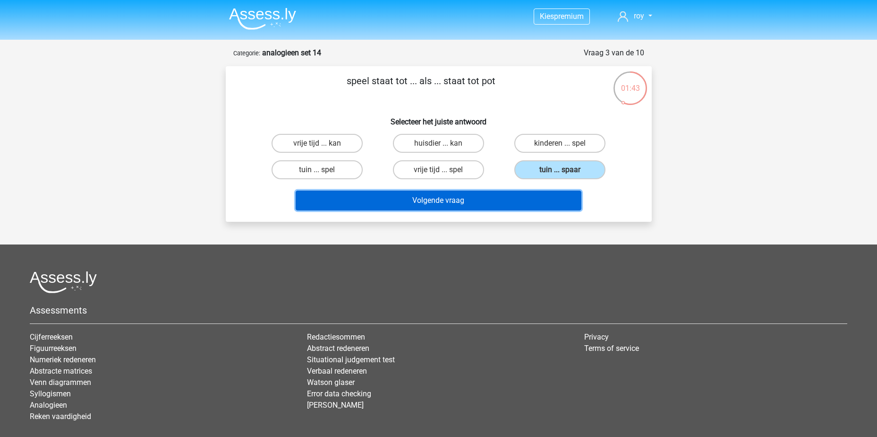
click at [494, 196] on button "Volgende vraag" at bounding box center [439, 200] width 286 height 20
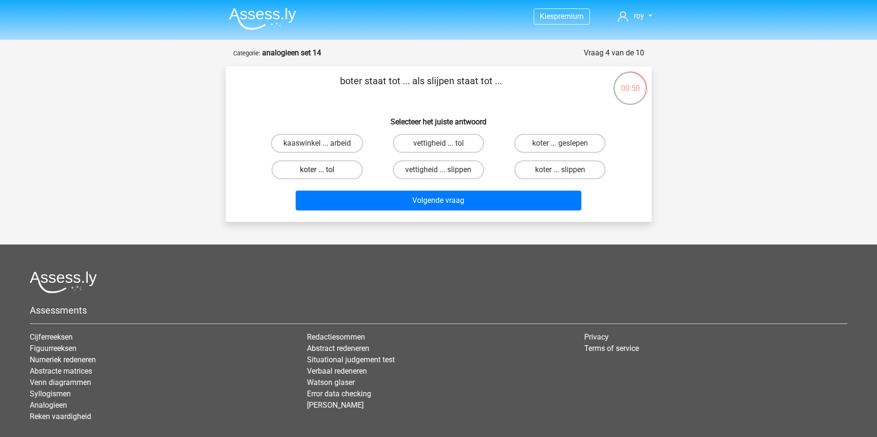
click at [341, 172] on label "koter ... tol" at bounding box center [317, 169] width 91 height 19
click at [323, 172] on input "koter ... tol" at bounding box center [320, 173] width 6 height 6
radio input "true"
click at [561, 173] on input "koter ... slippen" at bounding box center [563, 173] width 6 height 6
radio input "true"
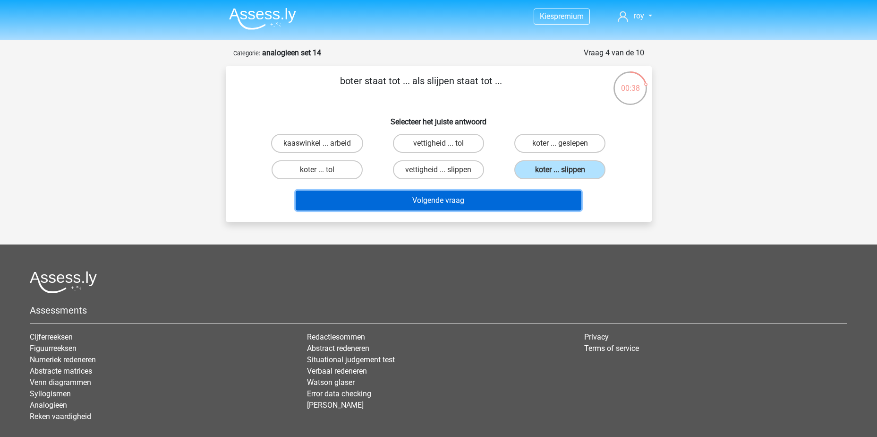
click at [537, 197] on button "Volgende vraag" at bounding box center [439, 200] width 286 height 20
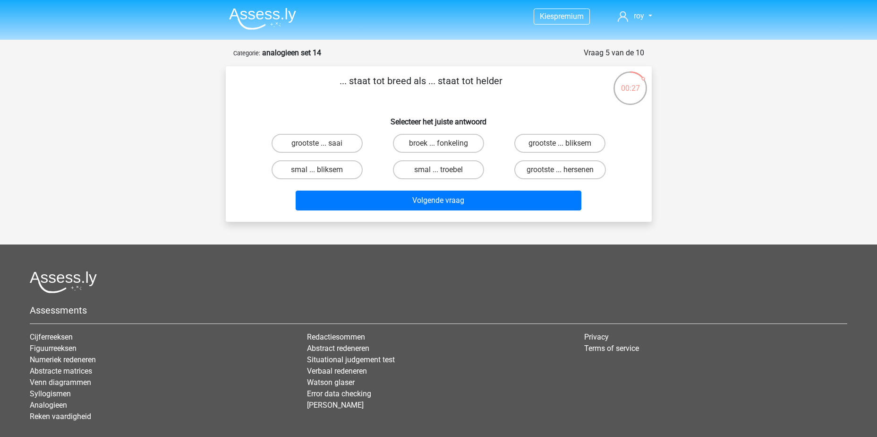
drag, startPoint x: 431, startPoint y: 173, endPoint x: 440, endPoint y: 184, distance: 13.7
click at [432, 173] on label "smal ... troebel" at bounding box center [438, 169] width 91 height 19
click at [438, 173] on input "smal ... troebel" at bounding box center [441, 173] width 6 height 6
radio input "true"
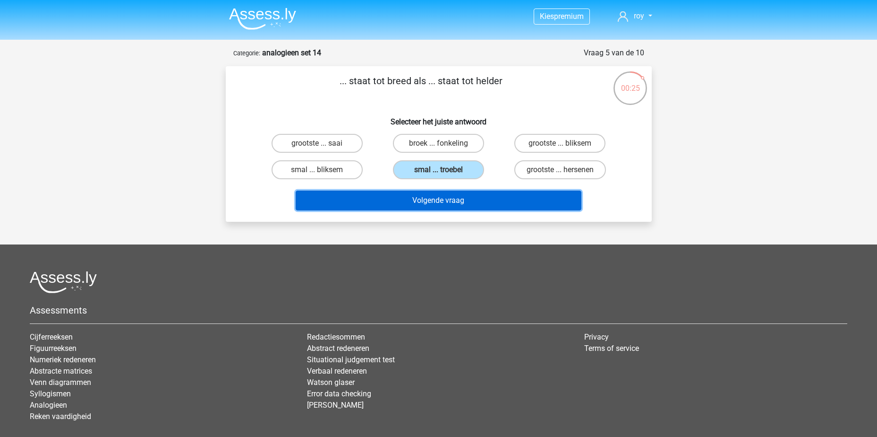
click at [454, 198] on button "Volgende vraag" at bounding box center [439, 200] width 286 height 20
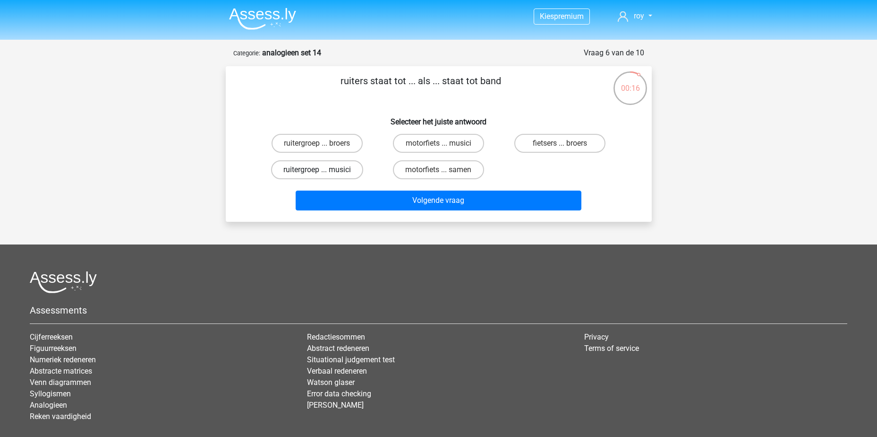
click at [313, 171] on label "ruitergroep ... musici" at bounding box center [317, 169] width 92 height 19
click at [317, 171] on input "ruitergroep ... musici" at bounding box center [320, 173] width 6 height 6
radio input "true"
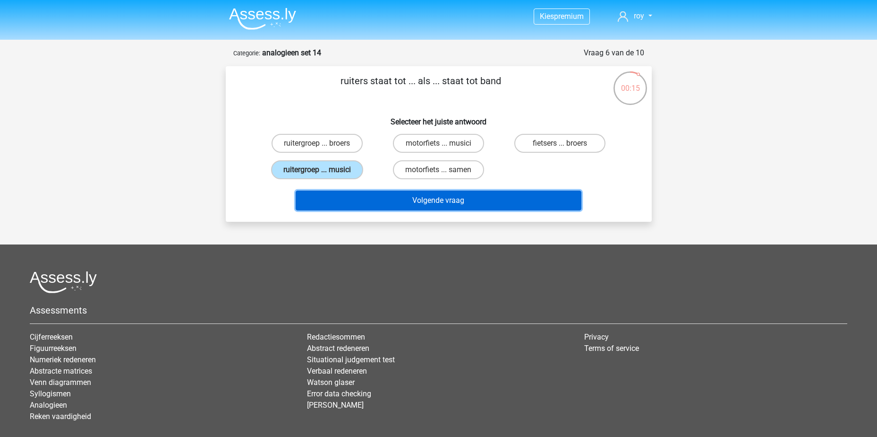
click at [445, 196] on button "Volgende vraag" at bounding box center [439, 200] width 286 height 20
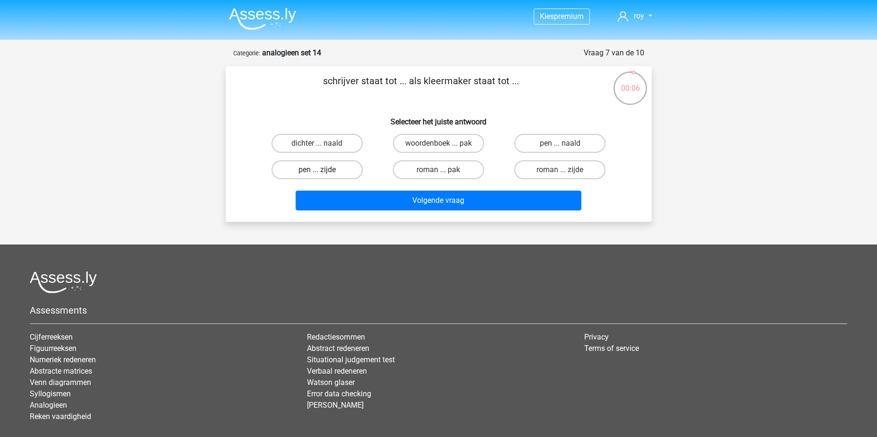
click at [328, 173] on label "pen ... zijde" at bounding box center [317, 169] width 91 height 19
click at [323, 173] on input "pen ... zijde" at bounding box center [320, 173] width 6 height 6
radio input "true"
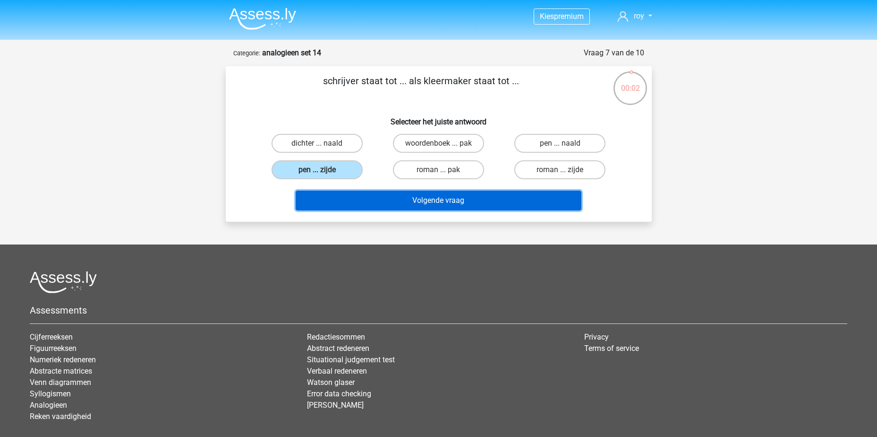
click at [445, 199] on button "Volgende vraag" at bounding box center [439, 200] width 286 height 20
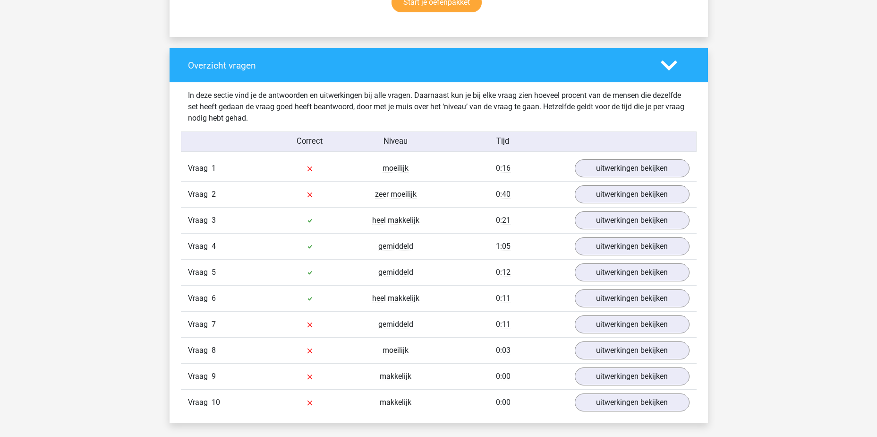
scroll to position [614, 0]
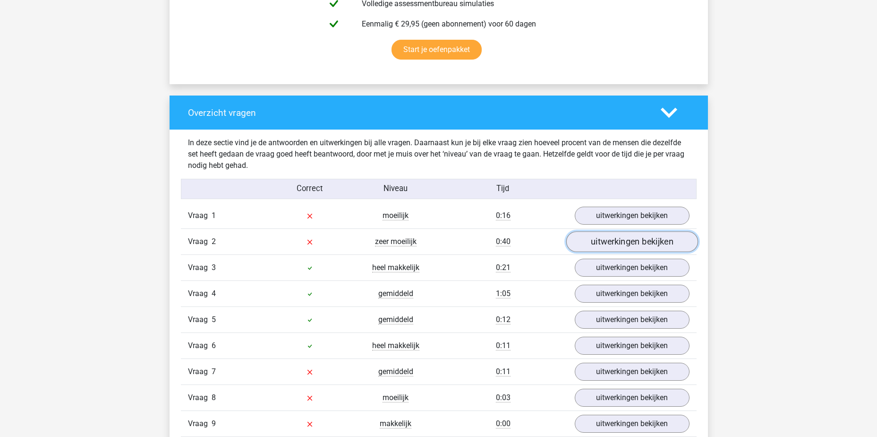
click at [635, 246] on link "uitwerkingen bekijken" at bounding box center [632, 241] width 132 height 21
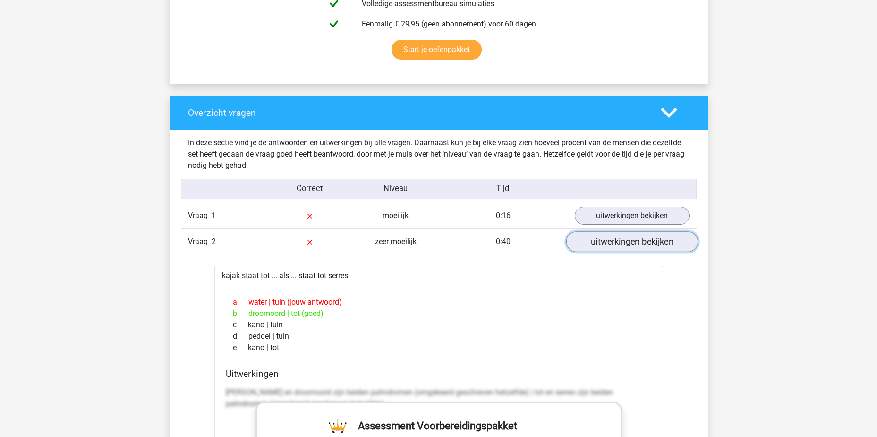
click at [635, 246] on link "uitwerkingen bekijken" at bounding box center [632, 241] width 132 height 21
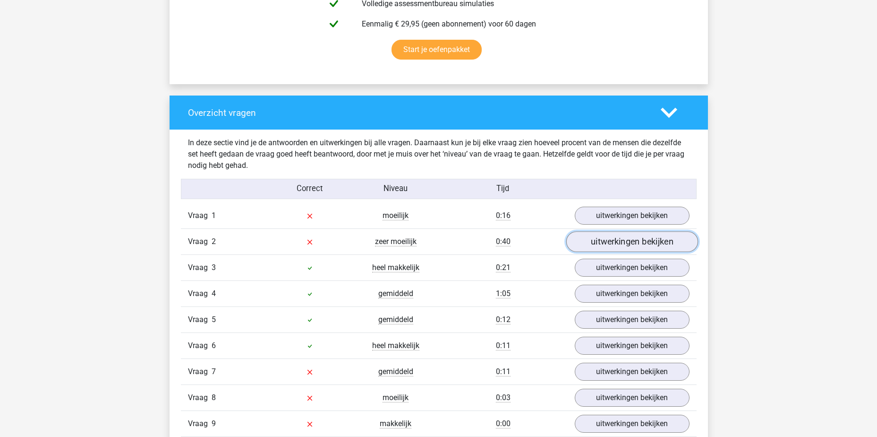
click at [635, 246] on link "uitwerkingen bekijken" at bounding box center [632, 241] width 132 height 21
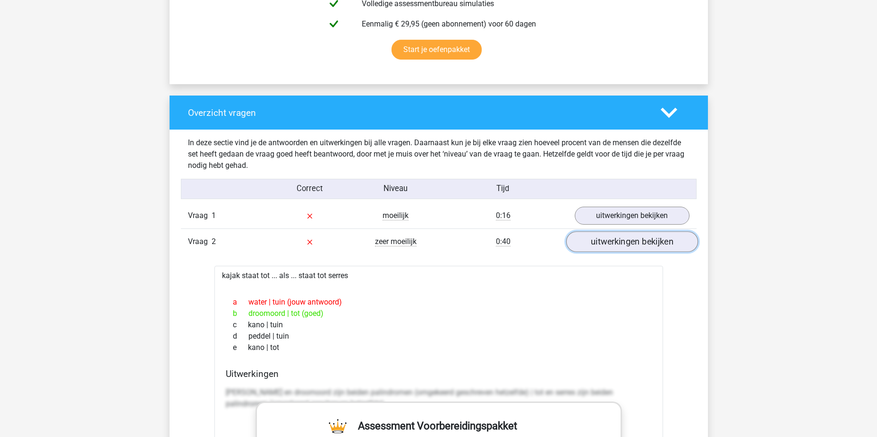
click at [636, 248] on link "uitwerkingen bekijken" at bounding box center [632, 241] width 132 height 21
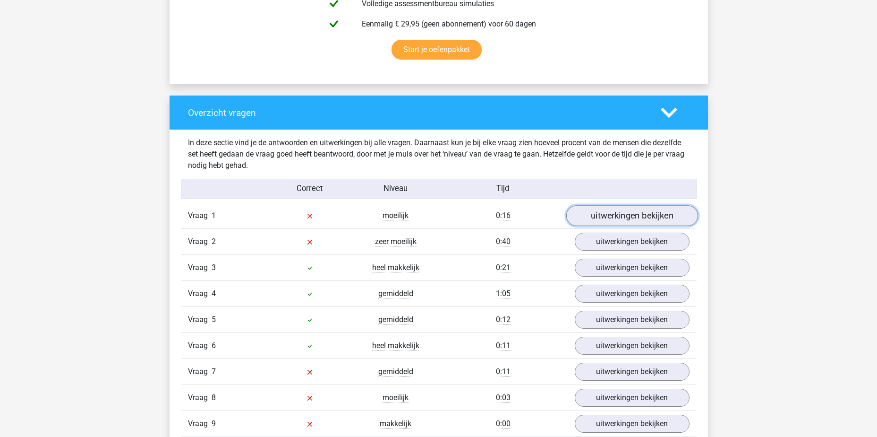
click at [634, 215] on link "uitwerkingen bekijken" at bounding box center [632, 215] width 132 height 21
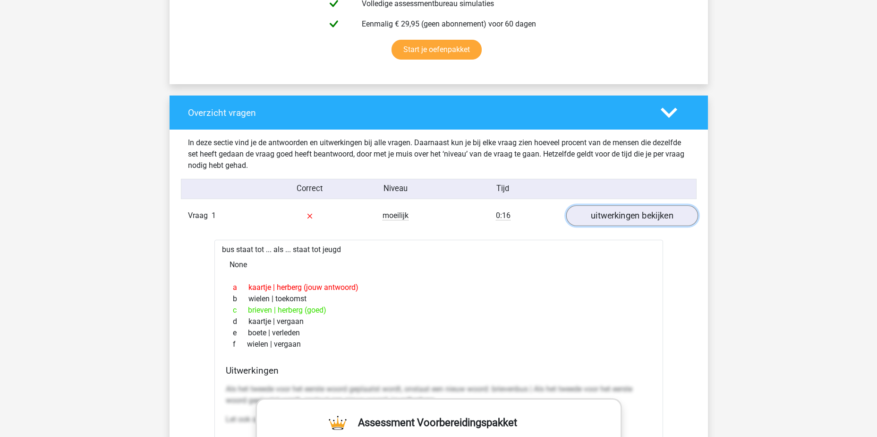
drag, startPoint x: 634, startPoint y: 215, endPoint x: 594, endPoint y: 225, distance: 40.8
click at [594, 225] on link "uitwerkingen bekijken" at bounding box center [632, 215] width 132 height 21
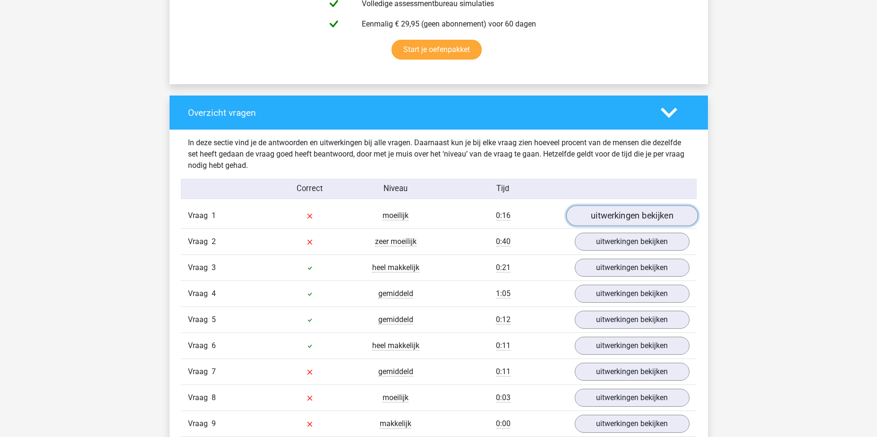
click at [597, 222] on link "uitwerkingen bekijken" at bounding box center [632, 215] width 132 height 21
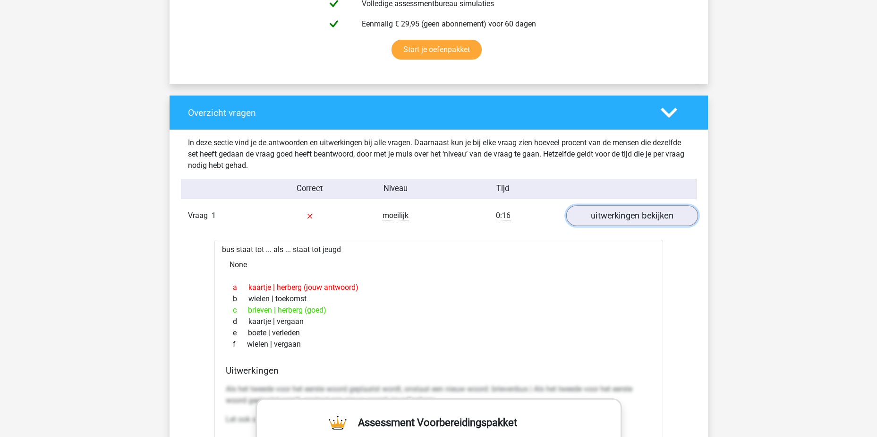
click at [597, 222] on link "uitwerkingen bekijken" at bounding box center [632, 215] width 132 height 21
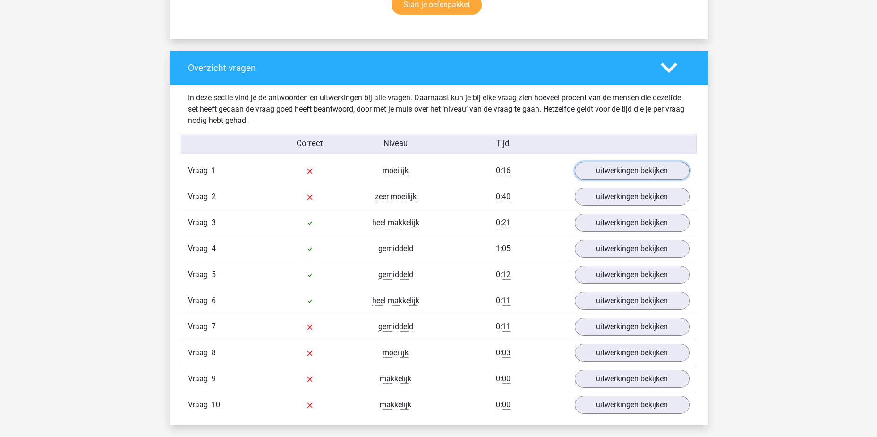
scroll to position [709, 0]
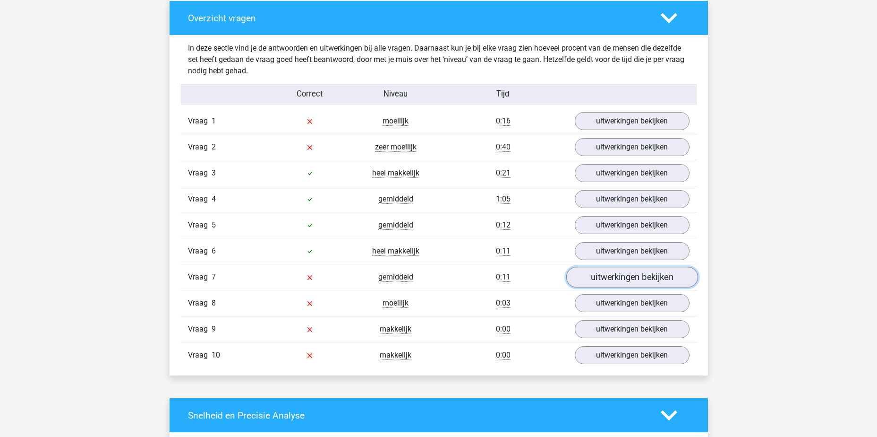
click at [644, 274] on link "uitwerkingen bekijken" at bounding box center [632, 276] width 132 height 21
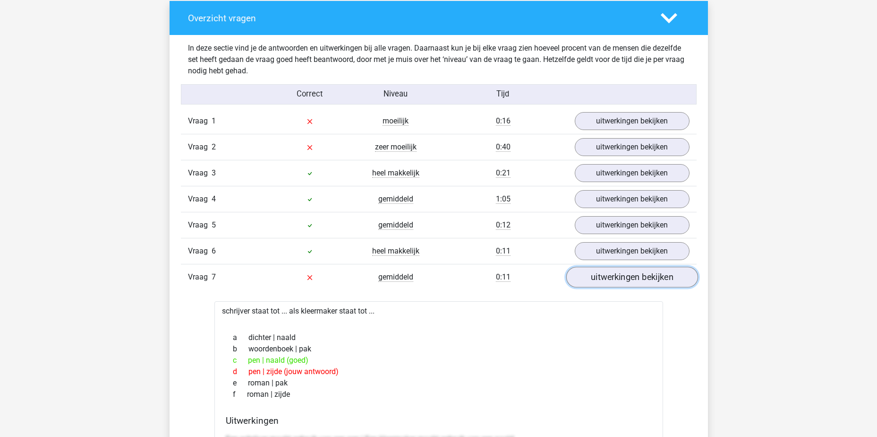
click at [643, 275] on link "uitwerkingen bekijken" at bounding box center [632, 276] width 132 height 21
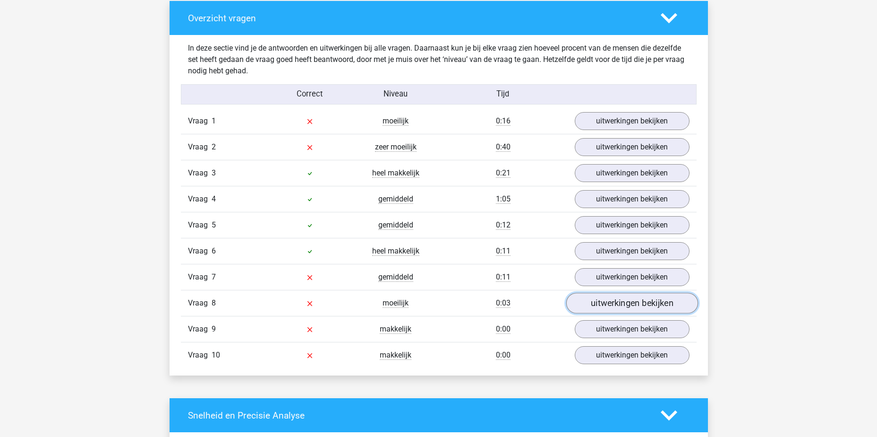
click at [643, 301] on link "uitwerkingen bekijken" at bounding box center [632, 302] width 132 height 21
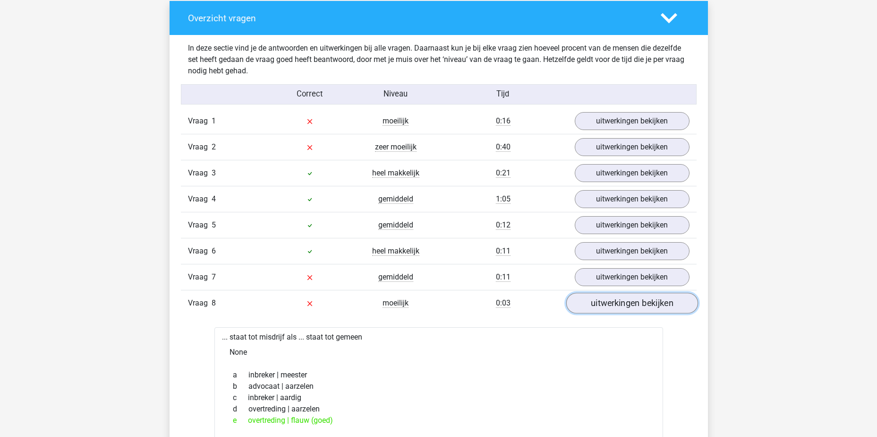
click at [641, 301] on link "uitwerkingen bekijken" at bounding box center [632, 302] width 132 height 21
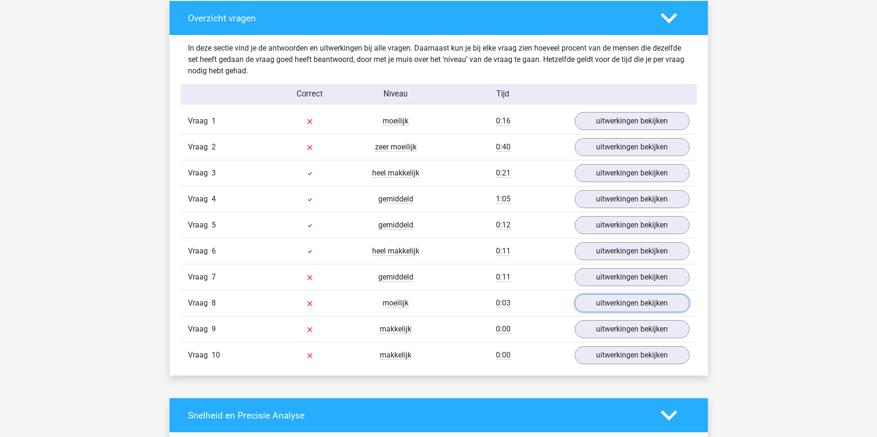
scroll to position [331, 0]
